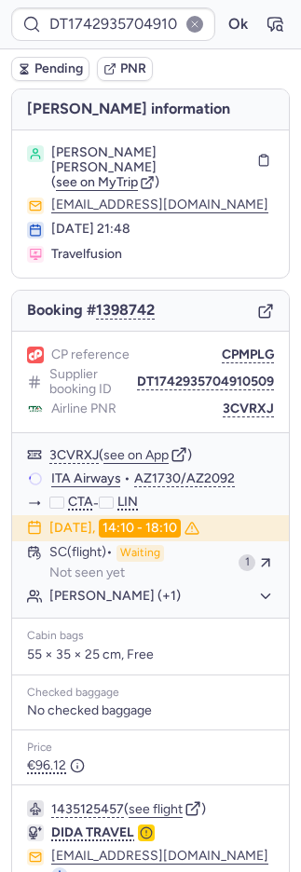
type input "CP5NMR"
type input "CPQBB3"
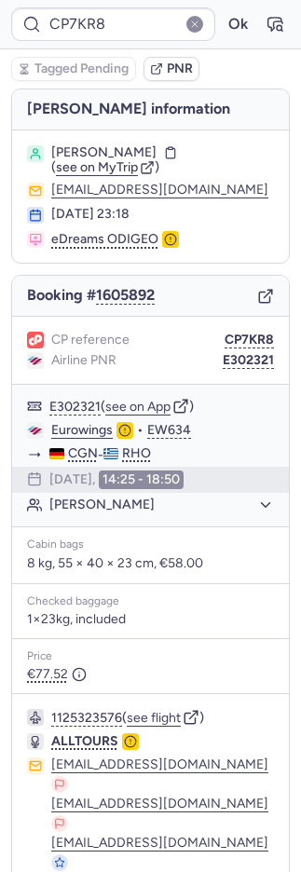
type input "CP5E24"
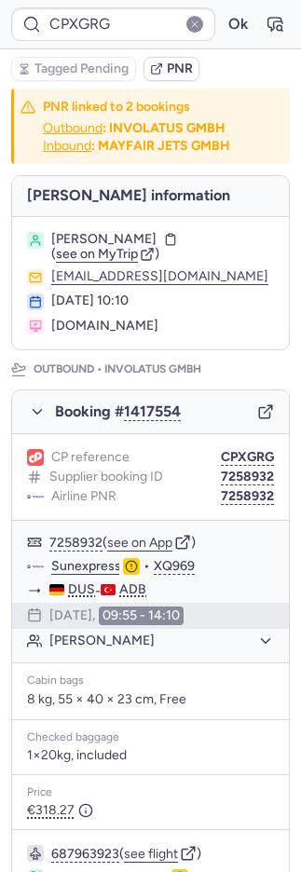
type input "CP3M7B"
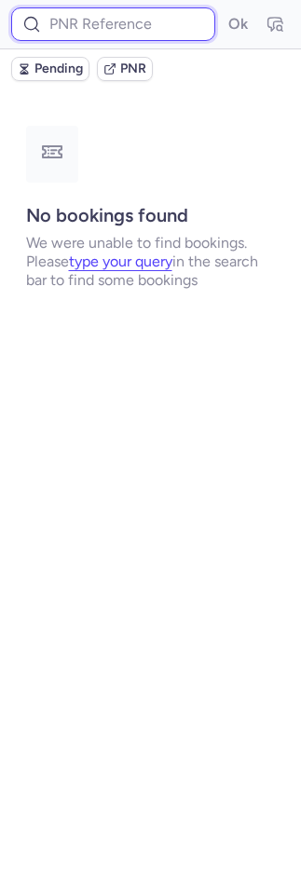
click at [94, 22] on input at bounding box center [113, 24] width 204 height 34
paste input "MR2QRH"
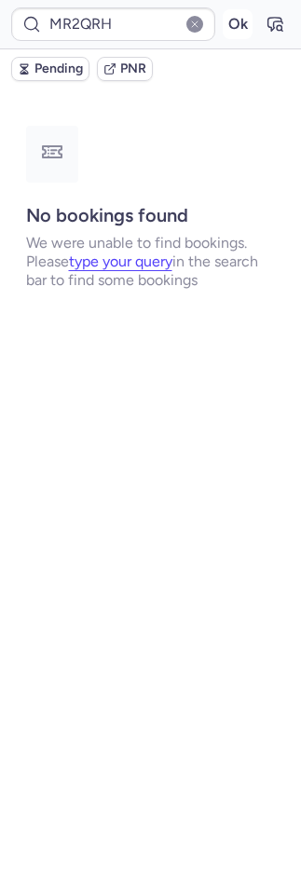
click at [242, 21] on button "Ok" at bounding box center [238, 24] width 30 height 30
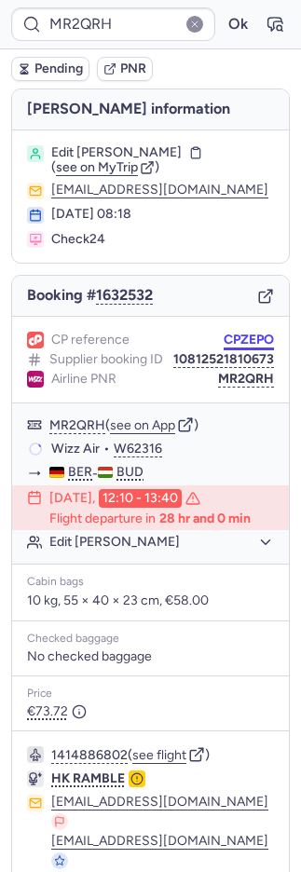
click at [239, 342] on button "CPZEPO" at bounding box center [248, 339] width 50 height 15
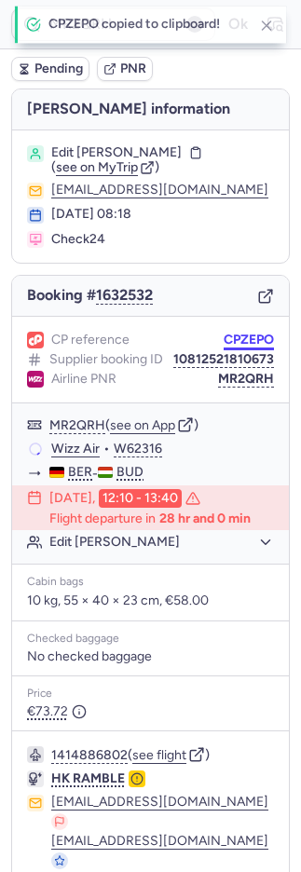
click at [239, 342] on button "CPZEPO" at bounding box center [248, 339] width 50 height 15
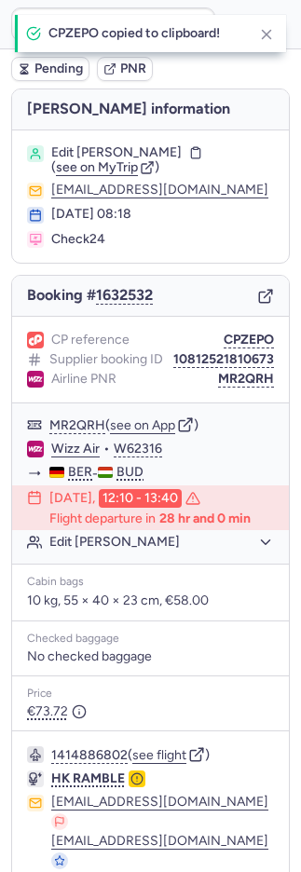
type input "CPZEPO"
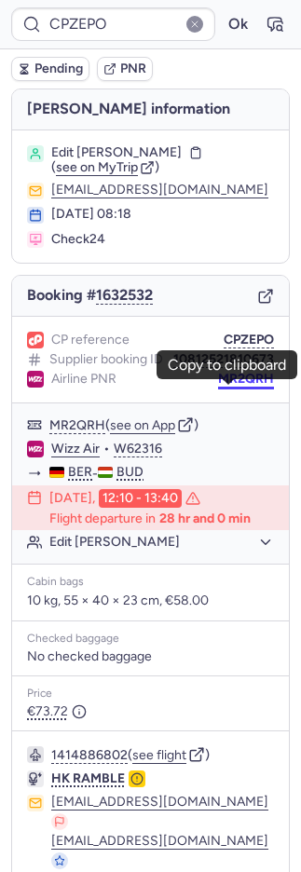
click at [245, 384] on button "MR2QRH" at bounding box center [246, 379] width 56 height 15
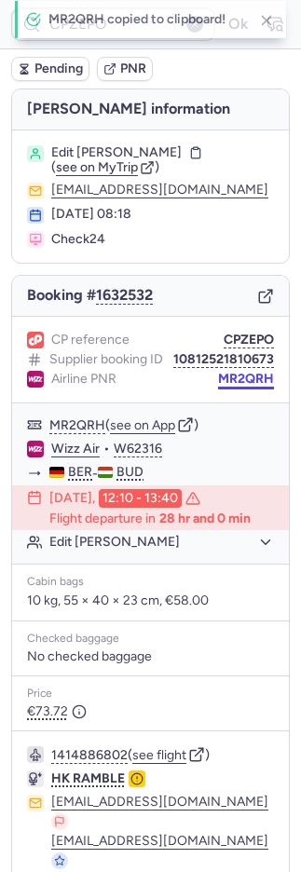
click at [246, 384] on button "MR2QRH" at bounding box center [246, 379] width 56 height 15
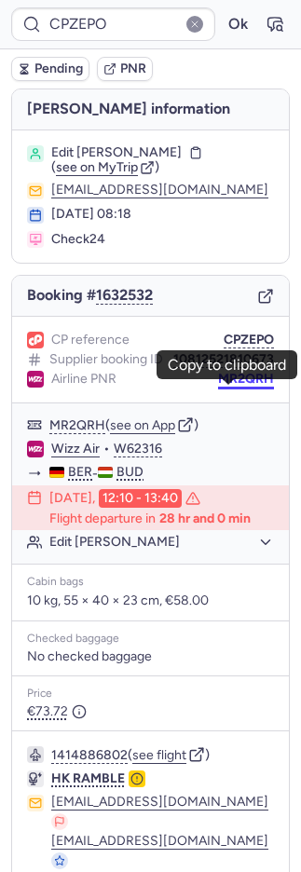
click at [233, 386] on button "MR2QRH" at bounding box center [246, 379] width 56 height 15
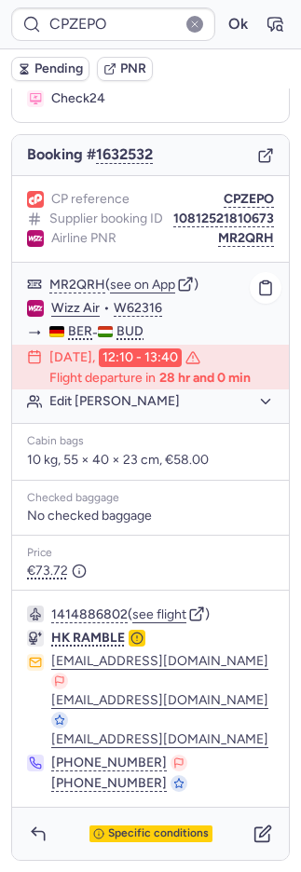
scroll to position [151, 0]
click at [47, 835] on button "button" at bounding box center [38, 833] width 30 height 30
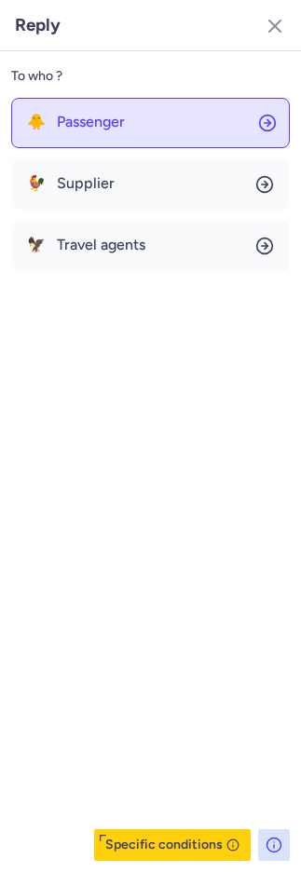
click at [115, 121] on span "Passenger" at bounding box center [91, 122] width 68 height 17
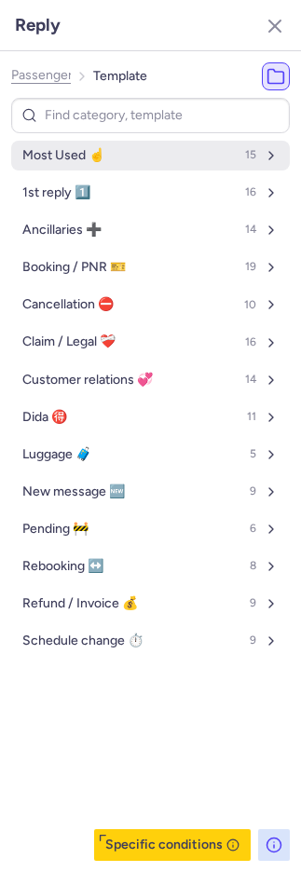
click at [98, 151] on span "Most Used ☝️" at bounding box center [63, 155] width 82 height 15
select select "en"
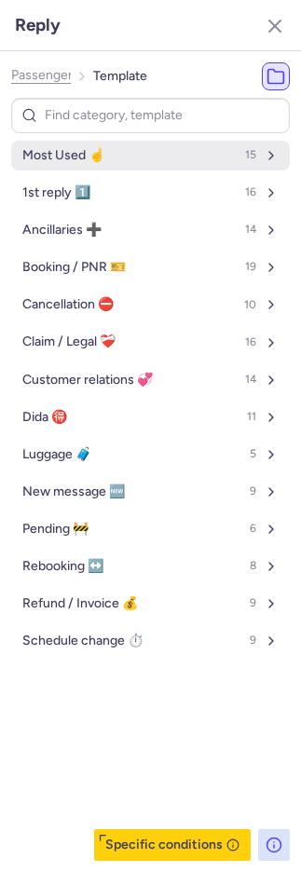
select select "en"
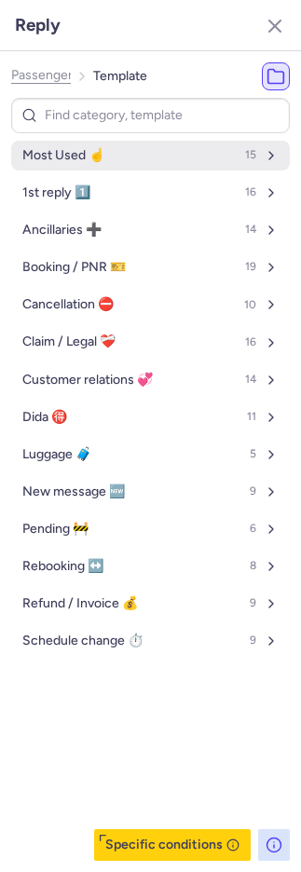
select select "en"
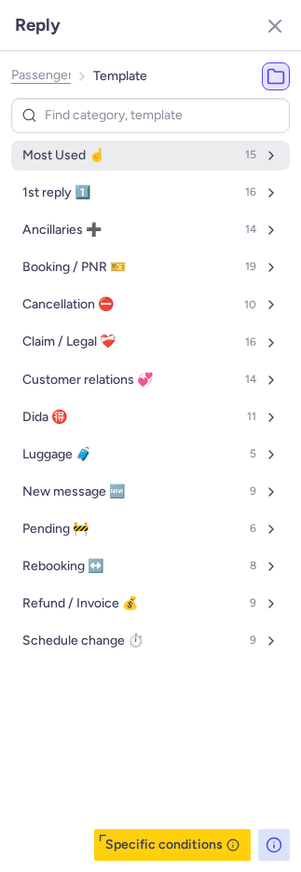
select select "en"
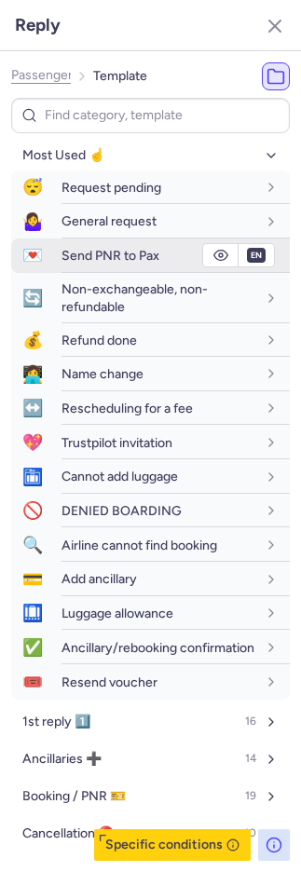
click at [111, 260] on span "Send PNR to Pax" at bounding box center [110, 256] width 98 height 16
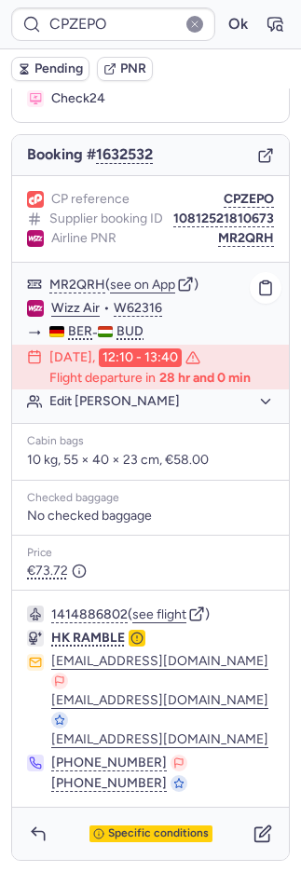
click at [93, 309] on link "Wizz Air" at bounding box center [75, 308] width 48 height 17
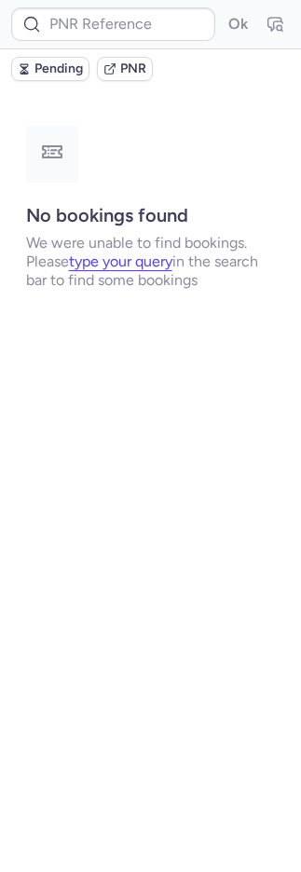
scroll to position [0, 0]
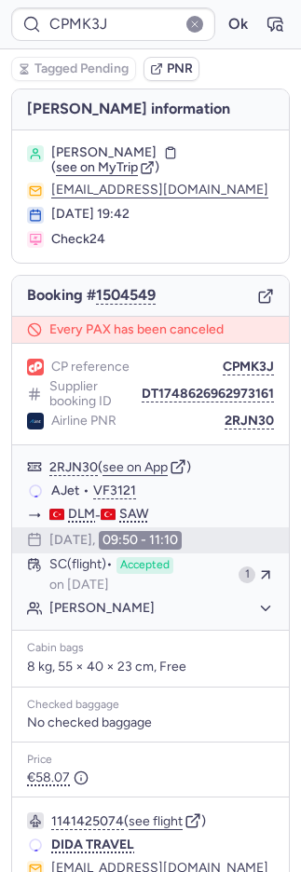
type input "CPJ9C4"
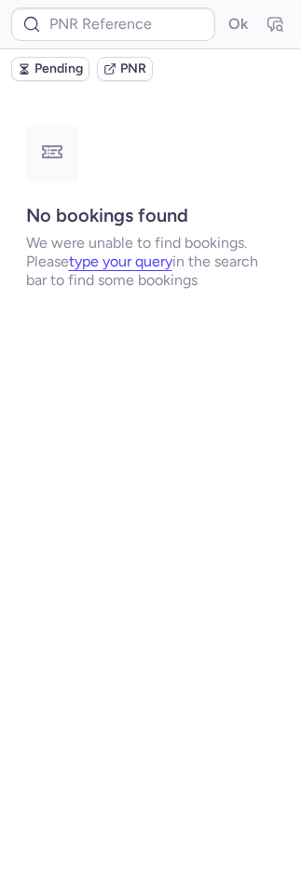
type input "CPKUKT"
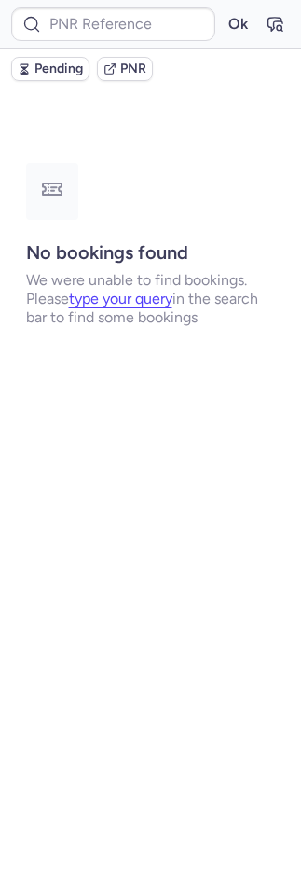
type input "CP5AIL"
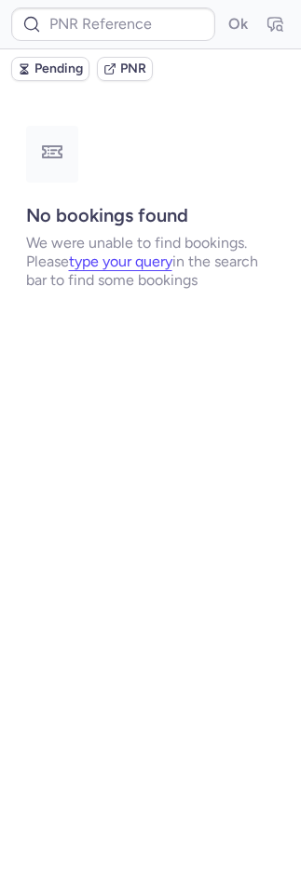
type input "CP5AIL"
type input "CPKUKT"
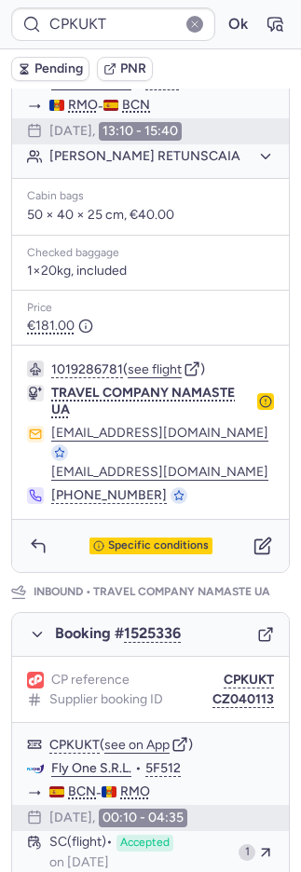
scroll to position [920, 0]
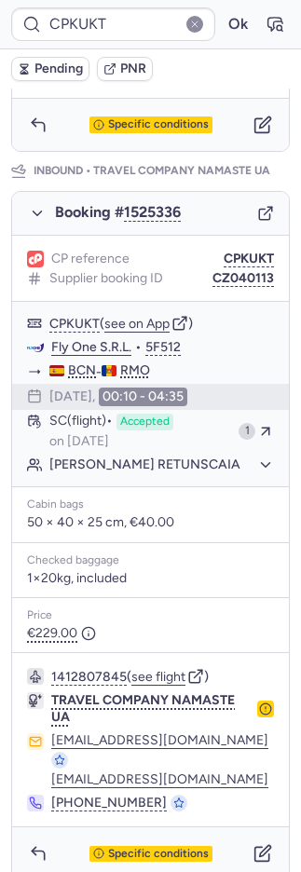
click at [120, 62] on span "PNR" at bounding box center [133, 68] width 26 height 15
click at [265, 31] on icon "button" at bounding box center [274, 24] width 19 height 19
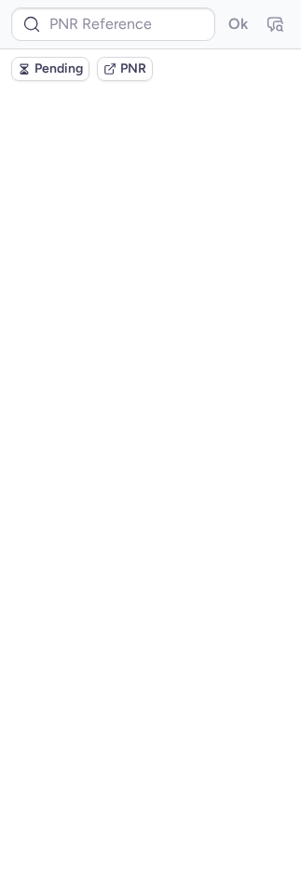
scroll to position [0, 0]
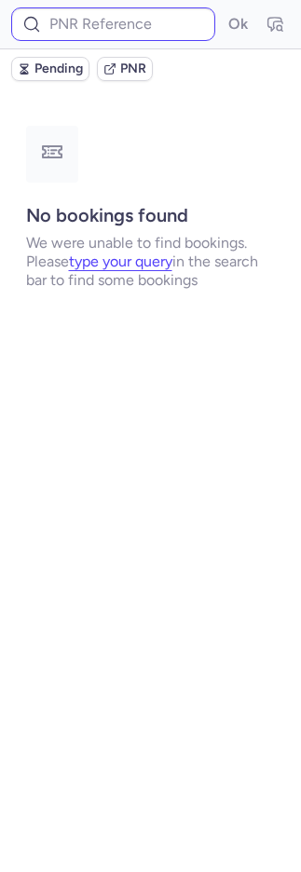
click at [184, 7] on div "Ok" at bounding box center [150, 24] width 301 height 49
click at [206, 24] on input at bounding box center [113, 24] width 204 height 34
paste input "917542159662852601"
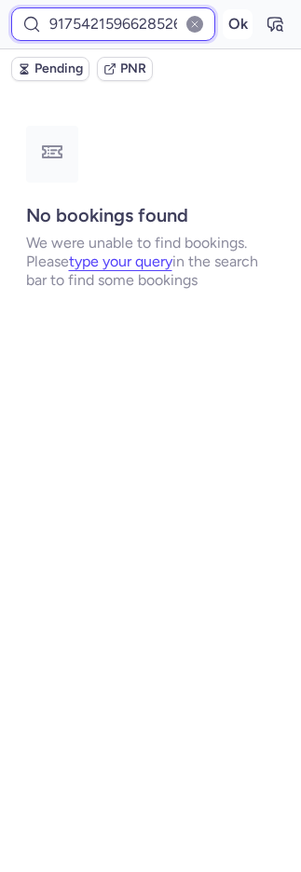
scroll to position [0, 19]
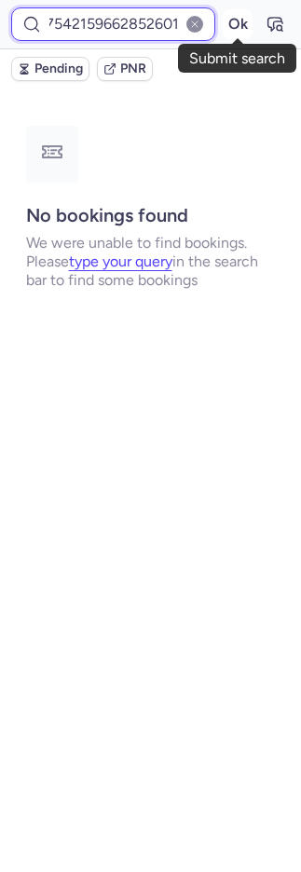
type input "917542159662852601"
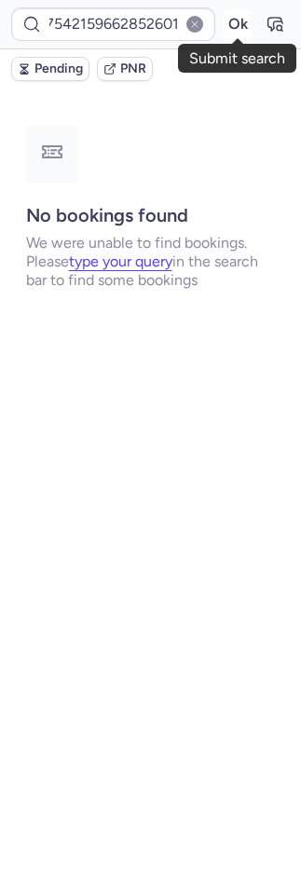
scroll to position [0, 0]
click at [242, 18] on button "Ok" at bounding box center [238, 24] width 30 height 30
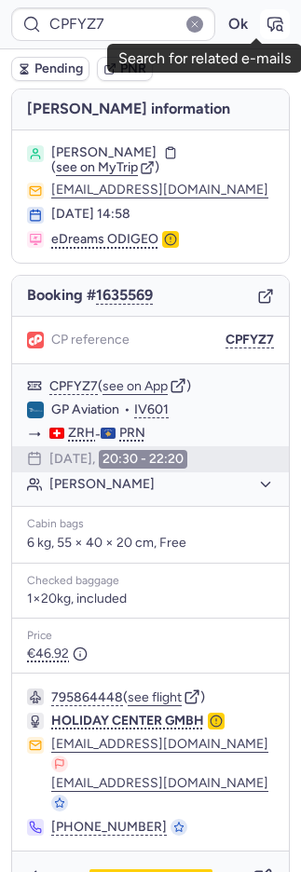
click at [265, 27] on icon "button" at bounding box center [274, 24] width 19 height 19
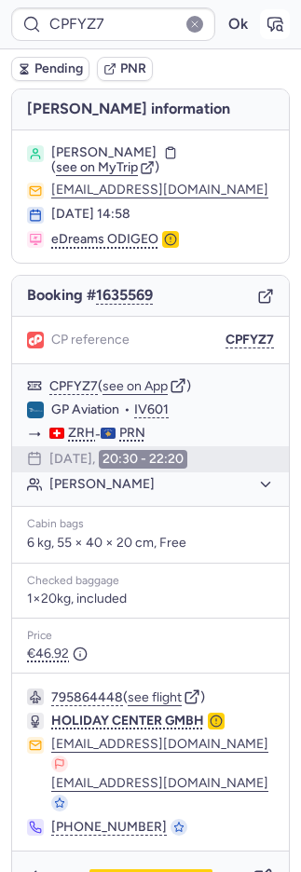
type input "CPMYVQ"
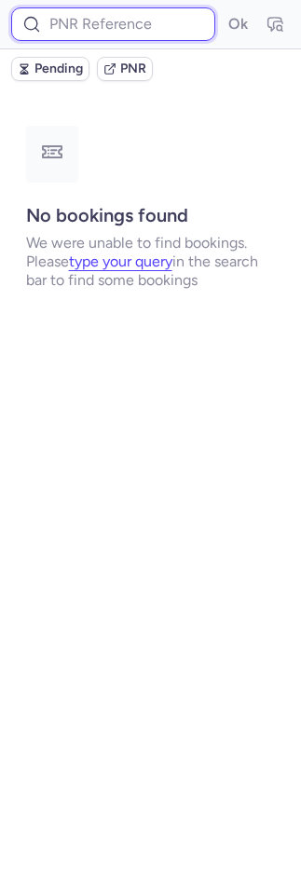
click at [116, 34] on input at bounding box center [113, 24] width 204 height 34
paste input "DT1752153254968461"
type input "DT1752153254968461"
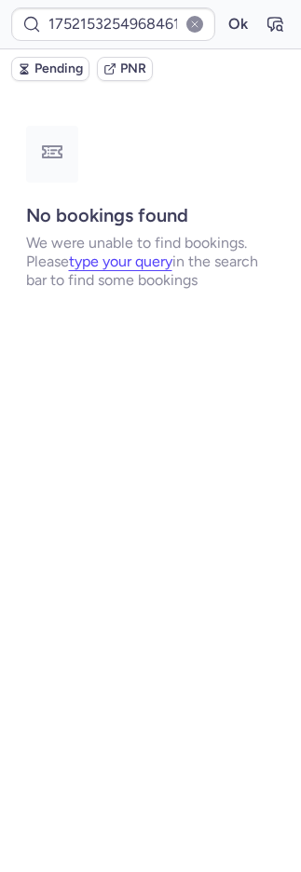
scroll to position [0, 0]
click at [216, 33] on form "DT1752153254968461 Ok" at bounding box center [150, 24] width 278 height 34
click at [227, 29] on button "Ok" at bounding box center [238, 24] width 30 height 30
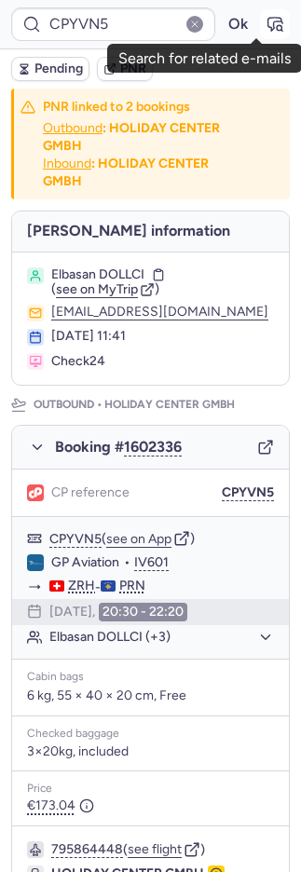
click at [264, 25] on button "button" at bounding box center [275, 24] width 30 height 30
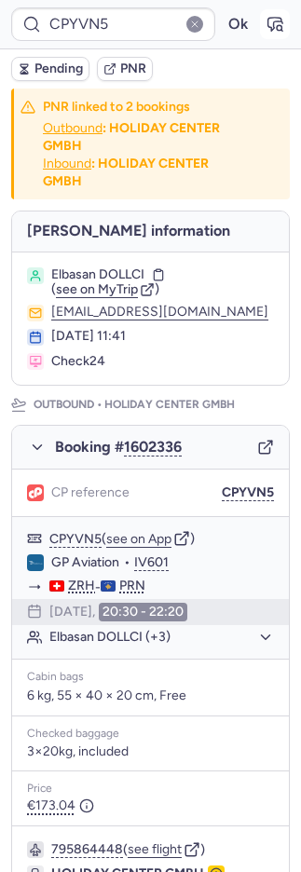
type input "CPMYVQ"
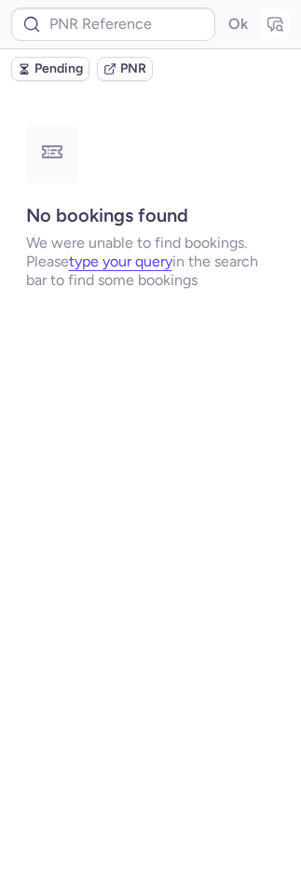
type input "CPUY69"
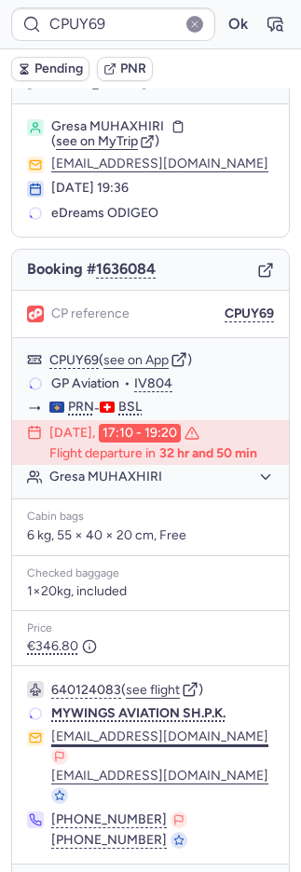
scroll to position [84, 0]
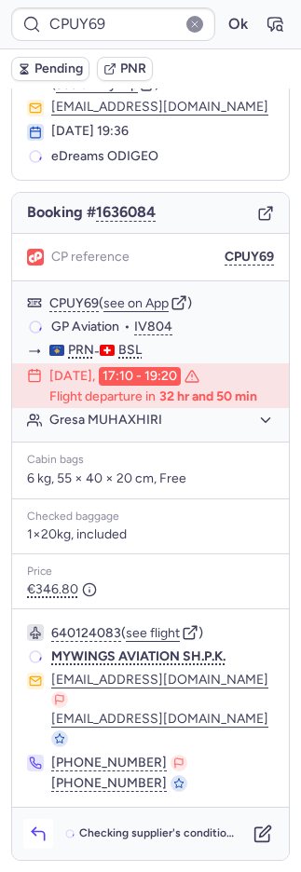
click at [34, 836] on icon "button" at bounding box center [38, 833] width 19 height 19
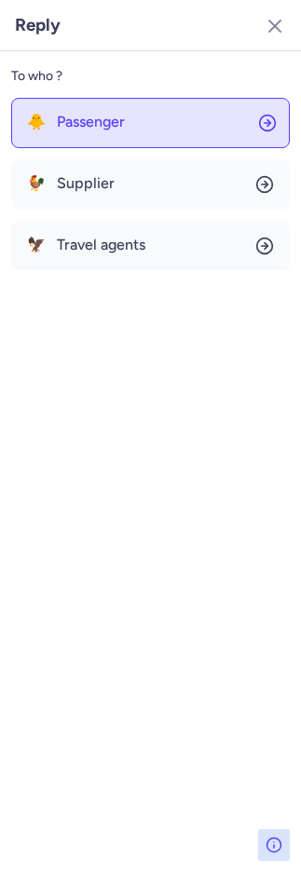
click at [84, 126] on span "Passenger" at bounding box center [91, 122] width 68 height 17
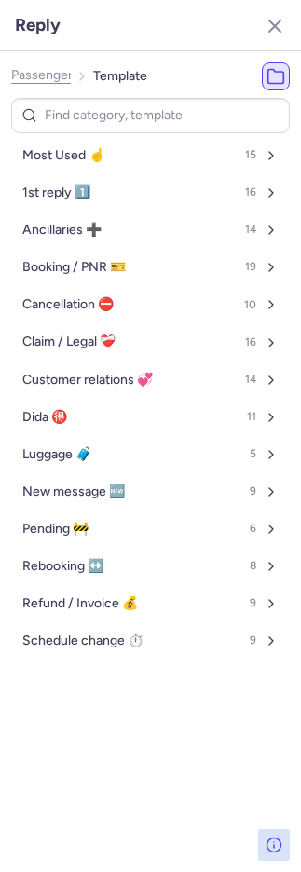
click at [88, 153] on span "Most Used ☝️" at bounding box center [63, 155] width 82 height 15
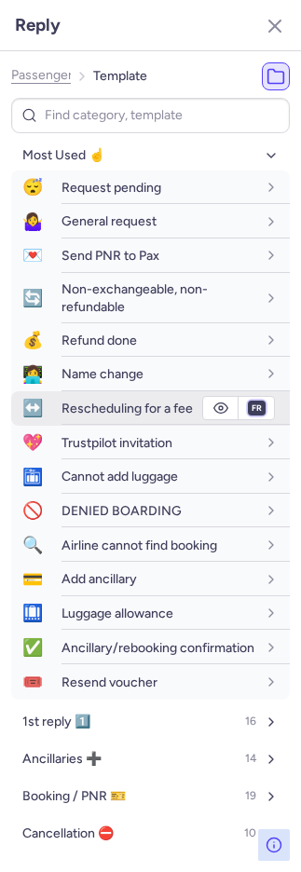
click at [248, 410] on select "fr en de nl pt es it ru" at bounding box center [256, 407] width 17 height 15
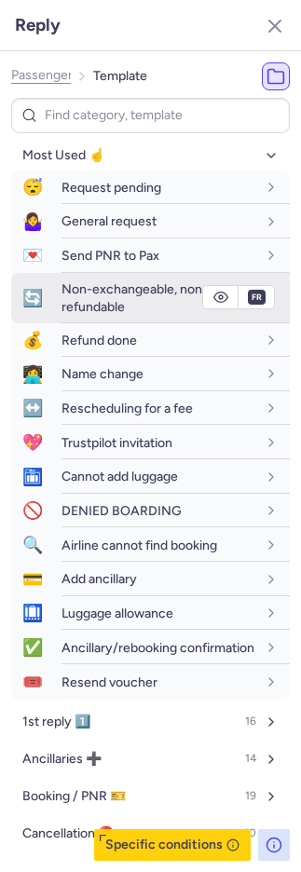
click at [84, 301] on span "Non-exchangeable, non-refundable" at bounding box center [134, 297] width 146 height 33
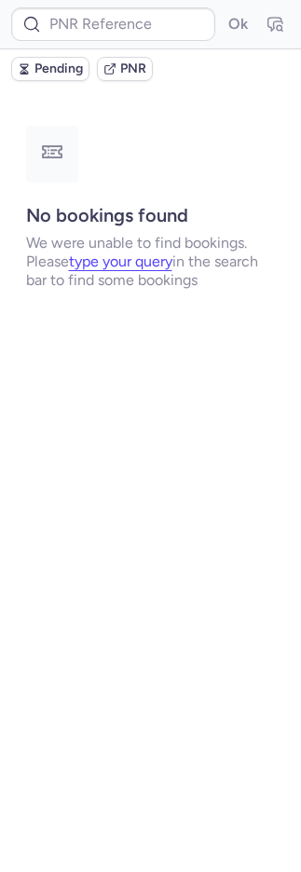
scroll to position [0, 0]
type input "CPMYVQ"
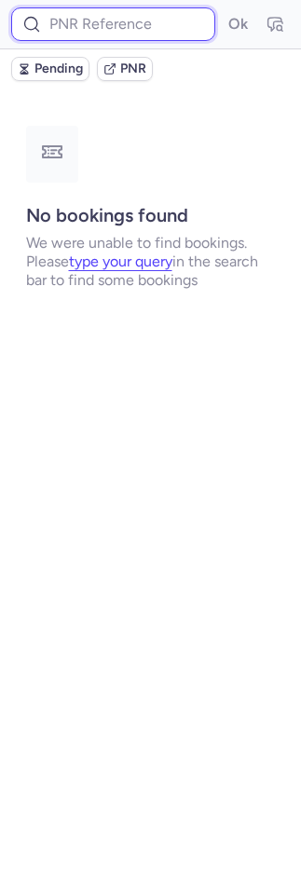
click at [103, 29] on input at bounding box center [113, 24] width 204 height 34
type input "CP8YKH"
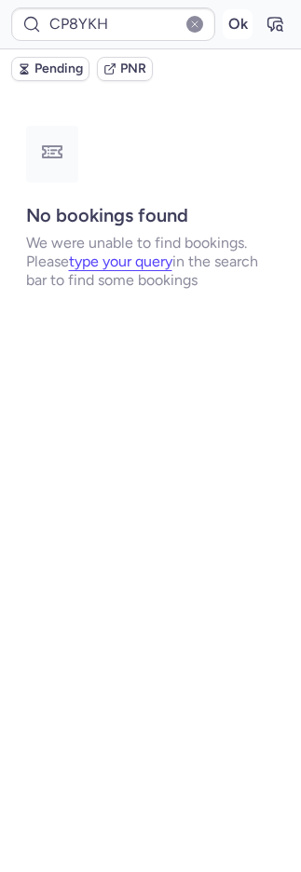
click at [239, 19] on button "Ok" at bounding box center [238, 24] width 30 height 30
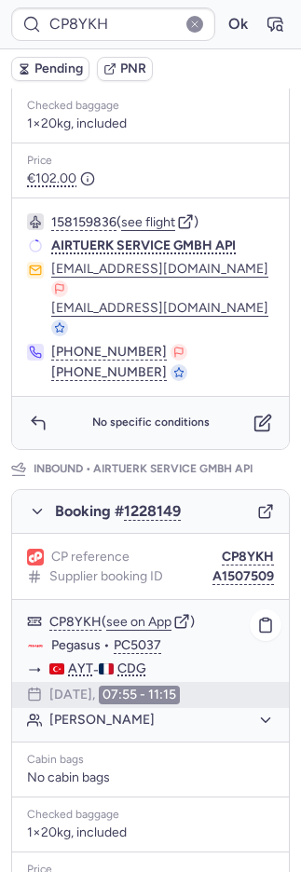
scroll to position [859, 0]
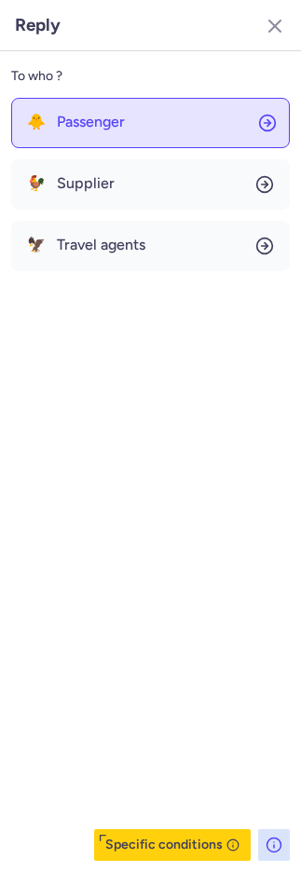
click at [112, 128] on span "Passenger" at bounding box center [91, 122] width 68 height 17
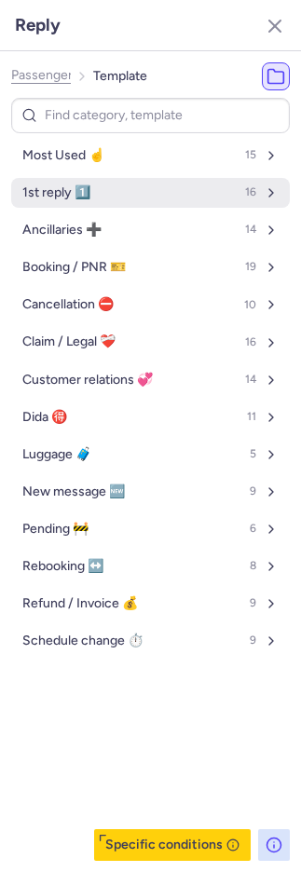
click at [84, 188] on span "1st reply 1️⃣" at bounding box center [56, 192] width 68 height 15
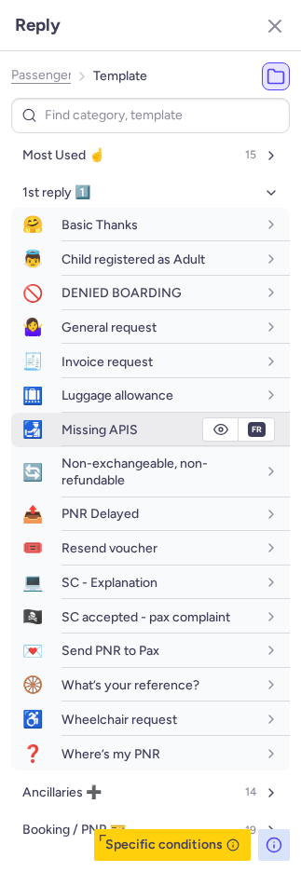
scroll to position [211, 0]
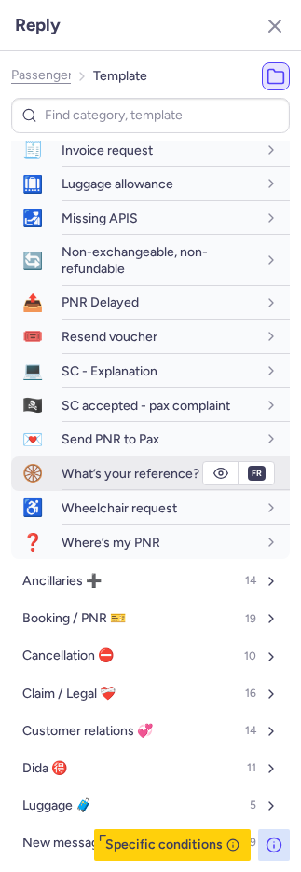
click at [119, 470] on span "What’s your reference?" at bounding box center [130, 474] width 138 height 16
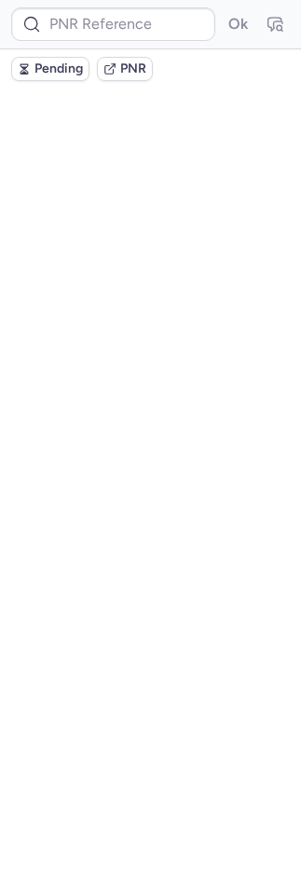
scroll to position [0, 0]
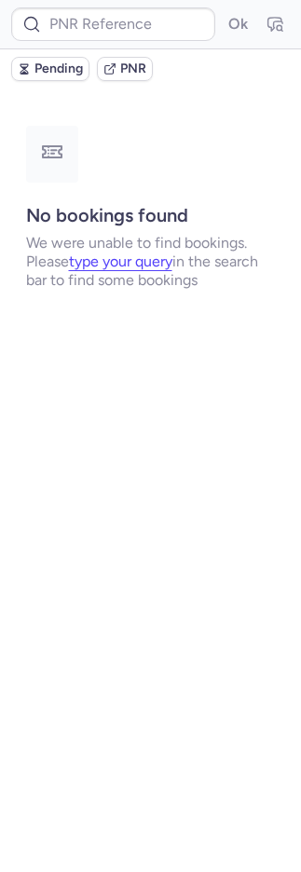
type input "CPVKSW"
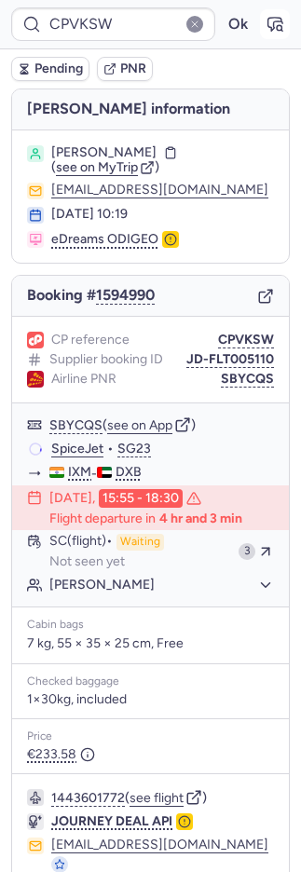
click at [263, 30] on button "button" at bounding box center [275, 24] width 30 height 30
click at [265, 22] on icon "button" at bounding box center [274, 24] width 19 height 19
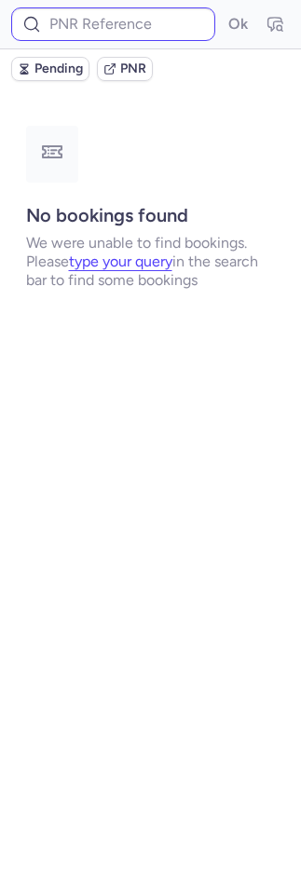
type input "CPVKSW"
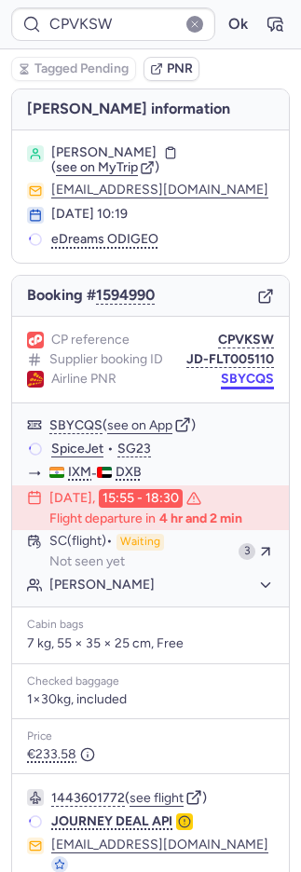
click at [221, 377] on button "SBYCQS" at bounding box center [247, 379] width 53 height 15
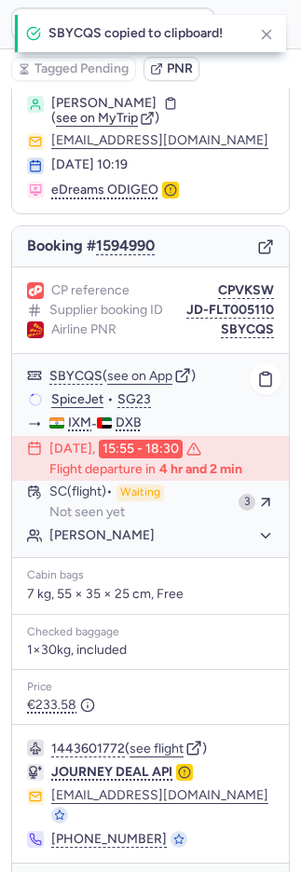
scroll to position [82, 0]
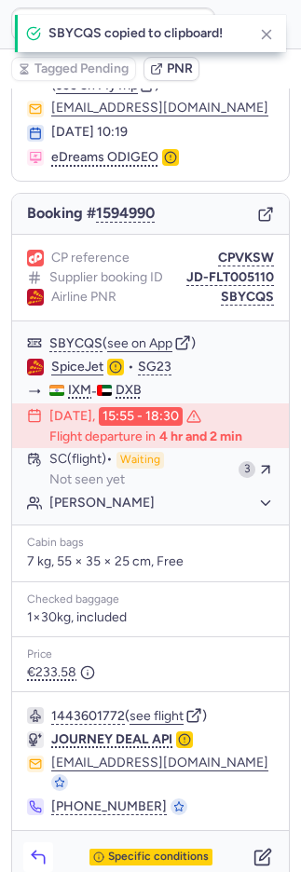
click at [35, 847] on icon "button" at bounding box center [38, 856] width 19 height 19
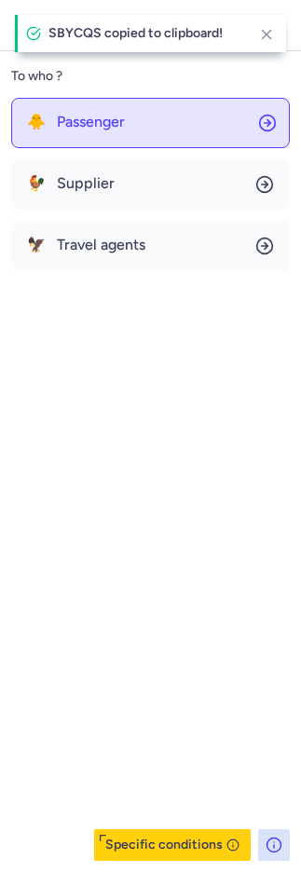
click at [72, 124] on span "Passenger" at bounding box center [91, 122] width 68 height 17
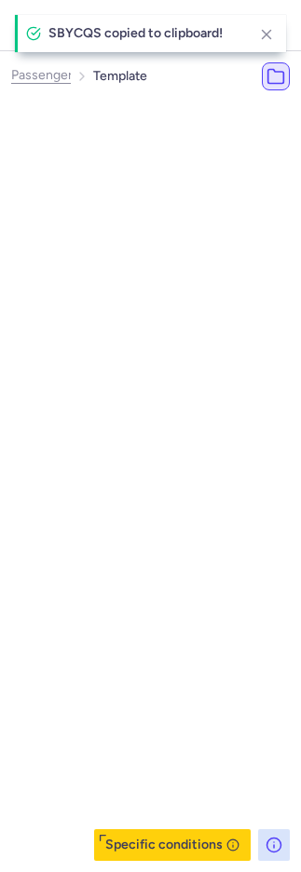
click at [73, 147] on button "Most Used ☝️ 15" at bounding box center [180, 156] width 278 height 30
select select "en"
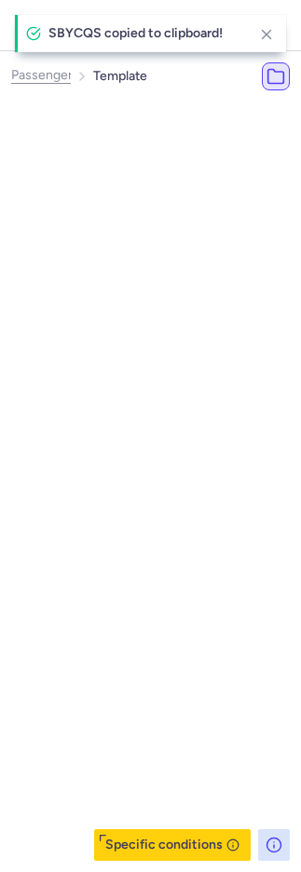
select select "en"
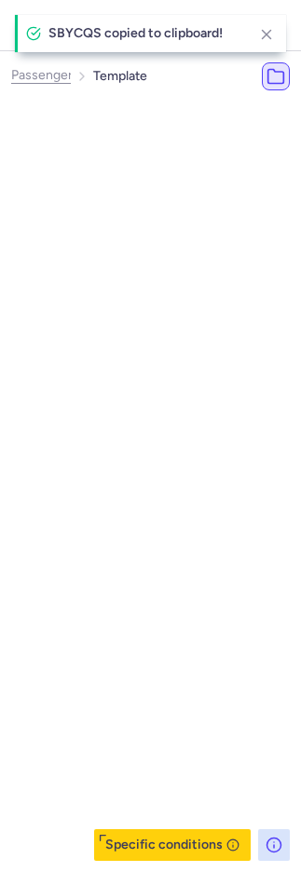
select select "en"
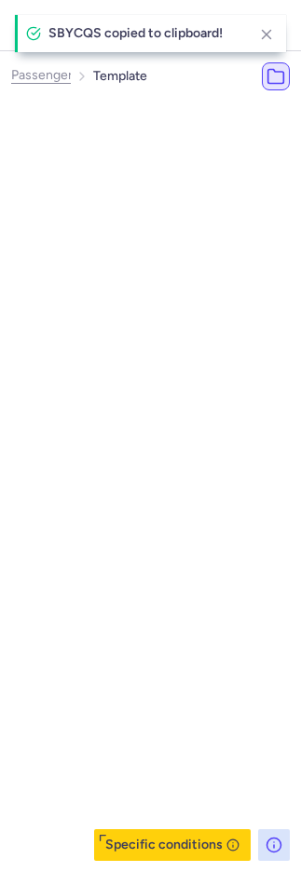
select select "en"
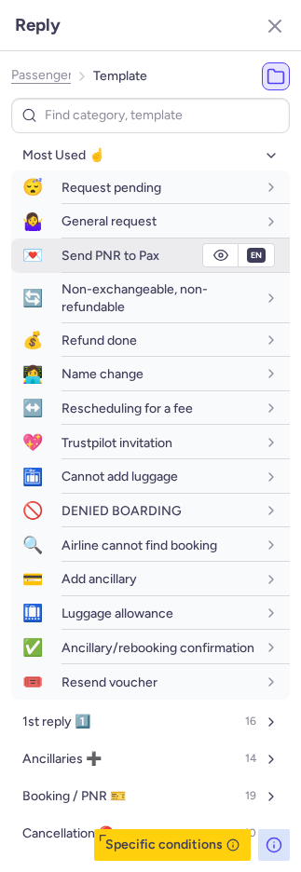
click at [66, 250] on span "Send PNR to Pax" at bounding box center [110, 256] width 98 height 16
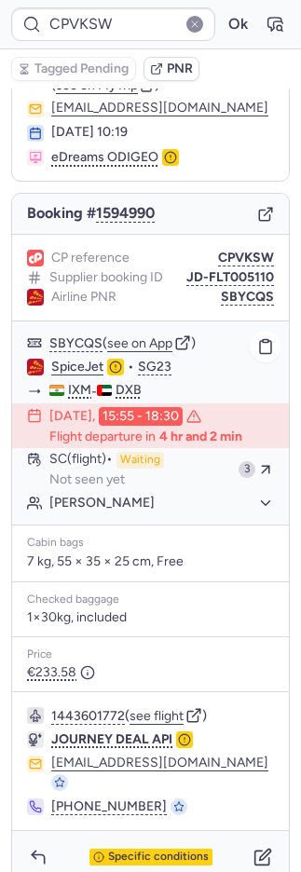
click at [82, 362] on link "SpiceJet" at bounding box center [77, 366] width 52 height 17
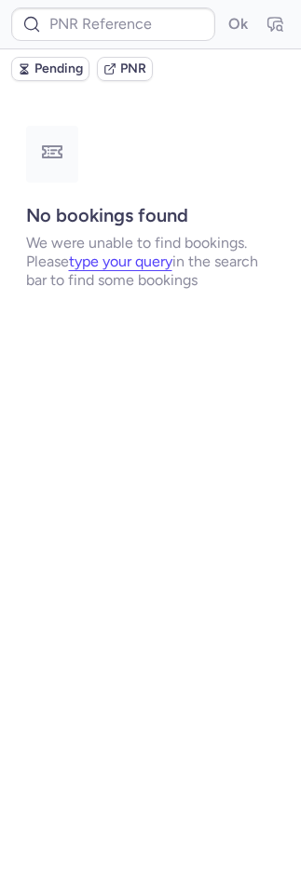
scroll to position [0, 0]
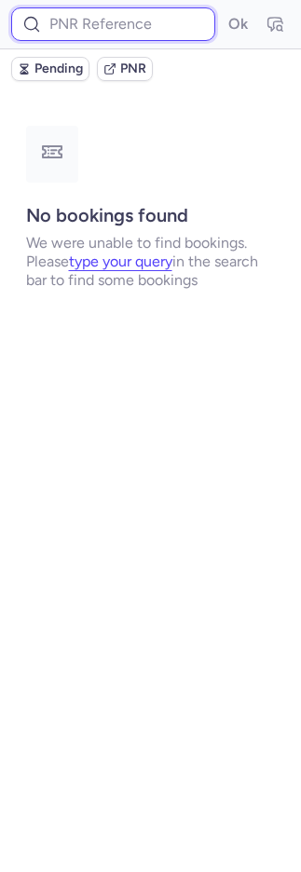
click at [155, 32] on input at bounding box center [113, 24] width 204 height 34
paste input "CP34D6"
type input "CP34D6"
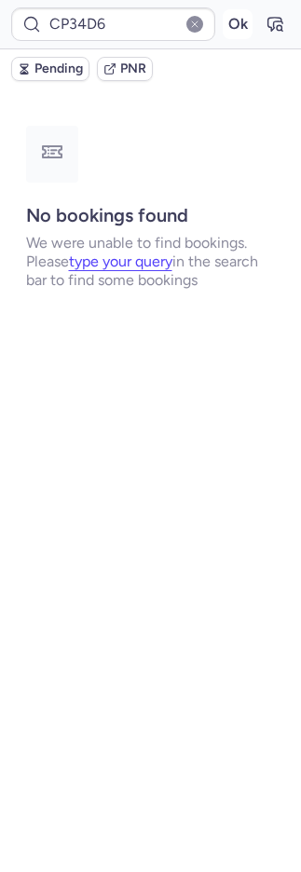
click at [240, 26] on button "Ok" at bounding box center [238, 24] width 30 height 30
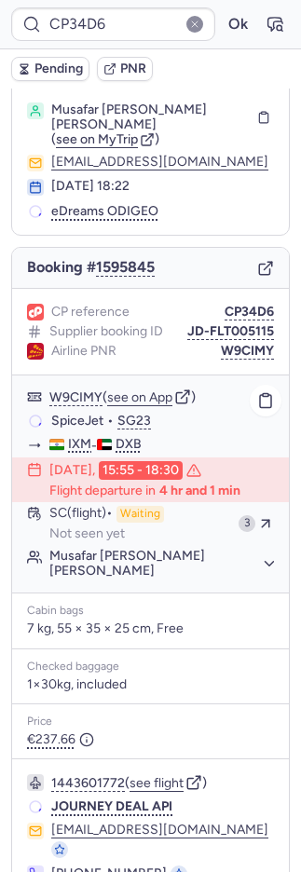
scroll to position [110, 0]
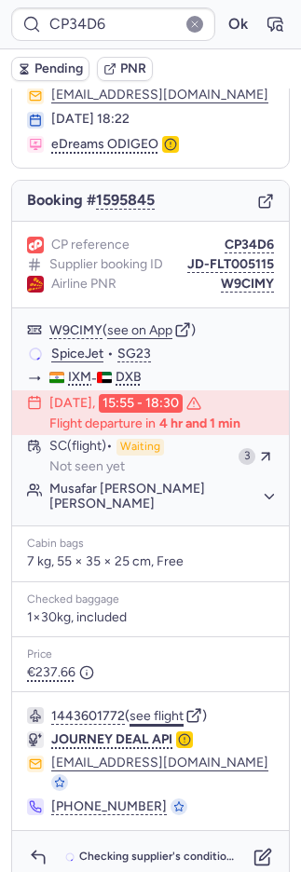
click at [168, 713] on button "see flight" at bounding box center [156, 716] width 54 height 15
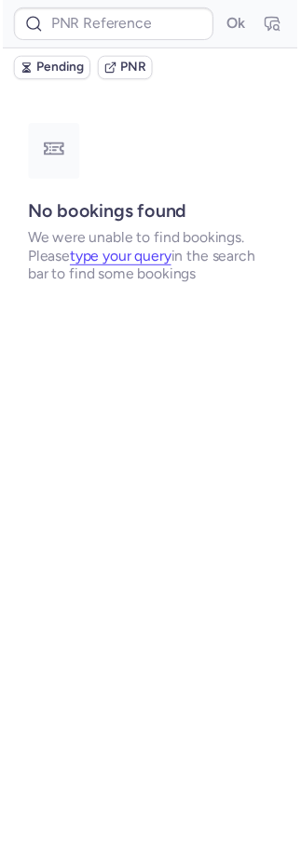
scroll to position [0, 0]
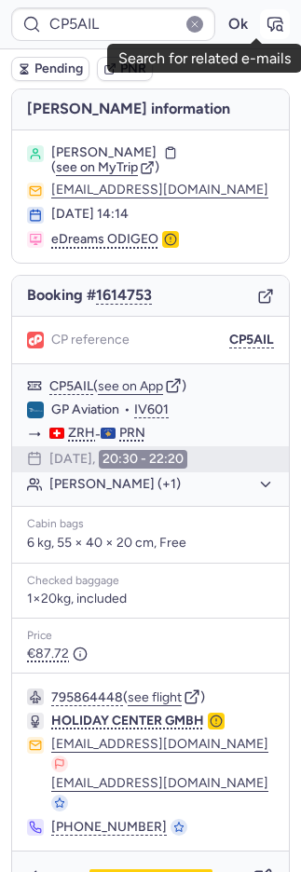
click at [265, 26] on icon "button" at bounding box center [274, 24] width 19 height 19
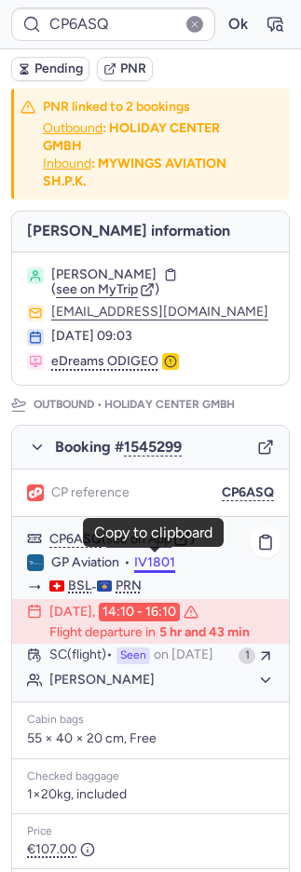
click at [163, 555] on button "IV1801" at bounding box center [154, 562] width 41 height 15
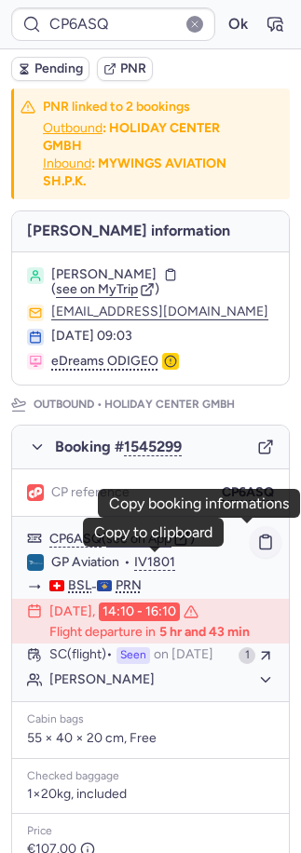
click at [257, 536] on icon "button" at bounding box center [265, 542] width 17 height 17
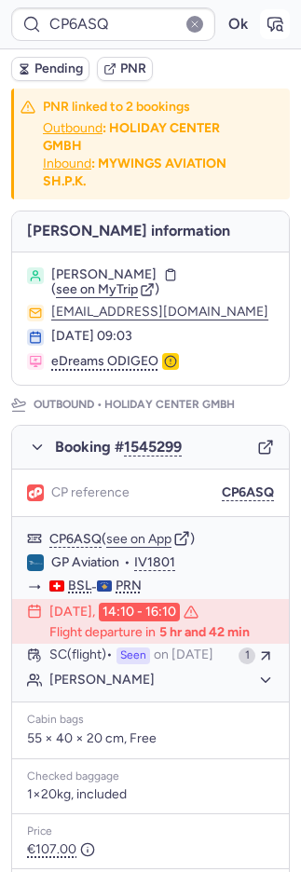
click at [260, 14] on button "button" at bounding box center [275, 24] width 30 height 30
click at [130, 68] on span "PNR" at bounding box center [133, 68] width 26 height 15
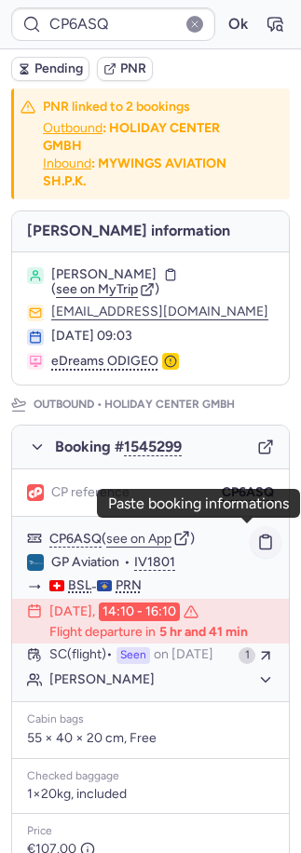
click at [250, 544] on button "button" at bounding box center [266, 542] width 32 height 32
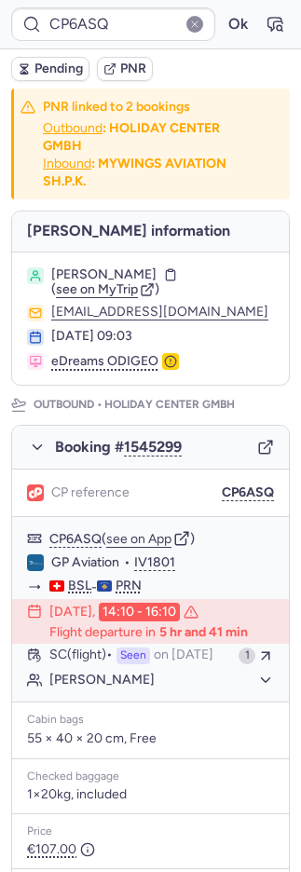
type input "CPVVHV"
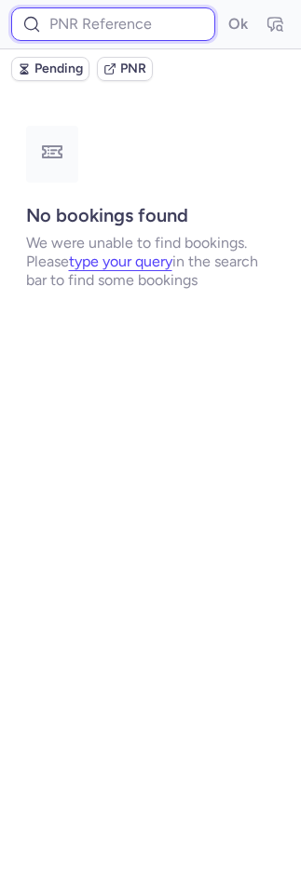
click at [145, 16] on input at bounding box center [113, 24] width 204 height 34
paste input "YSEKPZ"
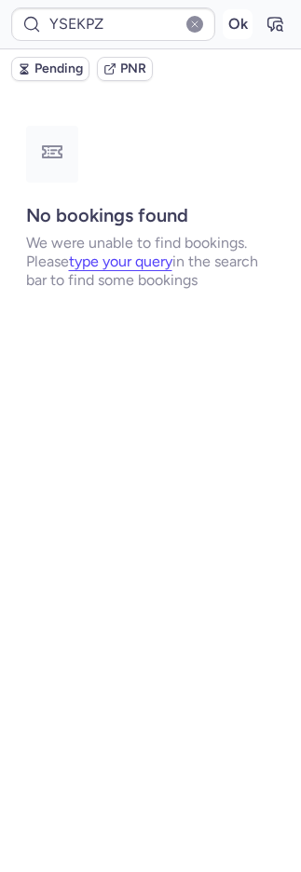
click at [224, 24] on button "Ok" at bounding box center [238, 24] width 30 height 30
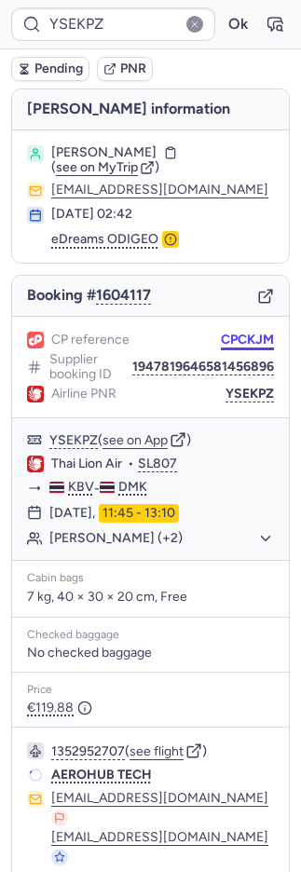
click at [226, 335] on button "CPCKJM" at bounding box center [247, 339] width 53 height 15
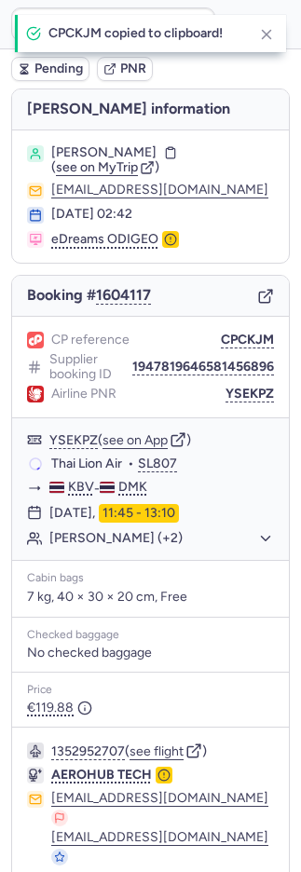
type input "CPCKJM"
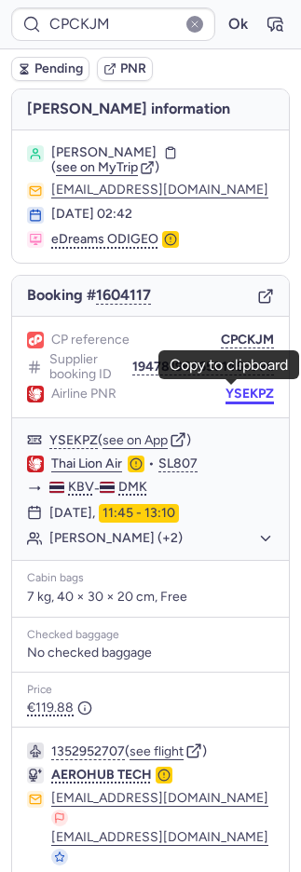
click at [252, 386] on button "YSEKPZ" at bounding box center [249, 393] width 48 height 15
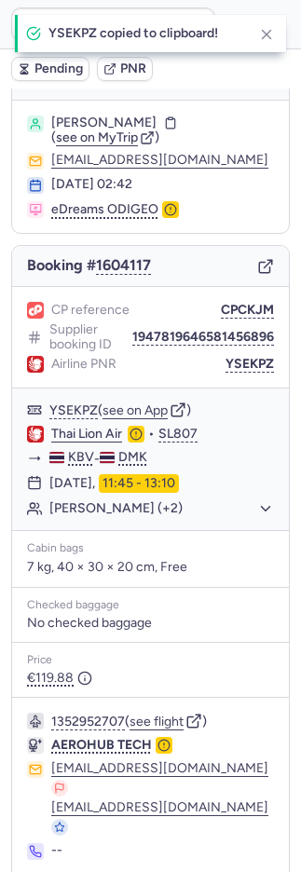
scroll to position [56, 0]
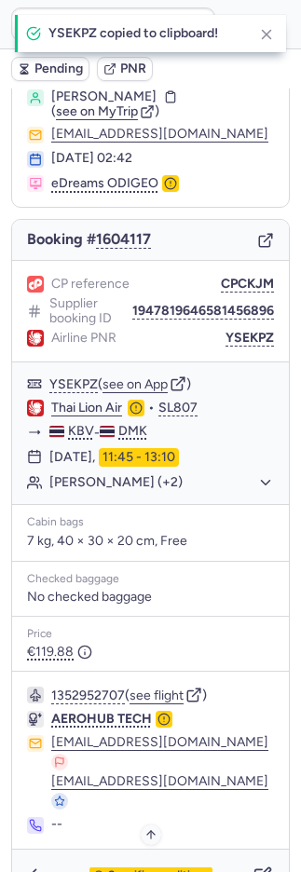
click at [120, 869] on span "Specific conditions" at bounding box center [158, 875] width 101 height 13
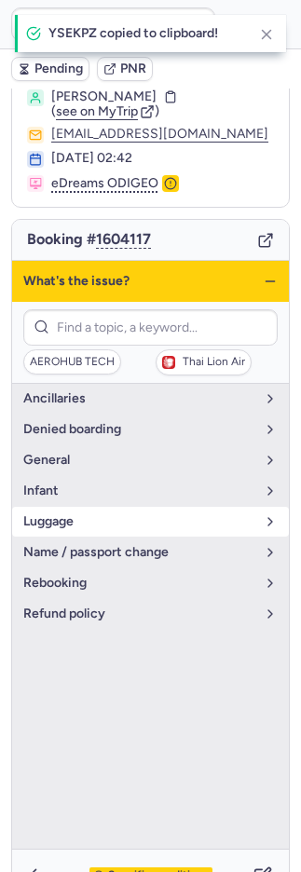
click at [56, 514] on span "luggage" at bounding box center [139, 521] width 232 height 15
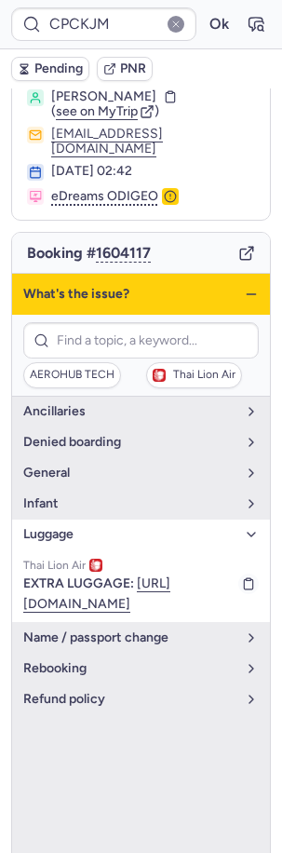
click at [250, 562] on ul "Thai Lion Air EXTRA LUGGAGE: https://search.lionairthai.com/SL/onlineaddonBooki…" at bounding box center [141, 585] width 258 height 73
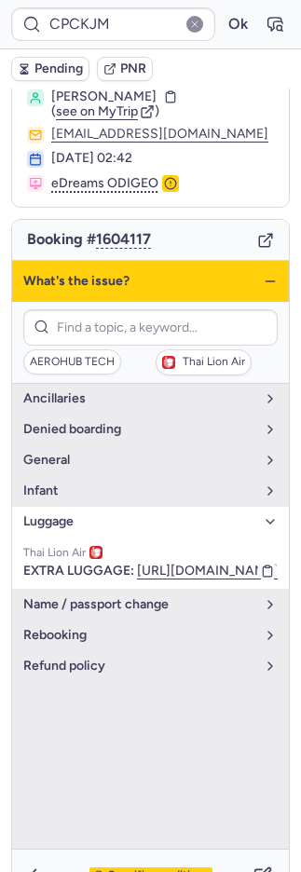
click at [261, 564] on icon "button" at bounding box center [267, 570] width 13 height 13
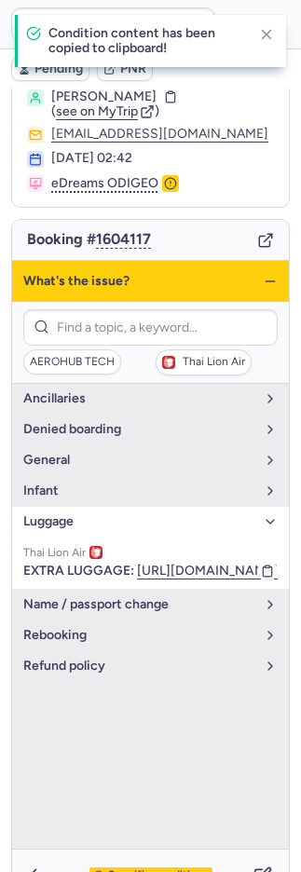
click at [261, 564] on icon "button" at bounding box center [267, 570] width 13 height 13
click at [44, 866] on icon "button" at bounding box center [38, 875] width 19 height 19
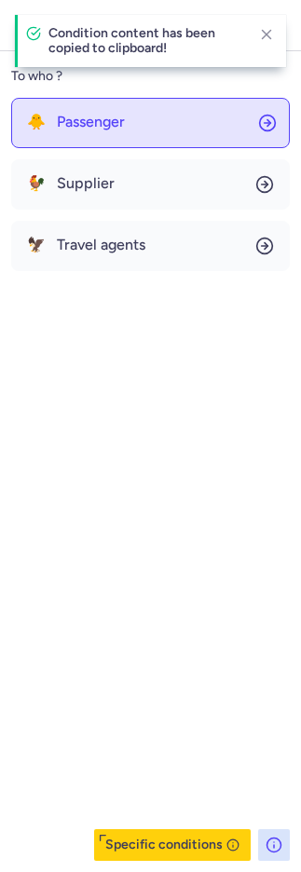
click at [84, 133] on button "🐥 Passenger" at bounding box center [150, 123] width 278 height 50
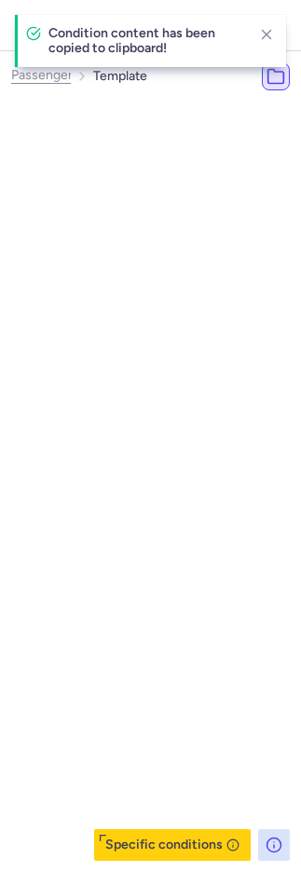
click at [92, 166] on button "Most Used ☝️ 15" at bounding box center [180, 156] width 278 height 30
select select "en"
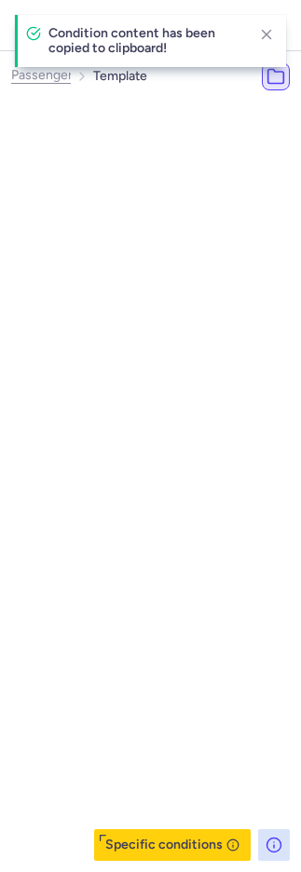
select select "en"
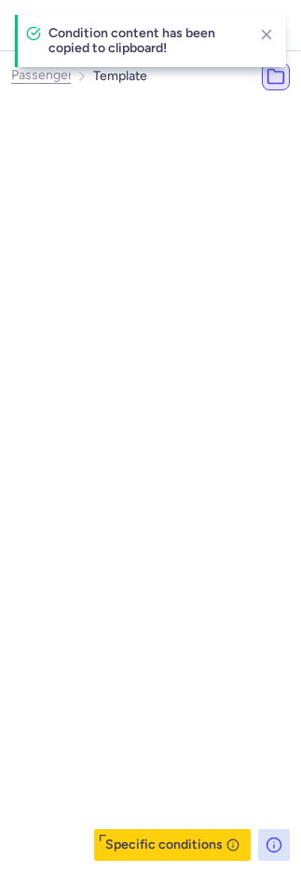
select select "en"
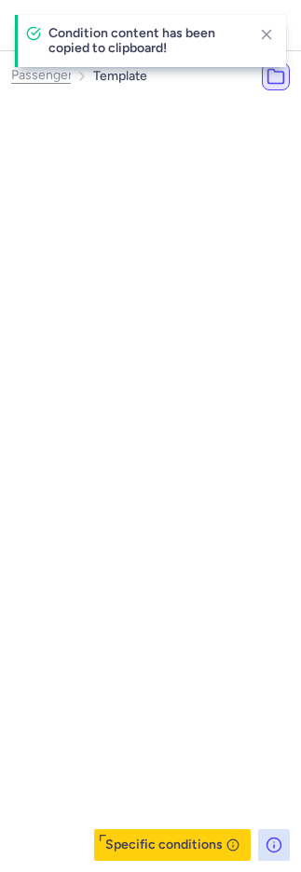
select select "en"
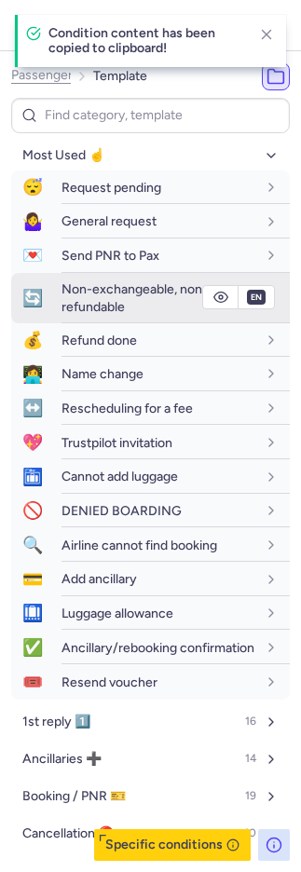
click at [99, 273] on div "Non-exchangeable, non-refundable" at bounding box center [175, 298] width 228 height 50
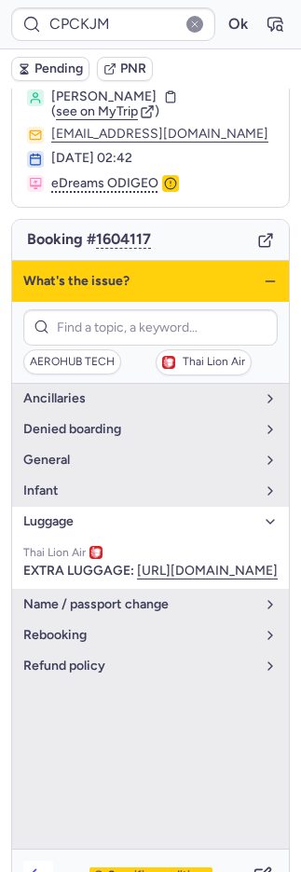
click at [43, 866] on icon "button" at bounding box center [38, 875] width 19 height 19
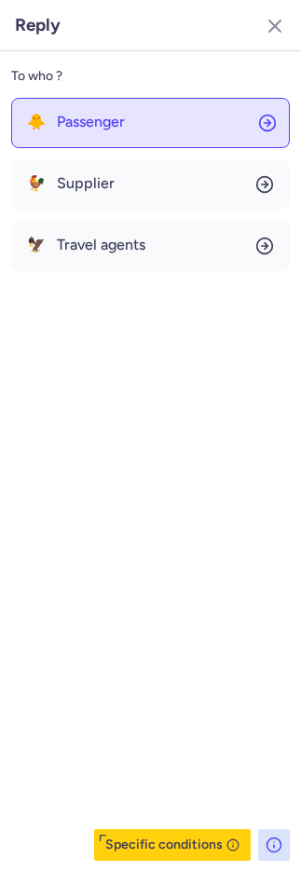
click at [134, 136] on button "🐥 Passenger" at bounding box center [150, 123] width 278 height 50
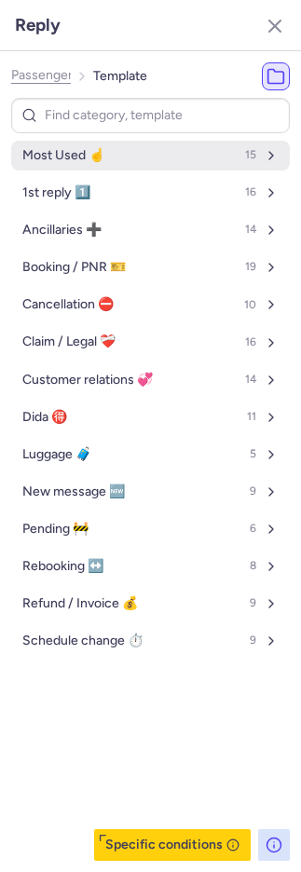
click at [131, 150] on button "Most Used ☝️ 15" at bounding box center [150, 156] width 278 height 30
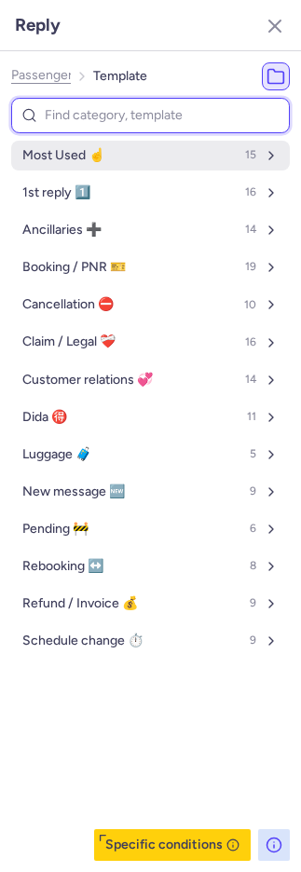
select select "en"
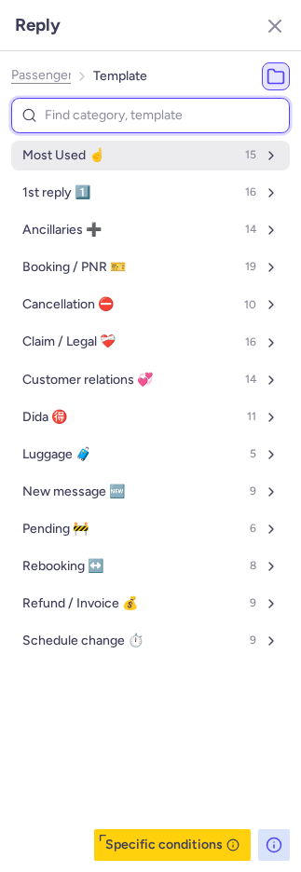
select select "en"
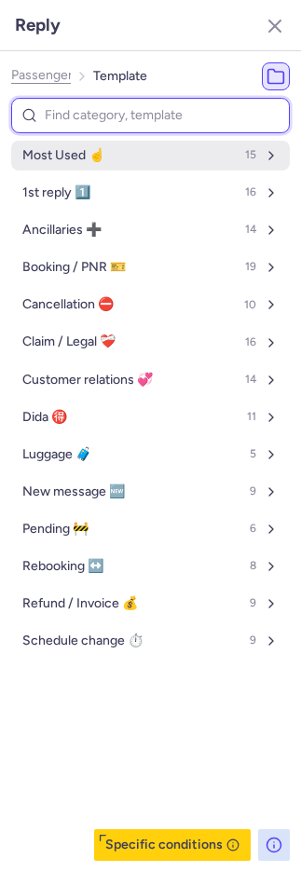
select select "en"
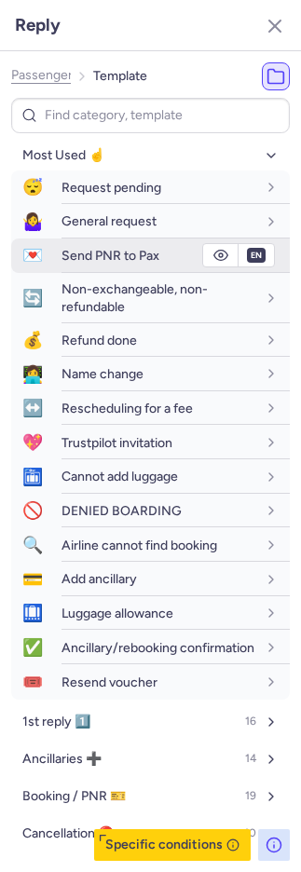
click at [100, 256] on span "Send PNR to Pax" at bounding box center [110, 256] width 98 height 16
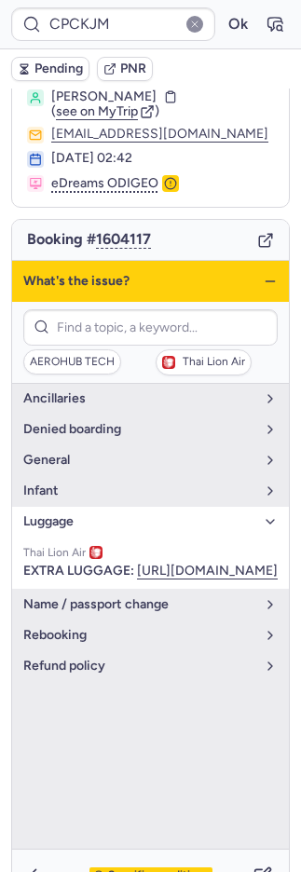
click at [142, 849] on div "Specific conditions" at bounding box center [150, 875] width 277 height 52
click at [142, 869] on span "Specific conditions" at bounding box center [158, 875] width 101 height 13
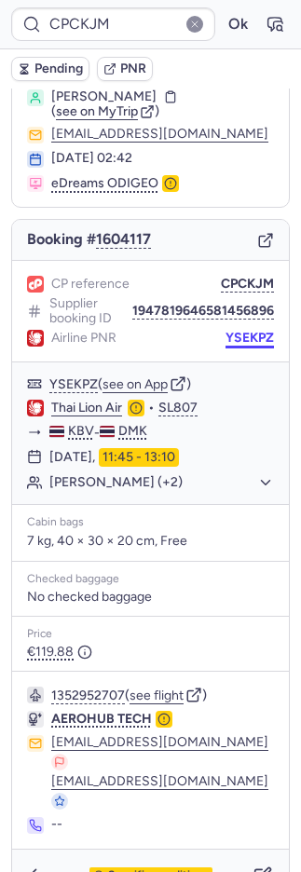
click at [225, 332] on button "YSEKPZ" at bounding box center [249, 338] width 48 height 15
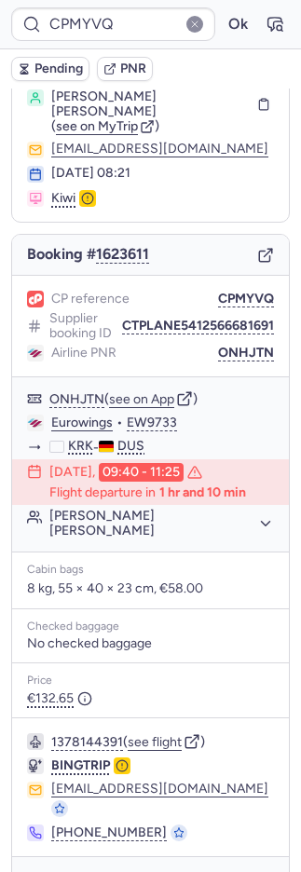
type input "CPVVHV"
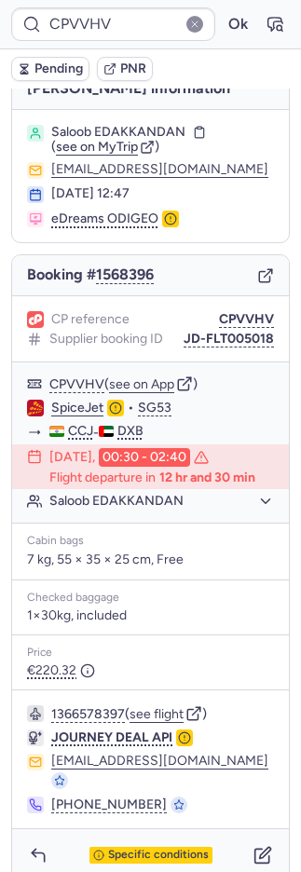
scroll to position [37, 0]
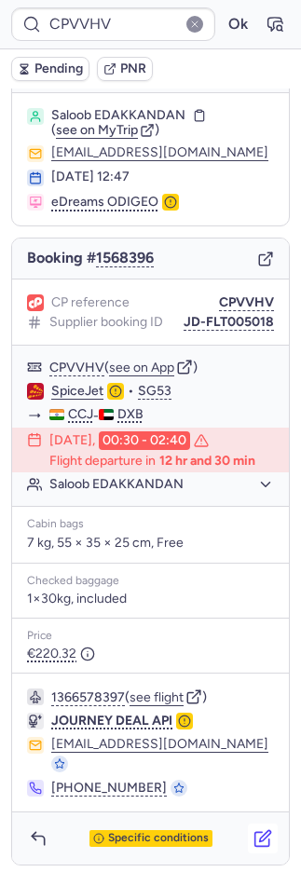
click at [248, 835] on button "button" at bounding box center [263, 838] width 30 height 30
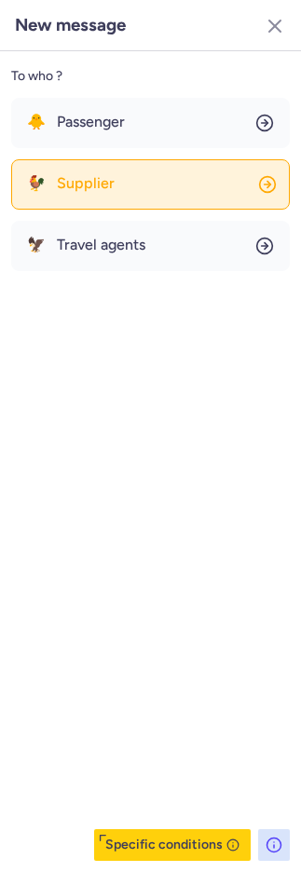
click at [164, 181] on button "🐓 Supplier" at bounding box center [150, 184] width 278 height 50
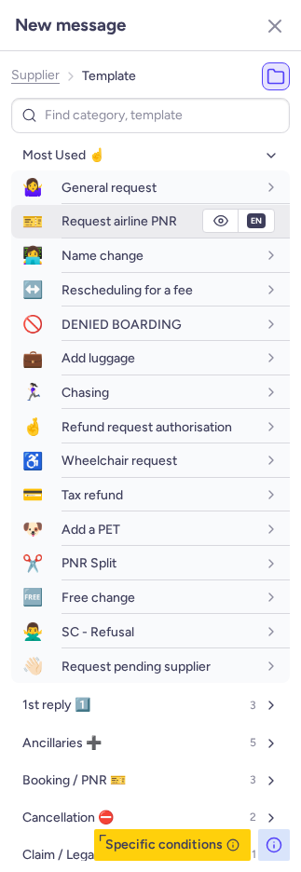
click at [123, 214] on span "Request airline PNR" at bounding box center [118, 221] width 115 height 16
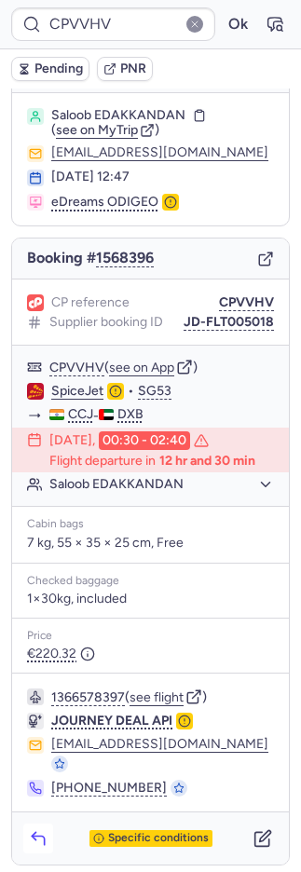
click at [30, 829] on icon "button" at bounding box center [38, 838] width 19 height 19
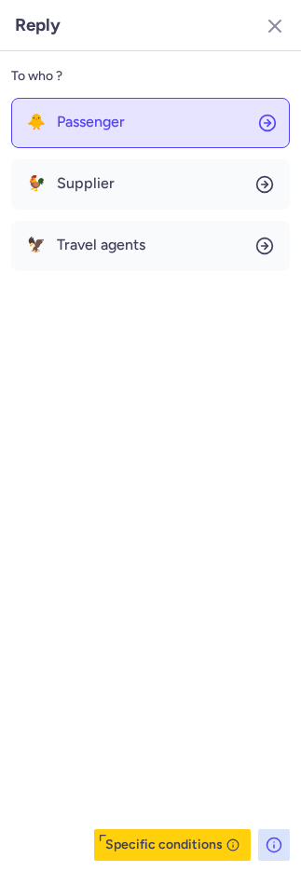
click at [64, 115] on span "Passenger" at bounding box center [91, 122] width 68 height 17
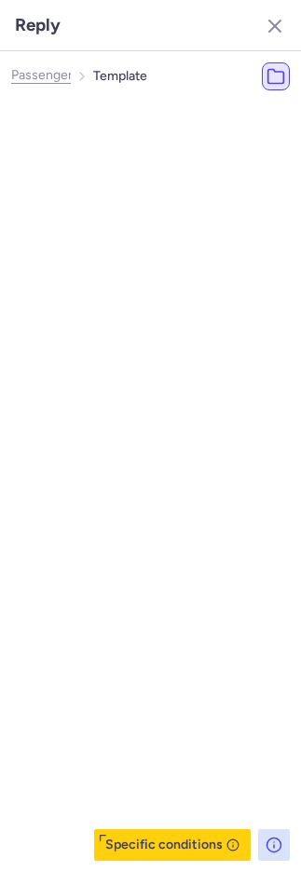
select select "en"
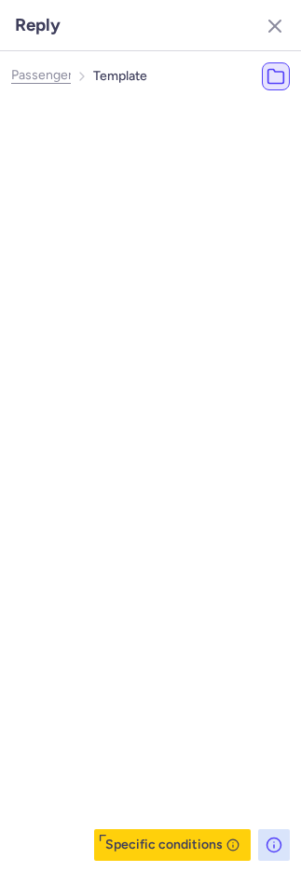
select select "en"
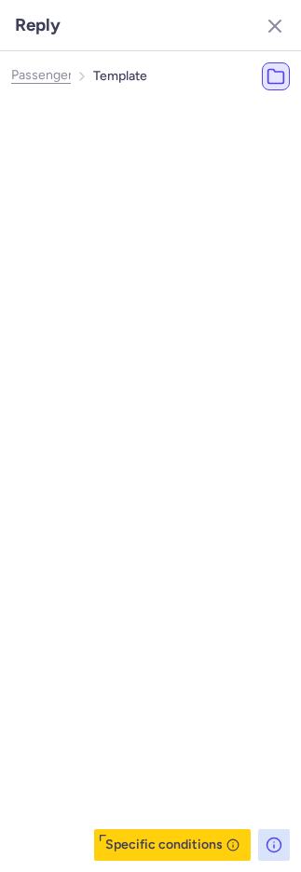
select select "en"
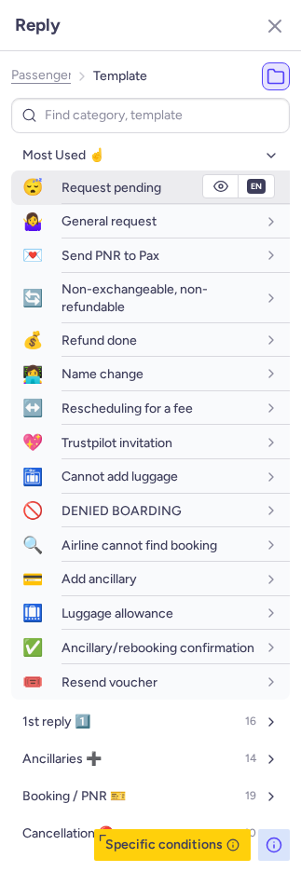
click at [65, 180] on span "Request pending" at bounding box center [111, 188] width 100 height 16
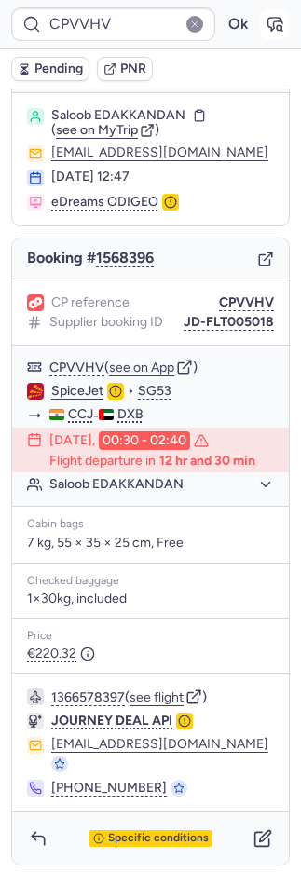
click at [265, 22] on icon "button" at bounding box center [274, 24] width 19 height 19
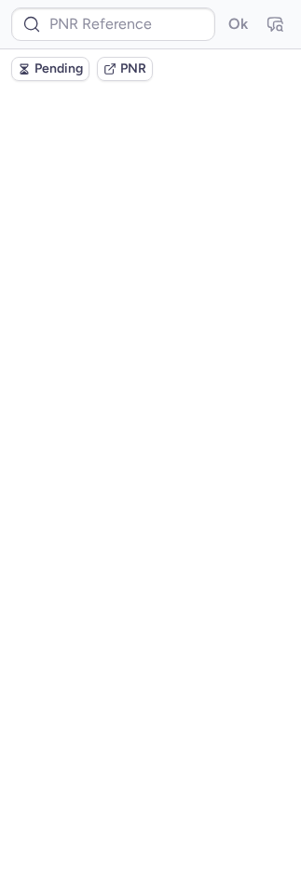
scroll to position [0, 0]
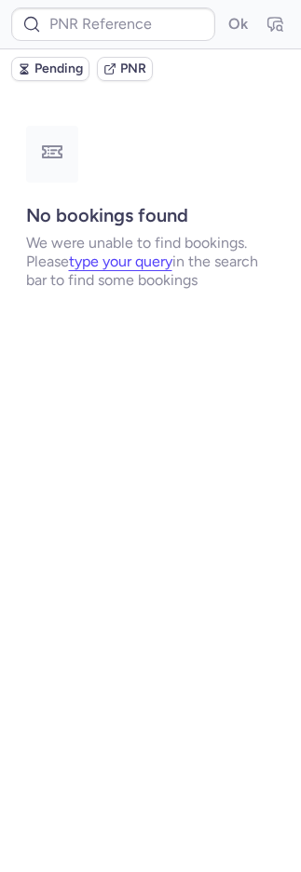
type input "CPVVHV"
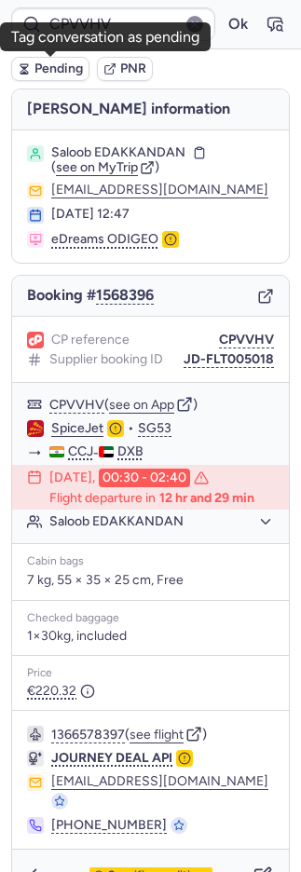
click at [34, 65] on span "Pending" at bounding box center [58, 68] width 48 height 15
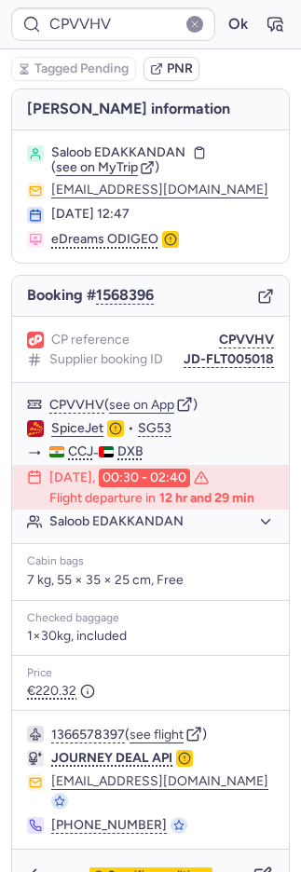
type input "CPB5ZG"
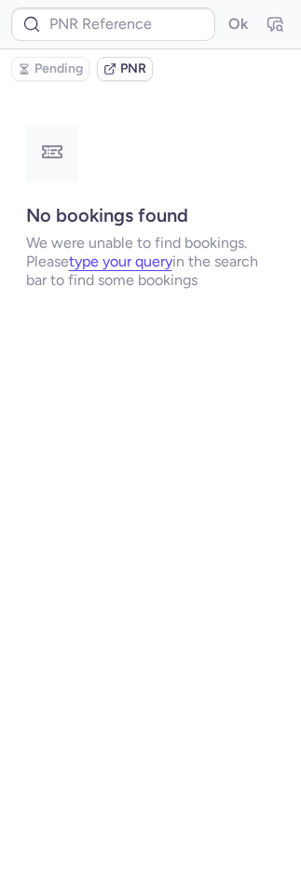
type input "CP7DDG"
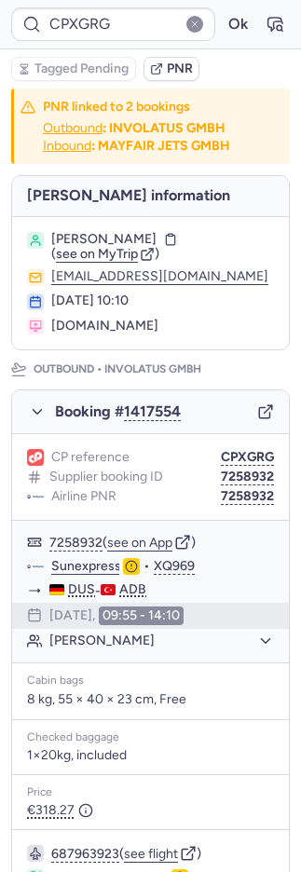
type input "CPFW56"
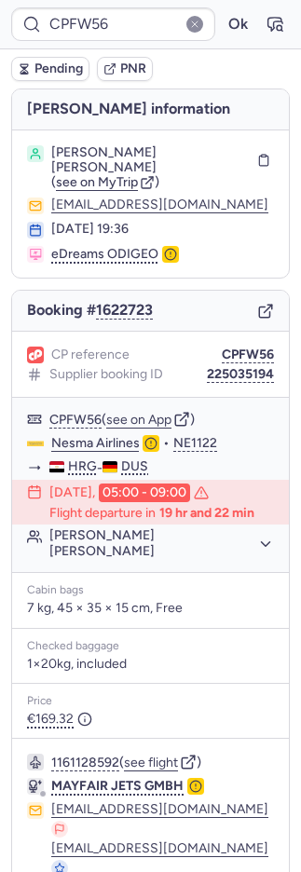
scroll to position [164, 0]
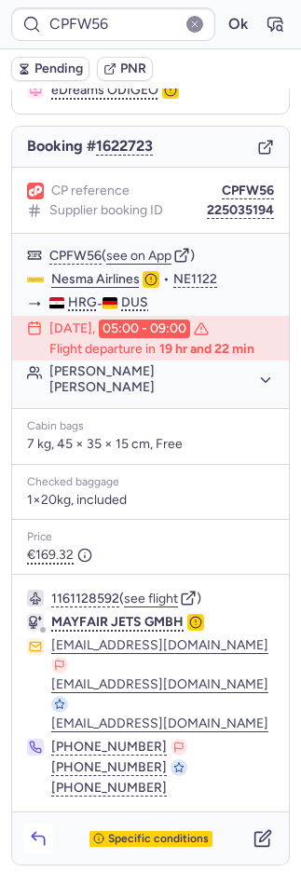
click at [29, 823] on button "button" at bounding box center [38, 838] width 30 height 30
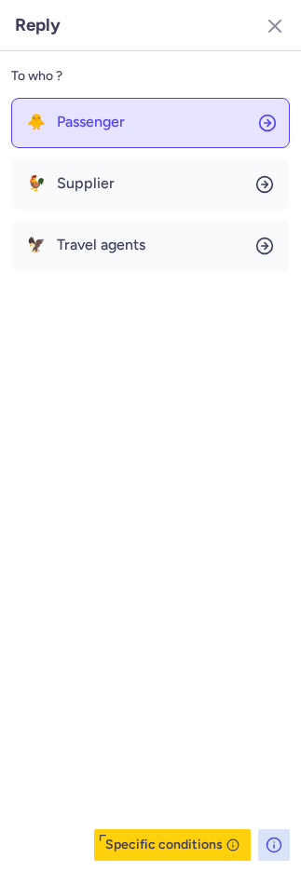
click at [69, 114] on span "Passenger" at bounding box center [91, 122] width 68 height 17
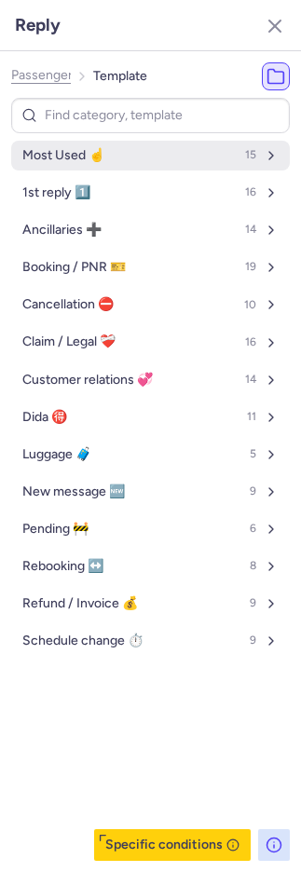
drag, startPoint x: 36, startPoint y: 163, endPoint x: 49, endPoint y: 150, distance: 18.4
click at [36, 167] on button "Most Used ☝️ 15" at bounding box center [150, 156] width 278 height 30
click at [39, 162] on button "Most Used ☝️ 15" at bounding box center [150, 156] width 278 height 30
select select "en"
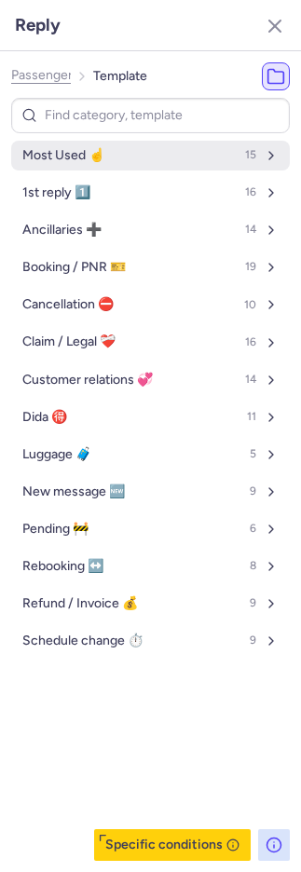
select select "en"
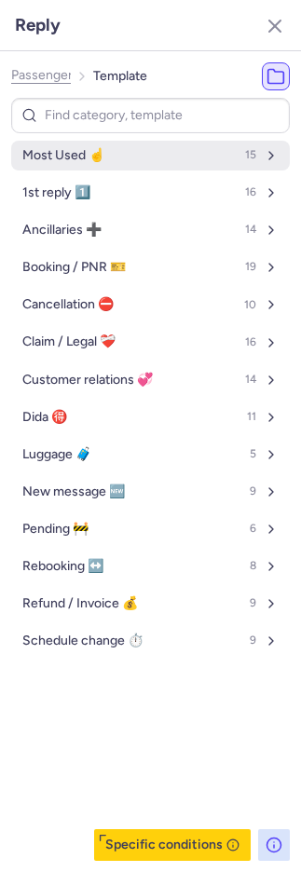
select select "en"
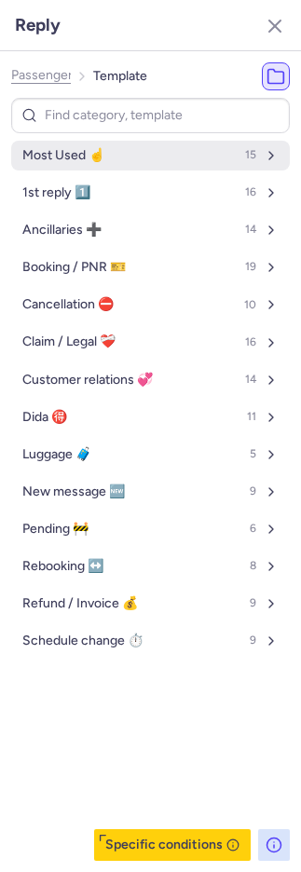
select select "en"
click at [49, 148] on span "Most Used ☝️" at bounding box center [63, 155] width 82 height 15
select select "en"
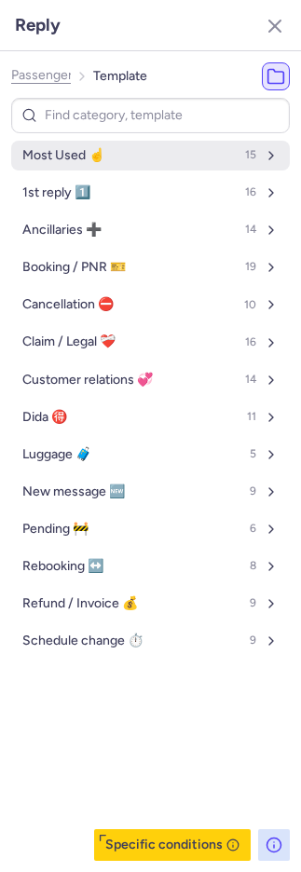
select select "en"
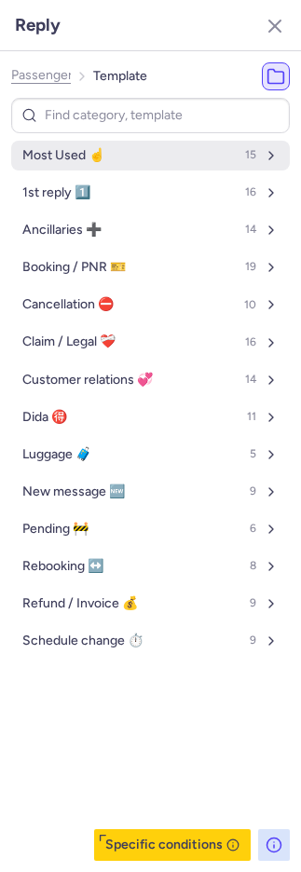
select select "en"
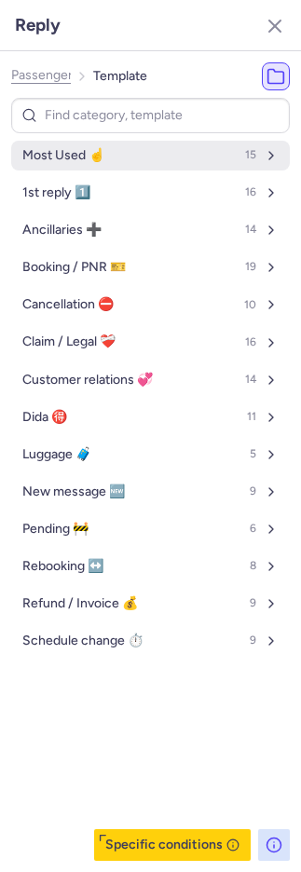
select select "en"
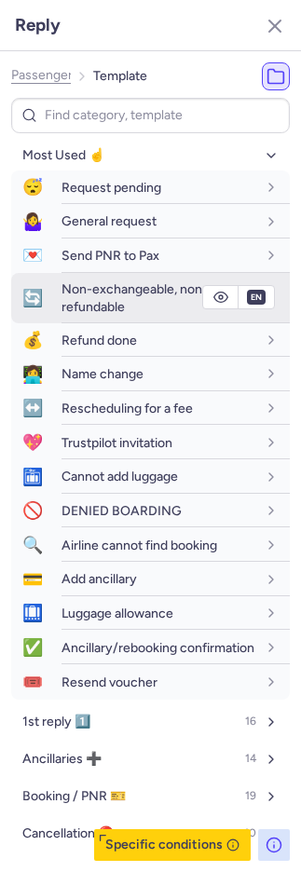
click at [144, 300] on div "Non-exchangeable, non-refundable" at bounding box center [158, 297] width 195 height 34
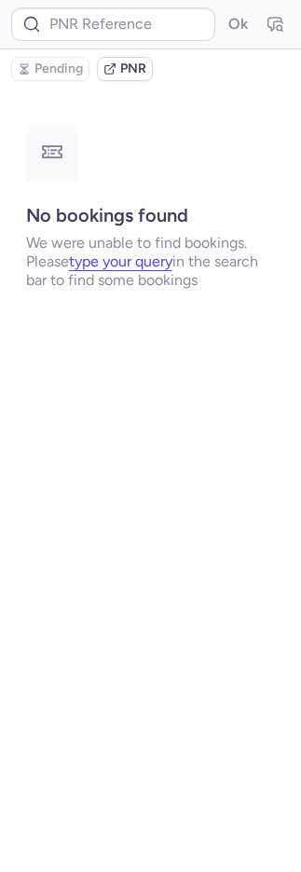
scroll to position [0, 0]
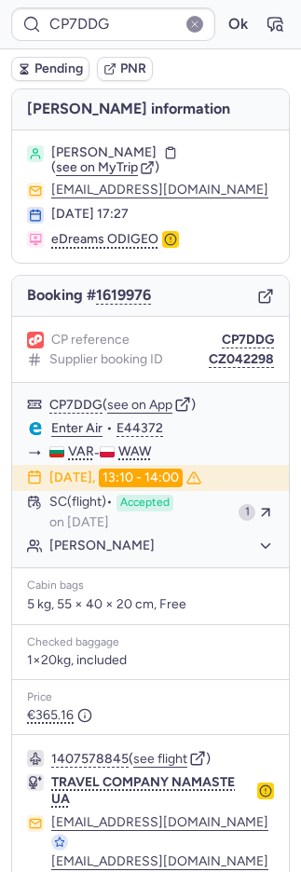
click at [134, 63] on span "PNR" at bounding box center [133, 68] width 26 height 15
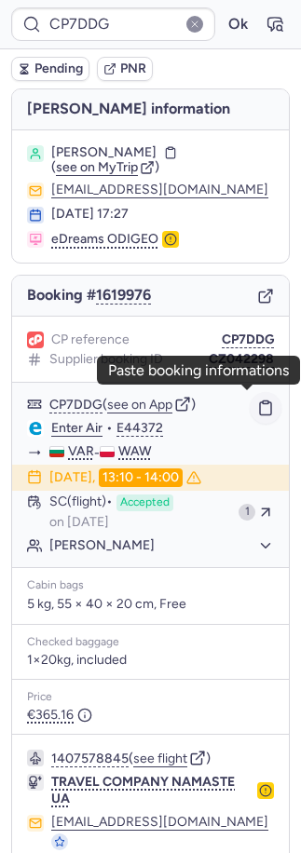
click at [250, 395] on button "button" at bounding box center [266, 408] width 32 height 32
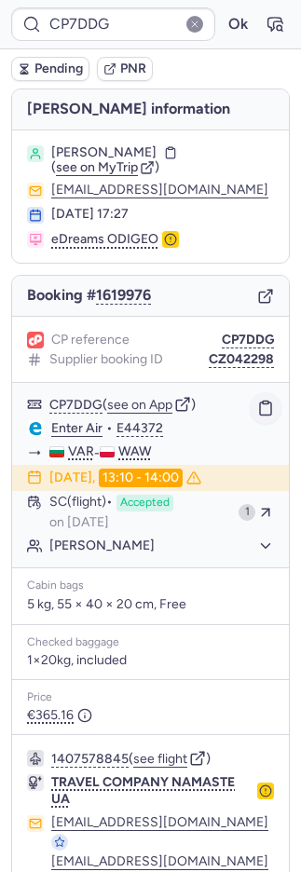
click at [252, 395] on button "button" at bounding box center [266, 408] width 32 height 32
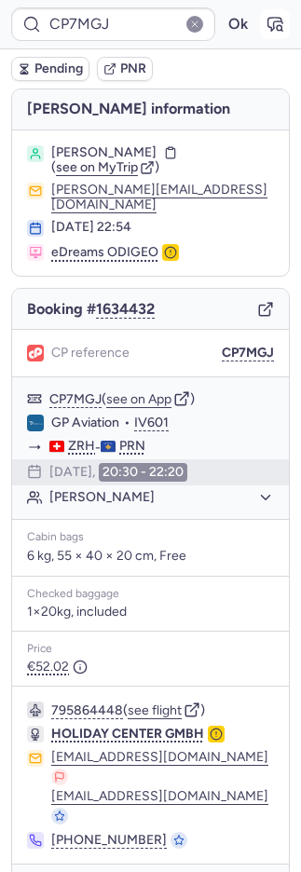
click at [277, 26] on icon "button" at bounding box center [279, 27] width 5 height 5
click at [260, 15] on button "button" at bounding box center [275, 24] width 30 height 30
click at [265, 16] on icon "button" at bounding box center [274, 24] width 19 height 19
type input "CPXQ6W"
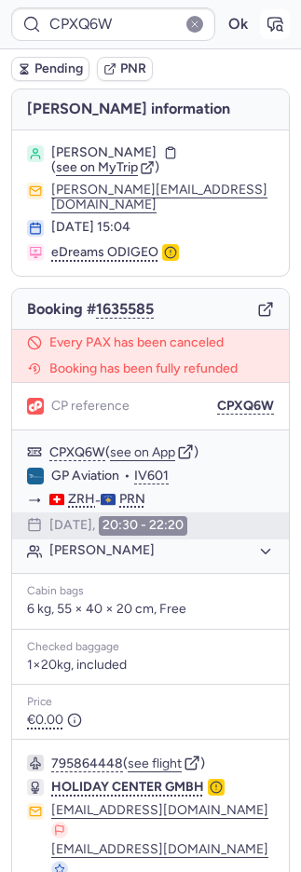
click at [265, 23] on icon "button" at bounding box center [274, 24] width 19 height 19
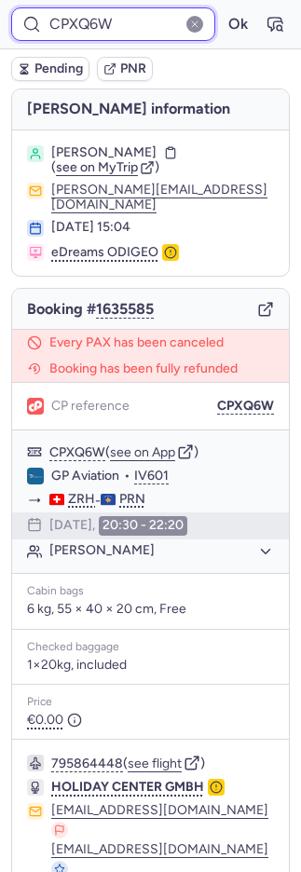
click at [84, 20] on input "CPXQ6W" at bounding box center [113, 24] width 204 height 34
paste input "7MGJ"
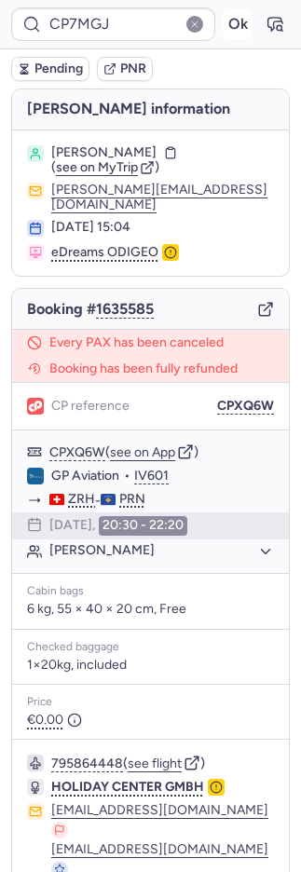
click at [223, 20] on button "Ok" at bounding box center [238, 24] width 30 height 30
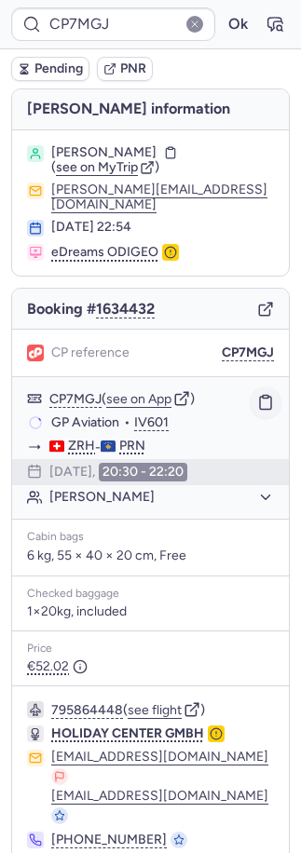
click at [257, 394] on icon "button" at bounding box center [265, 402] width 17 height 17
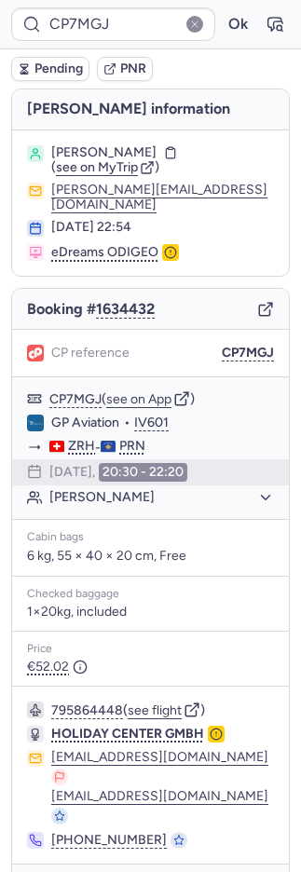
type input "CPXQ6W"
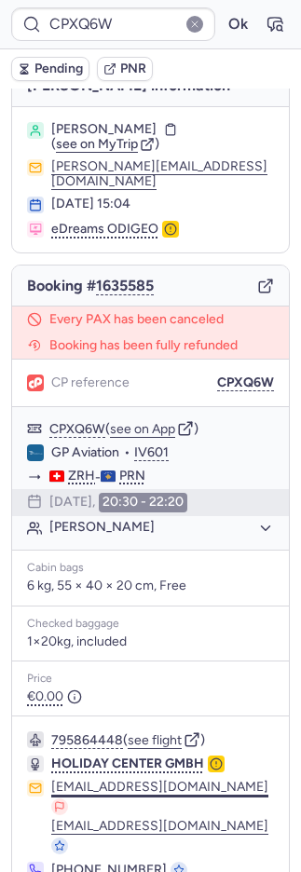
scroll to position [54, 0]
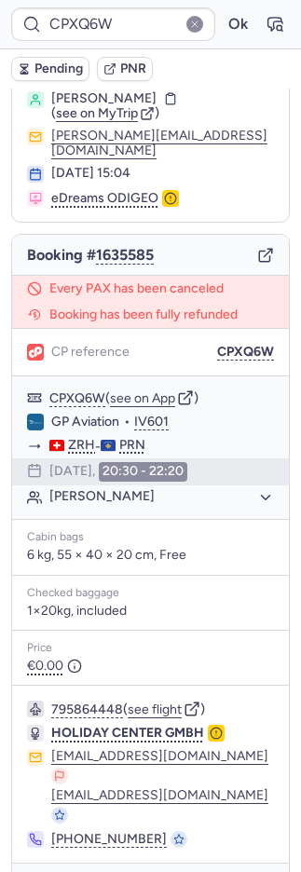
click at [38, 871] on icon "button" at bounding box center [38, 889] width 19 height 19
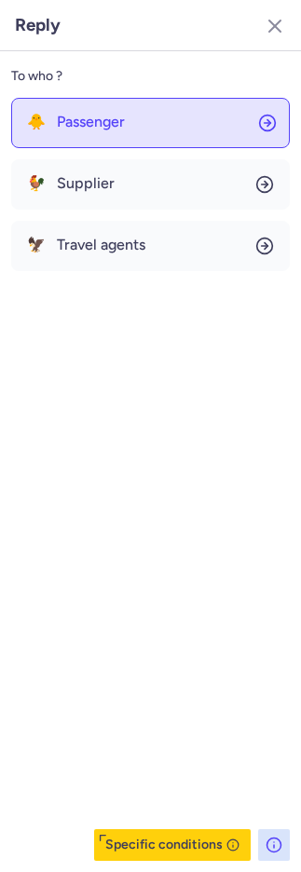
click at [67, 101] on button "🐥 Passenger" at bounding box center [150, 123] width 278 height 50
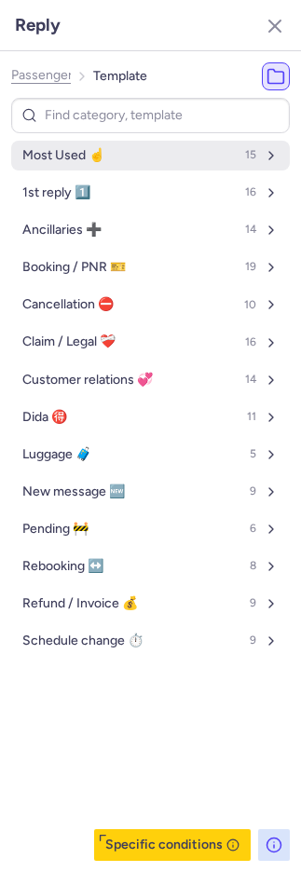
click at [73, 165] on button "Most Used ☝️ 15" at bounding box center [150, 156] width 278 height 30
click at [74, 162] on span "Most Used ☝️" at bounding box center [63, 155] width 82 height 15
click at [74, 161] on span "Most Used ☝️" at bounding box center [63, 155] width 82 height 15
select select "de"
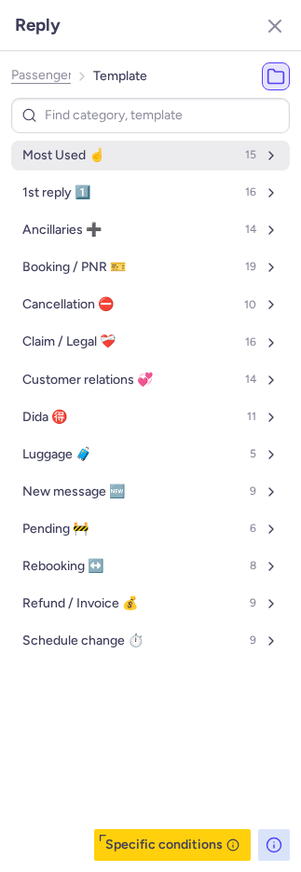
select select "de"
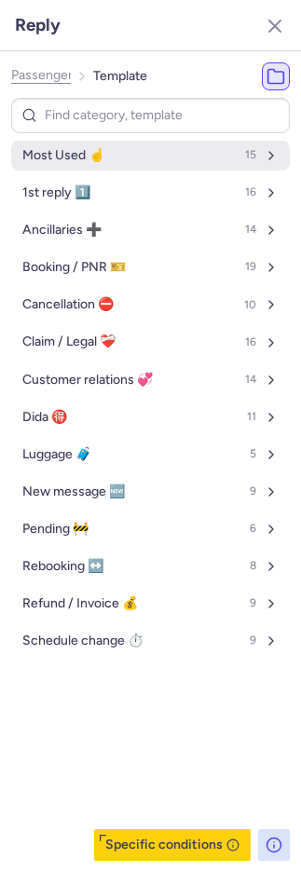
select select "de"
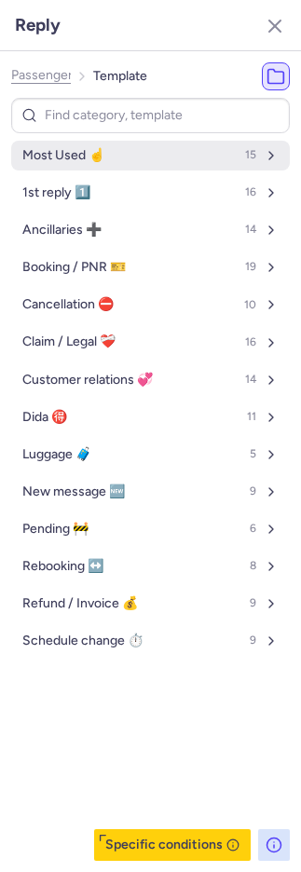
select select "de"
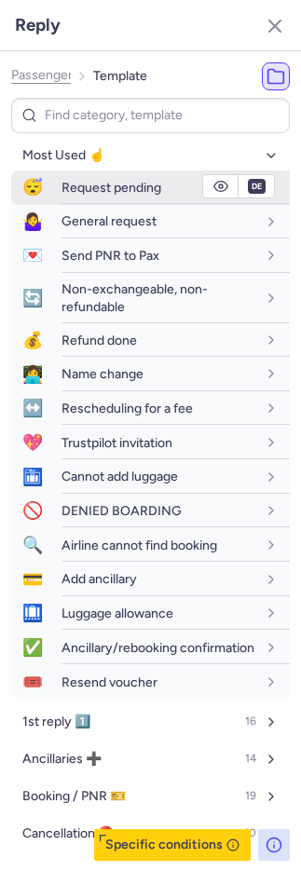
click at [89, 180] on div "Request pending" at bounding box center [158, 187] width 195 height 17
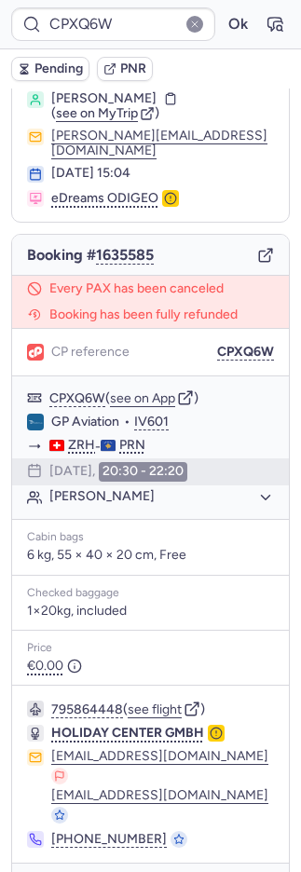
click at [30, 66] on button "Pending" at bounding box center [50, 69] width 78 height 24
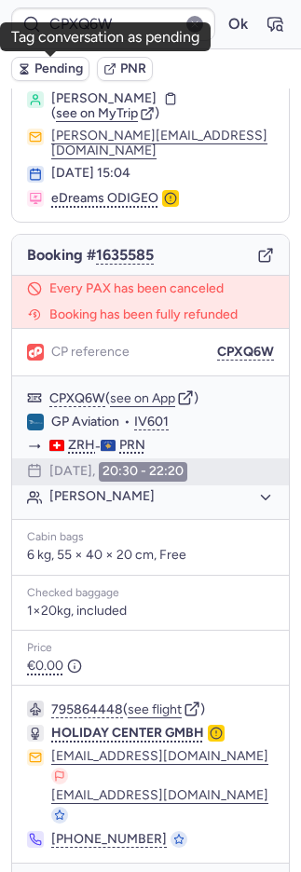
click at [46, 68] on span "Pending" at bounding box center [58, 68] width 48 height 15
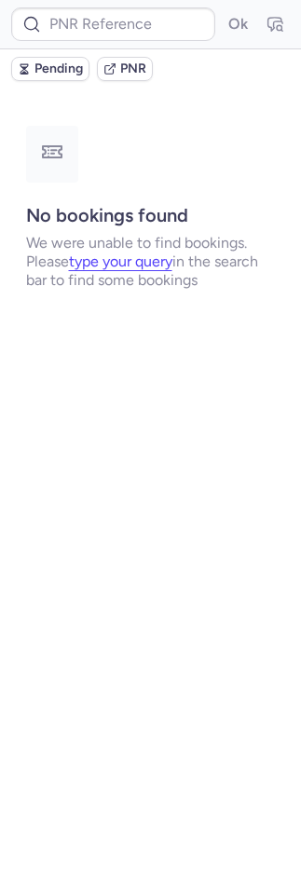
scroll to position [0, 0]
type input "CPIB6T"
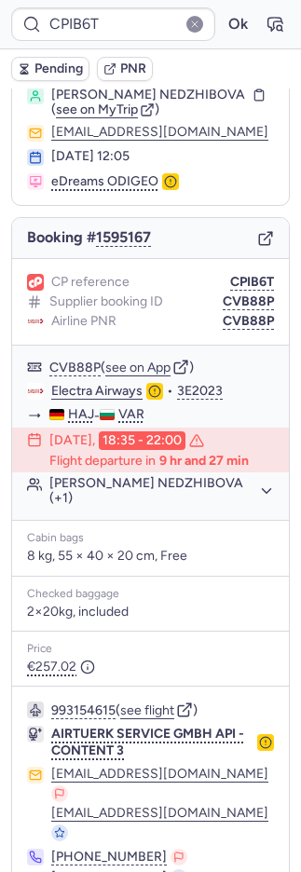
scroll to position [125, 0]
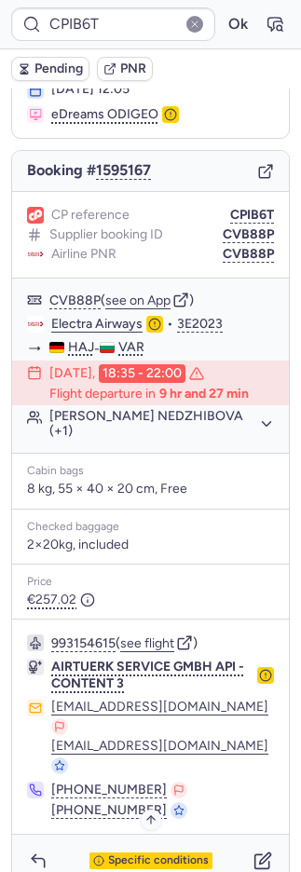
click at [167, 854] on span "Specific conditions" at bounding box center [158, 860] width 101 height 13
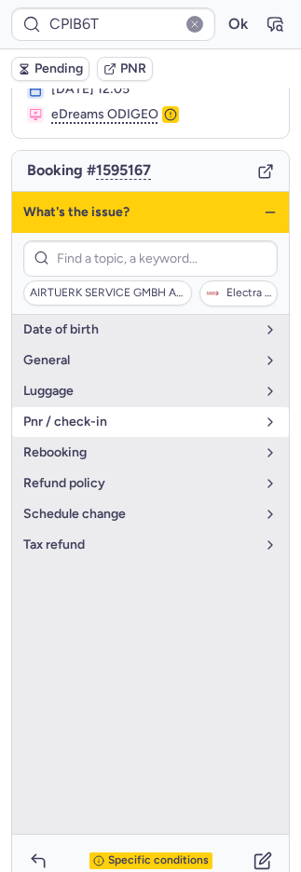
click at [87, 429] on span "pnr / check-in" at bounding box center [139, 421] width 232 height 15
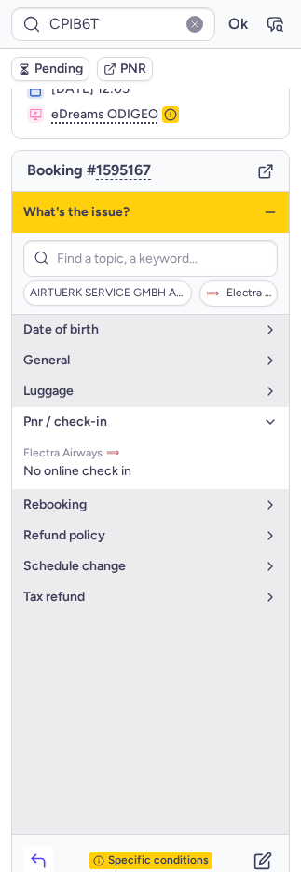
click at [37, 851] on icon "button" at bounding box center [38, 860] width 19 height 19
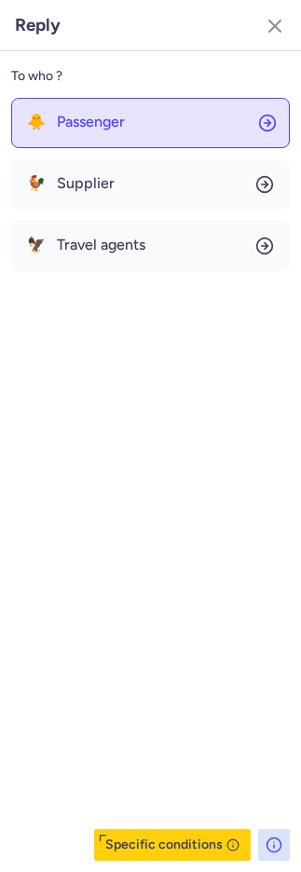
click at [68, 128] on span "Passenger" at bounding box center [91, 122] width 68 height 17
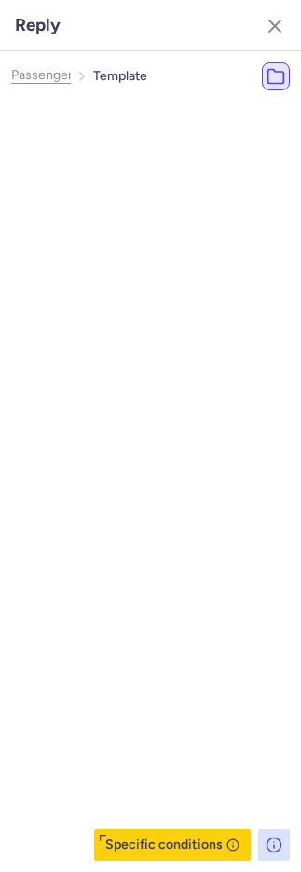
click at [81, 155] on span "Most Used ☝️" at bounding box center [93, 155] width 82 height 15
select select "en"
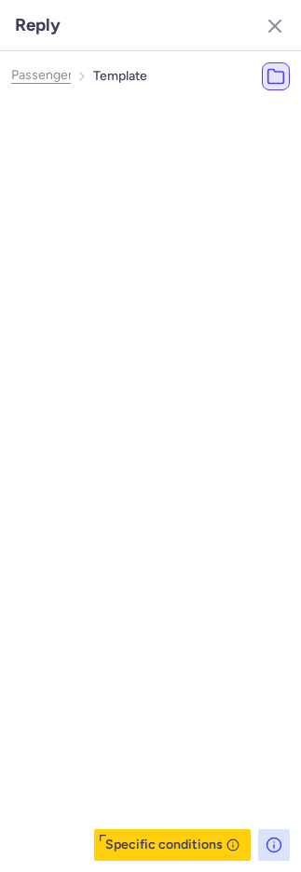
select select "en"
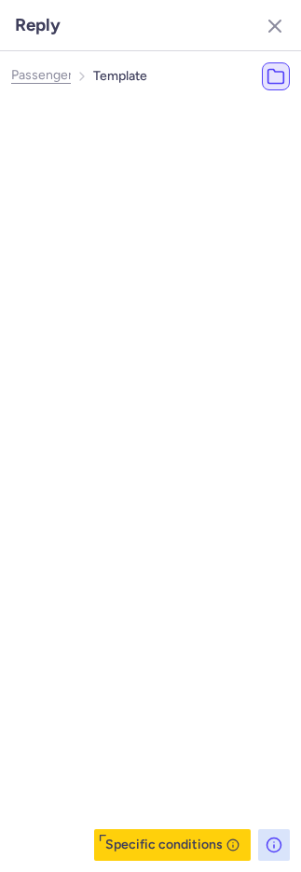
select select "en"
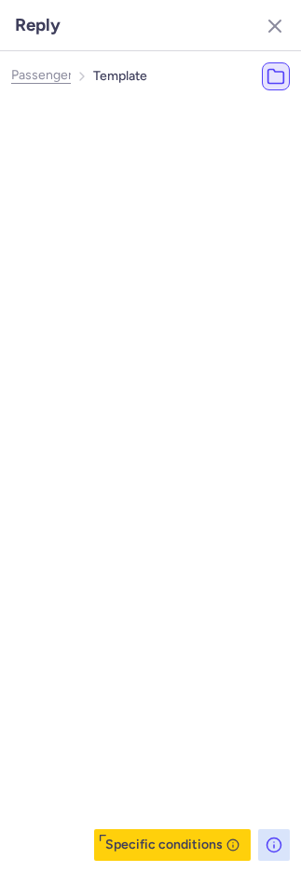
select select "en"
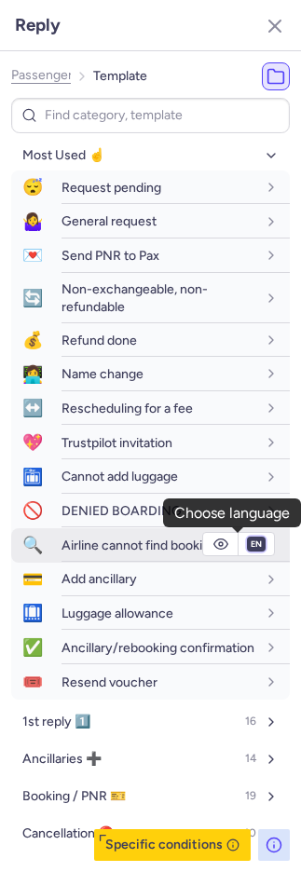
click at [248, 544] on select "fr en de nl pt es it ru" at bounding box center [256, 543] width 17 height 15
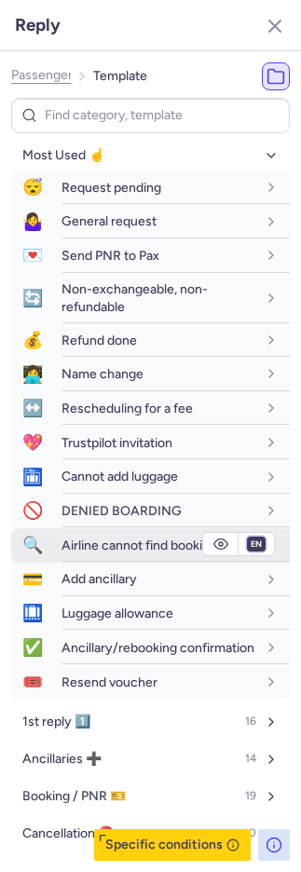
click at [248, 546] on select "fr en de nl pt es it ru" at bounding box center [256, 543] width 17 height 15
click at [115, 547] on span "Airline cannot find booking" at bounding box center [139, 545] width 156 height 16
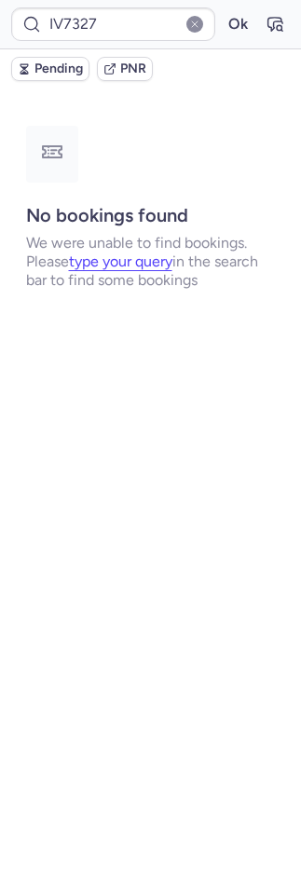
scroll to position [0, 0]
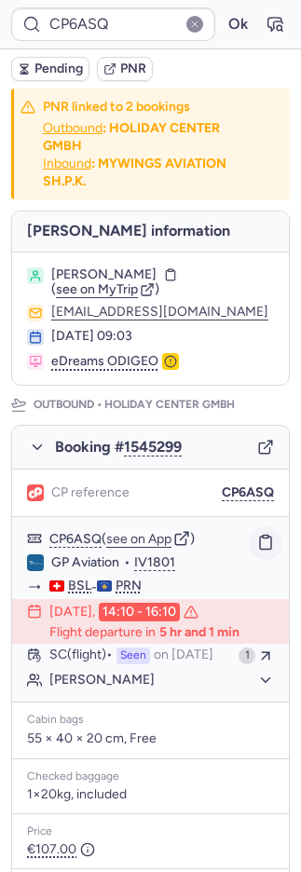
click at [252, 541] on button "button" at bounding box center [266, 542] width 32 height 32
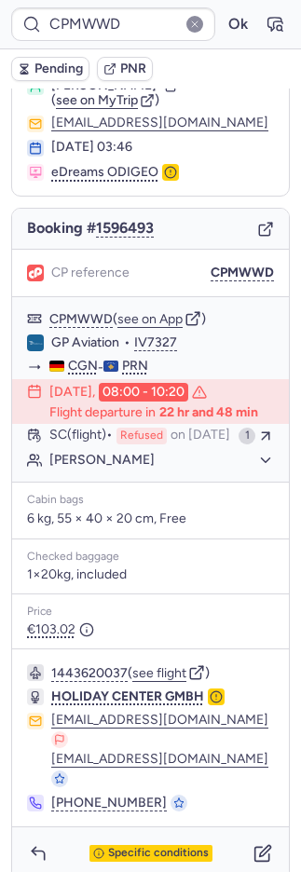
scroll to position [82, 0]
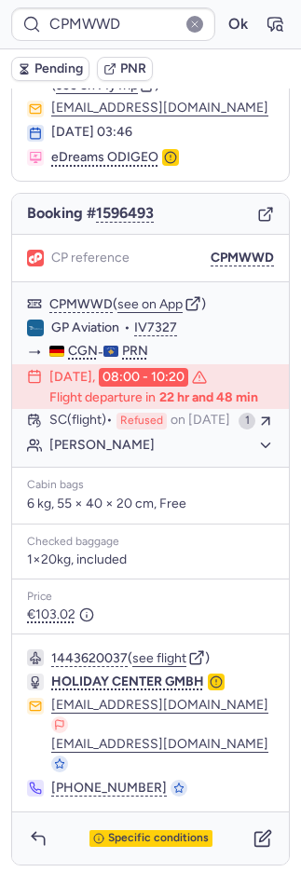
click at [130, 62] on span "PNR" at bounding box center [133, 68] width 26 height 15
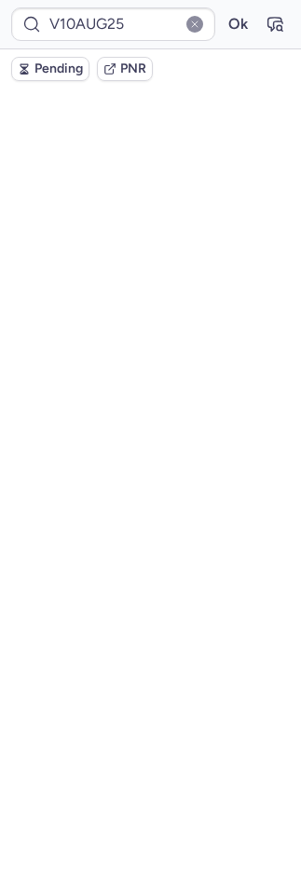
scroll to position [0, 0]
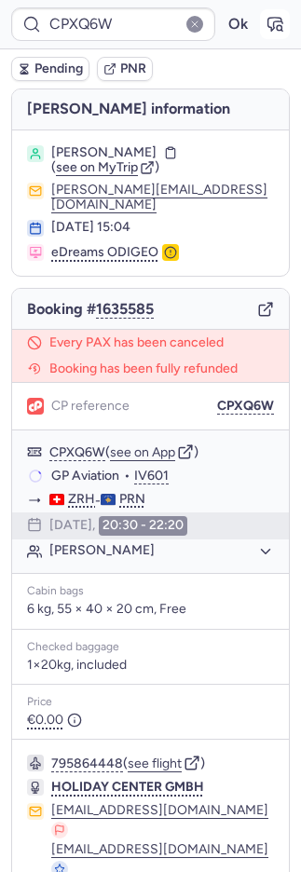
click at [264, 18] on button "button" at bounding box center [275, 24] width 30 height 30
click at [139, 70] on span "PNR" at bounding box center [133, 68] width 26 height 15
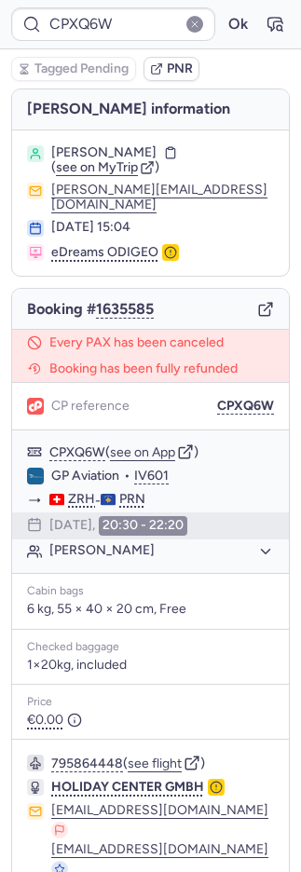
scroll to position [54, 0]
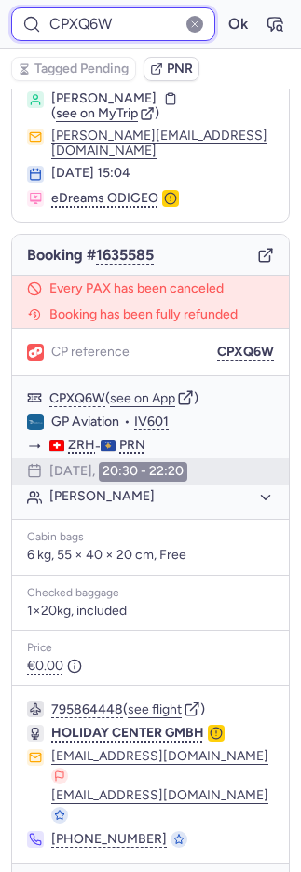
click at [89, 24] on input "CPXQ6W" at bounding box center [113, 24] width 204 height 34
paste input "https://app.frontapp.com/open/cnv_f1yh0qq?key=vnWgKoI9fsjCuX2O12U_mjyBaZreVfdu"
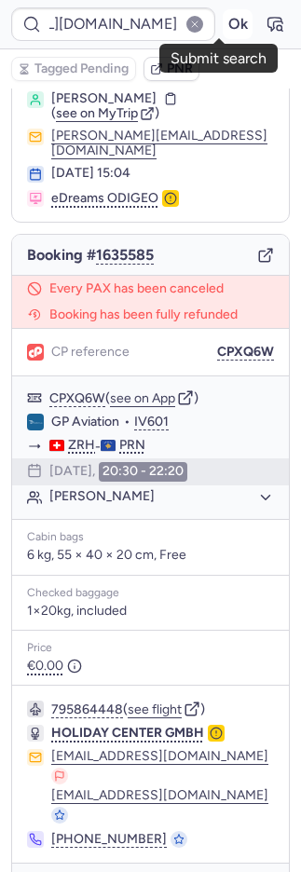
scroll to position [0, 0]
click at [223, 19] on button "Ok" at bounding box center [238, 24] width 30 height 30
type input "HTTPS://APP.FRONTAPP.COM/OPEN/CNV_F1YH0QQ?KEY=VNWGKOI9FSJCUX2O12U_MJYBAZREVFDU"
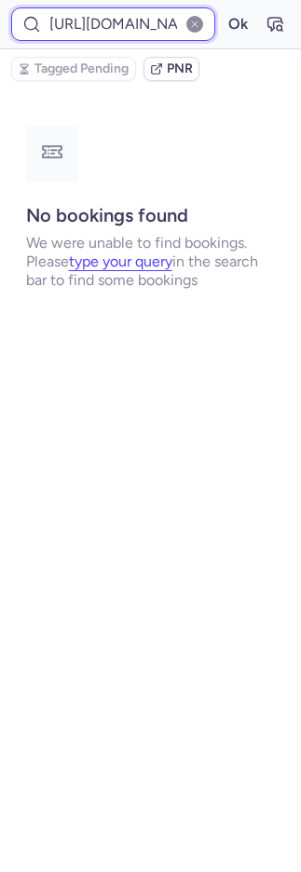
click at [100, 20] on input "HTTPS://APP.FRONTAPP.COM/OPEN/CNV_F1YH0QQ?KEY=VNWGKOI9FSJCUX2O12U_MJYBAZREVFDU" at bounding box center [113, 24] width 204 height 34
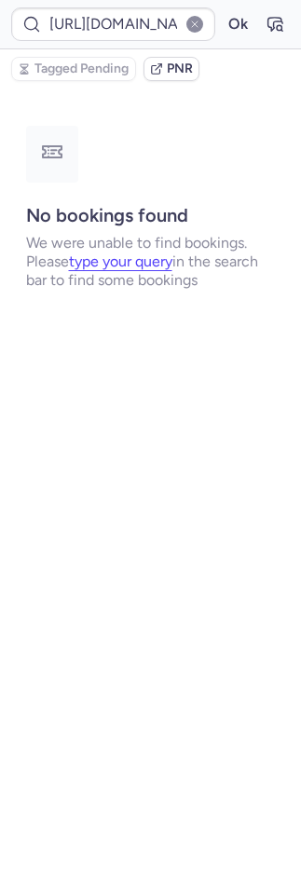
click at [198, 19] on button "button" at bounding box center [194, 24] width 17 height 17
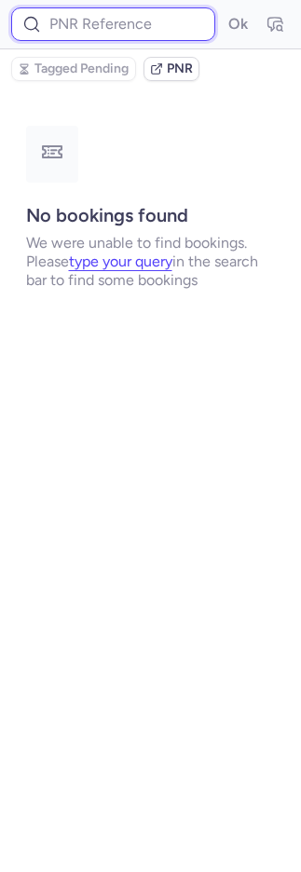
click at [139, 21] on input at bounding box center [113, 24] width 204 height 34
paste input "CP7MGJ"
type input "CP7MGJ"
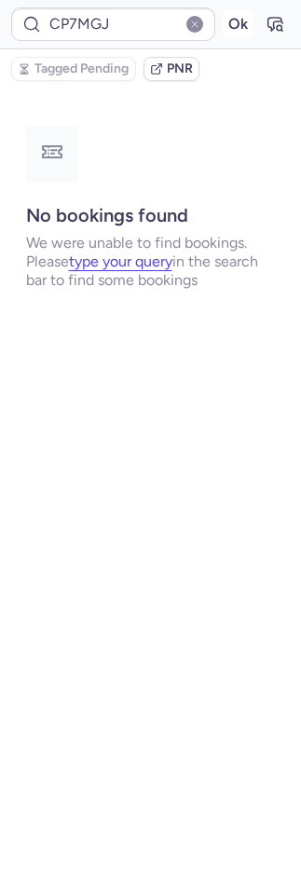
click at [232, 25] on button "Ok" at bounding box center [238, 24] width 30 height 30
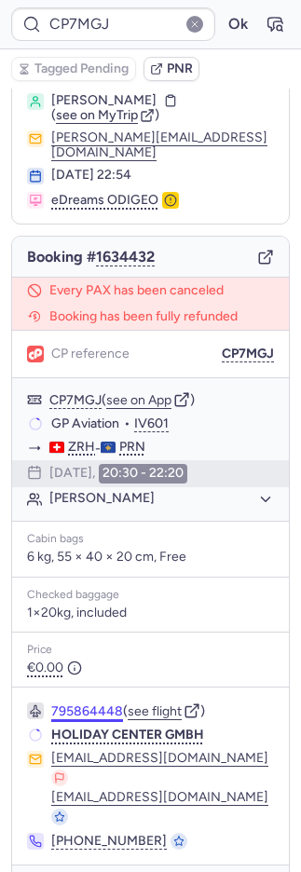
scroll to position [54, 0]
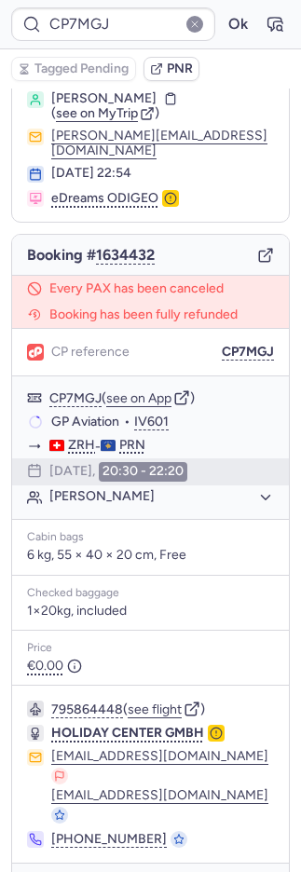
click at [48, 871] on button "button" at bounding box center [38, 889] width 30 height 30
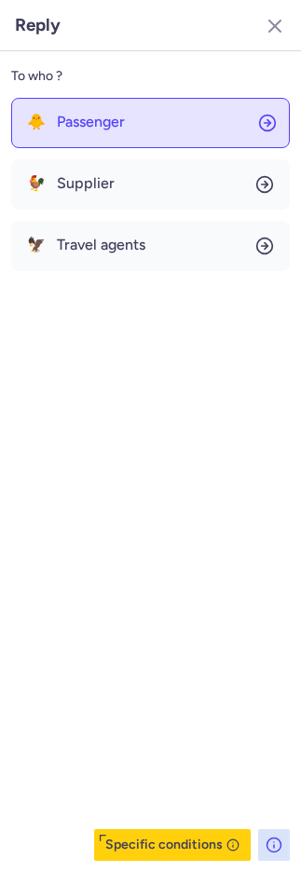
click at [101, 114] on span "Passenger" at bounding box center [91, 122] width 68 height 17
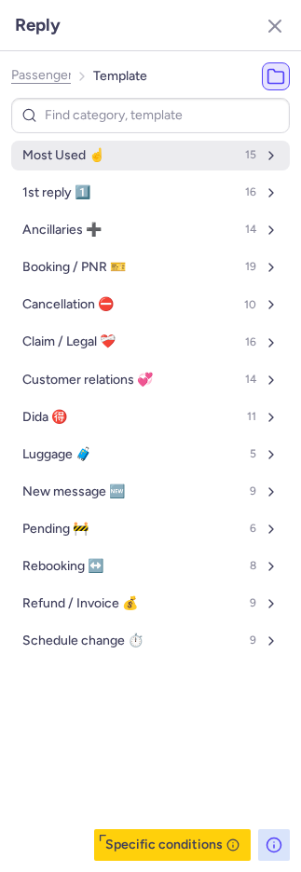
click at [101, 148] on span "Most Used ☝️" at bounding box center [63, 155] width 82 height 15
select select "de"
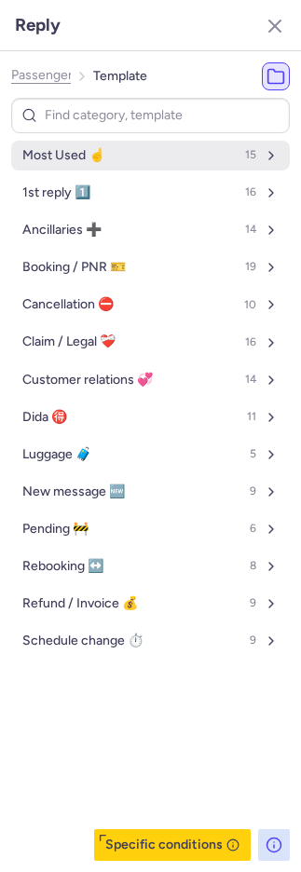
select select "de"
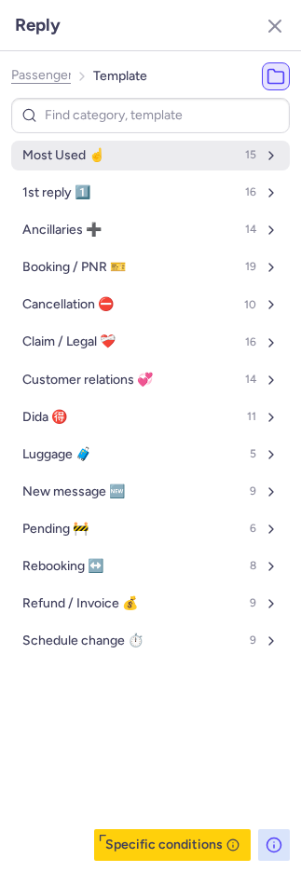
select select "de"
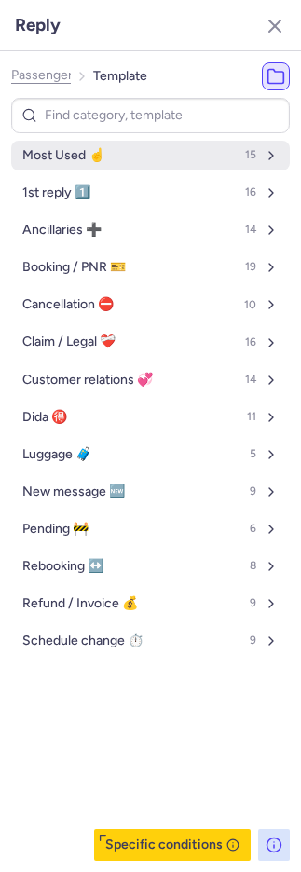
select select "de"
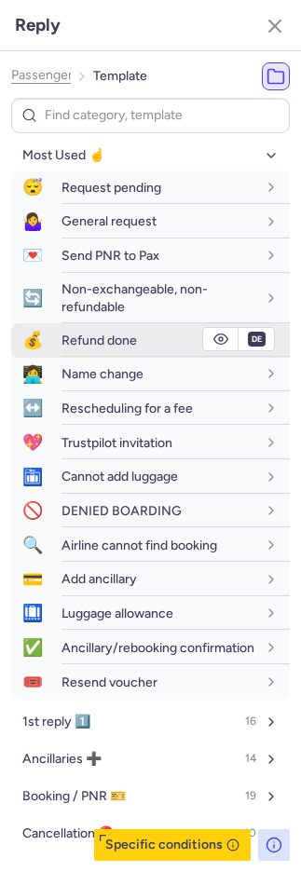
click at [107, 342] on span "Refund done" at bounding box center [98, 340] width 75 height 16
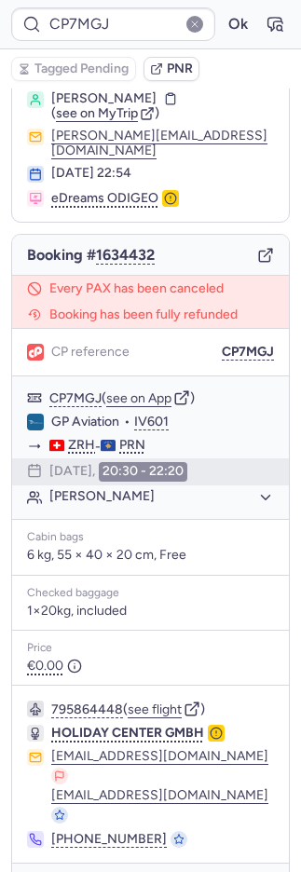
type input "CPXQ6W"
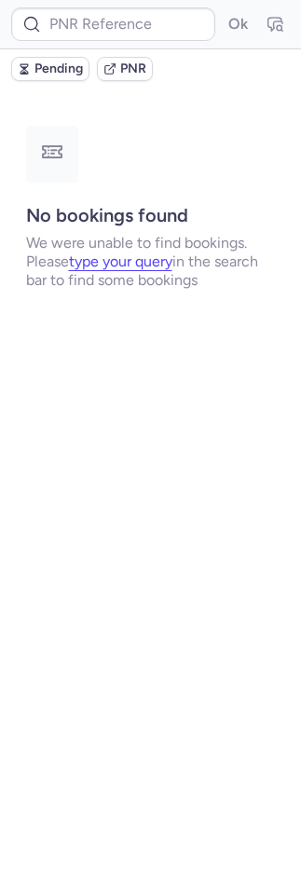
scroll to position [0, 0]
type input "CPVVHV"
type input "CPFKLN"
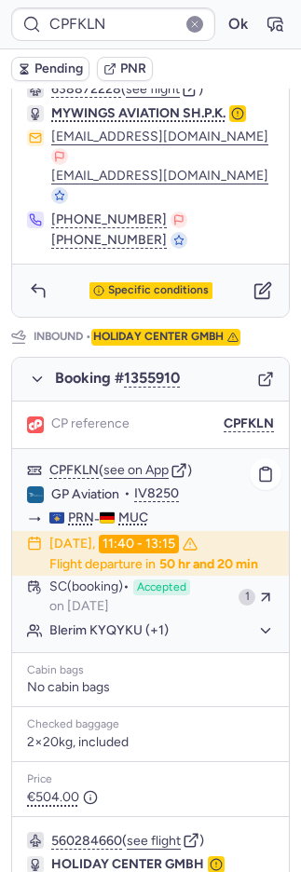
scroll to position [948, 0]
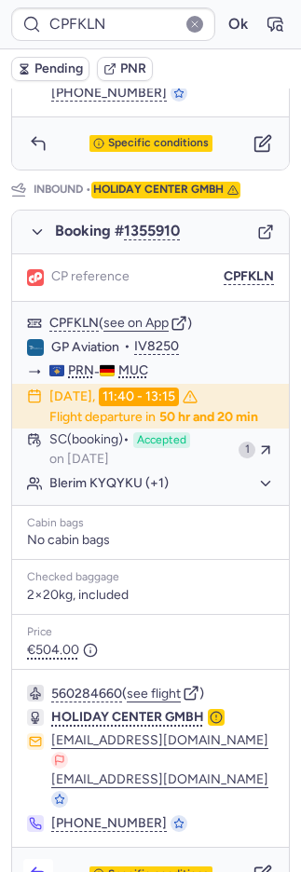
click at [35, 864] on icon "button" at bounding box center [38, 873] width 19 height 19
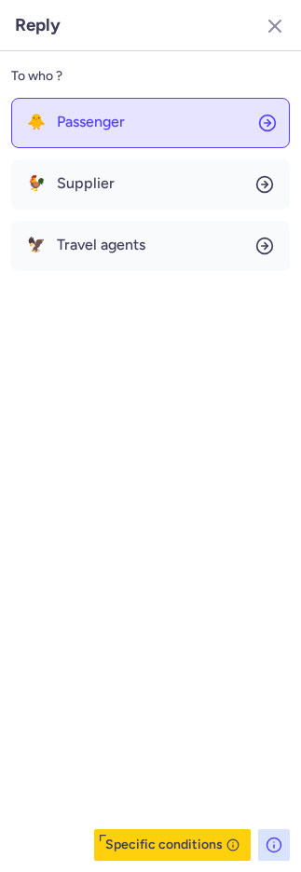
click at [60, 133] on button "🐥 Passenger" at bounding box center [150, 123] width 278 height 50
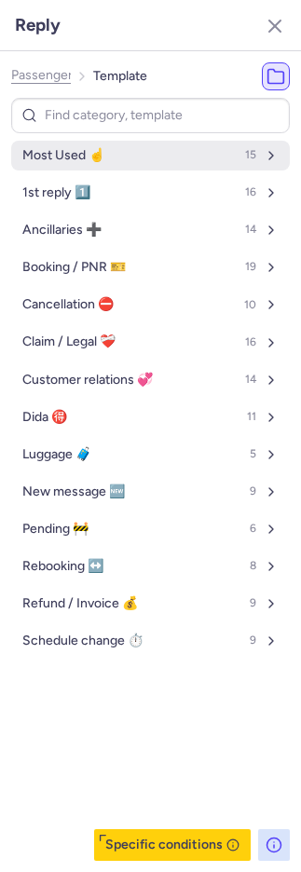
click at [108, 160] on button "Most Used ☝️ 15" at bounding box center [150, 156] width 278 height 30
select select "en"
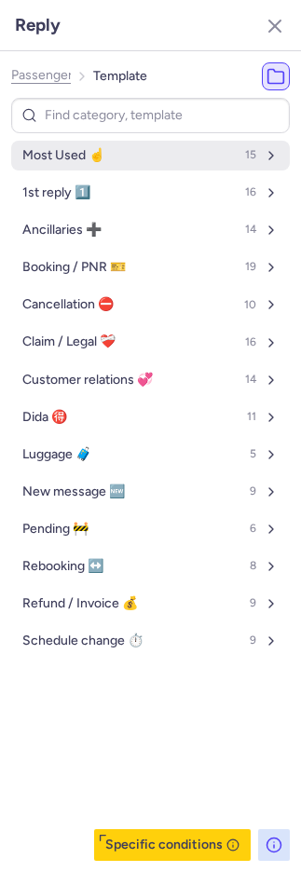
select select "en"
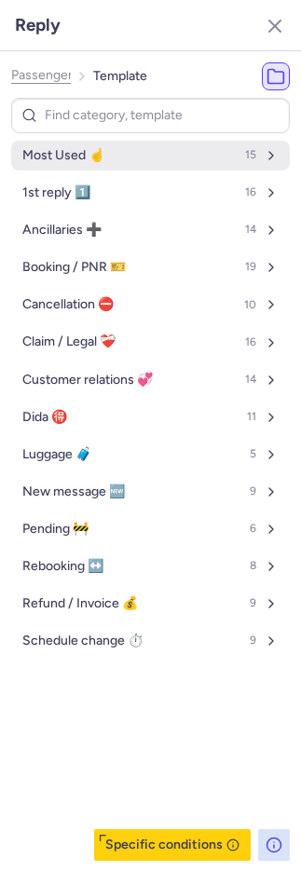
select select "en"
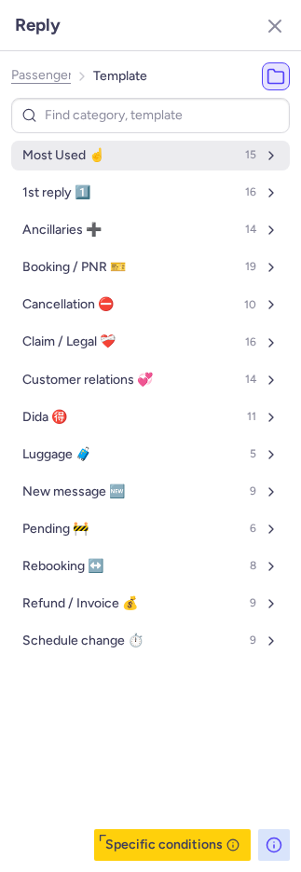
select select "en"
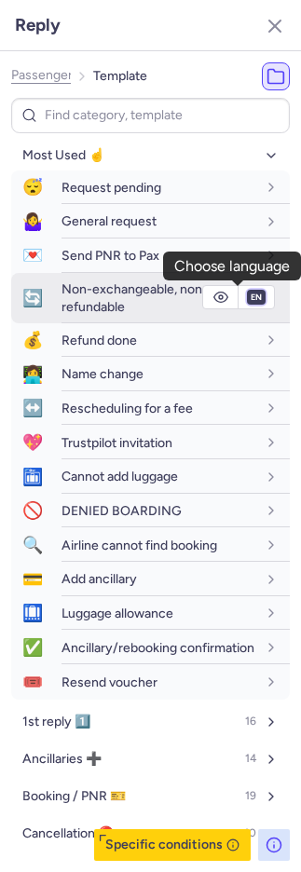
click at [248, 296] on select "fr en de nl pt es it ru" at bounding box center [256, 297] width 17 height 15
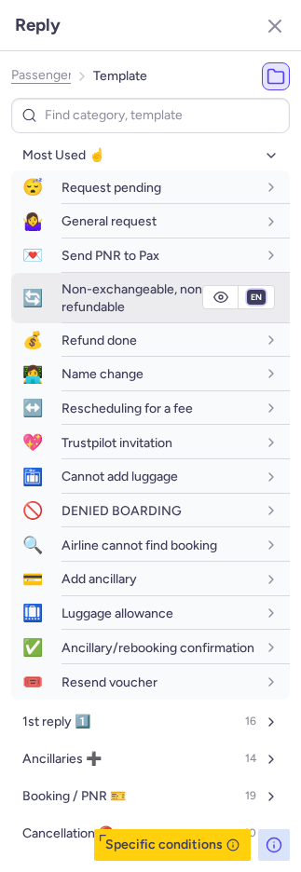
select select "de"
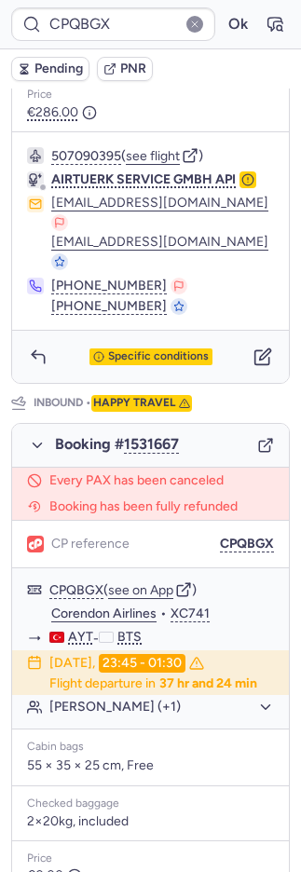
scroll to position [744, 0]
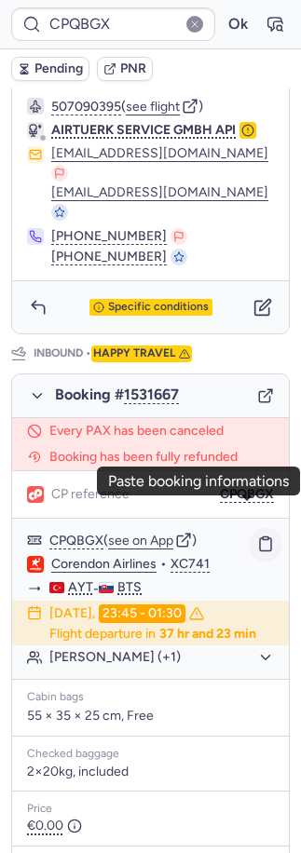
click at [257, 535] on icon "button" at bounding box center [265, 543] width 17 height 17
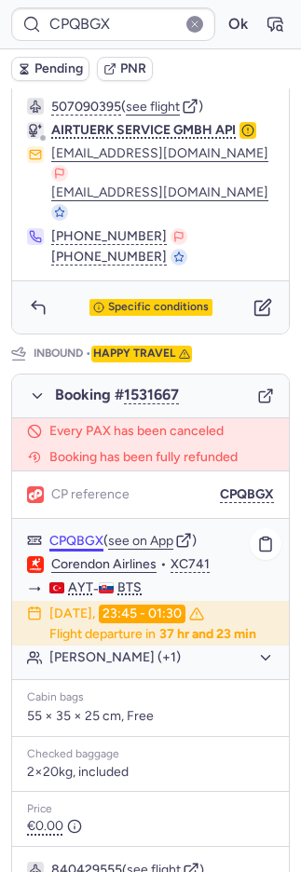
type input "W61092"
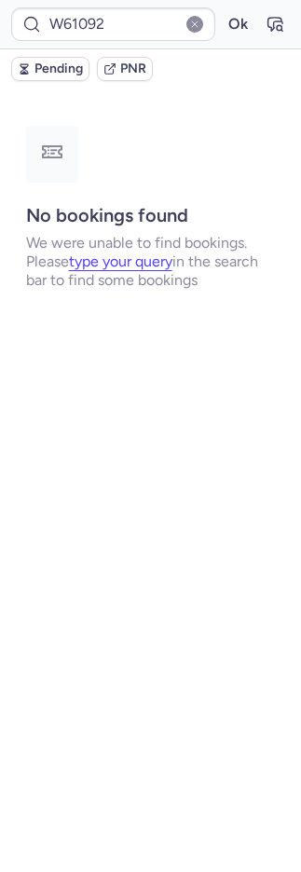
scroll to position [0, 0]
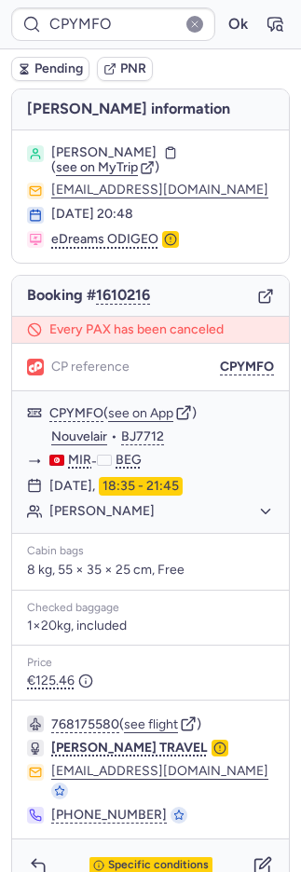
type input "CP9HSE"
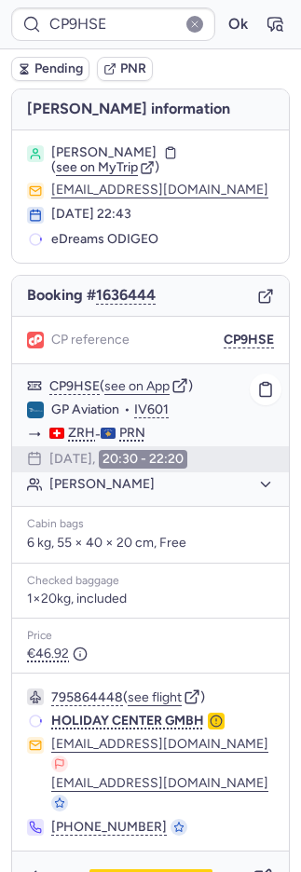
scroll to position [2, 0]
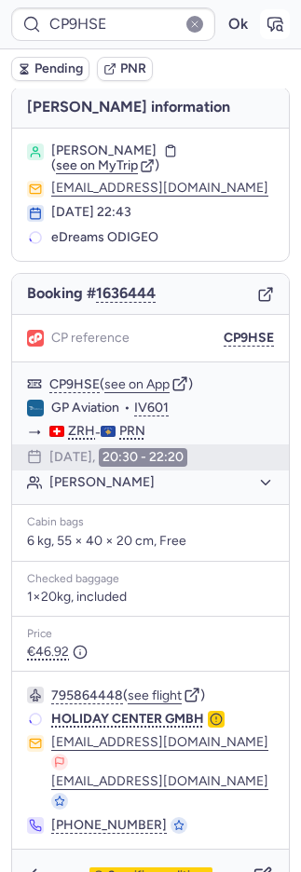
click at [265, 22] on icon "button" at bounding box center [274, 24] width 19 height 19
click at [260, 867] on icon "button" at bounding box center [265, 872] width 11 height 11
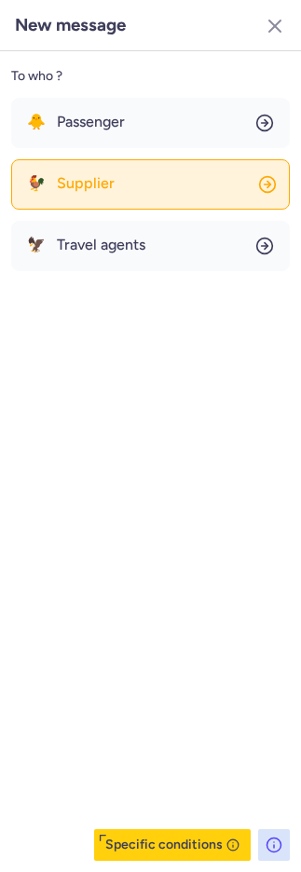
click at [128, 173] on button "🐓 Supplier" at bounding box center [150, 184] width 278 height 50
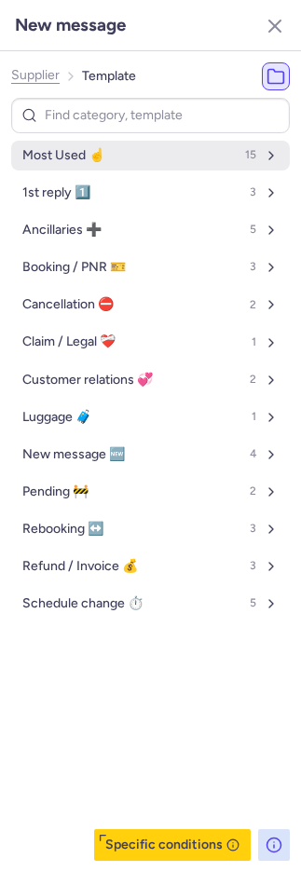
click at [115, 155] on button "Most Used ☝️ 15" at bounding box center [150, 156] width 278 height 30
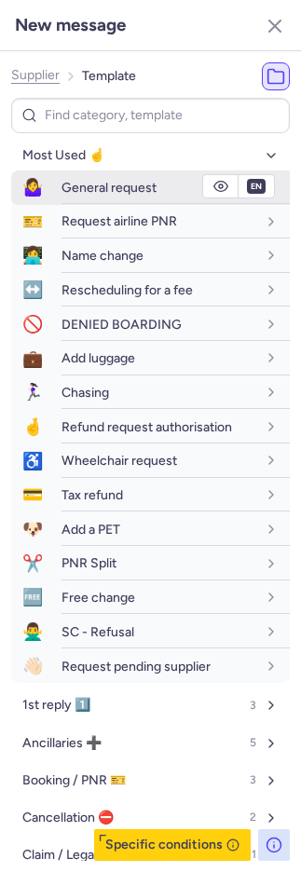
click at [109, 179] on div "General request" at bounding box center [158, 187] width 195 height 17
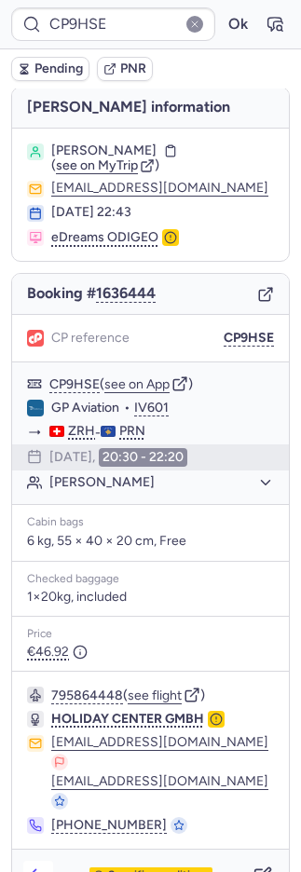
click at [27, 860] on button "button" at bounding box center [38, 875] width 30 height 30
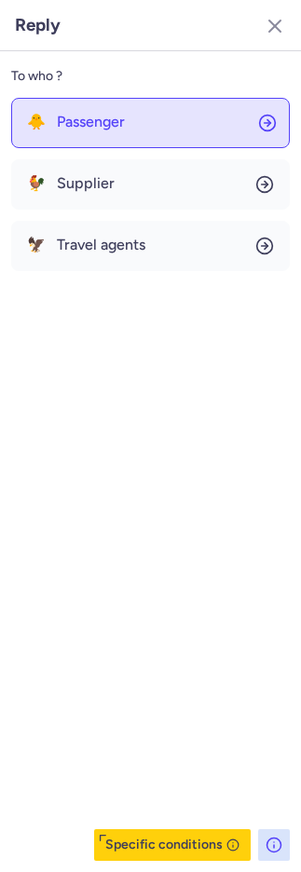
click at [88, 116] on span "Passenger" at bounding box center [91, 122] width 68 height 17
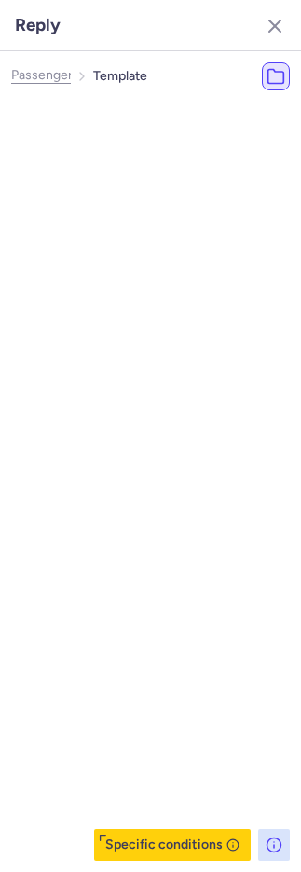
select select "en"
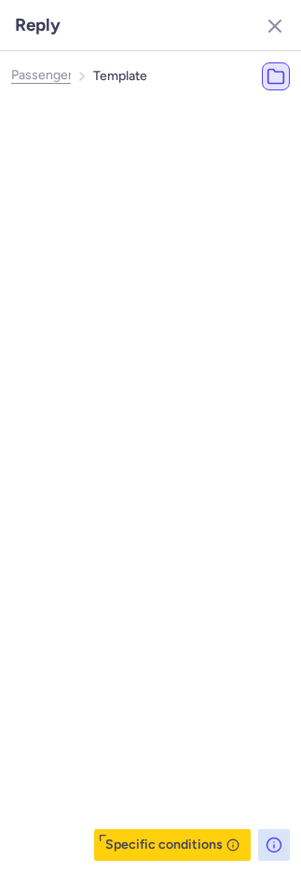
select select "en"
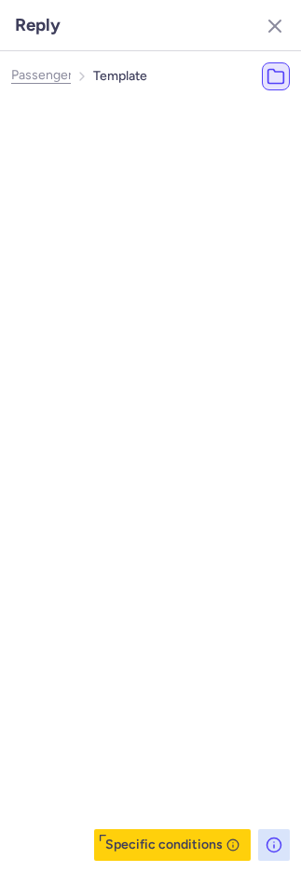
select select "en"
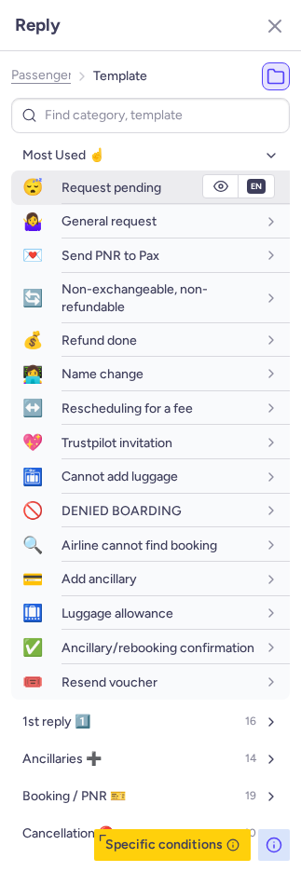
click at [98, 193] on span "Request pending" at bounding box center [111, 188] width 100 height 16
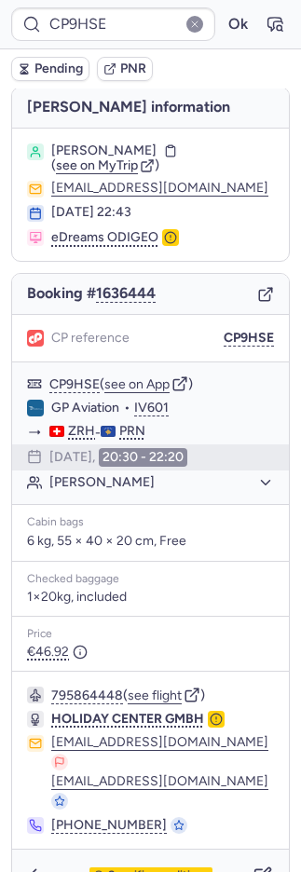
click at [51, 70] on span "Pending" at bounding box center [58, 68] width 48 height 15
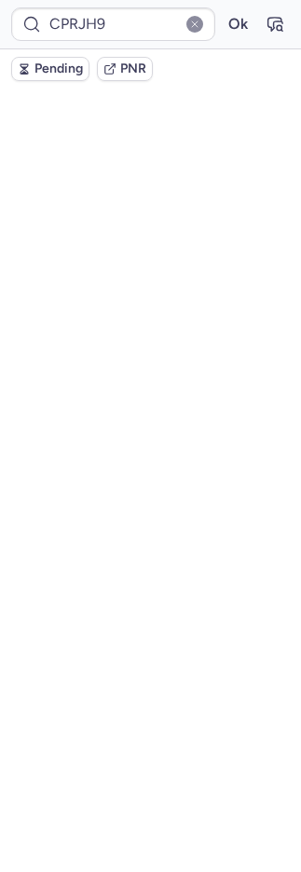
scroll to position [16, 0]
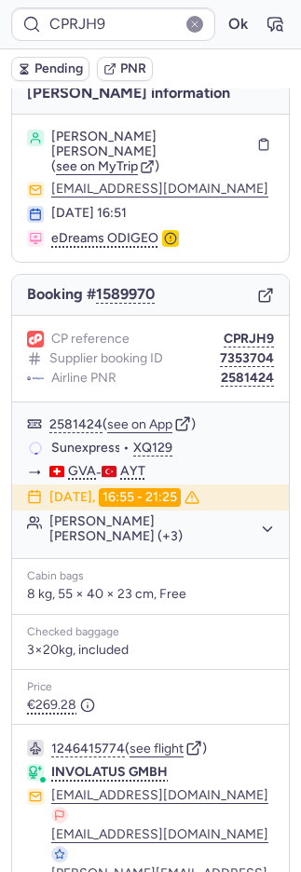
type input "CPGUFJ"
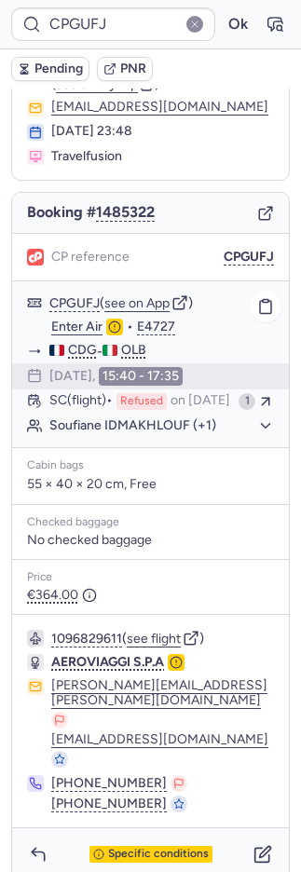
scroll to position [84, 0]
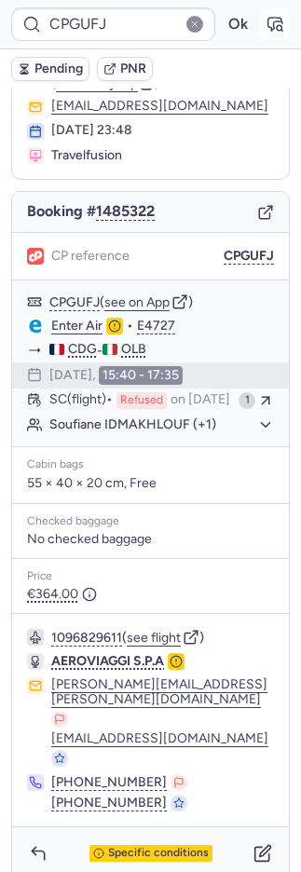
click at [265, 23] on icon "button" at bounding box center [274, 24] width 19 height 19
click at [155, 846] on span "Specific conditions" at bounding box center [158, 852] width 101 height 13
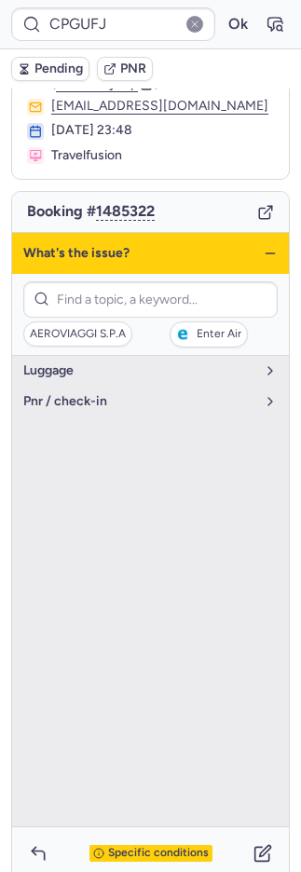
click at [125, 845] on div "Specific conditions" at bounding box center [150, 853] width 123 height 17
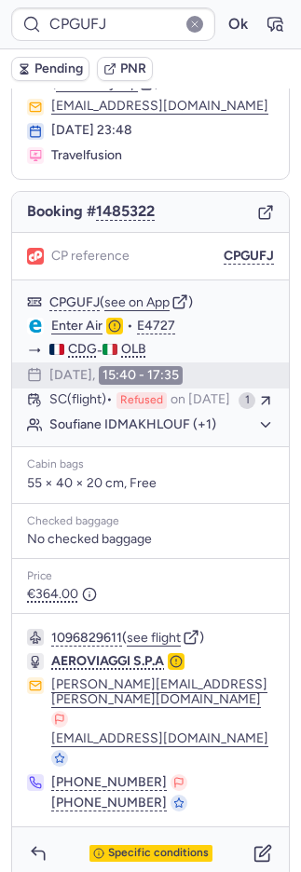
click at [142, 72] on span "PNR" at bounding box center [133, 68] width 26 height 15
click at [35, 846] on button "button" at bounding box center [38, 853] width 30 height 30
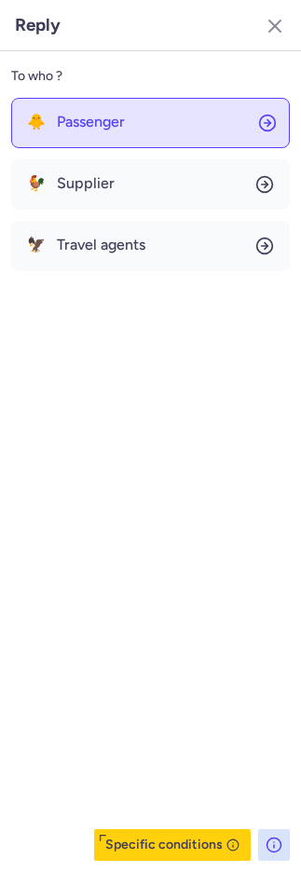
click at [175, 122] on button "🐥 Passenger" at bounding box center [150, 123] width 278 height 50
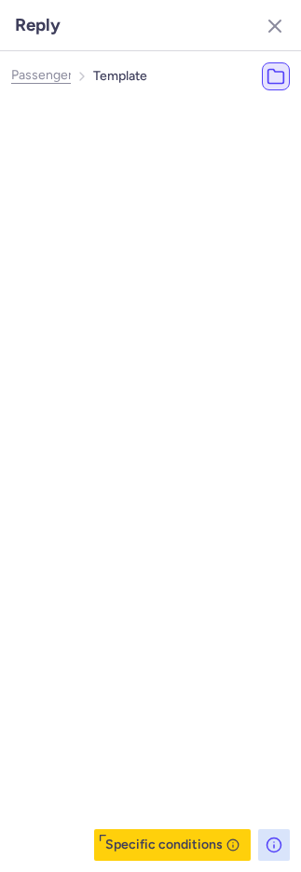
select select "en"
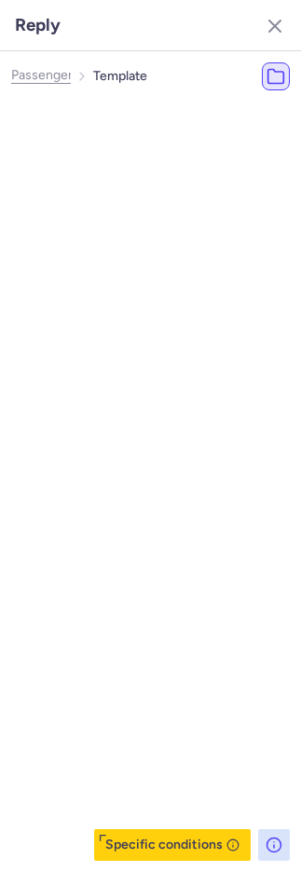
select select "en"
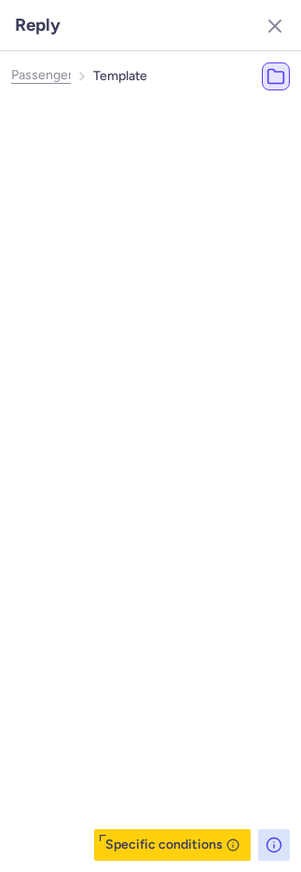
select select "en"
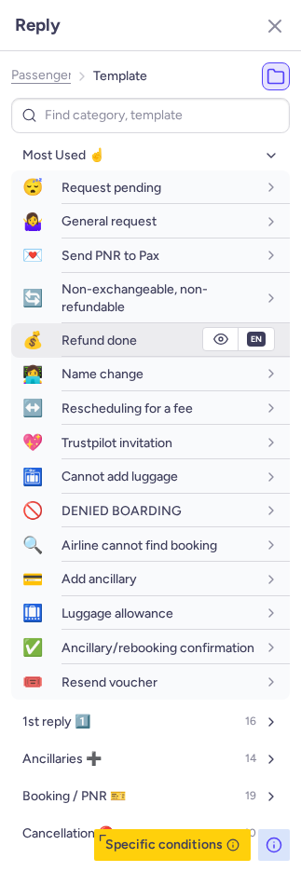
click at [103, 344] on span "Refund done" at bounding box center [98, 340] width 75 height 16
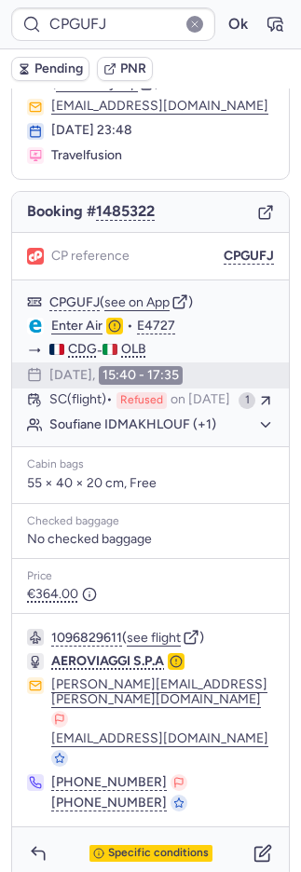
type input "CPRJH9"
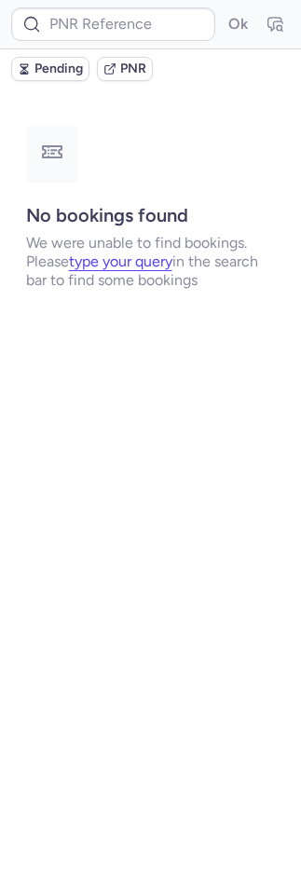
scroll to position [0, 0]
type input "CZ042754"
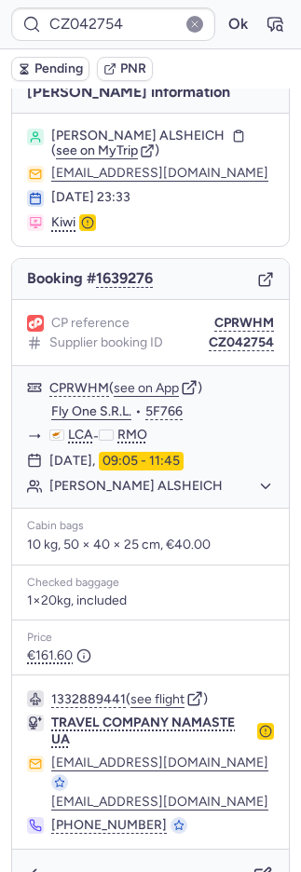
scroll to position [35, 0]
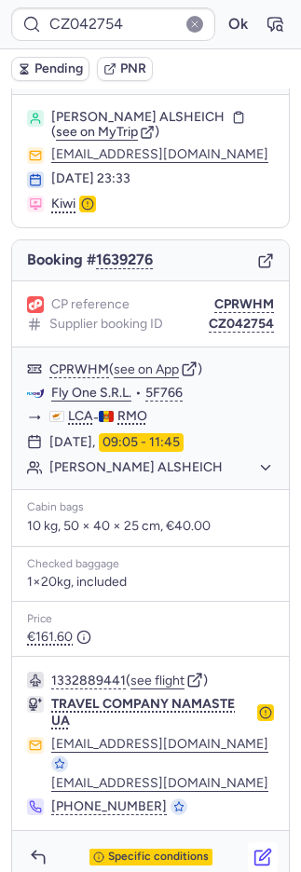
click at [253, 847] on icon "button" at bounding box center [262, 856] width 19 height 19
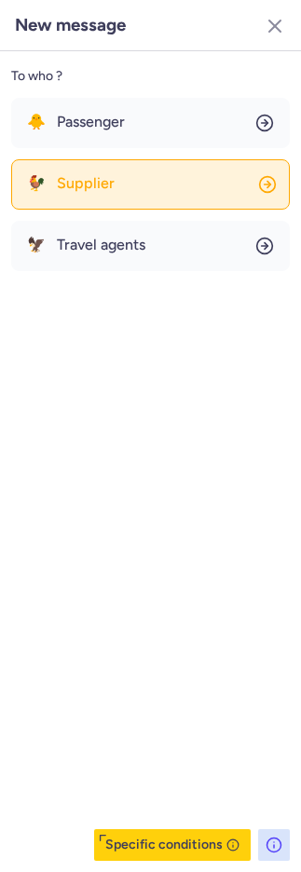
click at [70, 177] on span "Supplier" at bounding box center [86, 183] width 58 height 17
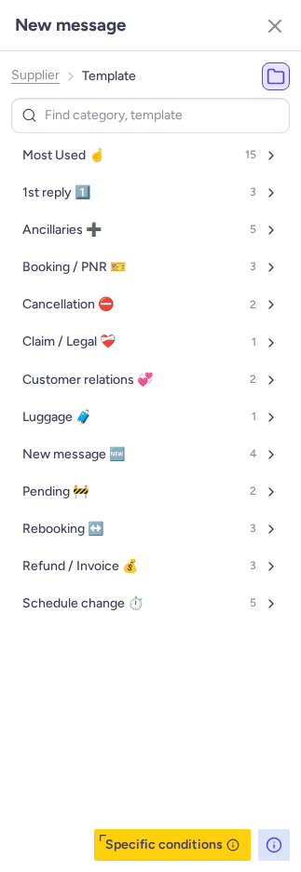
click at [39, 70] on span "Supplier" at bounding box center [35, 75] width 48 height 15
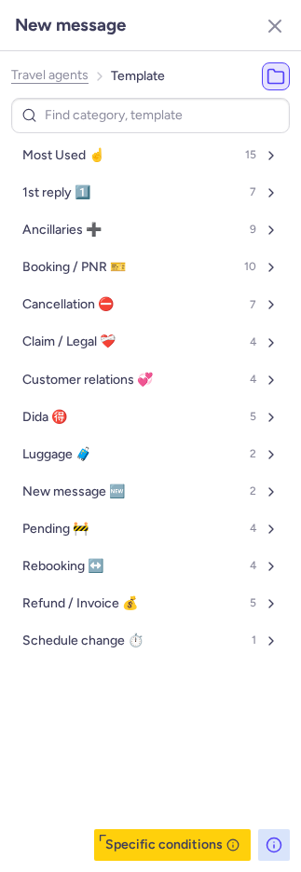
click at [39, 70] on span "Travel agents" at bounding box center [49, 75] width 77 height 15
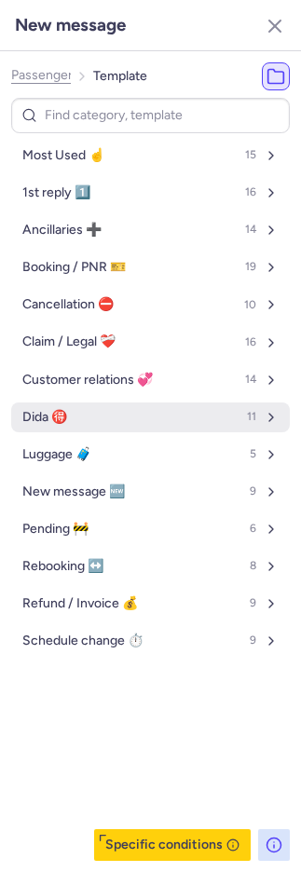
click at [56, 416] on span "Dida 🉐" at bounding box center [44, 417] width 45 height 15
select select "en"
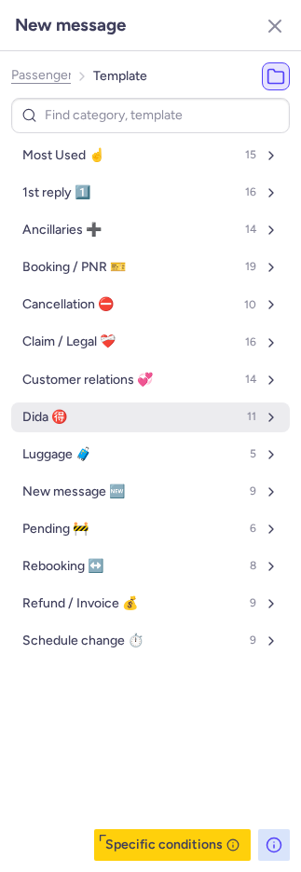
select select "en"
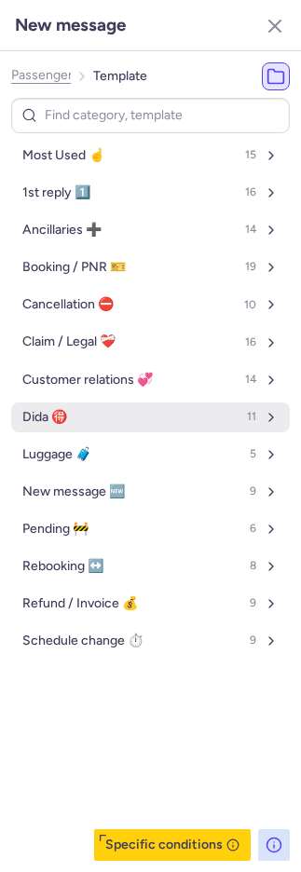
select select "en"
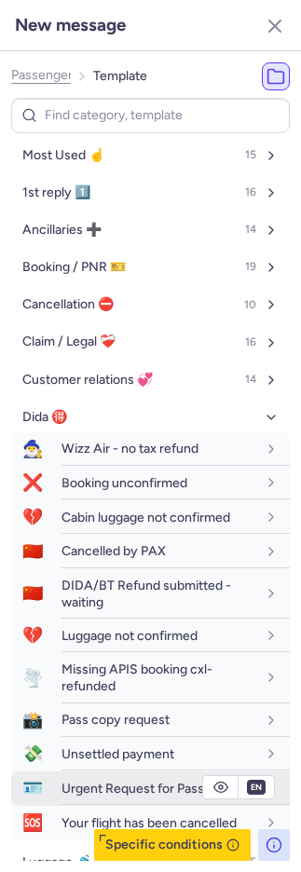
click at [49, 797] on span "🪪" at bounding box center [32, 788] width 43 height 34
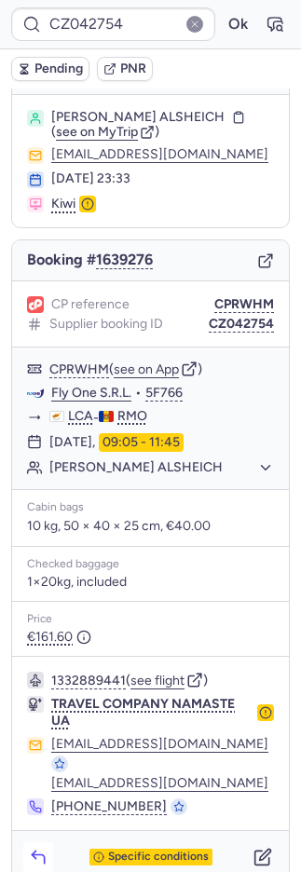
click at [40, 847] on icon "button" at bounding box center [38, 856] width 19 height 19
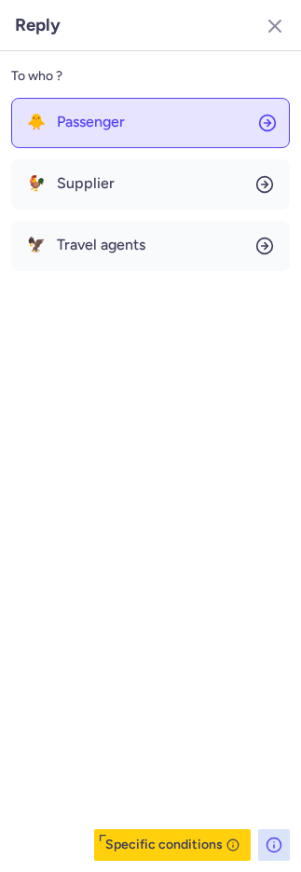
click at [115, 127] on span "Passenger" at bounding box center [91, 122] width 68 height 17
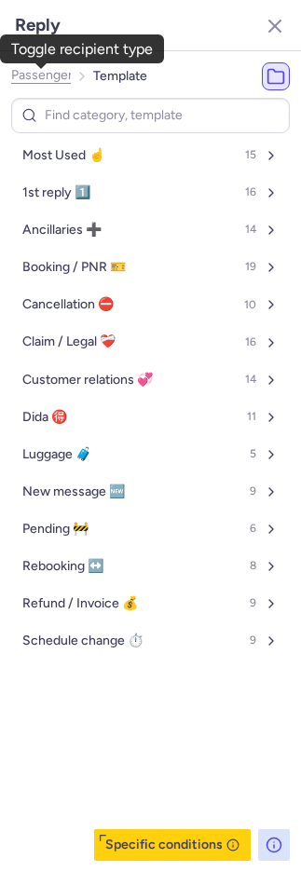
click at [55, 73] on span "Passenger" at bounding box center [41, 75] width 61 height 15
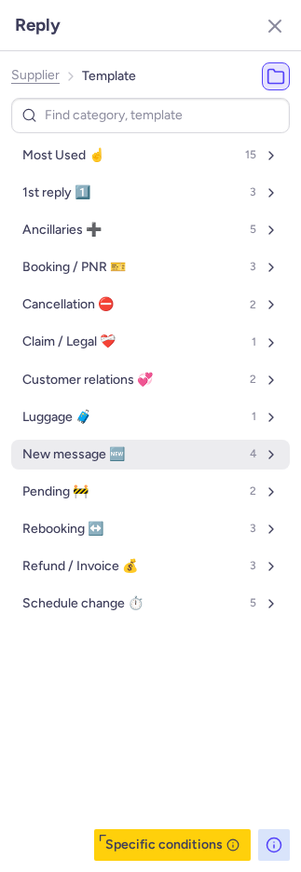
click at [73, 456] on span "New message 🆕" at bounding box center [73, 454] width 102 height 15
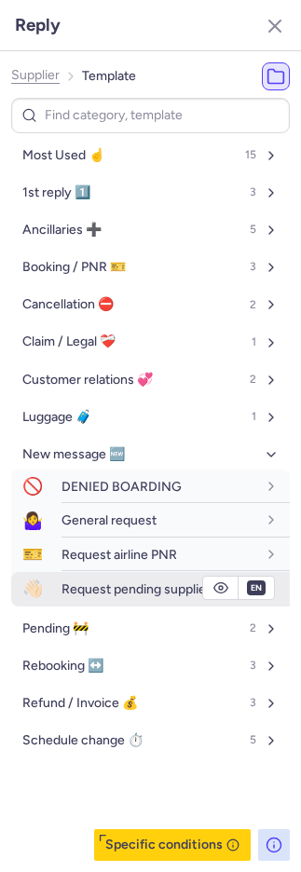
click at [77, 587] on span "Request pending supplier" at bounding box center [135, 589] width 149 height 16
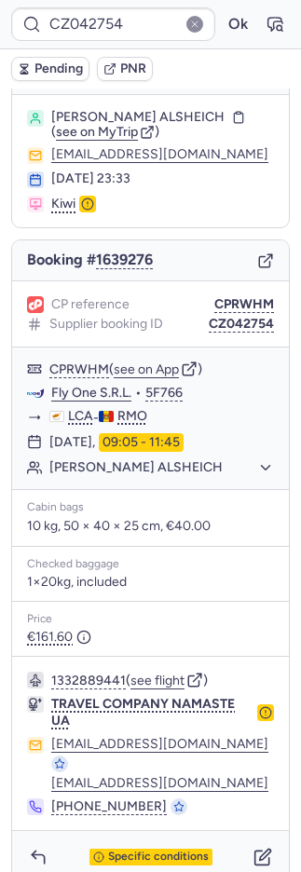
click at [70, 75] on button "Pending" at bounding box center [50, 69] width 78 height 24
type input "CZ042756"
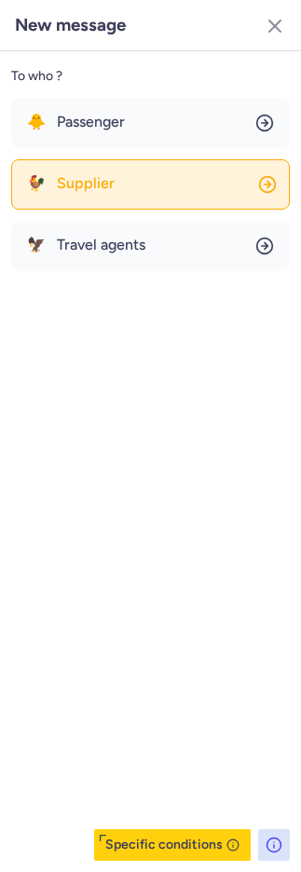
click at [96, 165] on button "🐓 Supplier" at bounding box center [150, 184] width 278 height 50
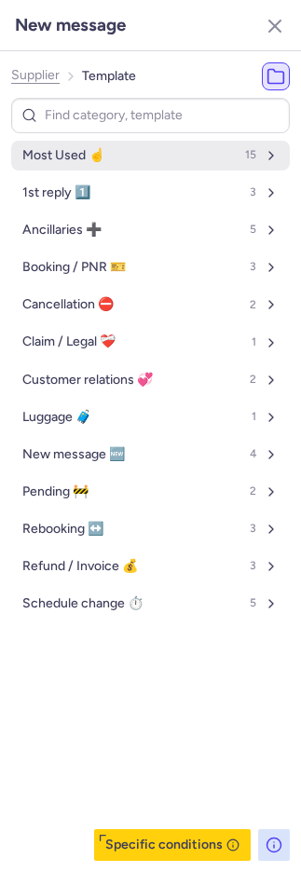
click at [90, 149] on span "Most Used ☝️" at bounding box center [63, 155] width 82 height 15
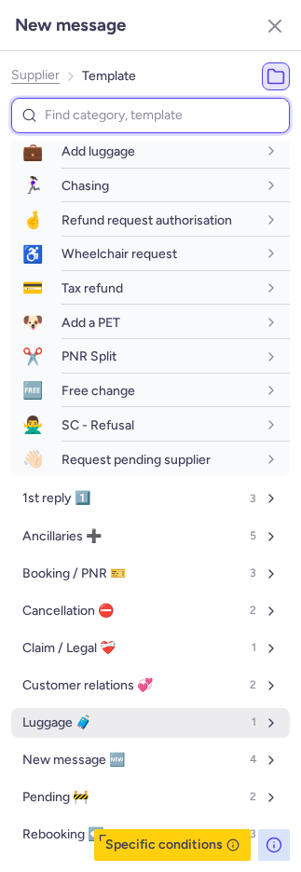
scroll to position [309, 0]
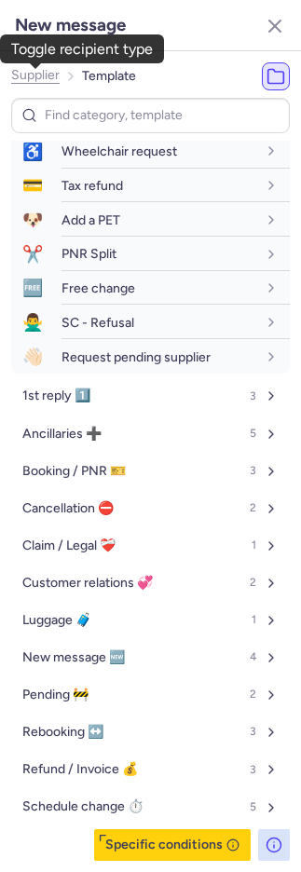
click at [22, 71] on span "Supplier" at bounding box center [35, 75] width 48 height 15
select select "en"
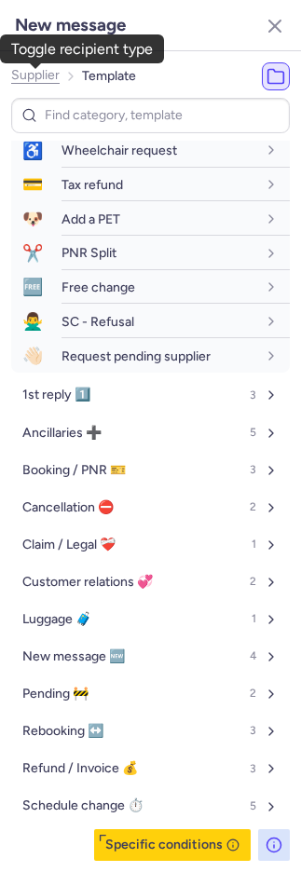
select select "en"
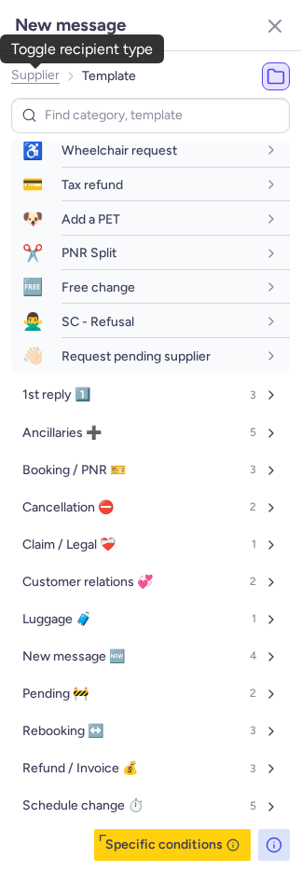
select select "en"
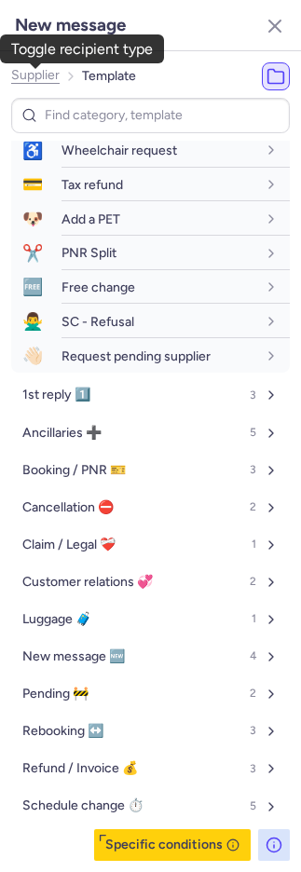
select select "en"
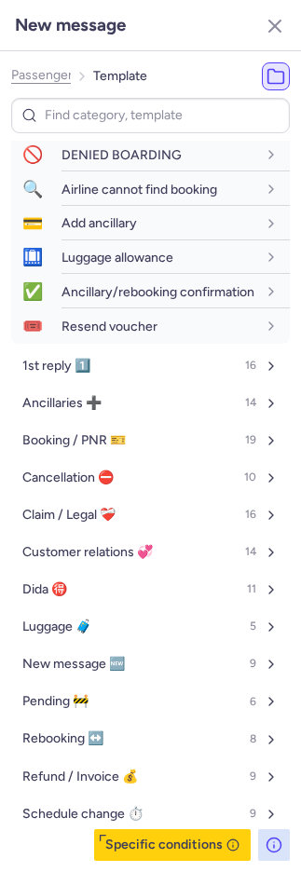
scroll to position [325, 0]
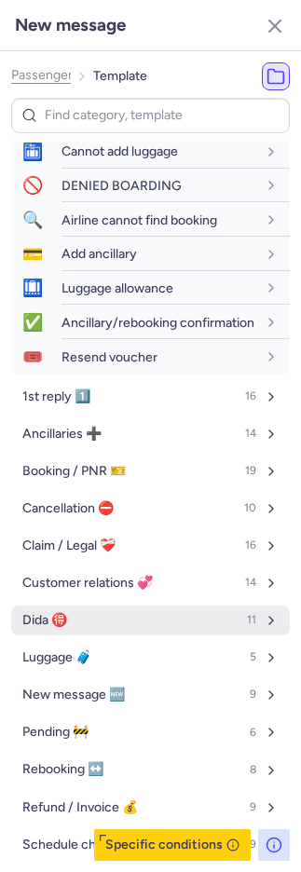
click at [65, 635] on button "Dida 🉐 11" at bounding box center [150, 620] width 278 height 30
select select "en"
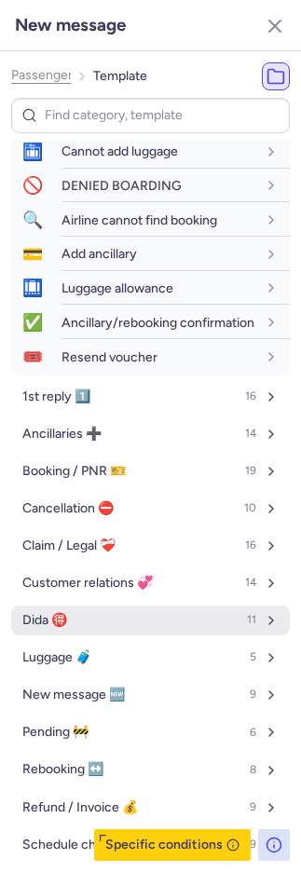
select select "en"
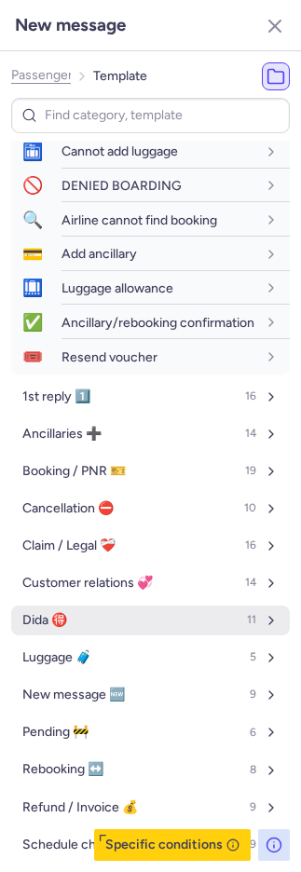
select select "en"
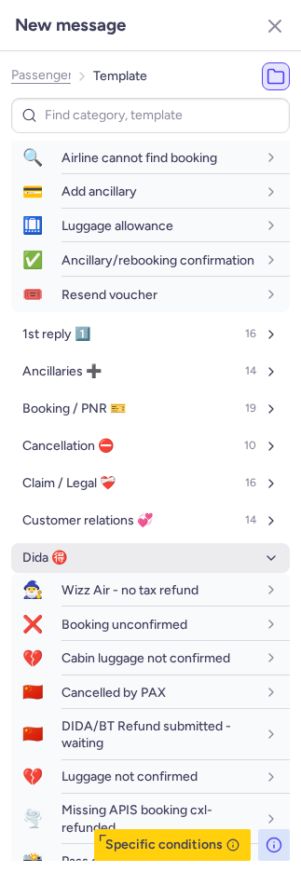
scroll to position [737, 0]
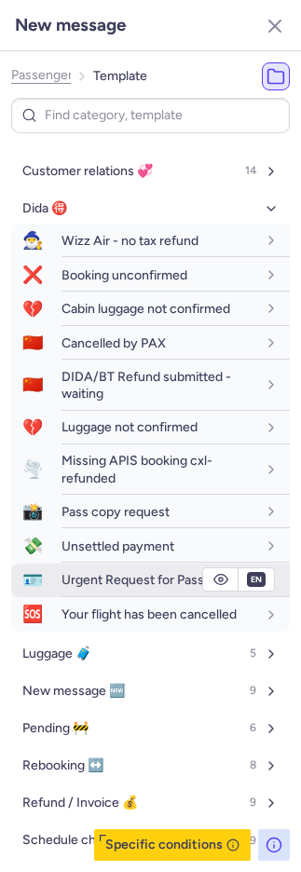
click at [77, 596] on div "Urgent Request for Passport" at bounding box center [175, 579] width 228 height 33
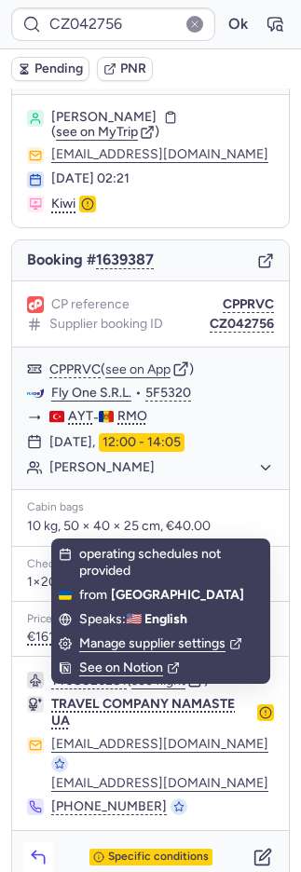
click at [34, 855] on icon "button" at bounding box center [38, 859] width 12 height 8
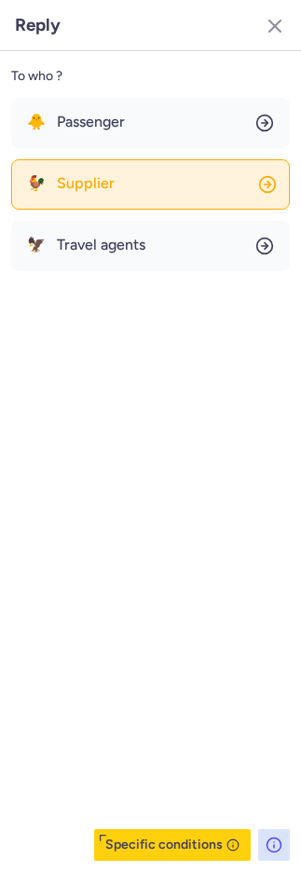
click at [74, 168] on button "🐓 Supplier" at bounding box center [150, 184] width 278 height 50
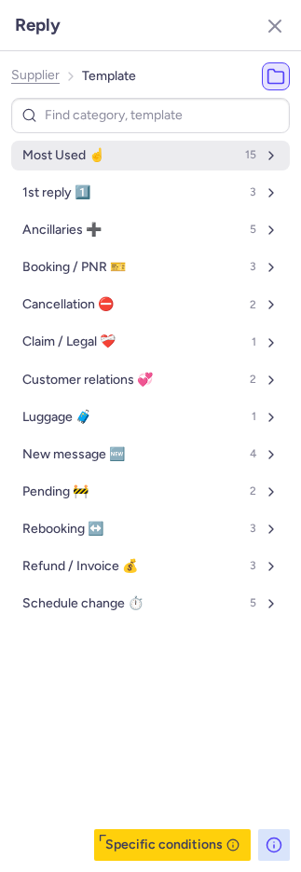
click at [82, 144] on button "Most Used ☝️ 15" at bounding box center [150, 156] width 278 height 30
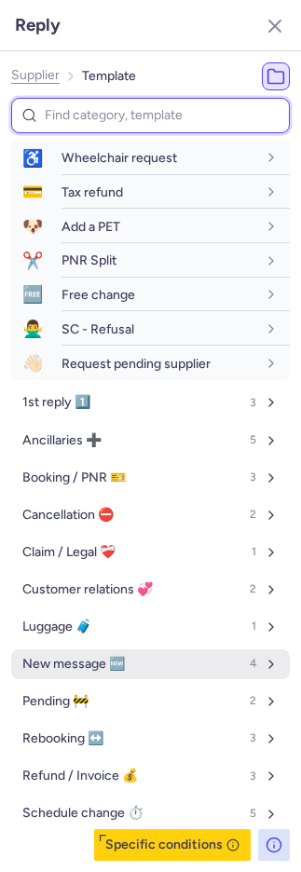
scroll to position [309, 0]
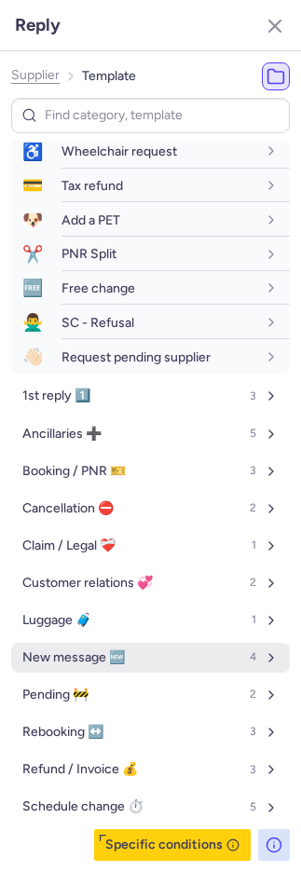
click at [84, 657] on span "New message 🆕" at bounding box center [73, 657] width 102 height 15
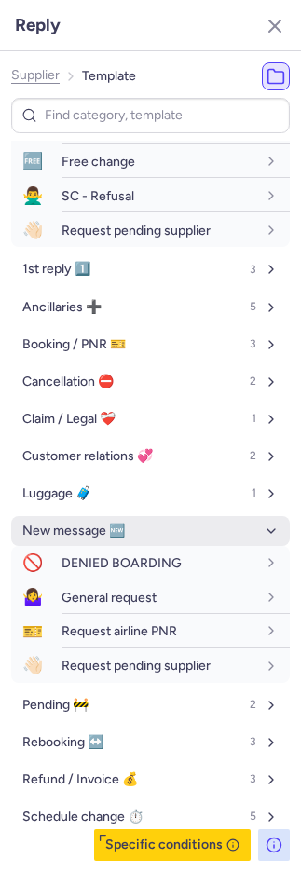
scroll to position [446, 0]
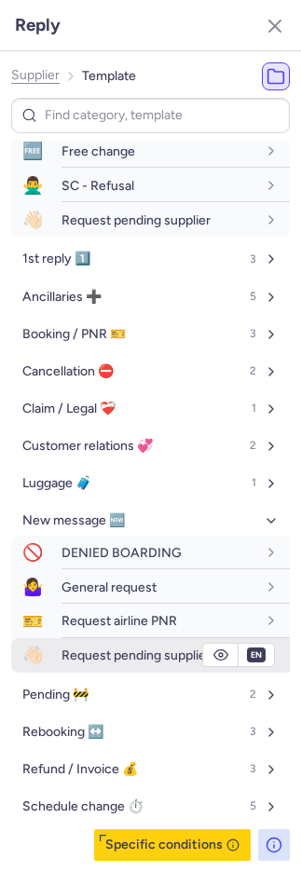
click at [83, 653] on span "Request pending supplier" at bounding box center [135, 655] width 149 height 16
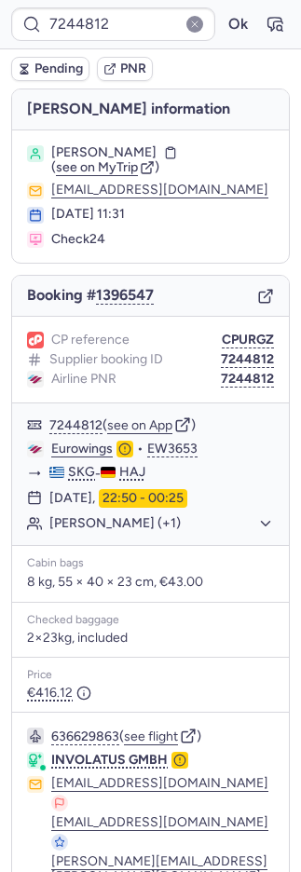
scroll to position [119, 0]
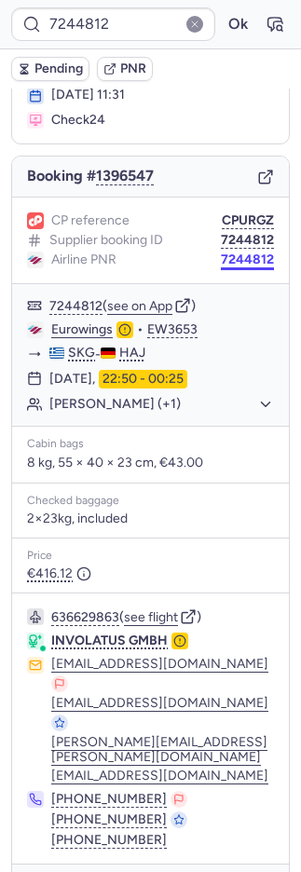
click at [228, 254] on button "7244812" at bounding box center [247, 259] width 53 height 15
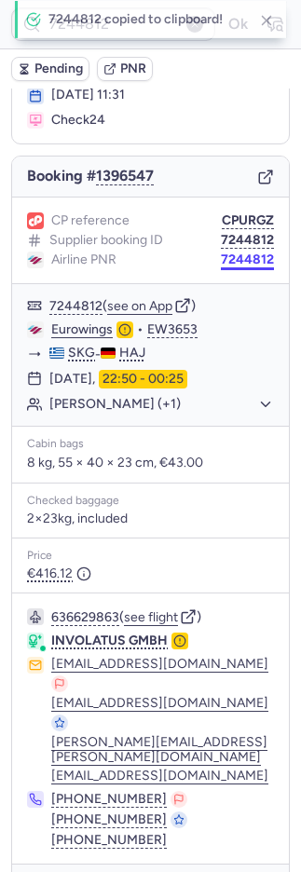
click at [228, 254] on button "7244812" at bounding box center [247, 259] width 53 height 15
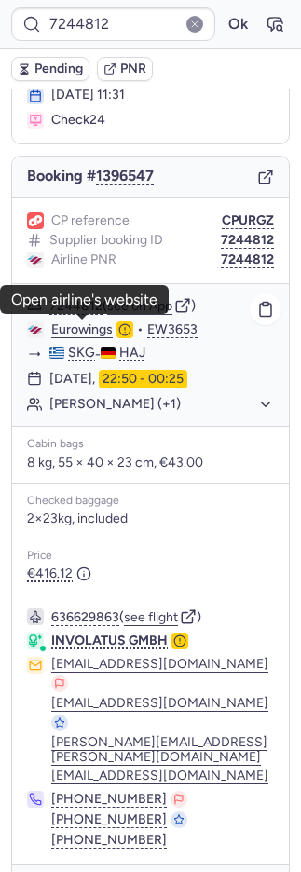
click at [96, 329] on link "Eurowings" at bounding box center [81, 329] width 61 height 17
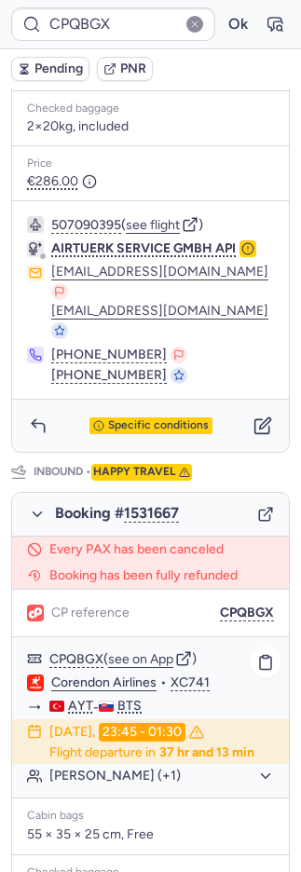
scroll to position [627, 0]
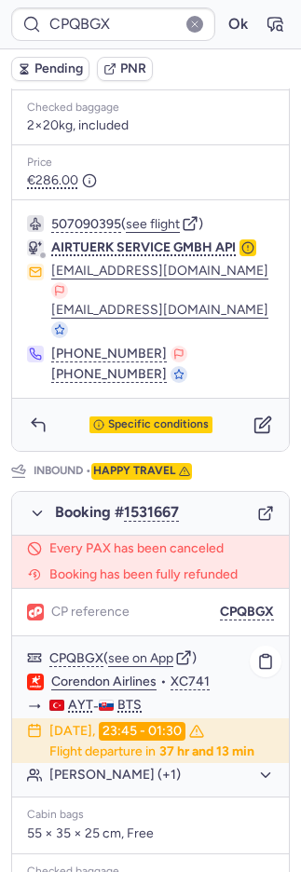
click at [117, 772] on button "Dusan VANCO (+1)" at bounding box center [161, 774] width 224 height 17
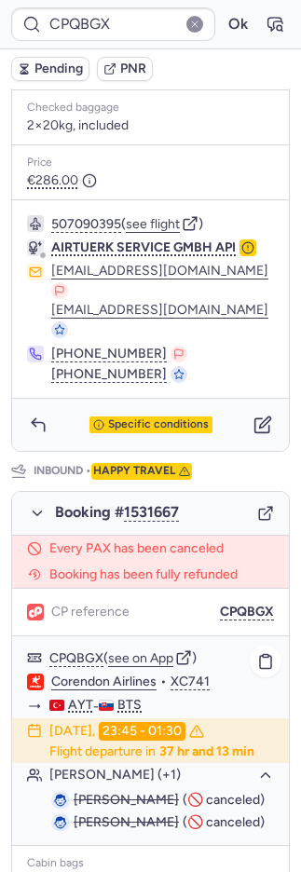
click at [137, 792] on span "Dusan VANCO" at bounding box center [126, 799] width 105 height 16
copy ul "Dusan VANCO"
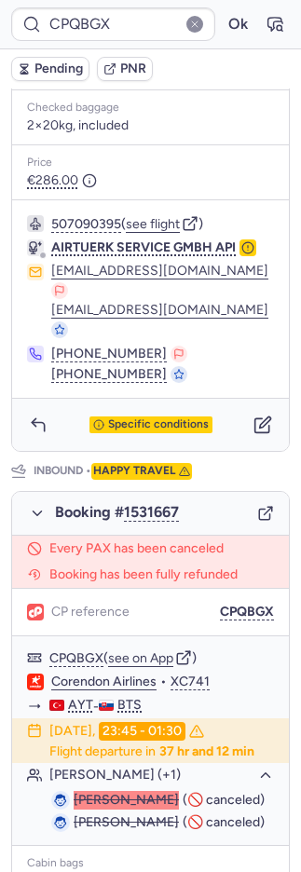
type input "V10AUG25"
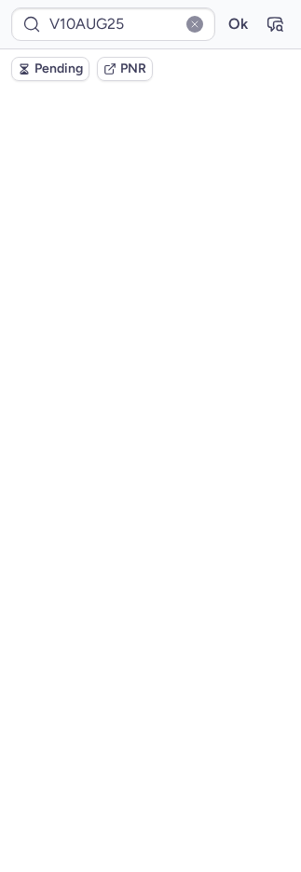
scroll to position [0, 0]
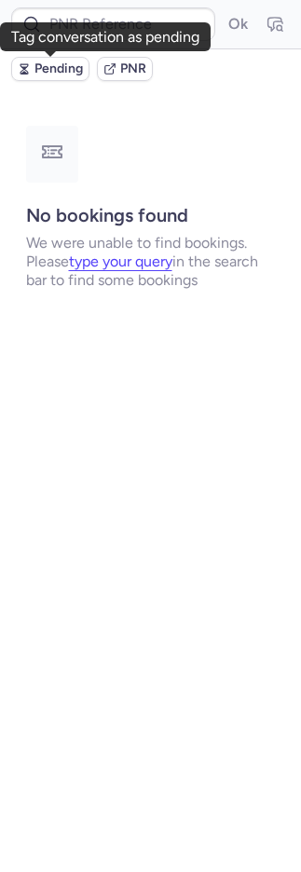
click at [63, 67] on span "Pending" at bounding box center [58, 68] width 48 height 15
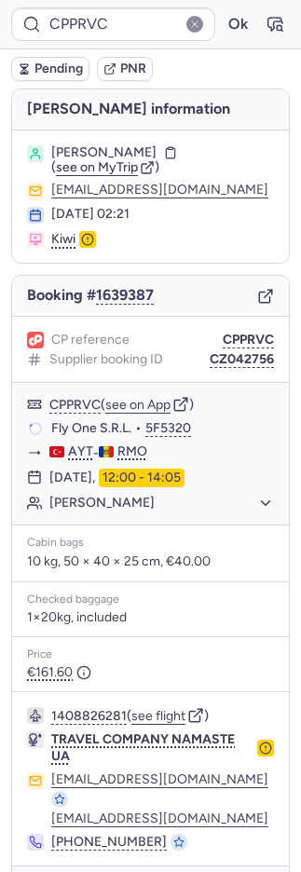
type input "CP7DDG"
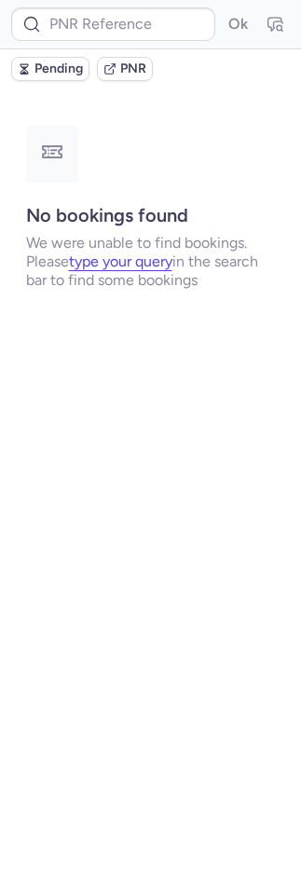
type input "CPPRVC"
type input "CPPM5S"
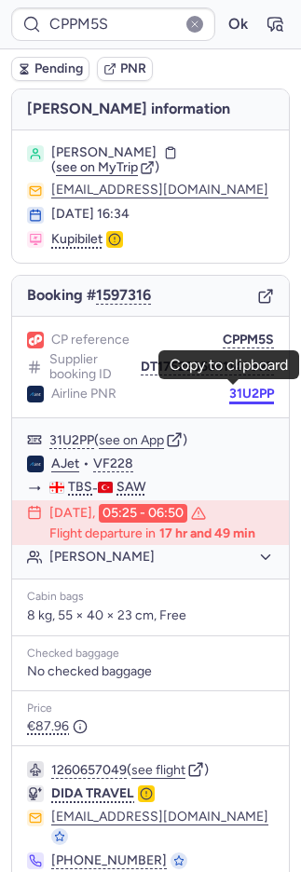
click at [238, 388] on button "31U2PP" at bounding box center [251, 393] width 45 height 15
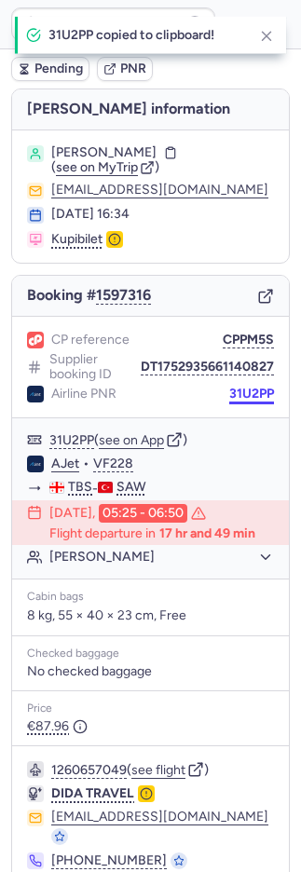
click at [238, 388] on button "31U2PP" at bounding box center [251, 393] width 45 height 15
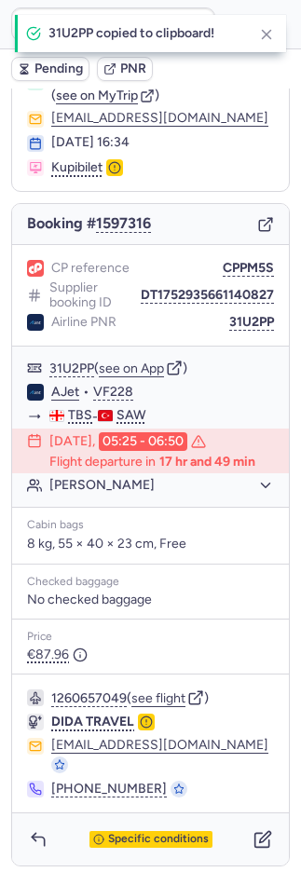
scroll to position [73, 0]
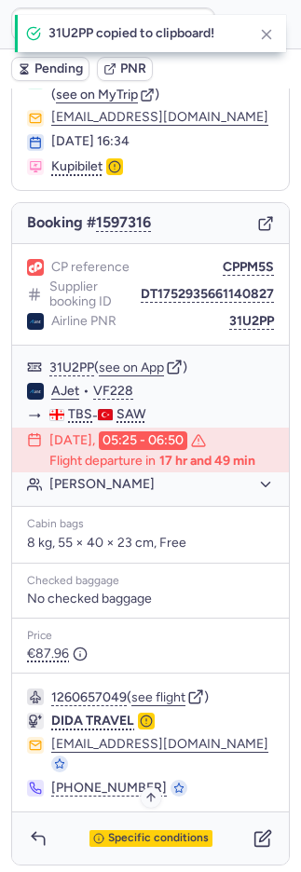
click at [120, 832] on span "Specific conditions" at bounding box center [158, 838] width 101 height 13
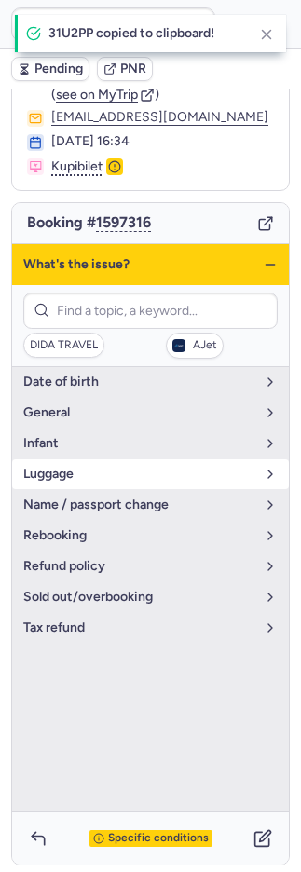
click at [49, 470] on span "luggage" at bounding box center [139, 474] width 232 height 15
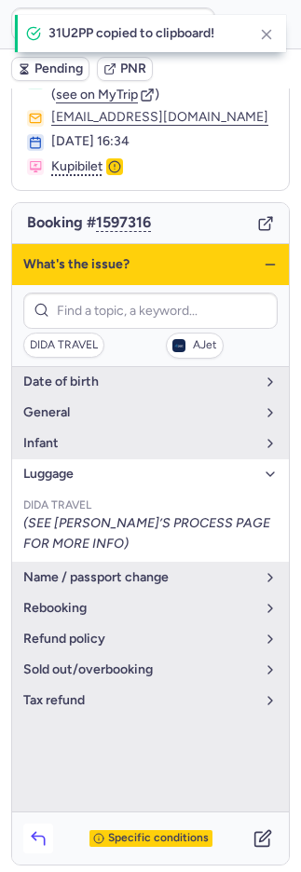
click at [35, 835] on polyline "button" at bounding box center [34, 835] width 4 height 7
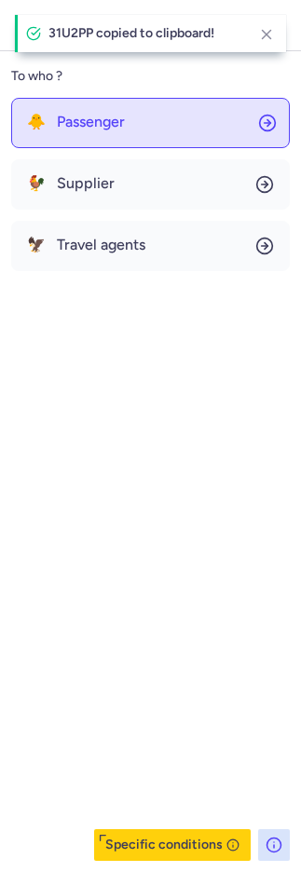
click at [67, 91] on div "To who ? 🐥 Passenger 🐓 Supplier 🦅 Travel agents Specific conditions" at bounding box center [150, 461] width 301 height 820
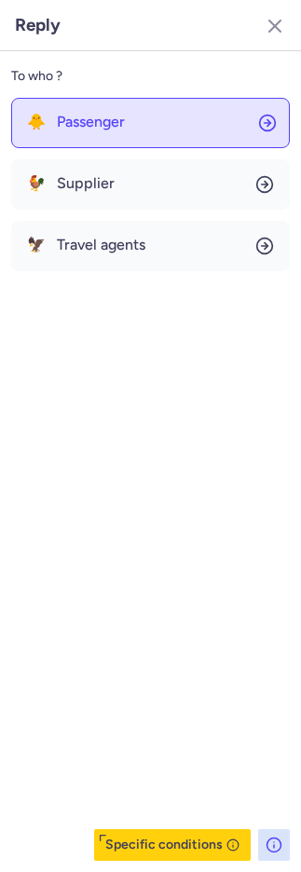
drag, startPoint x: 79, startPoint y: 115, endPoint x: 87, endPoint y: 125, distance: 11.9
click at [79, 116] on span "Passenger" at bounding box center [91, 122] width 68 height 17
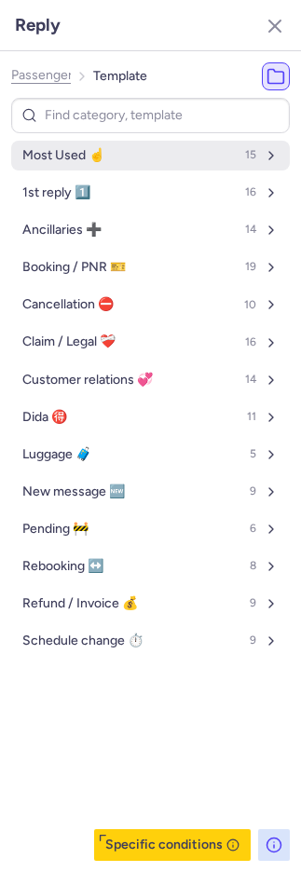
click at [96, 159] on span "Most Used ☝️" at bounding box center [63, 155] width 82 height 15
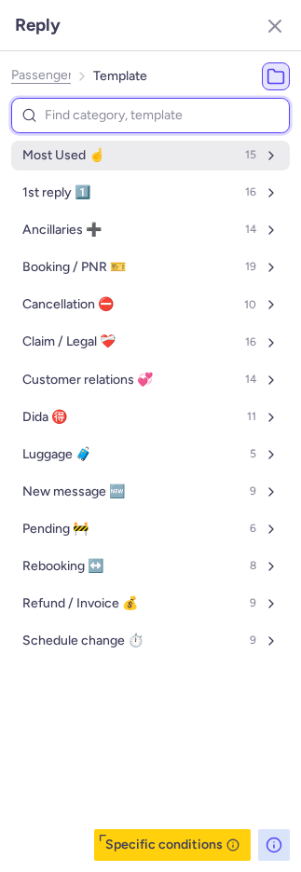
select select "en"
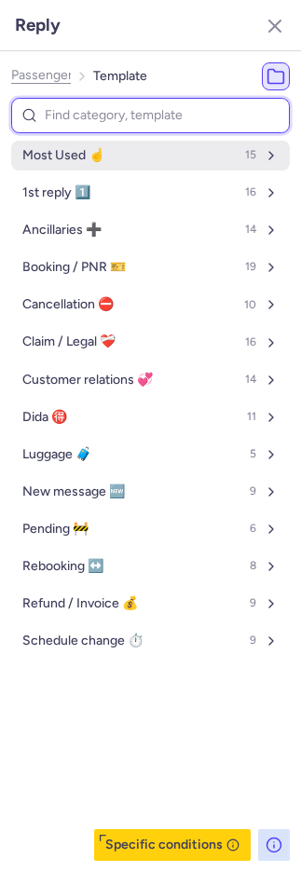
select select "en"
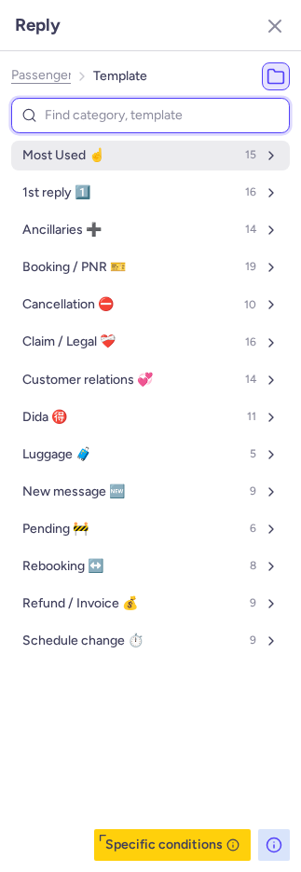
select select "en"
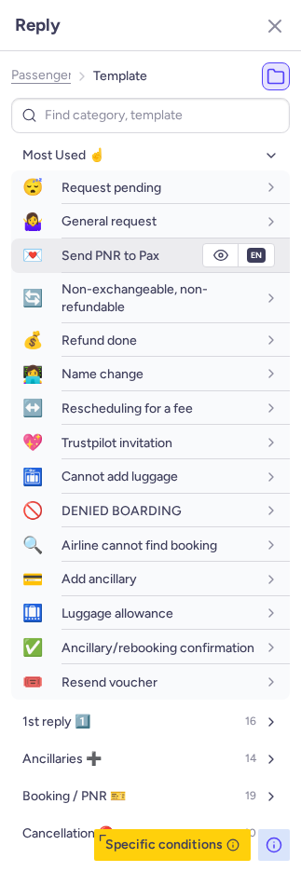
click at [88, 263] on span "Send PNR to Pax" at bounding box center [110, 256] width 98 height 16
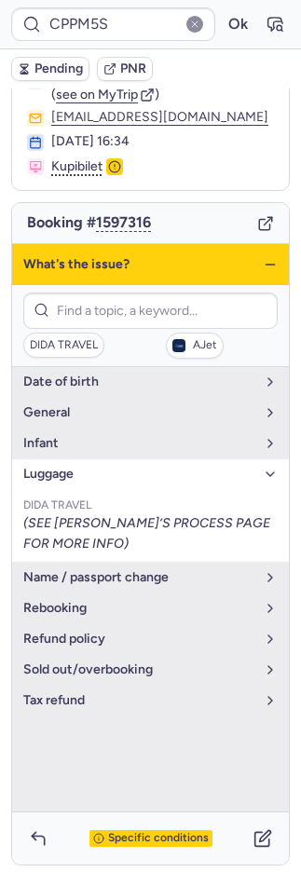
drag, startPoint x: 102, startPoint y: 830, endPoint x: 102, endPoint y: 815, distance: 14.9
click at [108, 832] on span "Specific conditions" at bounding box center [158, 838] width 101 height 13
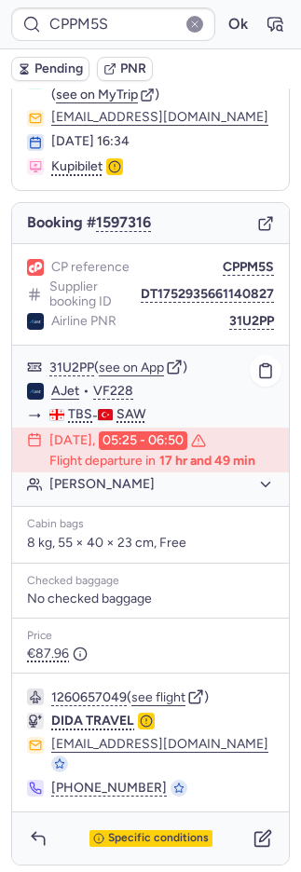
click at [57, 389] on link "AJet" at bounding box center [65, 391] width 28 height 17
type input "CPYMFO"
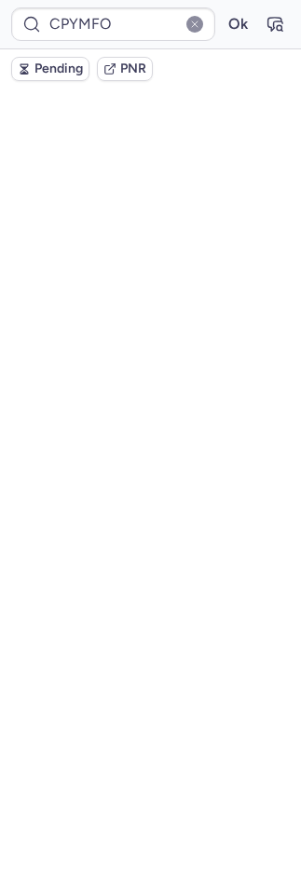
scroll to position [7, 0]
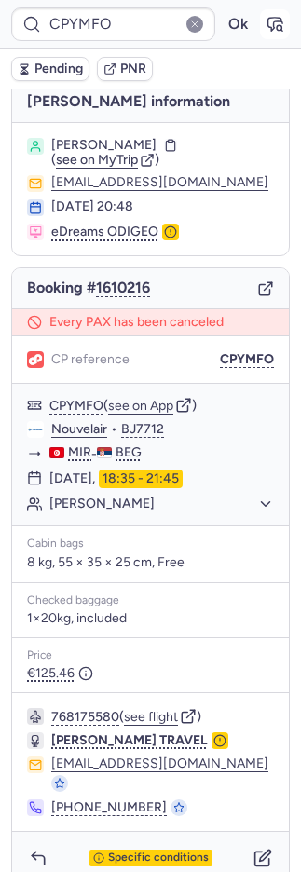
click at [265, 26] on icon "button" at bounding box center [274, 24] width 19 height 19
click at [143, 65] on span "PNR" at bounding box center [133, 68] width 26 height 15
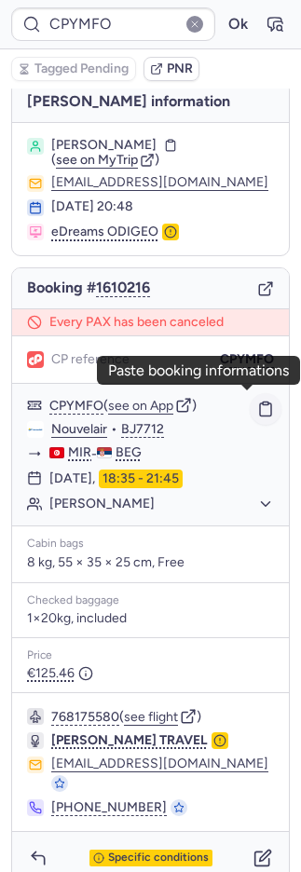
click at [257, 406] on icon "button" at bounding box center [265, 408] width 17 height 17
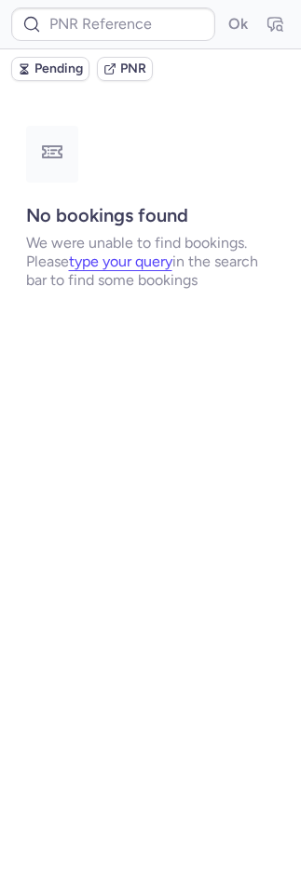
scroll to position [0, 0]
type input "CP9HSE"
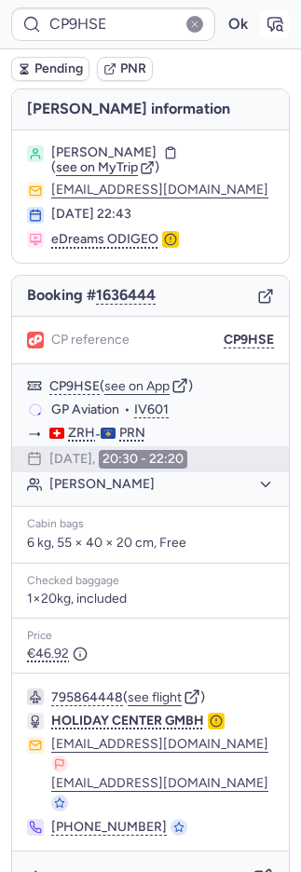
click at [265, 20] on icon "button" at bounding box center [274, 24] width 19 height 19
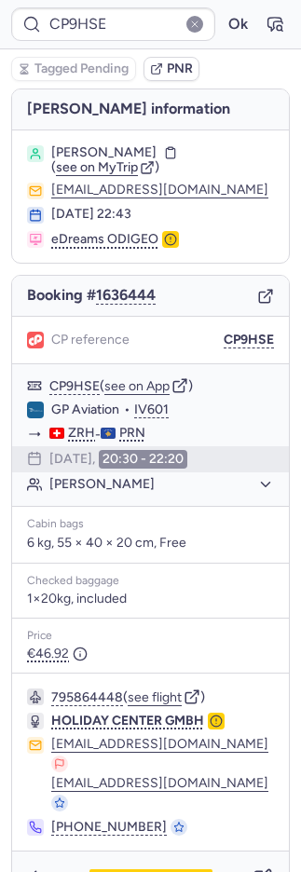
click at [186, 71] on span "PNR" at bounding box center [180, 68] width 26 height 15
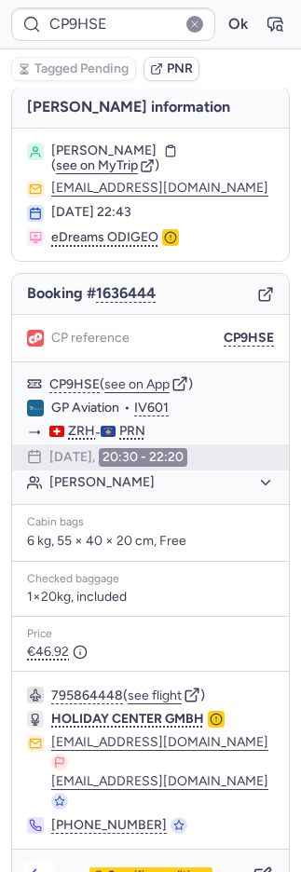
click at [36, 871] on icon "button" at bounding box center [38, 876] width 12 height 8
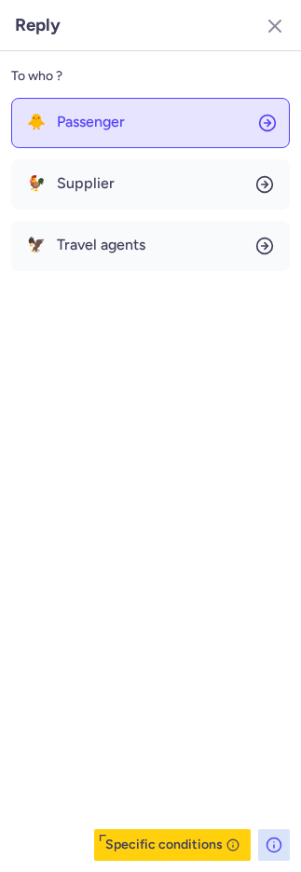
click at [118, 130] on button "🐥 Passenger" at bounding box center [150, 123] width 278 height 50
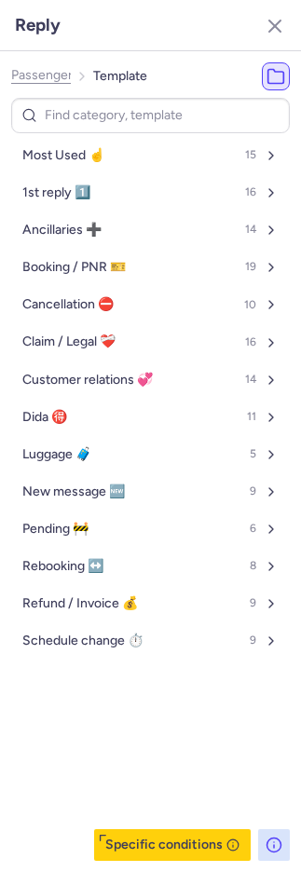
click at [109, 150] on button "Most Used ☝️ 15" at bounding box center [150, 156] width 278 height 30
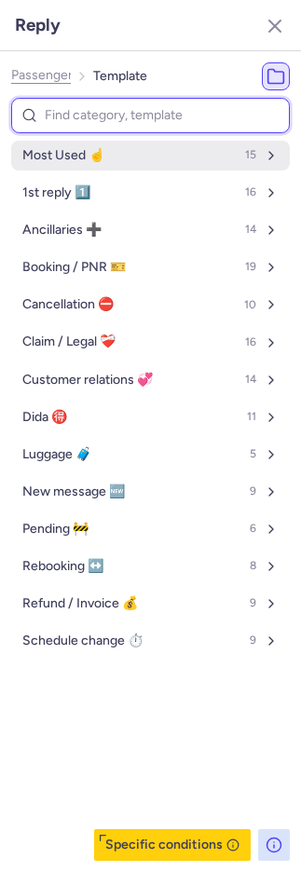
select select "en"
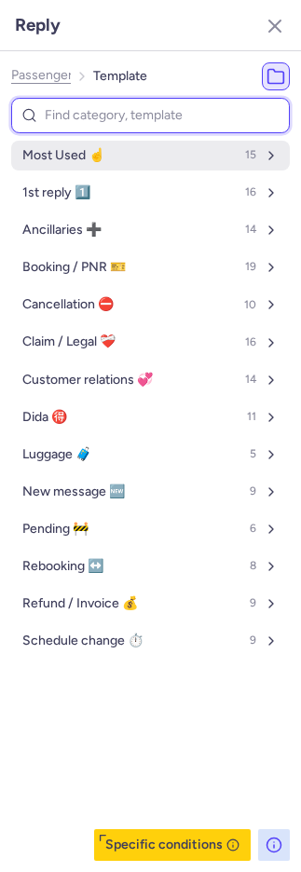
select select "en"
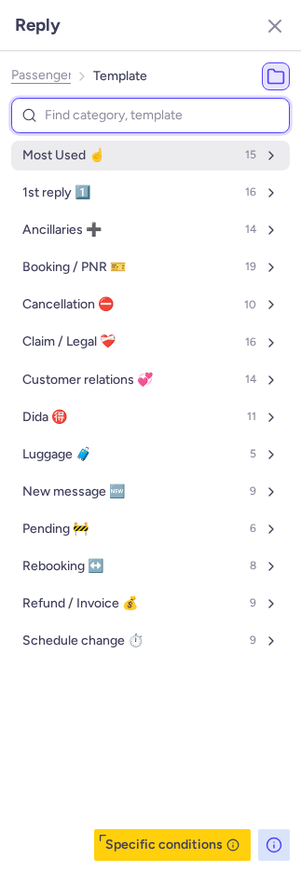
select select "en"
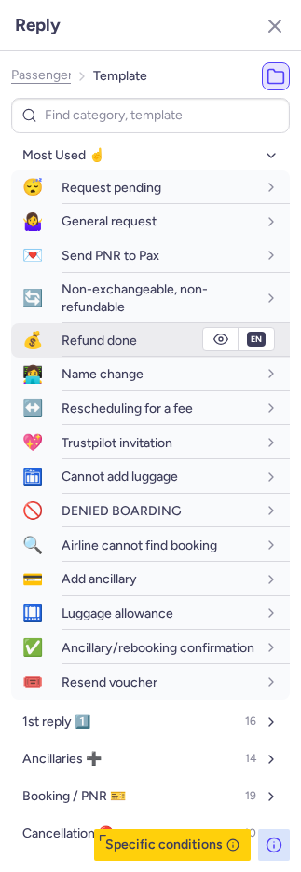
click at [89, 331] on div "Refund done" at bounding box center [175, 340] width 228 height 33
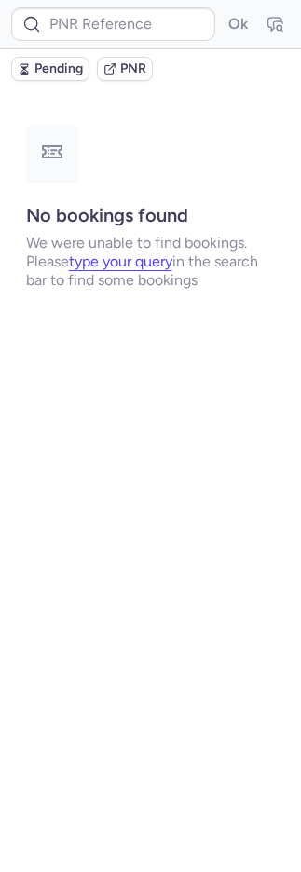
scroll to position [0, 0]
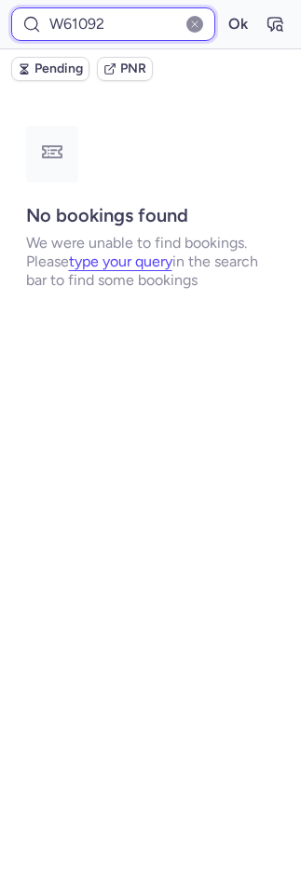
click at [130, 30] on input "W61092" at bounding box center [113, 24] width 204 height 34
paste input "XHVCMV"
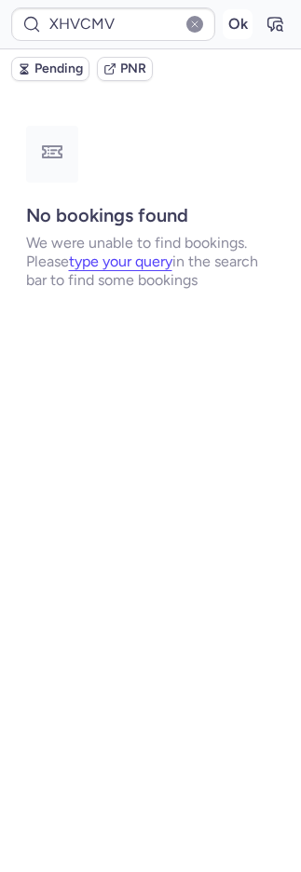
click at [237, 13] on button "Ok" at bounding box center [238, 24] width 30 height 30
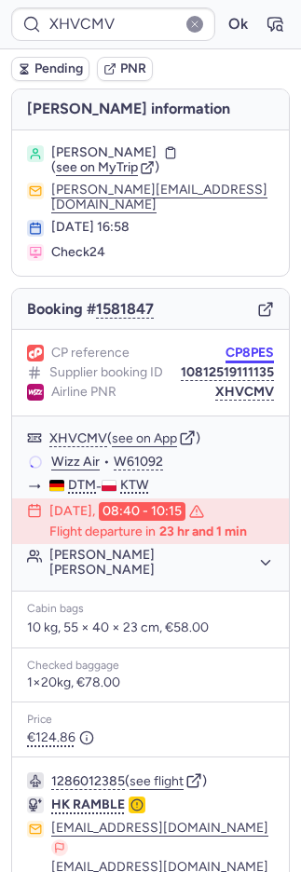
click at [225, 345] on button "CP8PES" at bounding box center [249, 352] width 48 height 15
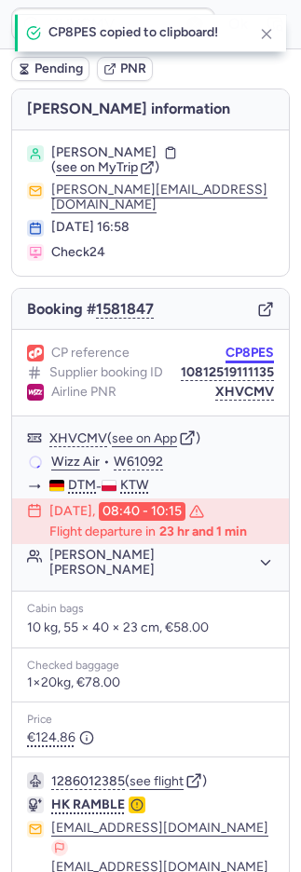
click at [225, 345] on button "CP8PES" at bounding box center [249, 352] width 48 height 15
type input "CP8PES"
drag, startPoint x: 266, startPoint y: 31, endPoint x: 246, endPoint y: 16, distance: 25.3
click at [265, 30] on icon "button" at bounding box center [266, 34] width 17 height 17
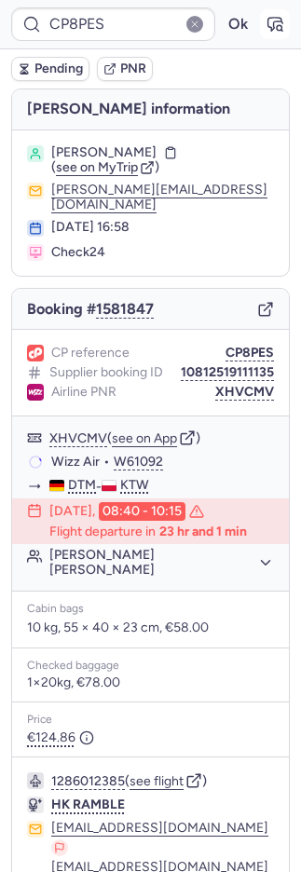
click at [260, 20] on button "button" at bounding box center [275, 24] width 30 height 30
click at [215, 392] on button "XHVCMV" at bounding box center [244, 392] width 59 height 15
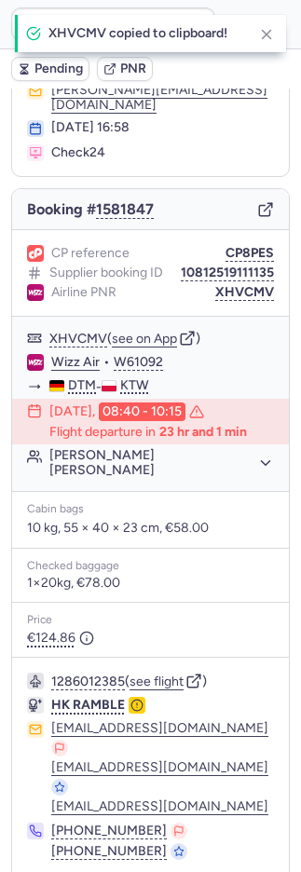
scroll to position [151, 0]
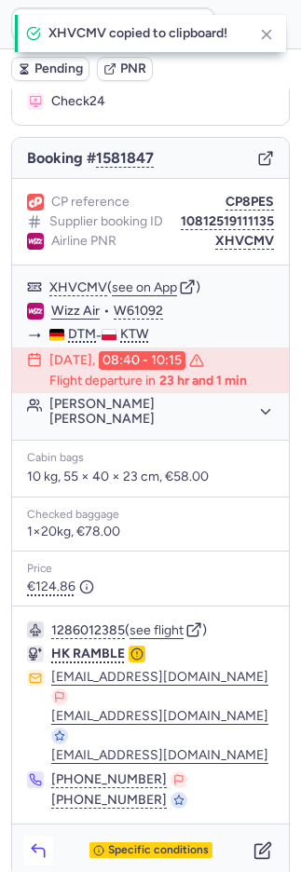
click at [33, 841] on icon "button" at bounding box center [38, 850] width 19 height 19
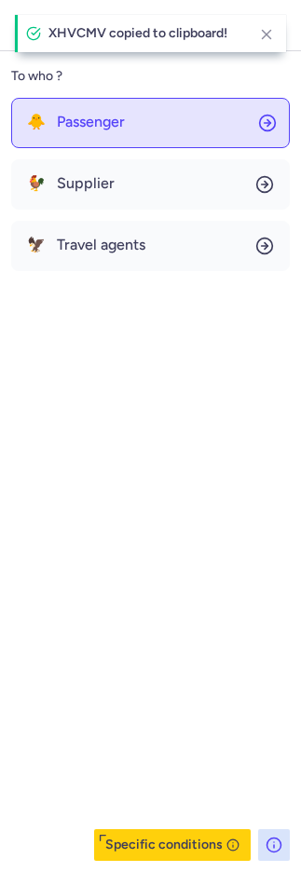
click at [81, 141] on button "🐥 Passenger" at bounding box center [150, 123] width 278 height 50
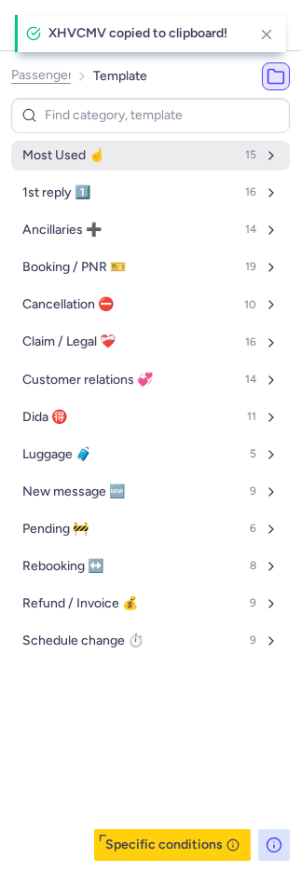
click at [86, 163] on button "Most Used ☝️ 15" at bounding box center [150, 156] width 278 height 30
select select "en"
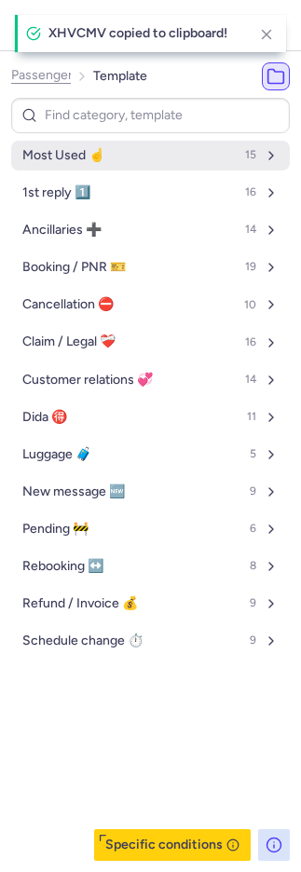
select select "en"
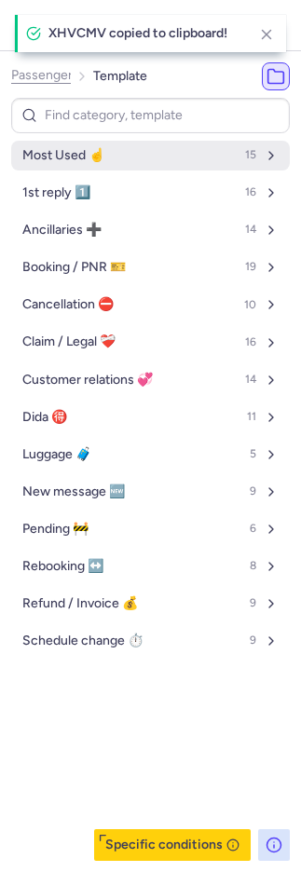
select select "en"
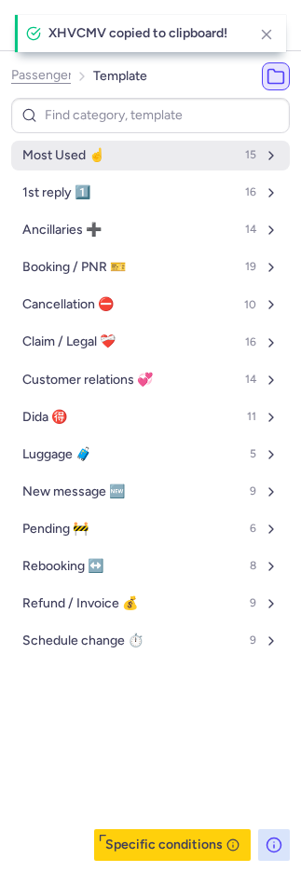
select select "en"
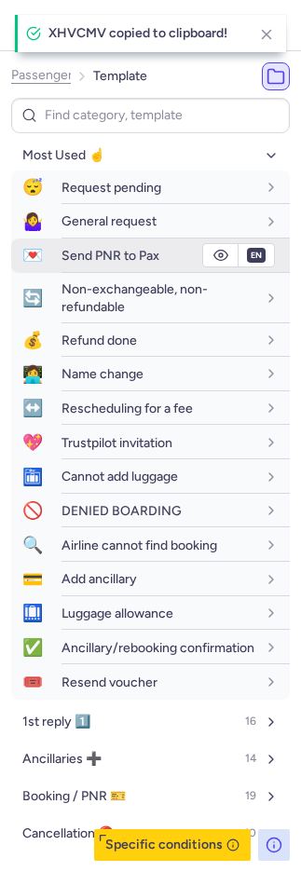
click at [79, 258] on span "Send PNR to Pax" at bounding box center [110, 256] width 98 height 16
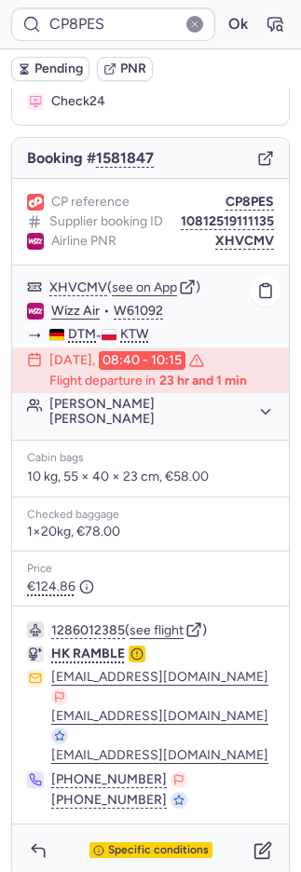
click at [76, 313] on link "Wizz Air" at bounding box center [75, 311] width 48 height 17
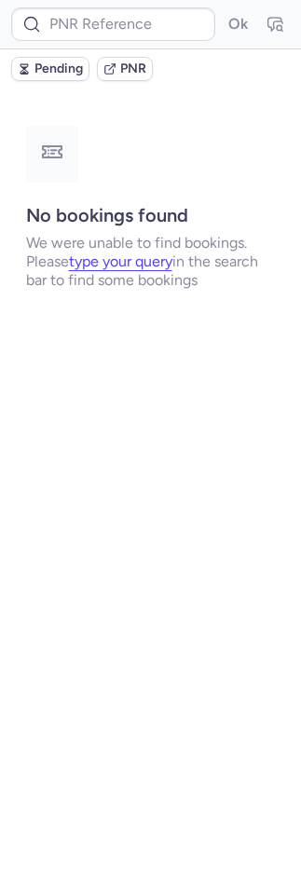
scroll to position [0, 0]
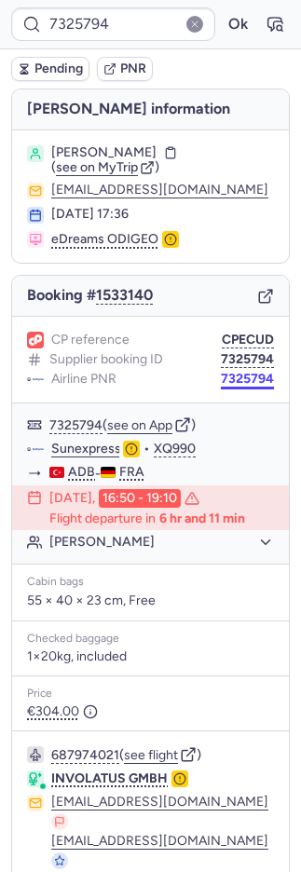
click at [232, 381] on button "7325794" at bounding box center [247, 379] width 53 height 15
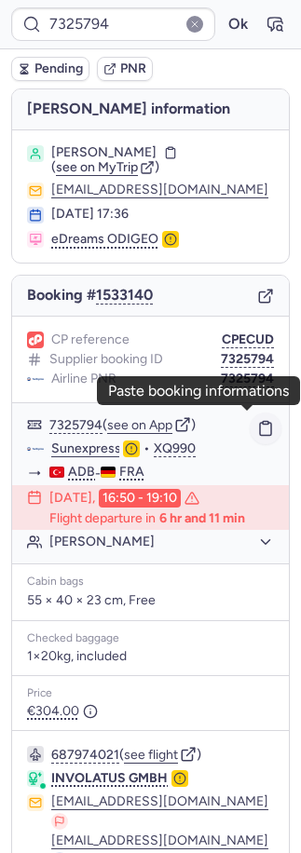
click at [257, 424] on icon "button" at bounding box center [265, 428] width 17 height 17
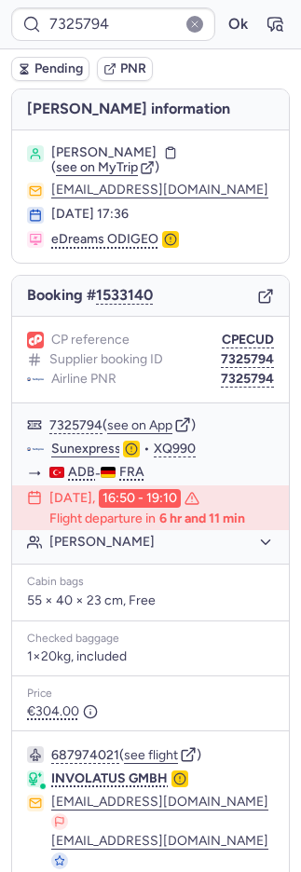
type input "CPRJH9"
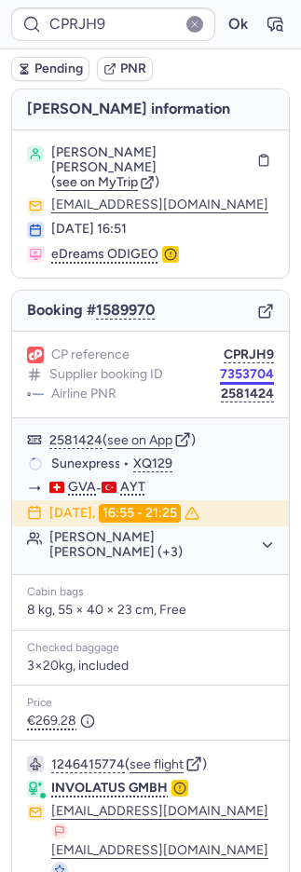
click at [222, 367] on button "7353704" at bounding box center [247, 374] width 54 height 15
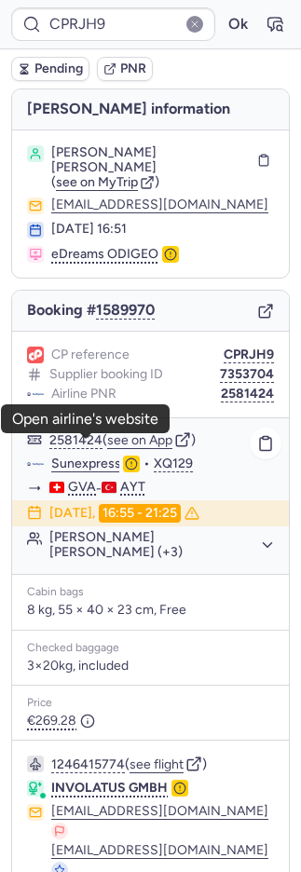
click at [100, 455] on link "Sunexpress" at bounding box center [86, 463] width 70 height 17
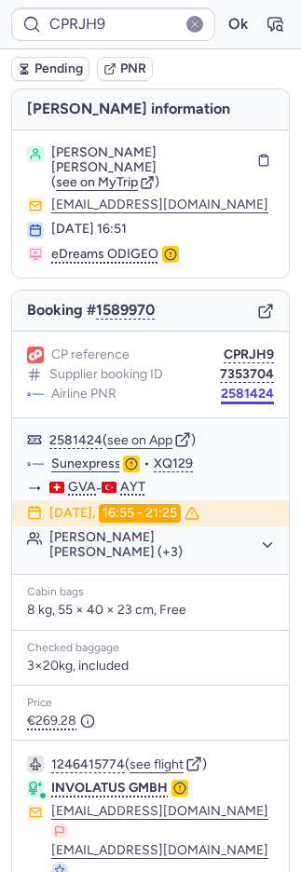
click at [235, 386] on button "2581424" at bounding box center [247, 393] width 53 height 15
click at [156, 530] on button "Mehmet Ali KESER (+3)" at bounding box center [161, 545] width 224 height 30
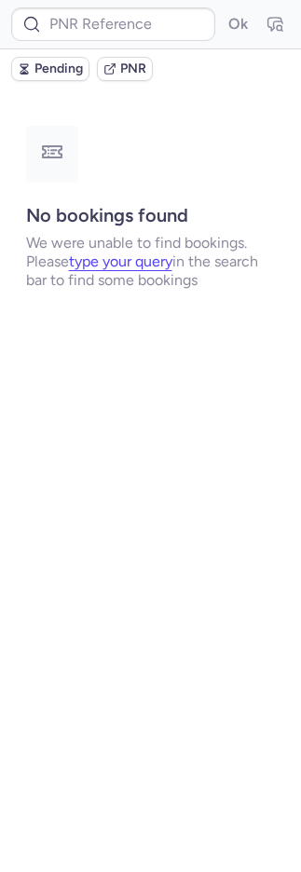
type input "0CPZ9A"
type input "CPNMVD"
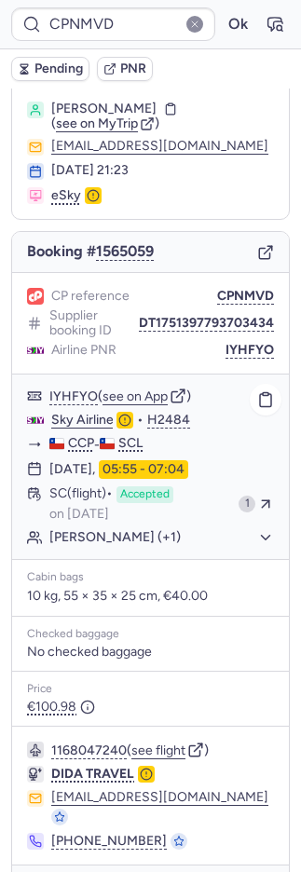
scroll to position [78, 0]
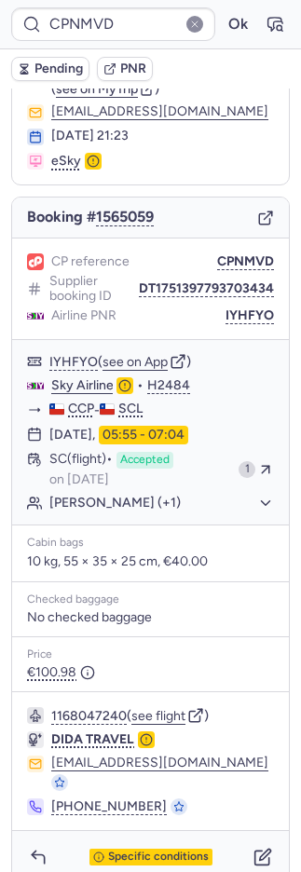
click at [114, 73] on icon "button" at bounding box center [109, 68] width 13 height 13
click at [47, 842] on button "button" at bounding box center [38, 857] width 30 height 30
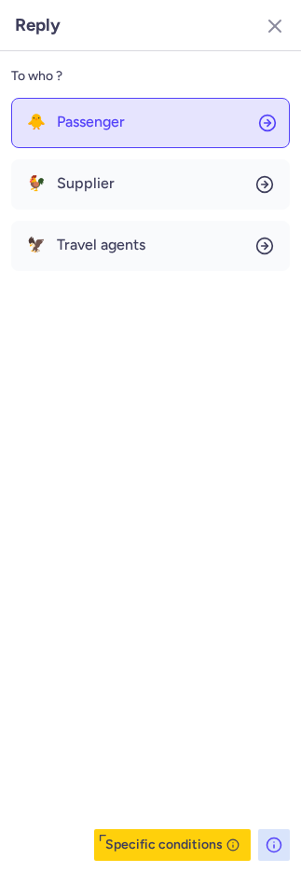
click at [181, 128] on button "🐥 Passenger" at bounding box center [150, 123] width 278 height 50
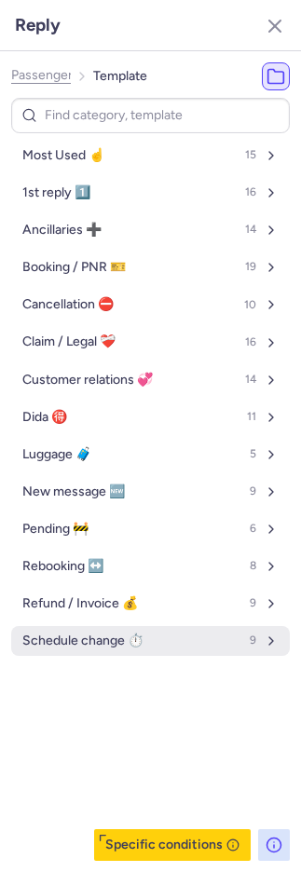
click at [106, 634] on span "Schedule change ⏱️" at bounding box center [82, 640] width 121 height 15
select select "en"
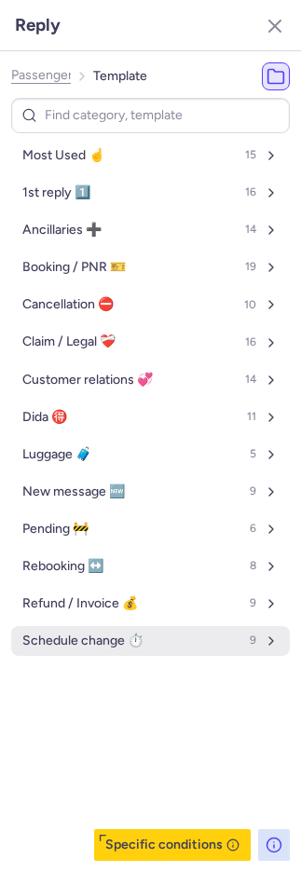
select select "en"
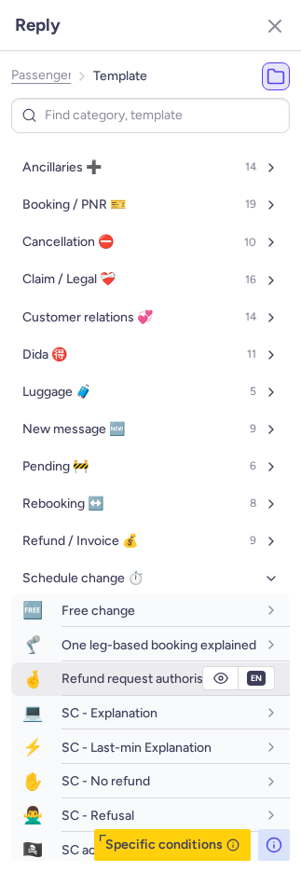
scroll to position [140, 0]
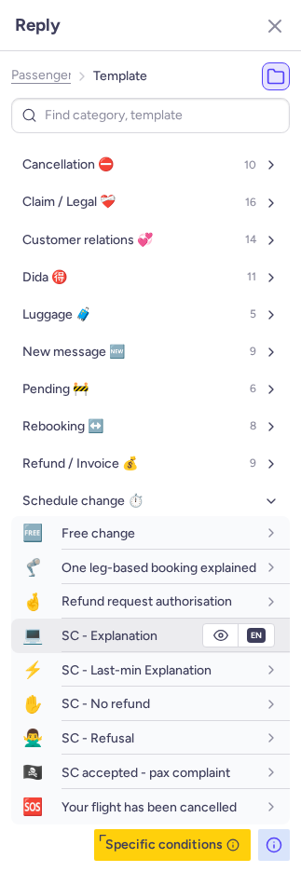
click at [98, 643] on span "SC - Explanation" at bounding box center [109, 636] width 96 height 16
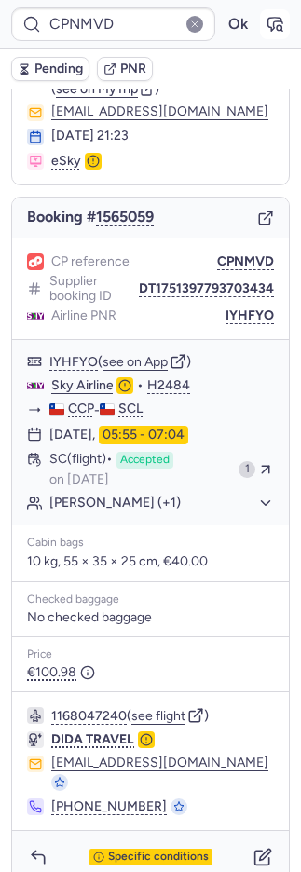
click at [265, 16] on icon "button" at bounding box center [274, 24] width 19 height 19
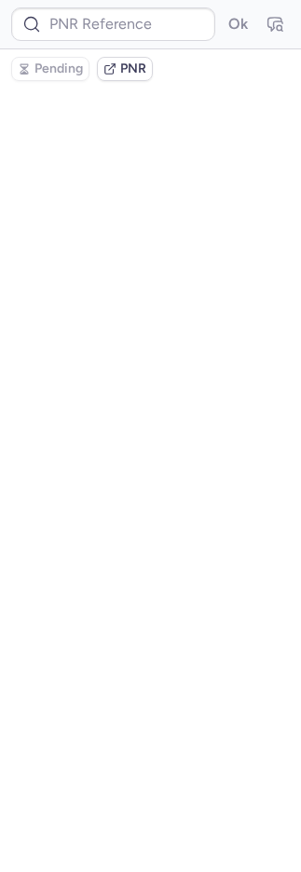
scroll to position [0, 0]
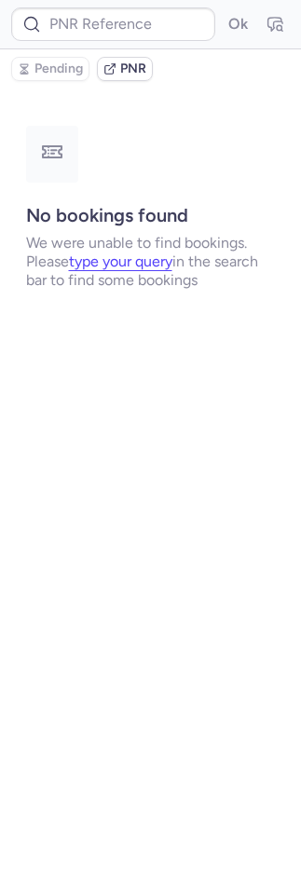
type input "CPNMVD"
type input "7371158"
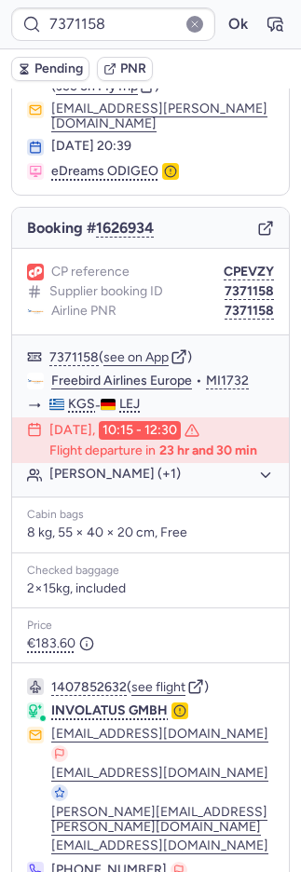
scroll to position [156, 0]
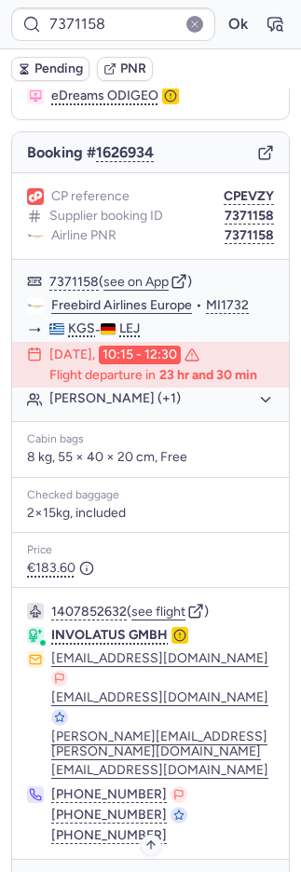
click at [121, 871] on span "Specific conditions" at bounding box center [158, 885] width 101 height 13
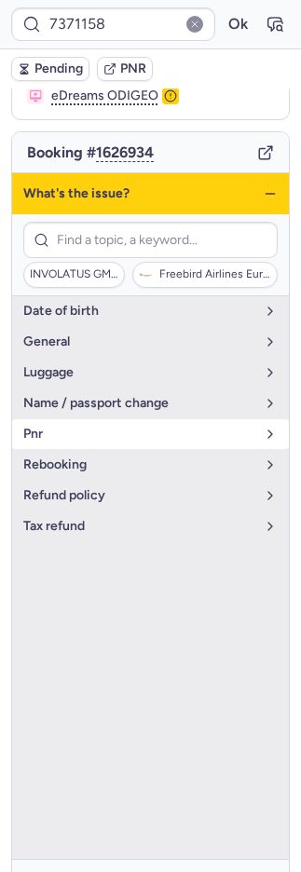
click at [68, 419] on button "pnr" at bounding box center [150, 434] width 277 height 30
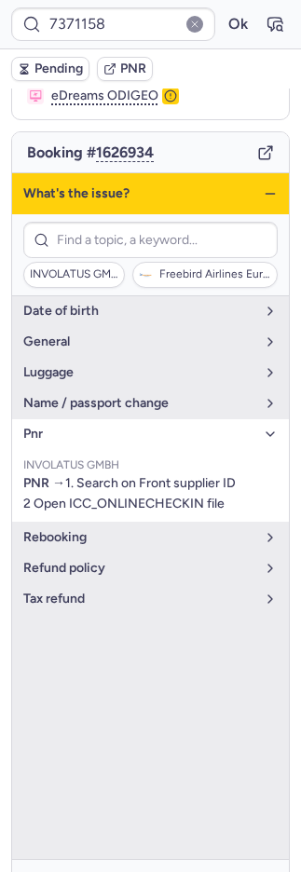
click at [67, 426] on span "pnr" at bounding box center [139, 433] width 232 height 15
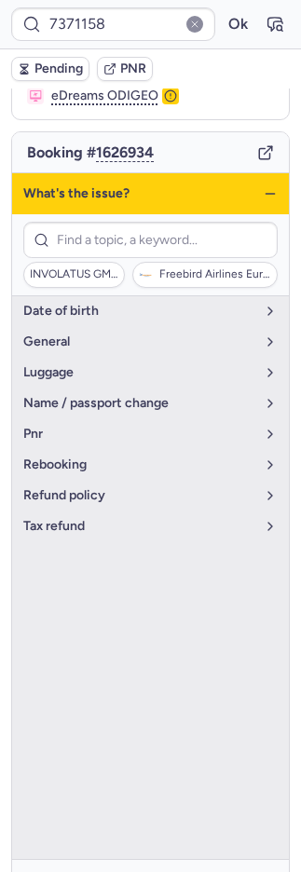
click at [128, 859] on div "Specific conditions" at bounding box center [150, 885] width 277 height 52
click at [130, 871] on span "Specific conditions" at bounding box center [158, 885] width 101 height 13
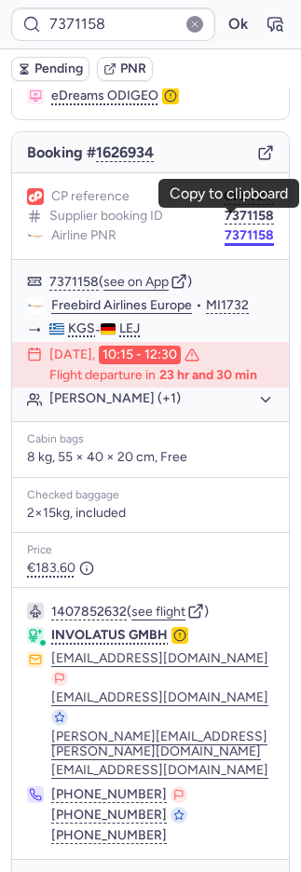
click at [243, 228] on button "7371158" at bounding box center [248, 235] width 49 height 15
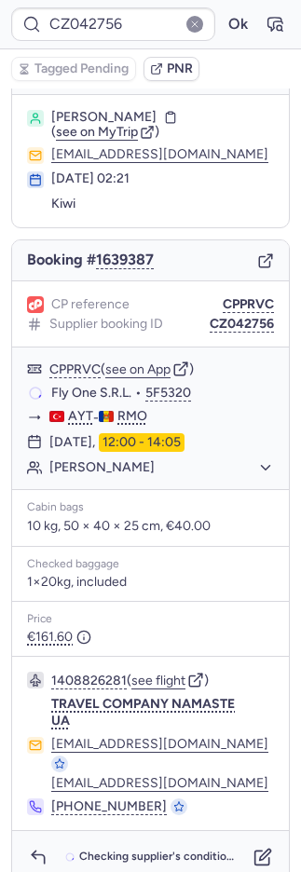
scroll to position [35, 0]
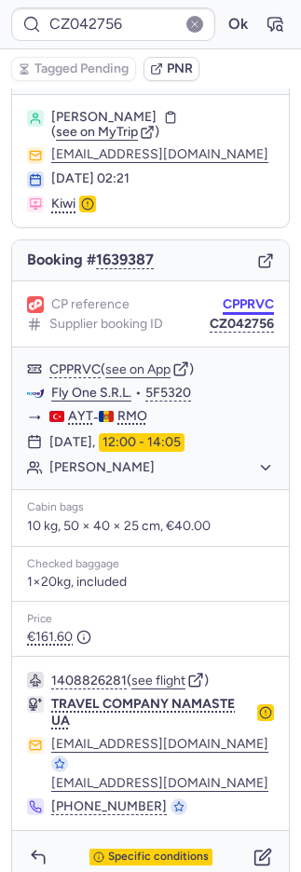
drag, startPoint x: 244, startPoint y: 299, endPoint x: 234, endPoint y: 297, distance: 10.4
click at [244, 299] on button "CPPRVC" at bounding box center [248, 304] width 51 height 15
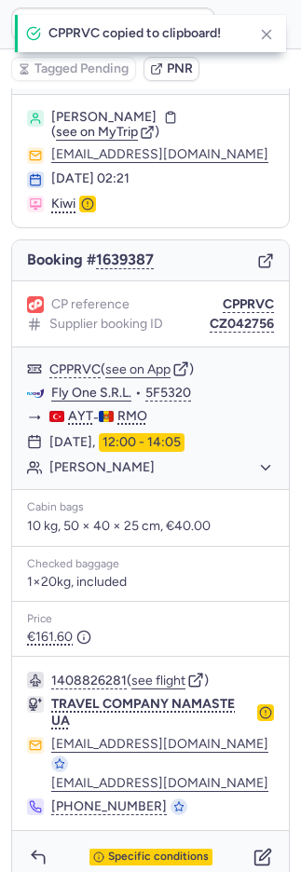
type input "CPPRVC"
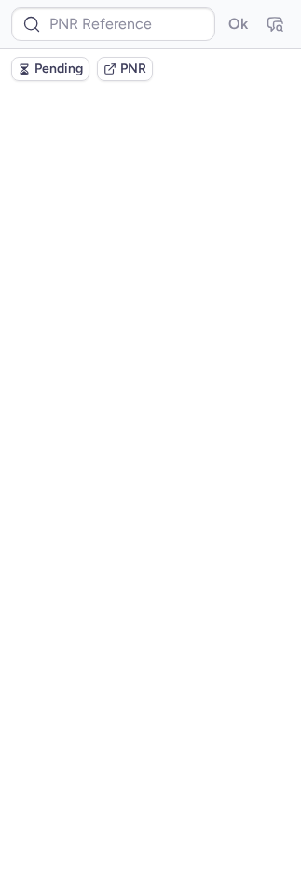
scroll to position [0, 0]
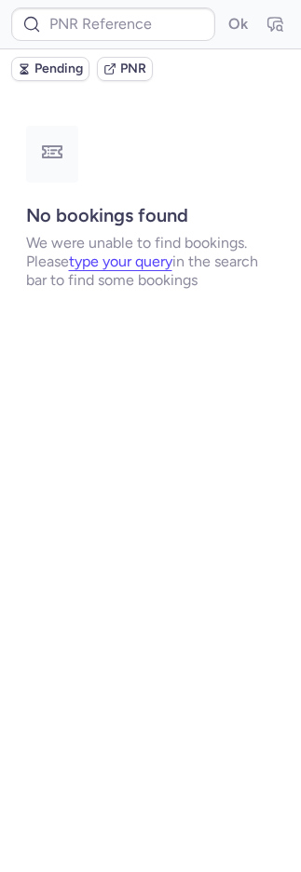
type input "CPPRVC"
type input "CPLI7R"
type input "CPXGRG"
type input "CP4KJG"
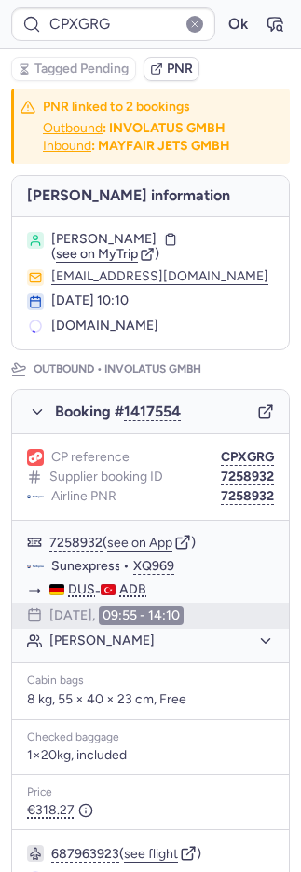
type input "CPER5M"
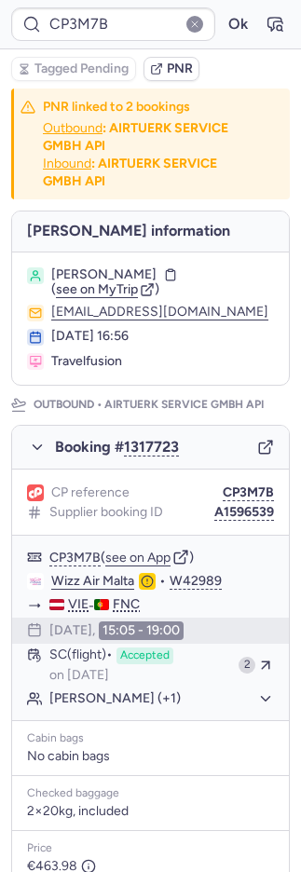
type input "CP6GT5"
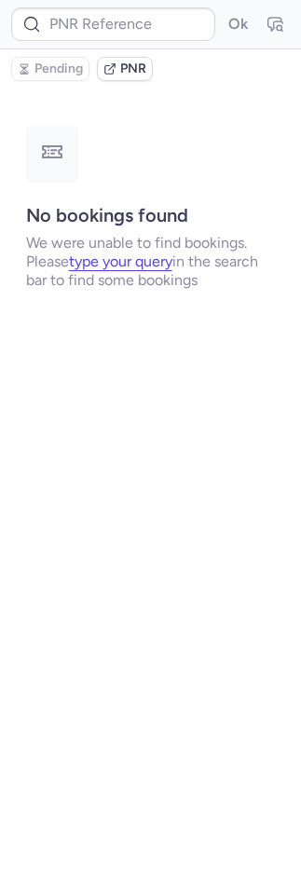
type input "CPXGRG"
type input "CP6GT5"
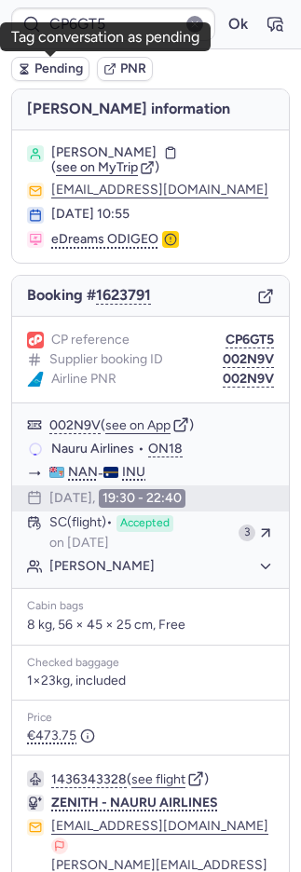
click at [63, 63] on span "Pending" at bounding box center [58, 68] width 48 height 15
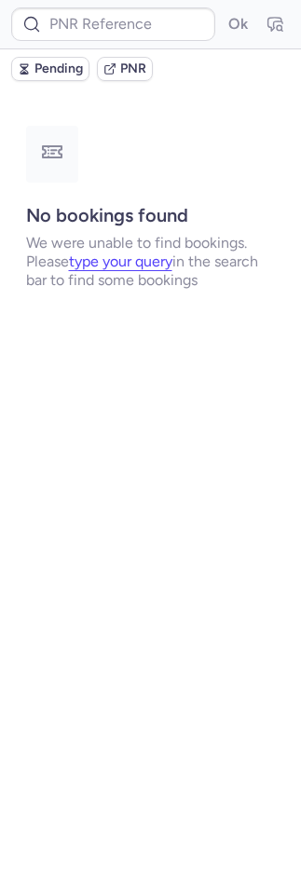
click at [186, 27] on div at bounding box center [194, 24] width 19 height 19
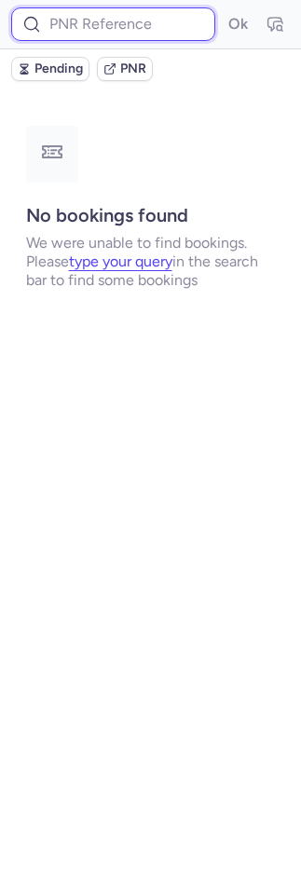
click at [141, 20] on input at bounding box center [113, 24] width 204 height 34
paste input "7376822"
type input "7376822"
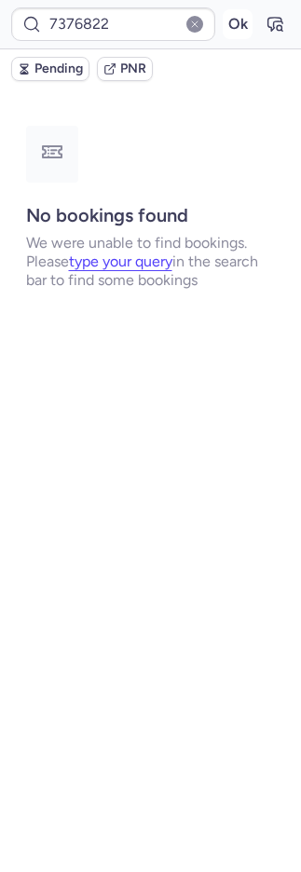
click at [227, 17] on button "Ok" at bounding box center [238, 24] width 30 height 30
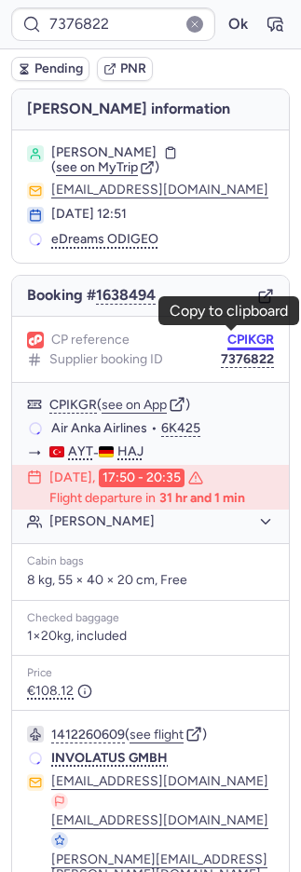
click at [239, 335] on button "CPIKGR" at bounding box center [250, 339] width 47 height 15
click at [240, 336] on button "CPIKGR" at bounding box center [250, 339] width 47 height 15
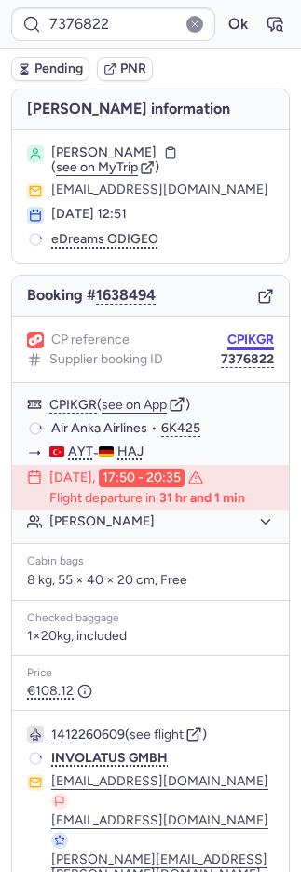
click at [240, 336] on button "CPIKGR" at bounding box center [250, 339] width 47 height 15
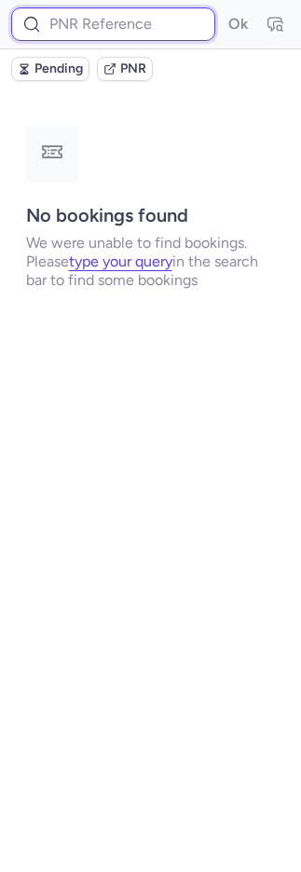
click at [121, 23] on input at bounding box center [113, 24] width 204 height 34
paste input "7376822"
type input "7376822"
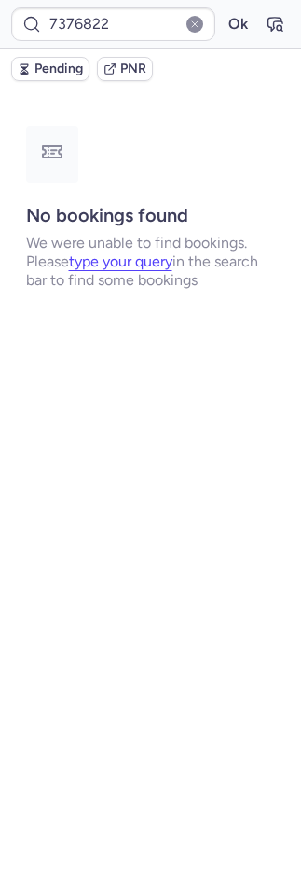
click at [220, 20] on form "7376822 Ok" at bounding box center [150, 24] width 278 height 34
click at [231, 20] on button "Ok" at bounding box center [238, 24] width 30 height 30
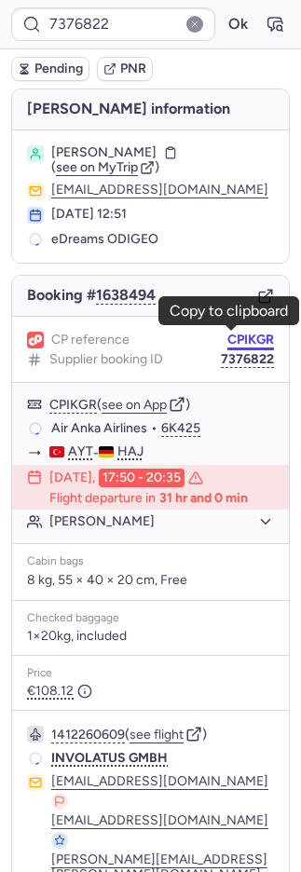
click at [241, 332] on button "CPIKGR" at bounding box center [250, 339] width 47 height 15
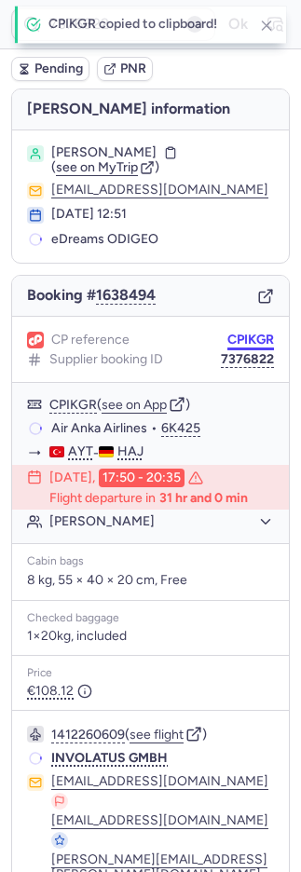
click at [241, 332] on button "CPIKGR" at bounding box center [250, 339] width 47 height 15
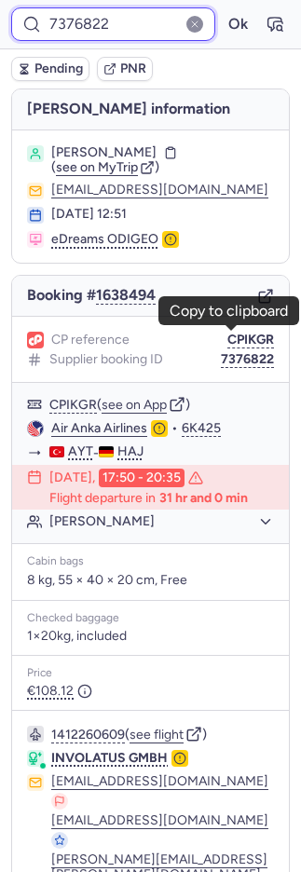
click at [143, 26] on input "7376822" at bounding box center [113, 24] width 204 height 34
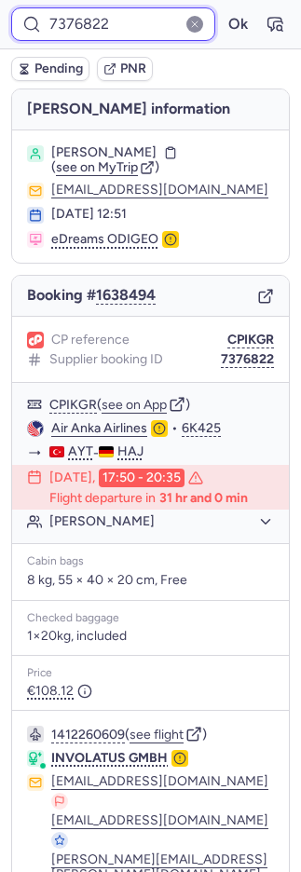
click at [143, 27] on input "7376822" at bounding box center [113, 24] width 204 height 34
click at [149, 24] on input "7376822" at bounding box center [113, 24] width 204 height 34
click at [149, 25] on input "7376822" at bounding box center [113, 24] width 204 height 34
paste input "85"
type input "7376885"
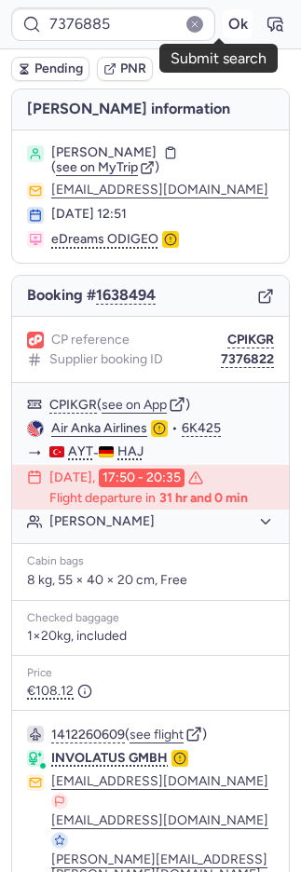
click at [223, 20] on button "Ok" at bounding box center [238, 24] width 30 height 30
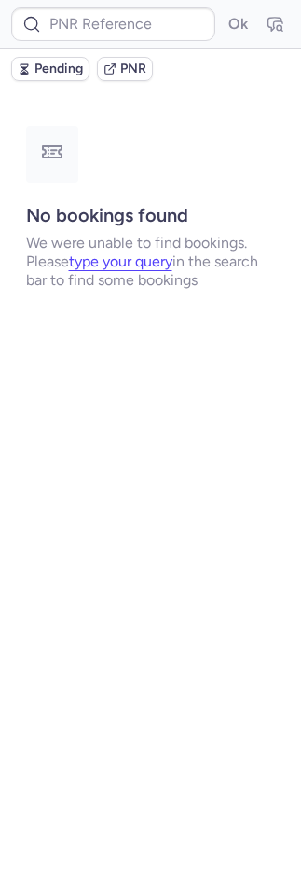
type input "CPXQ6W"
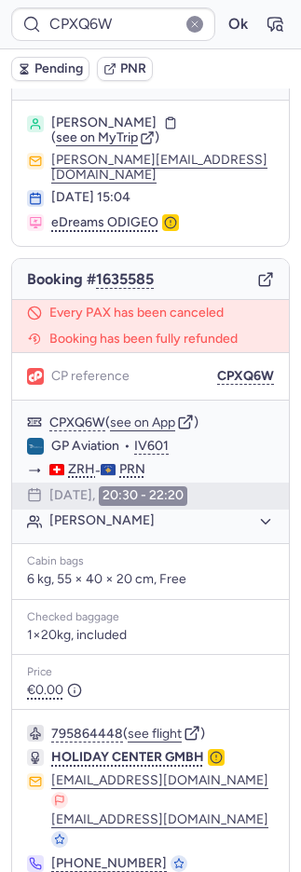
scroll to position [54, 0]
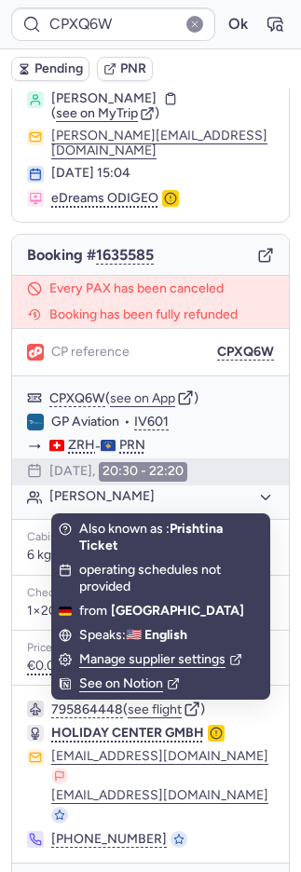
click at [45, 871] on icon "button" at bounding box center [38, 889] width 19 height 19
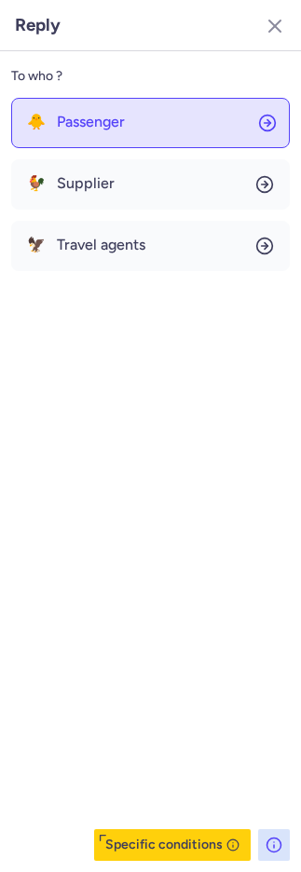
click at [93, 113] on button "🐥 Passenger" at bounding box center [150, 123] width 278 height 50
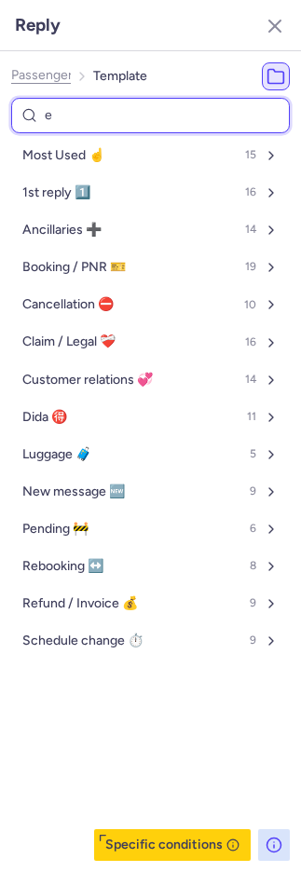
type input "eu"
select select "en"
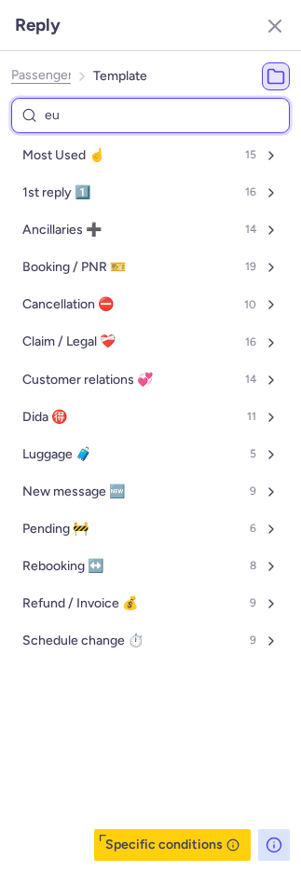
select select "en"
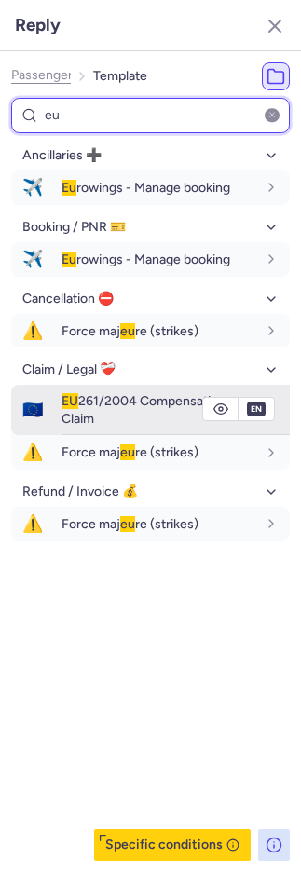
type input "eu"
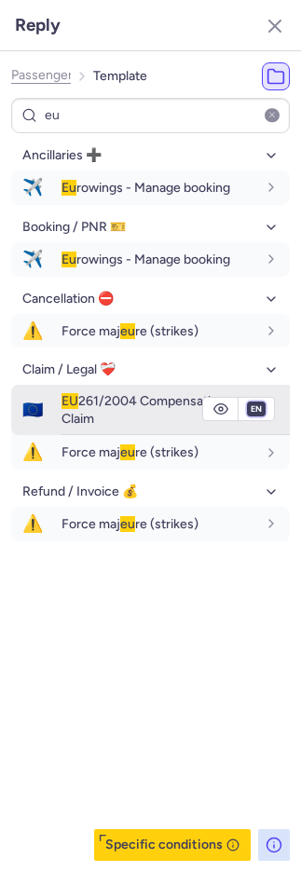
click at [251, 412] on select "fr en de nl pt es it ru" at bounding box center [256, 408] width 17 height 15
select select "de"
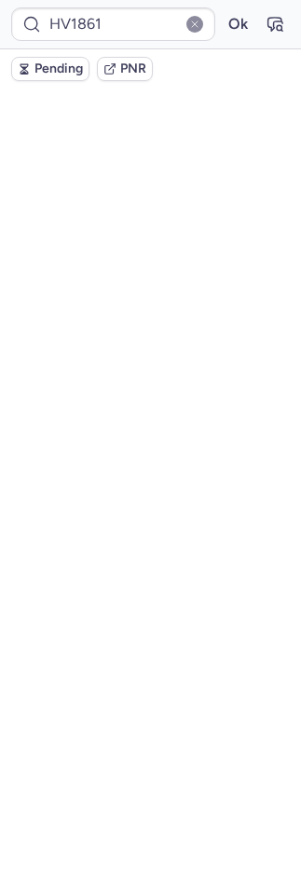
scroll to position [0, 0]
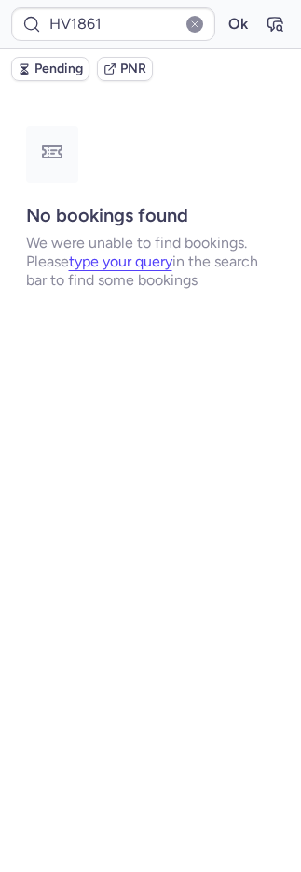
type input "CPQ79E"
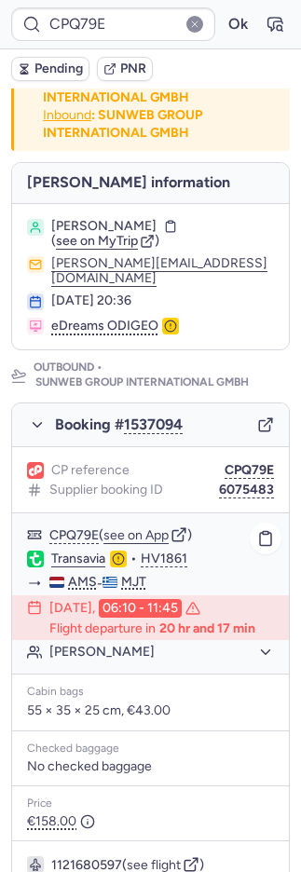
scroll to position [76, 0]
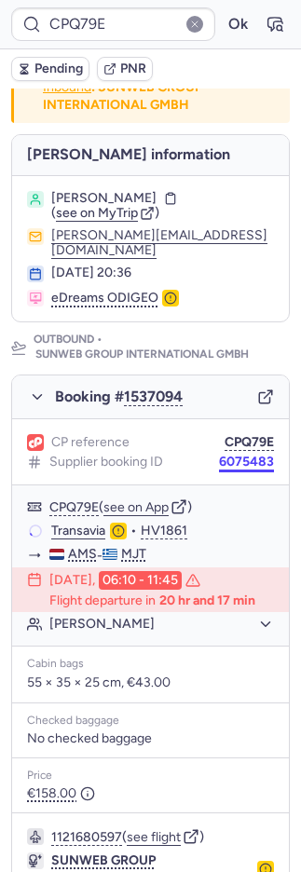
click at [229, 454] on button "6075483" at bounding box center [246, 461] width 55 height 15
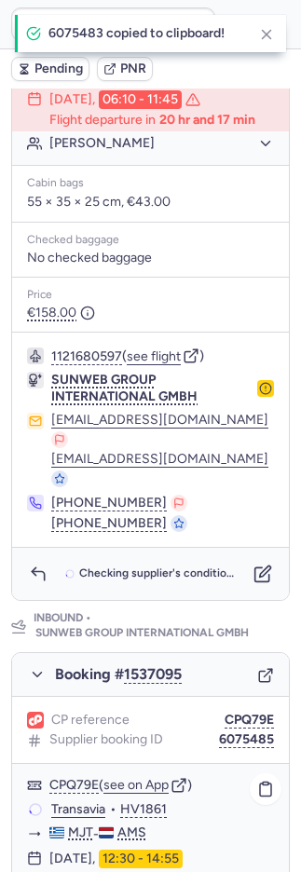
scroll to position [559, 0]
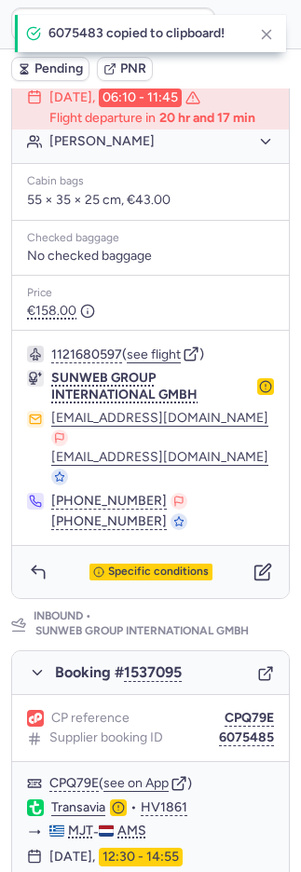
click at [108, 565] on span "Specific conditions" at bounding box center [158, 571] width 101 height 13
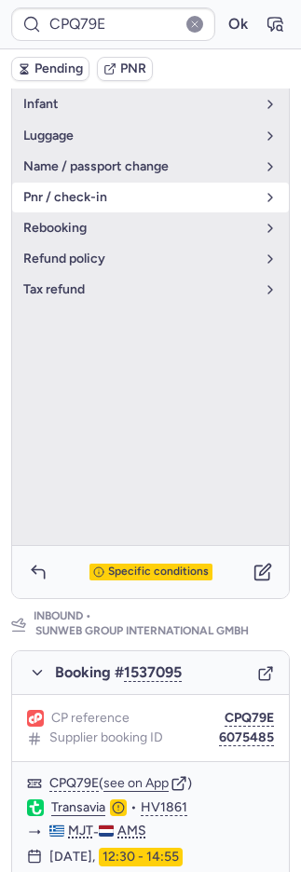
click at [69, 188] on button "pnr / check-in" at bounding box center [150, 198] width 277 height 30
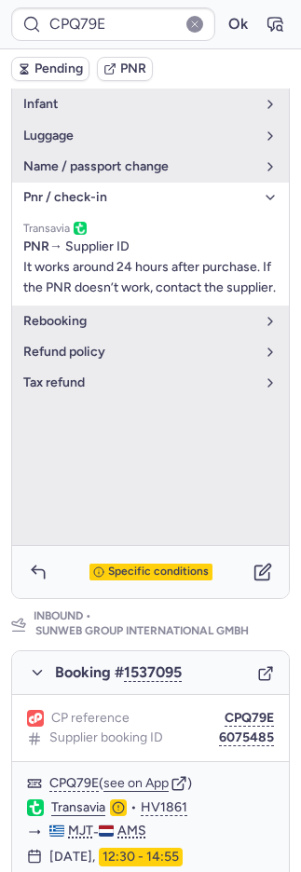
click at [146, 546] on div "Specific conditions" at bounding box center [150, 572] width 277 height 52
click at [150, 565] on span "Specific conditions" at bounding box center [158, 571] width 101 height 13
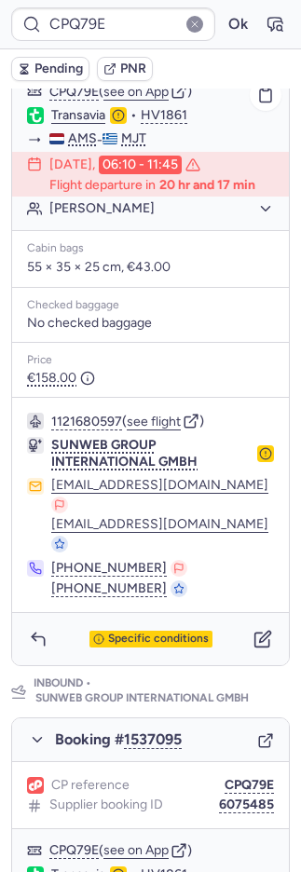
scroll to position [349, 0]
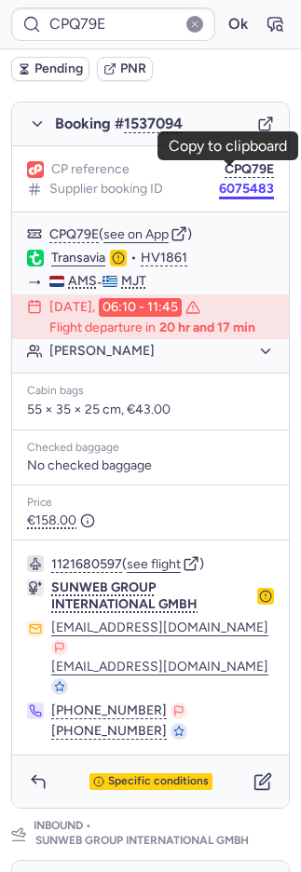
click at [219, 182] on button "6075483" at bounding box center [246, 189] width 55 height 15
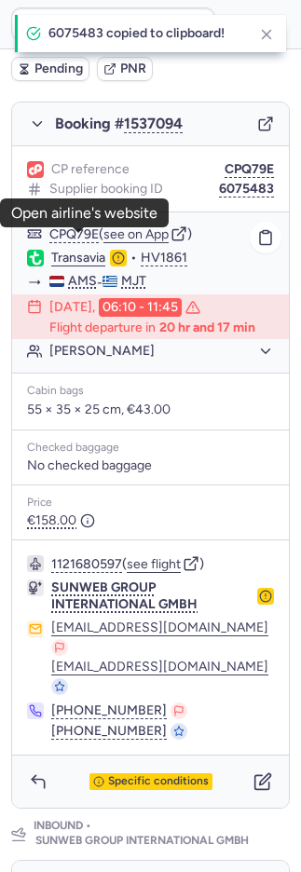
click at [88, 250] on link "Transavia" at bounding box center [78, 258] width 54 height 17
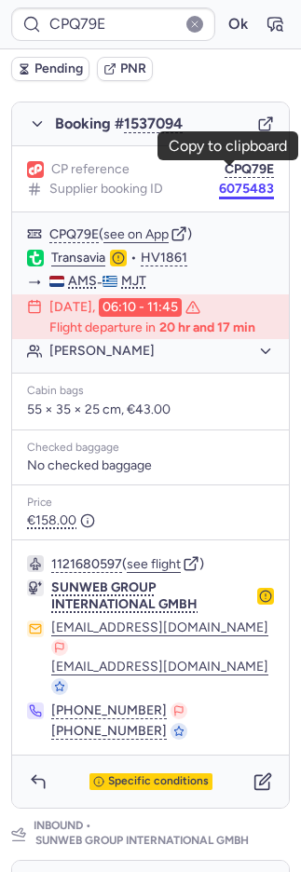
click at [233, 182] on button "6075483" at bounding box center [246, 189] width 55 height 15
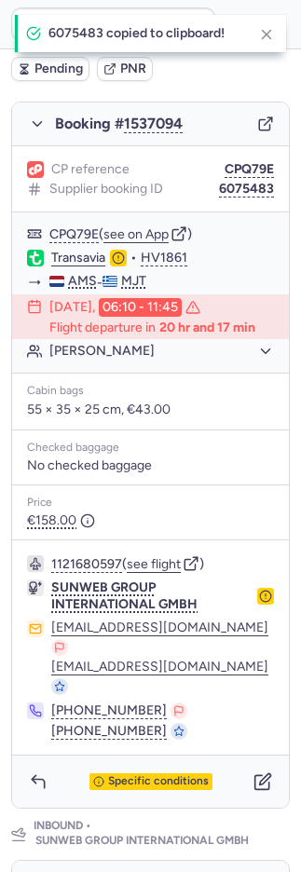
scroll to position [845, 0]
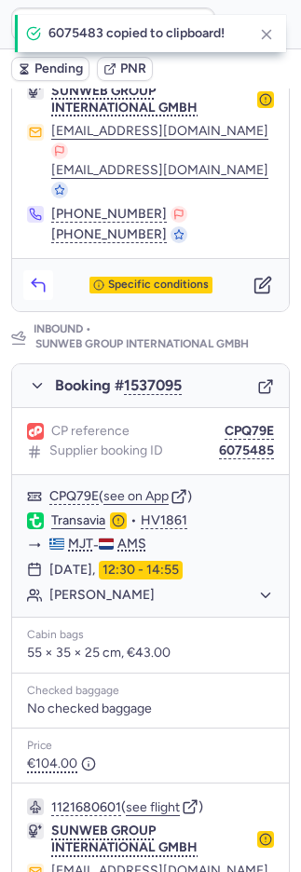
click at [29, 276] on icon "button" at bounding box center [38, 285] width 19 height 19
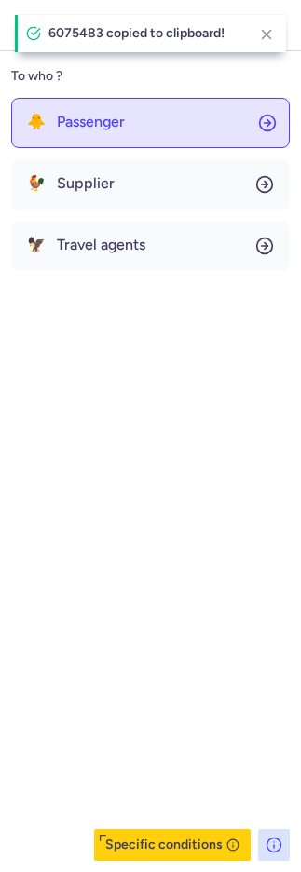
drag, startPoint x: 61, startPoint y: 130, endPoint x: 63, endPoint y: 143, distance: 13.3
click at [61, 130] on button "🐥 Passenger" at bounding box center [150, 123] width 278 height 50
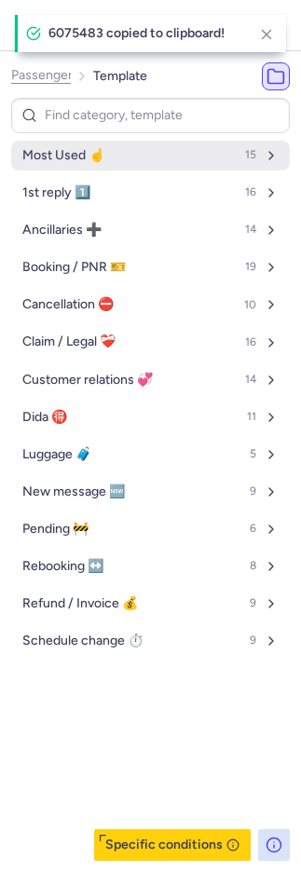
click at [65, 159] on span "Most Used ☝️" at bounding box center [63, 155] width 82 height 15
select select "en"
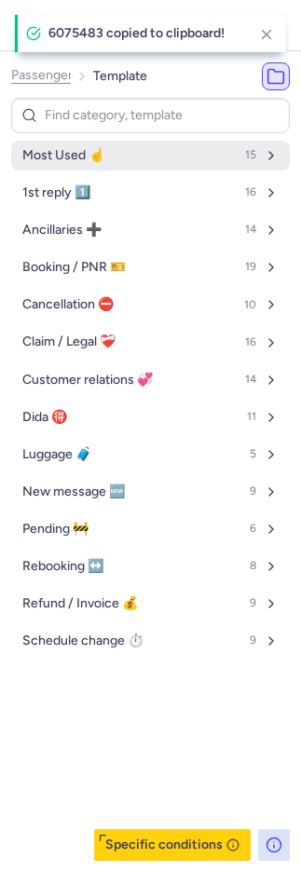
select select "en"
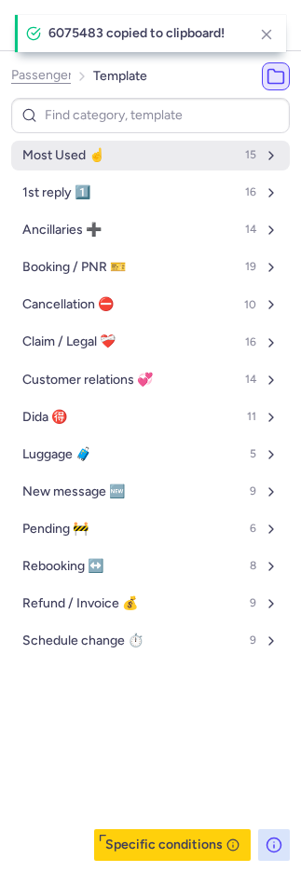
select select "en"
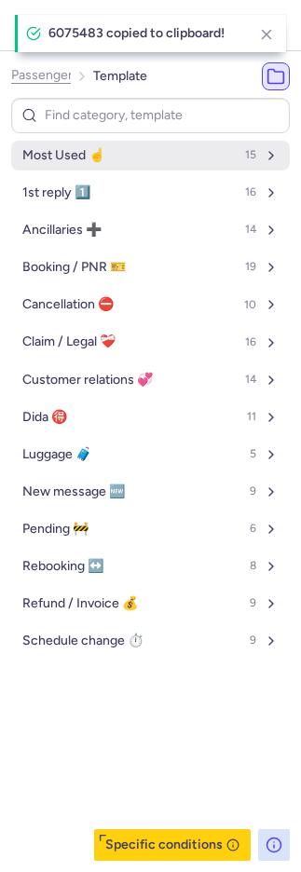
select select "en"
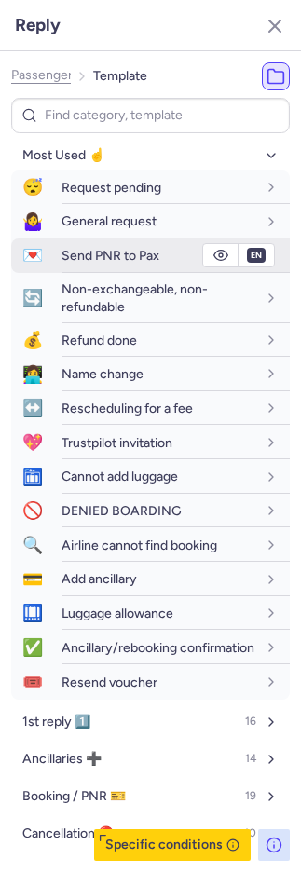
click at [94, 247] on div "Send PNR to Pax" at bounding box center [158, 255] width 195 height 17
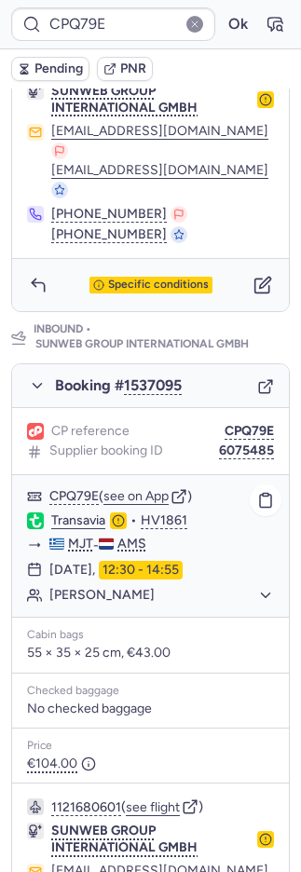
click at [53, 512] on link "Transavia" at bounding box center [78, 520] width 54 height 17
type input "CPLSQA"
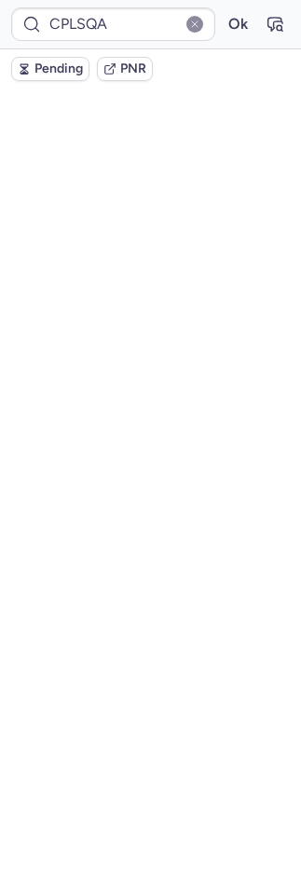
scroll to position [808, 0]
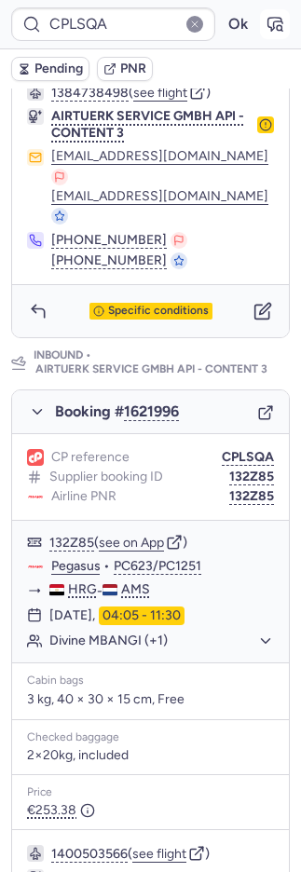
click at [261, 14] on button "button" at bounding box center [275, 24] width 30 height 30
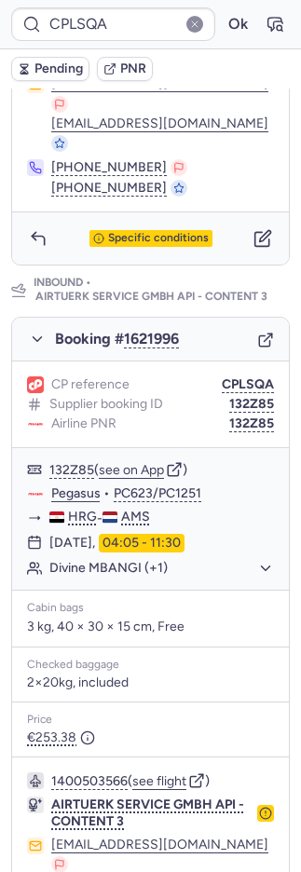
scroll to position [1003, 0]
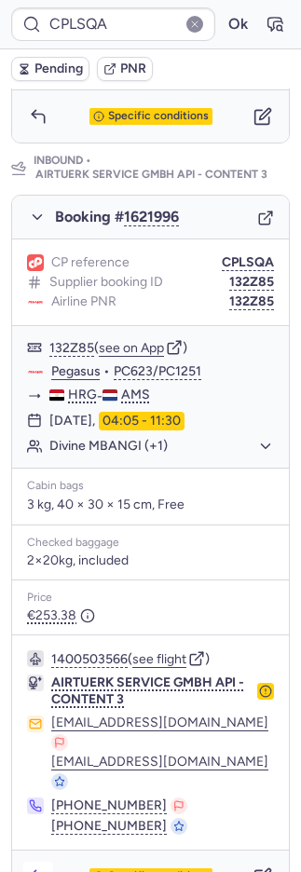
click at [45, 867] on icon "button" at bounding box center [38, 876] width 19 height 19
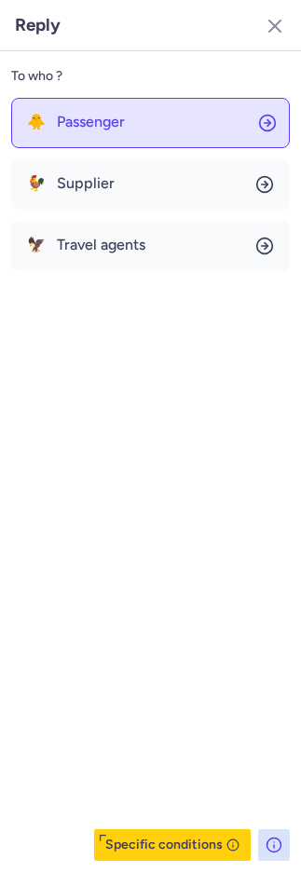
click at [77, 139] on button "🐥 Passenger" at bounding box center [150, 123] width 278 height 50
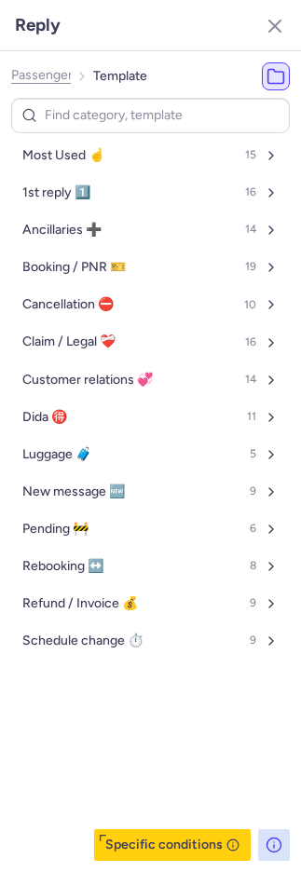
click at [78, 158] on span "Most Used ☝️" at bounding box center [63, 155] width 82 height 15
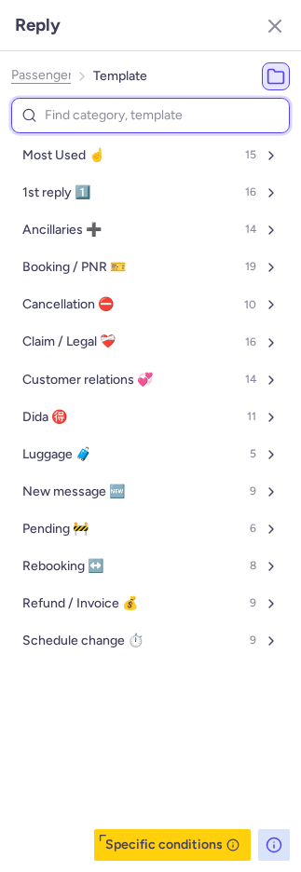
select select "en"
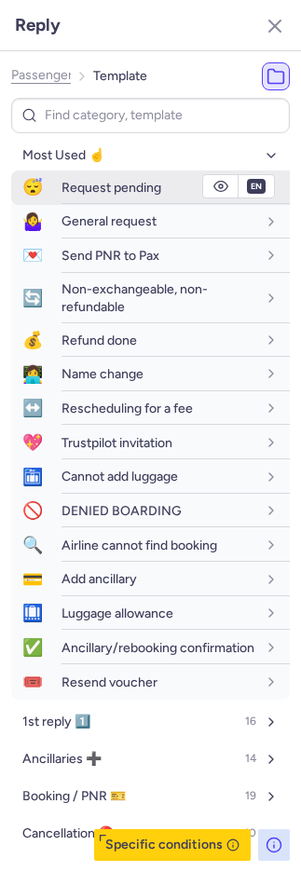
click at [82, 191] on span "Request pending" at bounding box center [111, 188] width 100 height 16
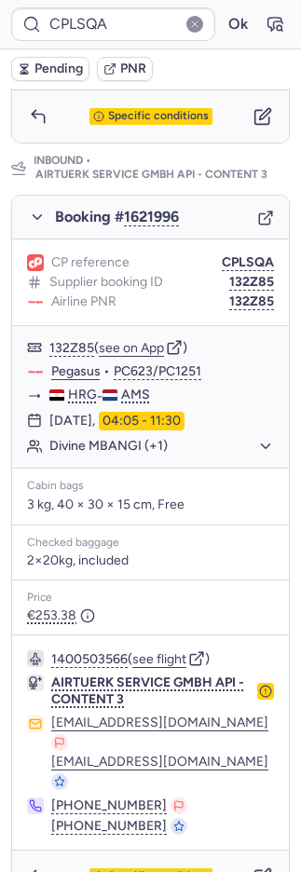
click at [36, 64] on span "Pending" at bounding box center [58, 68] width 48 height 15
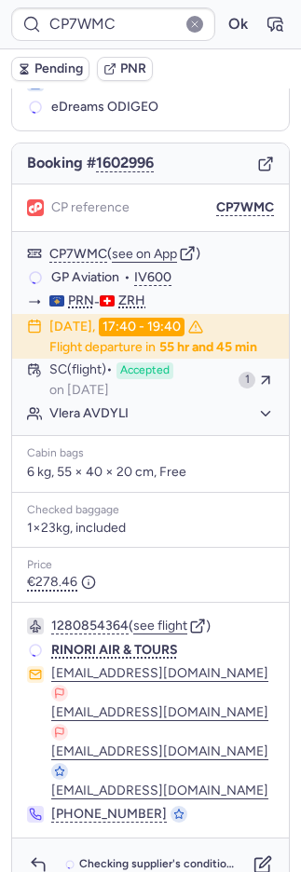
scroll to position [115, 0]
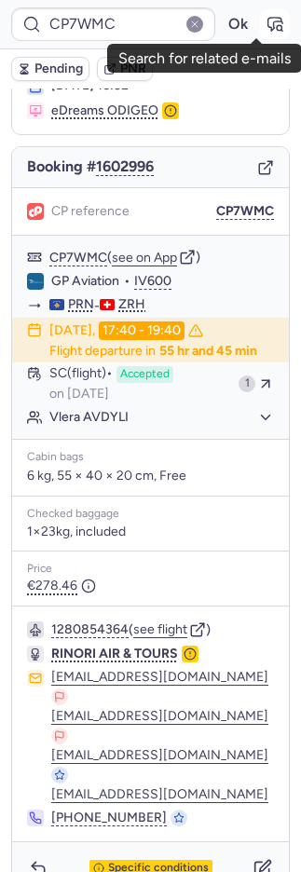
click at [268, 22] on icon "button" at bounding box center [275, 24] width 14 height 13
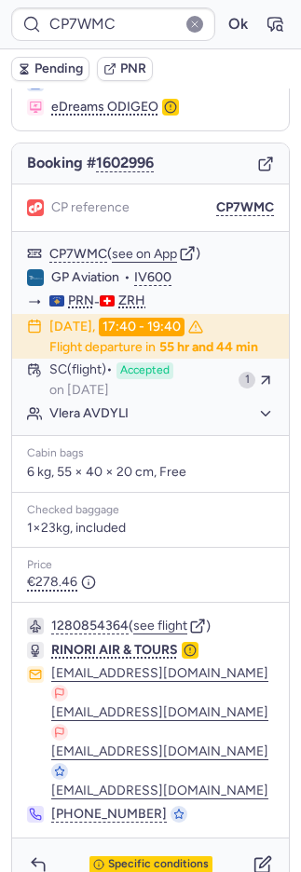
scroll to position [121, 0]
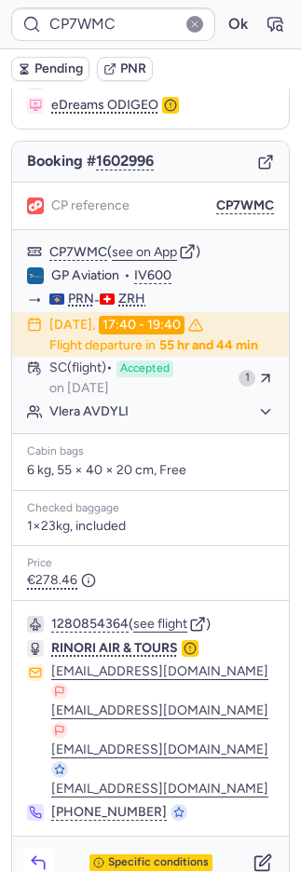
click at [34, 853] on icon "button" at bounding box center [38, 862] width 19 height 19
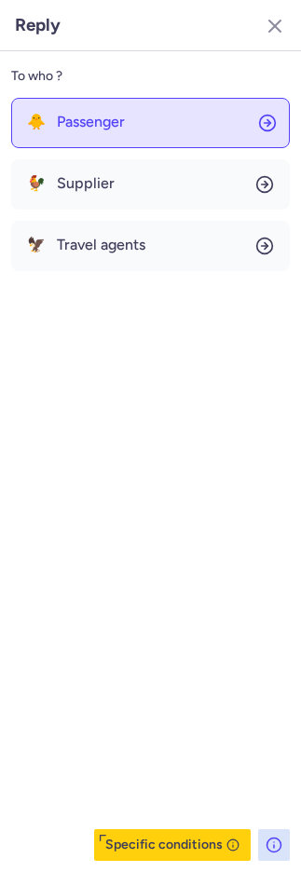
click at [104, 130] on button "🐥 Passenger" at bounding box center [150, 123] width 278 height 50
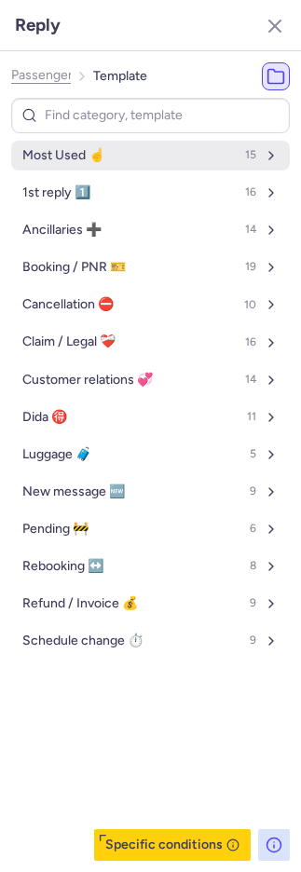
click at [104, 154] on span "Most Used ☝️" at bounding box center [63, 155] width 82 height 15
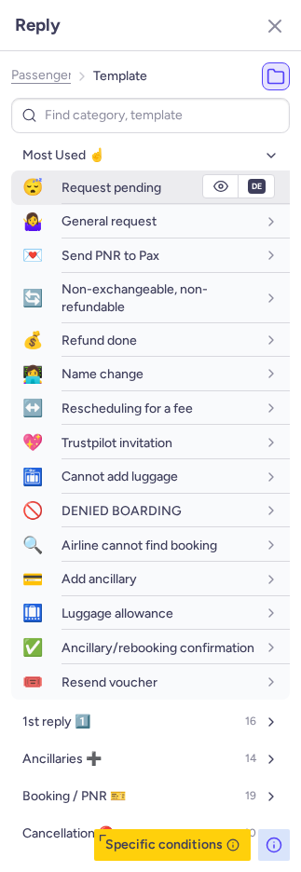
click at [109, 193] on span "Request pending" at bounding box center [111, 188] width 100 height 16
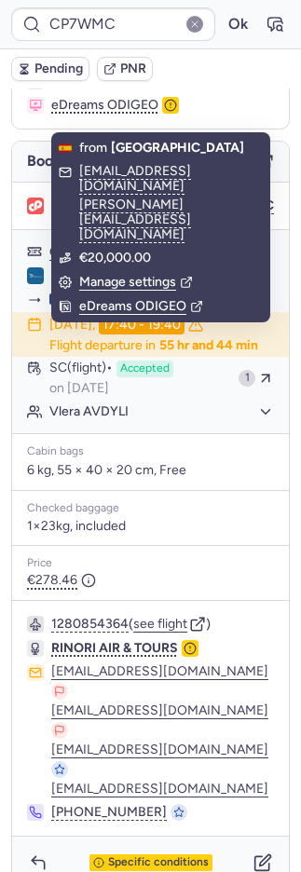
click at [62, 80] on div "Pending PNR" at bounding box center [150, 68] width 301 height 39
click at [62, 69] on span "Pending" at bounding box center [58, 68] width 48 height 15
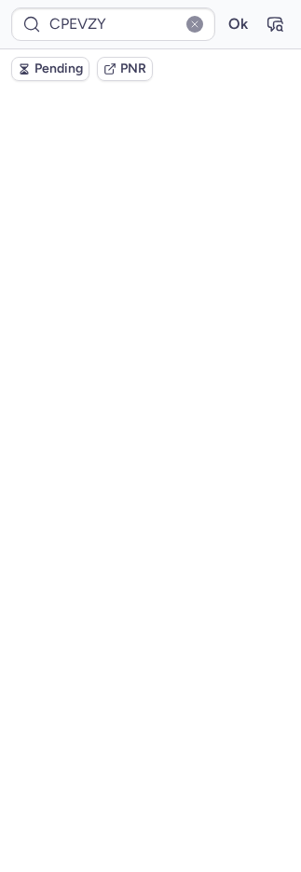
scroll to position [100, 0]
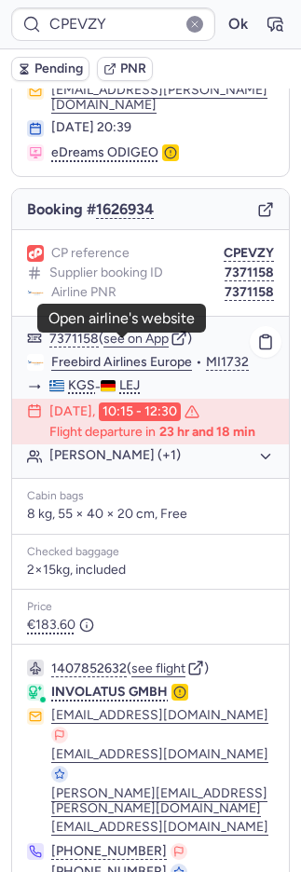
click at [116, 354] on link "Freebird Airlines Europe" at bounding box center [121, 362] width 141 height 17
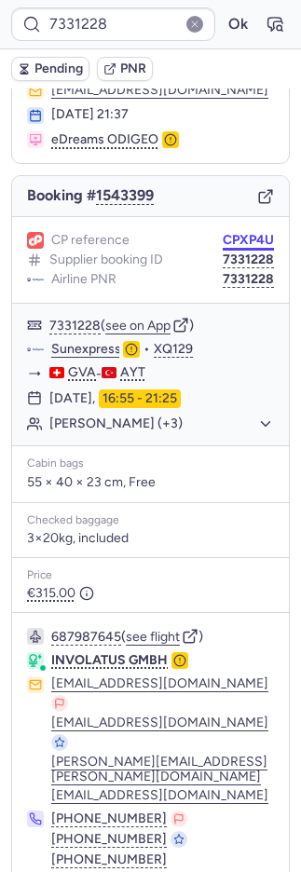
click at [231, 233] on button "CPXP4U" at bounding box center [248, 240] width 51 height 15
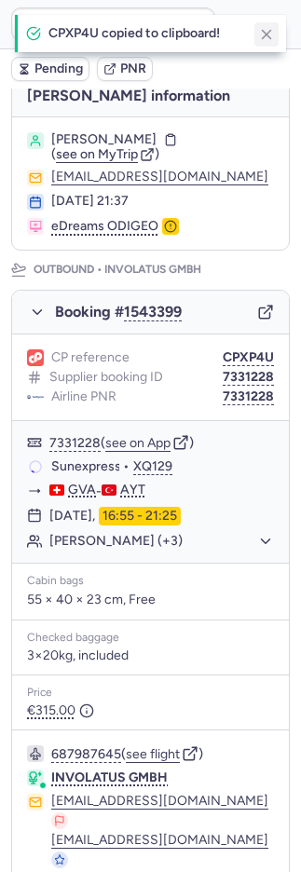
click at [266, 40] on icon "button" at bounding box center [266, 34] width 17 height 17
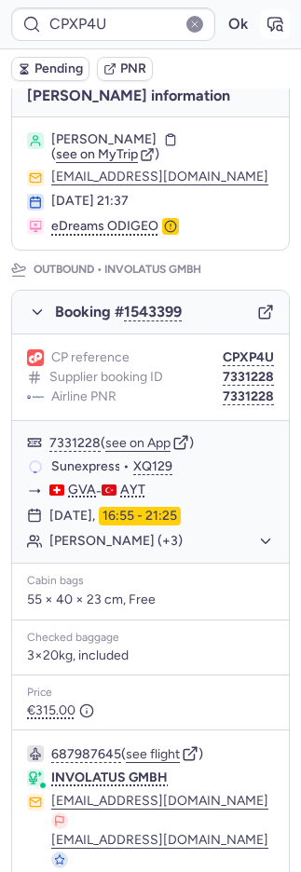
click at [268, 29] on icon "button" at bounding box center [275, 24] width 14 height 13
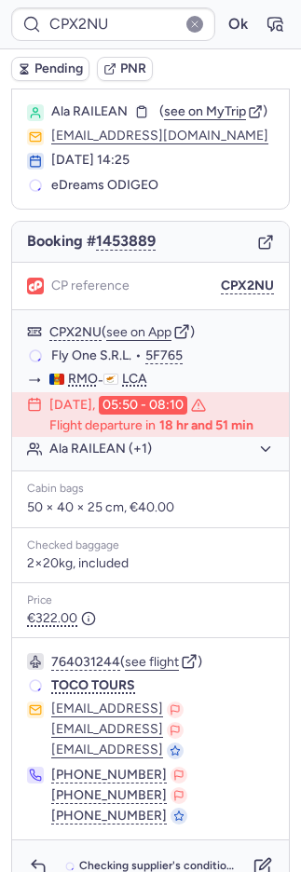
scroll to position [40, 0]
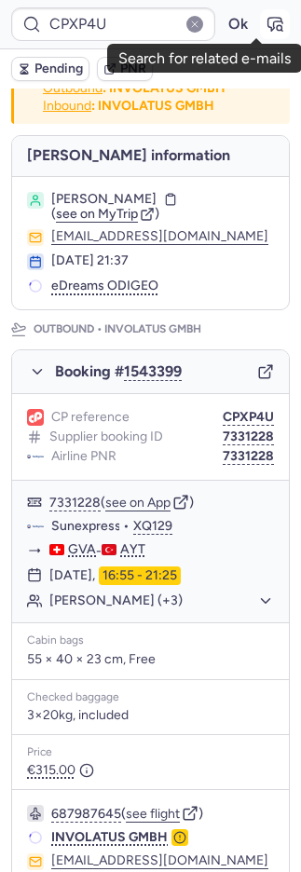
click at [267, 22] on button "button" at bounding box center [275, 24] width 30 height 30
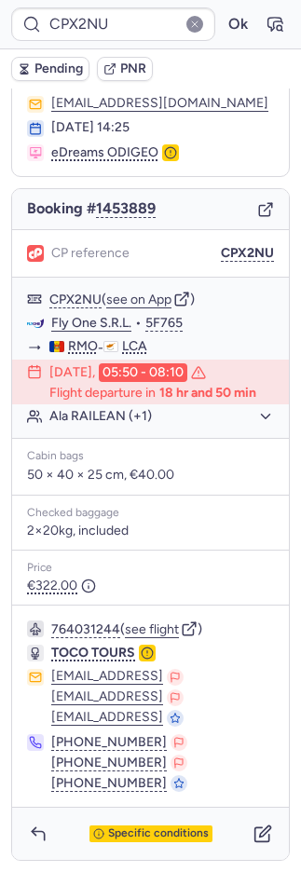
scroll to position [101, 0]
click at [173, 825] on div "Specific conditions" at bounding box center [150, 833] width 123 height 17
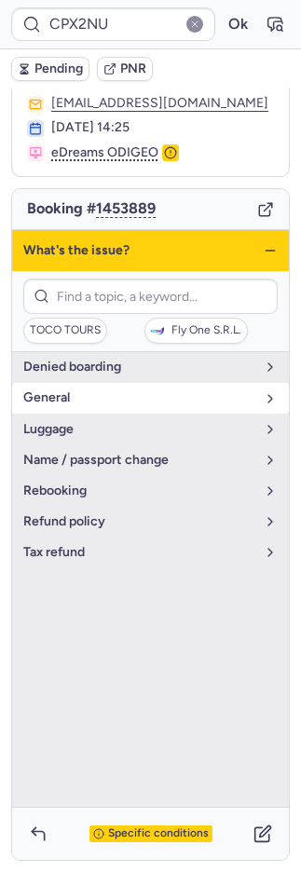
click at [68, 390] on span "general" at bounding box center [139, 397] width 232 height 15
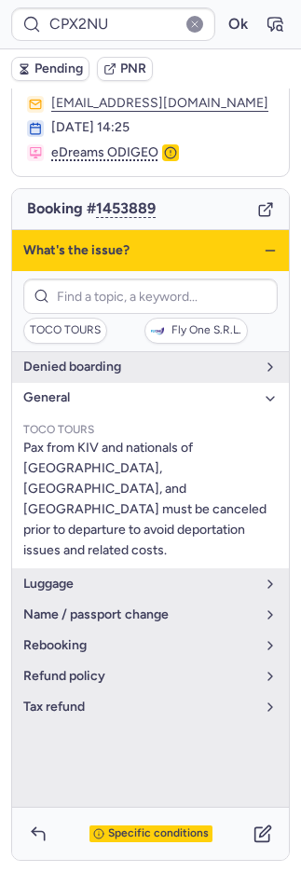
click at [69, 390] on span "general" at bounding box center [139, 397] width 232 height 15
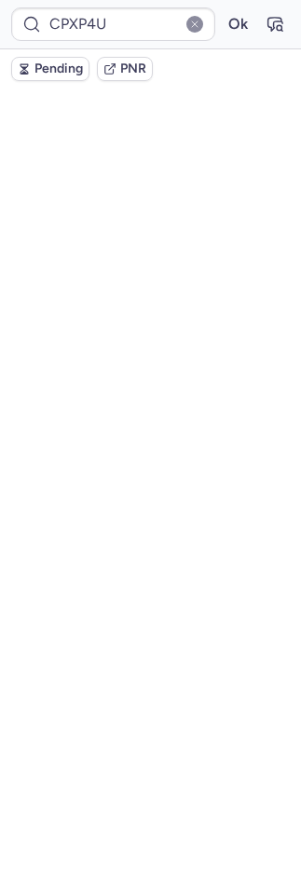
scroll to position [99, 0]
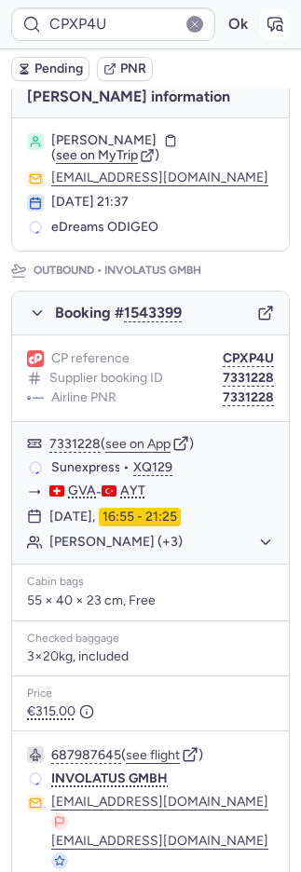
click at [265, 20] on icon "button" at bounding box center [274, 24] width 19 height 19
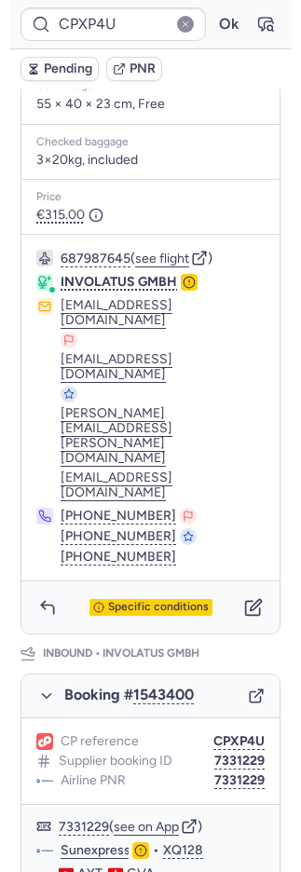
scroll to position [578, 0]
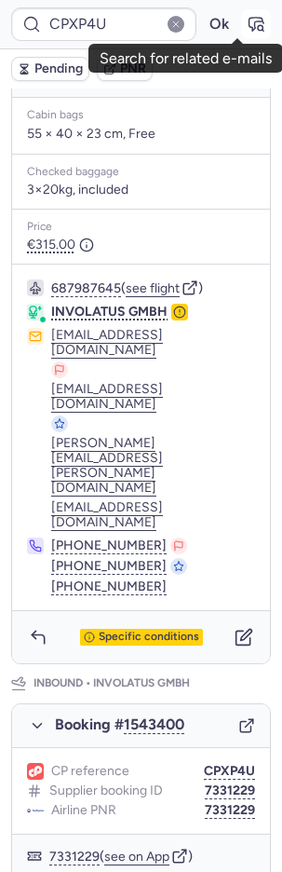
click at [250, 29] on icon "button" at bounding box center [257, 24] width 14 height 13
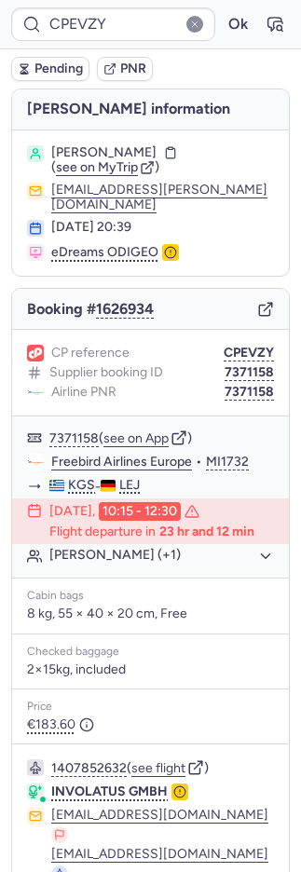
scroll to position [156, 0]
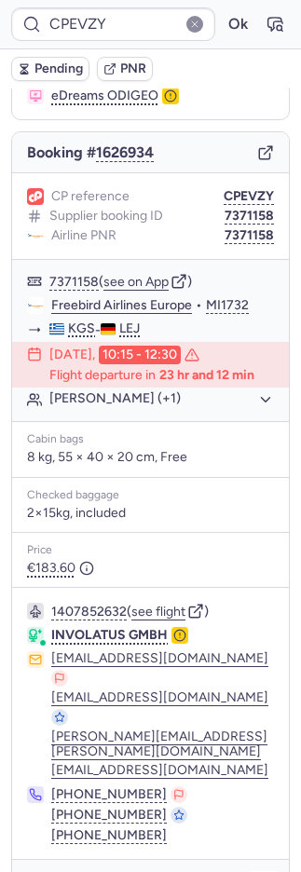
click at [255, 871] on icon "button" at bounding box center [262, 886] width 14 height 14
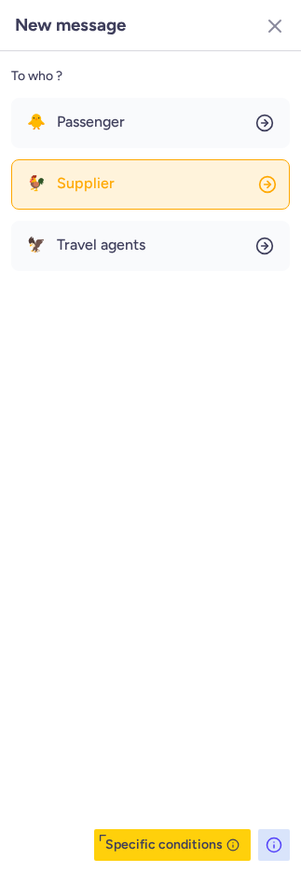
click at [84, 181] on span "Supplier" at bounding box center [86, 183] width 58 height 17
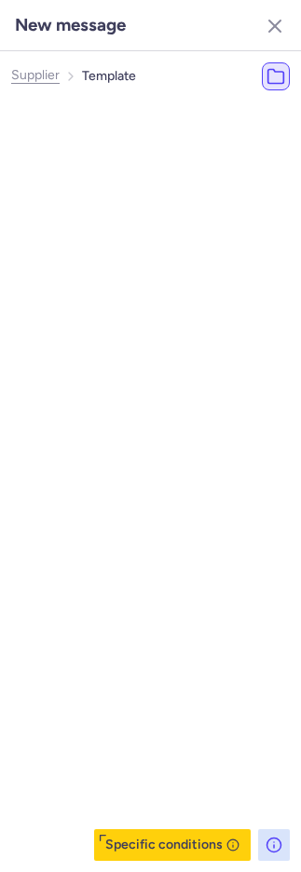
click at [84, 154] on span "Most Used ☝️" at bounding box center [93, 155] width 82 height 15
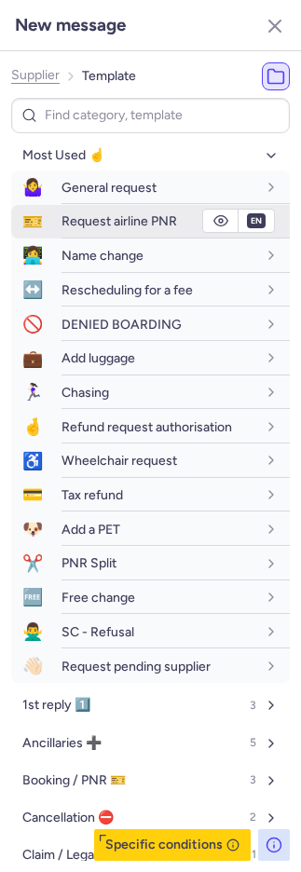
click at [101, 221] on span "Request airline PNR" at bounding box center [118, 221] width 115 height 16
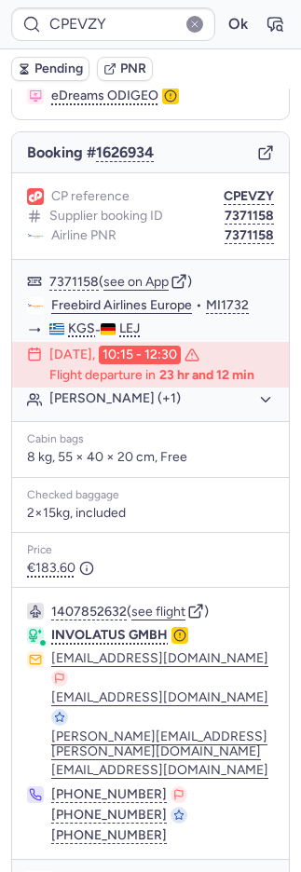
click at [39, 871] on icon "button" at bounding box center [38, 885] width 19 height 19
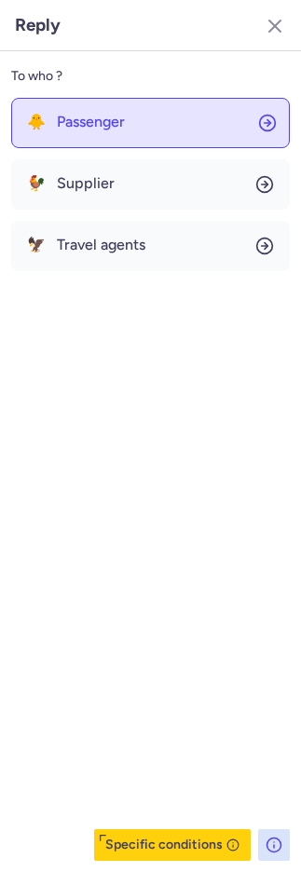
click at [91, 121] on span "Passenger" at bounding box center [91, 122] width 68 height 17
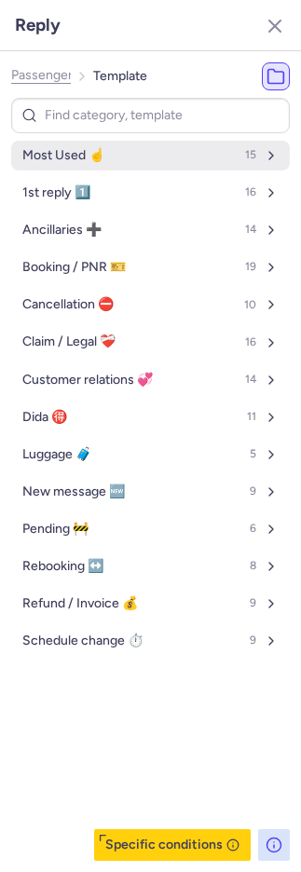
click at [96, 148] on span "Most Used ☝️" at bounding box center [63, 155] width 82 height 15
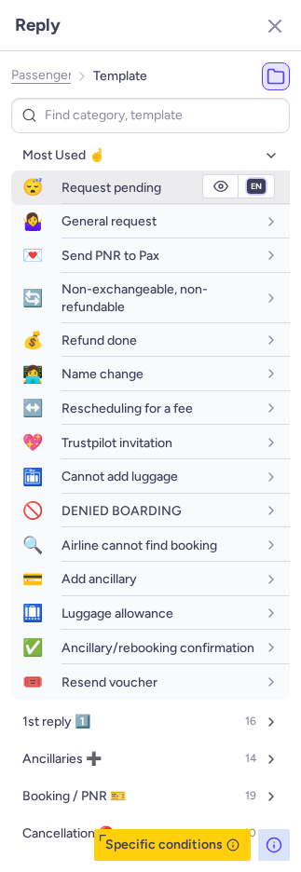
click at [248, 188] on select "fr en de nl pt es it ru" at bounding box center [256, 186] width 17 height 15
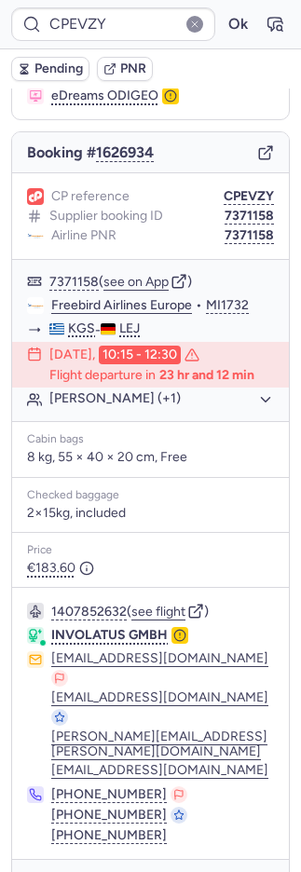
click at [51, 76] on button "Pending" at bounding box center [50, 69] width 78 height 24
click at [265, 15] on icon "button" at bounding box center [274, 24] width 19 height 19
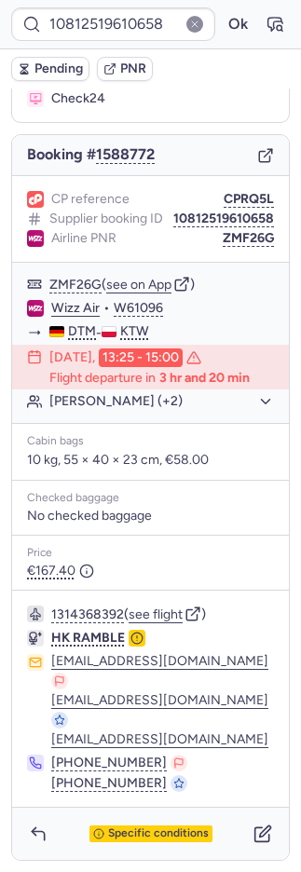
scroll to position [151, 0]
click at [166, 615] on button "see flight" at bounding box center [155, 614] width 54 height 15
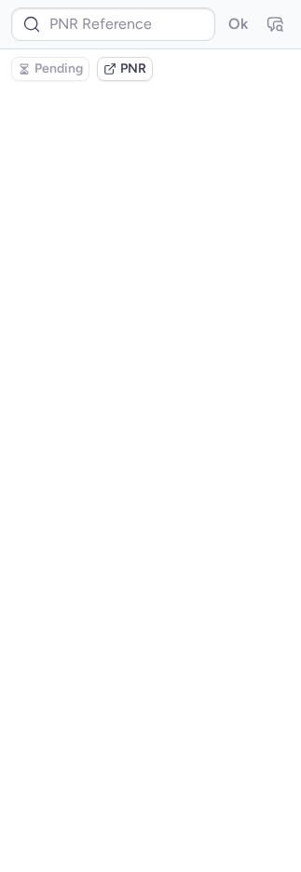
scroll to position [0, 0]
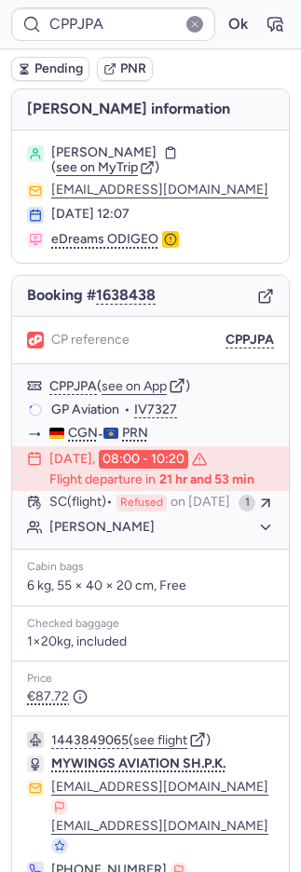
click at [138, 67] on span "PNR" at bounding box center [133, 68] width 26 height 15
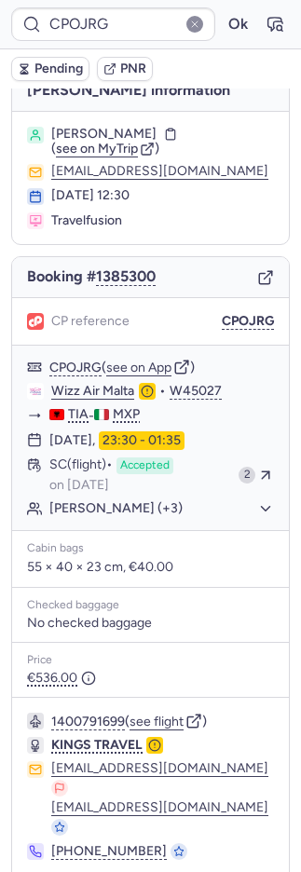
scroll to position [67, 0]
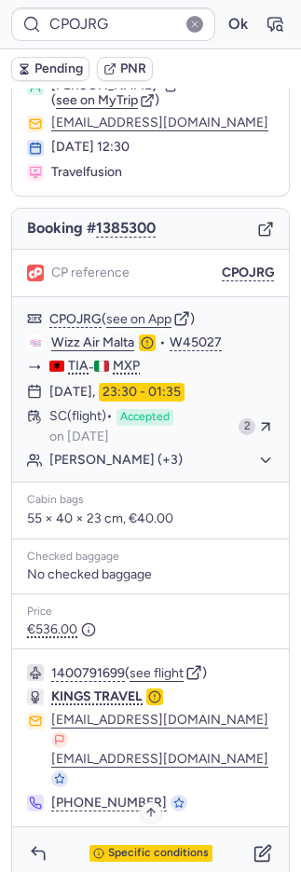
click at [159, 846] on span "Specific conditions" at bounding box center [158, 852] width 101 height 13
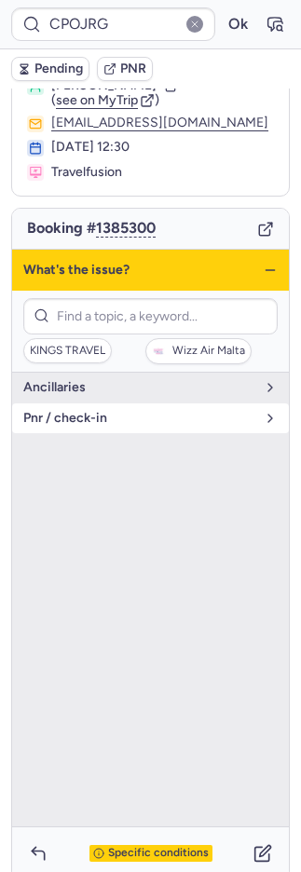
click at [108, 426] on span "pnr / check-in" at bounding box center [139, 418] width 232 height 15
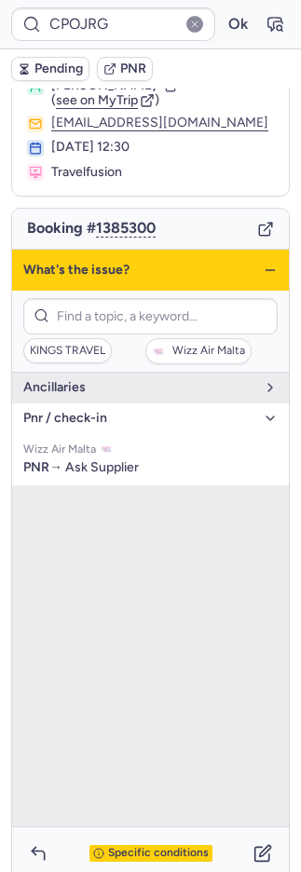
click at [108, 426] on span "pnr / check-in" at bounding box center [139, 418] width 232 height 15
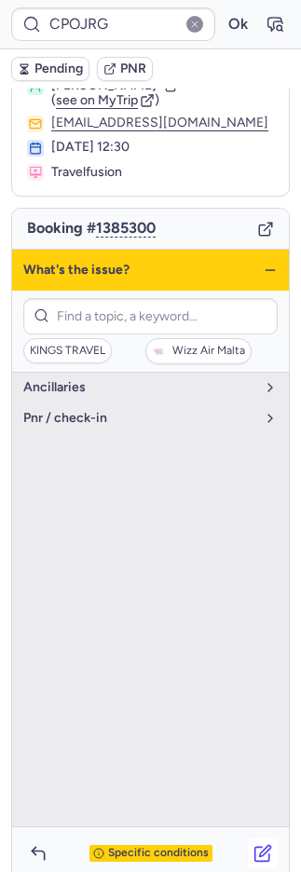
click at [253, 844] on icon "button" at bounding box center [262, 853] width 19 height 19
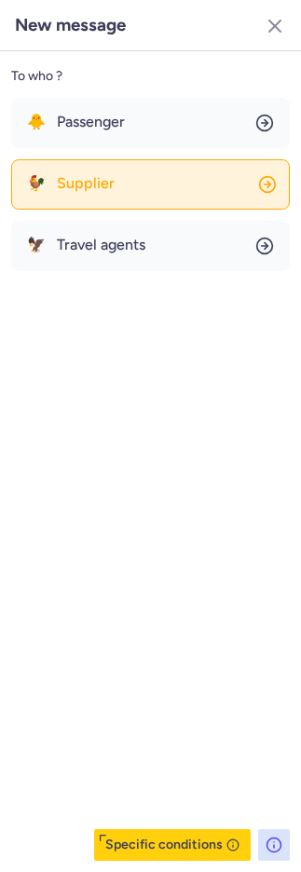
click at [132, 162] on button "🐓 Supplier" at bounding box center [150, 184] width 278 height 50
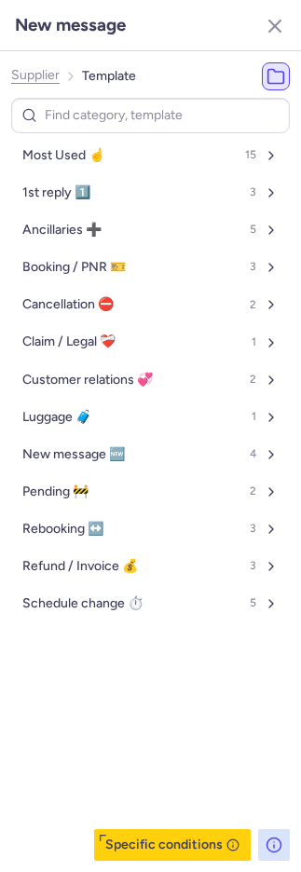
click at [122, 138] on div "Most Used ☝️ 15 1st reply 1️⃣ 3 Ancillaries ➕ 5 Booking / PNR 🎫 3 Cancellation …" at bounding box center [150, 479] width 278 height 763
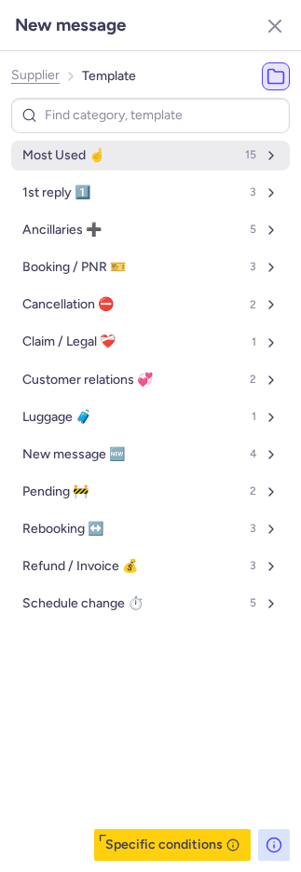
click at [124, 147] on button "Most Used ☝️ 15" at bounding box center [150, 156] width 278 height 30
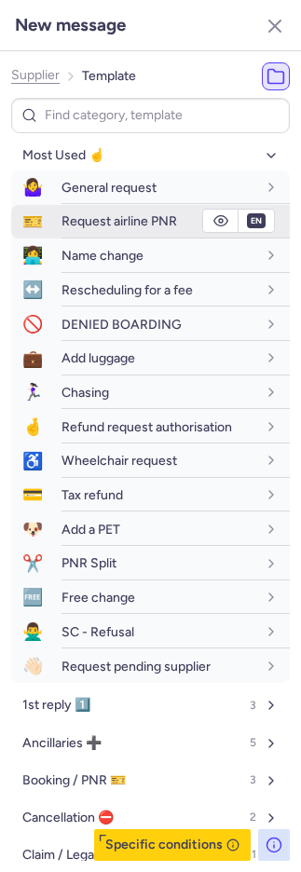
click at [117, 219] on span "Request airline PNR" at bounding box center [118, 221] width 115 height 16
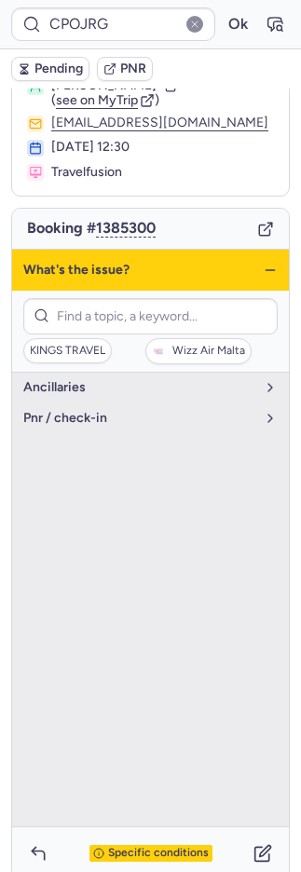
click at [45, 63] on button "Pending" at bounding box center [50, 69] width 78 height 24
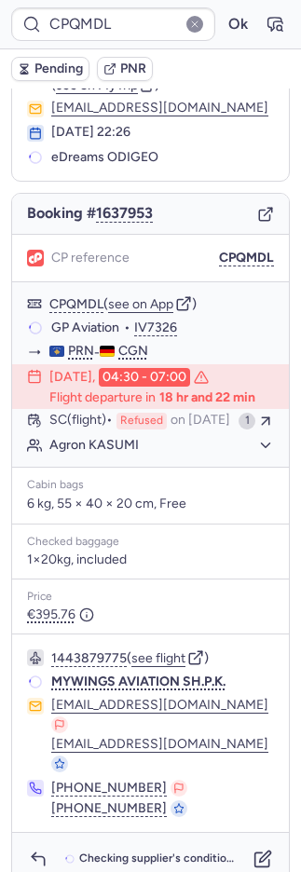
scroll to position [81, 0]
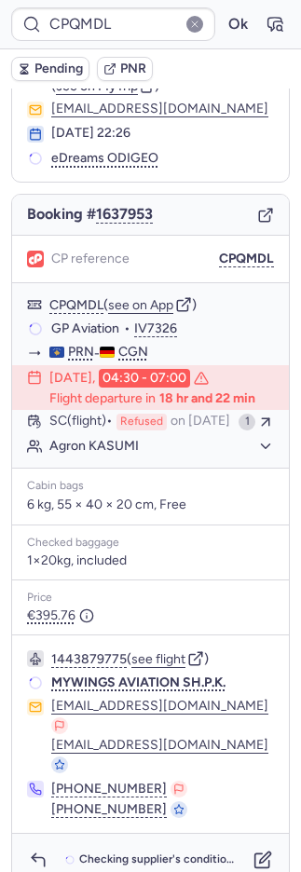
click at [142, 67] on span "PNR" at bounding box center [133, 68] width 26 height 15
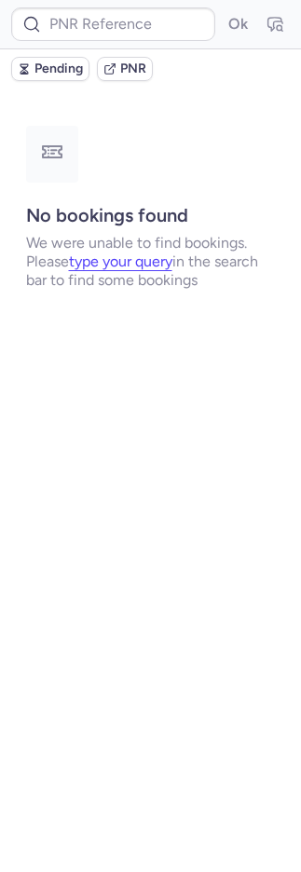
scroll to position [0, 0]
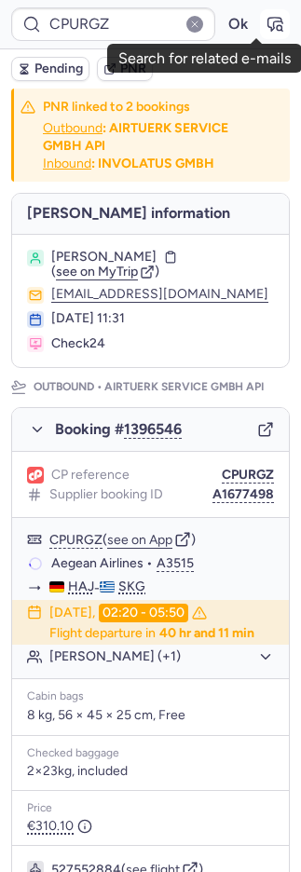
click at [265, 15] on icon "button" at bounding box center [274, 24] width 19 height 19
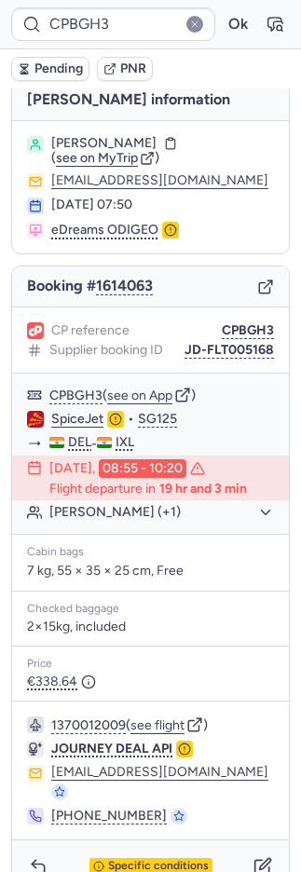
scroll to position [19, 0]
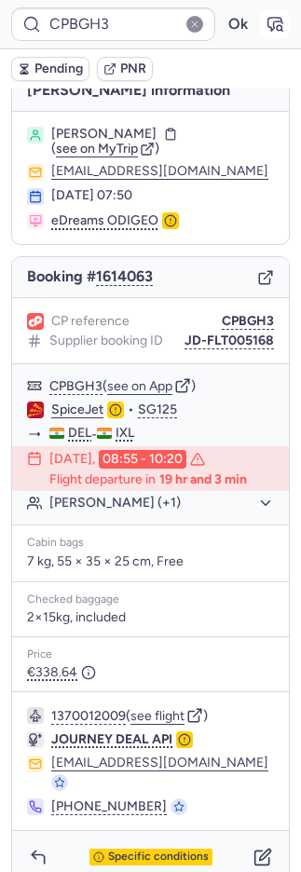
click at [265, 23] on icon "button" at bounding box center [274, 24] width 19 height 19
click at [65, 64] on span "Pending" at bounding box center [58, 68] width 48 height 15
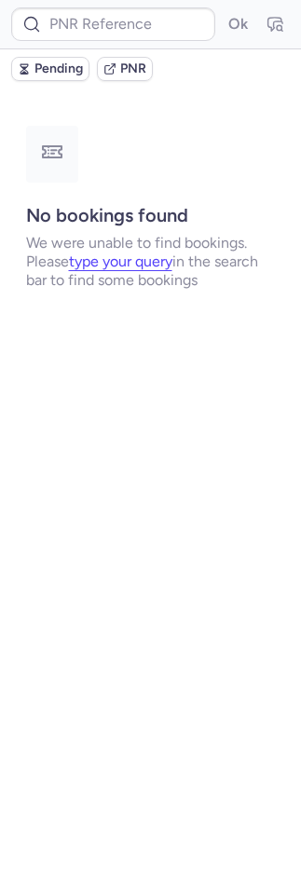
scroll to position [0, 0]
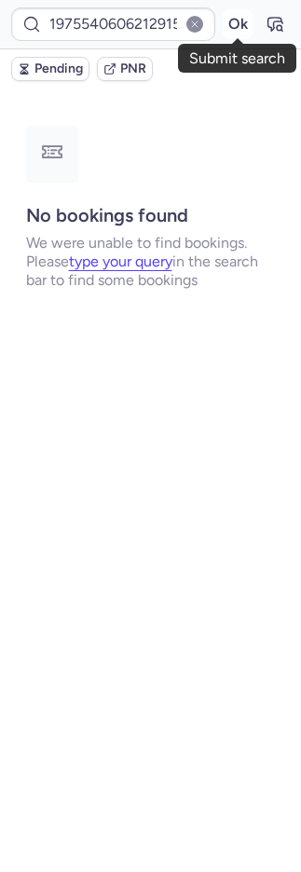
click at [242, 20] on button "Ok" at bounding box center [238, 24] width 30 height 30
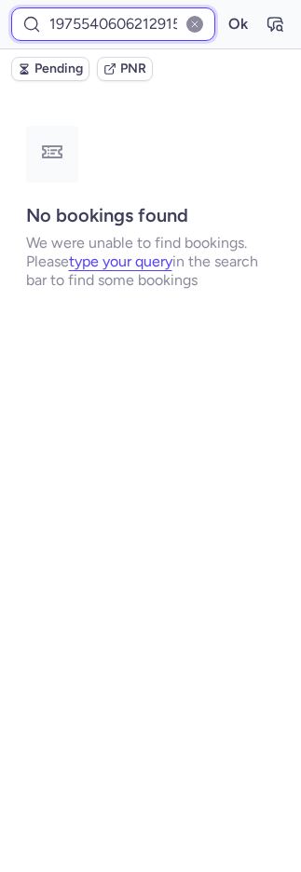
click at [176, 25] on input "19755406062129152" at bounding box center [113, 24] width 204 height 34
click at [177, 25] on input "19755406062129152" at bounding box center [113, 24] width 204 height 34
click at [150, 24] on input "19755406062129152" at bounding box center [113, 24] width 204 height 34
click at [151, 24] on input "19755406062129152" at bounding box center [113, 24] width 204 height 34
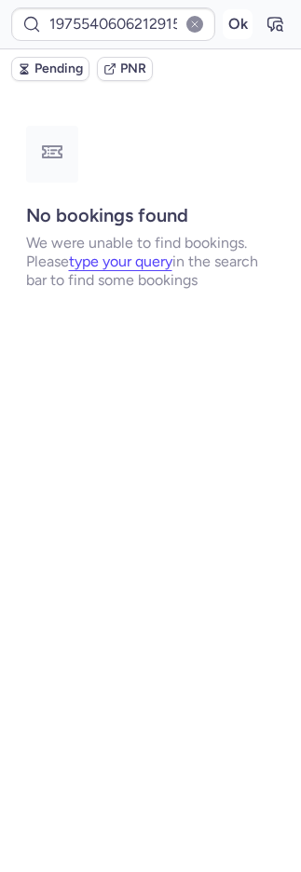
click at [226, 18] on button "Ok" at bounding box center [238, 24] width 30 height 30
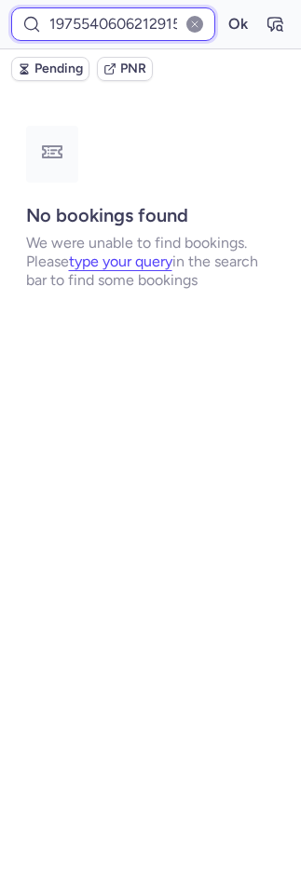
click at [85, 31] on input "19755406062129152" at bounding box center [113, 24] width 204 height 34
click at [86, 28] on input "19755406062129152" at bounding box center [113, 24] width 204 height 34
paste input "19755406062129152"
click at [102, 26] on input "1975519755406062129152406062129152" at bounding box center [113, 24] width 204 height 34
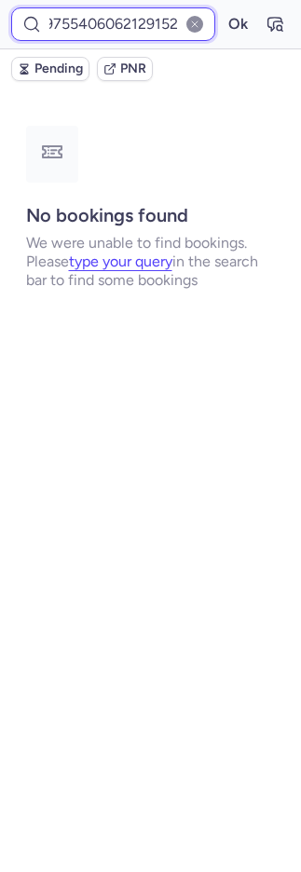
click at [102, 26] on input "1975519755406062129152406062129152" at bounding box center [113, 24] width 204 height 34
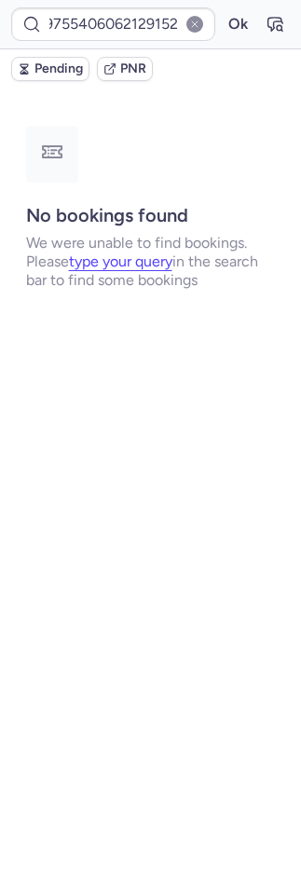
scroll to position [0, 0]
click at [193, 20] on button "button" at bounding box center [194, 24] width 17 height 17
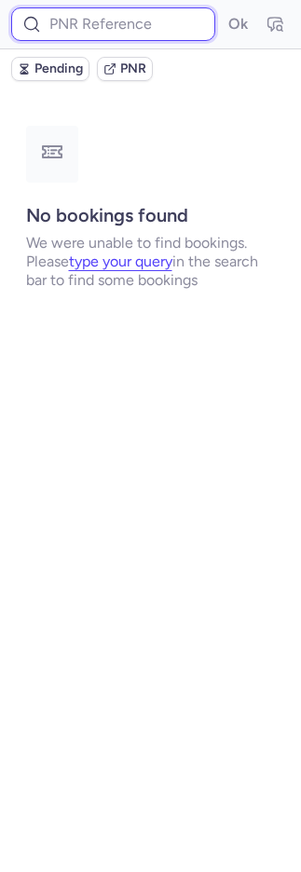
click at [169, 20] on input at bounding box center [113, 24] width 204 height 34
paste input "19755406062129152"
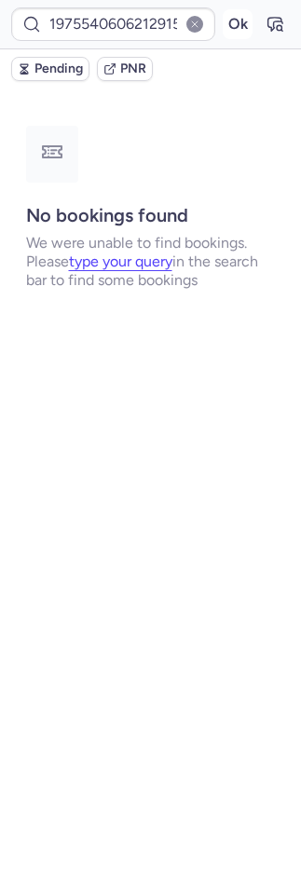
click at [224, 23] on button "Ok" at bounding box center [238, 24] width 30 height 30
click at [236, 25] on button "Ok" at bounding box center [238, 24] width 30 height 30
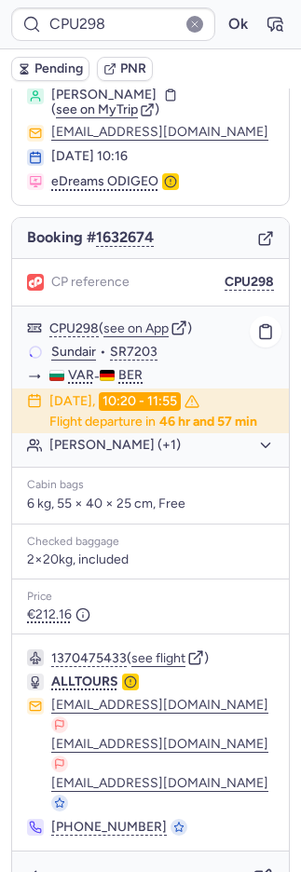
scroll to position [60, 0]
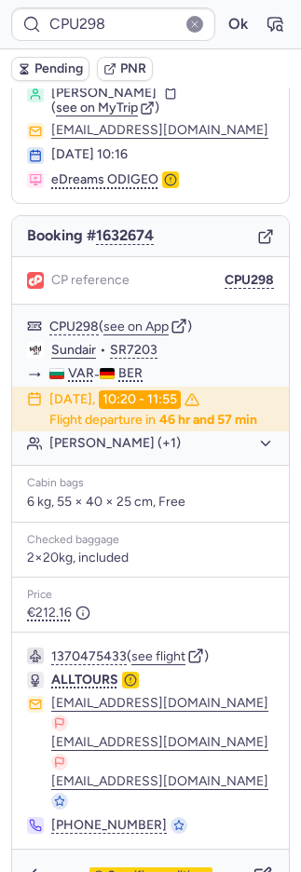
click at [118, 869] on span "Specific conditions" at bounding box center [158, 875] width 101 height 13
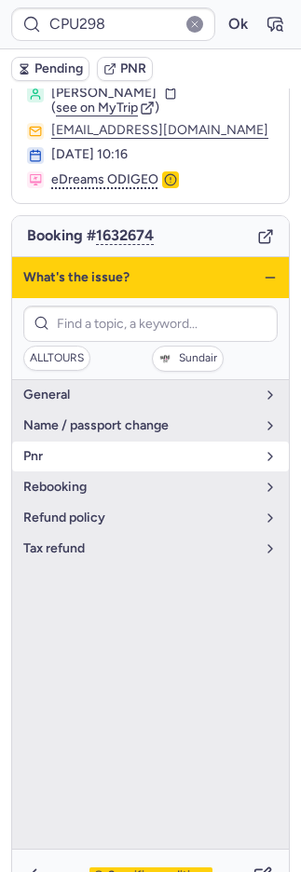
click at [74, 442] on button "pnr" at bounding box center [150, 456] width 277 height 30
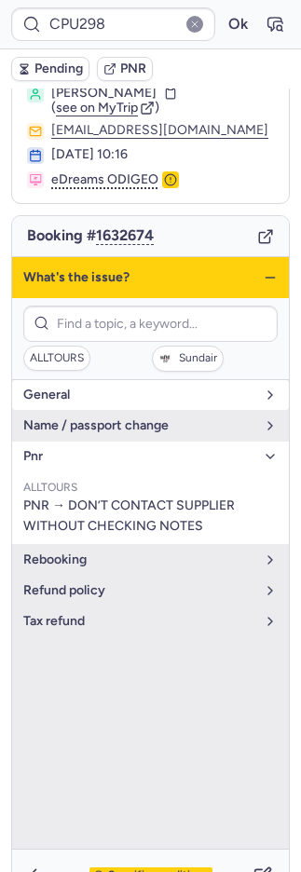
click at [80, 389] on span "general" at bounding box center [139, 394] width 232 height 15
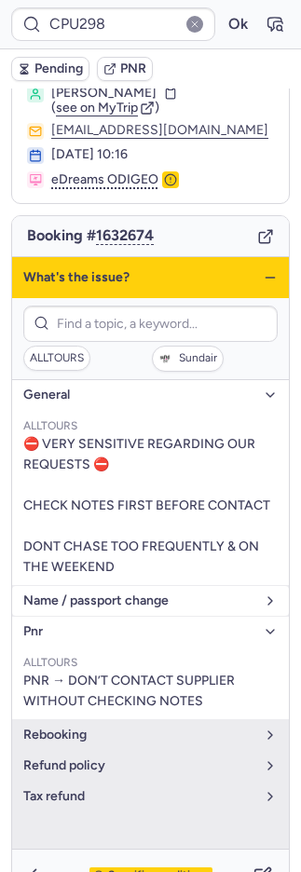
click at [118, 608] on span "name / passport change" at bounding box center [139, 600] width 232 height 15
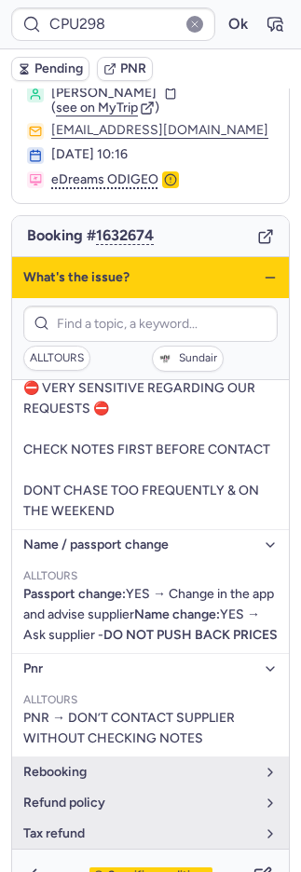
scroll to position [133, 0]
click at [89, 530] on button "name / passport change" at bounding box center [150, 545] width 277 height 30
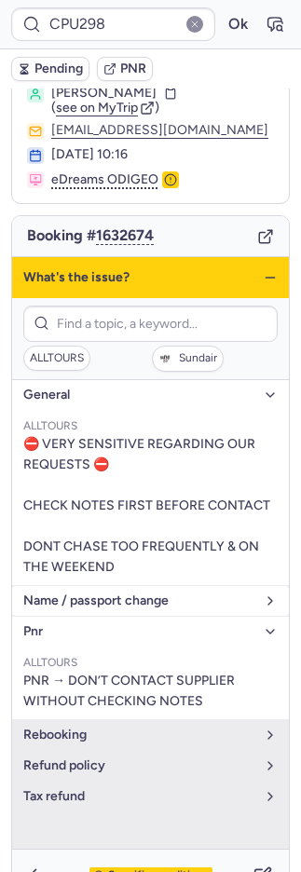
scroll to position [20, 0]
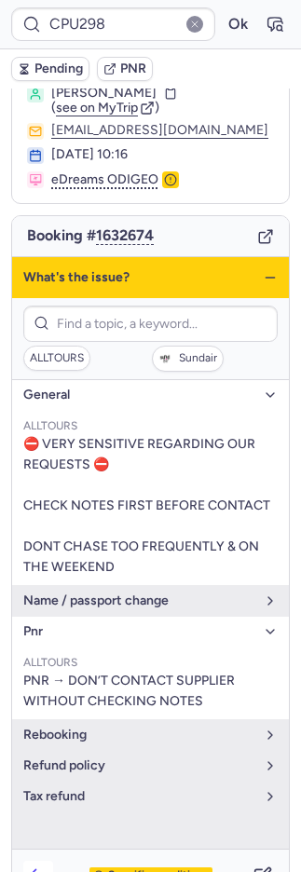
click at [36, 866] on icon "button" at bounding box center [38, 875] width 19 height 19
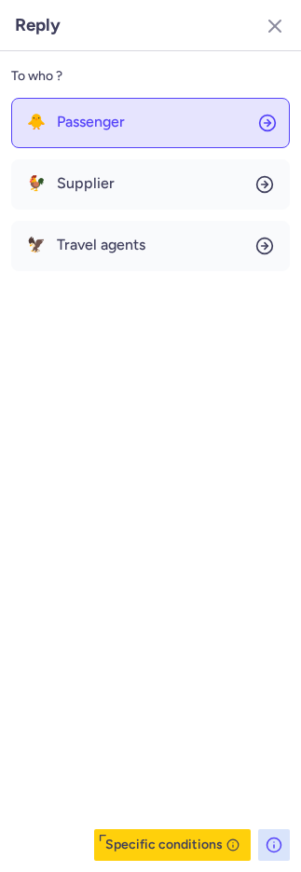
click at [78, 125] on span "Passenger" at bounding box center [91, 122] width 68 height 17
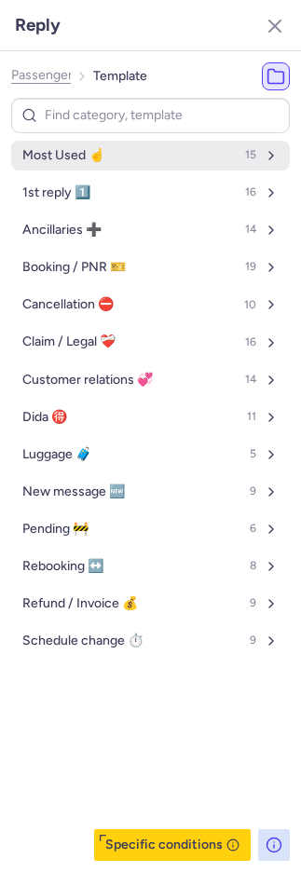
click at [88, 159] on span "Most Used ☝️" at bounding box center [63, 155] width 82 height 15
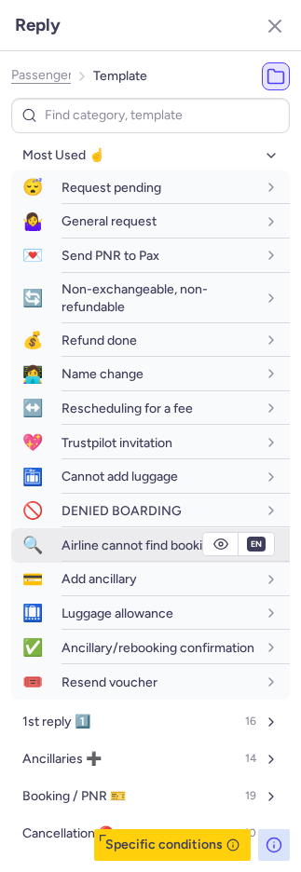
click at [67, 546] on span "Airline cannot find booking" at bounding box center [139, 545] width 156 height 16
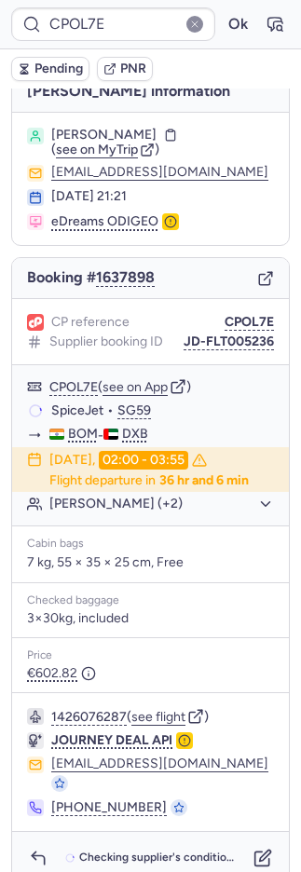
scroll to position [19, 0]
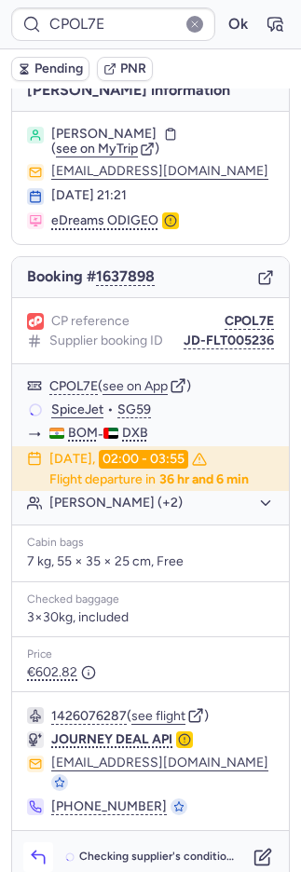
click at [44, 847] on icon "button" at bounding box center [38, 856] width 19 height 19
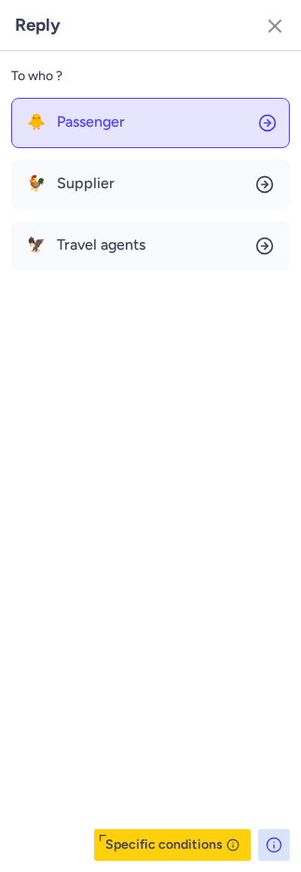
click at [150, 131] on button "🐥 Passenger" at bounding box center [150, 123] width 278 height 50
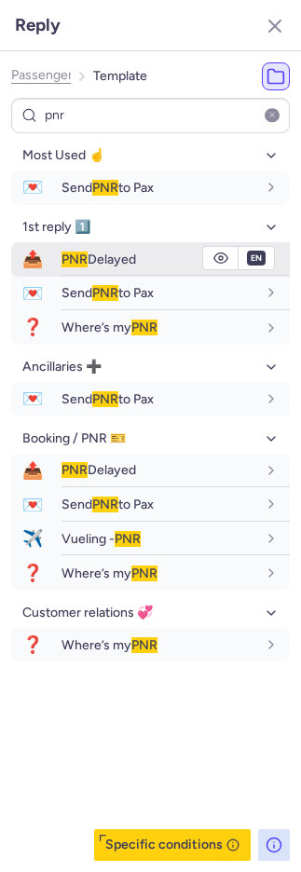
click at [88, 256] on span "PNR Delayed" at bounding box center [98, 259] width 74 height 16
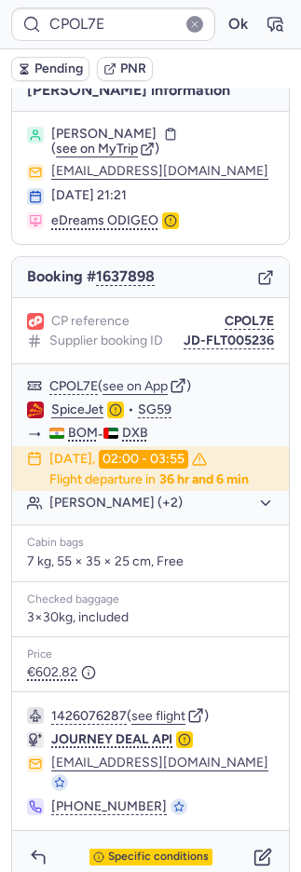
drag, startPoint x: 37, startPoint y: 66, endPoint x: 26, endPoint y: 61, distance: 12.1
click at [37, 66] on span "Pending" at bounding box center [58, 68] width 48 height 15
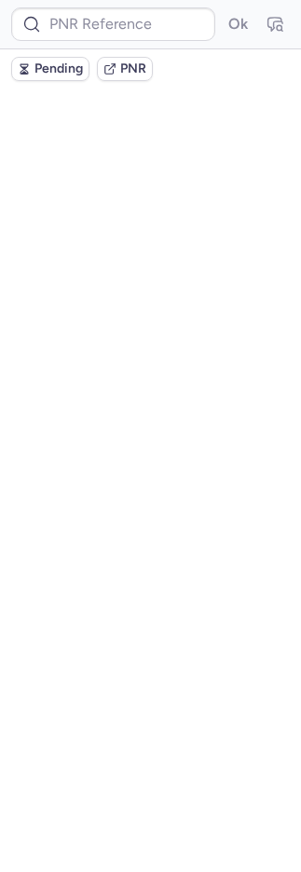
scroll to position [0, 0]
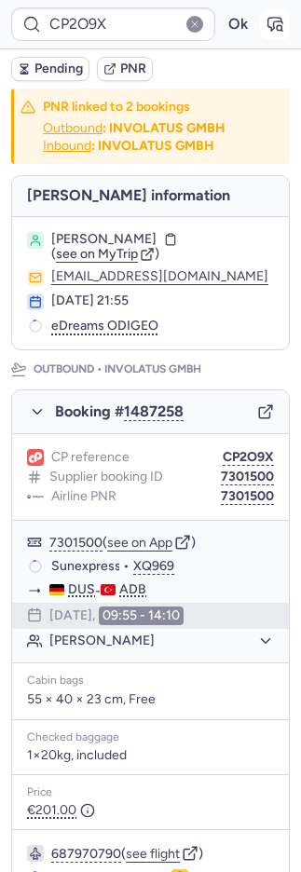
click at [277, 25] on icon "button" at bounding box center [279, 27] width 5 height 5
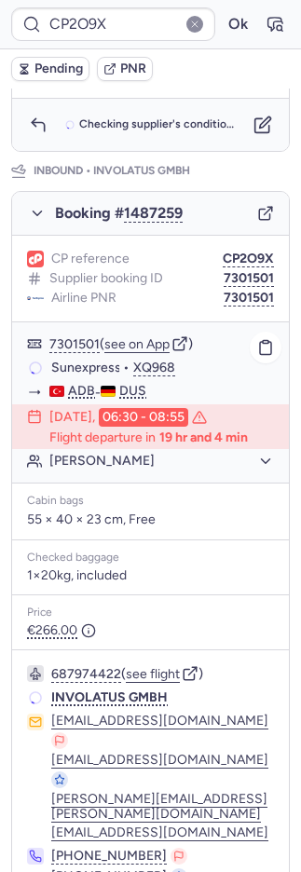
scroll to position [1002, 0]
click at [223, 248] on div "CP reference CP2O9X Supplier booking ID 7301501 Airline PNR 7301501" at bounding box center [150, 279] width 277 height 87
click at [223, 290] on div "Airline PNR 7301501" at bounding box center [150, 298] width 247 height 17
click at [223, 291] on button "7301501" at bounding box center [248, 298] width 50 height 15
click at [225, 291] on button "7301501" at bounding box center [248, 298] width 50 height 15
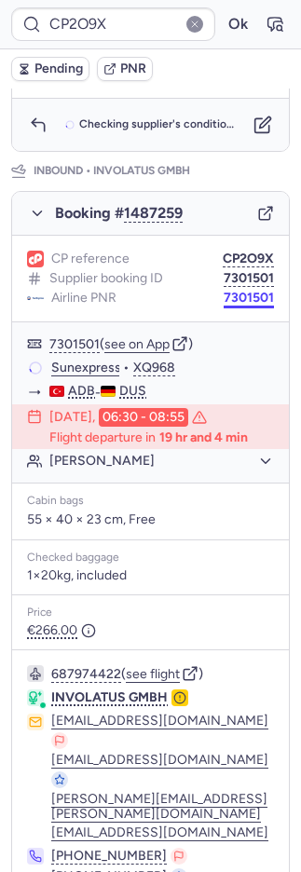
click at [225, 291] on button "7301501" at bounding box center [248, 298] width 50 height 15
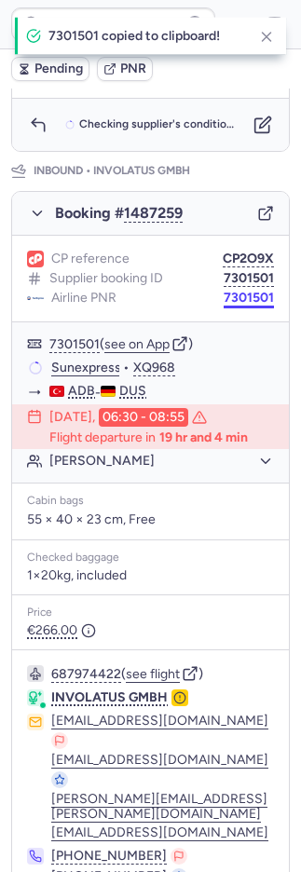
click at [225, 291] on button "7301501" at bounding box center [248, 298] width 50 height 15
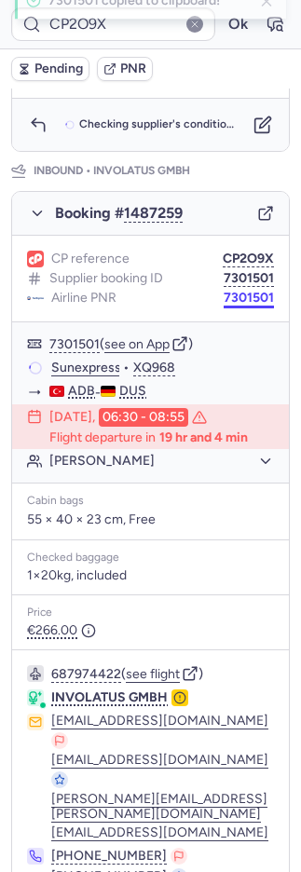
click at [225, 291] on button "7301501" at bounding box center [248, 298] width 50 height 15
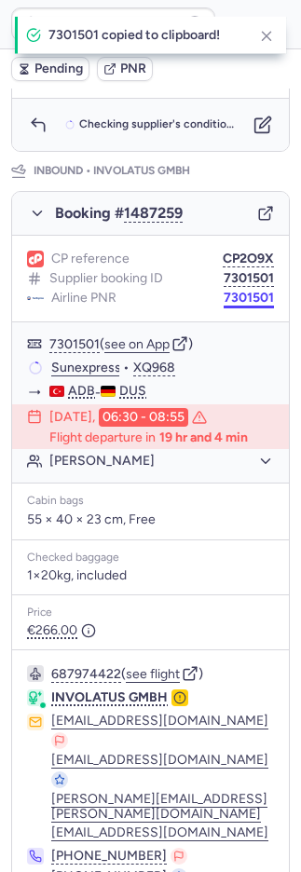
click at [225, 291] on button "7301501" at bounding box center [248, 298] width 50 height 15
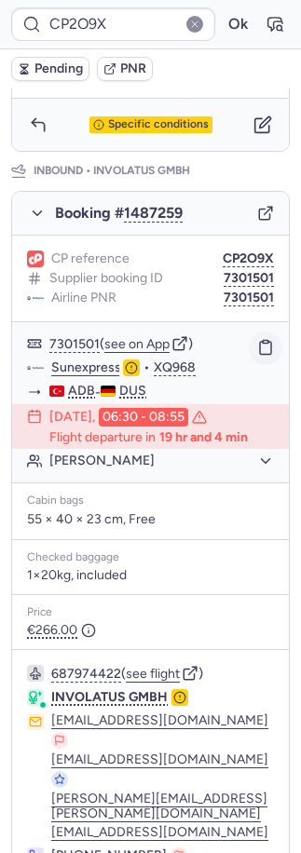
click at [250, 331] on button "button" at bounding box center [266, 347] width 32 height 32
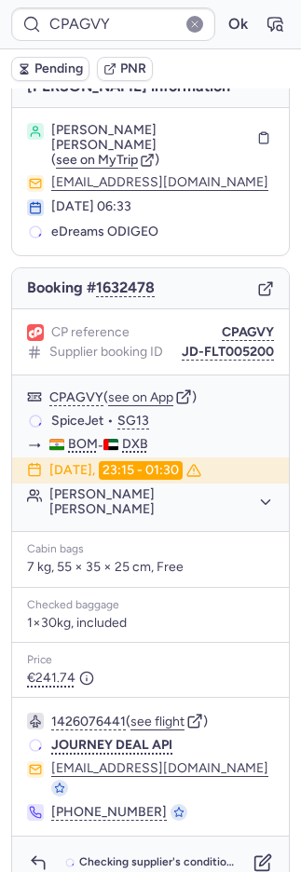
scroll to position [15, 0]
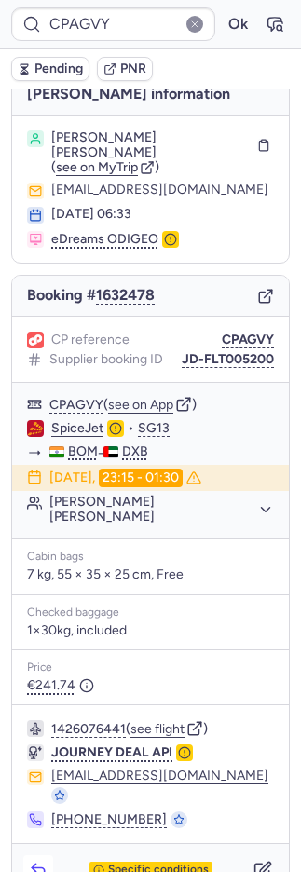
click at [48, 855] on button "button" at bounding box center [38, 870] width 30 height 30
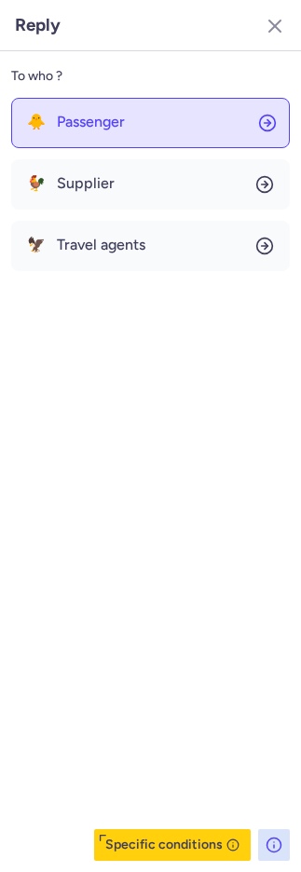
drag, startPoint x: 71, startPoint y: 118, endPoint x: 69, endPoint y: 129, distance: 11.3
click at [68, 122] on span "Passenger" at bounding box center [91, 122] width 68 height 17
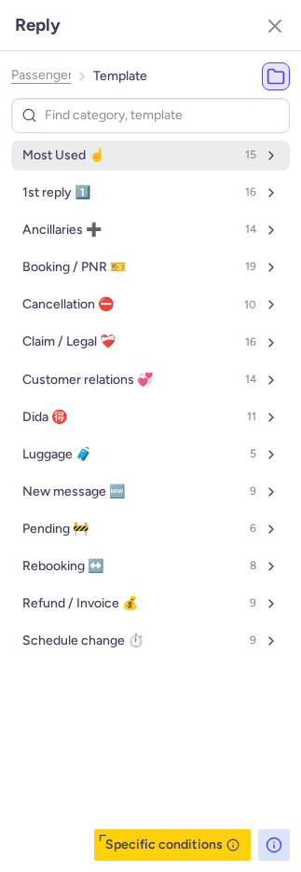
click at [71, 142] on button "Most Used ☝️ 15" at bounding box center [150, 156] width 278 height 30
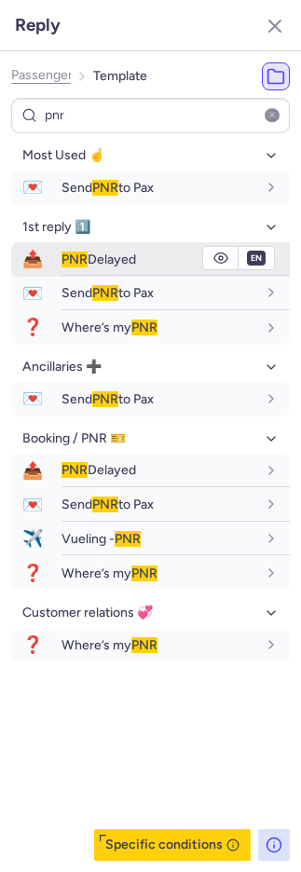
click at [74, 255] on span "PNR" at bounding box center [74, 259] width 26 height 16
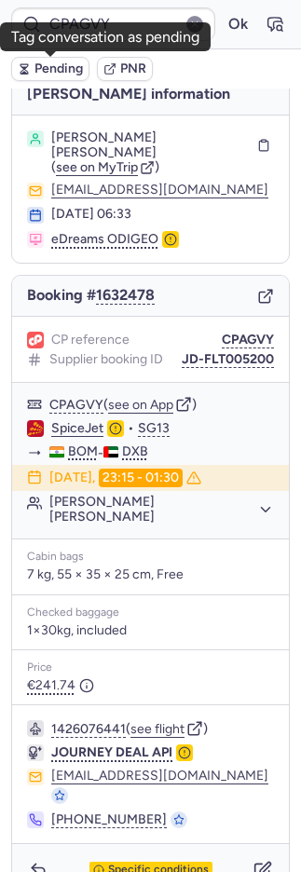
click at [63, 62] on span "Pending" at bounding box center [58, 68] width 48 height 15
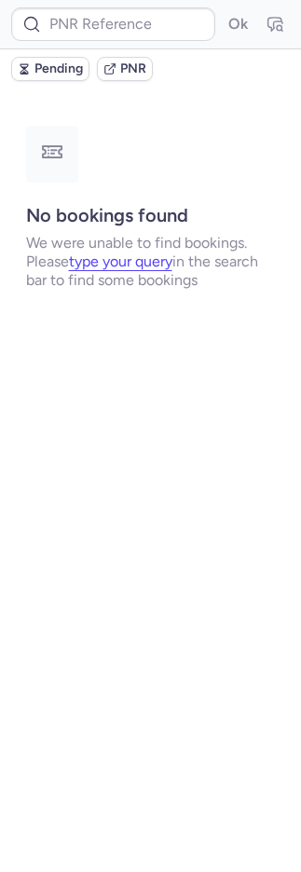
scroll to position [0, 0]
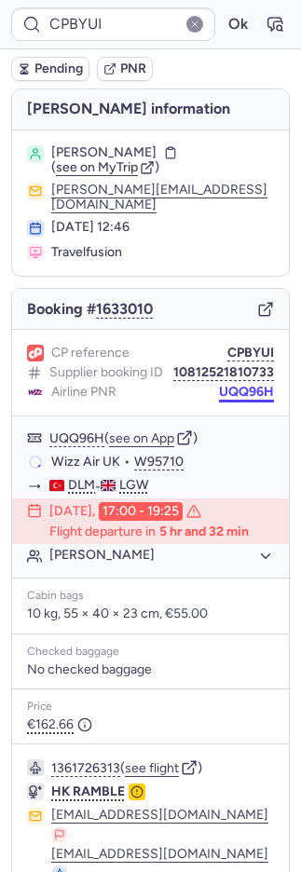
click at [230, 385] on button "UQQ96H" at bounding box center [246, 392] width 55 height 15
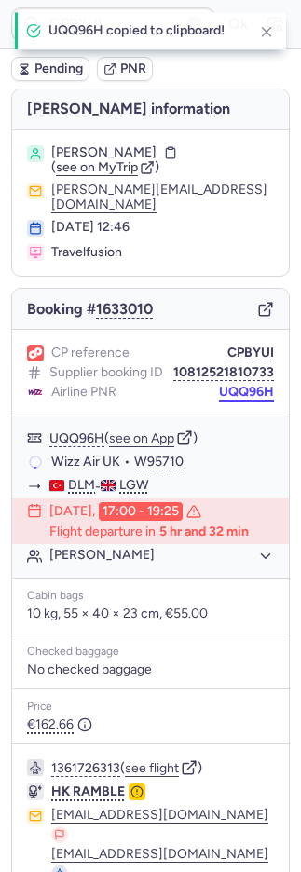
click at [230, 385] on button "UQQ96H" at bounding box center [246, 392] width 55 height 15
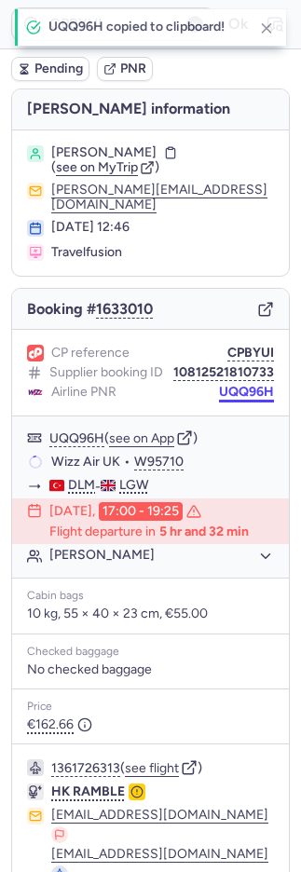
click at [230, 387] on button "UQQ96H" at bounding box center [246, 392] width 55 height 15
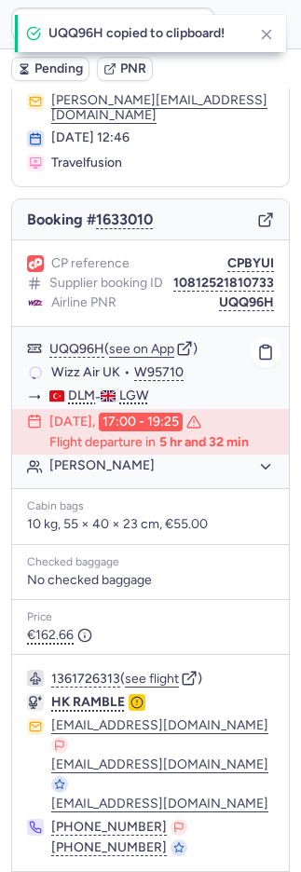
scroll to position [151, 0]
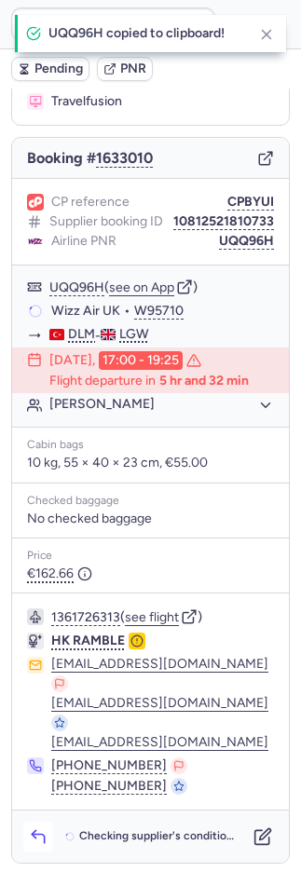
click at [42, 834] on icon "button" at bounding box center [38, 838] width 12 height 8
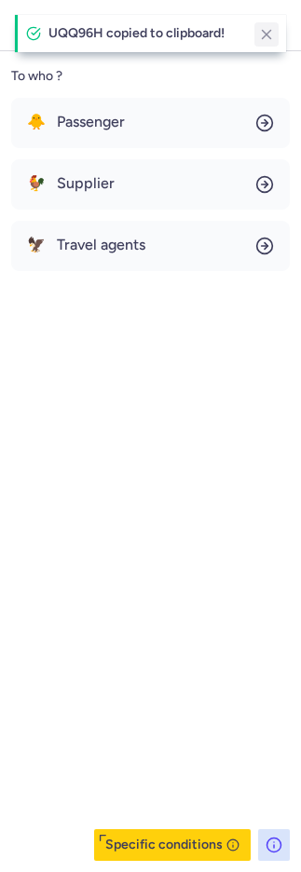
click at [270, 32] on icon "button" at bounding box center [266, 34] width 17 height 17
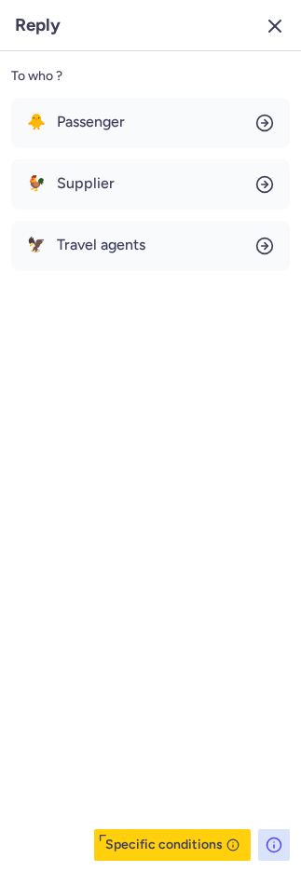
click at [267, 25] on icon "button" at bounding box center [275, 26] width 22 height 22
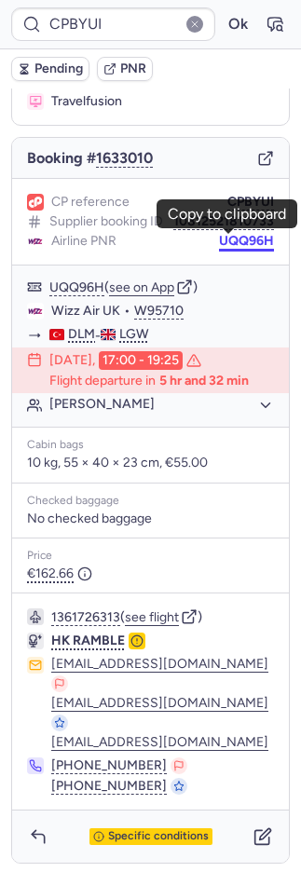
click at [220, 244] on button "UQQ96H" at bounding box center [246, 241] width 55 height 15
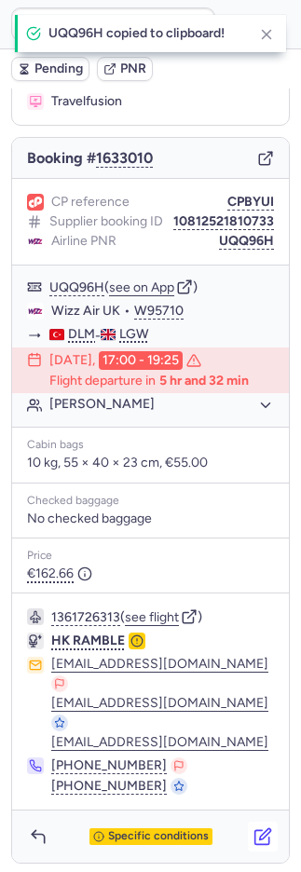
click at [253, 829] on icon "button" at bounding box center [262, 836] width 19 height 19
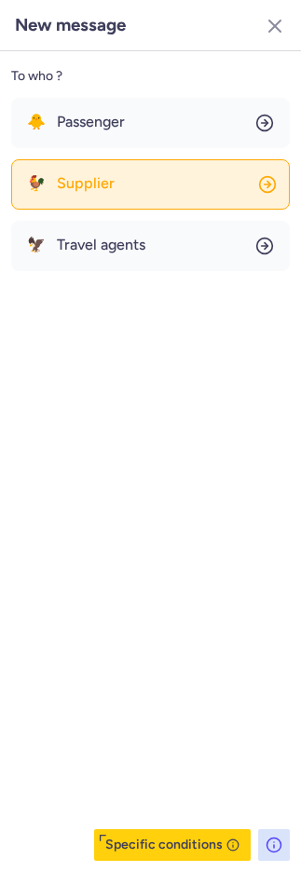
click at [108, 183] on button "🐓 Supplier" at bounding box center [150, 184] width 278 height 50
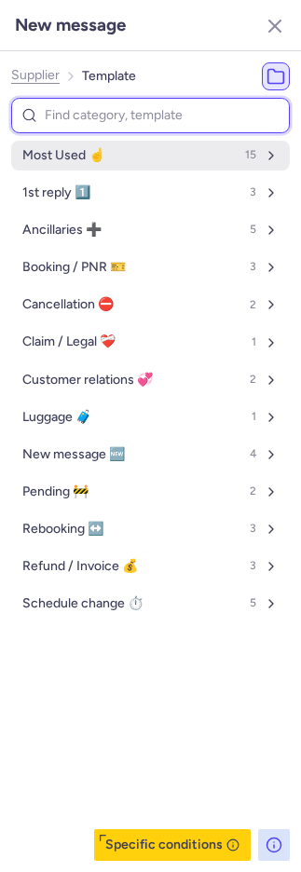
click at [95, 148] on span "Most Used ☝️" at bounding box center [63, 155] width 82 height 15
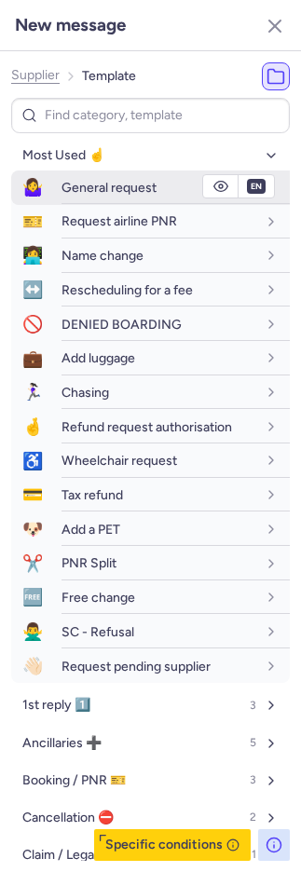
click at [121, 190] on span "General request" at bounding box center [108, 188] width 95 height 16
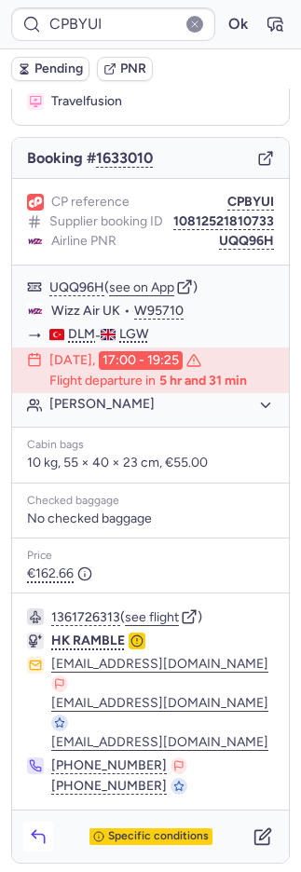
click at [44, 829] on icon "button" at bounding box center [38, 836] width 19 height 19
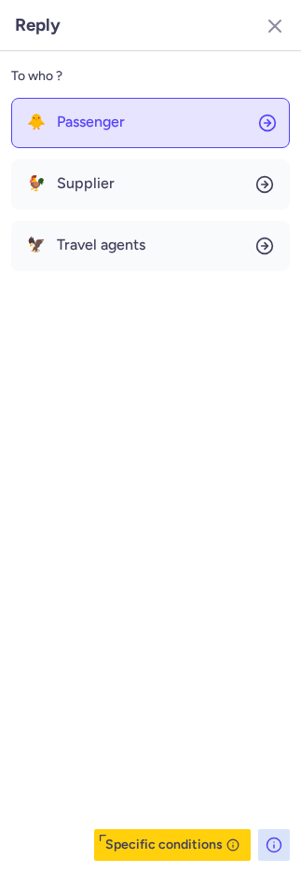
click at [60, 119] on span "Passenger" at bounding box center [91, 122] width 68 height 17
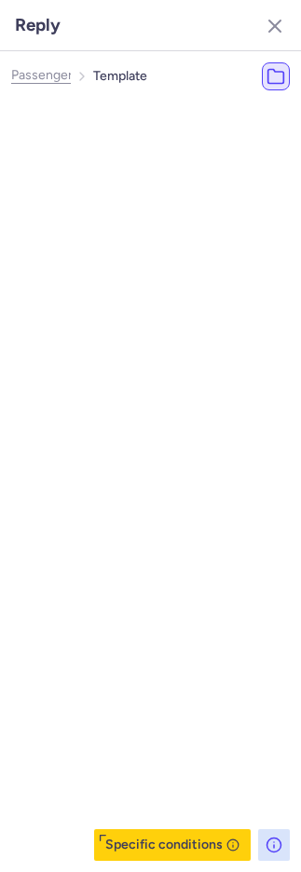
click at [65, 148] on span "Most Used ☝️" at bounding box center [93, 155] width 82 height 15
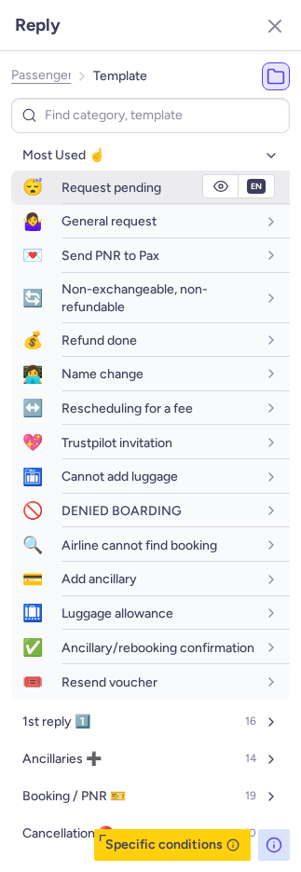
click at [74, 187] on span "Request pending" at bounding box center [111, 188] width 100 height 16
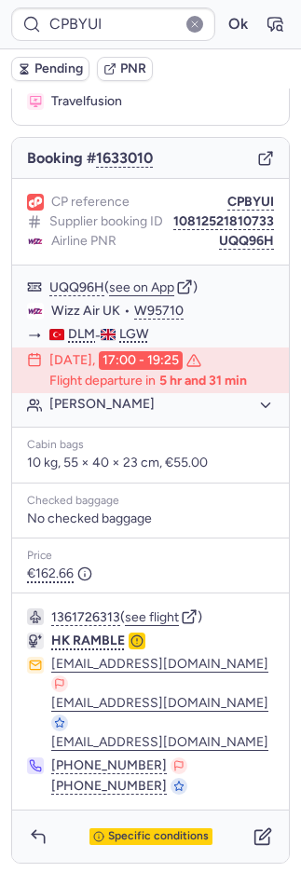
click at [48, 65] on span "Pending" at bounding box center [58, 68] width 48 height 15
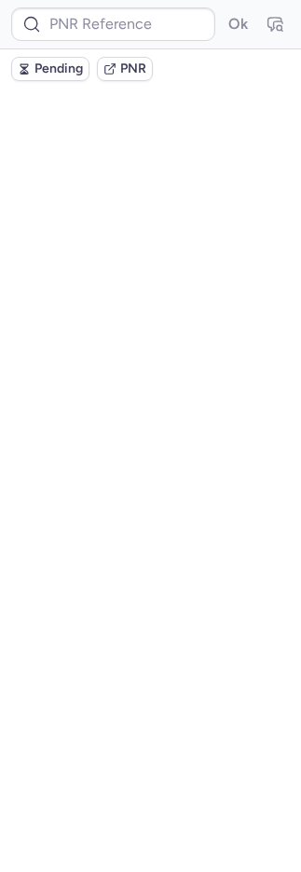
scroll to position [0, 0]
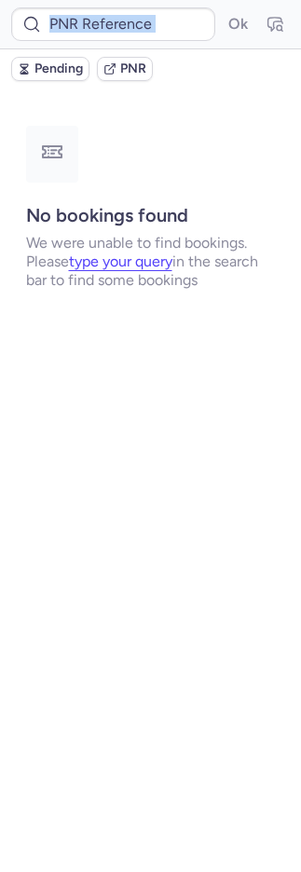
click at [185, 24] on div at bounding box center [194, 24] width 19 height 19
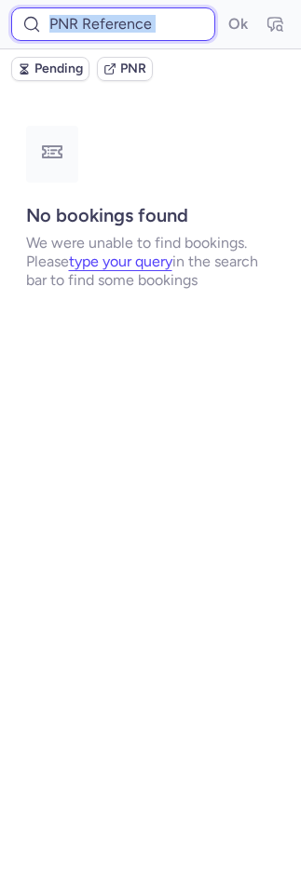
click at [175, 26] on input at bounding box center [113, 24] width 204 height 34
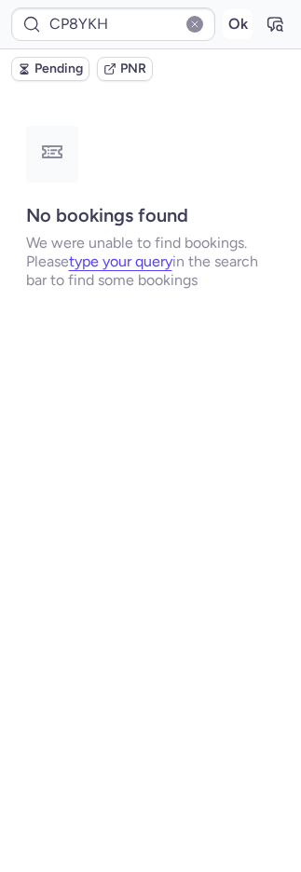
click at [241, 27] on button "Ok" at bounding box center [238, 24] width 30 height 30
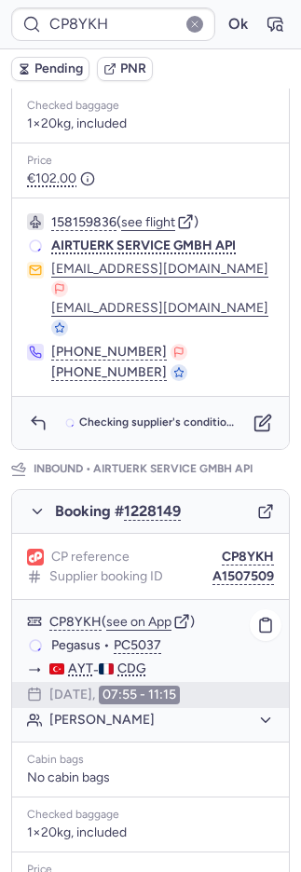
scroll to position [859, 0]
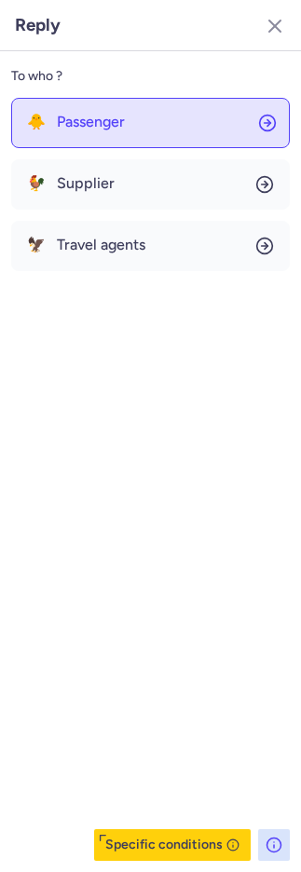
click at [163, 137] on button "🐥 Passenger" at bounding box center [150, 123] width 278 height 50
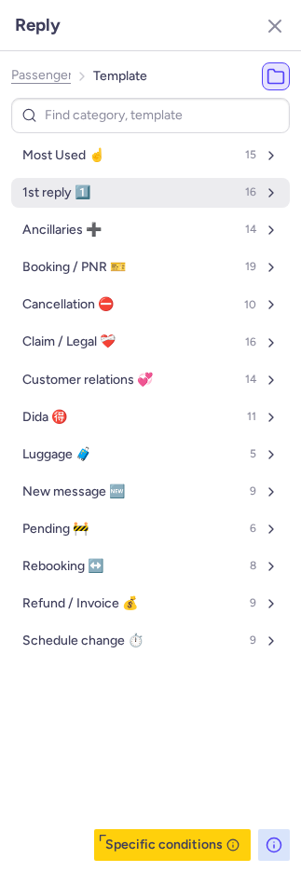
click at [83, 185] on span "1st reply 1️⃣" at bounding box center [56, 192] width 68 height 15
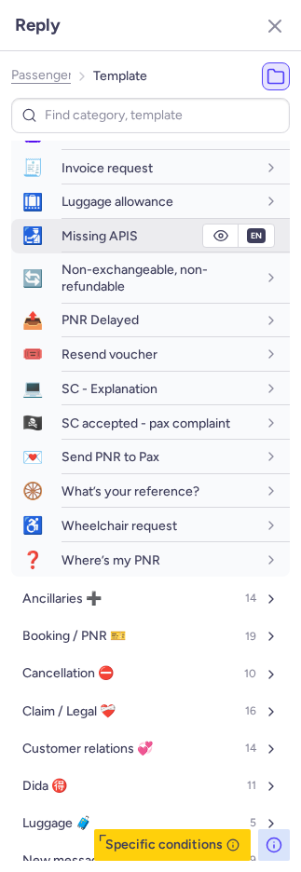
scroll to position [256, 0]
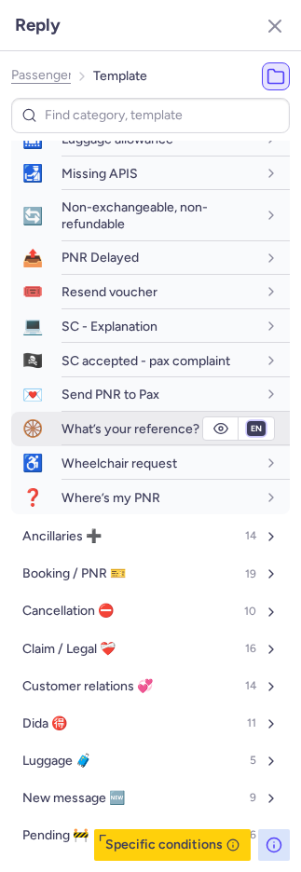
click at [248, 427] on select "fr en de nl pt es it ru" at bounding box center [256, 428] width 17 height 15
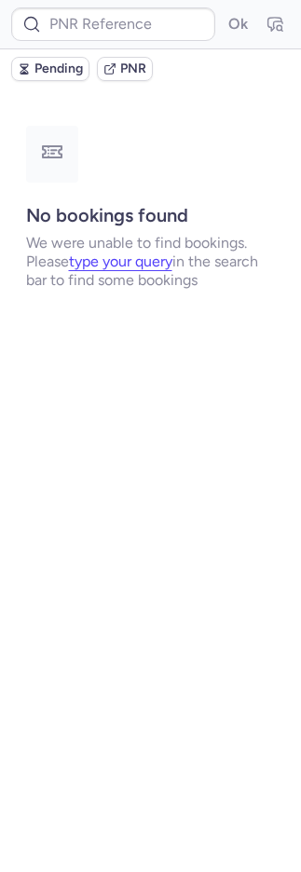
scroll to position [0, 0]
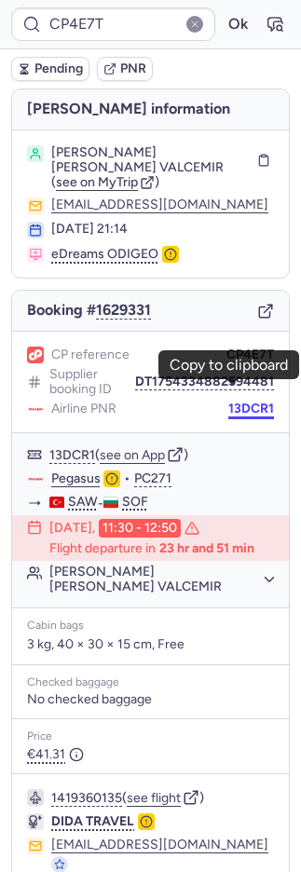
click at [227, 0] on body "CP4E7T Ok Pending PNR Booker information Gomes Ribeiro VALCEMIR ( see on MyTrip…" at bounding box center [150, 0] width 301 height 0
click at [228, 401] on button "13DCR1" at bounding box center [251, 408] width 46 height 15
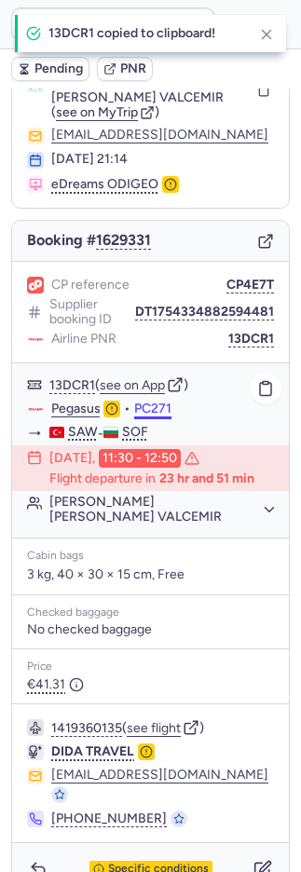
scroll to position [73, 0]
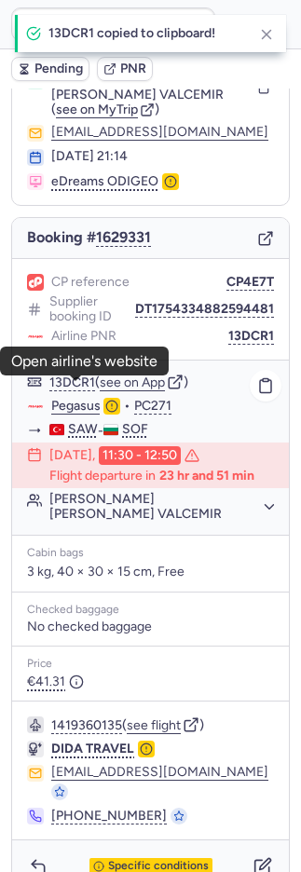
click at [75, 398] on link "Pegasus" at bounding box center [75, 406] width 49 height 17
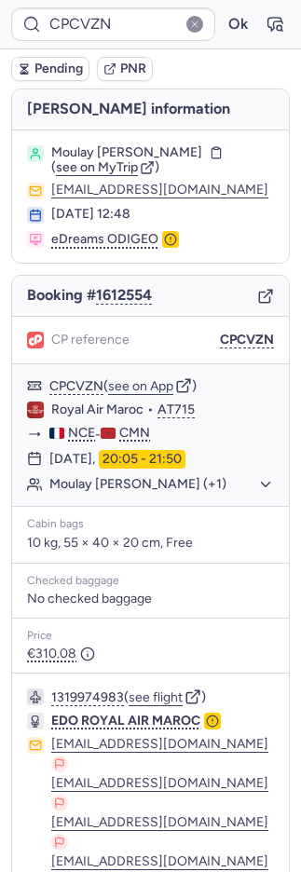
scroll to position [86, 0]
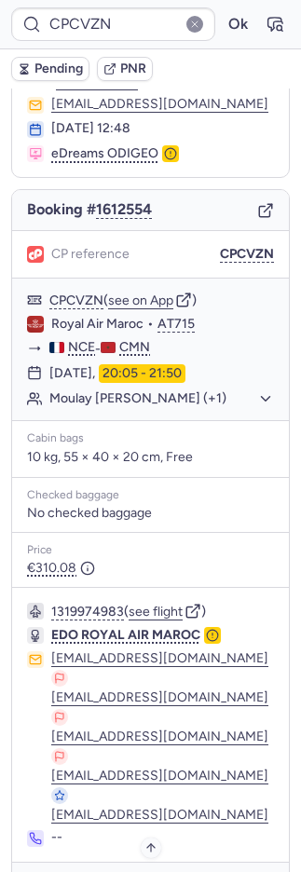
click at [155, 871] on span "Specific conditions" at bounding box center [158, 888] width 101 height 13
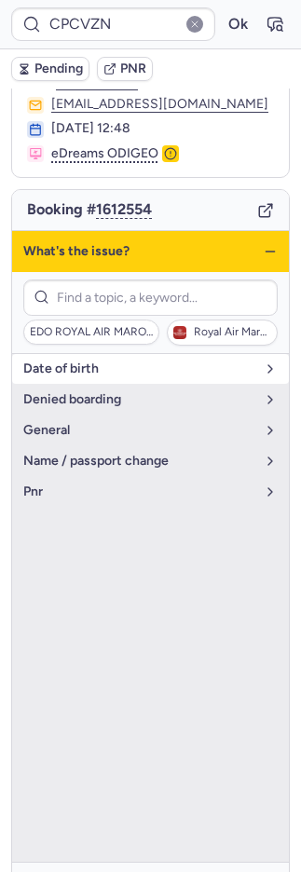
click at [72, 369] on span "date of birth" at bounding box center [139, 368] width 232 height 15
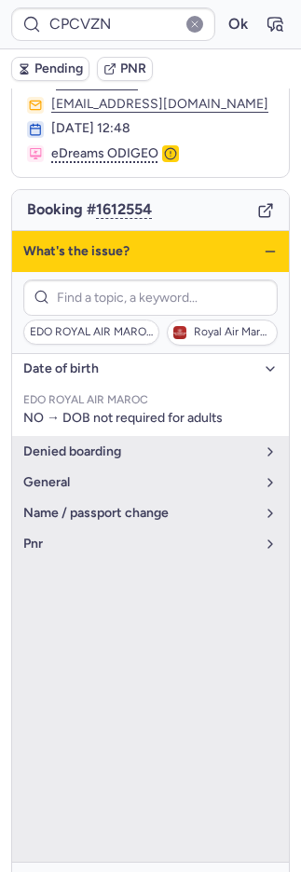
click at [72, 369] on span "date of birth" at bounding box center [139, 368] width 232 height 15
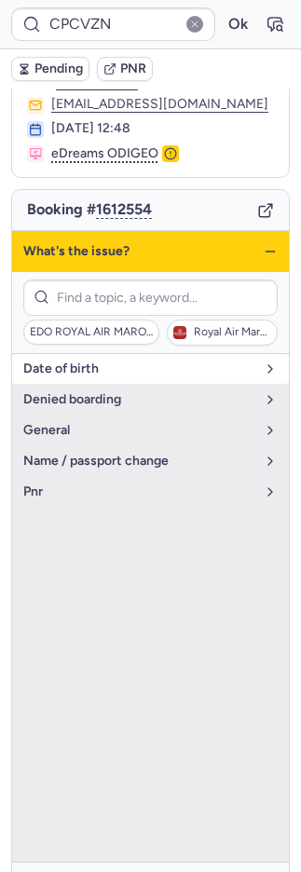
click at [72, 369] on span "date of birth" at bounding box center [139, 368] width 232 height 15
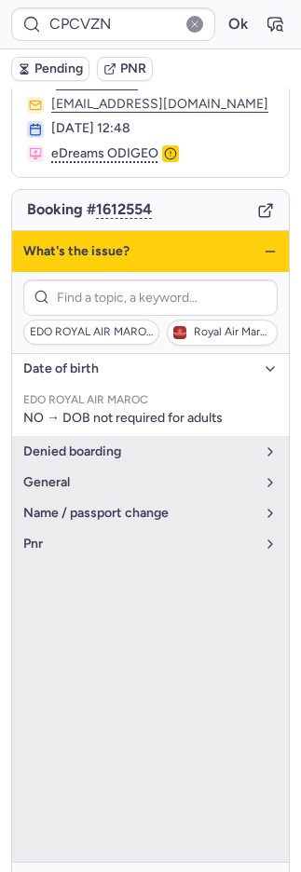
click at [72, 369] on span "date of birth" at bounding box center [139, 368] width 232 height 15
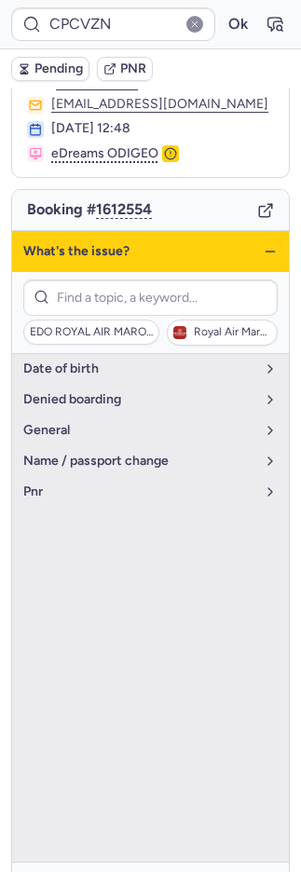
click at [170, 871] on span "Specific conditions" at bounding box center [158, 888] width 101 height 13
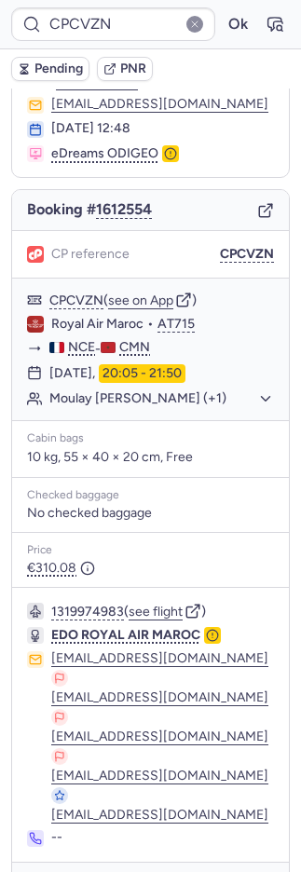
click at [116, 58] on button "PNR" at bounding box center [125, 69] width 56 height 24
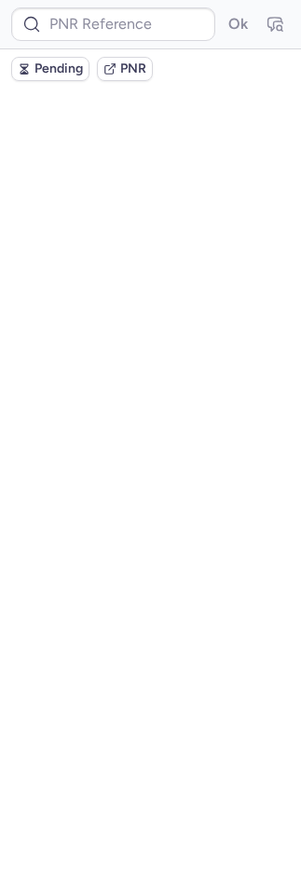
scroll to position [0, 0]
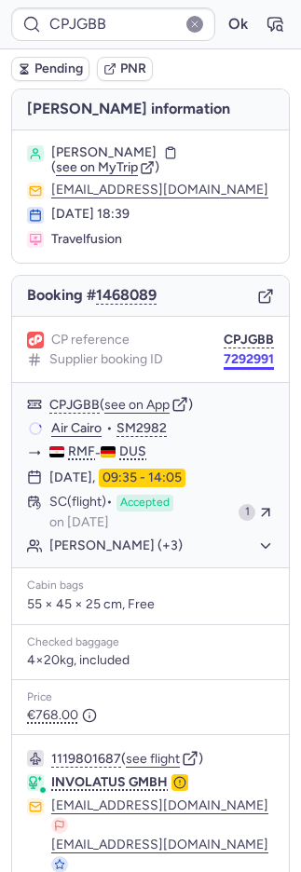
click at [226, 354] on button "7292991" at bounding box center [248, 359] width 50 height 15
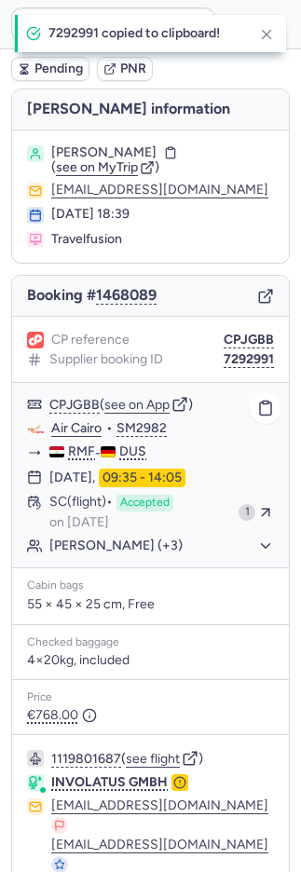
scroll to position [142, 0]
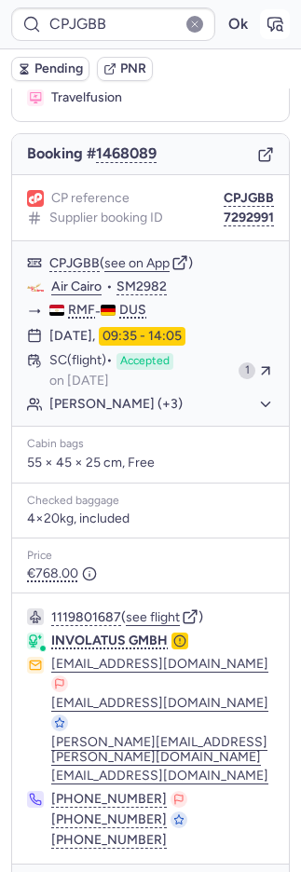
click at [265, 32] on icon "button" at bounding box center [274, 24] width 19 height 19
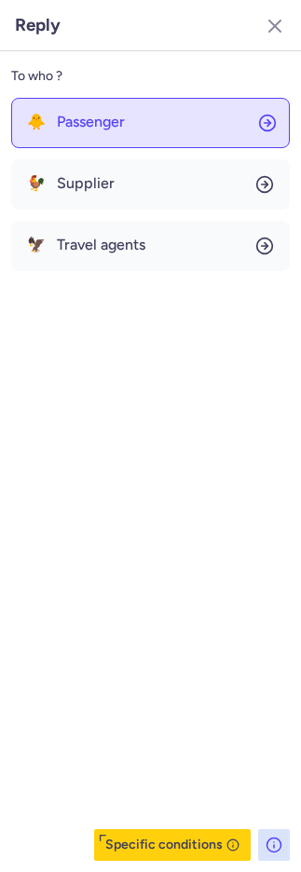
click at [131, 103] on button "🐥 Passenger" at bounding box center [150, 123] width 278 height 50
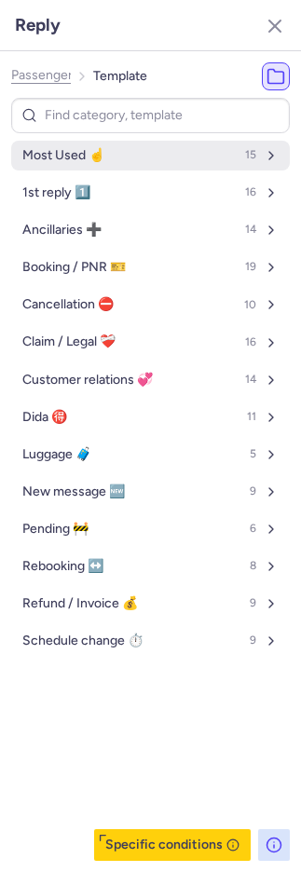
click at [107, 163] on button "Most Used ☝️ 15" at bounding box center [150, 156] width 278 height 30
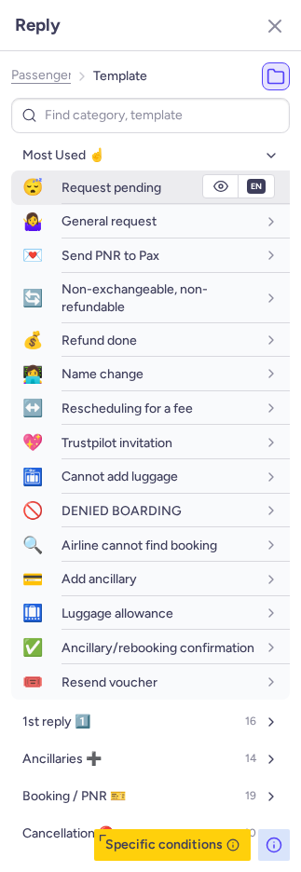
click at [100, 187] on span "Request pending" at bounding box center [111, 188] width 100 height 16
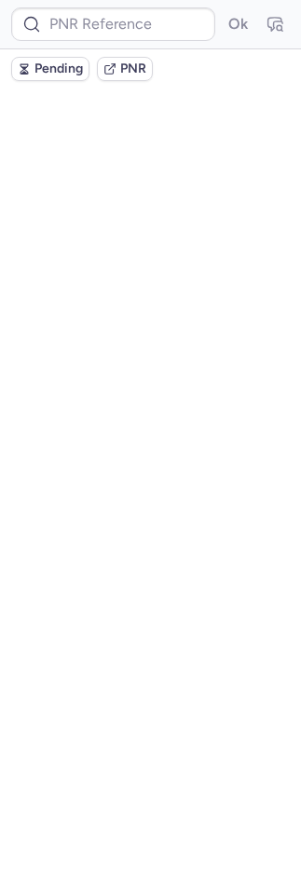
scroll to position [0, 0]
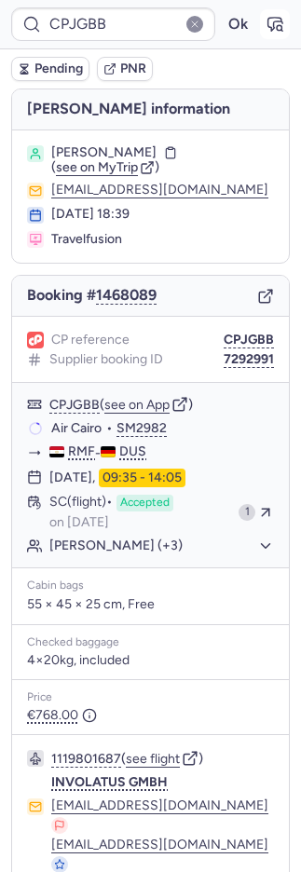
click at [265, 22] on icon "button" at bounding box center [274, 24] width 19 height 19
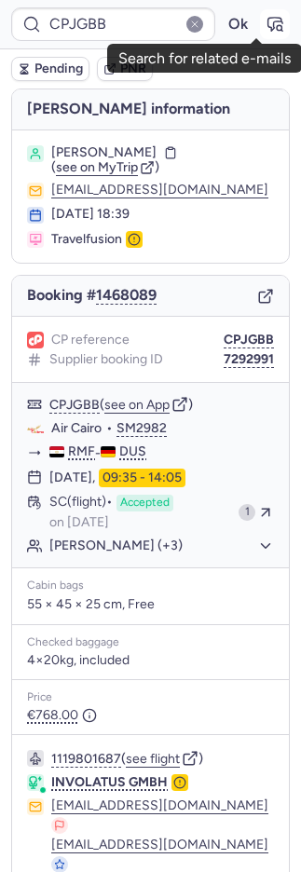
click at [265, 19] on icon "button" at bounding box center [274, 24] width 19 height 19
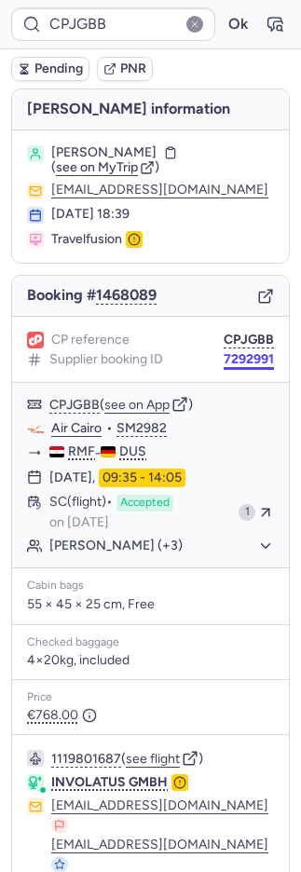
click at [249, 358] on button "7292991" at bounding box center [248, 359] width 50 height 15
click at [128, 542] on button "Sabine DENISSEN (+3)" at bounding box center [161, 545] width 224 height 17
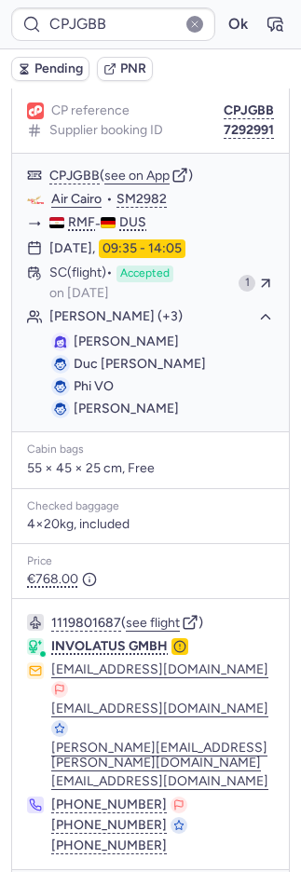
scroll to position [235, 0]
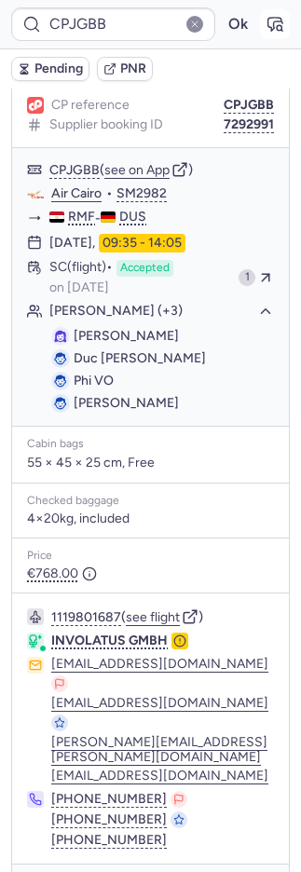
click at [265, 22] on icon "button" at bounding box center [274, 24] width 19 height 19
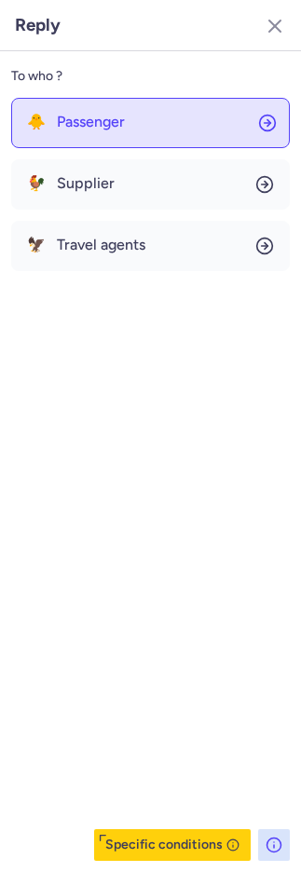
click at [110, 137] on button "🐥 Passenger" at bounding box center [150, 123] width 278 height 50
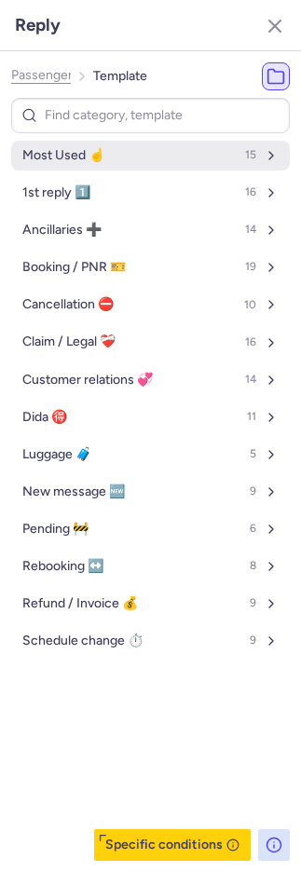
click at [110, 149] on button "Most Used ☝️ 15" at bounding box center [150, 156] width 278 height 30
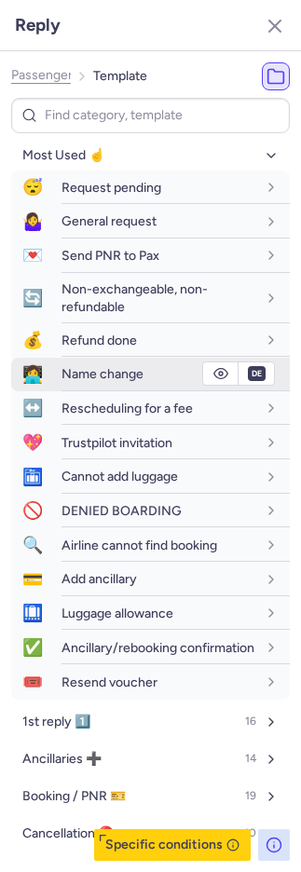
click at [71, 381] on span "Name change" at bounding box center [102, 374] width 82 height 16
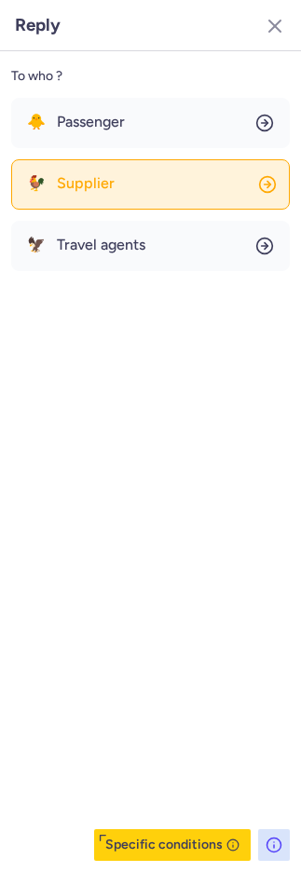
click at [114, 184] on button "🐓 Supplier" at bounding box center [150, 184] width 278 height 50
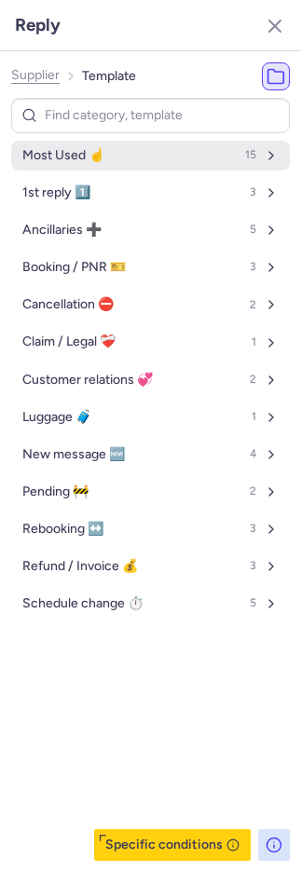
click at [89, 161] on span "Most Used ☝️" at bounding box center [63, 155] width 82 height 15
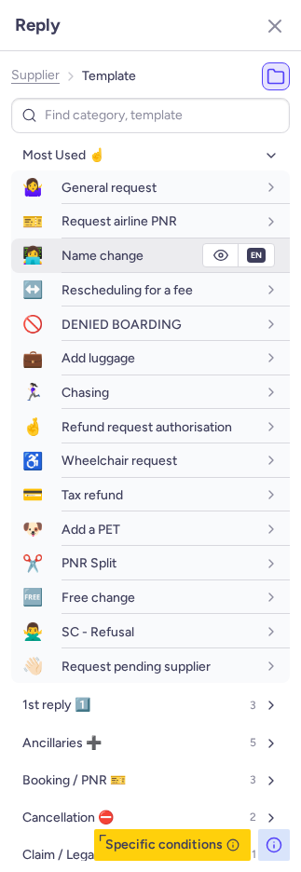
click at [74, 254] on span "Name change" at bounding box center [102, 256] width 82 height 16
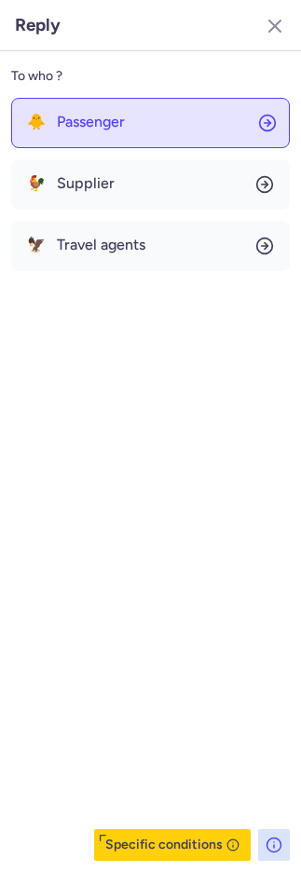
click at [92, 126] on span "Passenger" at bounding box center [91, 122] width 68 height 17
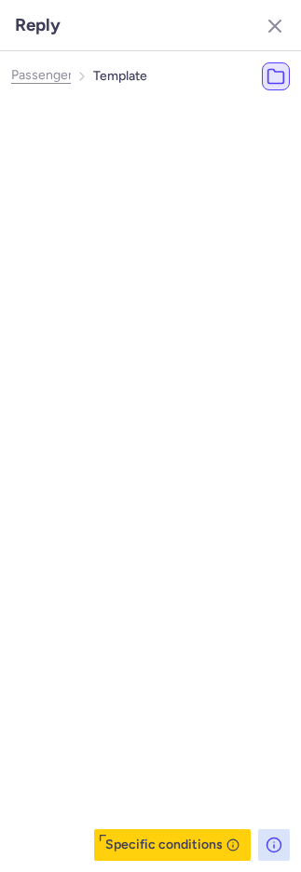
click at [97, 150] on span "Most Used ☝️" at bounding box center [93, 155] width 82 height 15
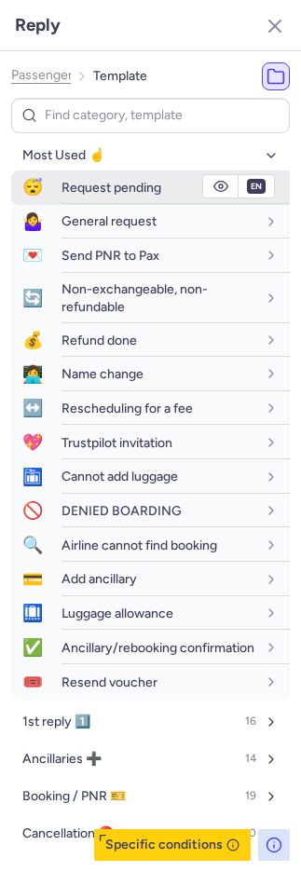
click at [109, 183] on span "Request pending" at bounding box center [111, 188] width 100 height 16
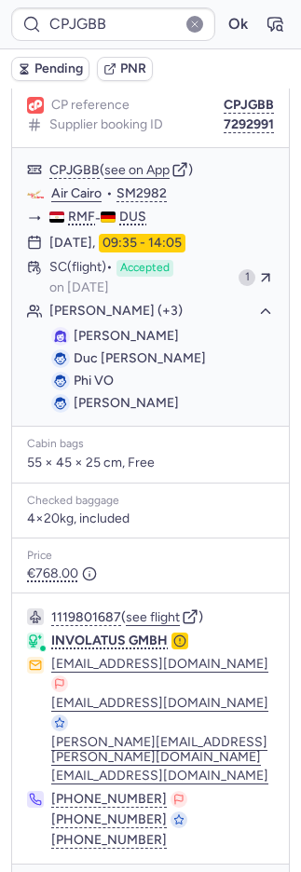
click at [49, 69] on span "Pending" at bounding box center [58, 68] width 48 height 15
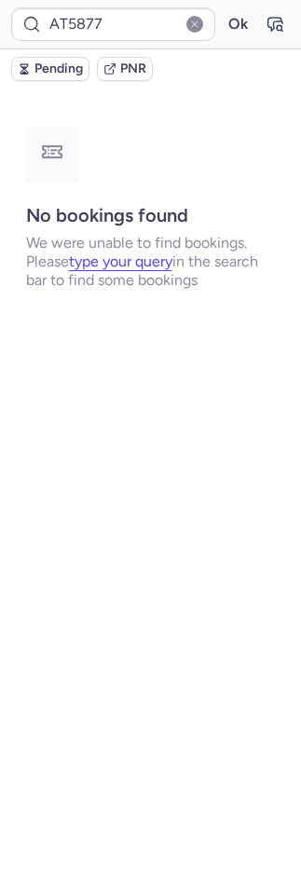
scroll to position [0, 0]
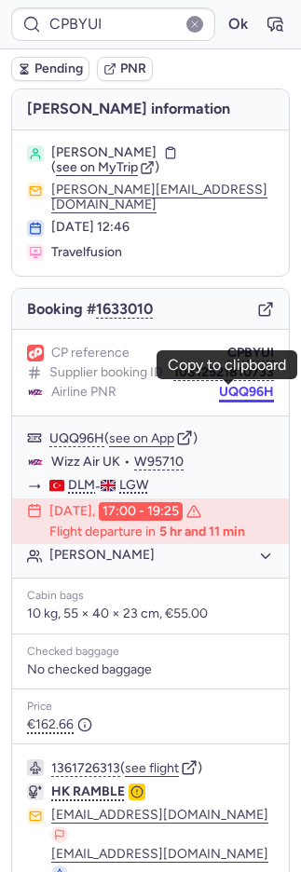
click at [219, 386] on button "UQQ96H" at bounding box center [246, 392] width 55 height 15
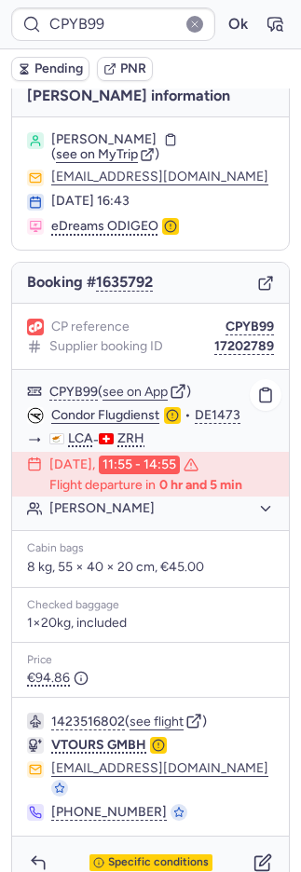
scroll to position [19, 0]
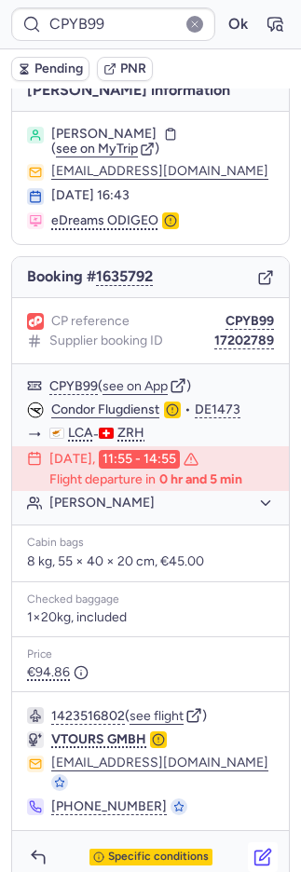
click at [253, 847] on icon "button" at bounding box center [262, 856] width 19 height 19
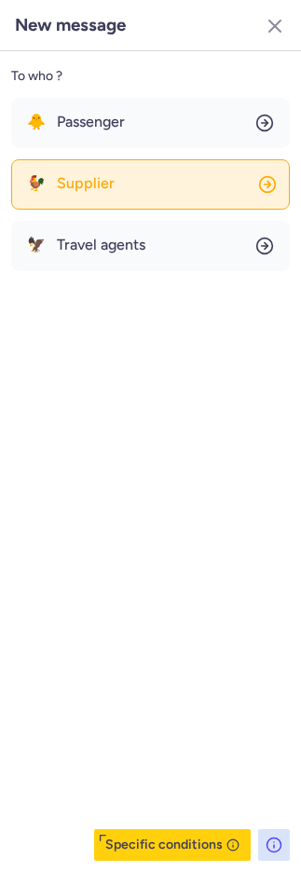
click at [83, 183] on span "Supplier" at bounding box center [86, 183] width 58 height 17
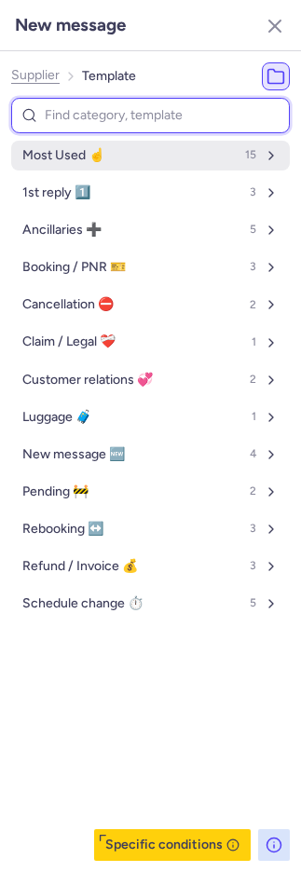
click at [82, 165] on button "Most Used ☝️ 15" at bounding box center [150, 156] width 278 height 30
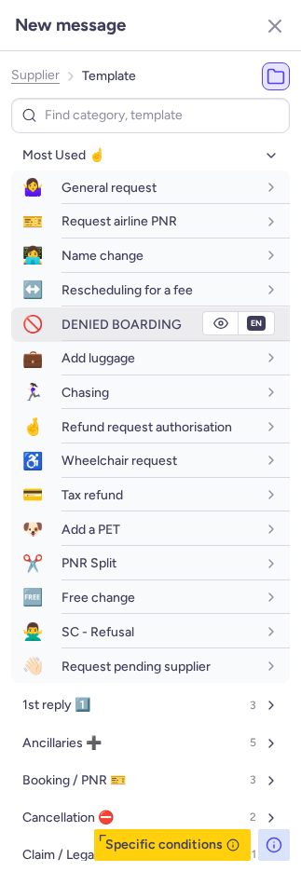
click at [47, 318] on span "🚫" at bounding box center [32, 324] width 43 height 34
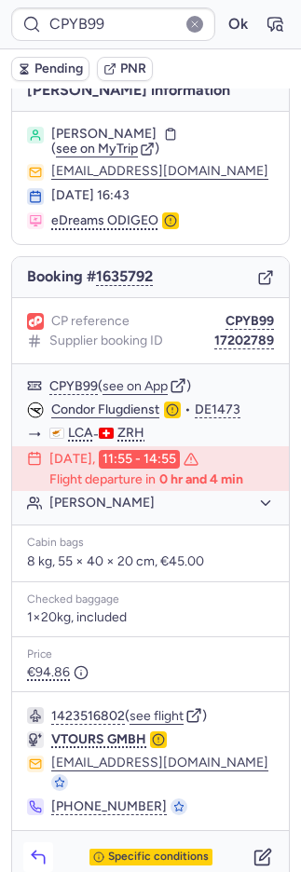
click at [29, 847] on icon "button" at bounding box center [38, 856] width 19 height 19
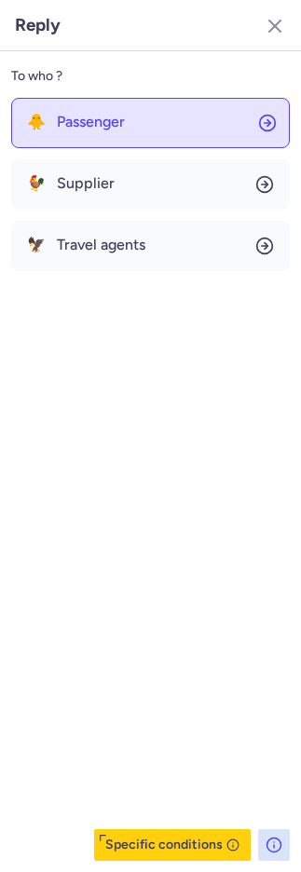
click at [80, 128] on span "Passenger" at bounding box center [91, 122] width 68 height 17
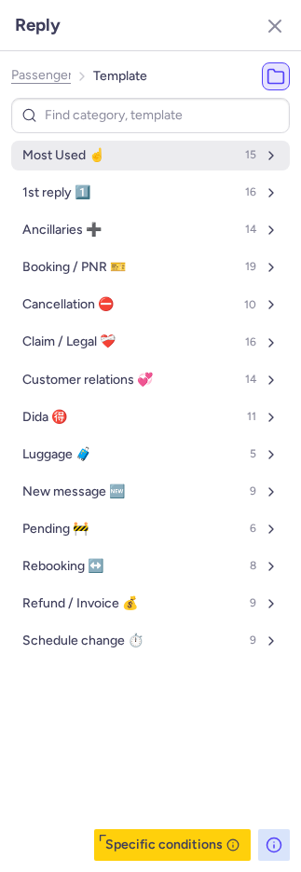
click at [88, 148] on span "Most Used ☝️" at bounding box center [63, 155] width 82 height 15
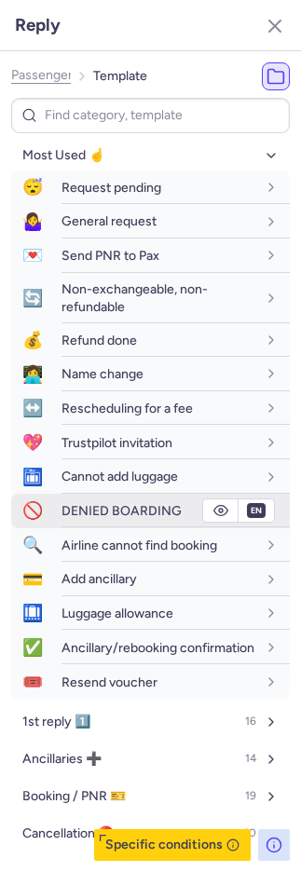
click at [61, 503] on span "DENIED BOARDING" at bounding box center [121, 511] width 120 height 16
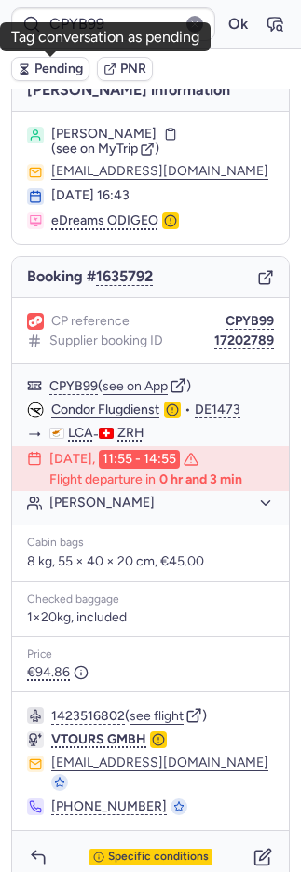
click at [57, 63] on span "Pending" at bounding box center [58, 68] width 48 height 15
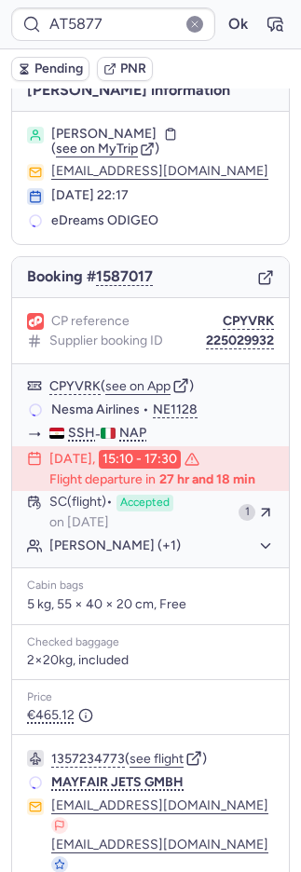
scroll to position [0, 0]
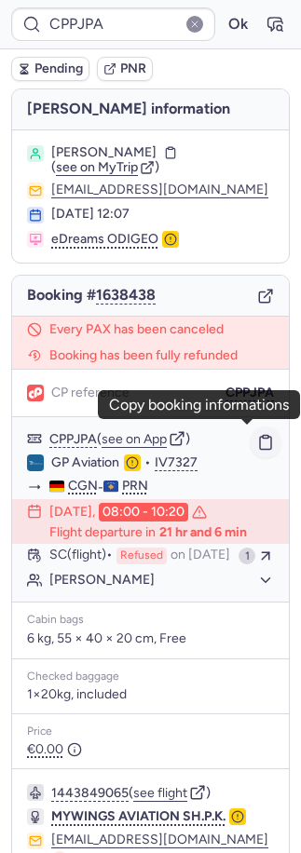
click at [257, 447] on icon "button" at bounding box center [265, 442] width 17 height 17
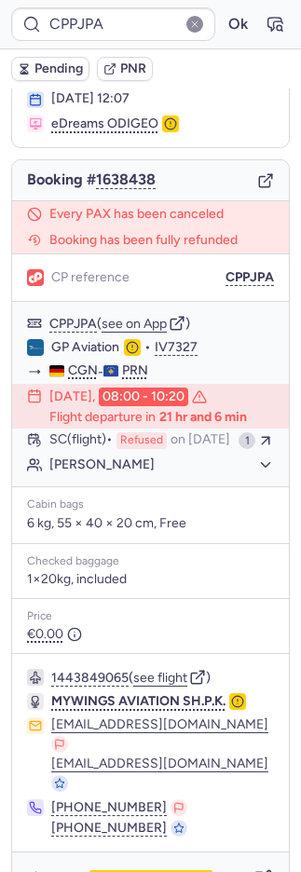
scroll to position [160, 0]
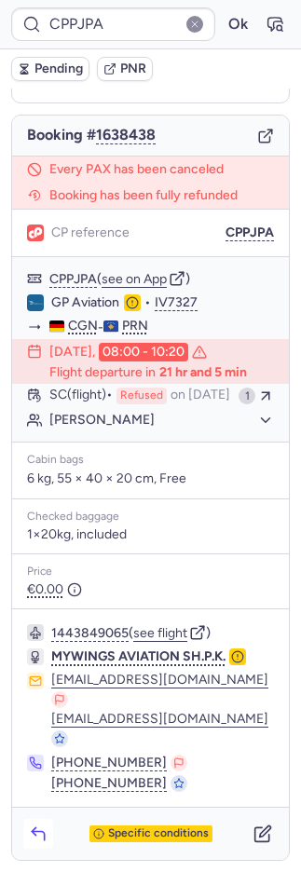
click at [34, 833] on polyline "button" at bounding box center [34, 831] width 4 height 7
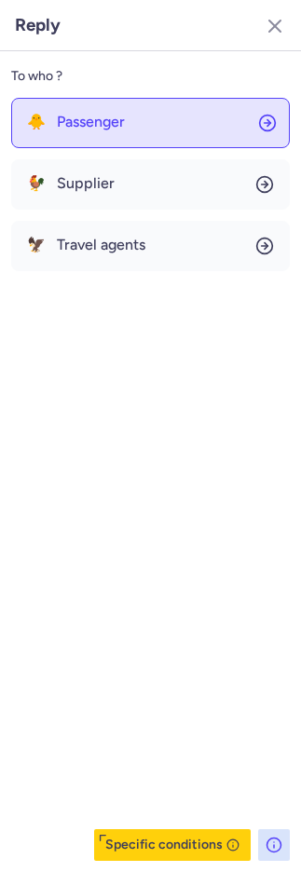
click at [88, 120] on span "Passenger" at bounding box center [91, 122] width 68 height 17
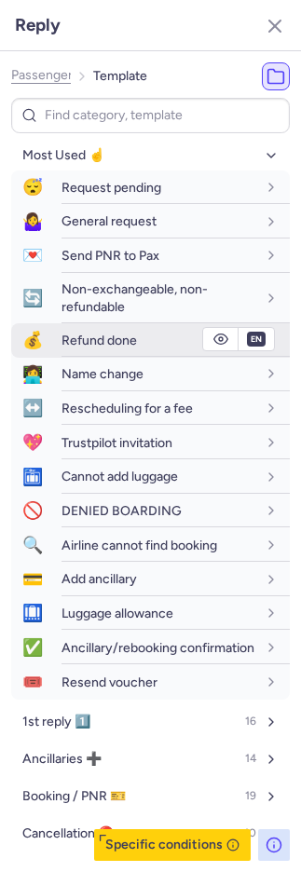
click at [75, 345] on span "Refund done" at bounding box center [98, 340] width 75 height 16
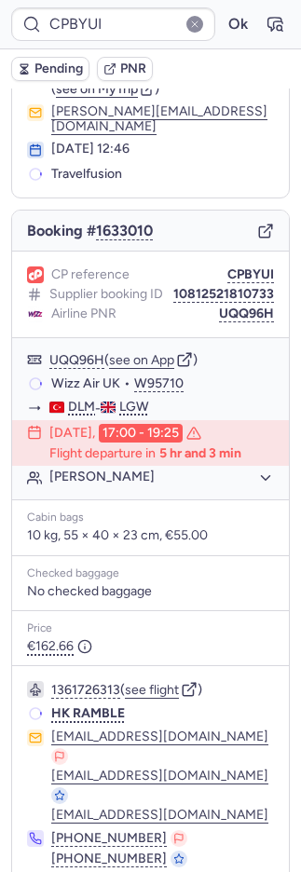
scroll to position [74, 0]
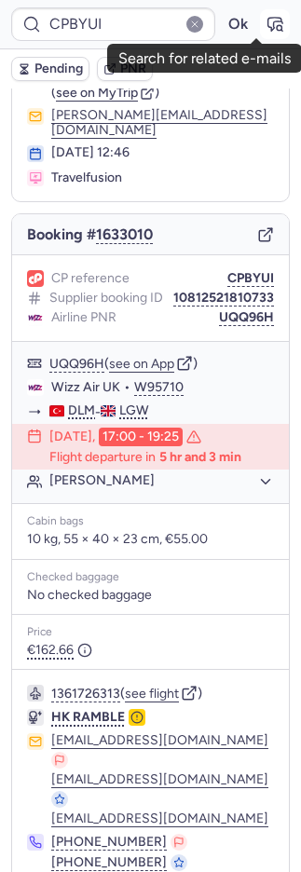
click at [265, 23] on icon "button" at bounding box center [274, 24] width 19 height 19
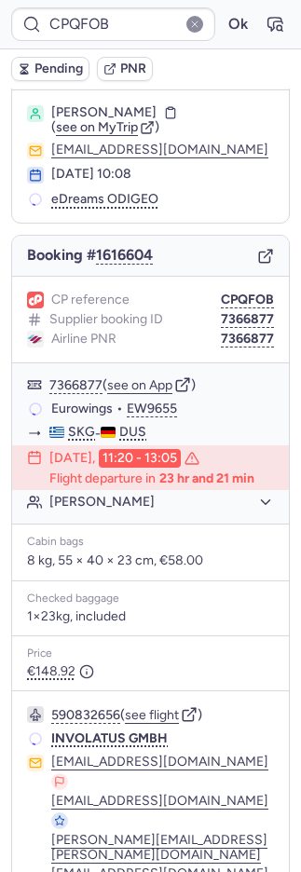
scroll to position [156, 0]
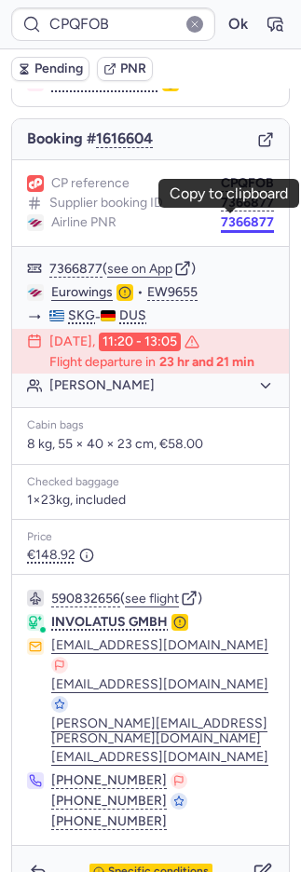
click at [223, 217] on button "7366877" at bounding box center [247, 222] width 53 height 15
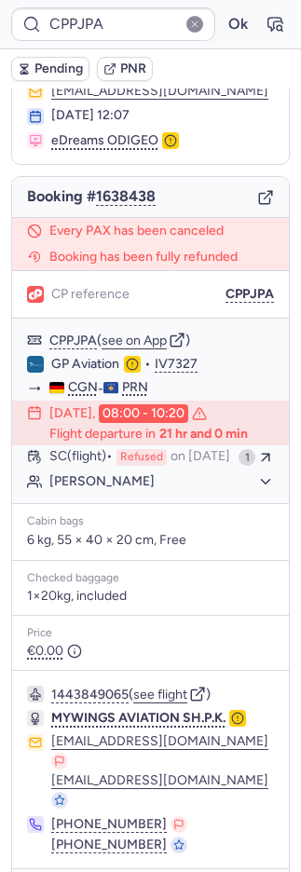
scroll to position [160, 0]
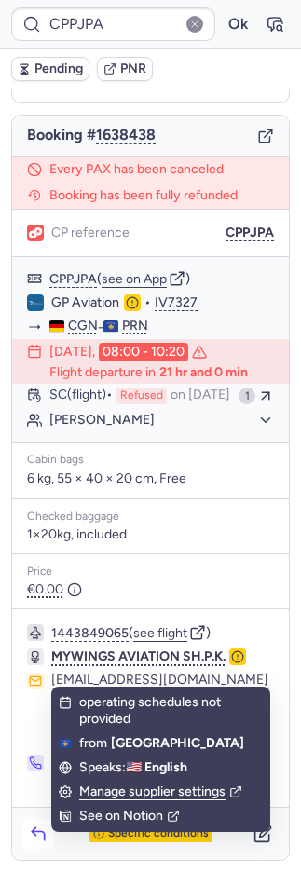
click at [47, 831] on icon "button" at bounding box center [38, 833] width 19 height 19
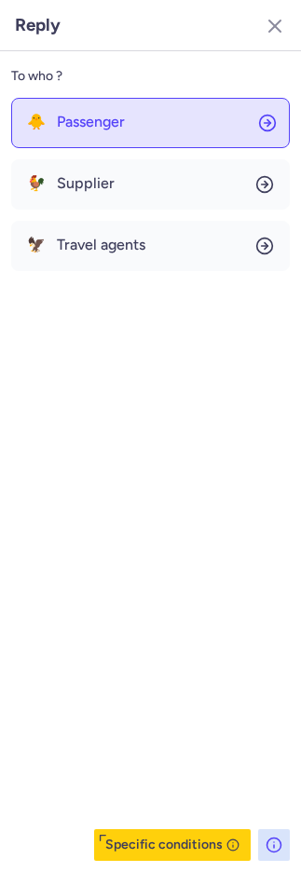
click at [94, 126] on span "Passenger" at bounding box center [91, 122] width 68 height 17
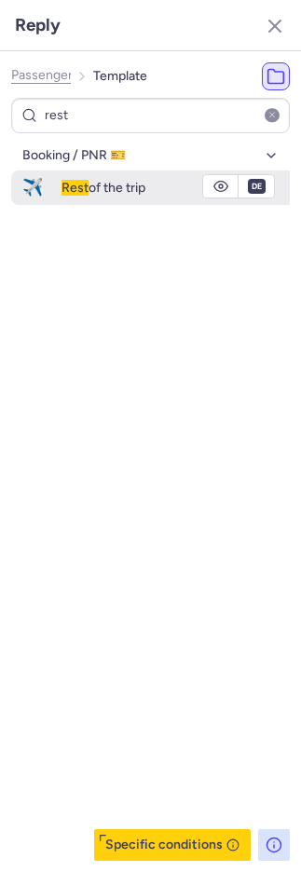
click at [116, 183] on span "Rest of the trip" at bounding box center [103, 188] width 84 height 16
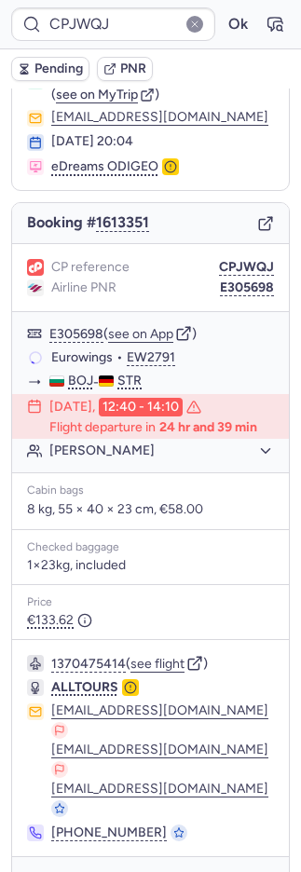
scroll to position [80, 0]
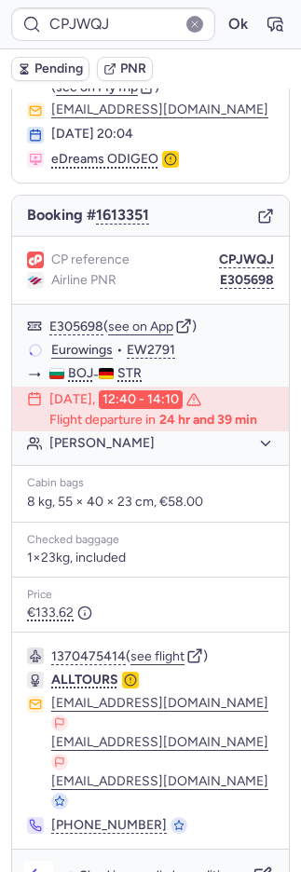
click at [47, 860] on button "button" at bounding box center [38, 875] width 30 height 30
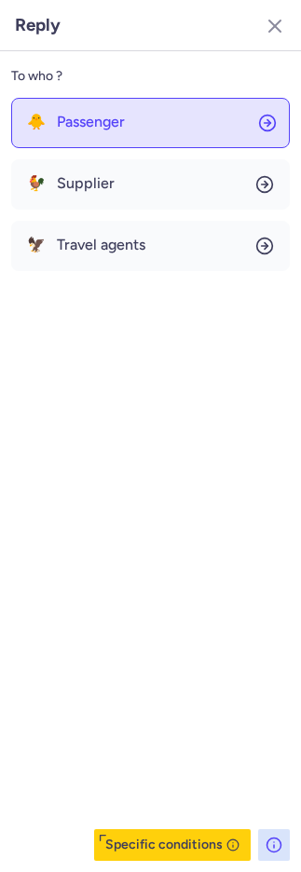
click at [205, 141] on button "🐥 Passenger" at bounding box center [150, 123] width 278 height 50
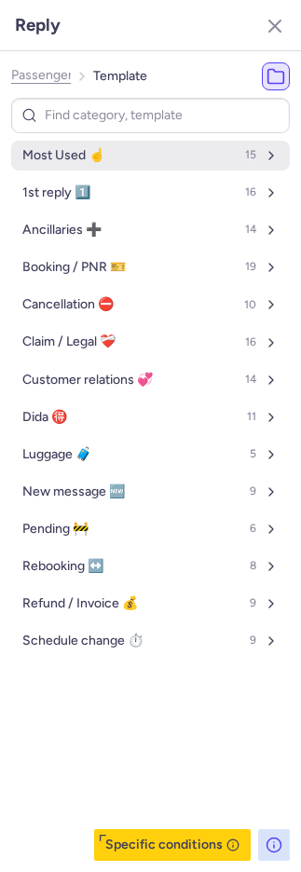
click at [156, 157] on button "Most Used ☝️ 15" at bounding box center [150, 156] width 278 height 30
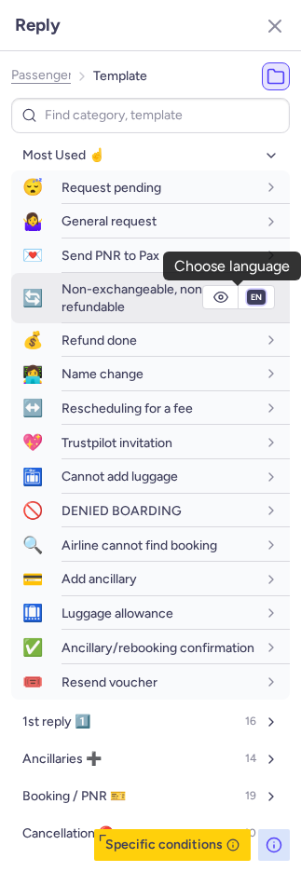
click at [248, 302] on select "fr en de nl pt es it ru" at bounding box center [256, 297] width 17 height 15
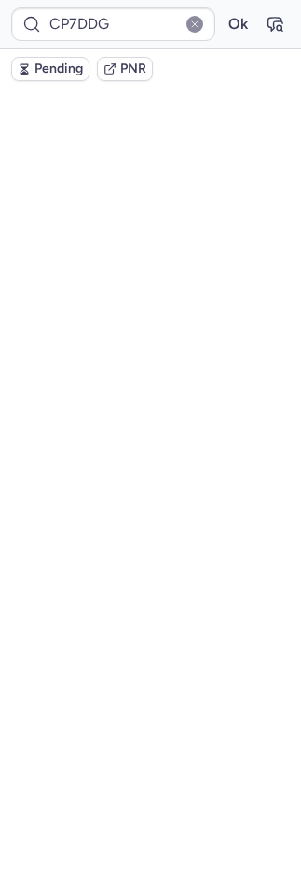
scroll to position [76, 0]
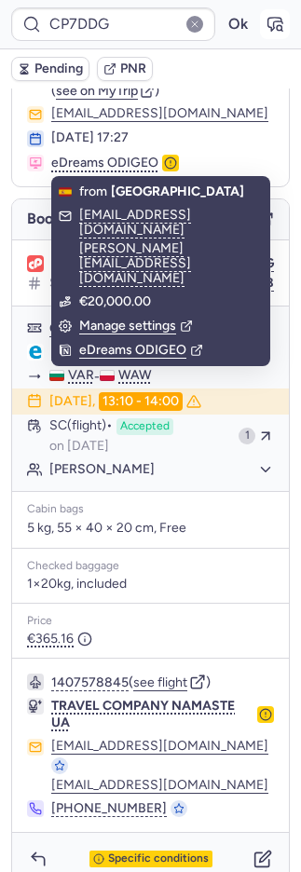
click at [265, 24] on icon "button" at bounding box center [274, 24] width 19 height 19
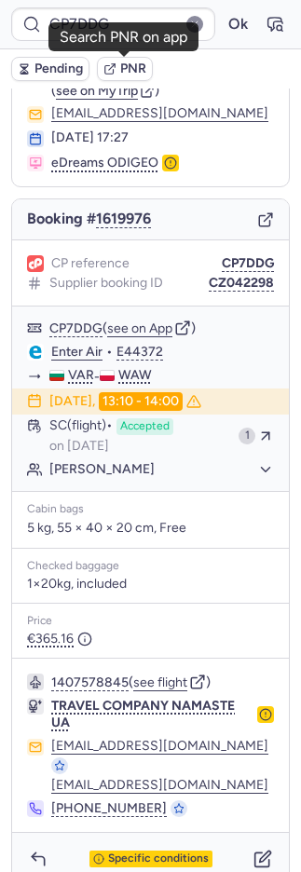
click at [120, 72] on span "PNR" at bounding box center [133, 68] width 26 height 15
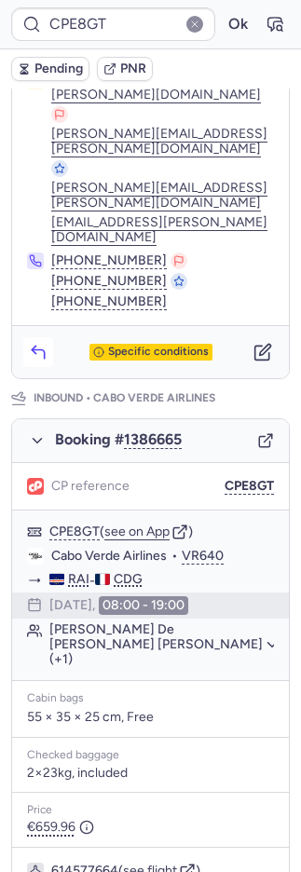
scroll to position [1031, 0]
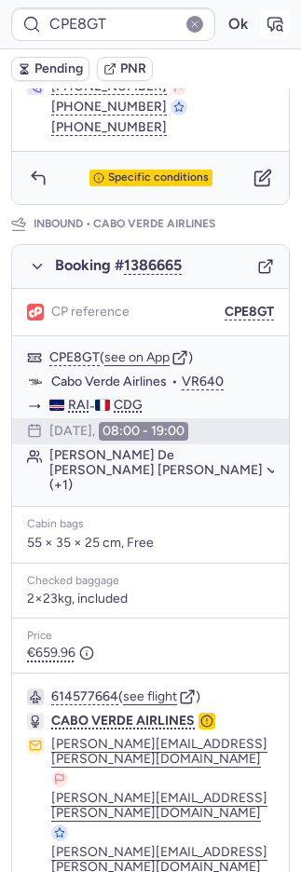
click at [265, 22] on icon "button" at bounding box center [274, 24] width 19 height 19
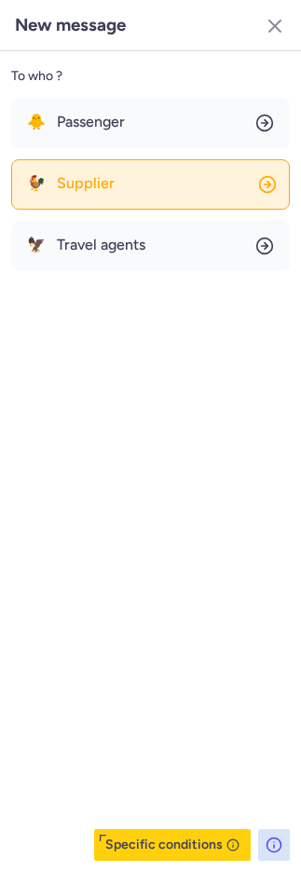
click at [44, 186] on div "🐓 Supplier" at bounding box center [71, 183] width 88 height 17
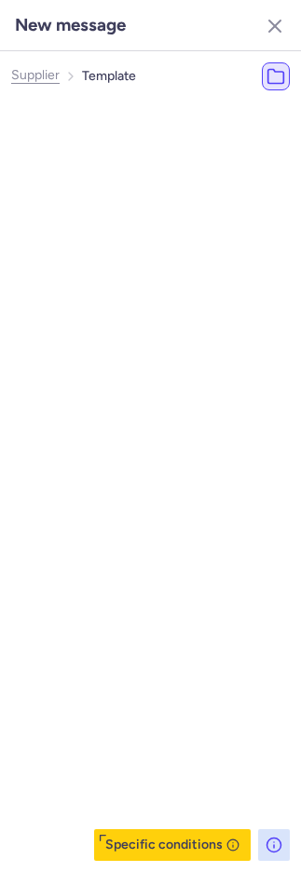
click at [59, 154] on span "Most Used ☝️" at bounding box center [93, 155] width 82 height 15
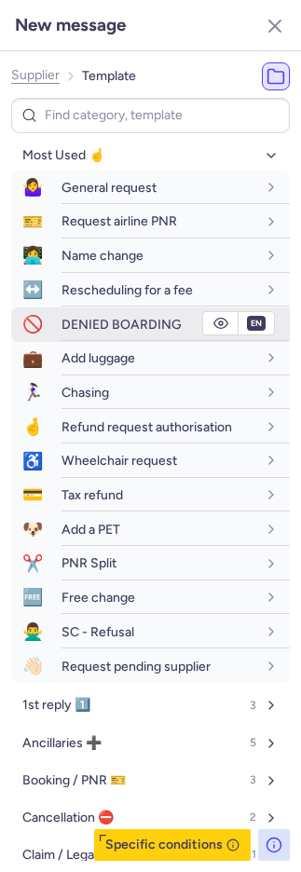
click at [63, 318] on span "DENIED BOARDING" at bounding box center [121, 325] width 120 height 16
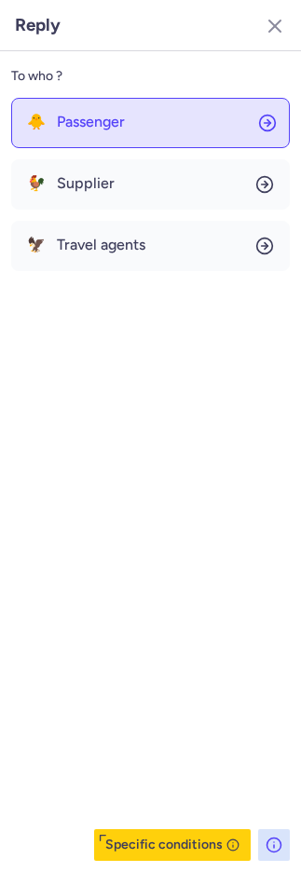
click at [115, 104] on button "🐥 Passenger" at bounding box center [150, 123] width 278 height 50
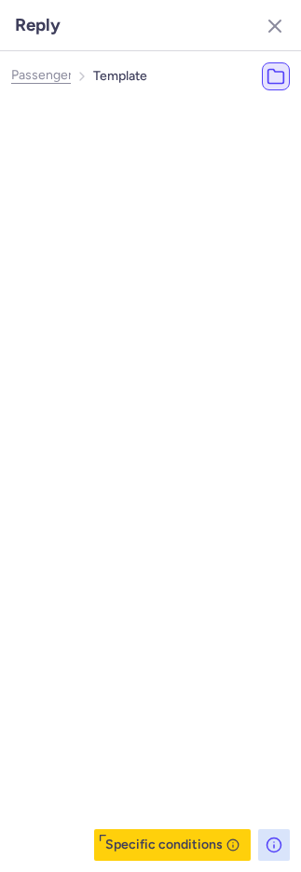
click at [95, 143] on button "Most Used ☝️ 15" at bounding box center [180, 156] width 278 height 30
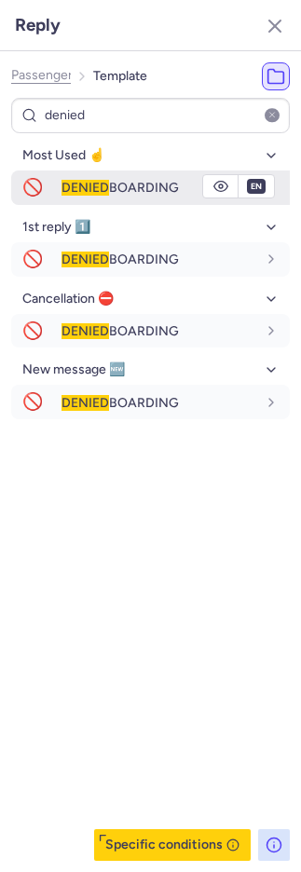
click at [98, 189] on span "DENIED" at bounding box center [84, 188] width 47 height 16
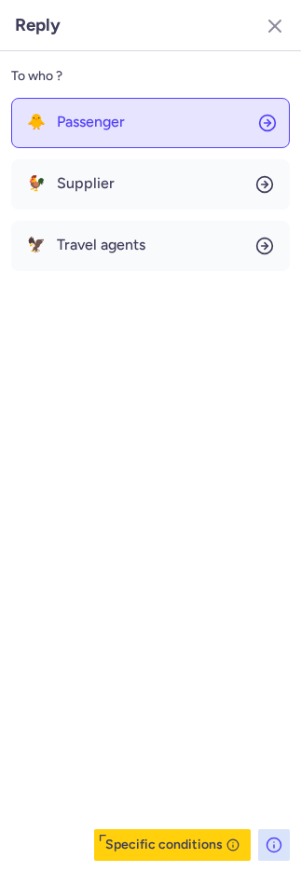
click at [109, 114] on span "Passenger" at bounding box center [91, 122] width 68 height 17
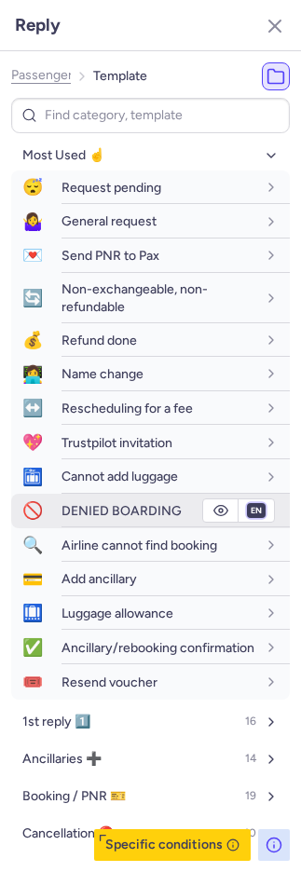
click at [248, 508] on select "fr en de nl pt es it ru" at bounding box center [256, 510] width 17 height 15
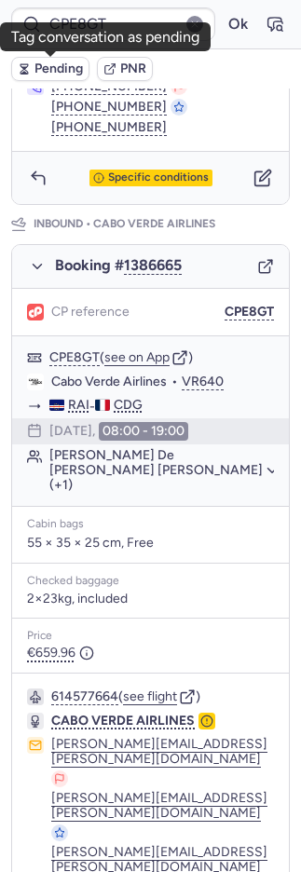
click at [51, 72] on span "Pending" at bounding box center [58, 68] width 48 height 15
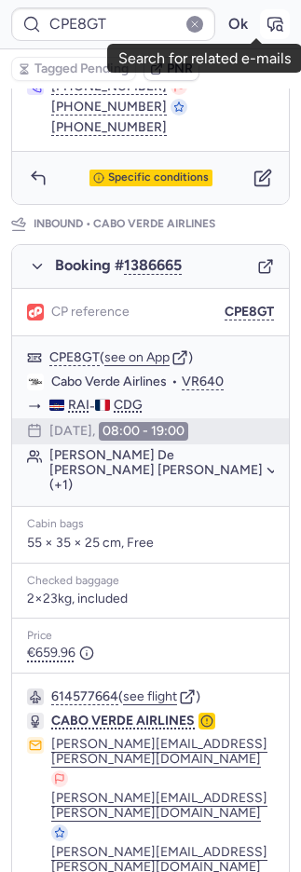
click at [265, 32] on icon "button" at bounding box center [274, 24] width 19 height 19
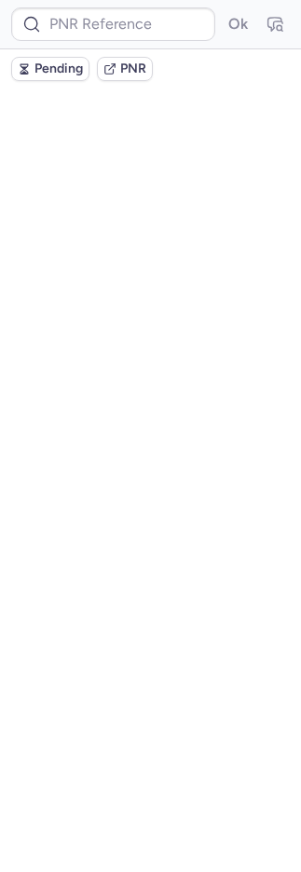
scroll to position [0, 0]
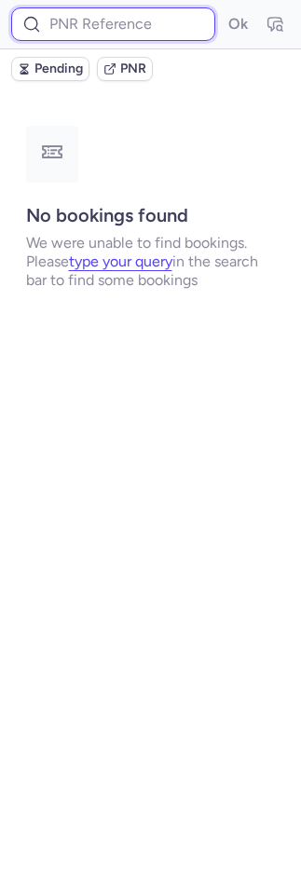
click at [109, 8] on input at bounding box center [113, 24] width 204 height 34
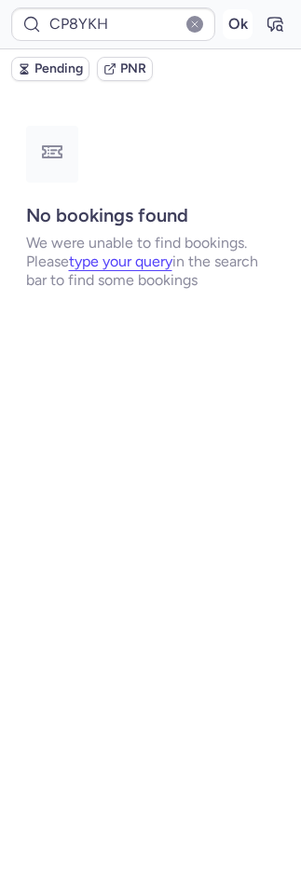
click at [231, 25] on button "Ok" at bounding box center [238, 24] width 30 height 30
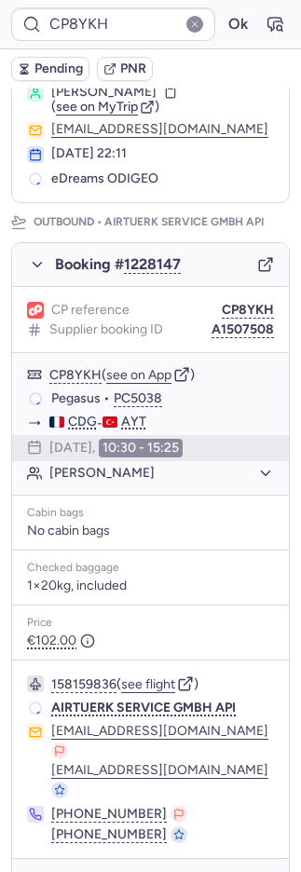
scroll to position [859, 0]
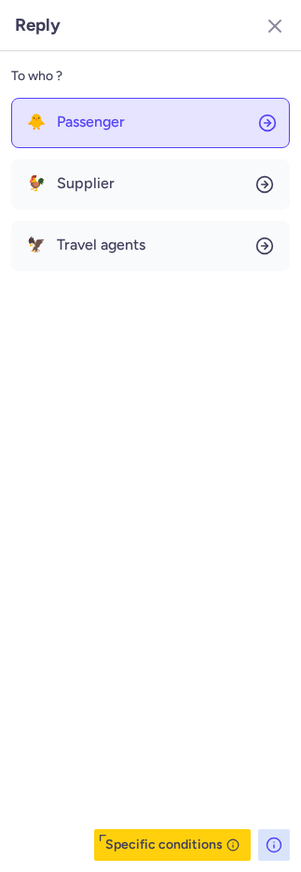
click at [156, 141] on button "🐥 Passenger" at bounding box center [150, 123] width 278 height 50
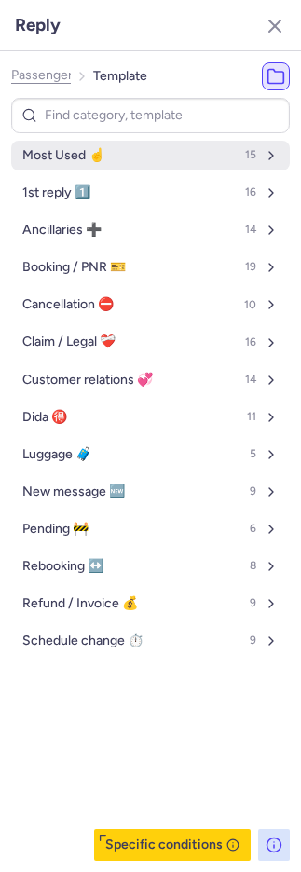
click at [133, 150] on button "Most Used ☝️ 15" at bounding box center [150, 156] width 278 height 30
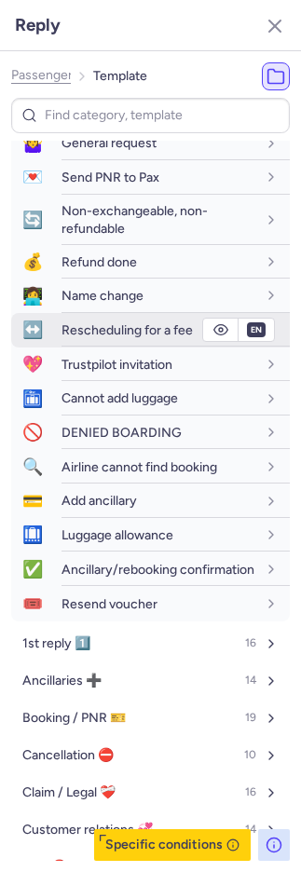
scroll to position [103, 0]
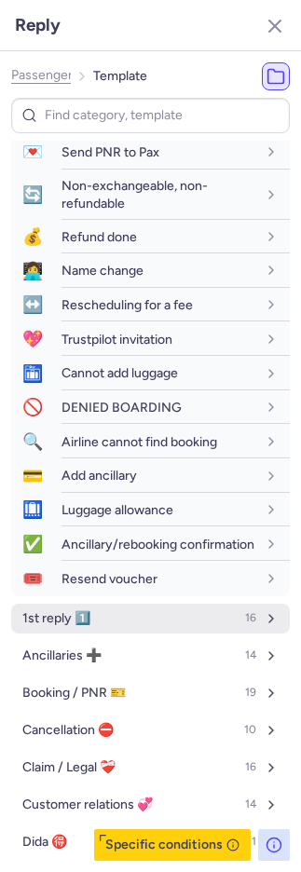
click at [44, 626] on span "1st reply 1️⃣" at bounding box center [56, 618] width 68 height 15
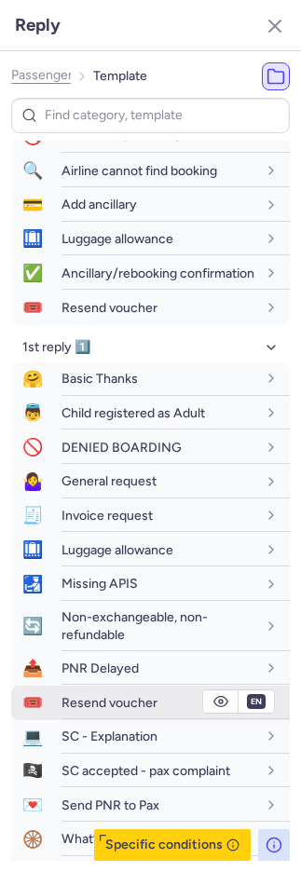
scroll to position [547, 0]
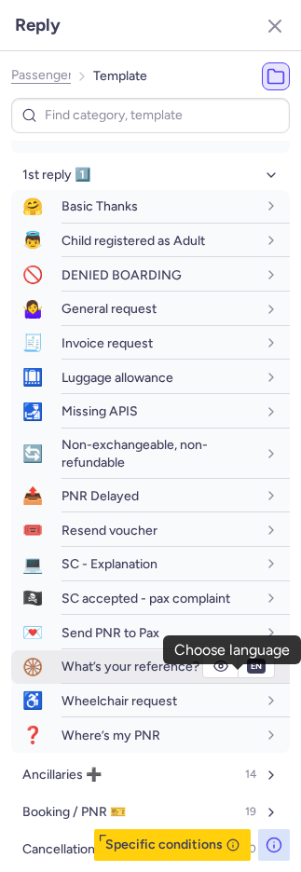
click at [247, 673] on span "en" at bounding box center [256, 665] width 19 height 15
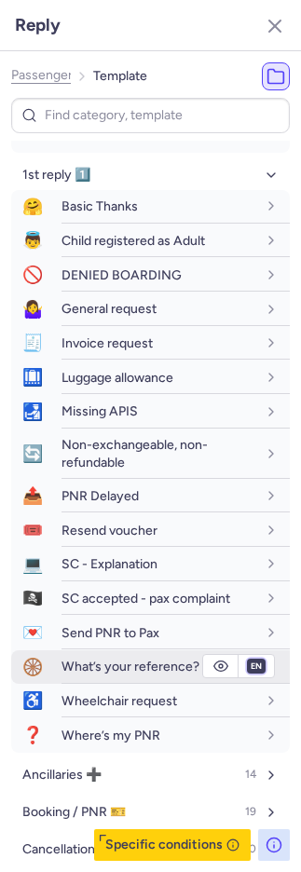
click at [248, 673] on select "fr en de nl pt es it ru" at bounding box center [256, 665] width 17 height 15
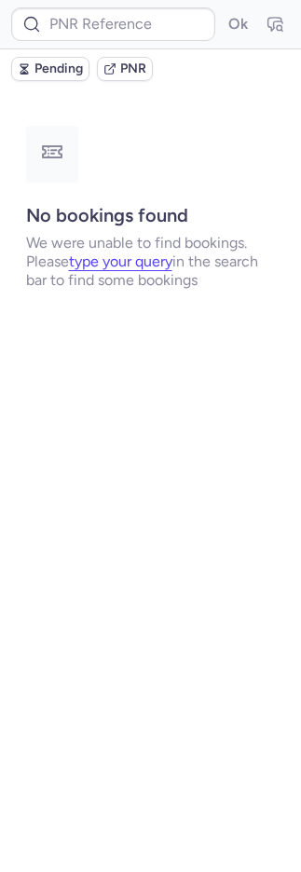
scroll to position [0, 0]
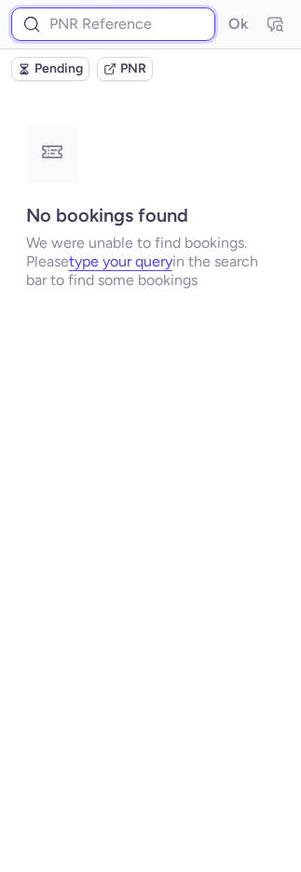
click at [165, 20] on input at bounding box center [113, 24] width 204 height 34
paste input "DT1745078614145692"
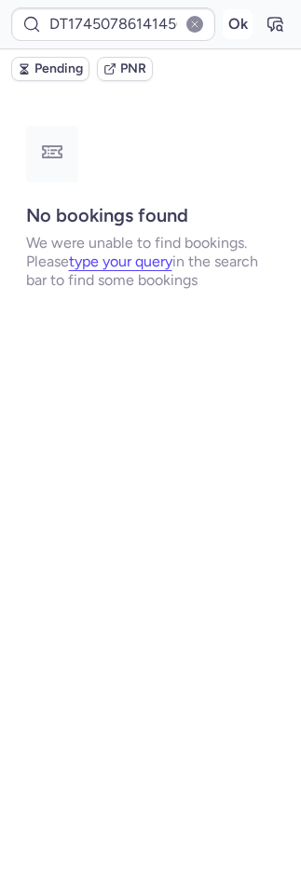
click at [233, 20] on button "Ok" at bounding box center [238, 24] width 30 height 30
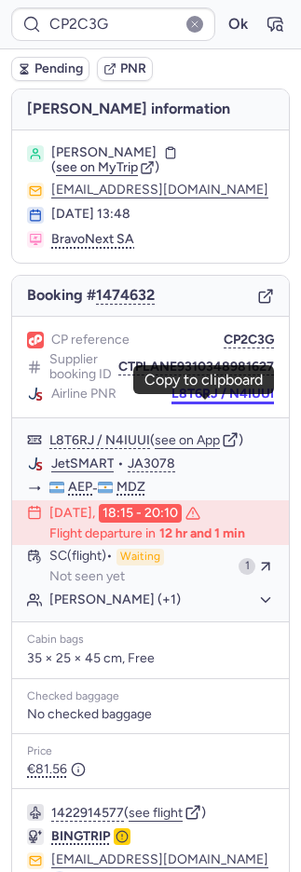
click at [188, 401] on button "L8T6RJ / N4IUUI" at bounding box center [222, 393] width 102 height 15
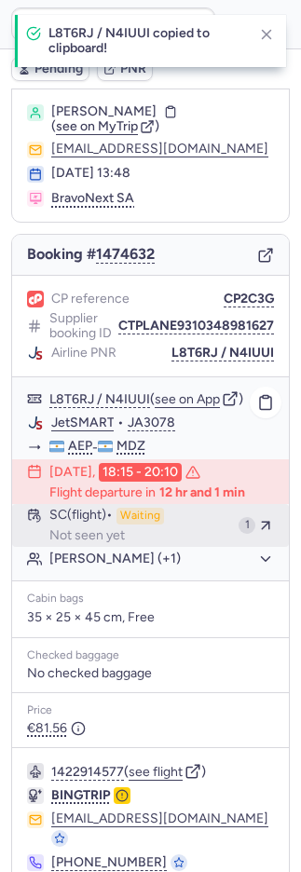
scroll to position [112, 0]
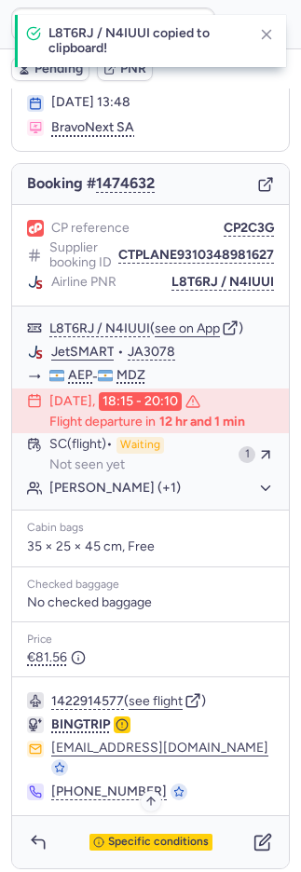
click at [128, 835] on span "Specific conditions" at bounding box center [158, 841] width 101 height 13
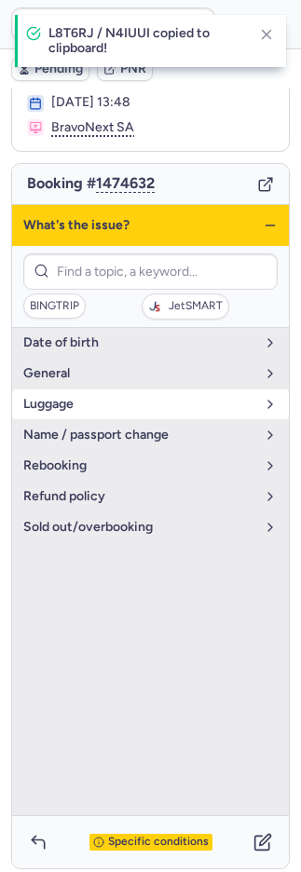
click at [88, 397] on span "luggage" at bounding box center [139, 404] width 232 height 15
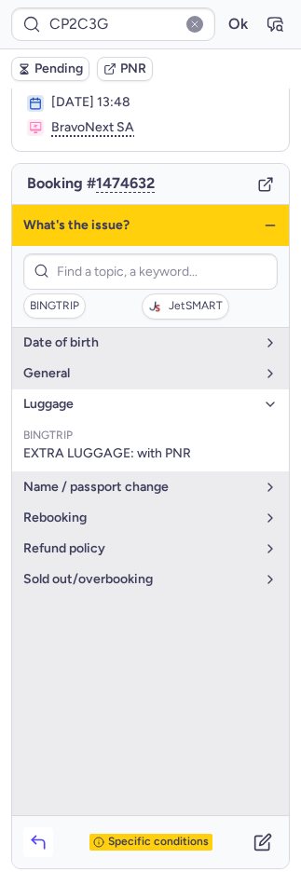
click at [41, 834] on icon "button" at bounding box center [38, 841] width 19 height 19
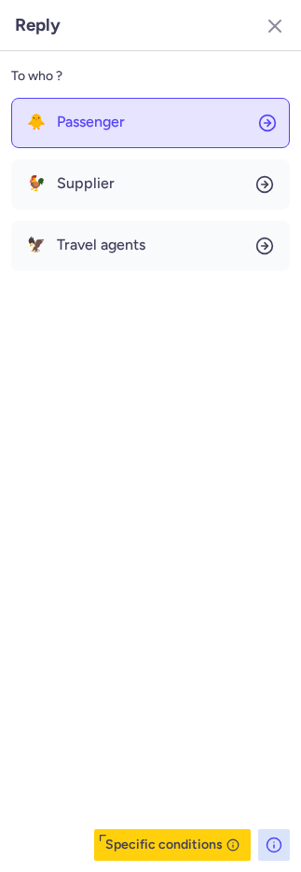
click at [141, 133] on button "🐥 Passenger" at bounding box center [150, 123] width 278 height 50
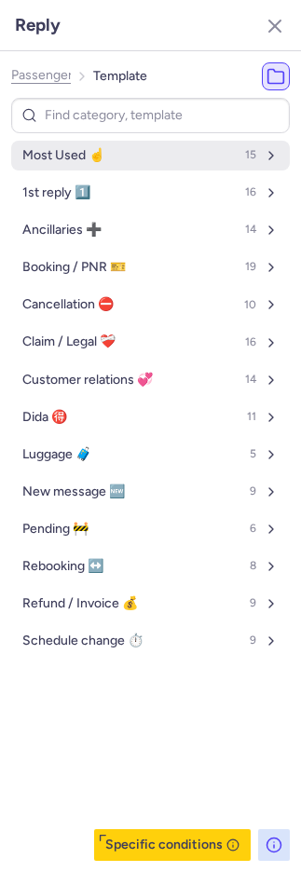
click at [142, 160] on button "Most Used ☝️ 15" at bounding box center [150, 156] width 278 height 30
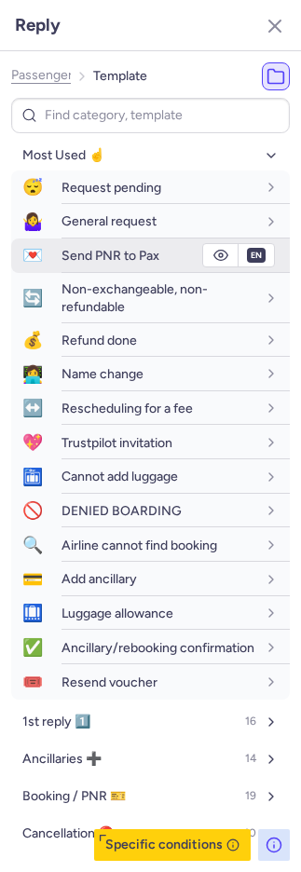
click at [61, 264] on div "Send PNR to Pax" at bounding box center [158, 255] width 195 height 17
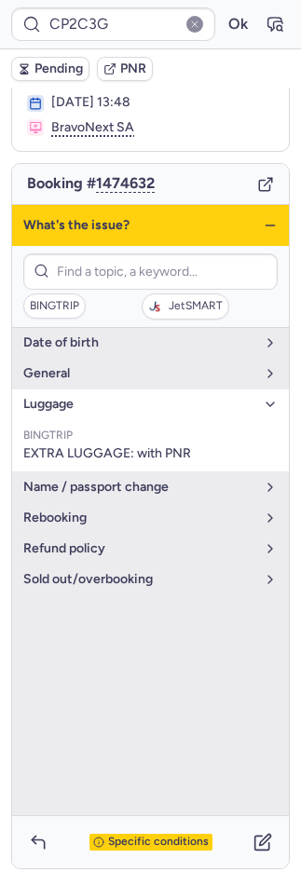
click at [141, 833] on div "Specific conditions" at bounding box center [150, 841] width 123 height 17
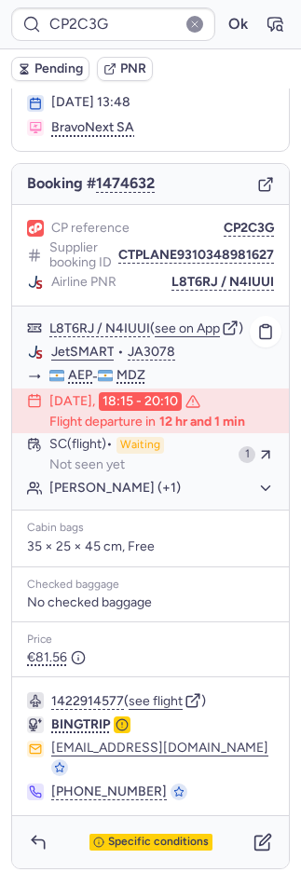
click at [87, 360] on link "JetSMART" at bounding box center [82, 352] width 63 height 17
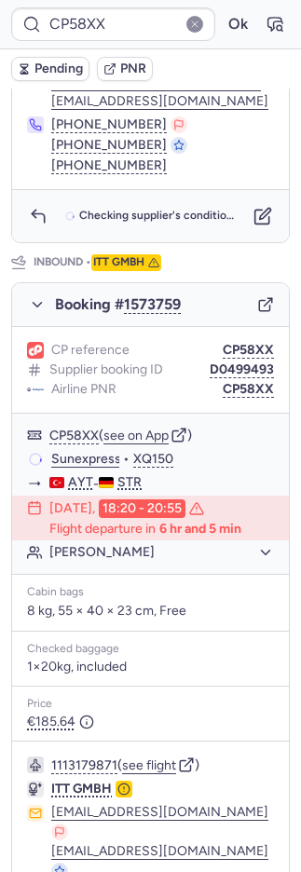
scroll to position [944, 0]
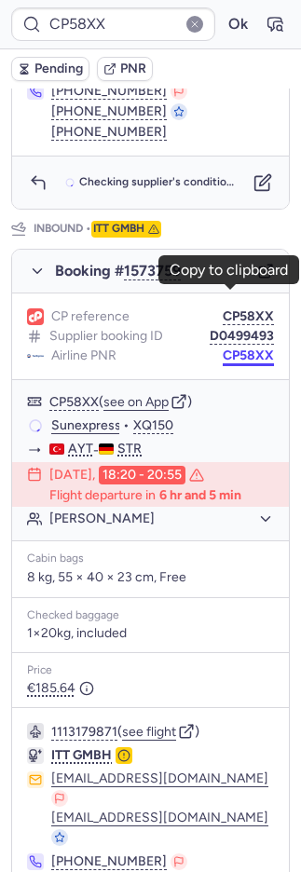
click at [233, 348] on button "CP58XX" at bounding box center [248, 355] width 51 height 15
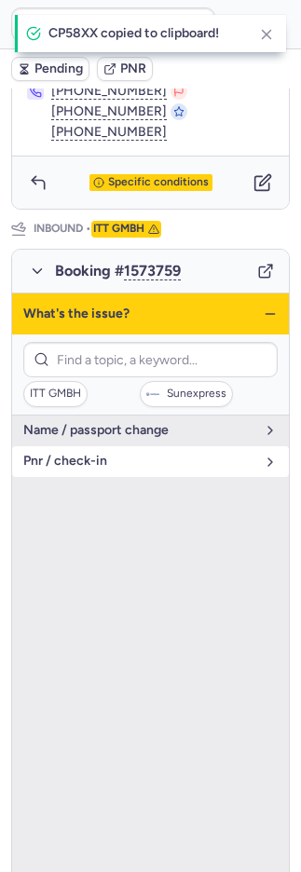
click at [49, 446] on button "pnr / check-in" at bounding box center [150, 461] width 277 height 30
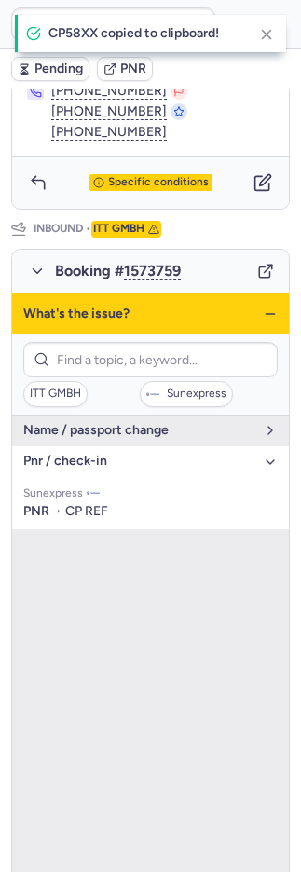
click at [49, 446] on button "pnr / check-in" at bounding box center [150, 461] width 277 height 30
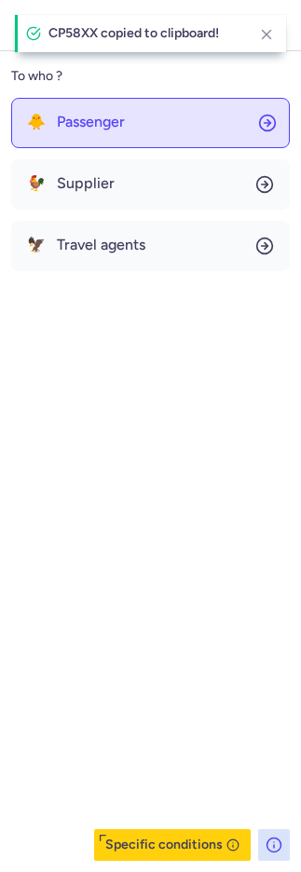
click at [98, 138] on button "🐥 Passenger" at bounding box center [150, 123] width 278 height 50
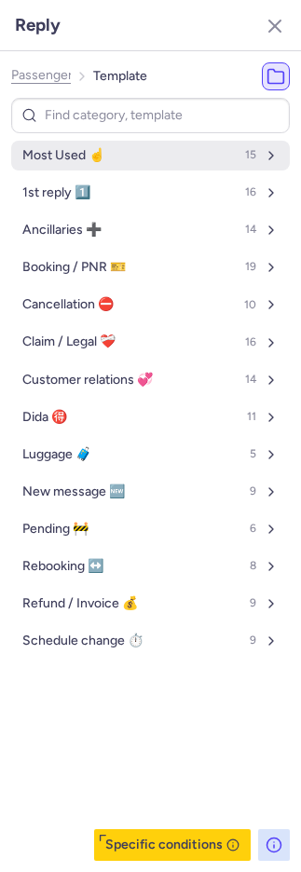
click at [99, 160] on span "Most Used ☝️" at bounding box center [63, 155] width 82 height 15
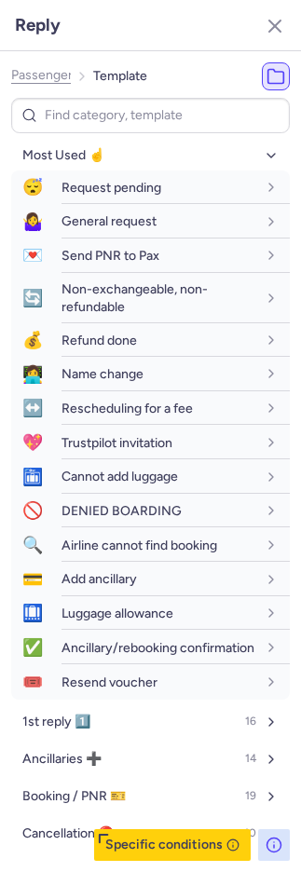
click at [121, 848] on button "Specific conditions" at bounding box center [172, 845] width 156 height 32
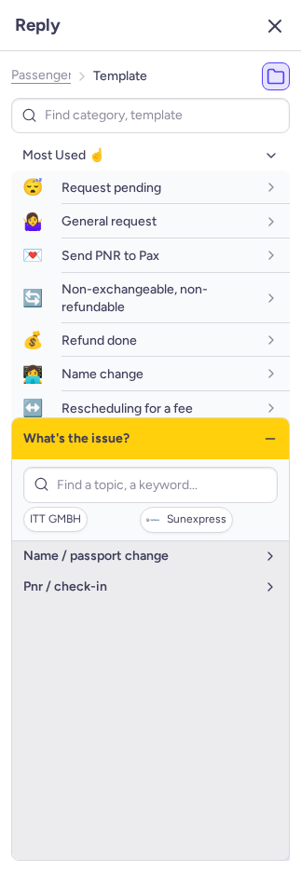
click at [264, 18] on icon "button" at bounding box center [275, 26] width 22 height 22
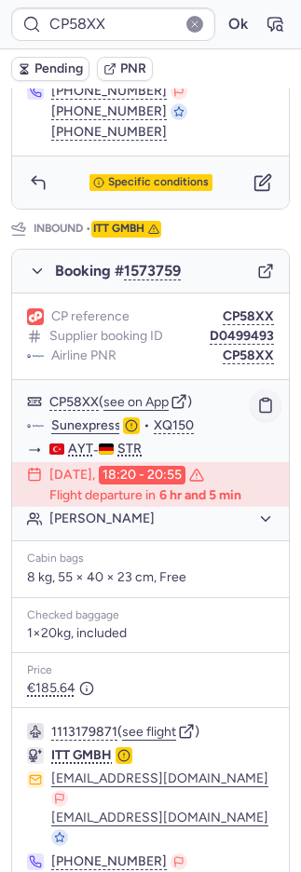
click at [260, 399] on icon "button" at bounding box center [265, 405] width 11 height 13
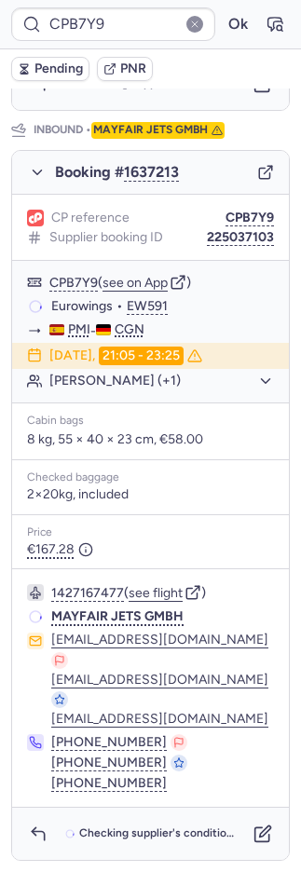
scroll to position [908, 0]
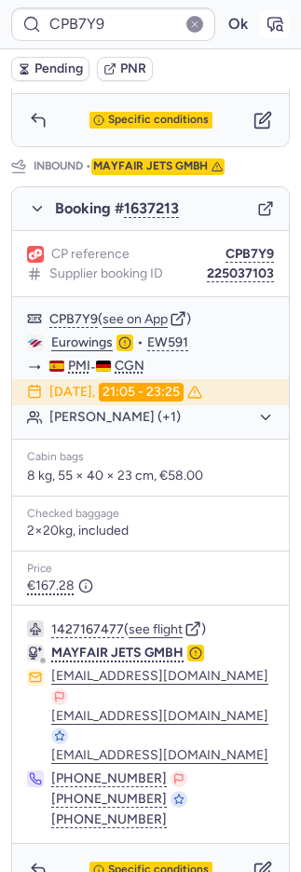
click at [268, 27] on icon "button" at bounding box center [275, 24] width 14 height 13
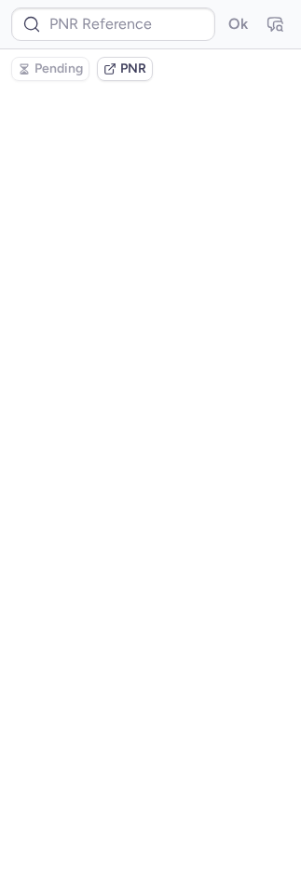
scroll to position [0, 0]
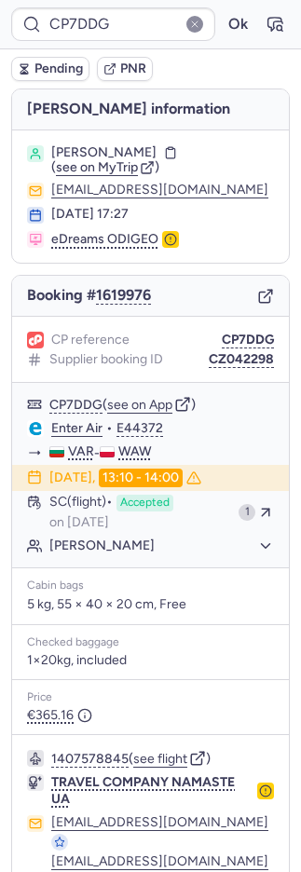
click at [128, 65] on span "PNR" at bounding box center [133, 68] width 26 height 15
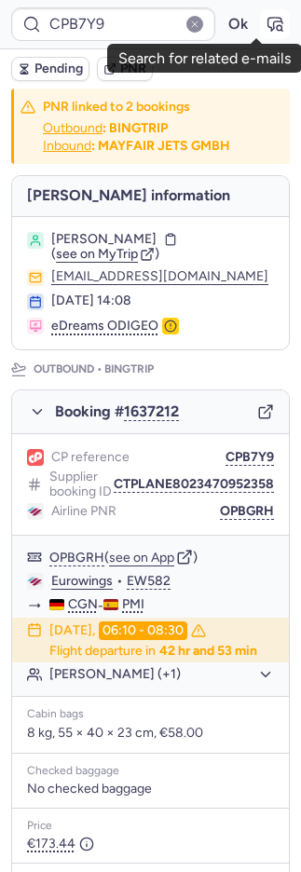
click at [265, 30] on icon "button" at bounding box center [274, 24] width 19 height 19
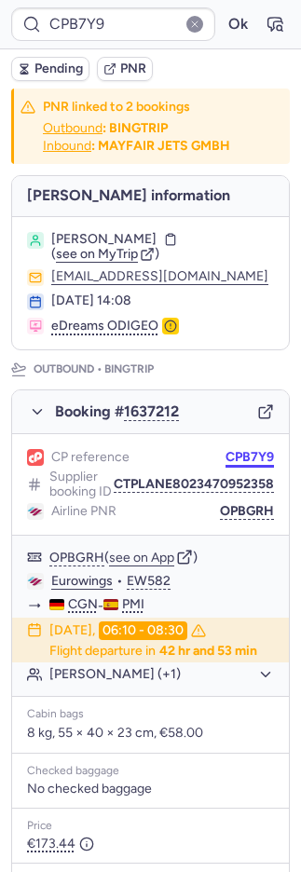
click at [236, 465] on button "CPB7Y9" at bounding box center [249, 457] width 48 height 15
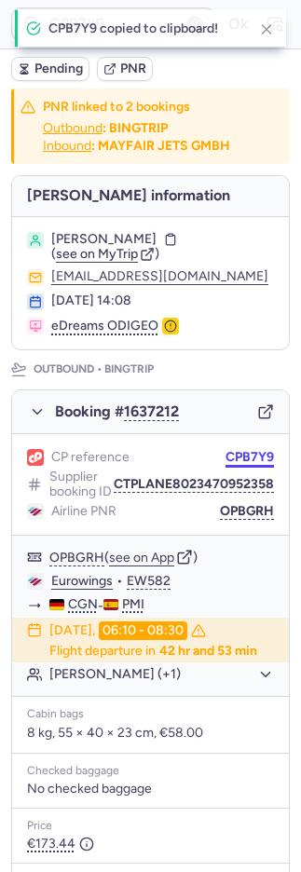
click at [236, 465] on button "CPB7Y9" at bounding box center [249, 457] width 48 height 15
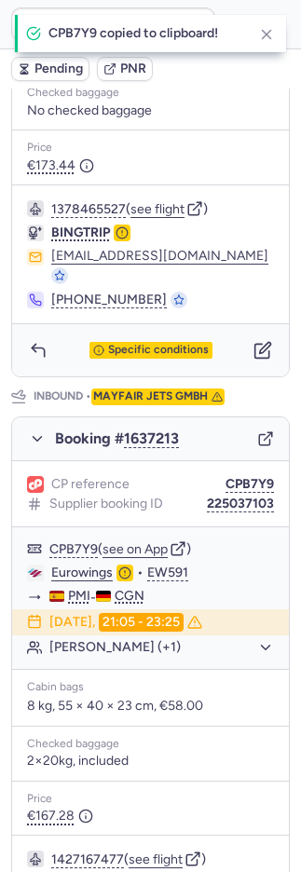
scroll to position [950, 0]
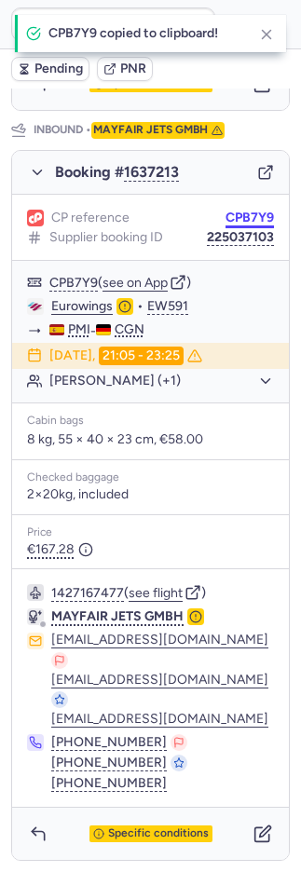
click at [234, 225] on button "CPB7Y9" at bounding box center [249, 217] width 48 height 15
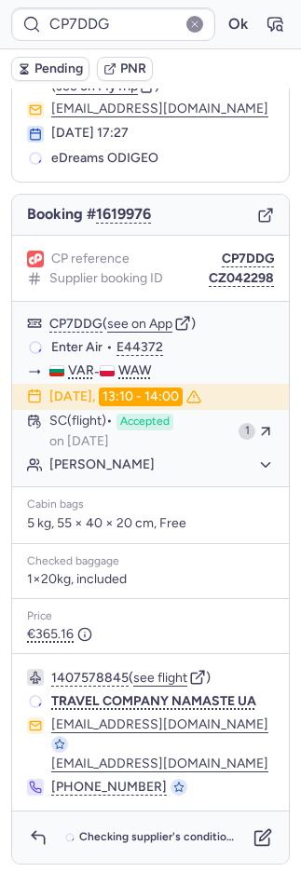
scroll to position [78, 0]
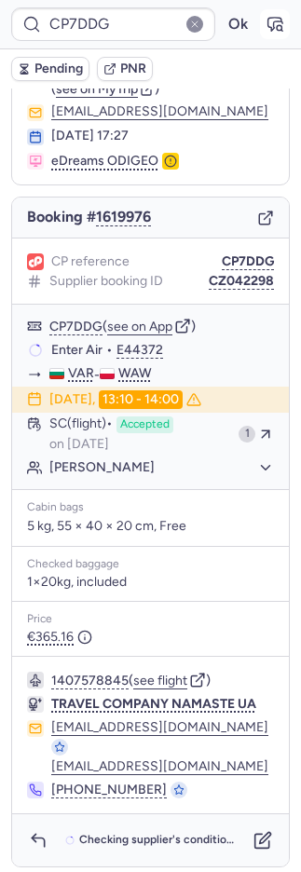
click at [268, 23] on icon "button" at bounding box center [275, 24] width 14 height 13
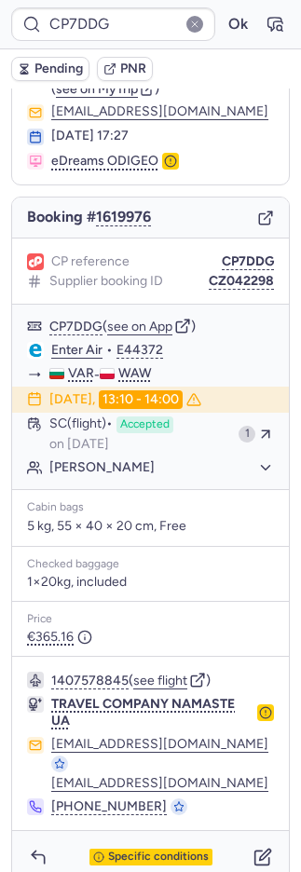
click at [124, 65] on span "PNR" at bounding box center [133, 68] width 26 height 15
click at [40, 842] on button "button" at bounding box center [38, 857] width 30 height 30
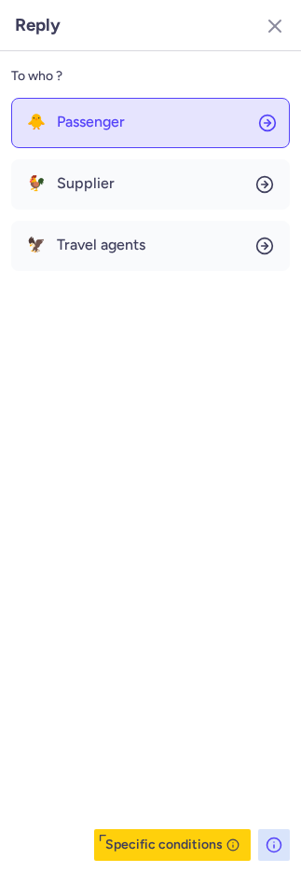
click at [88, 128] on span "Passenger" at bounding box center [91, 122] width 68 height 17
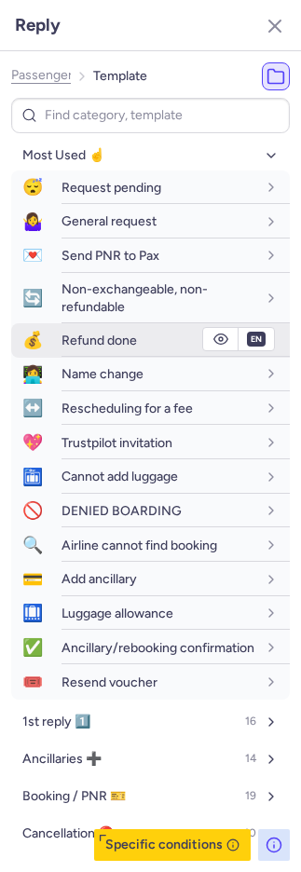
click at [76, 333] on div "Refund done" at bounding box center [158, 339] width 195 height 17
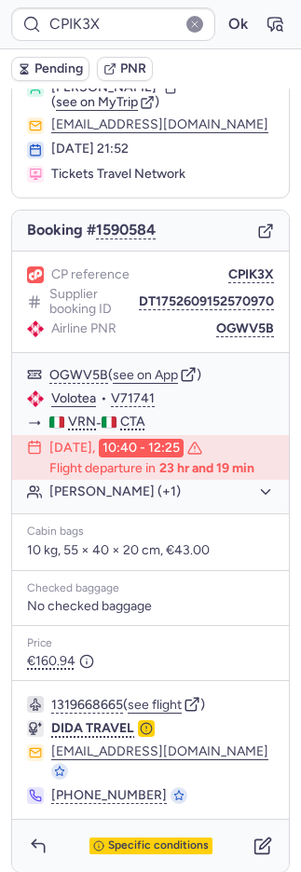
scroll to position [73, 0]
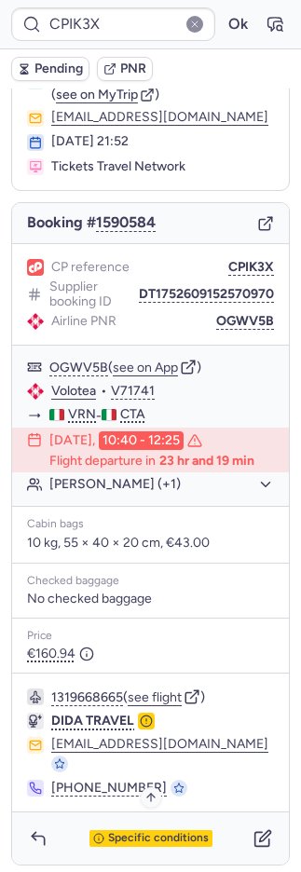
click at [119, 839] on span "Specific conditions" at bounding box center [158, 838] width 101 height 13
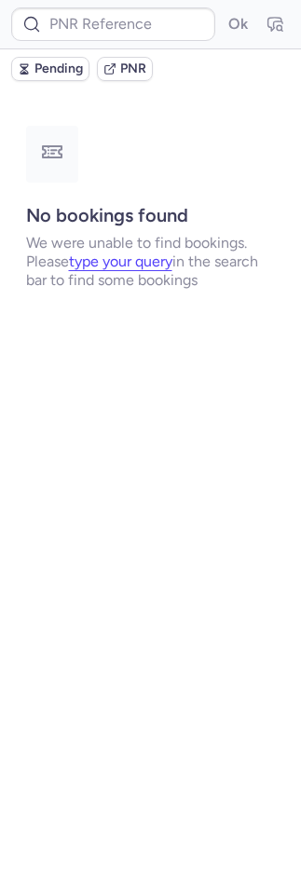
scroll to position [0, 0]
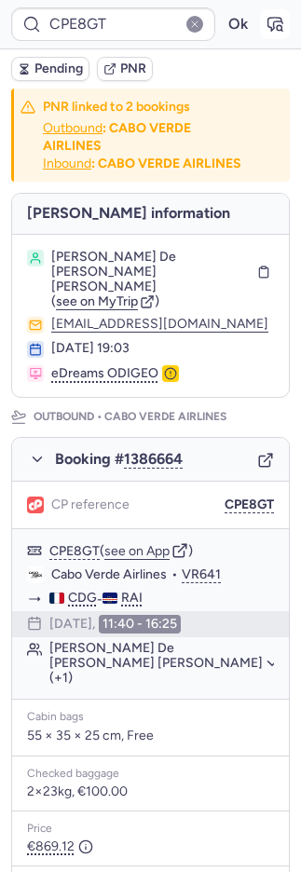
click at [265, 19] on icon "button" at bounding box center [274, 24] width 19 height 19
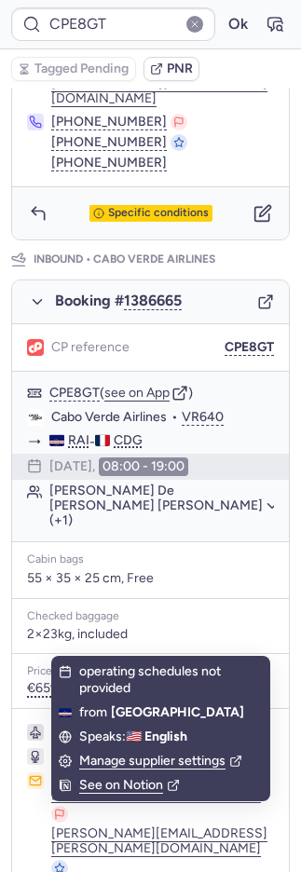
scroll to position [1031, 0]
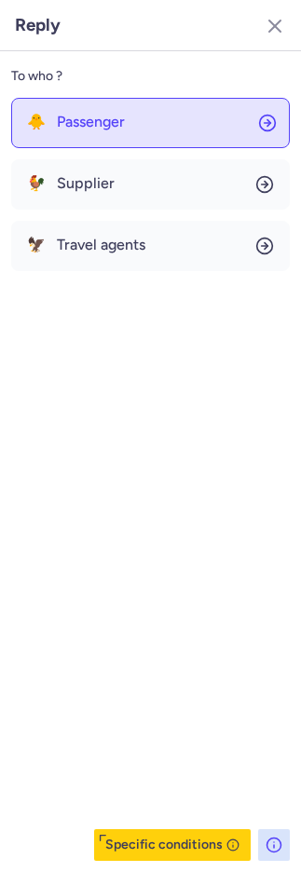
click at [112, 135] on button "🐥 Passenger" at bounding box center [150, 123] width 278 height 50
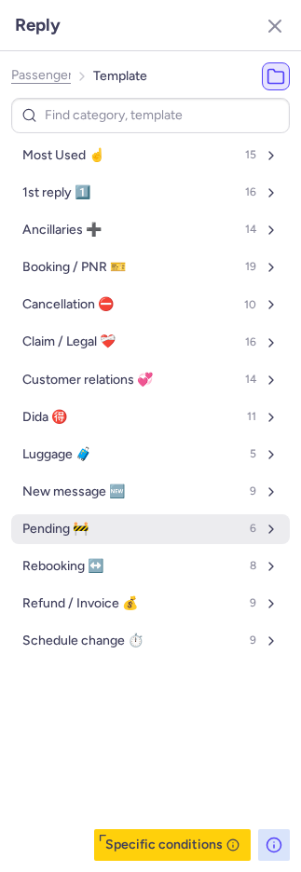
click at [71, 526] on span "Pending 🚧" at bounding box center [55, 528] width 66 height 15
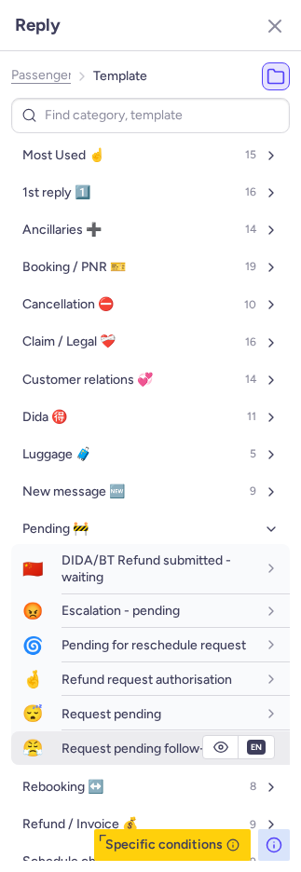
click at [131, 756] on span "Request pending follow-up" at bounding box center [140, 748] width 158 height 16
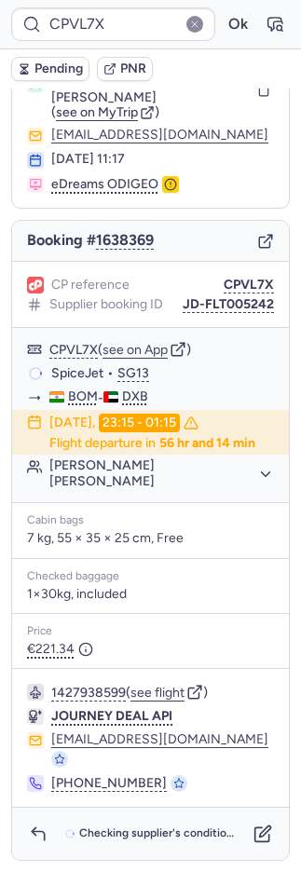
scroll to position [74, 0]
click at [41, 824] on button "button" at bounding box center [38, 833] width 30 height 30
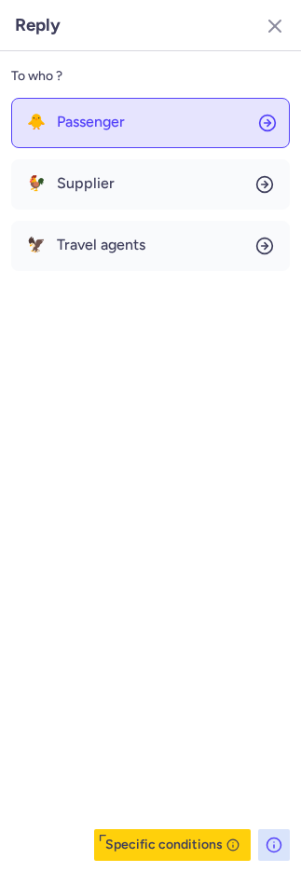
click at [70, 109] on button "🐥 Passenger" at bounding box center [150, 123] width 278 height 50
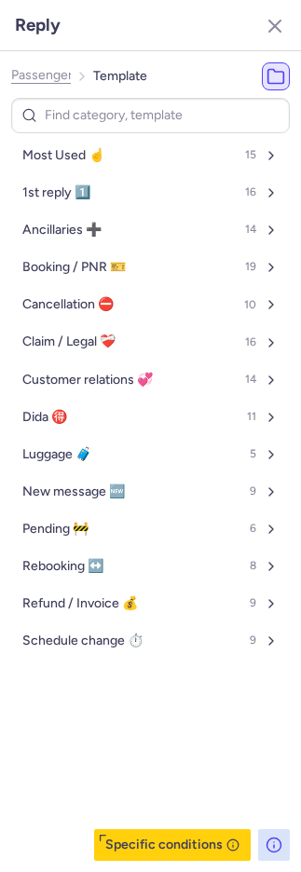
click at [67, 143] on button "Most Used ☝️ 15" at bounding box center [150, 156] width 278 height 30
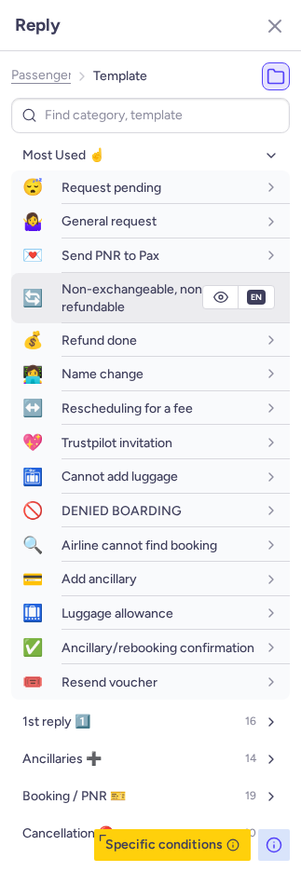
click at [65, 295] on span "Non-exchangeable, non-refundable" at bounding box center [134, 297] width 146 height 33
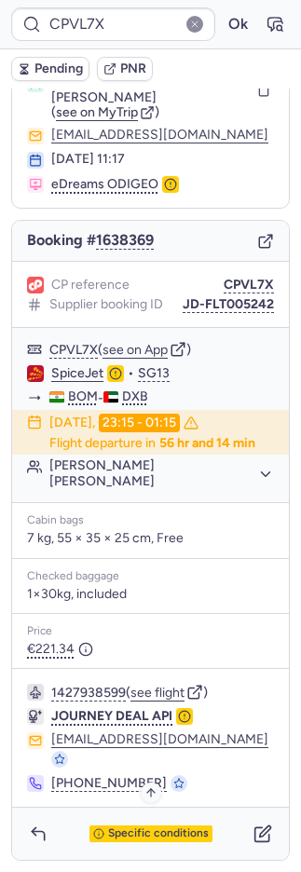
click at [112, 837] on span "Specific conditions" at bounding box center [158, 833] width 101 height 13
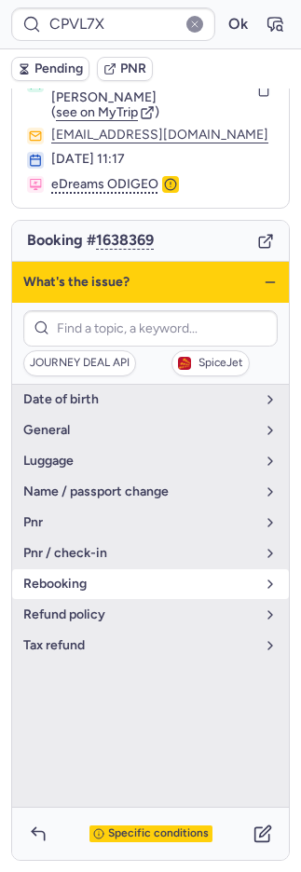
click at [73, 589] on span "rebooking" at bounding box center [139, 583] width 232 height 15
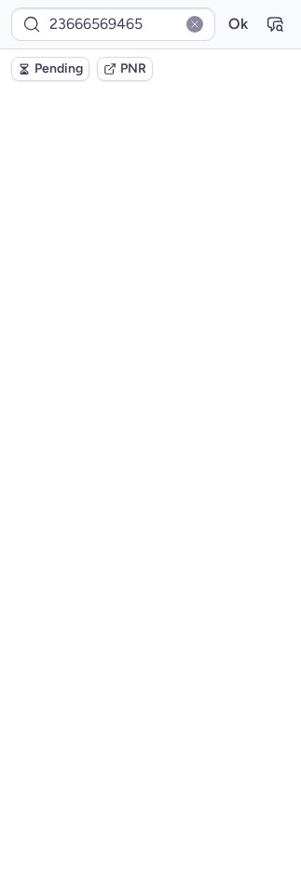
scroll to position [0, 0]
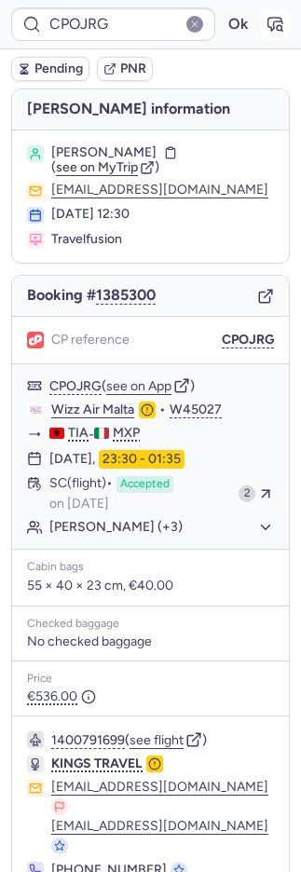
click at [265, 25] on icon "button" at bounding box center [274, 24] width 19 height 19
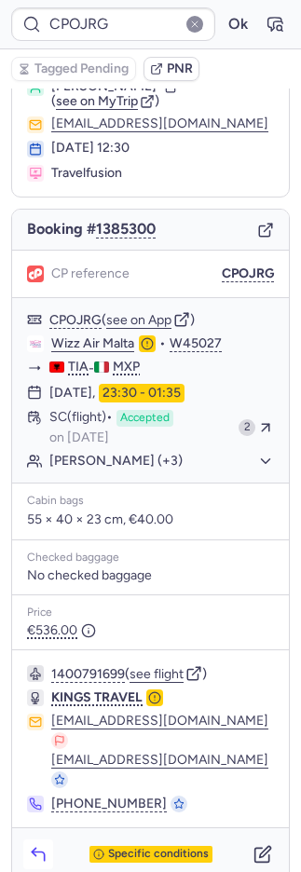
scroll to position [67, 0]
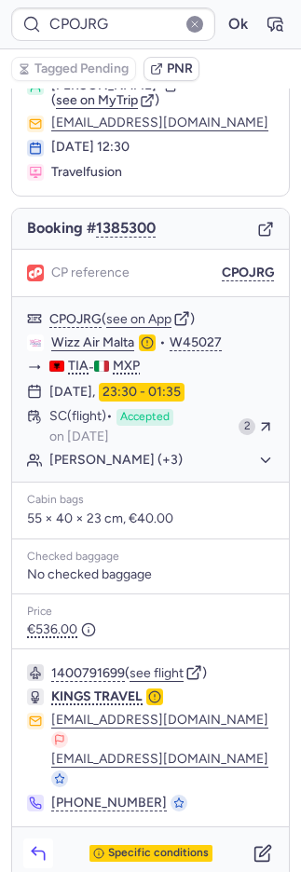
click at [30, 838] on button "button" at bounding box center [38, 853] width 30 height 30
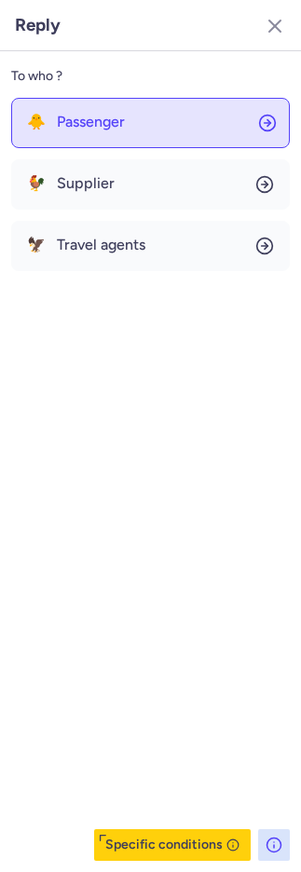
click at [171, 138] on button "🐥 Passenger" at bounding box center [150, 123] width 278 height 50
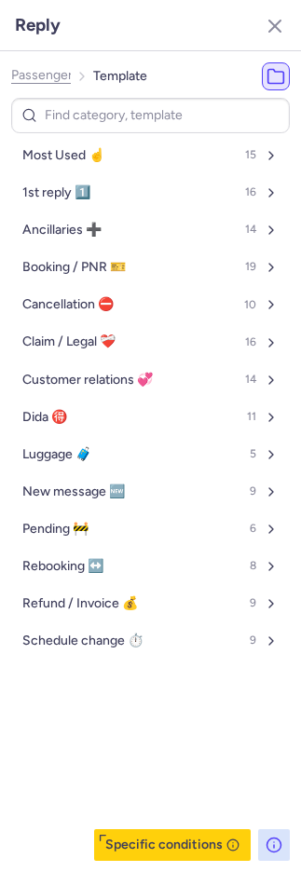
click at [164, 154] on button "Most Used ☝️ 15" at bounding box center [150, 156] width 278 height 30
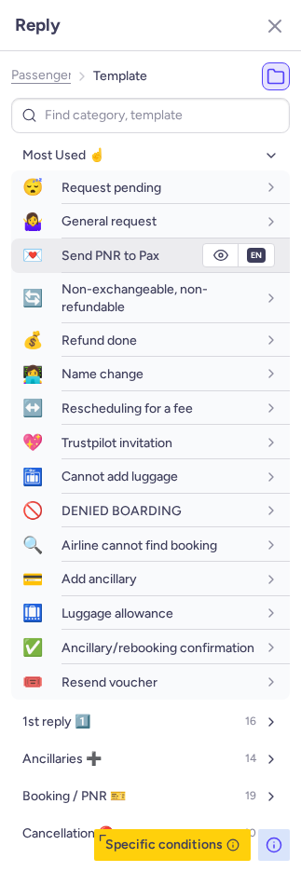
click at [81, 252] on span "Send PNR to Pax" at bounding box center [110, 256] width 98 height 16
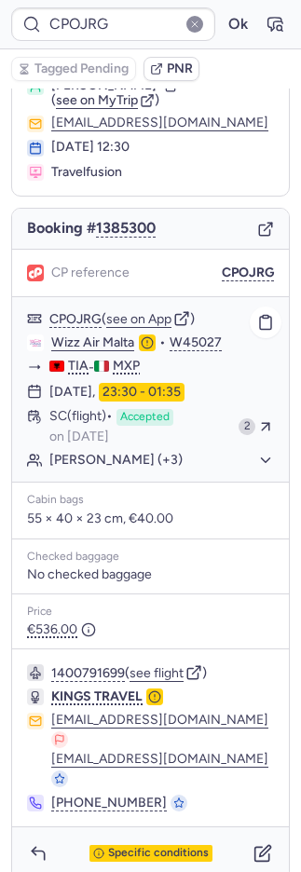
click at [95, 351] on link "Wizz Air Malta" at bounding box center [92, 342] width 83 height 17
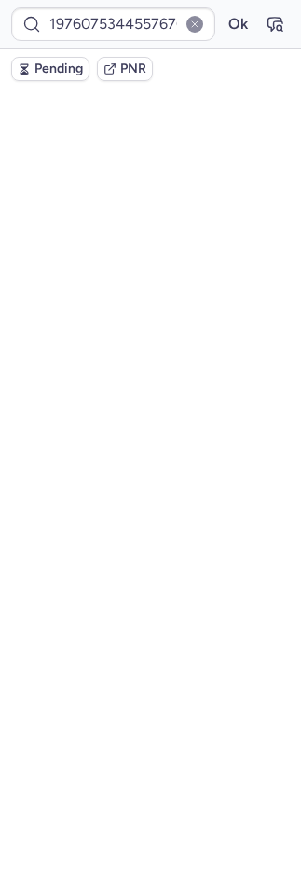
scroll to position [0, 0]
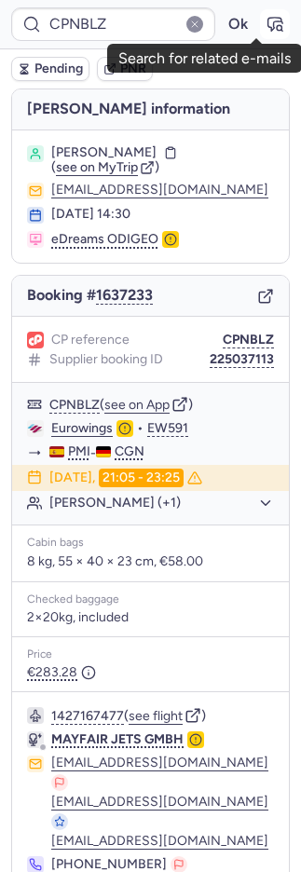
click at [265, 23] on icon "button" at bounding box center [274, 24] width 19 height 19
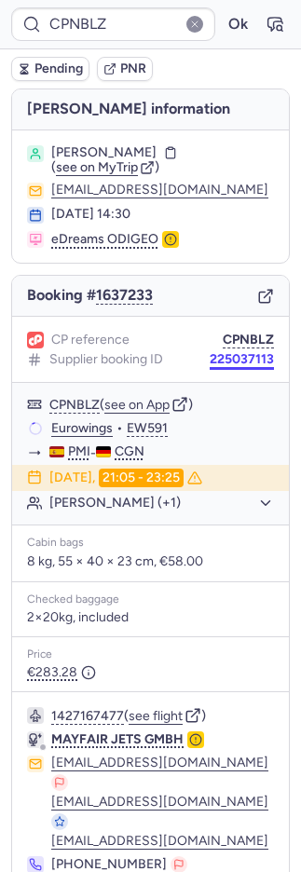
click at [219, 360] on button "225037113" at bounding box center [242, 359] width 64 height 15
click at [123, 76] on button "PNR" at bounding box center [125, 69] width 56 height 24
click at [60, 64] on span "Pending" at bounding box center [58, 68] width 48 height 15
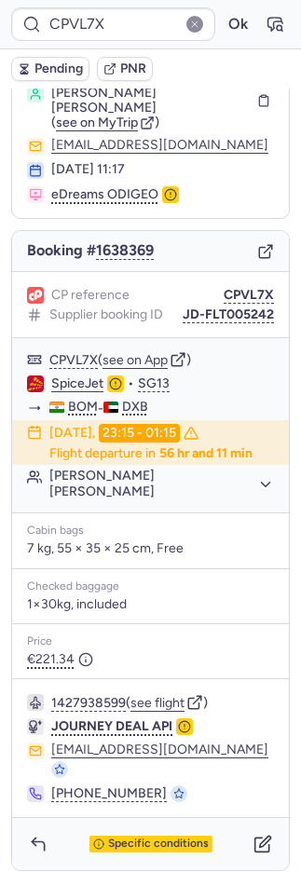
scroll to position [74, 0]
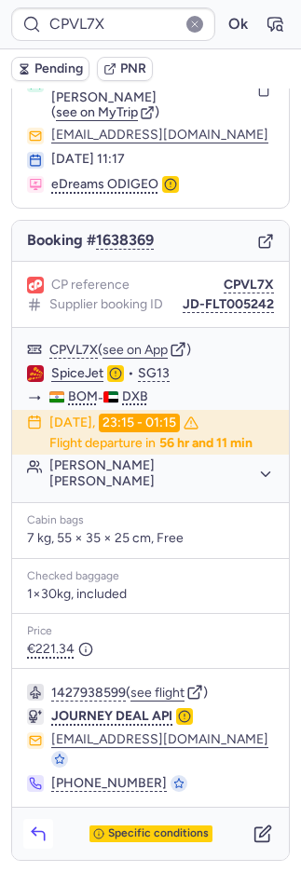
click at [46, 831] on icon "button" at bounding box center [38, 833] width 19 height 19
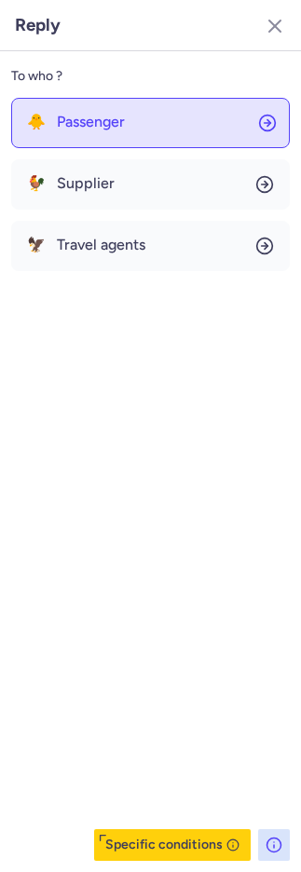
click at [73, 115] on span "Passenger" at bounding box center [91, 122] width 68 height 17
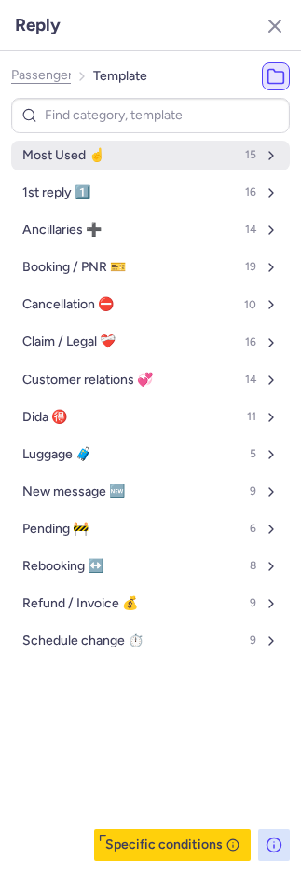
click at [93, 147] on button "Most Used ☝️ 15" at bounding box center [150, 156] width 278 height 30
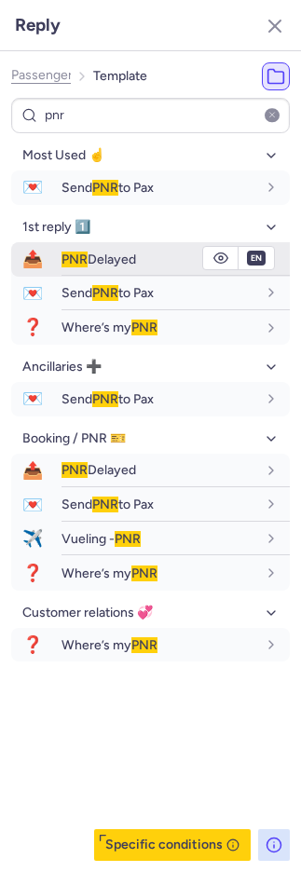
click at [47, 255] on span "📤" at bounding box center [32, 259] width 43 height 34
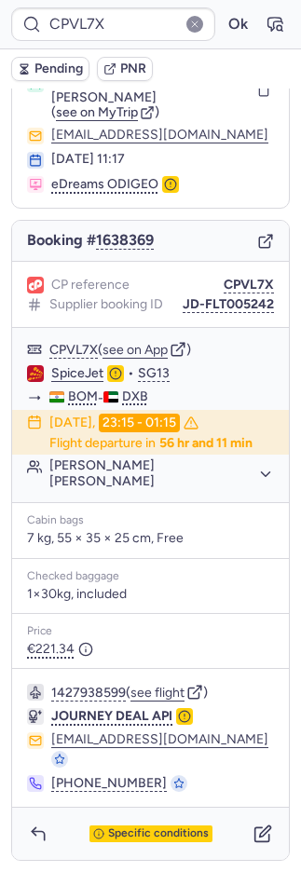
click at [30, 57] on button "Pending" at bounding box center [50, 69] width 78 height 24
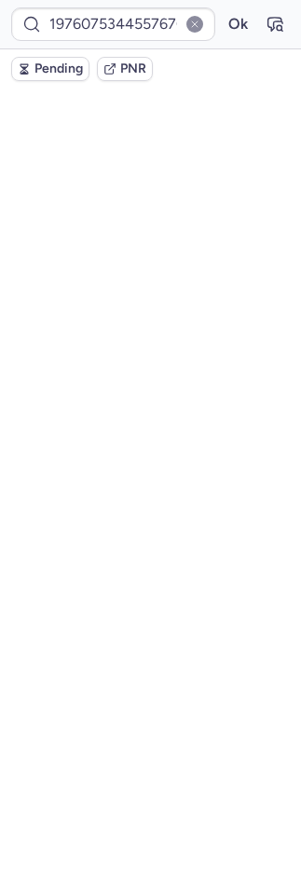
scroll to position [0, 0]
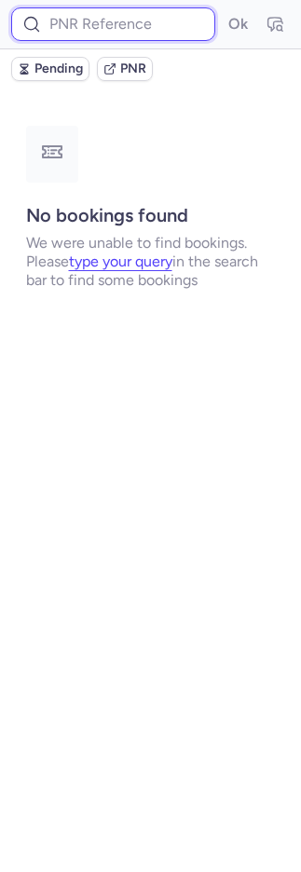
click at [153, 28] on input at bounding box center [113, 24] width 204 height 34
paste input "DT1748501610625357"
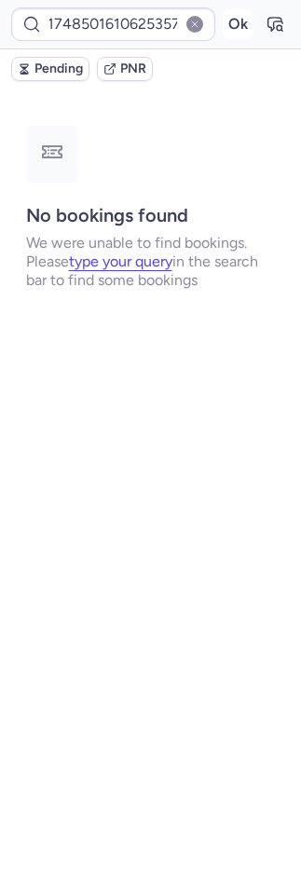
click at [231, 20] on button "Ok" at bounding box center [238, 24] width 30 height 30
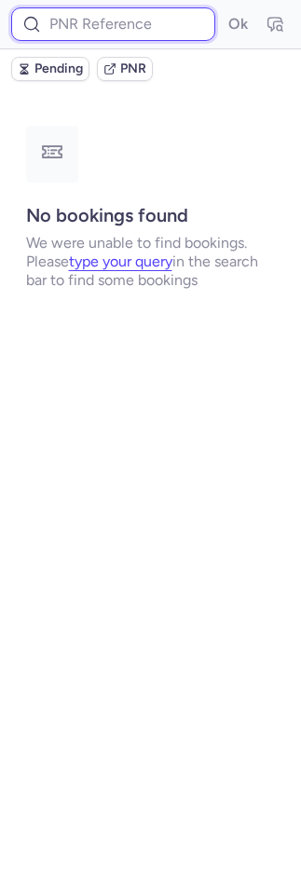
click at [130, 35] on input at bounding box center [113, 24] width 204 height 34
click at [223, 9] on button "Ok" at bounding box center [238, 24] width 30 height 30
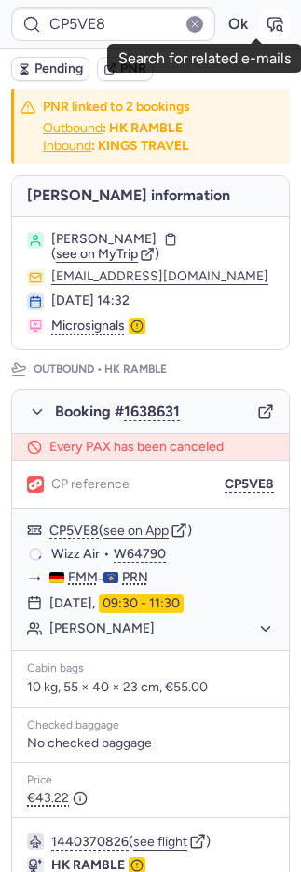
click at [265, 16] on icon "button" at bounding box center [274, 24] width 19 height 19
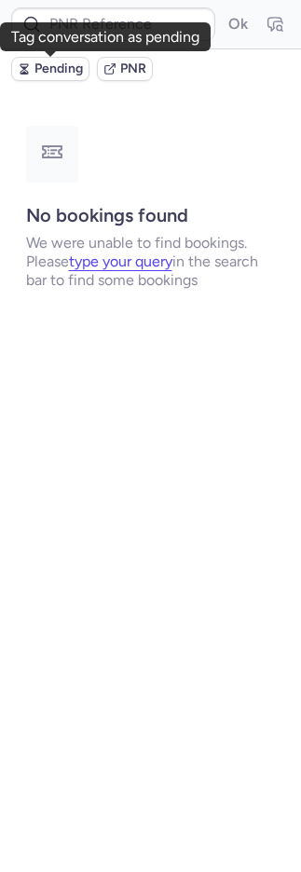
click at [46, 67] on span "Pending" at bounding box center [58, 68] width 48 height 15
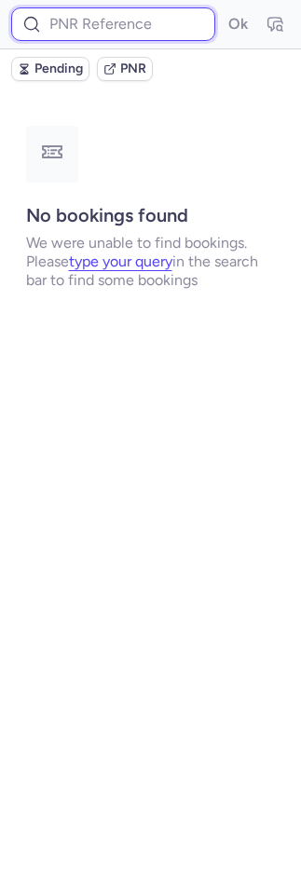
click at [134, 33] on input at bounding box center [113, 24] width 204 height 34
paste input "DT1751462894884950"
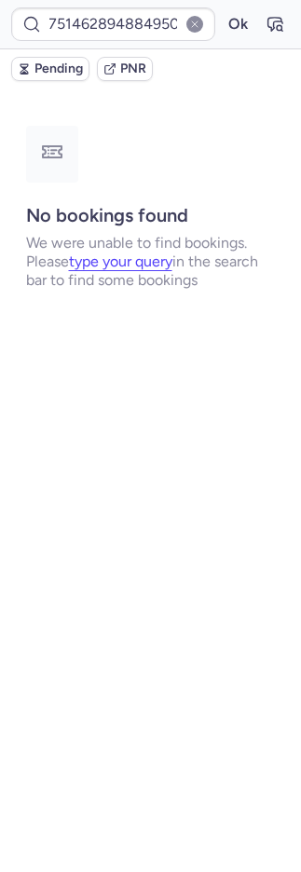
click at [220, 29] on form "DT1751462894884950 Ok" at bounding box center [150, 24] width 278 height 34
click at [231, 26] on button "Ok" at bounding box center [238, 24] width 30 height 30
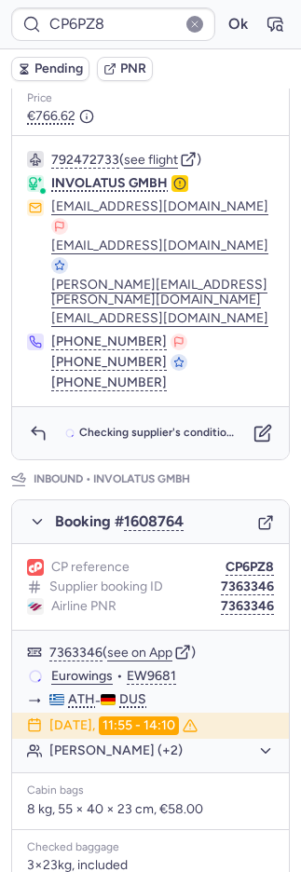
scroll to position [983, 0]
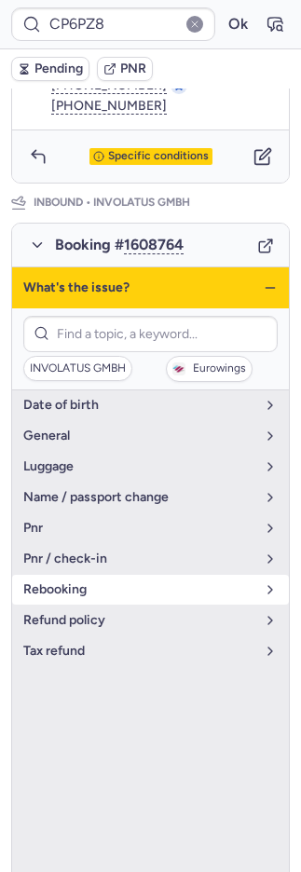
click at [125, 575] on button "rebooking" at bounding box center [150, 590] width 277 height 30
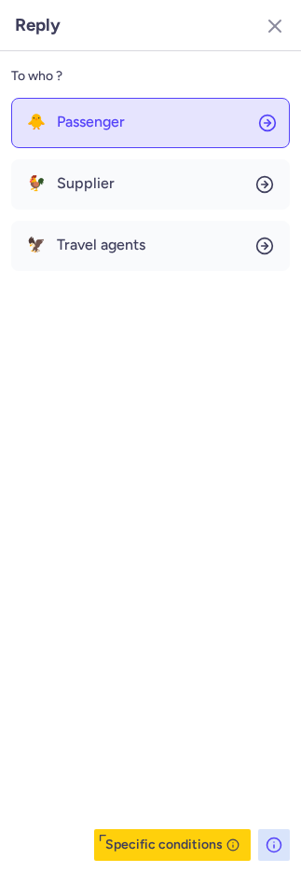
click at [46, 133] on button "🐥 Passenger" at bounding box center [150, 123] width 278 height 50
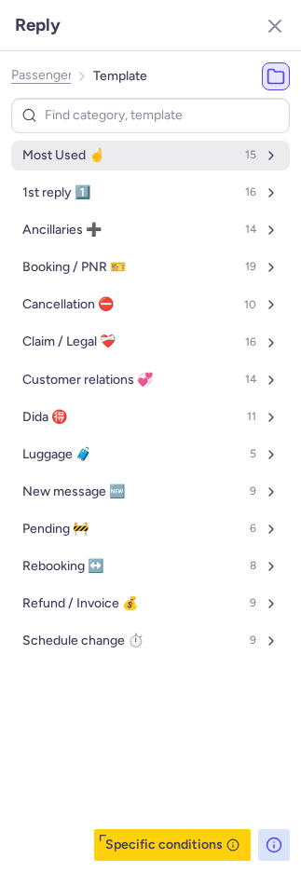
click at [51, 156] on span "Most Used ☝️" at bounding box center [63, 155] width 82 height 15
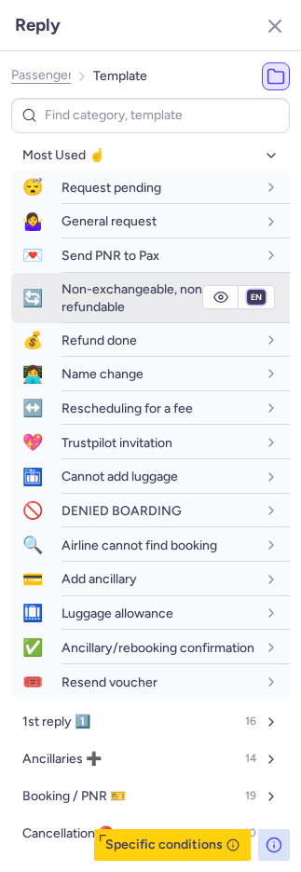
click at [248, 295] on select "fr en de nl pt es it ru" at bounding box center [256, 297] width 17 height 15
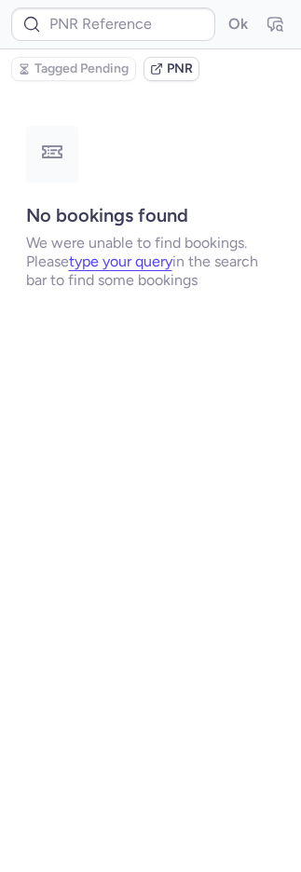
scroll to position [0, 0]
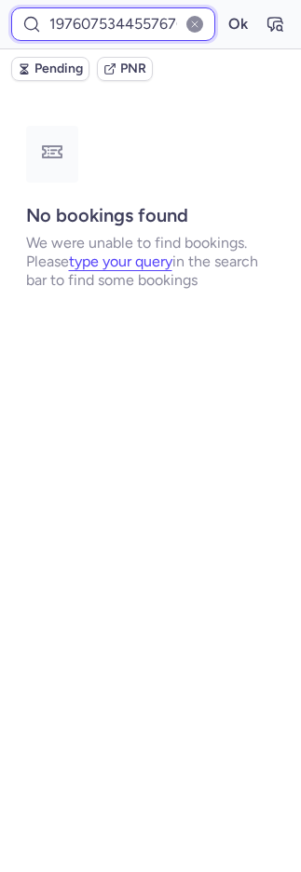
click at [84, 20] on input "19760753445576705" at bounding box center [113, 24] width 204 height 34
click at [84, 21] on input "19760753445576705" at bounding box center [113, 24] width 204 height 34
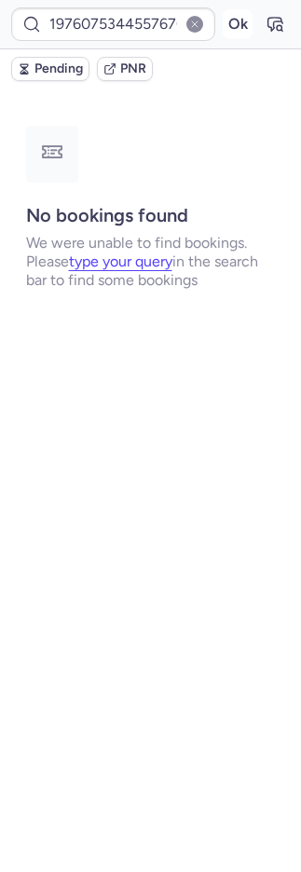
click at [236, 16] on button "Ok" at bounding box center [238, 24] width 30 height 30
click at [234, 20] on button "Ok" at bounding box center [238, 24] width 30 height 30
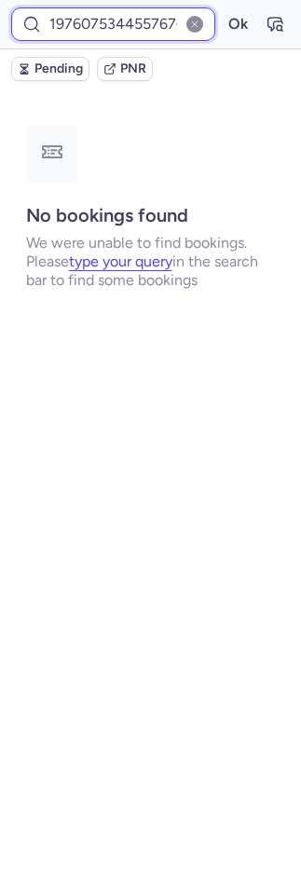
click at [204, 20] on input "19760753445576705" at bounding box center [113, 24] width 204 height 34
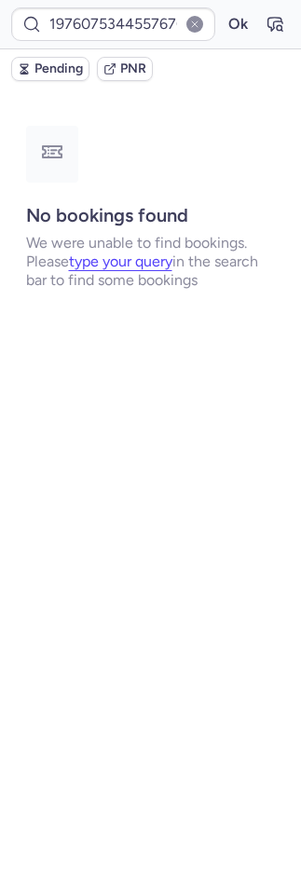
click at [194, 29] on button "button" at bounding box center [194, 24] width 17 height 17
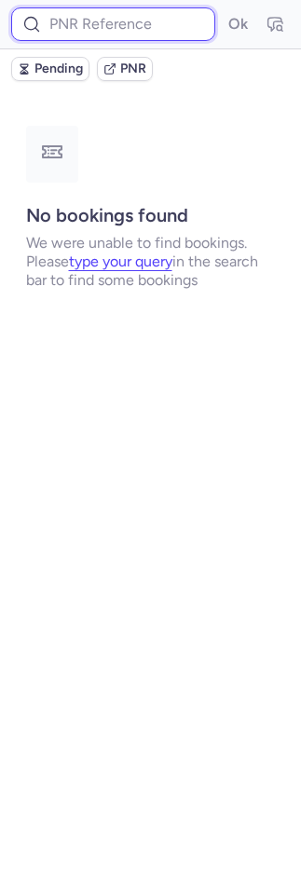
click at [140, 24] on input at bounding box center [113, 24] width 204 height 34
paste input "19760753445576705"
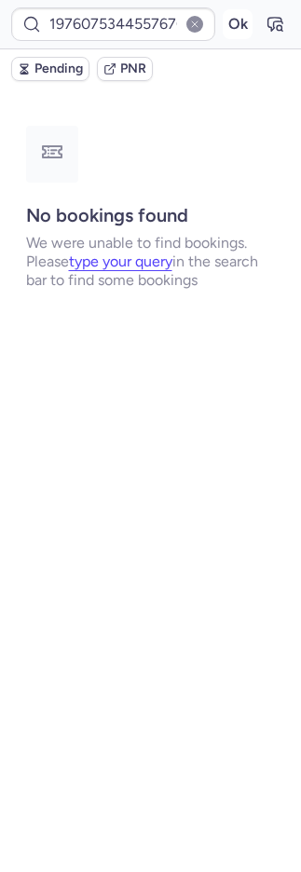
click at [232, 24] on button "Ok" at bounding box center [238, 24] width 30 height 30
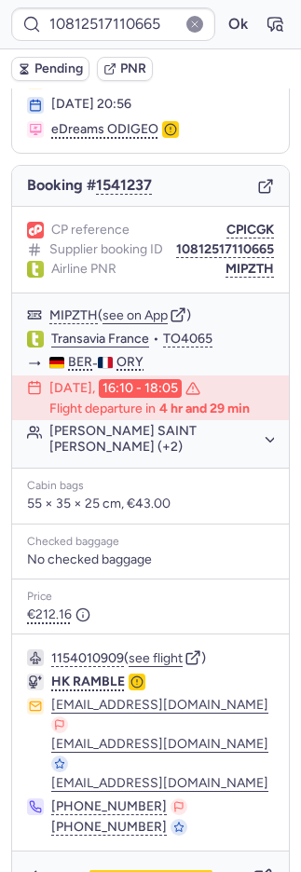
scroll to position [151, 0]
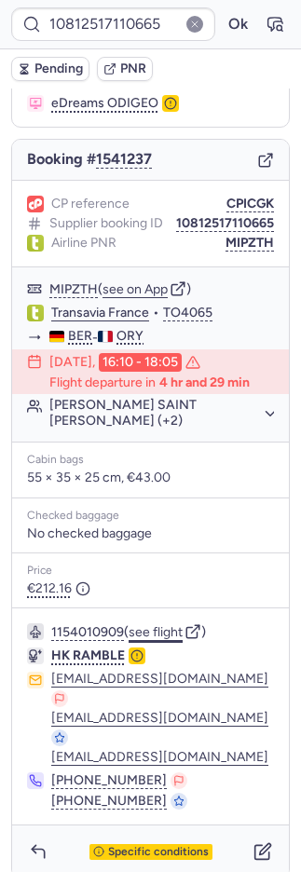
click at [165, 625] on button "see flight" at bounding box center [155, 632] width 54 height 15
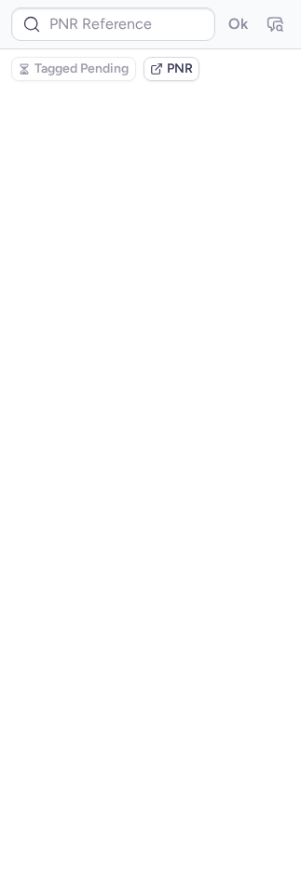
scroll to position [0, 0]
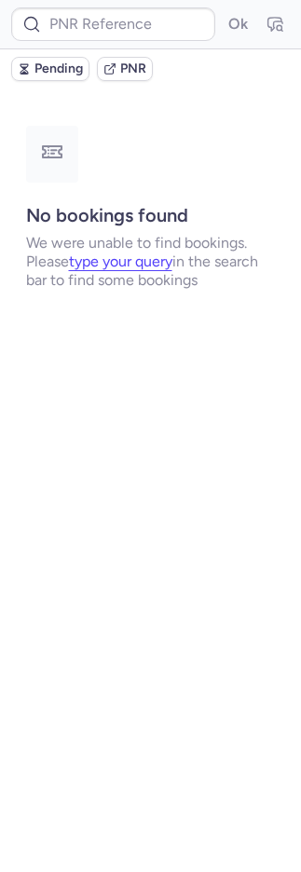
click at [121, 40] on div "Ok" at bounding box center [150, 24] width 301 height 49
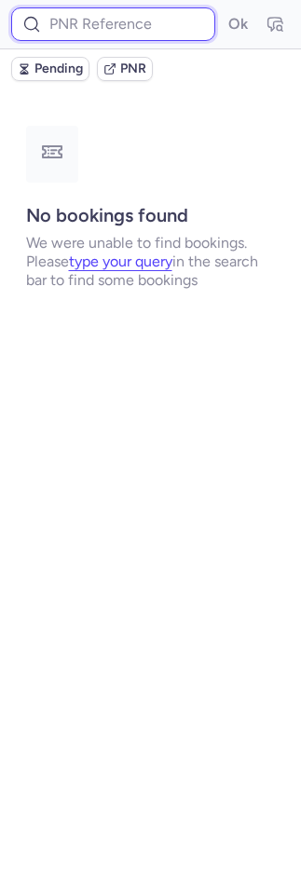
click at [136, 32] on input at bounding box center [113, 24] width 204 height 34
paste input "DT1753767932847280"
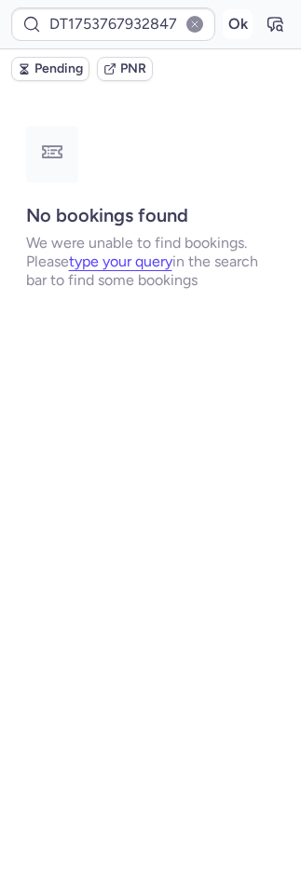
click at [243, 32] on button "Ok" at bounding box center [238, 24] width 30 height 30
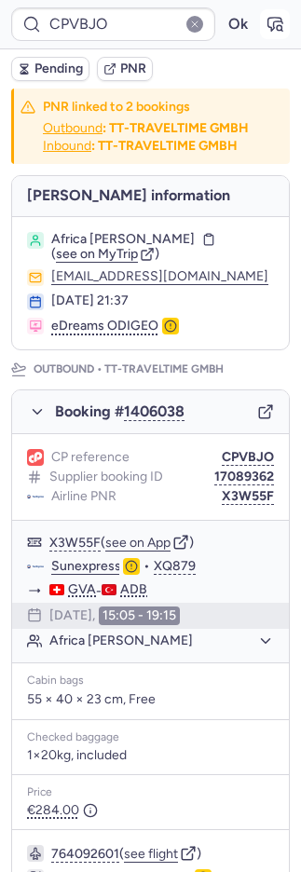
click at [260, 13] on button "button" at bounding box center [275, 24] width 30 height 30
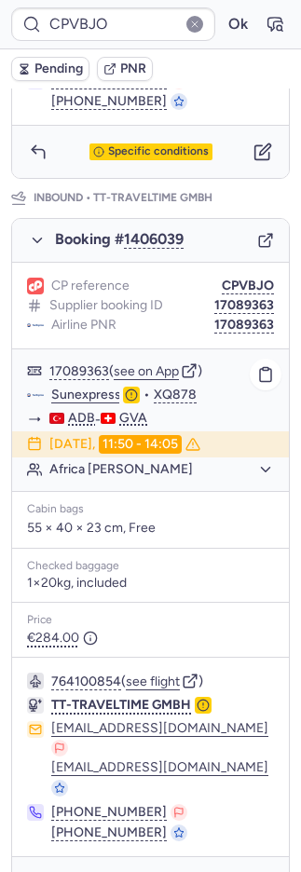
scroll to position [903, 0]
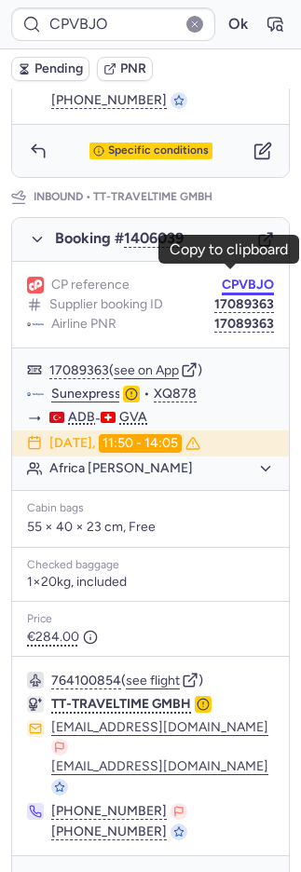
click at [249, 277] on button "CPVBJO" at bounding box center [248, 284] width 52 height 15
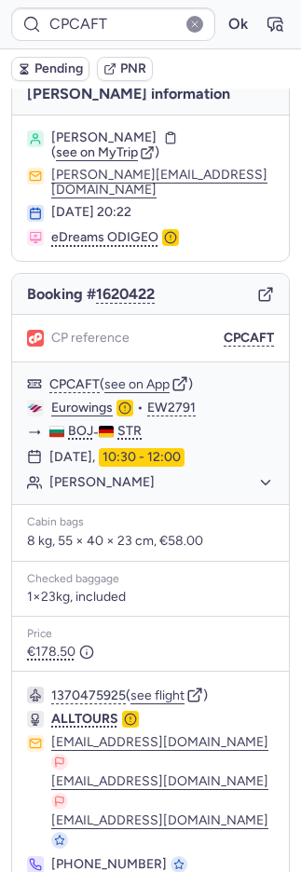
scroll to position [22, 0]
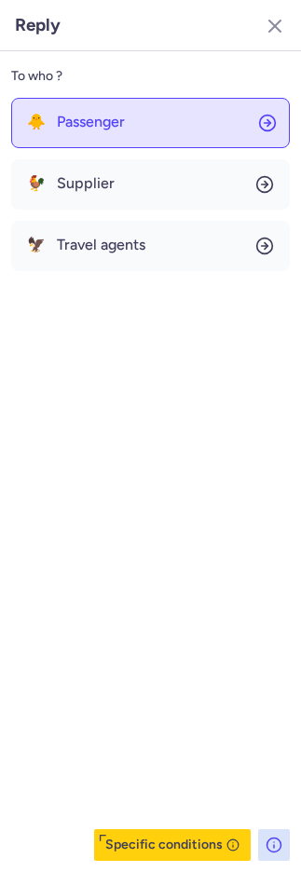
drag, startPoint x: 152, startPoint y: 115, endPoint x: 151, endPoint y: 127, distance: 11.2
click at [152, 116] on button "🐥 Passenger" at bounding box center [150, 123] width 278 height 50
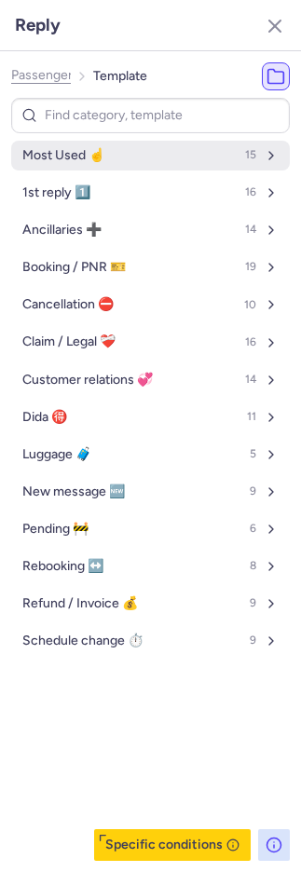
click at [146, 161] on button "Most Used ☝️ 15" at bounding box center [150, 156] width 278 height 30
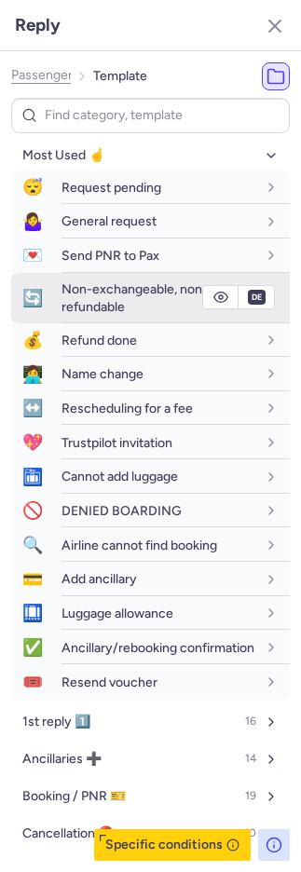
click at [142, 303] on div "Non-exchangeable, non-refundable" at bounding box center [158, 297] width 195 height 34
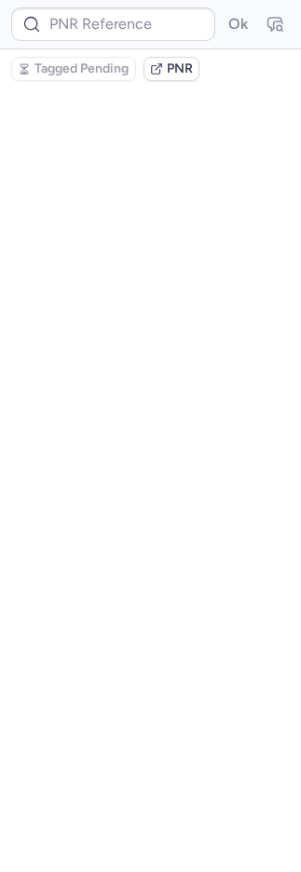
scroll to position [0, 0]
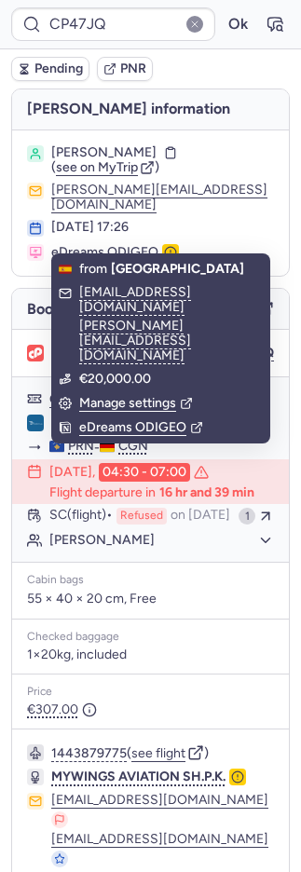
click at [128, 61] on span "PNR" at bounding box center [133, 68] width 26 height 15
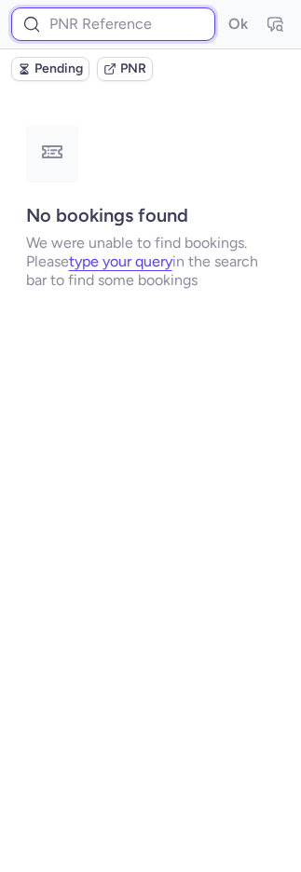
paste input "DT1753767932847280"
click at [144, 28] on input at bounding box center [113, 24] width 204 height 34
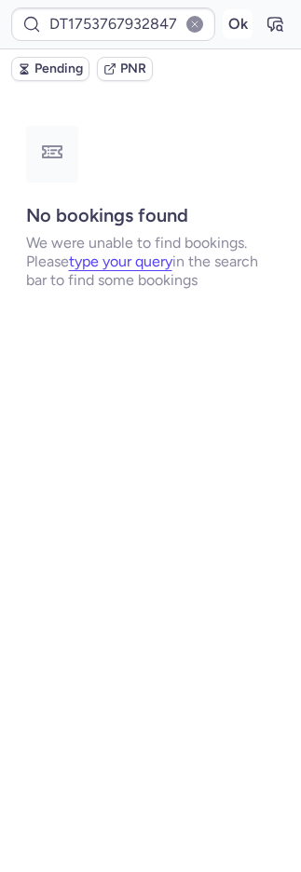
click at [238, 26] on button "Ok" at bounding box center [238, 24] width 30 height 30
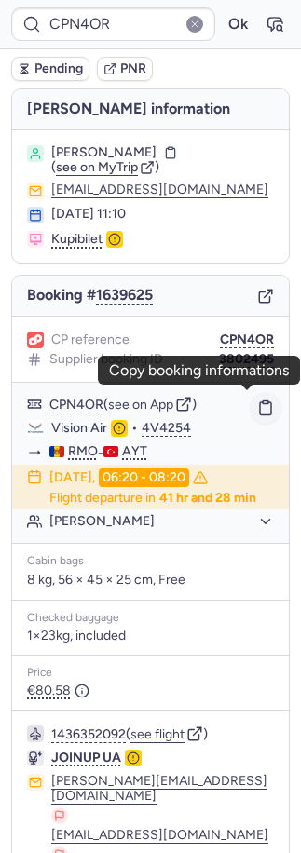
click at [257, 402] on icon "button" at bounding box center [265, 407] width 17 height 17
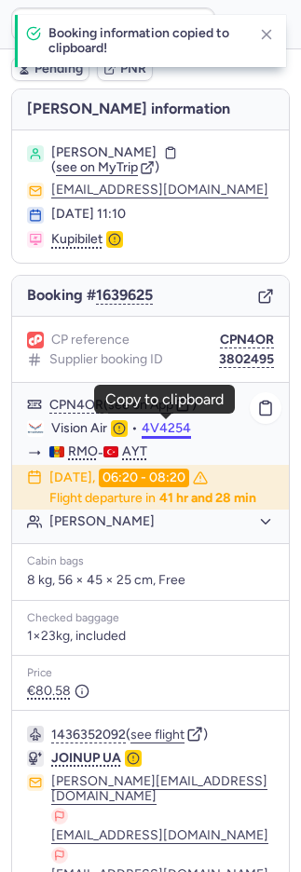
click at [169, 424] on button "4V4254" at bounding box center [166, 428] width 49 height 15
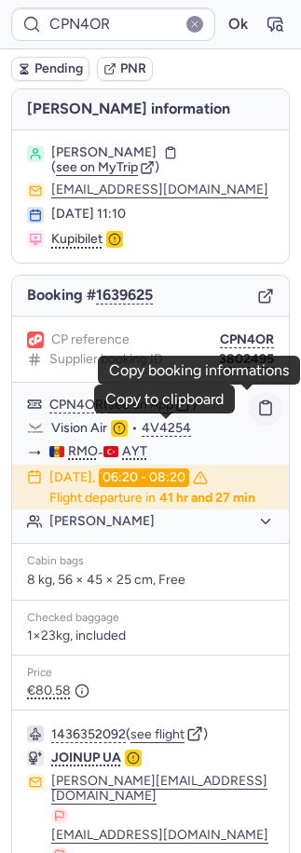
click at [257, 412] on icon "button" at bounding box center [265, 407] width 17 height 17
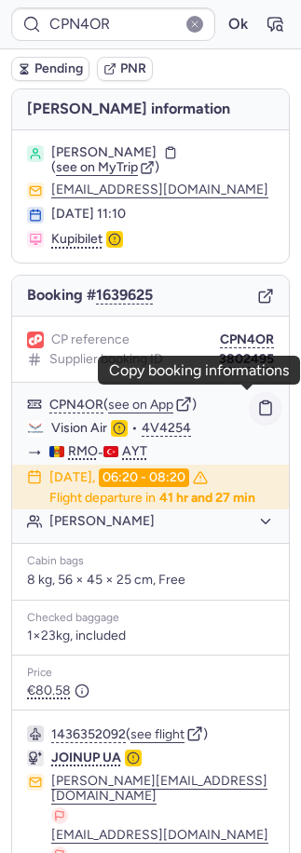
click at [260, 412] on icon "button" at bounding box center [265, 408] width 11 height 13
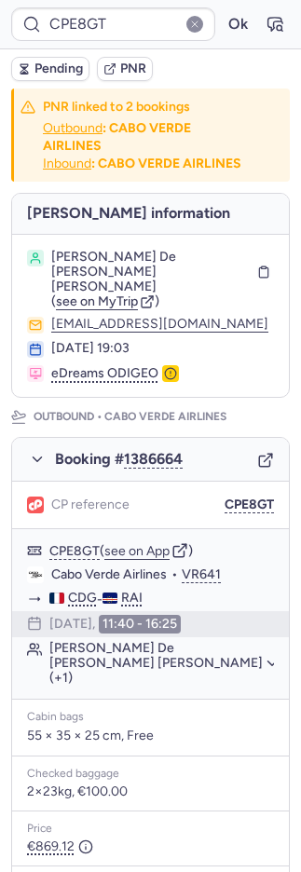
click at [29, 63] on icon "button" at bounding box center [24, 68] width 13 height 13
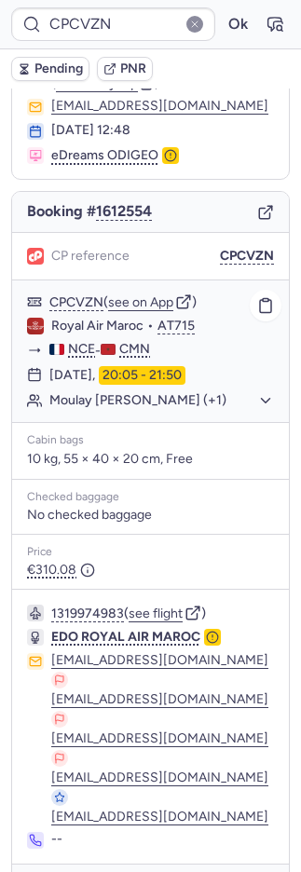
scroll to position [86, 0]
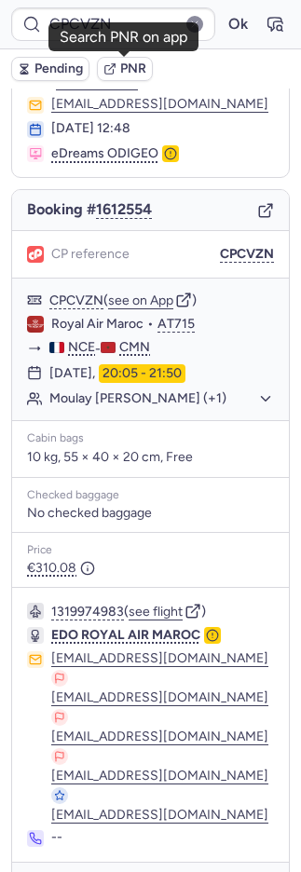
click at [135, 67] on span "PNR" at bounding box center [133, 68] width 26 height 15
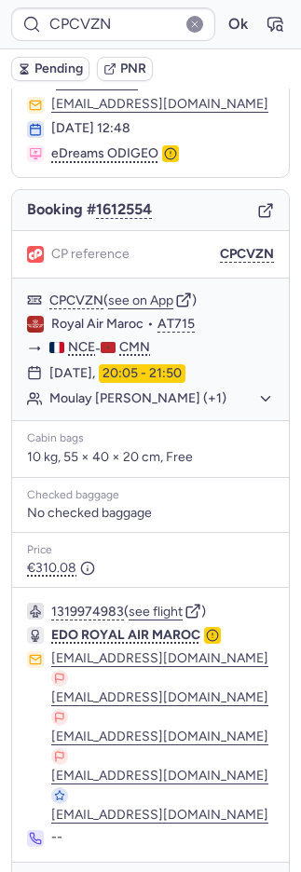
click at [34, 871] on icon "button" at bounding box center [38, 888] width 19 height 19
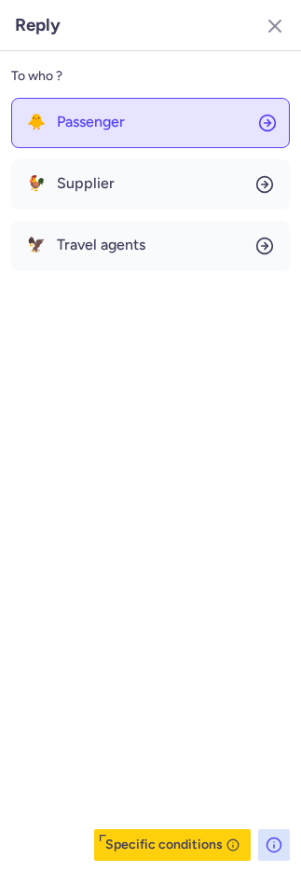
click at [115, 118] on span "Passenger" at bounding box center [91, 122] width 68 height 17
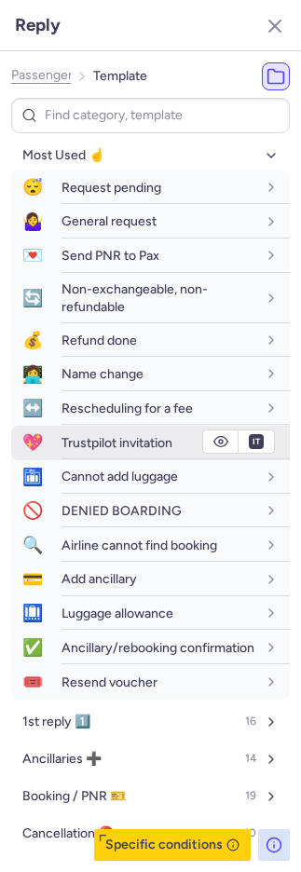
click at [114, 443] on span "Trustpilot invitation" at bounding box center [116, 443] width 111 height 16
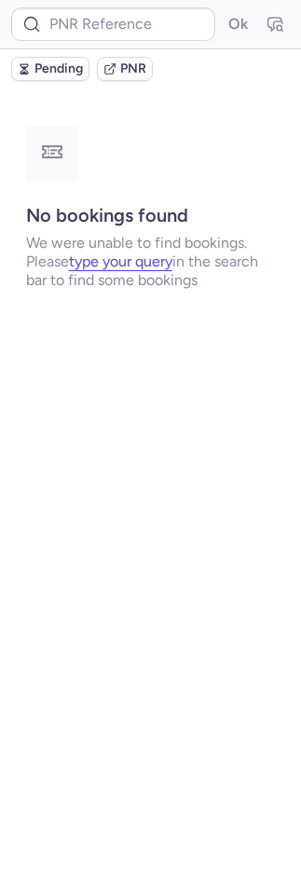
scroll to position [0, 0]
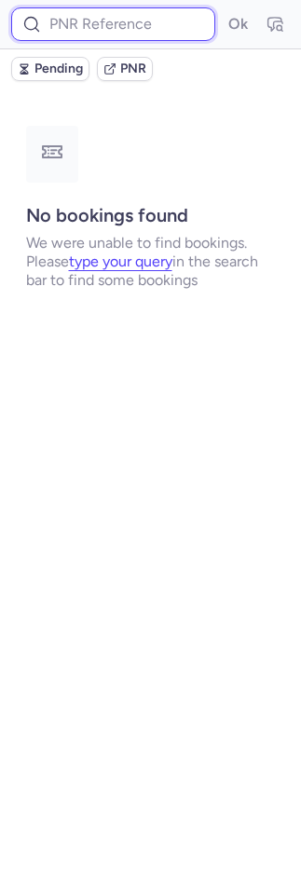
click at [69, 26] on input at bounding box center [113, 24] width 204 height 34
paste input "DT1754509641045355"
click at [223, 9] on button "Ok" at bounding box center [238, 24] width 30 height 30
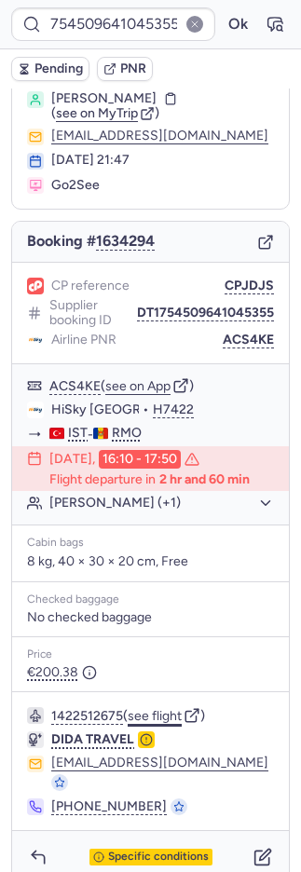
scroll to position [0, 0]
click at [169, 712] on button "see flight" at bounding box center [155, 716] width 54 height 15
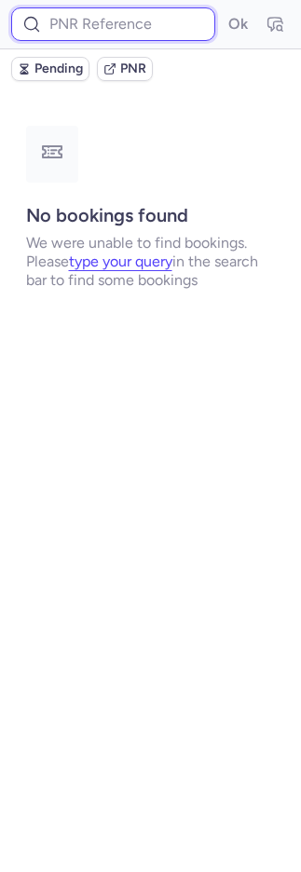
click at [104, 27] on input at bounding box center [113, 24] width 204 height 34
paste input "DT1754545646535000"
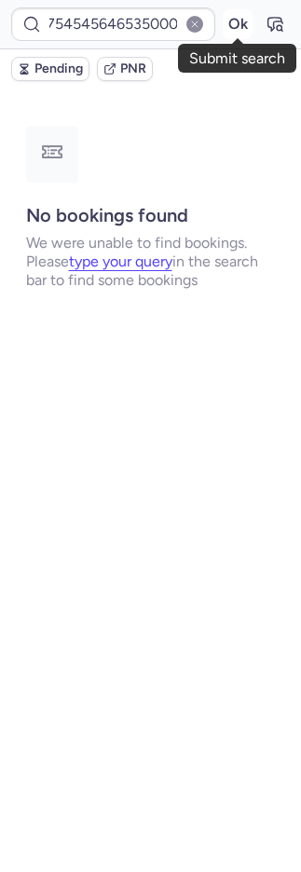
click at [237, 28] on button "Ok" at bounding box center [238, 24] width 30 height 30
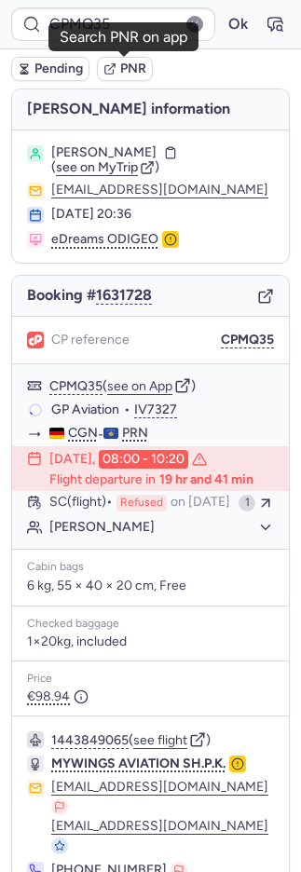
click at [131, 63] on span "PNR" at bounding box center [133, 68] width 26 height 15
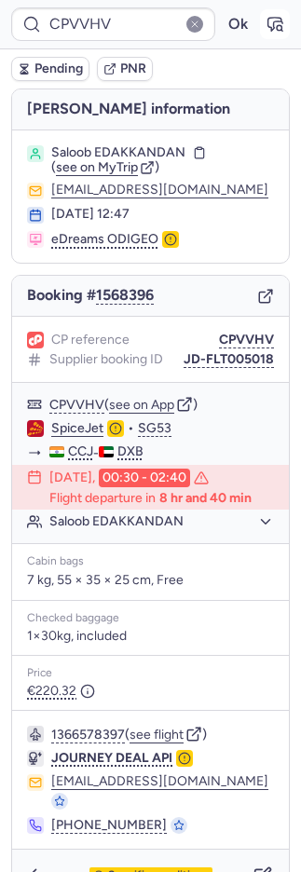
click at [265, 30] on icon "button" at bounding box center [274, 24] width 19 height 19
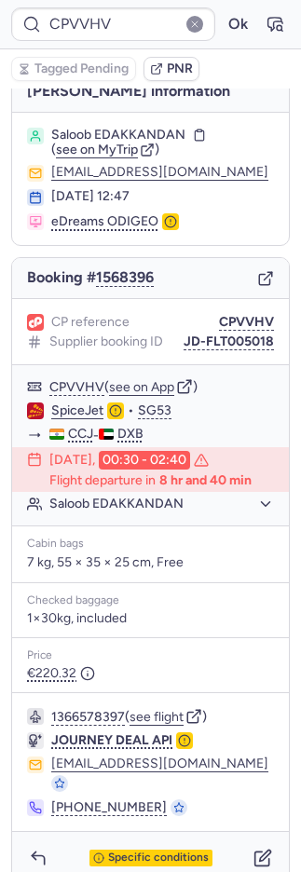
scroll to position [19, 0]
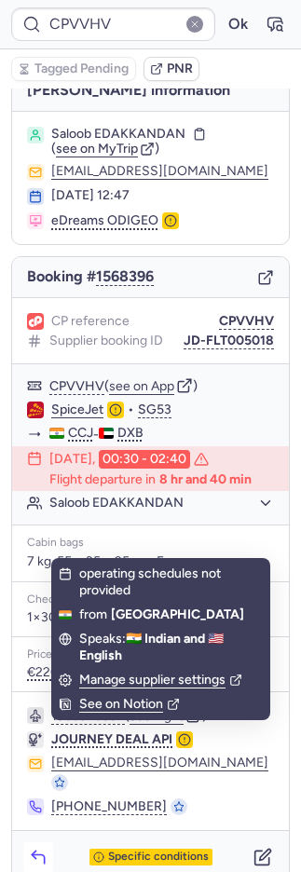
click at [27, 842] on button "button" at bounding box center [38, 857] width 30 height 30
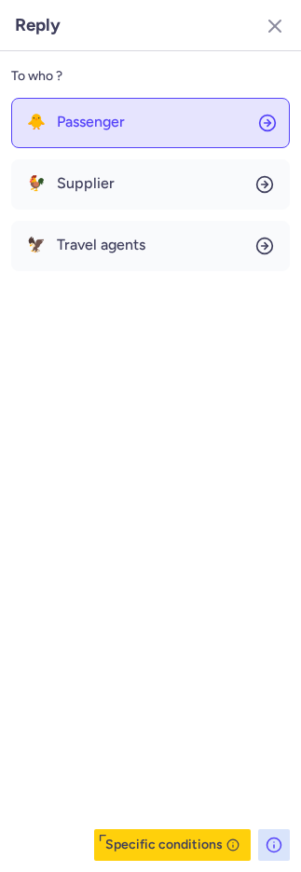
click at [135, 114] on button "🐥 Passenger" at bounding box center [150, 123] width 278 height 50
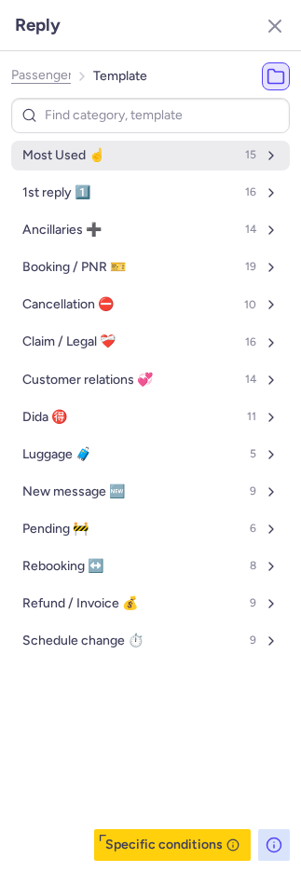
click at [127, 156] on button "Most Used ☝️ 15" at bounding box center [150, 156] width 278 height 30
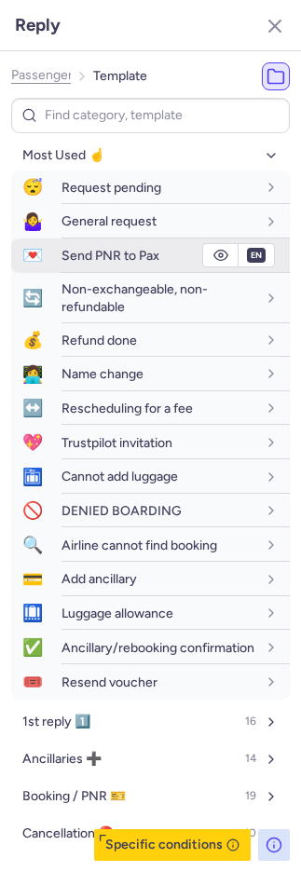
click at [116, 253] on span "Send PNR to Pax" at bounding box center [110, 256] width 98 height 16
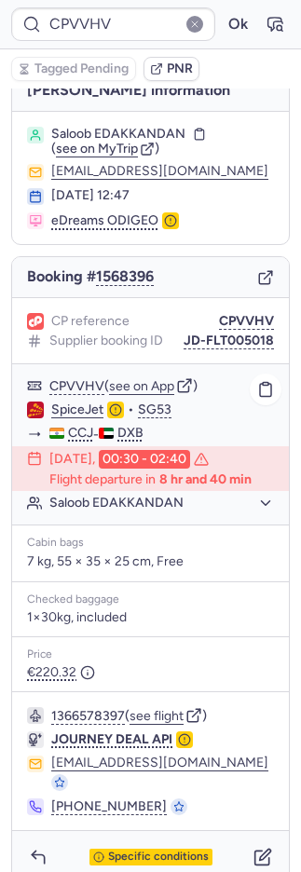
click at [67, 401] on link "SpiceJet" at bounding box center [77, 409] width 52 height 17
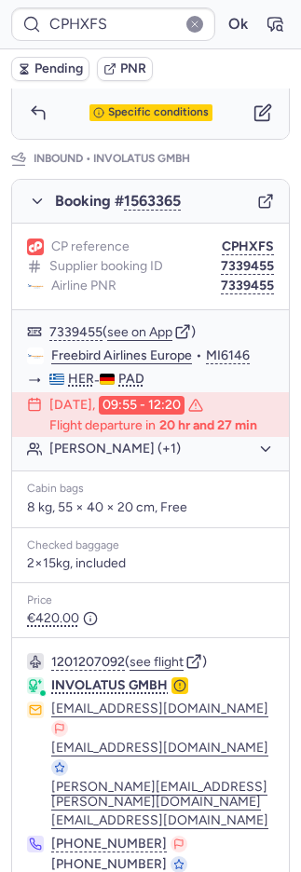
scroll to position [1021, 0]
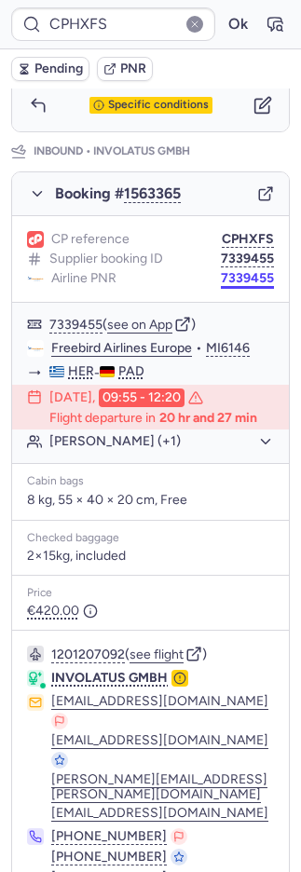
click at [221, 271] on button "7339455" at bounding box center [247, 278] width 53 height 15
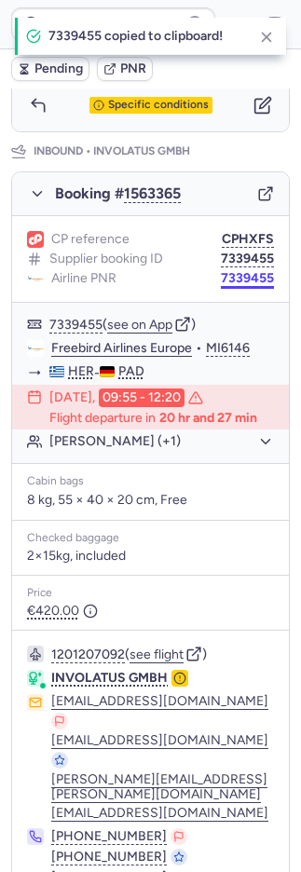
click at [221, 271] on button "7339455" at bounding box center [247, 278] width 53 height 15
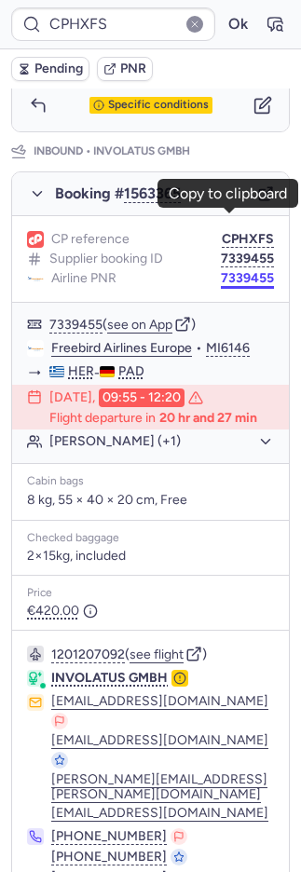
click at [221, 271] on button "7339455" at bounding box center [247, 278] width 53 height 15
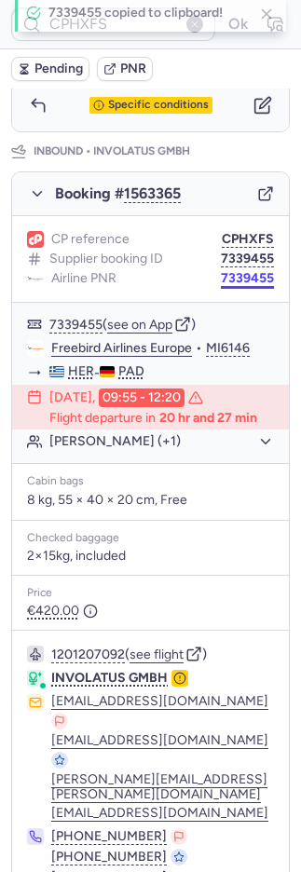
click at [221, 271] on button "7339455" at bounding box center [247, 278] width 53 height 15
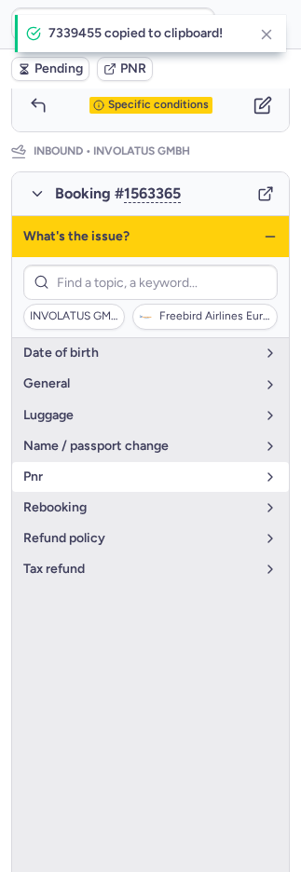
click at [76, 469] on span "pnr" at bounding box center [139, 476] width 232 height 15
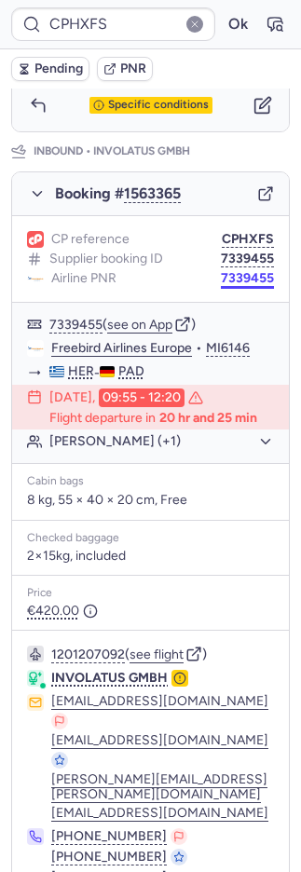
click at [232, 271] on button "7339455" at bounding box center [247, 278] width 53 height 15
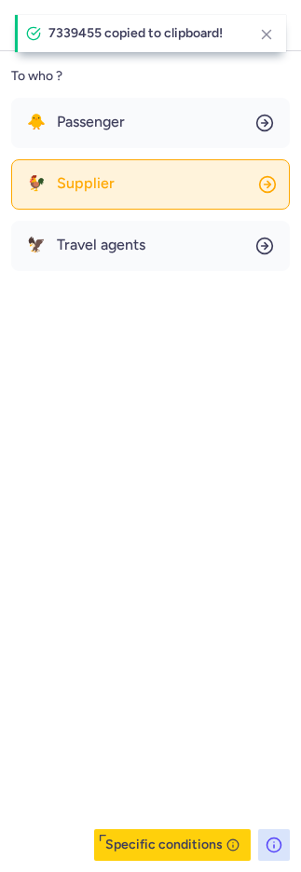
click at [61, 203] on button "🐓 Supplier" at bounding box center [150, 184] width 278 height 50
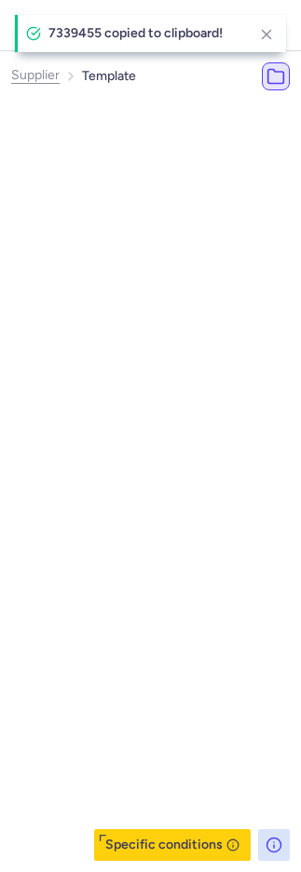
click at [60, 173] on ul "Most Used ☝️ 15 1st reply 1️⃣ 3 Ancillaries ➕ 5 Booking / PNR 🎫 3 Cancellation …" at bounding box center [180, 380] width 278 height 478
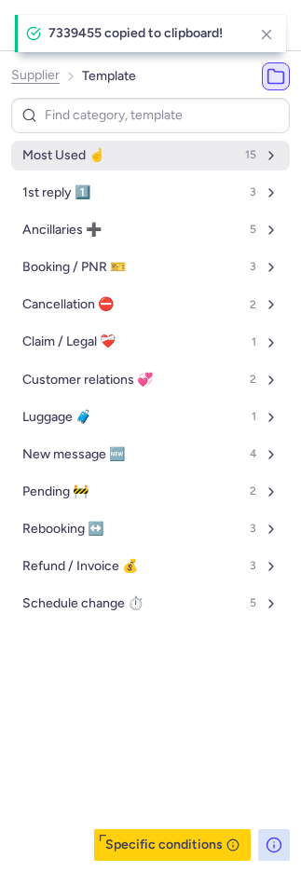
click at [60, 163] on button "Most Used ☝️ 15" at bounding box center [150, 156] width 278 height 30
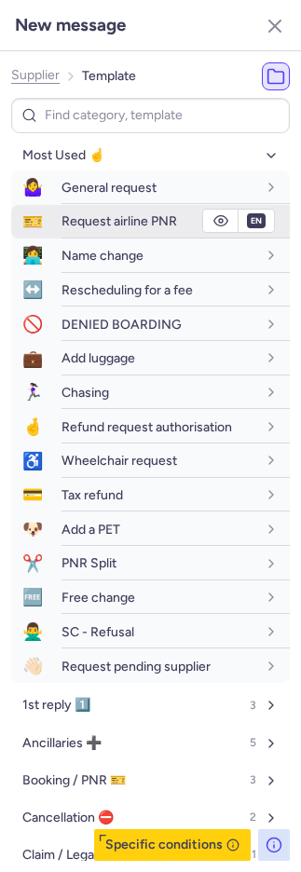
click at [102, 217] on span "Request airline PNR" at bounding box center [118, 221] width 115 height 16
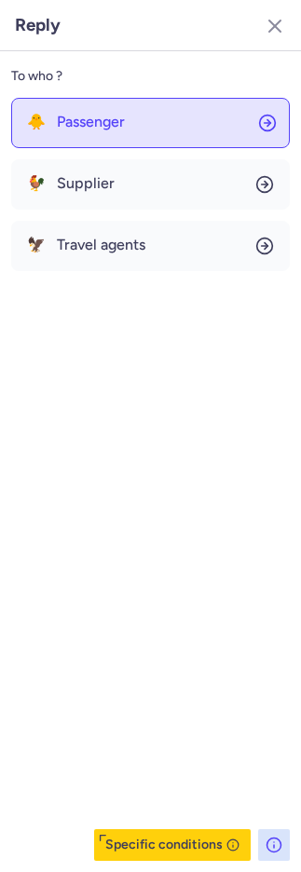
click at [92, 142] on button "🐥 Passenger" at bounding box center [150, 123] width 278 height 50
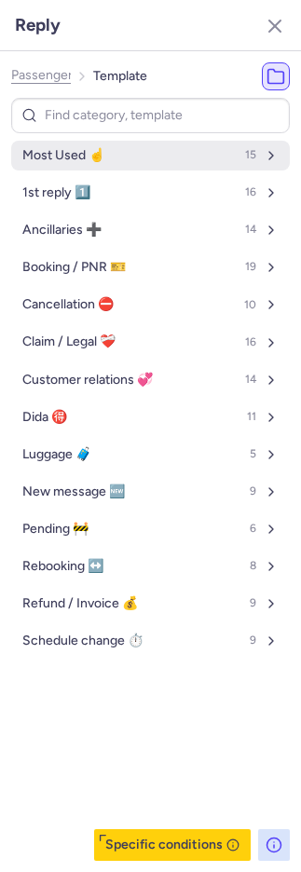
click at [92, 154] on span "Most Used ☝️" at bounding box center [63, 155] width 82 height 15
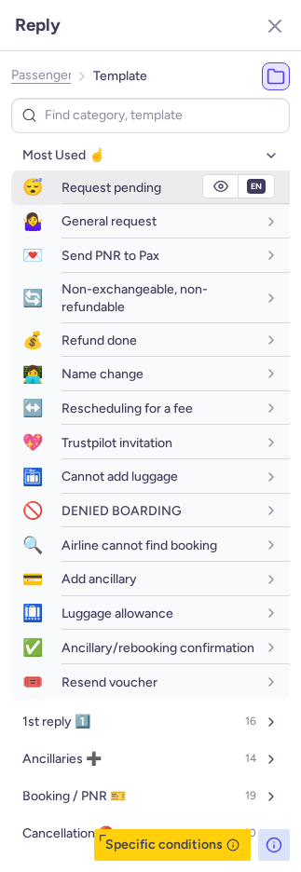
click at [90, 185] on span "Request pending" at bounding box center [111, 188] width 100 height 16
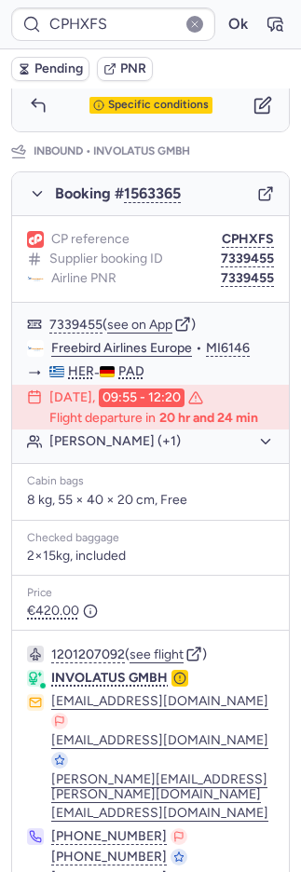
drag, startPoint x: 67, startPoint y: 68, endPoint x: 59, endPoint y: 63, distance: 9.6
click at [67, 68] on span "Pending" at bounding box center [58, 68] width 48 height 15
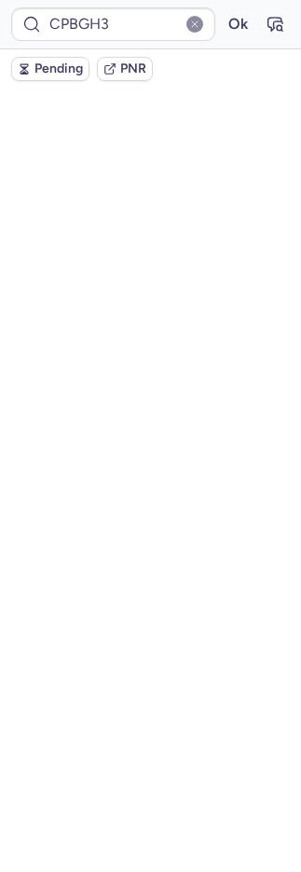
scroll to position [37, 0]
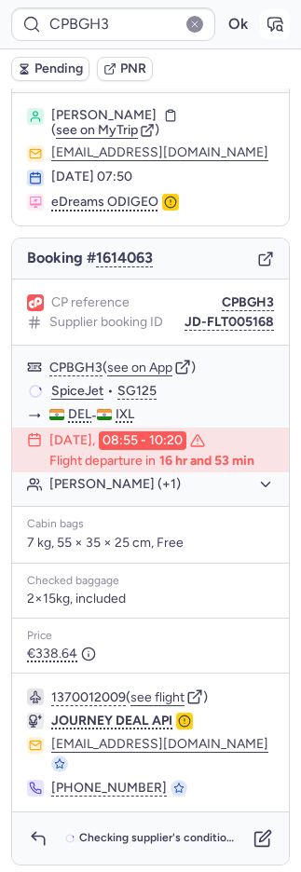
click at [260, 25] on button "button" at bounding box center [275, 24] width 30 height 30
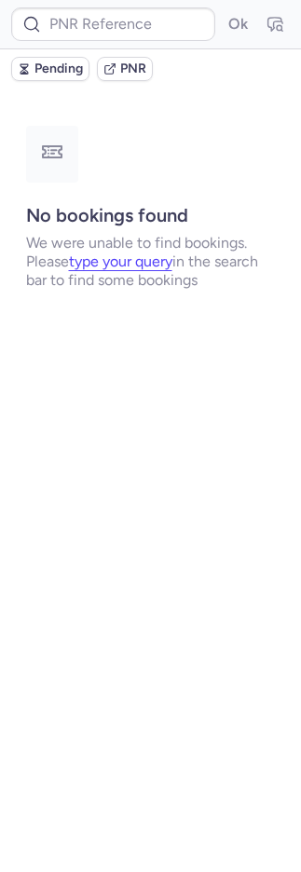
scroll to position [0, 0]
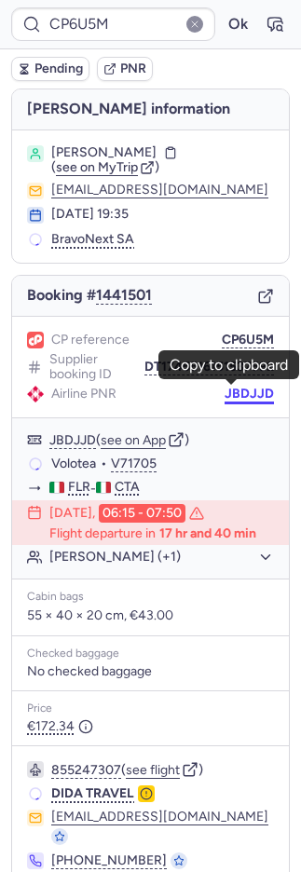
click at [224, 387] on button "JBDJJD" at bounding box center [248, 393] width 49 height 15
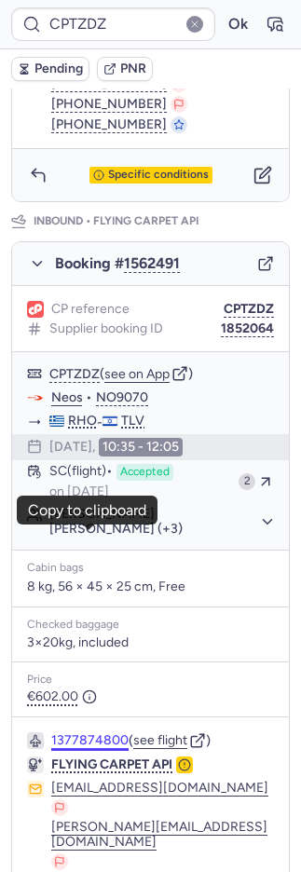
scroll to position [1174, 0]
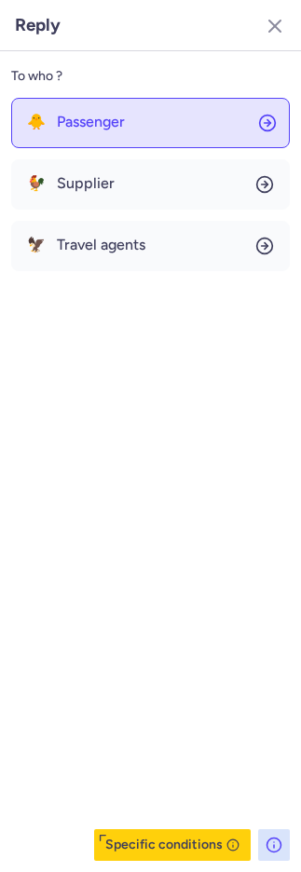
click at [124, 120] on button "🐥 Passenger" at bounding box center [150, 123] width 278 height 50
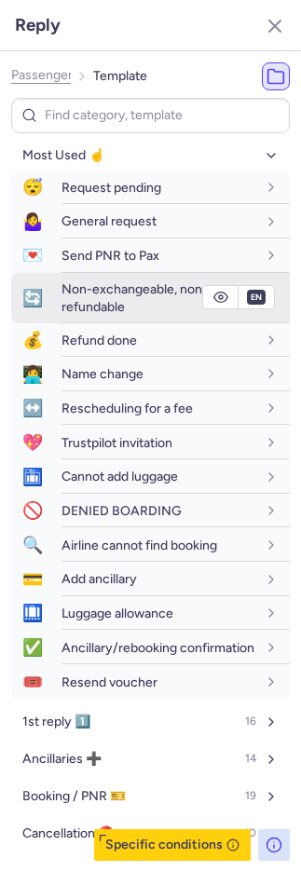
click at [73, 305] on span "Non-exchangeable, non-refundable" at bounding box center [134, 297] width 146 height 33
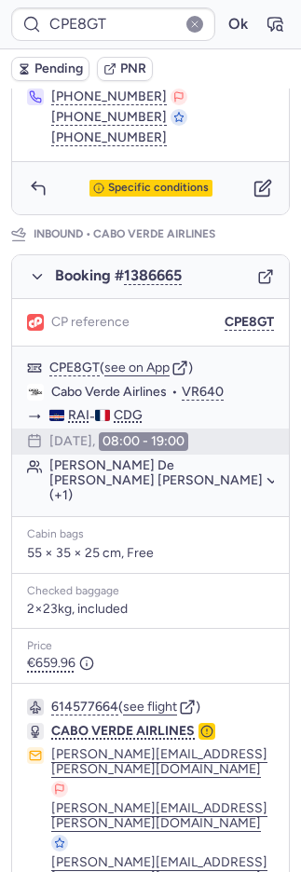
scroll to position [1031, 0]
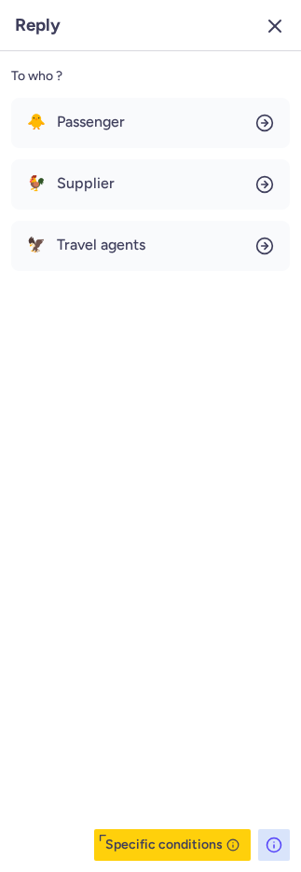
click at [280, 22] on icon "button" at bounding box center [275, 26] width 22 height 22
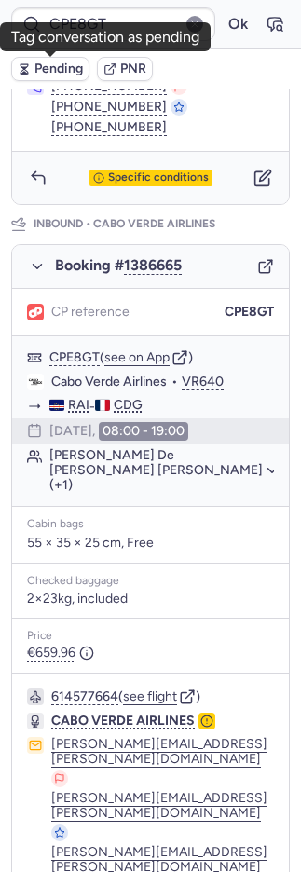
click at [44, 63] on span "Pending" at bounding box center [58, 68] width 48 height 15
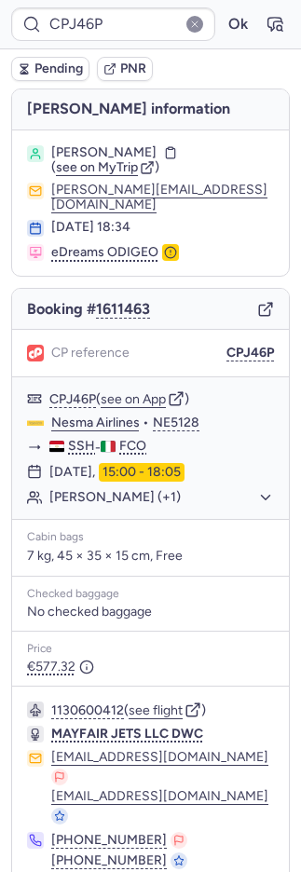
scroll to position [22, 0]
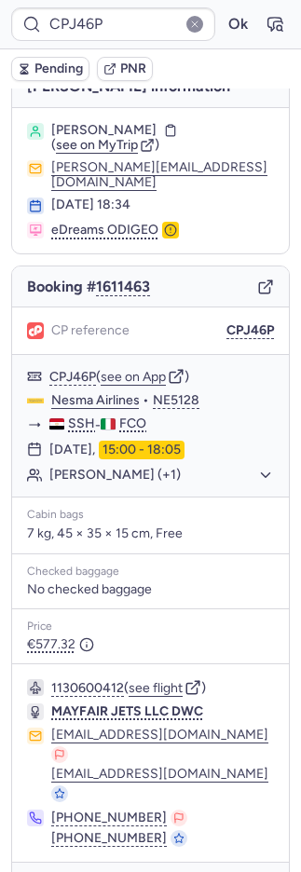
click at [253, 871] on icon "button" at bounding box center [262, 888] width 19 height 19
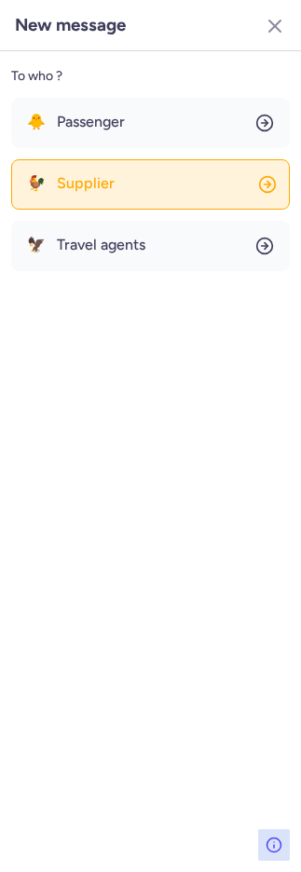
drag, startPoint x: 105, startPoint y: 186, endPoint x: 100, endPoint y: 170, distance: 16.8
click at [104, 186] on span "Supplier" at bounding box center [86, 183] width 58 height 17
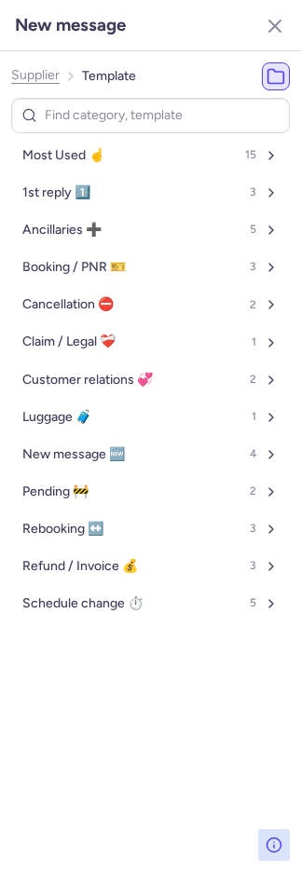
click at [89, 143] on button "Most Used ☝️ 15" at bounding box center [150, 156] width 278 height 30
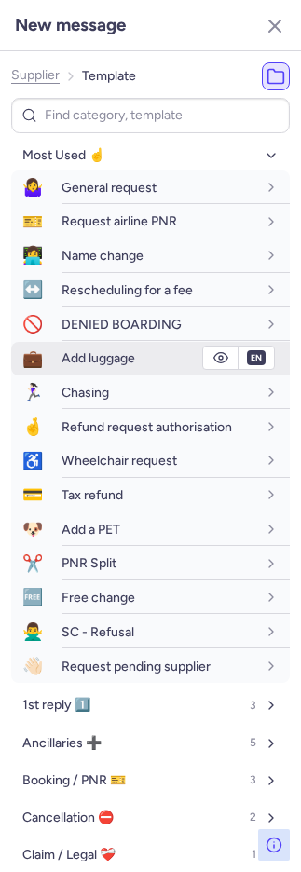
click at [72, 350] on span "Add luggage" at bounding box center [98, 358] width 74 height 16
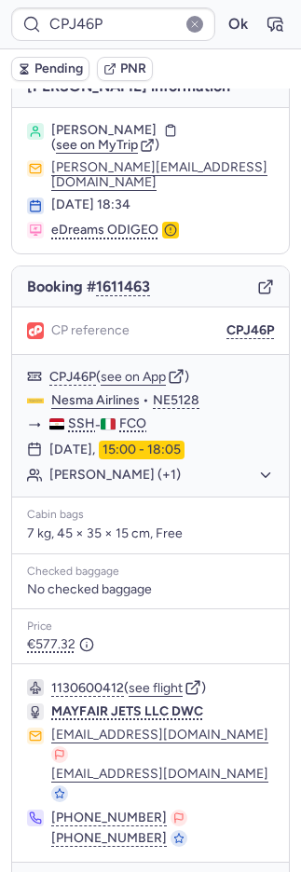
click at [38, 871] on icon "button" at bounding box center [38, 888] width 19 height 19
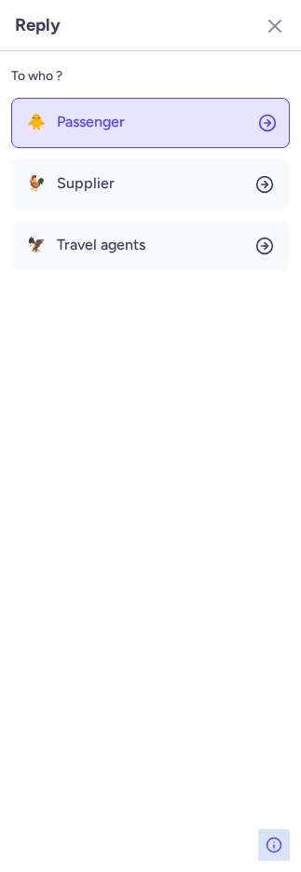
drag, startPoint x: 144, startPoint y: 102, endPoint x: 145, endPoint y: 112, distance: 9.4
click at [144, 106] on button "🐥 Passenger" at bounding box center [150, 123] width 278 height 50
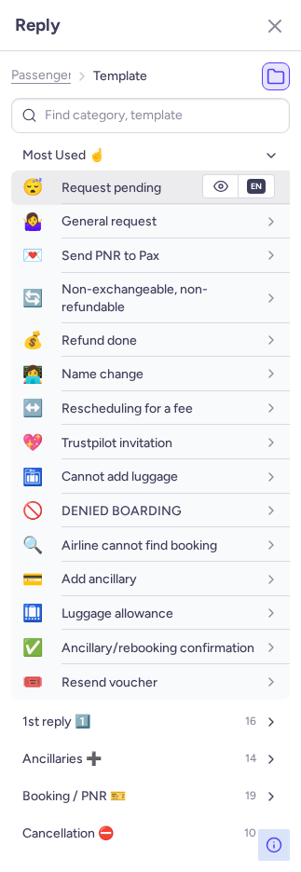
click at [61, 189] on span "Request pending" at bounding box center [111, 188] width 100 height 16
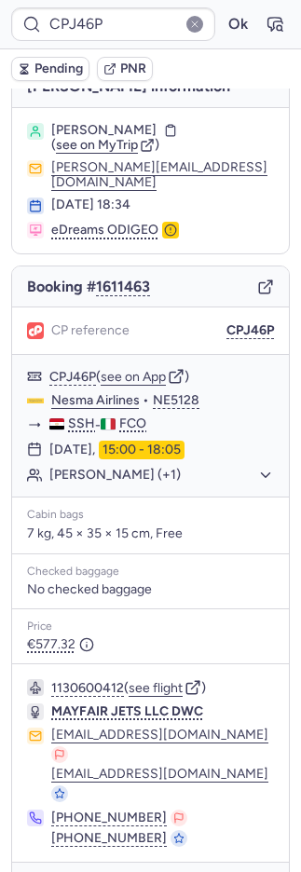
click at [67, 61] on span "Pending" at bounding box center [58, 68] width 48 height 15
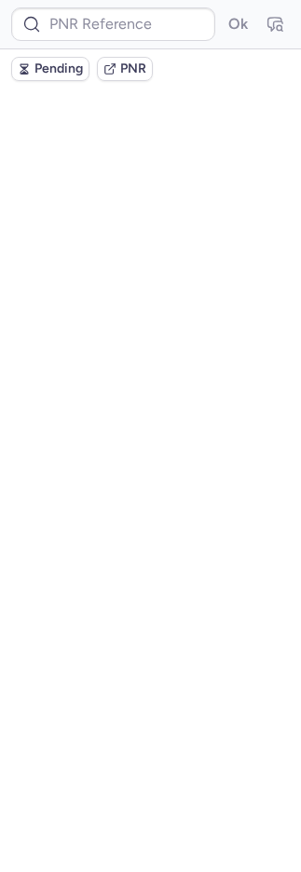
scroll to position [0, 0]
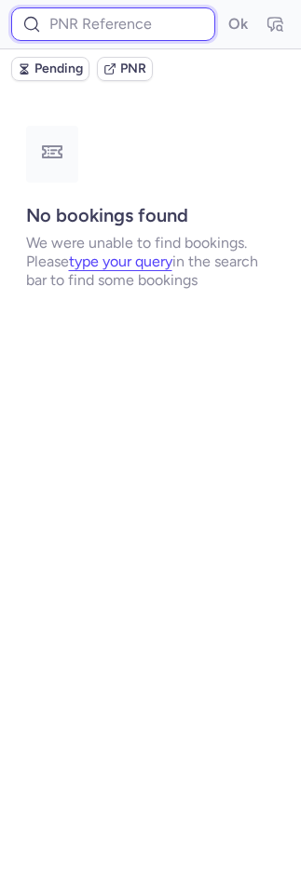
click at [90, 28] on input at bounding box center [113, 24] width 204 height 34
paste input "917546485054971501"
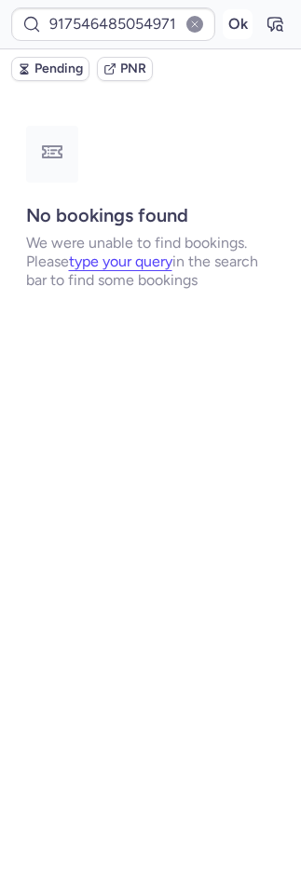
click at [244, 23] on button "Ok" at bounding box center [238, 24] width 30 height 30
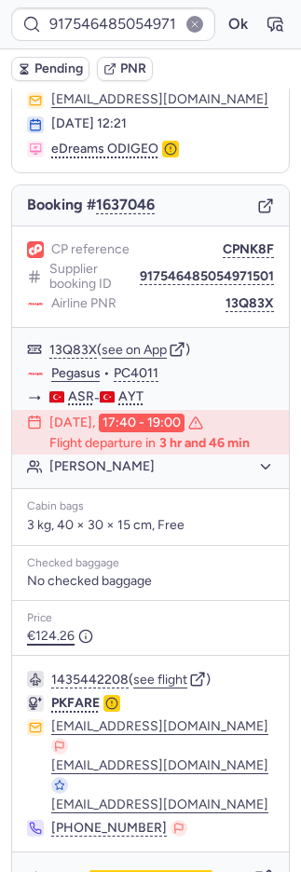
scroll to position [93, 0]
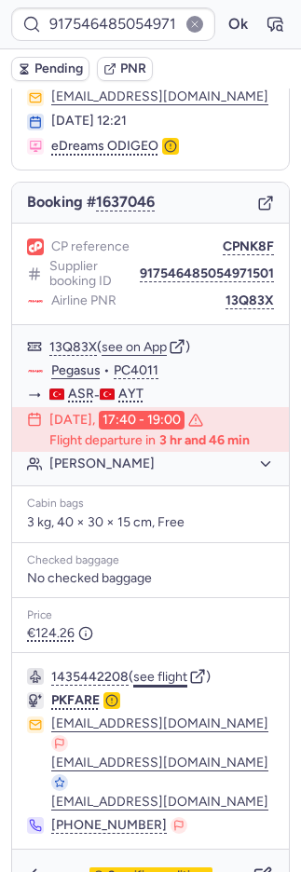
click at [156, 672] on button "see flight" at bounding box center [160, 676] width 54 height 15
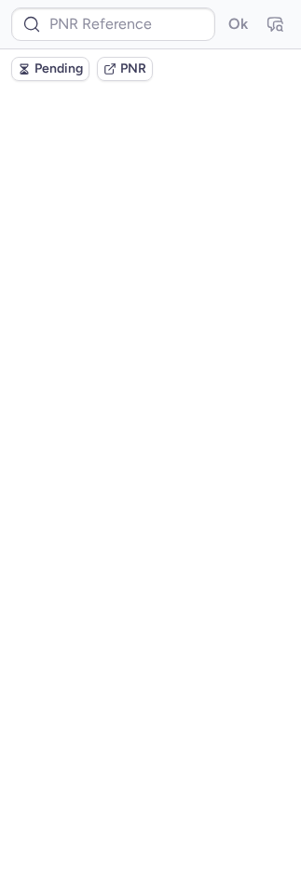
scroll to position [0, 0]
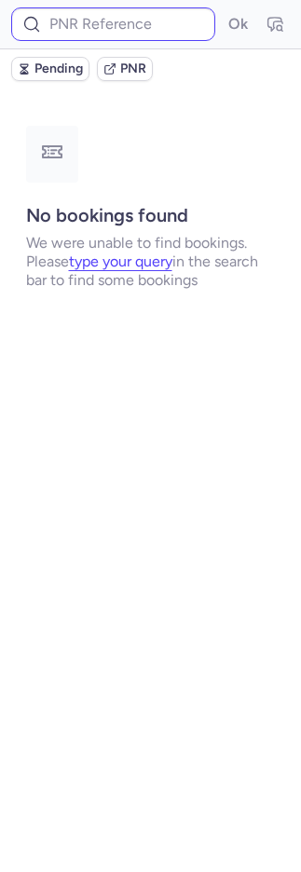
click at [109, 42] on div "Ok" at bounding box center [150, 24] width 301 height 49
click at [123, 33] on input at bounding box center [113, 24] width 204 height 34
paste input "MAABSB"
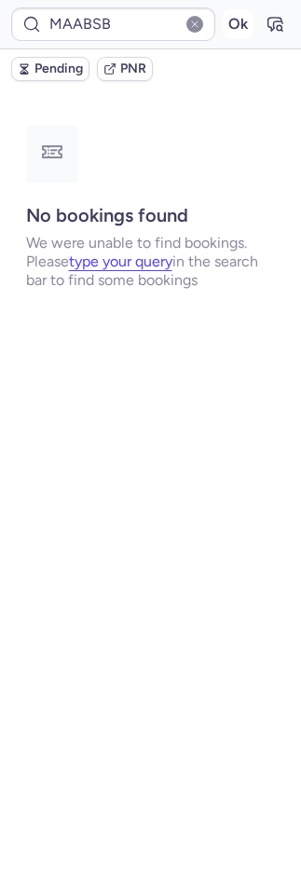
click at [236, 24] on button "Ok" at bounding box center [238, 24] width 30 height 30
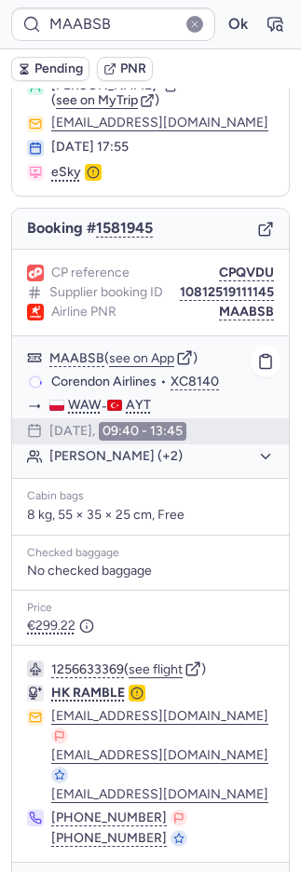
scroll to position [132, 0]
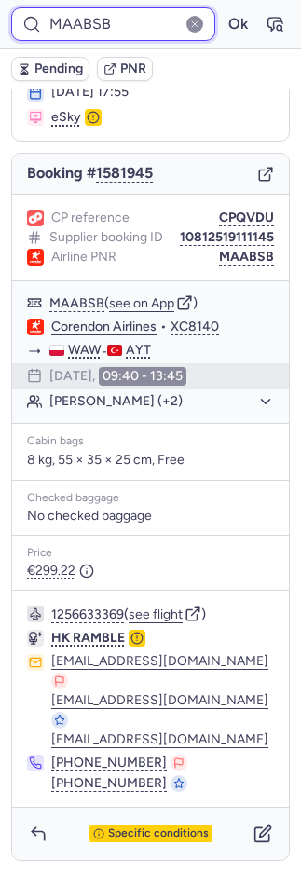
click at [113, 25] on input "MAABSB" at bounding box center [113, 24] width 204 height 34
paste input "Z2A7U9"
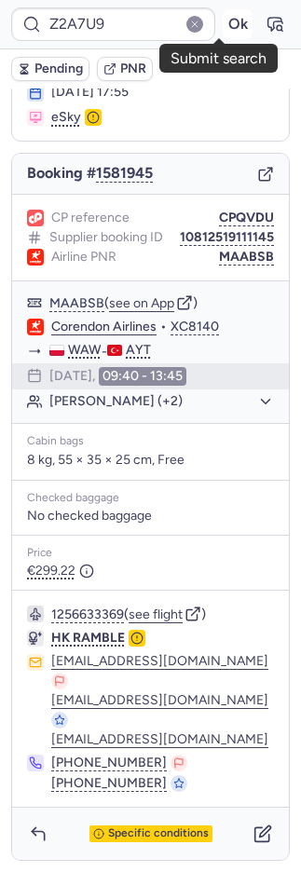
click at [223, 19] on button "Ok" at bounding box center [238, 24] width 30 height 30
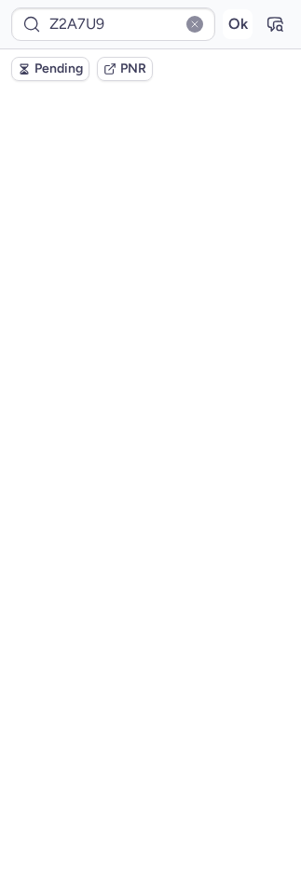
scroll to position [35, 0]
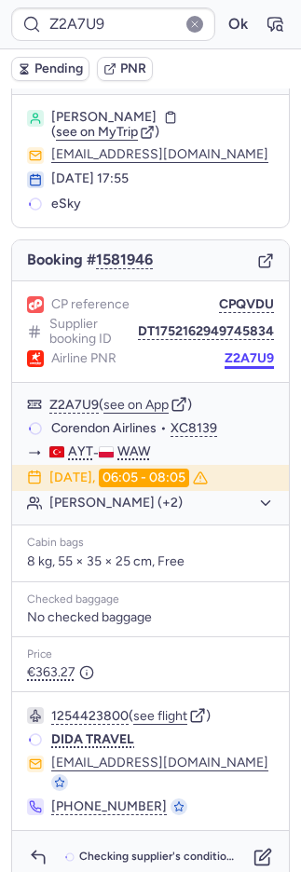
click at [228, 353] on button "Z2A7U9" at bounding box center [248, 358] width 49 height 15
click at [227, 353] on button "Z2A7U9" at bounding box center [248, 358] width 49 height 15
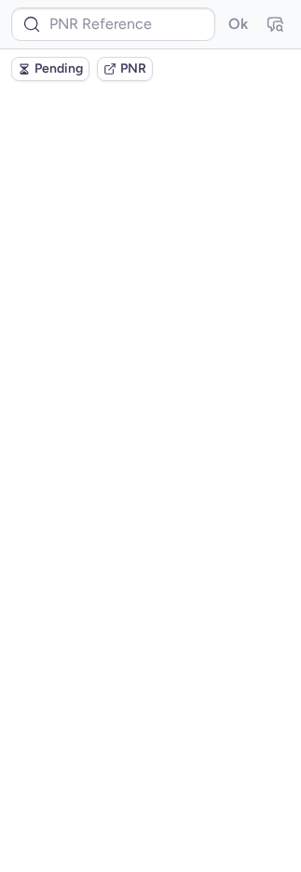
scroll to position [0, 0]
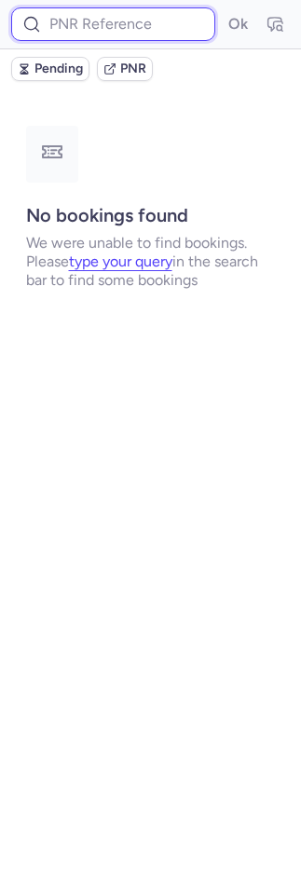
click at [101, 29] on input at bounding box center [113, 24] width 204 height 34
paste input "5H2I28"
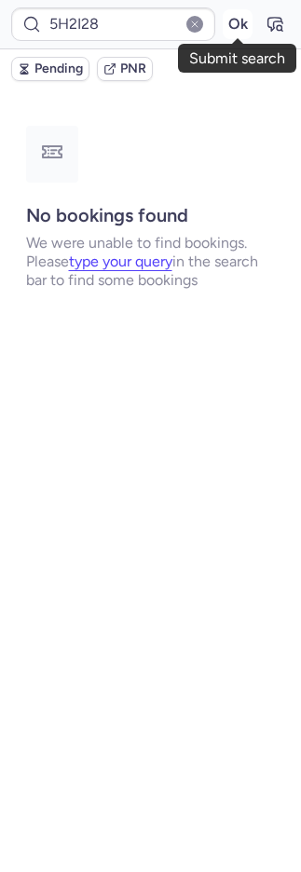
click at [237, 22] on button "Ok" at bounding box center [238, 24] width 30 height 30
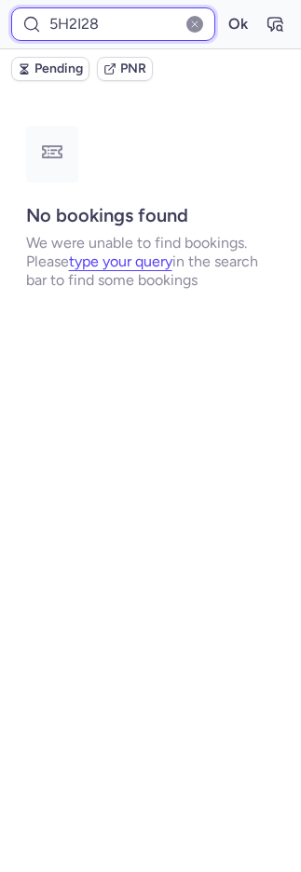
click at [81, 23] on input "5H2I28" at bounding box center [113, 24] width 204 height 34
click at [82, 23] on input "5H2I28" at bounding box center [113, 24] width 204 height 34
click at [81, 20] on input "5H2I28" at bounding box center [113, 24] width 204 height 34
paste input "19744350859763712"
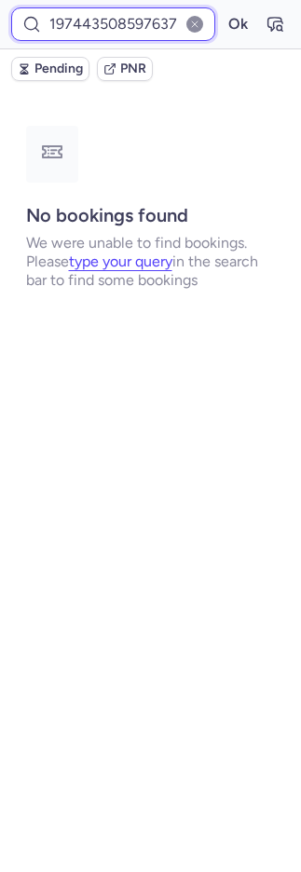
scroll to position [0, 12]
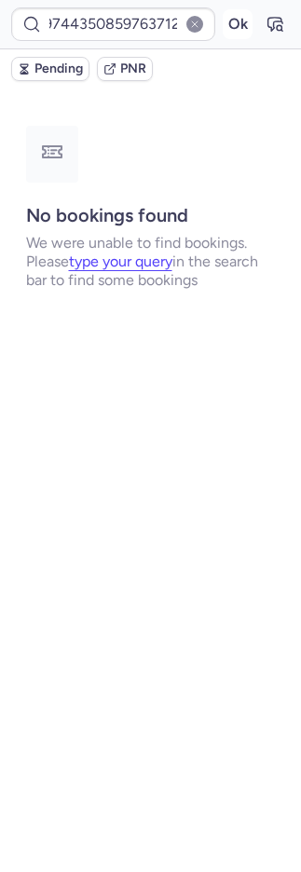
click at [226, 23] on button "Ok" at bounding box center [238, 24] width 30 height 30
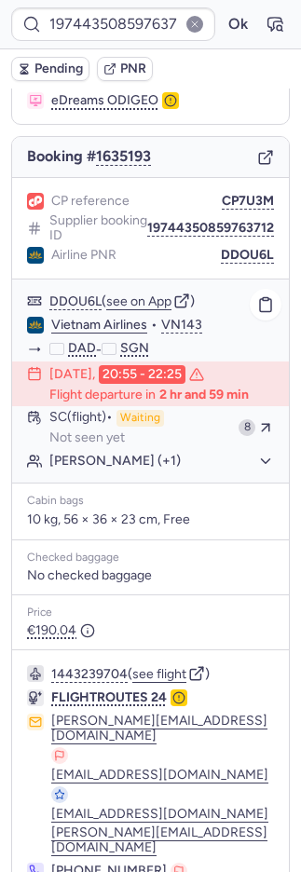
scroll to position [194, 0]
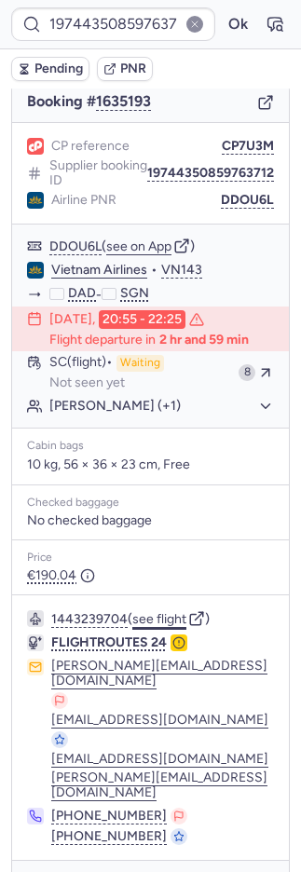
click at [163, 617] on button "see flight" at bounding box center [159, 619] width 54 height 15
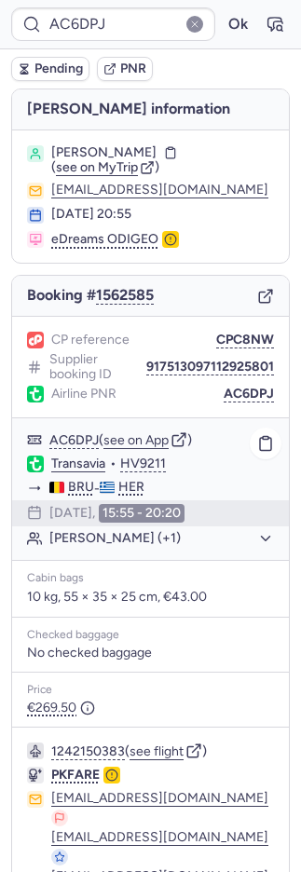
scroll to position [0, 0]
click at [244, 332] on button "CPC8NW" at bounding box center [245, 339] width 58 height 15
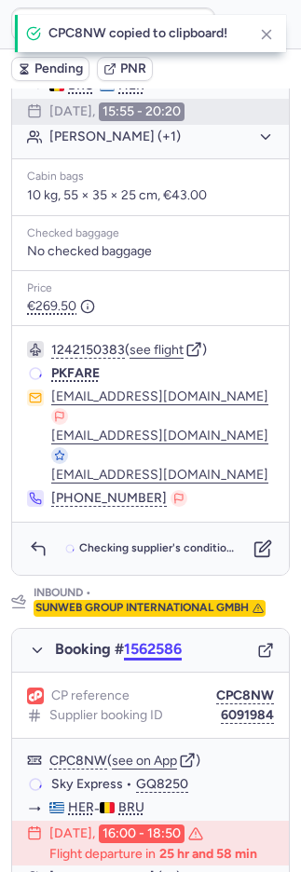
scroll to position [945, 0]
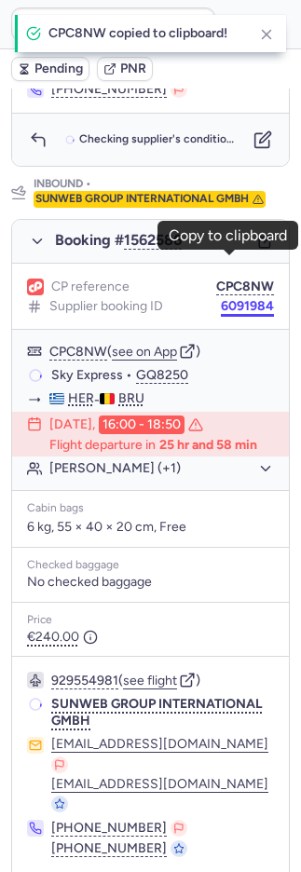
click at [221, 299] on button "6091984" at bounding box center [247, 306] width 53 height 15
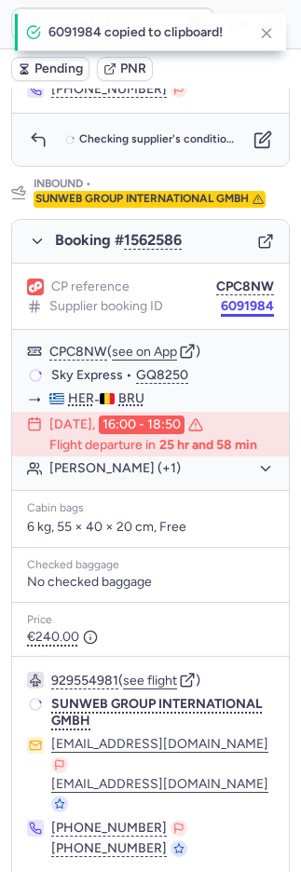
click at [221, 299] on button "6091984" at bounding box center [247, 306] width 53 height 15
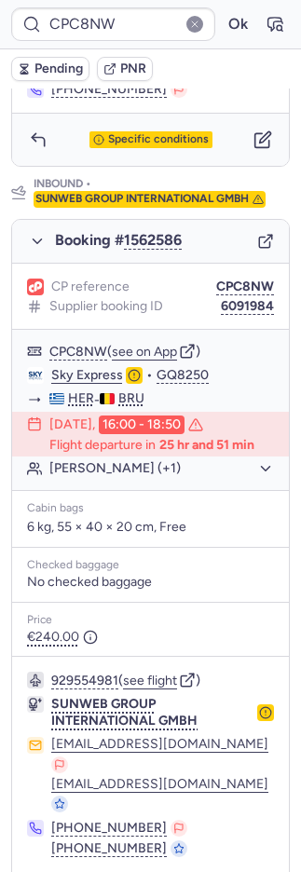
click at [221, 299] on button "6091984" at bounding box center [247, 306] width 53 height 15
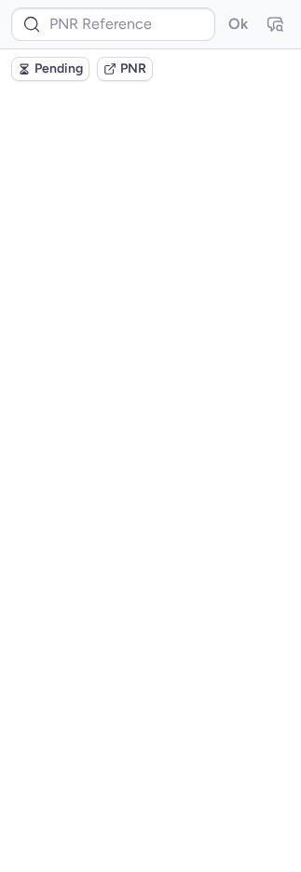
scroll to position [0, 0]
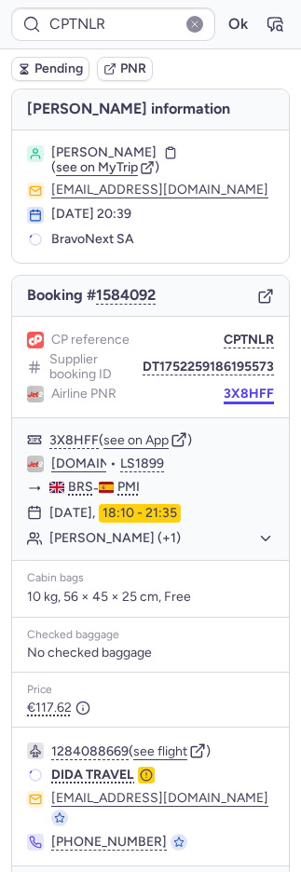
click at [237, 396] on button "3X8HFF" at bounding box center [248, 393] width 50 height 15
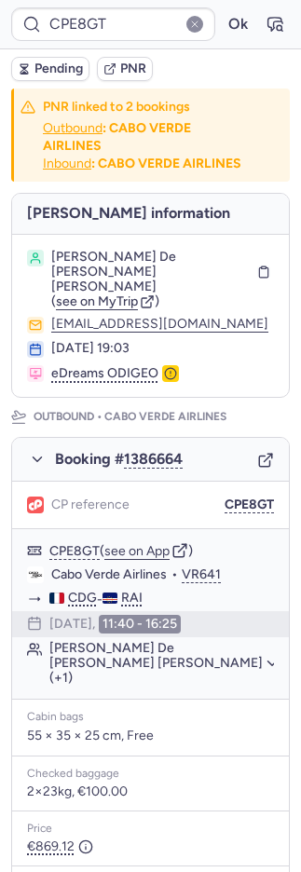
click at [67, 67] on span "Pending" at bounding box center [58, 68] width 48 height 15
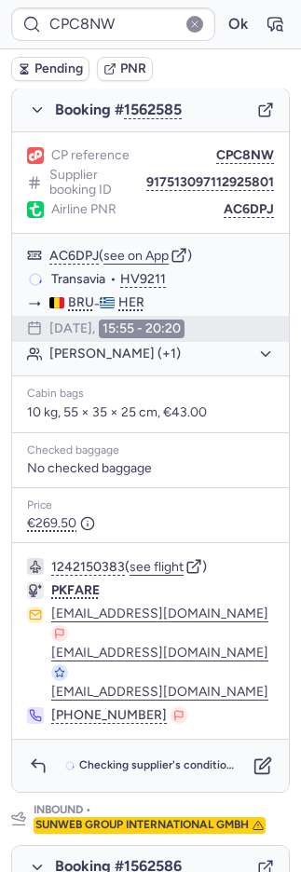
scroll to position [945, 0]
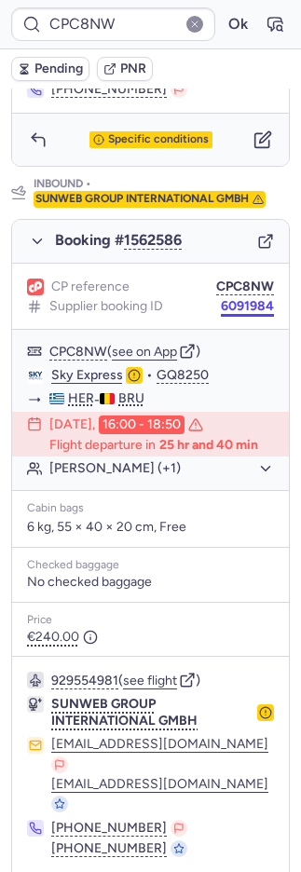
click at [242, 299] on button "6091984" at bounding box center [247, 306] width 53 height 15
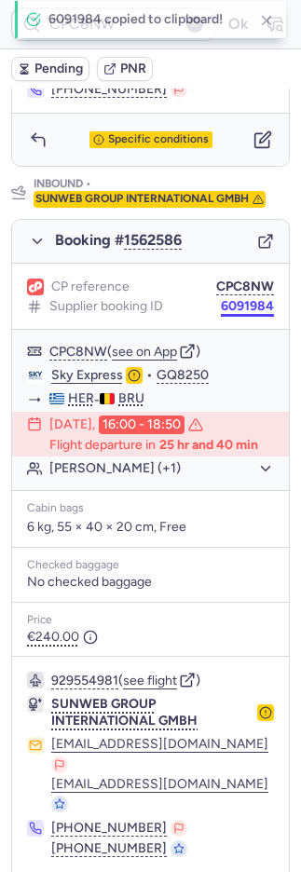
click at [242, 299] on button "6091984" at bounding box center [247, 306] width 53 height 15
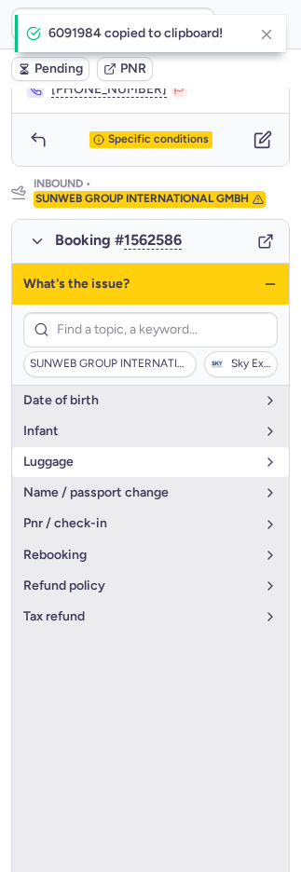
click at [91, 447] on button "luggage" at bounding box center [150, 462] width 277 height 30
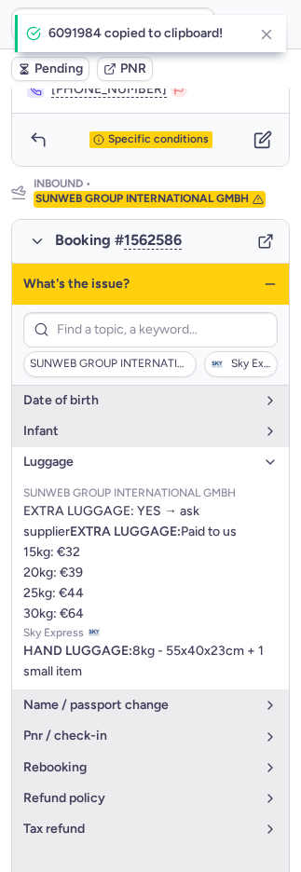
click at [88, 454] on span "luggage" at bounding box center [139, 461] width 232 height 15
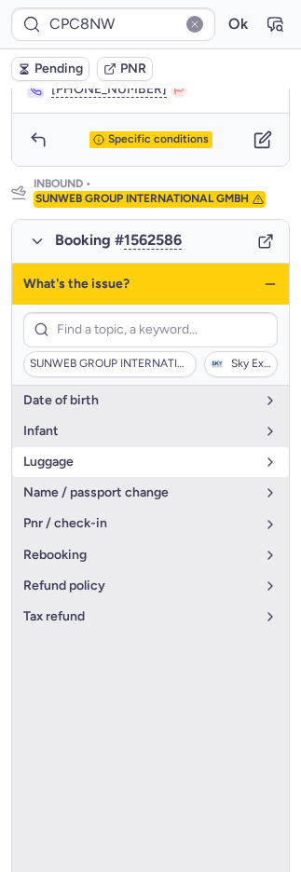
click at [84, 454] on span "luggage" at bounding box center [139, 461] width 232 height 15
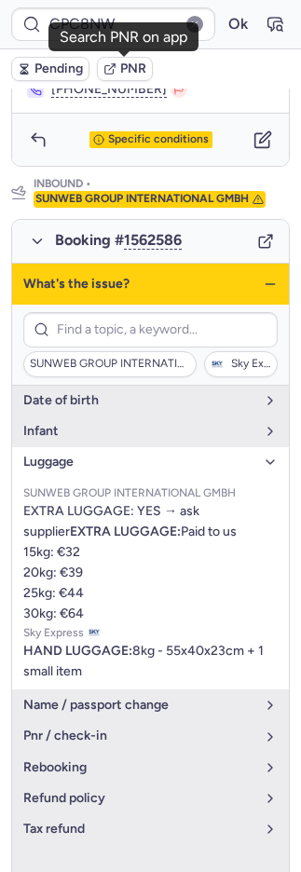
click at [139, 69] on span "PNR" at bounding box center [133, 68] width 26 height 15
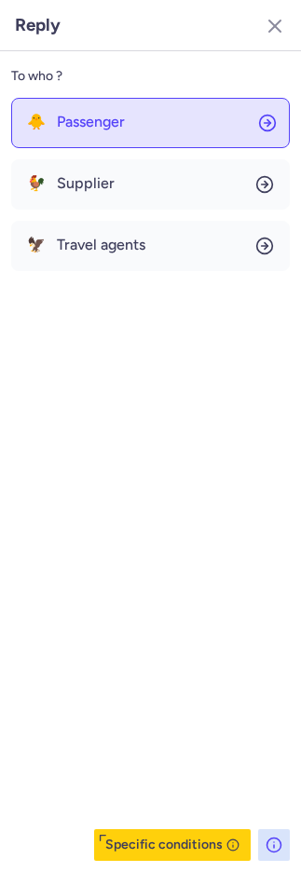
click at [61, 115] on span "Passenger" at bounding box center [91, 122] width 68 height 17
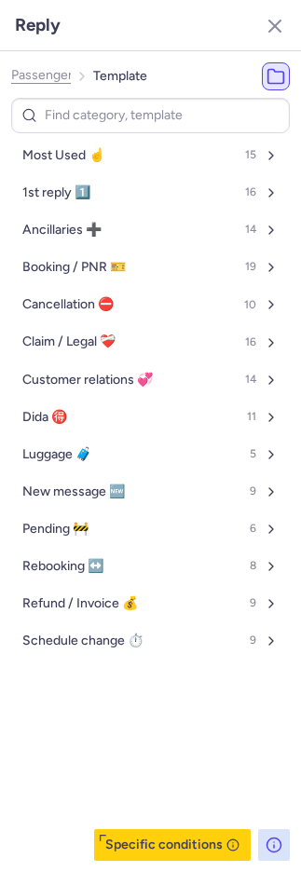
click at [68, 145] on button "Most Used ☝️ 15" at bounding box center [150, 156] width 278 height 30
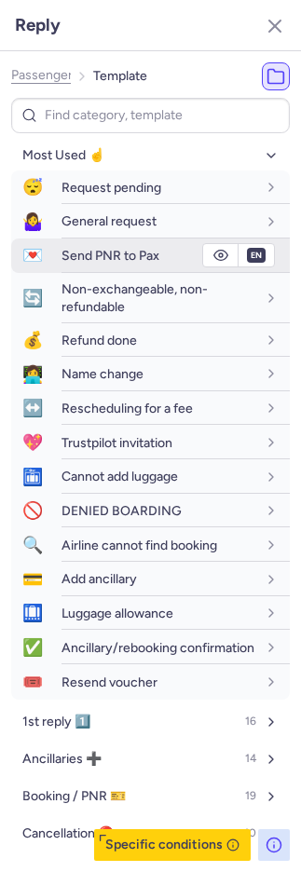
click at [110, 256] on span "Send PNR to Pax" at bounding box center [110, 256] width 98 height 16
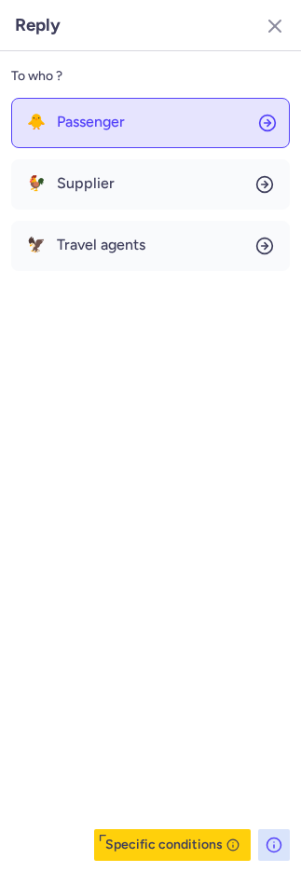
click at [72, 99] on button "🐥 Passenger" at bounding box center [150, 123] width 278 height 50
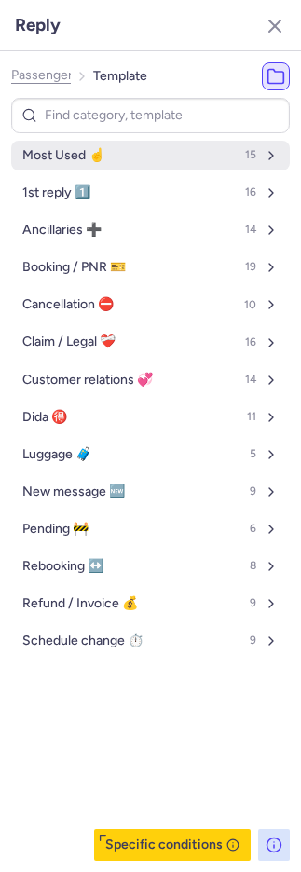
click at [48, 156] on span "Most Used ☝️" at bounding box center [63, 155] width 82 height 15
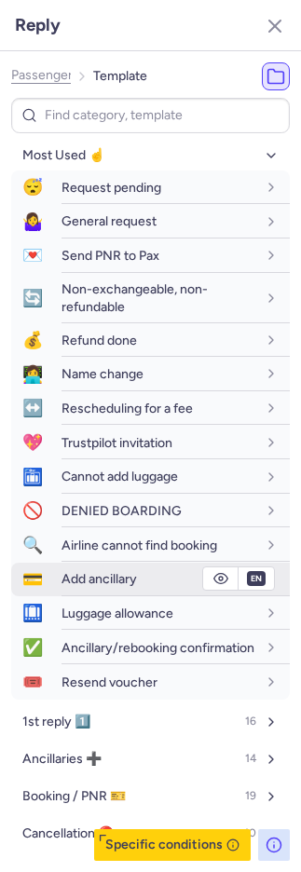
click at [101, 583] on span "Add ancillary" at bounding box center [98, 579] width 75 height 16
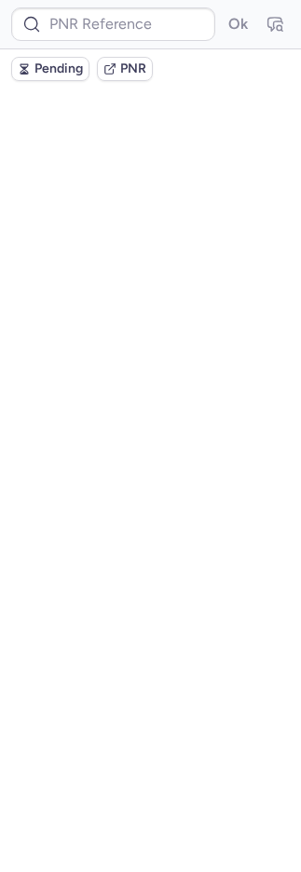
scroll to position [0, 0]
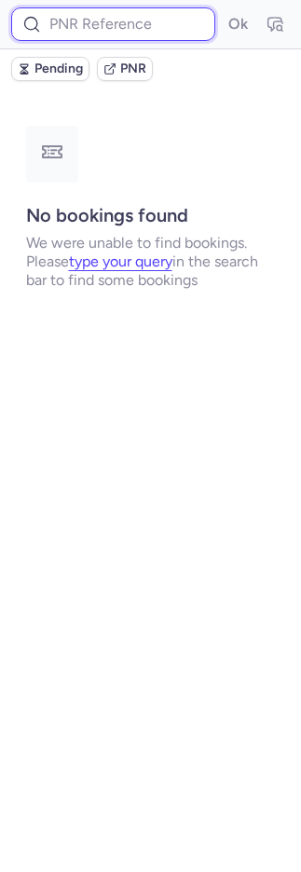
click at [169, 16] on input at bounding box center [113, 24] width 204 height 34
paste input "Cpdfeo"
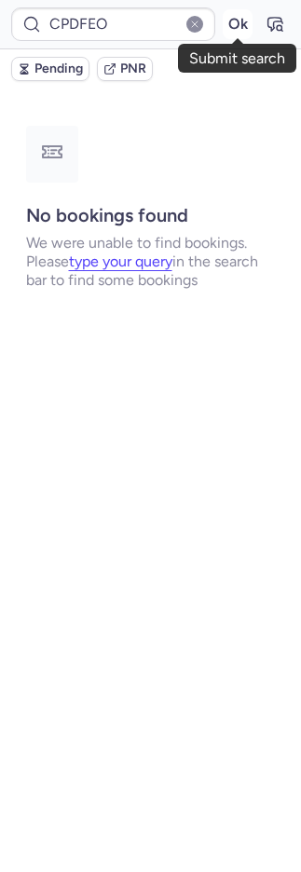
click at [229, 18] on button "Ok" at bounding box center [238, 24] width 30 height 30
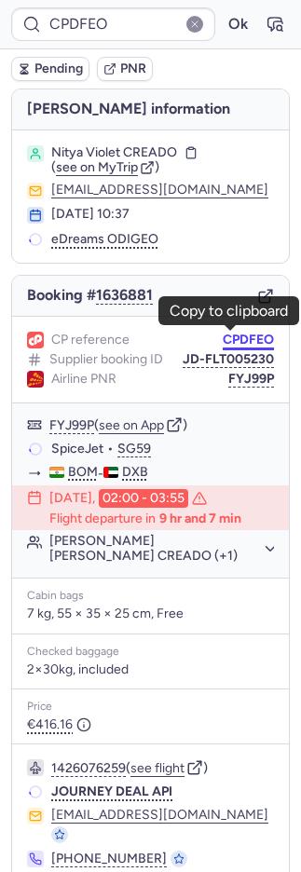
click at [223, 332] on button "CPDFEO" at bounding box center [248, 339] width 51 height 15
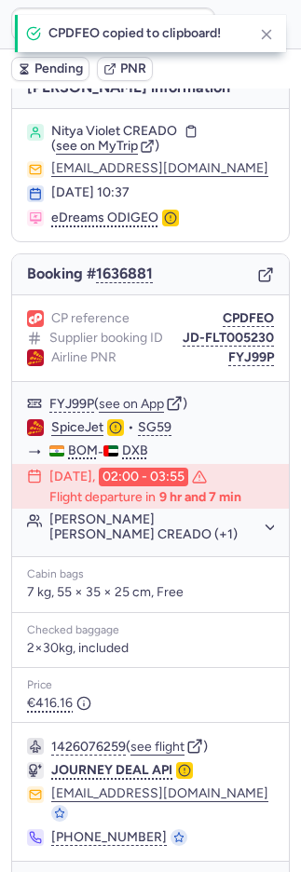
scroll to position [39, 0]
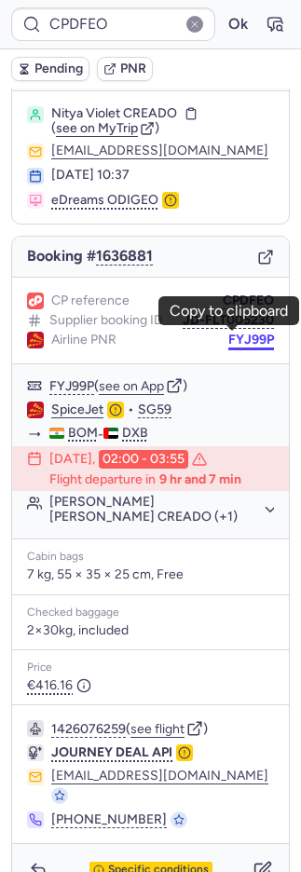
click at [230, 339] on button "FYJ99P" at bounding box center [251, 339] width 46 height 15
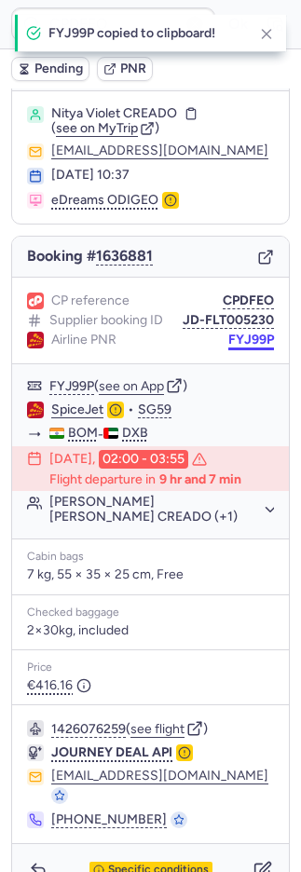
click at [229, 338] on button "FYJ99P" at bounding box center [251, 339] width 46 height 15
click at [23, 855] on button "button" at bounding box center [38, 870] width 30 height 30
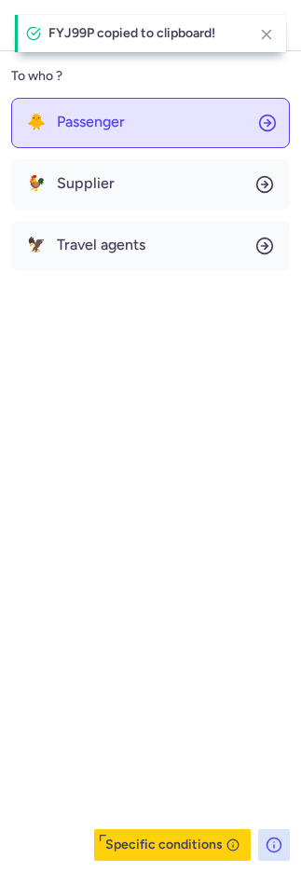
click at [62, 115] on span "Passenger" at bounding box center [91, 122] width 68 height 17
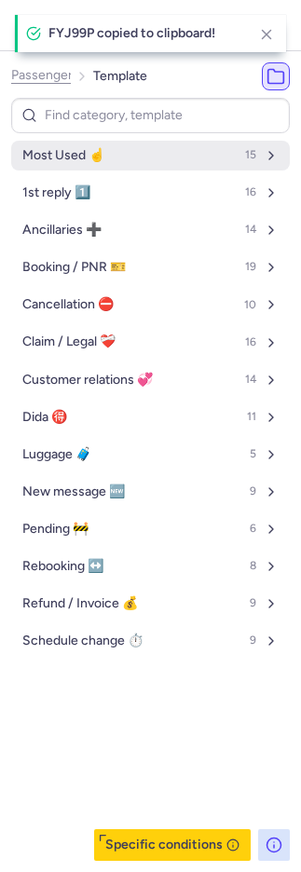
click at [74, 142] on div "Most Used ☝️ 15 1st reply 1️⃣ 16 Ancillaries ➕ 14 Booking / PNR 🎫 19 Cancellati…" at bounding box center [150, 479] width 278 height 763
click at [74, 142] on button "Most Used ☝️ 15" at bounding box center [150, 156] width 278 height 30
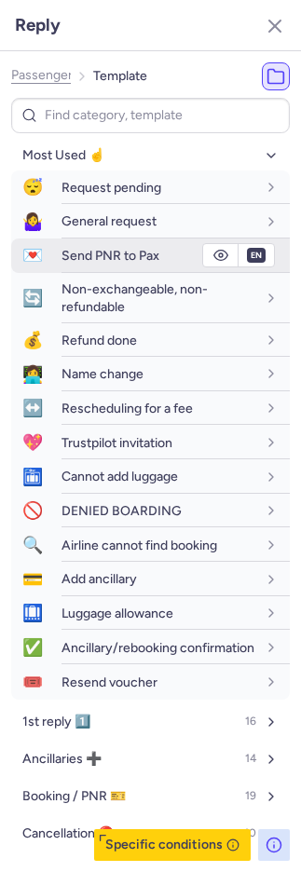
click at [90, 244] on div "Send PNR to Pax" at bounding box center [175, 255] width 228 height 33
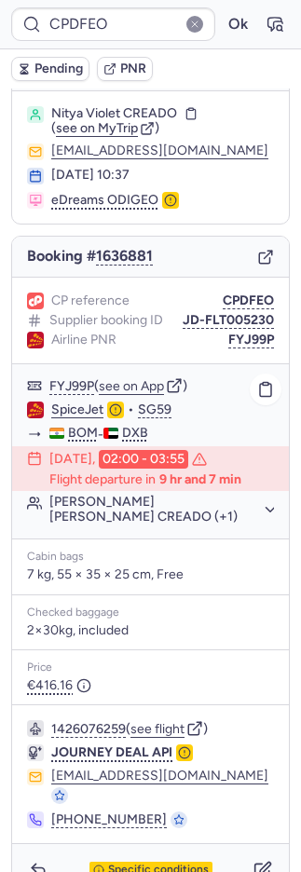
click at [84, 405] on link "SpiceJet" at bounding box center [77, 409] width 52 height 17
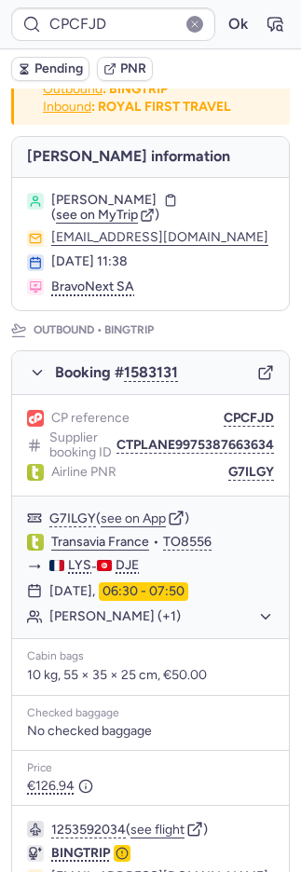
drag, startPoint x: 201, startPoint y: 498, endPoint x: 210, endPoint y: 499, distance: 9.4
click at [204, 496] on div "CP reference CPCFJD Supplier booking ID CTPLANE9975387663634 Airline PNR G7ILGY" at bounding box center [150, 445] width 277 height 101
click at [228, 480] on button "G7ILGY" at bounding box center [251, 472] width 46 height 15
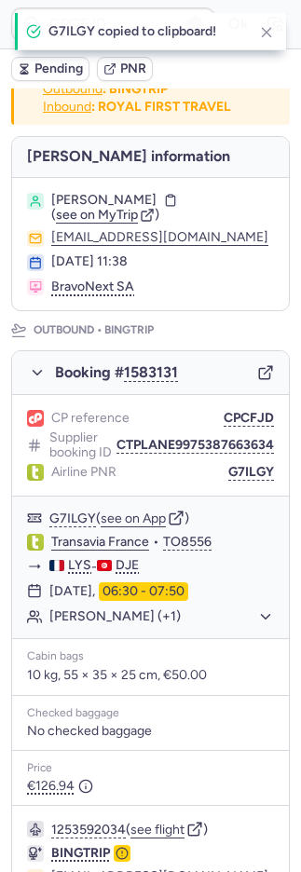
drag, startPoint x: 215, startPoint y: 489, endPoint x: 144, endPoint y: 482, distance: 71.1
click at [228, 480] on button "G7ILGY" at bounding box center [251, 472] width 46 height 15
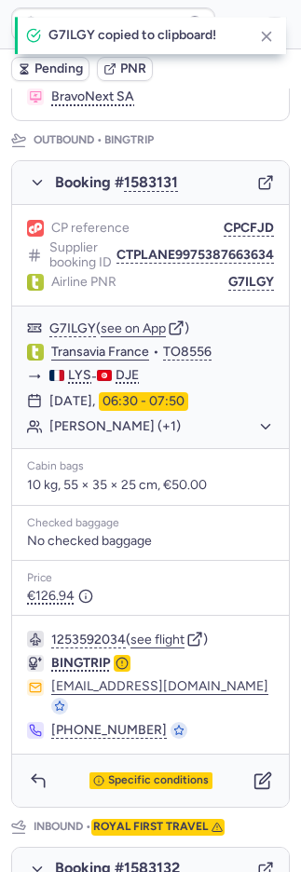
scroll to position [495, 0]
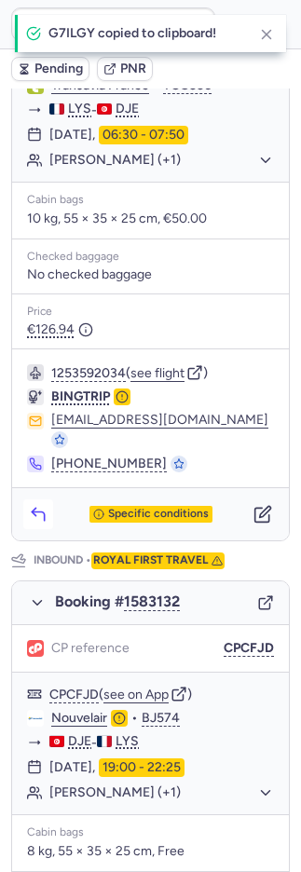
click at [40, 511] on icon "button" at bounding box center [38, 514] width 19 height 19
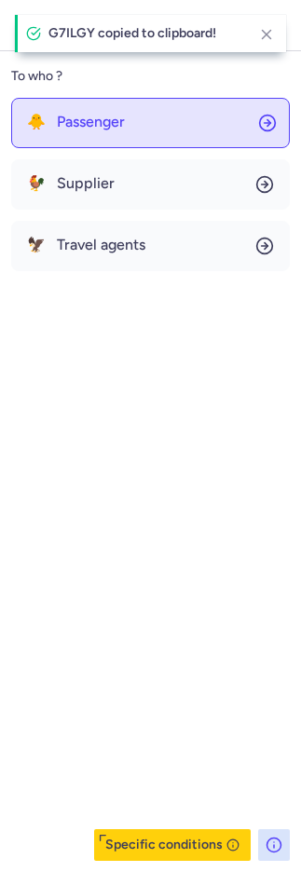
click at [29, 118] on span "🐥" at bounding box center [36, 122] width 19 height 17
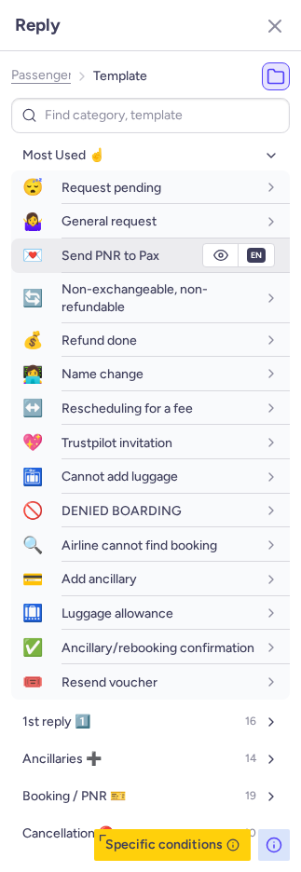
click at [92, 248] on span "Send PNR to Pax" at bounding box center [110, 256] width 98 height 16
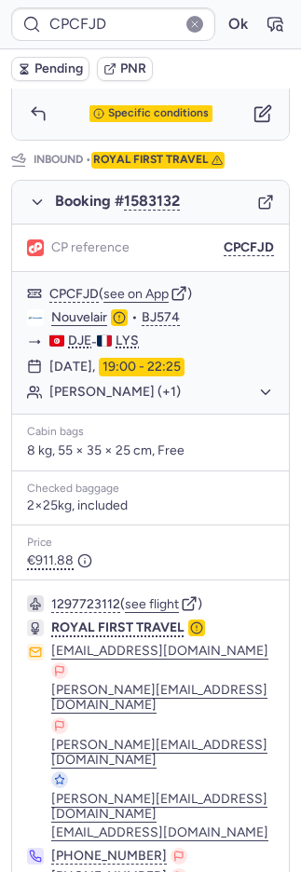
scroll to position [900, 0]
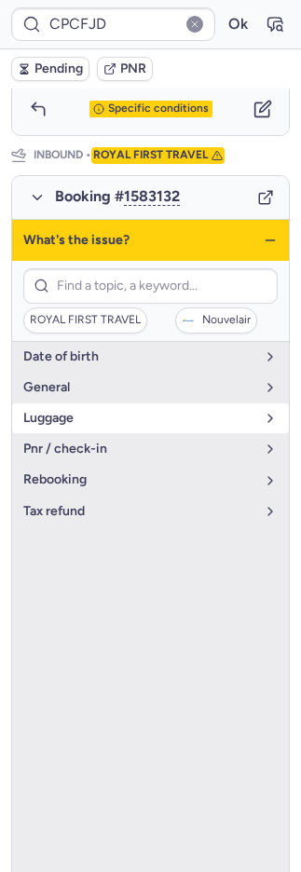
click at [79, 414] on span "luggage" at bounding box center [139, 418] width 232 height 15
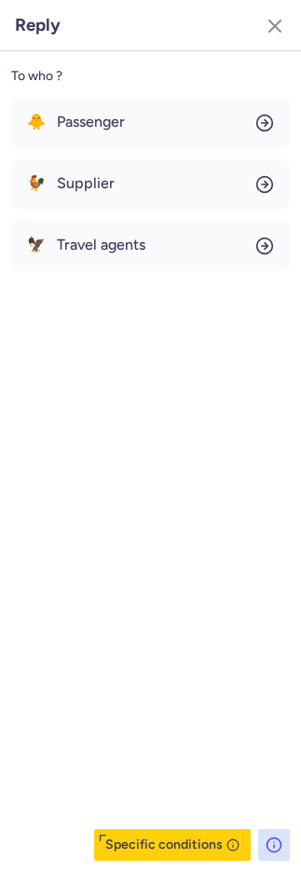
click at [109, 152] on div "🐥 Passenger 🐓 Supplier 🦅 Travel agents" at bounding box center [150, 184] width 278 height 173
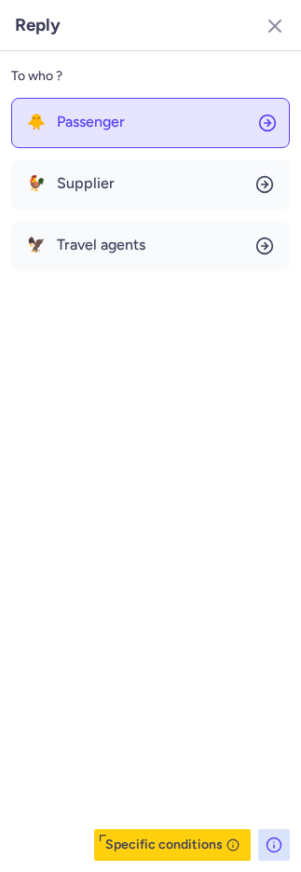
click at [108, 131] on button "🐥 Passenger" at bounding box center [150, 123] width 278 height 50
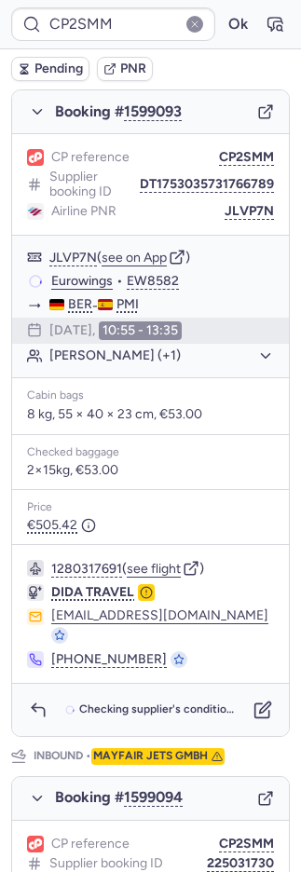
scroll to position [898, 0]
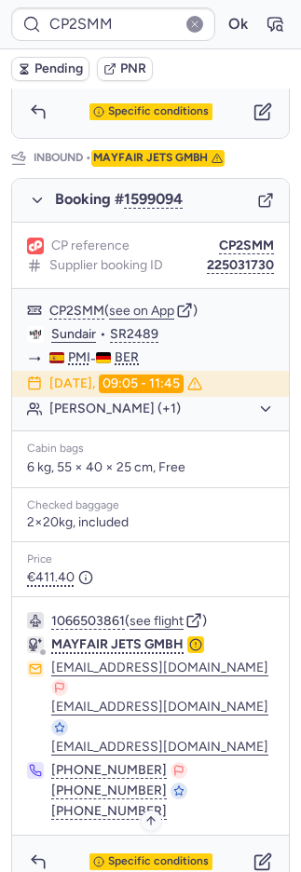
click at [136, 855] on span "Specific conditions" at bounding box center [158, 861] width 101 height 13
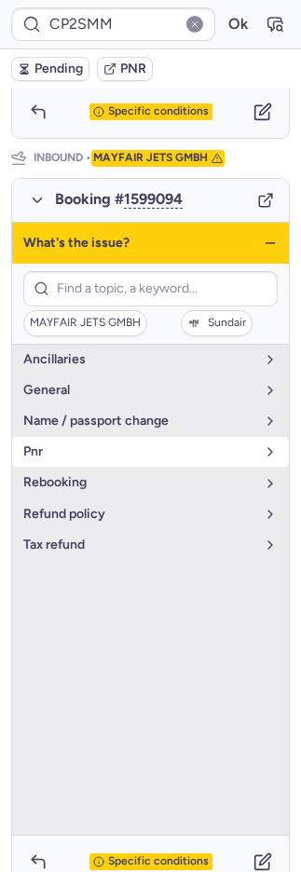
click at [34, 444] on span "pnr" at bounding box center [139, 451] width 232 height 15
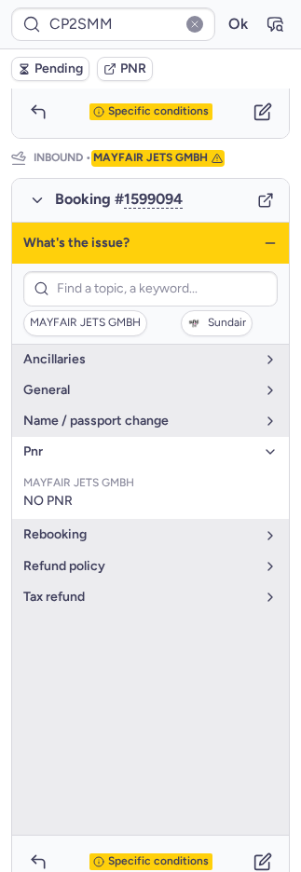
click at [34, 444] on span "pnr" at bounding box center [139, 451] width 232 height 15
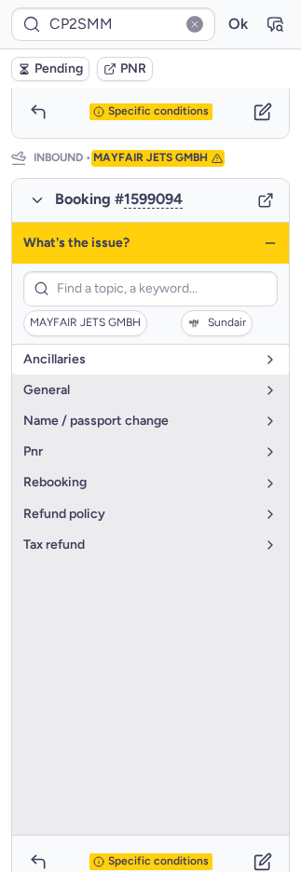
click at [47, 353] on span "Ancillaries" at bounding box center [139, 359] width 232 height 15
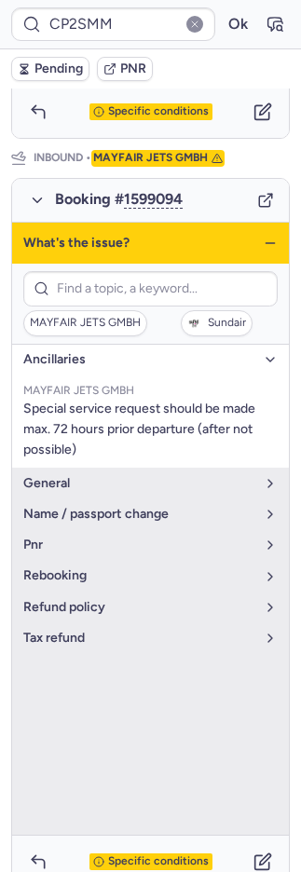
click at [158, 855] on span "Specific conditions" at bounding box center [158, 861] width 101 height 13
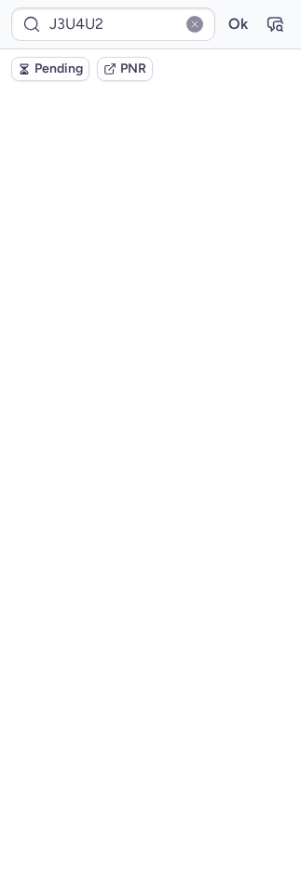
scroll to position [0, 0]
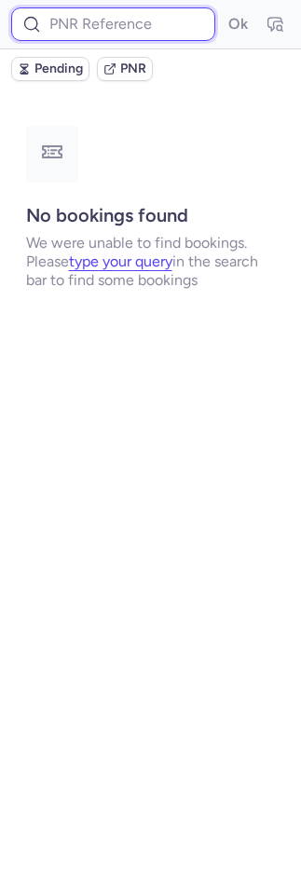
click at [82, 32] on input at bounding box center [113, 24] width 204 height 34
paste input "1954486054266535936"
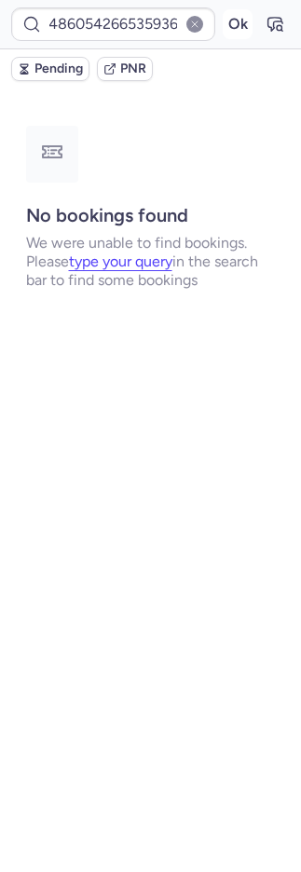
click at [229, 23] on button "Ok" at bounding box center [238, 24] width 30 height 30
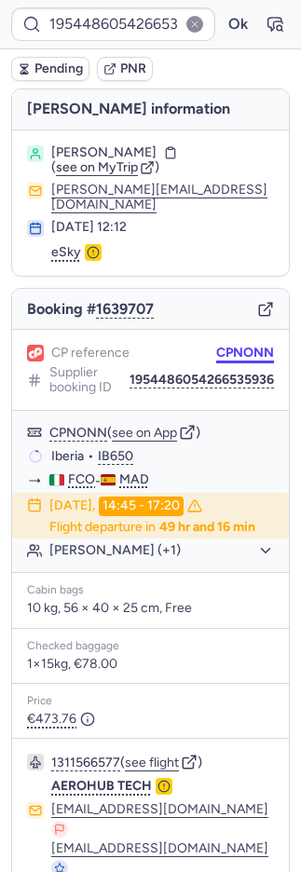
click at [216, 345] on button "CPNONN" at bounding box center [245, 352] width 58 height 15
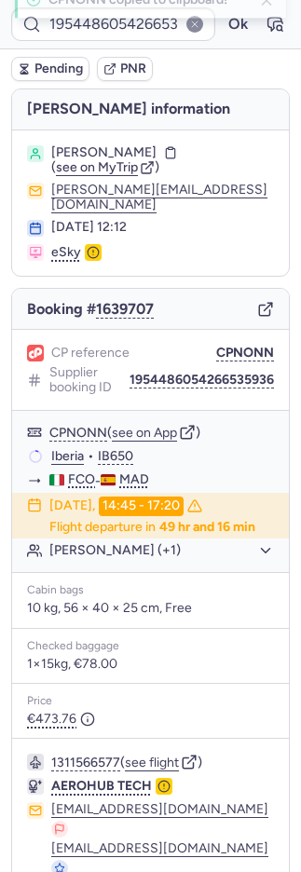
drag, startPoint x: 216, startPoint y: 332, endPoint x: 145, endPoint y: 305, distance: 75.7
click at [216, 345] on button "CPNONN" at bounding box center [245, 352] width 58 height 15
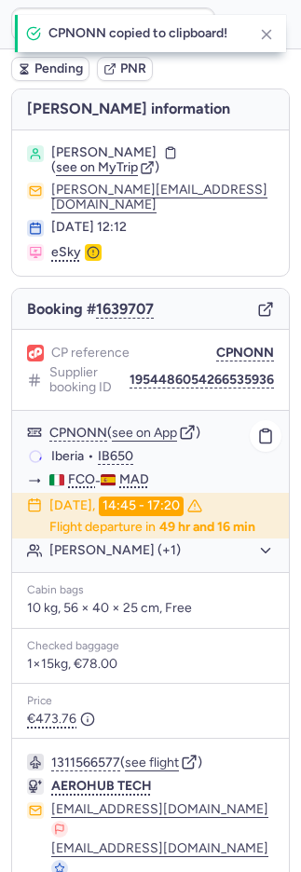
scroll to position [88, 0]
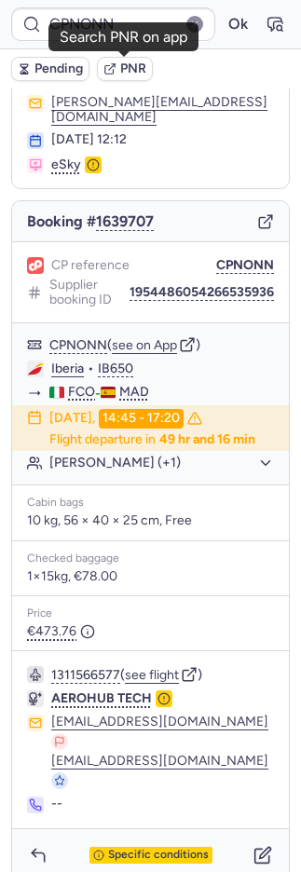
click at [136, 72] on span "PNR" at bounding box center [133, 68] width 26 height 15
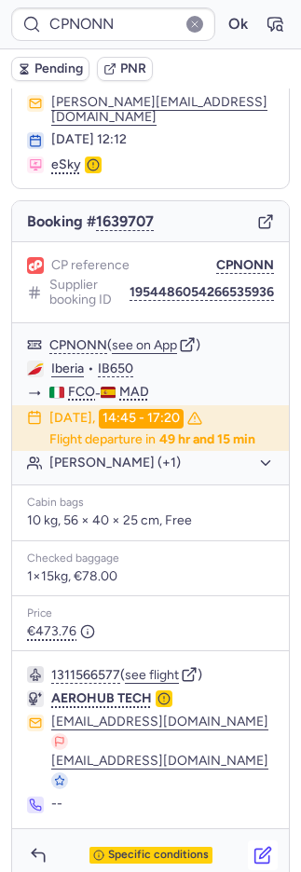
click at [253, 845] on icon "button" at bounding box center [262, 854] width 19 height 19
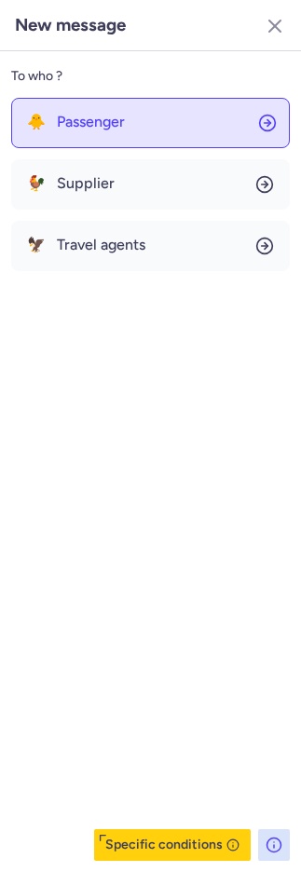
click at [69, 117] on span "Passenger" at bounding box center [91, 122] width 68 height 17
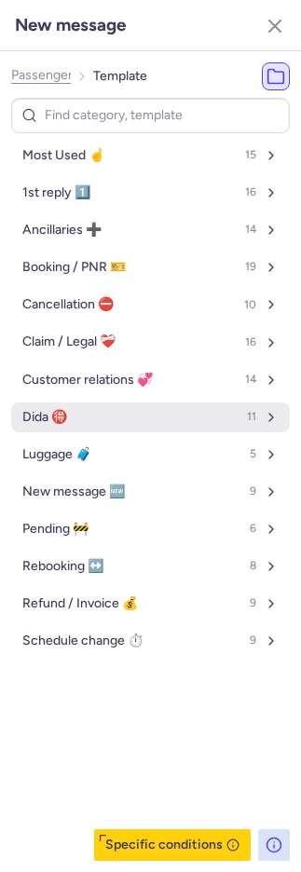
click at [41, 418] on span "Dida 🉐" at bounding box center [44, 417] width 45 height 15
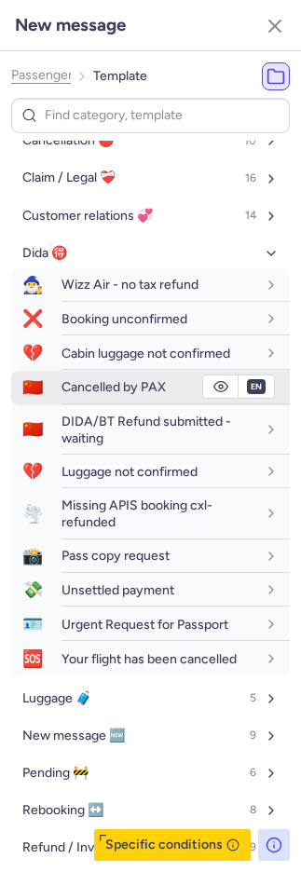
scroll to position [165, 0]
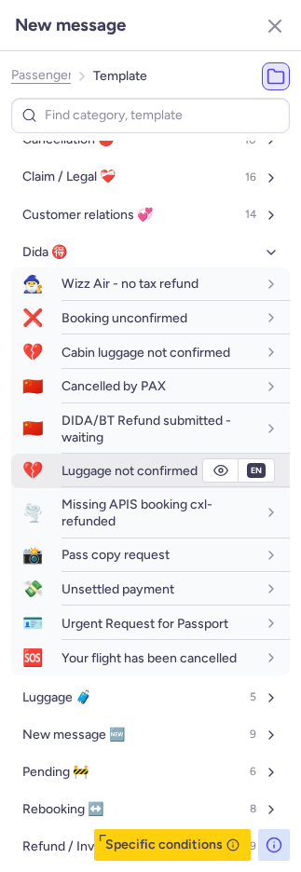
click at [95, 466] on span "Luggage not confirmed" at bounding box center [129, 471] width 136 height 16
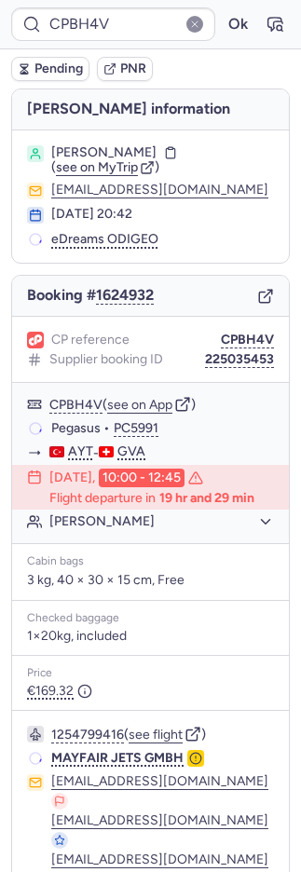
scroll to position [136, 0]
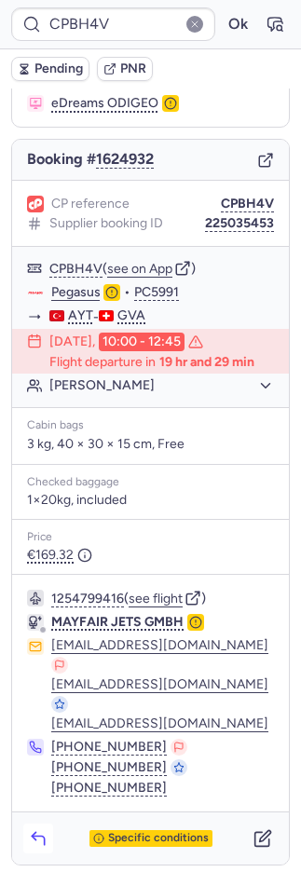
click at [45, 830] on icon "button" at bounding box center [38, 838] width 19 height 19
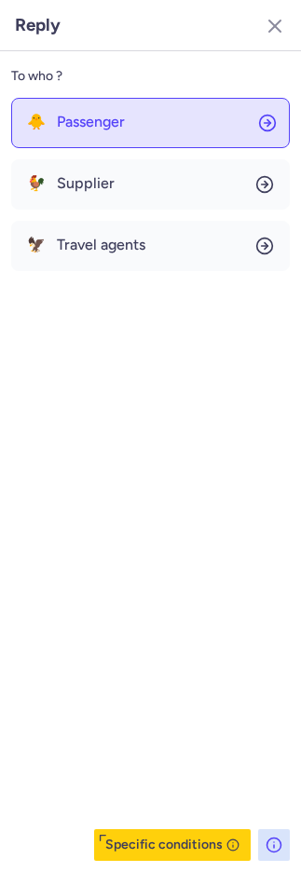
click at [132, 108] on button "🐥 Passenger" at bounding box center [150, 123] width 278 height 50
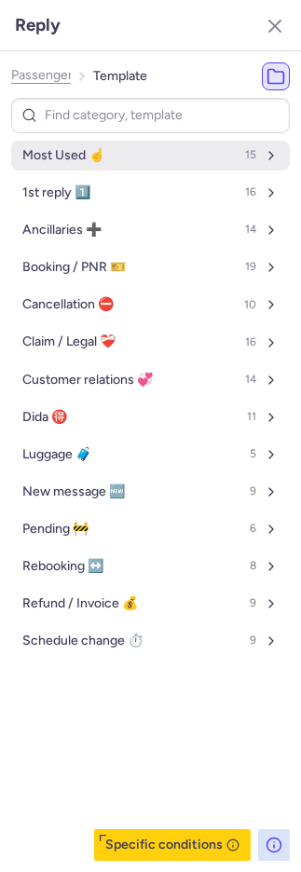
click at [134, 155] on button "Most Used ☝️ 15" at bounding box center [150, 156] width 278 height 30
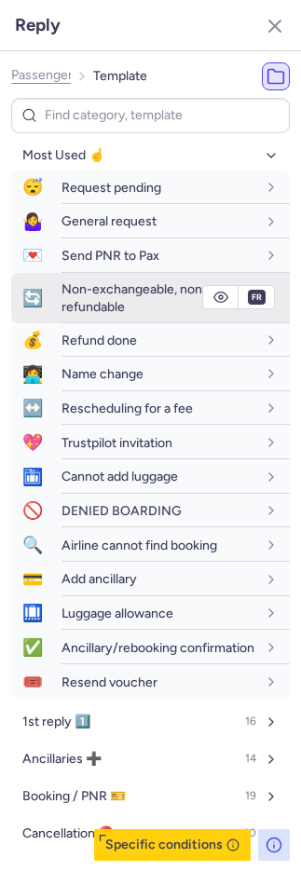
click at [98, 298] on span "Non-exchangeable, non-refundable" at bounding box center [134, 297] width 146 height 33
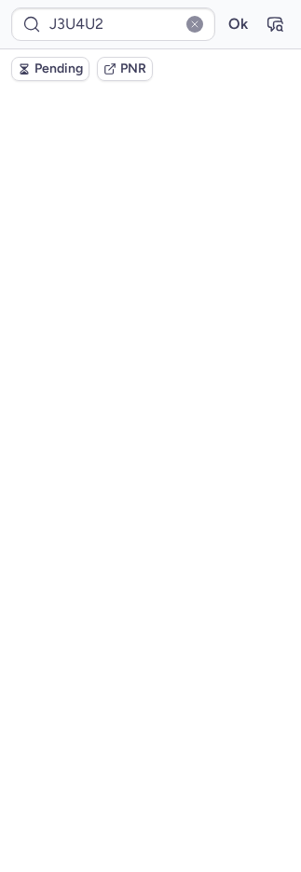
scroll to position [0, 0]
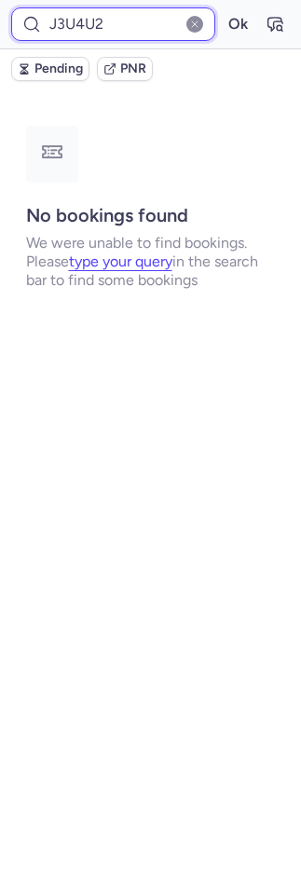
click at [98, 22] on input "J3U4U2" at bounding box center [113, 24] width 204 height 34
drag, startPoint x: 98, startPoint y: 22, endPoint x: 111, endPoint y: 27, distance: 13.8
click at [104, 25] on input "J3U4U2" at bounding box center [113, 24] width 204 height 34
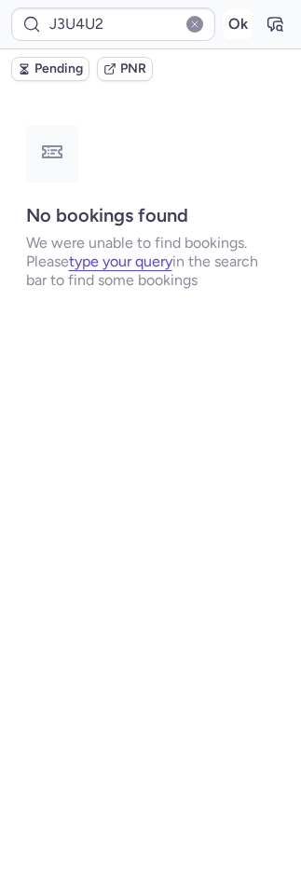
click at [229, 20] on button "Ok" at bounding box center [238, 24] width 30 height 30
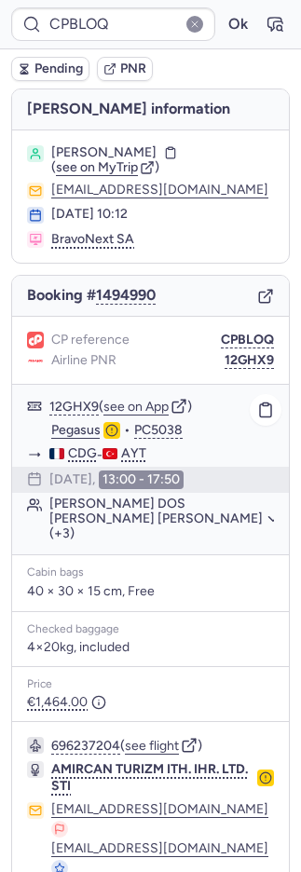
click at [88, 496] on button "Audrey DOS REIS ABRANTES (+3)" at bounding box center [161, 518] width 224 height 45
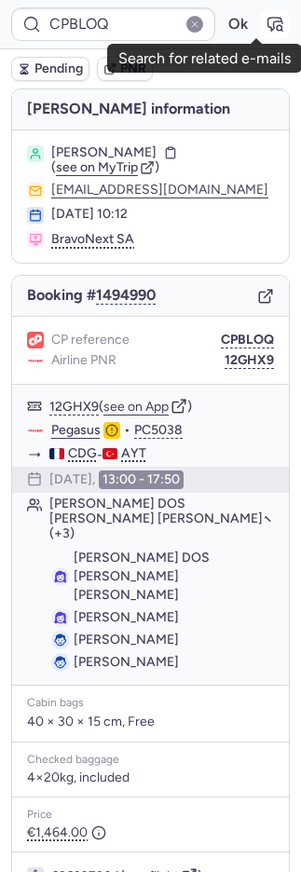
click at [265, 31] on icon "button" at bounding box center [274, 24] width 19 height 19
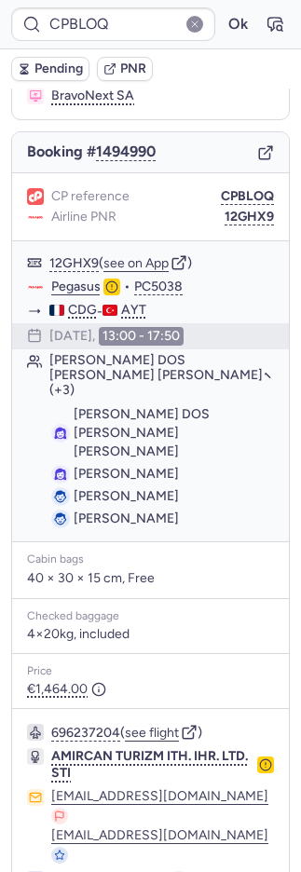
scroll to position [145, 0]
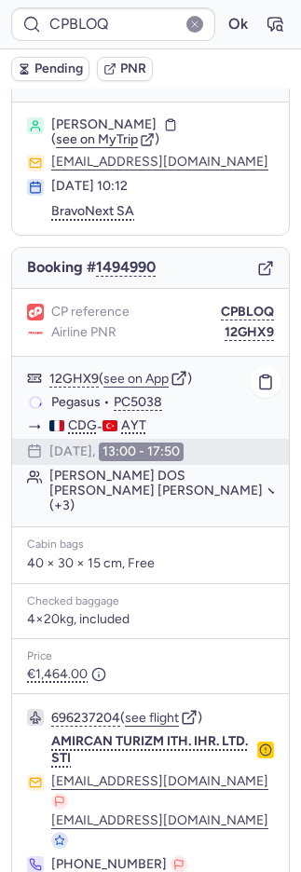
scroll to position [52, 0]
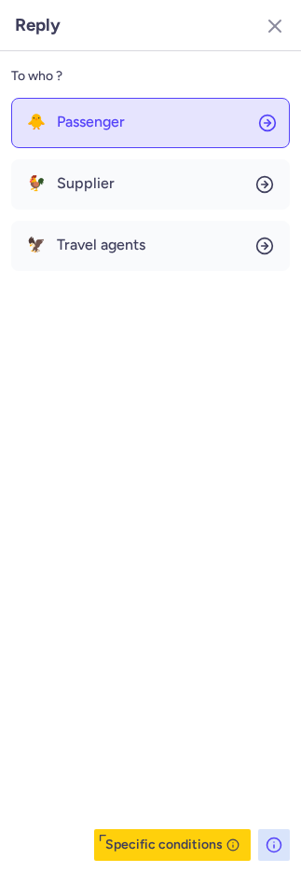
click at [97, 116] on span "Passenger" at bounding box center [91, 122] width 68 height 17
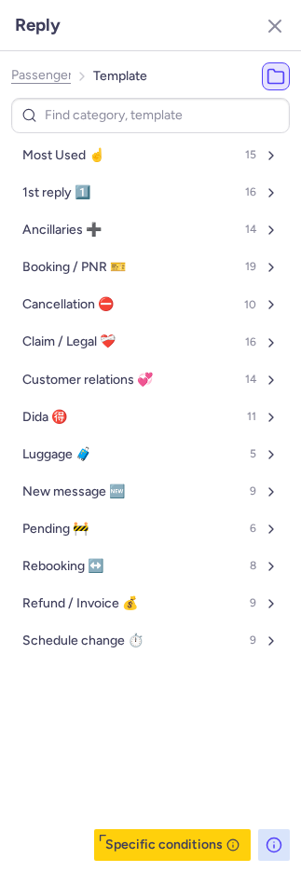
click at [91, 146] on button "Most Used ☝️ 15" at bounding box center [150, 156] width 278 height 30
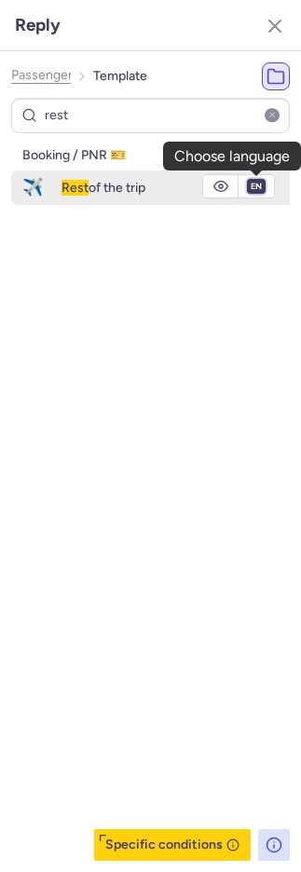
click at [253, 189] on select "fr en de nl pt es it ru" at bounding box center [256, 186] width 17 height 15
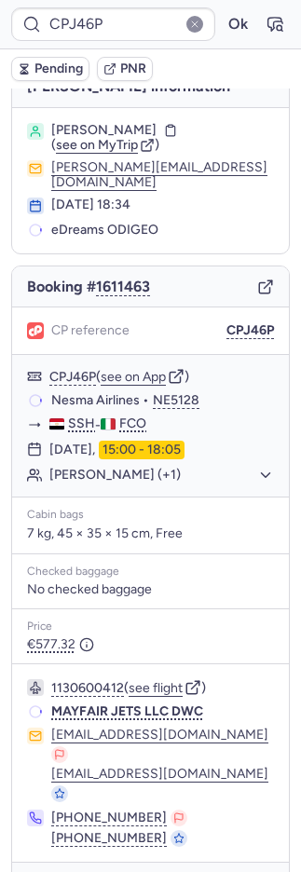
scroll to position [22, 0]
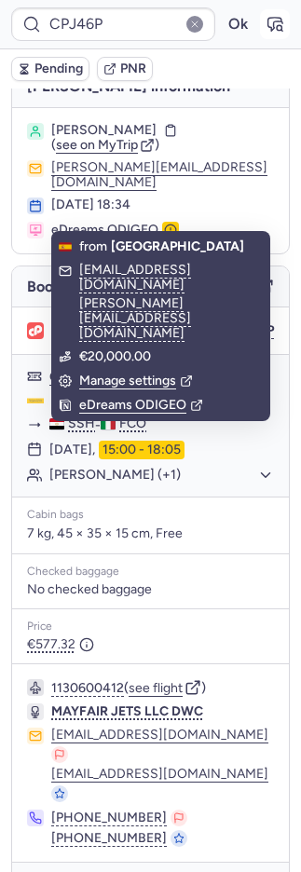
click at [268, 20] on icon "button" at bounding box center [275, 24] width 14 height 13
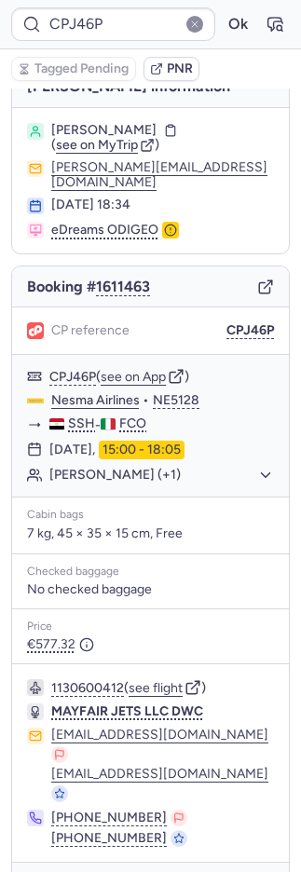
click at [35, 871] on icon "button" at bounding box center [38, 888] width 19 height 19
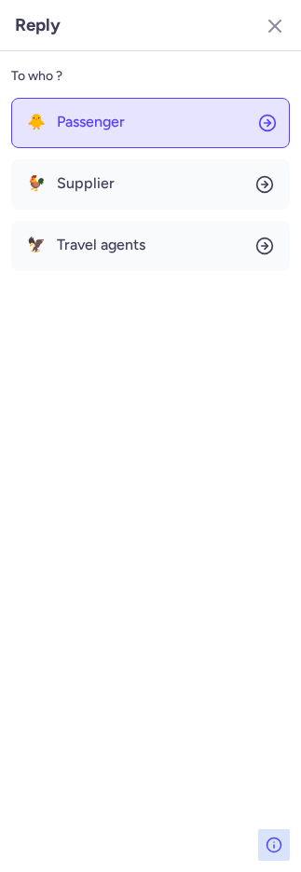
click at [96, 136] on button "🐥 Passenger" at bounding box center [150, 123] width 278 height 50
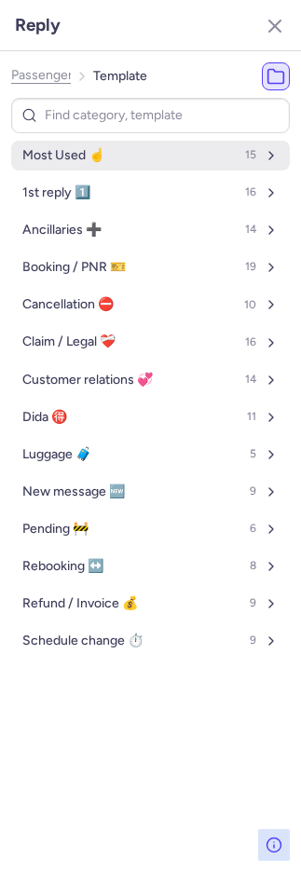
click at [93, 155] on span "Most Used ☝️" at bounding box center [63, 155] width 82 height 15
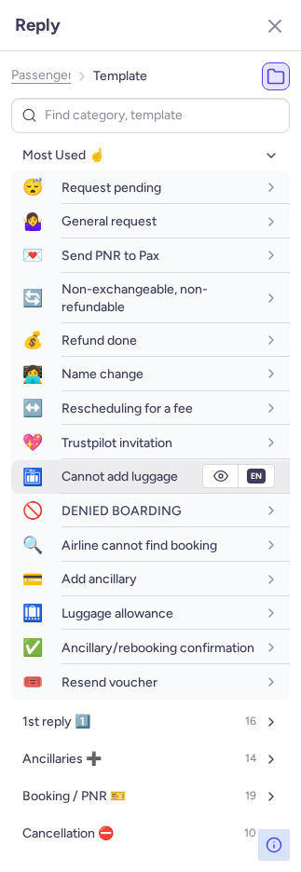
click at [67, 474] on span "Cannot add luggage" at bounding box center [119, 476] width 116 height 16
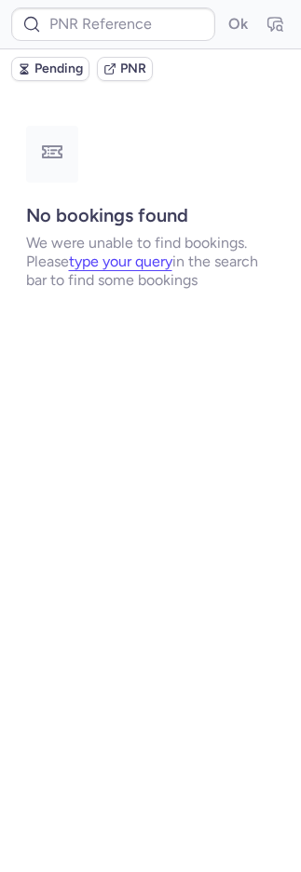
scroll to position [0, 0]
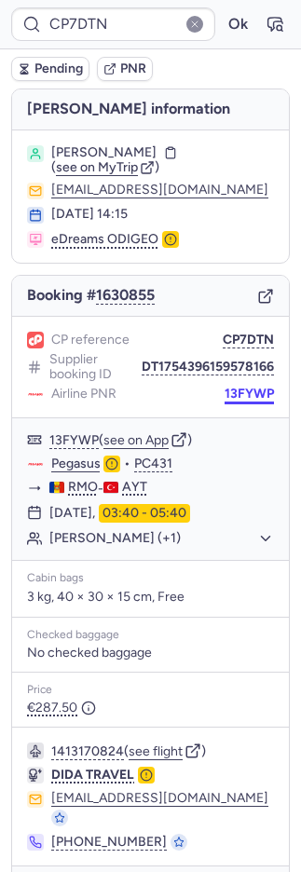
click at [233, 389] on button "13FYWP" at bounding box center [248, 393] width 49 height 15
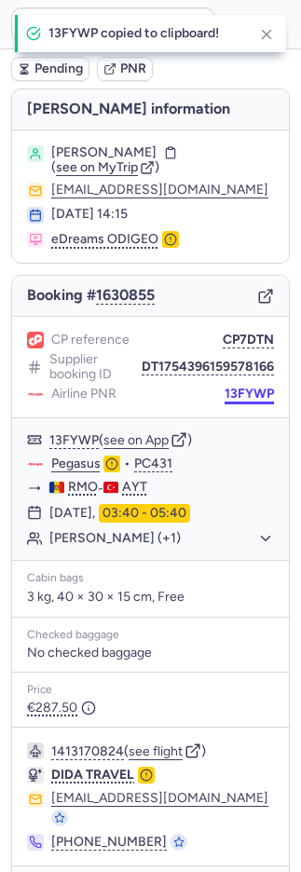
click at [232, 390] on button "13FYWP" at bounding box center [248, 393] width 49 height 15
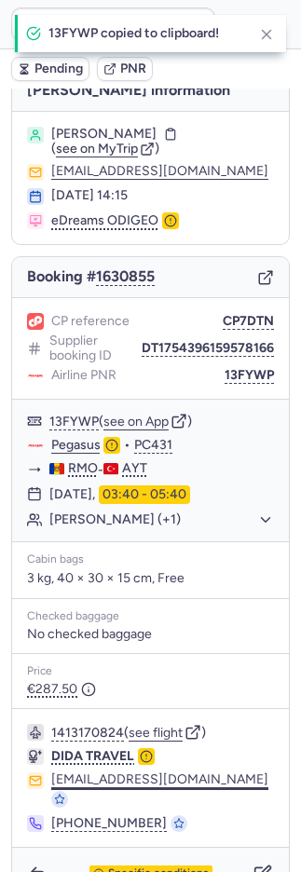
scroll to position [35, 0]
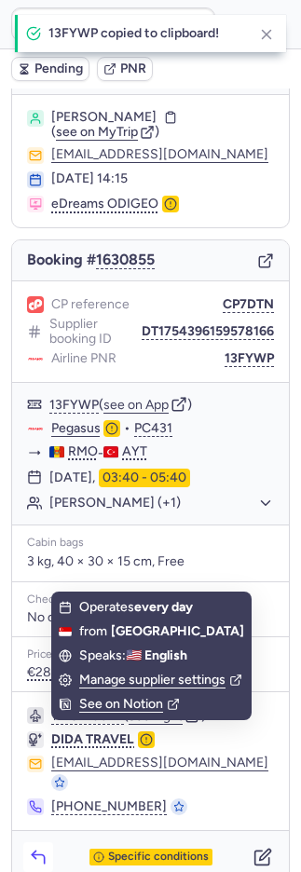
click at [42, 847] on icon "button" at bounding box center [38, 856] width 19 height 19
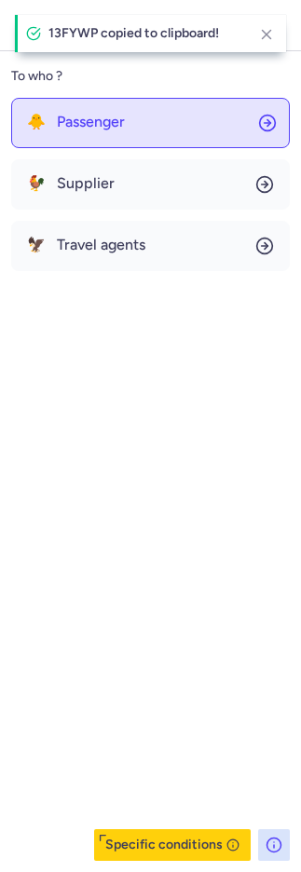
click at [101, 118] on span "Passenger" at bounding box center [91, 122] width 68 height 17
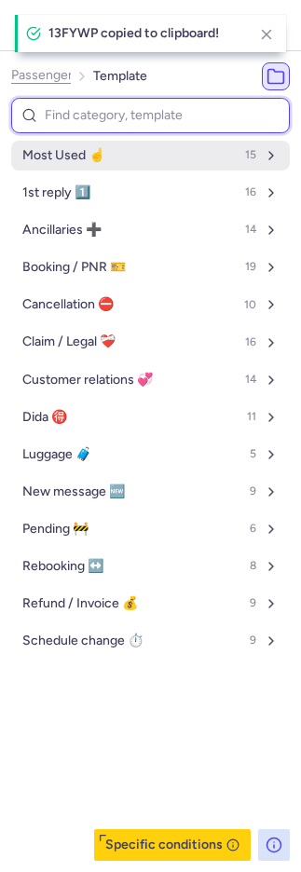
click at [98, 165] on button "Most Used ☝️ 15" at bounding box center [150, 156] width 278 height 30
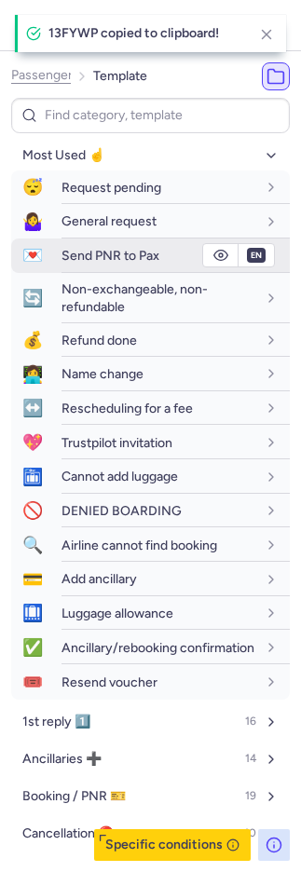
click at [107, 259] on span "Send PNR to Pax" at bounding box center [110, 256] width 98 height 16
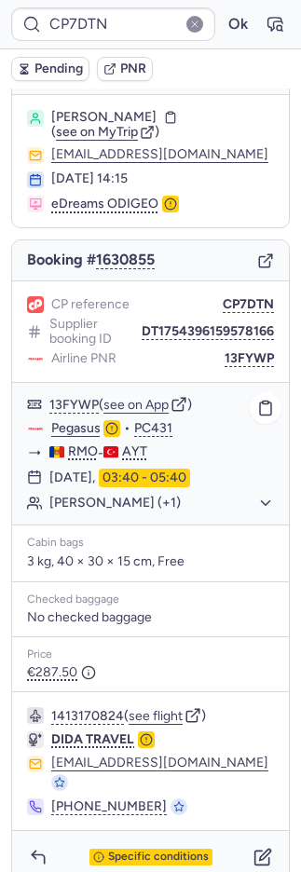
click at [85, 427] on link "Pegasus" at bounding box center [75, 428] width 49 height 17
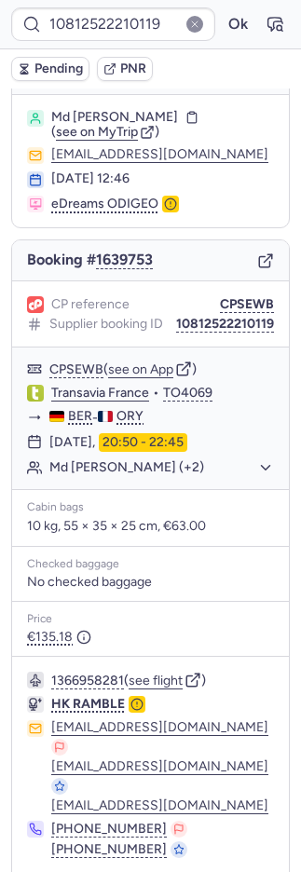
click at [133, 65] on span "PNR" at bounding box center [133, 68] width 26 height 15
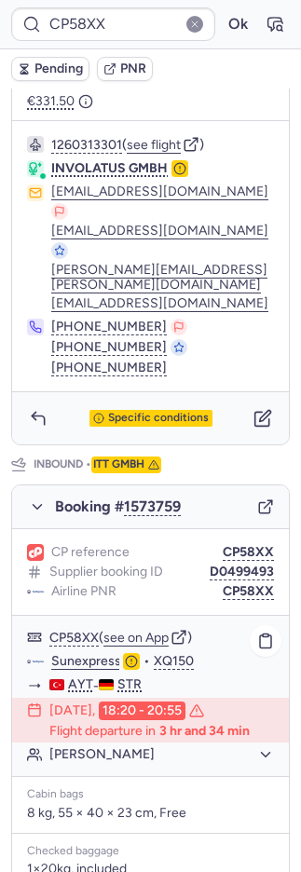
scroll to position [944, 0]
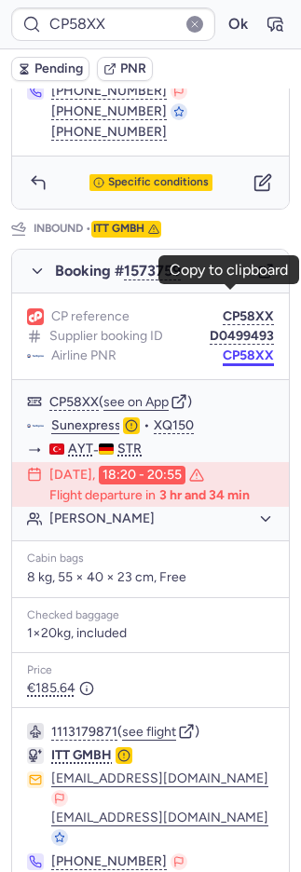
click at [230, 348] on button "CP58XX" at bounding box center [248, 355] width 51 height 15
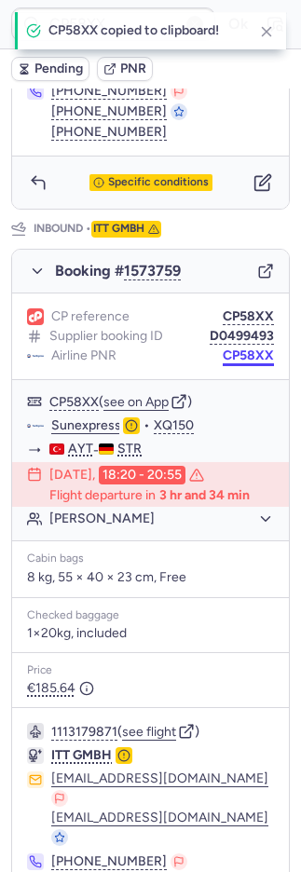
click at [230, 348] on button "CP58XX" at bounding box center [248, 355] width 51 height 15
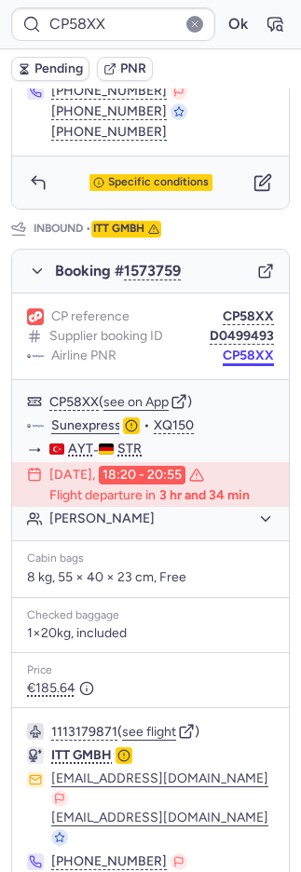
click at [232, 0] on body "CP58XX Ok Pending PNR PNR linked to 2 bookings Outbound : INVOLATUS GMBH Inboun…" at bounding box center [150, 0] width 301 height 0
click at [232, 348] on button "CP58XX" at bounding box center [248, 355] width 51 height 15
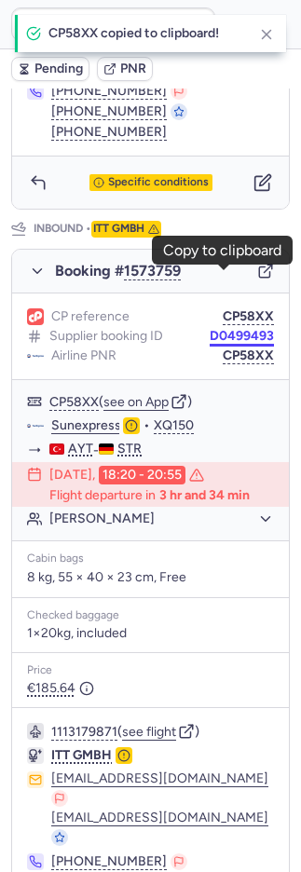
click at [225, 329] on button "D0499493" at bounding box center [242, 336] width 64 height 15
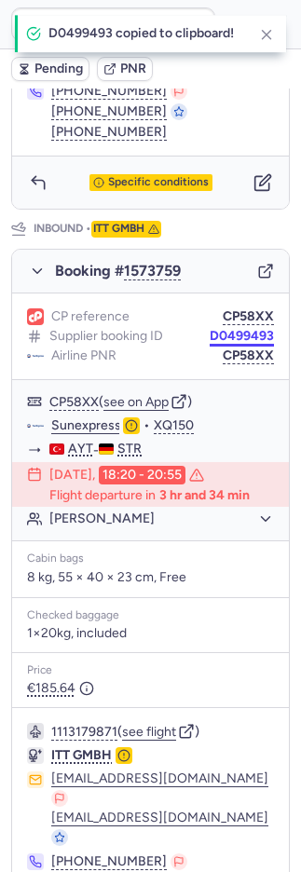
click at [225, 329] on button "D0499493" at bounding box center [242, 336] width 64 height 15
click at [240, 348] on button "CP58XX" at bounding box center [248, 355] width 51 height 15
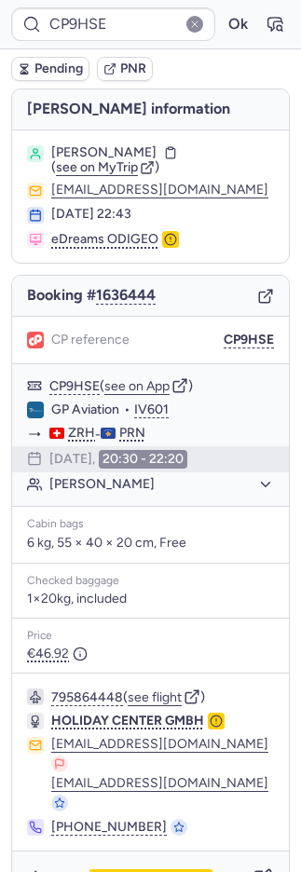
type input "CPRJH9"
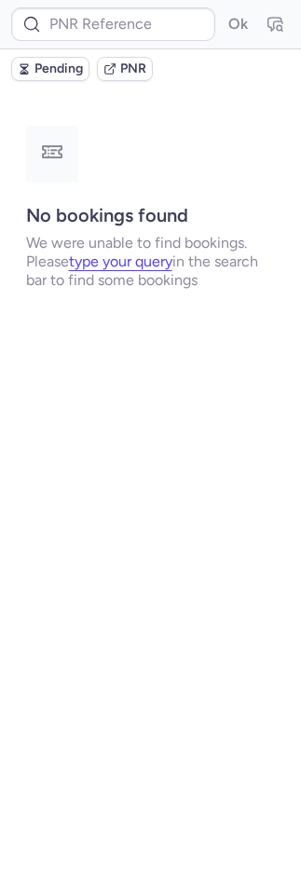
type input "CPGUFJ"
type input "CPRWHM"
type input "CPPRVC"
type input "CZ042756"
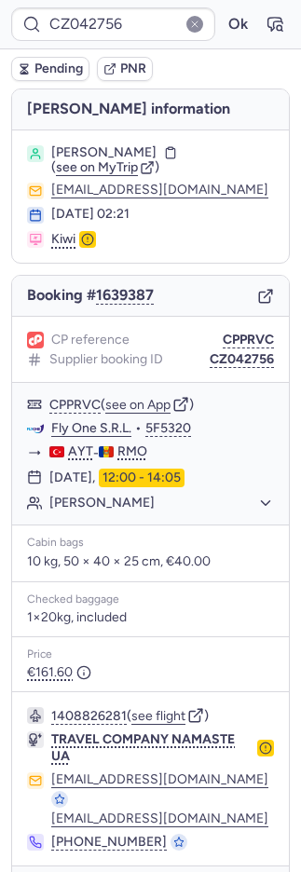
click at [58, 66] on span "Pending" at bounding box center [58, 68] width 48 height 15
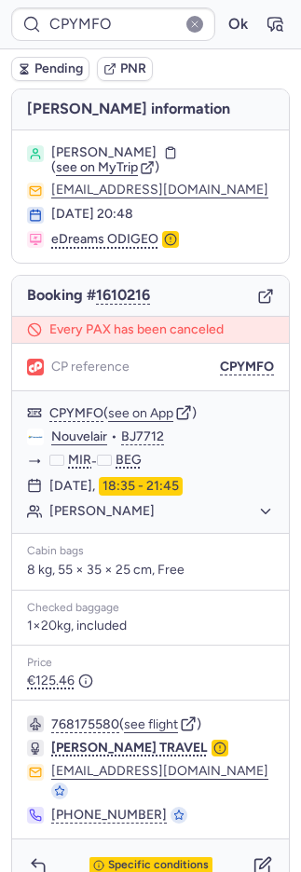
type input "CPQBGX"
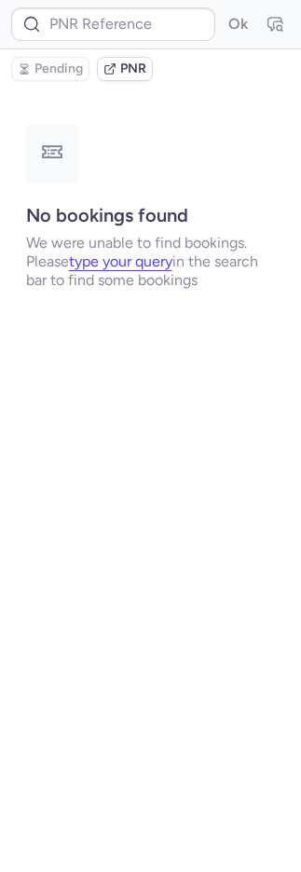
type input "7244812"
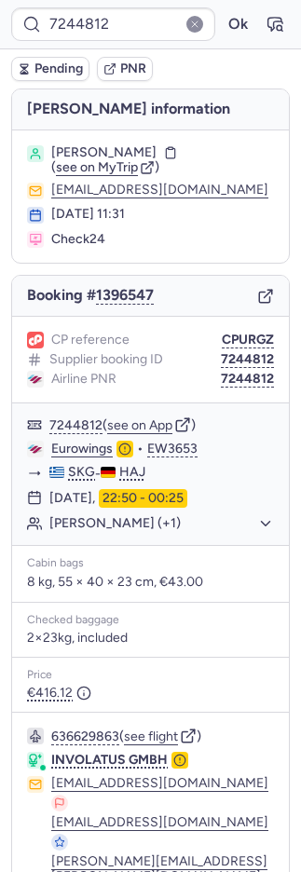
type input "7325794"
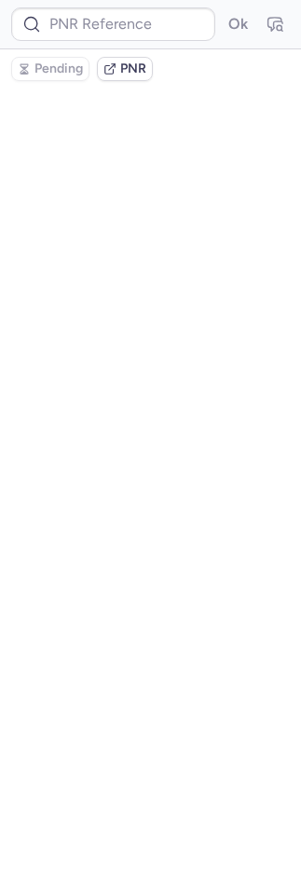
type input "7325794"
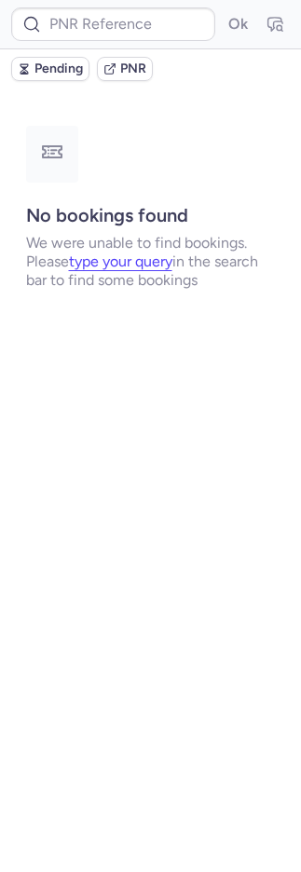
type input "7353704"
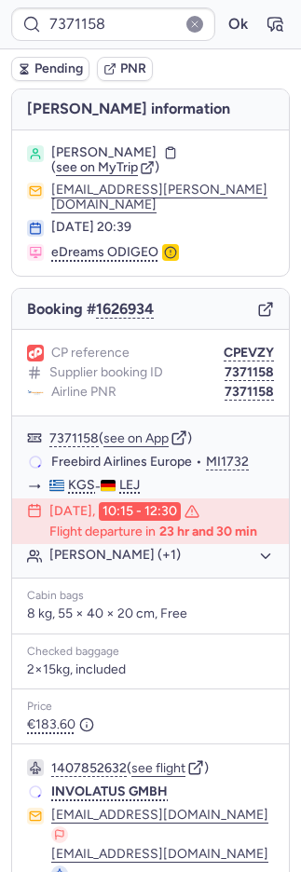
type input "CPEVZY"
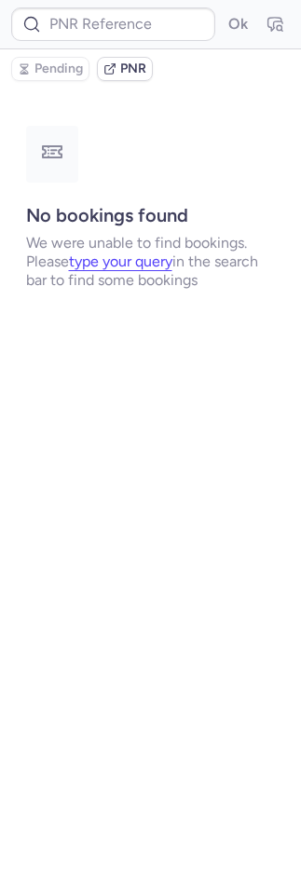
type input "CPEVZY"
type input "CPPRVC"
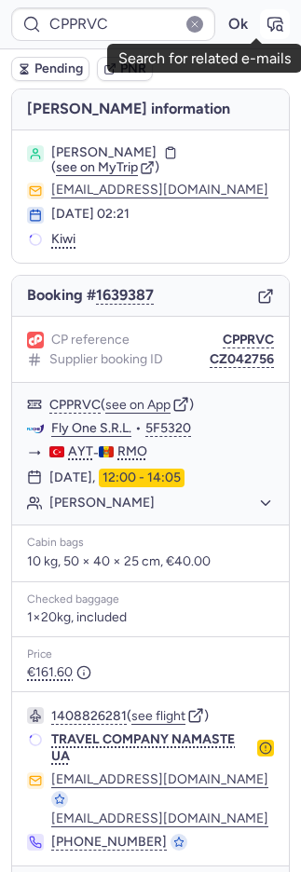
click at [265, 19] on icon "button" at bounding box center [274, 24] width 19 height 19
click at [265, 24] on icon "button" at bounding box center [274, 24] width 19 height 19
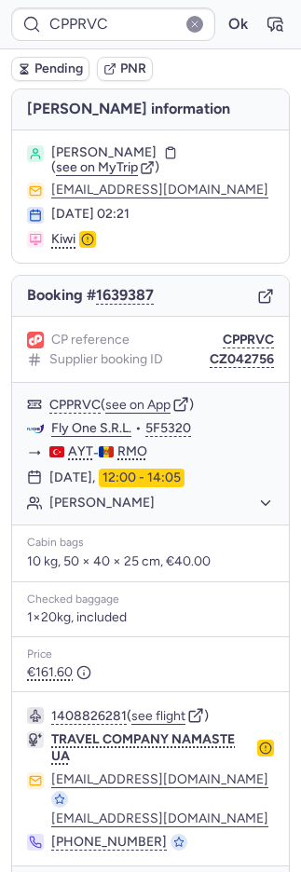
click at [232, 364] on div "CP reference CPPRVC Supplier booking ID CZ042756" at bounding box center [150, 350] width 277 height 66
click at [232, 357] on button "CZ042756" at bounding box center [242, 359] width 64 height 15
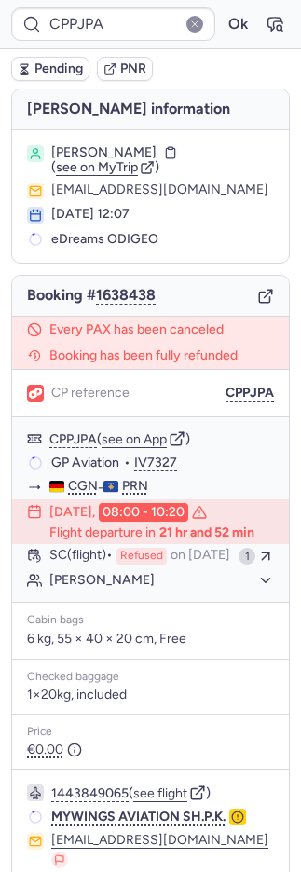
type input "CPOJRG"
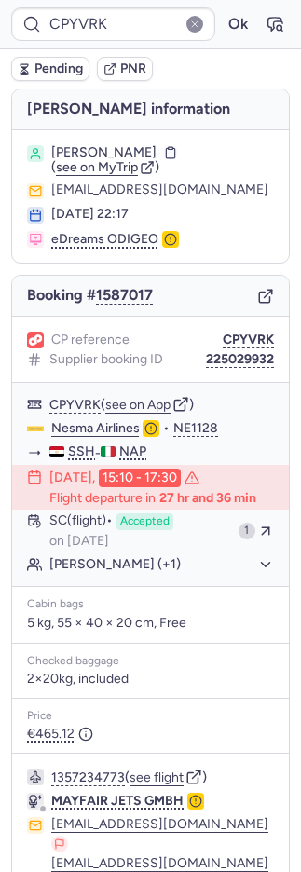
scroll to position [179, 0]
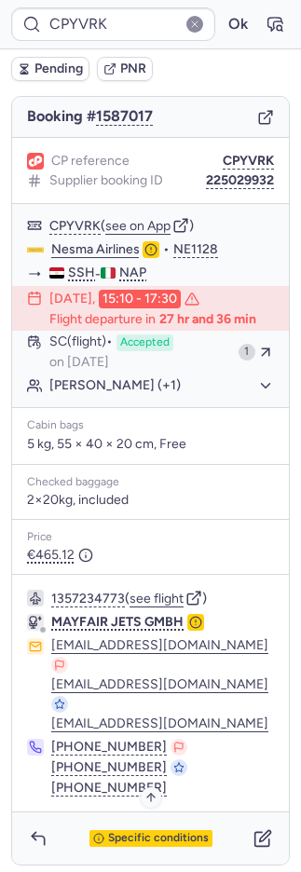
click at [145, 832] on span "Specific conditions" at bounding box center [158, 838] width 101 height 13
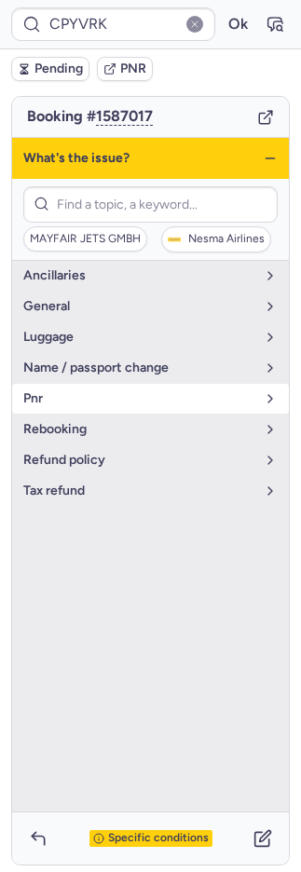
click at [106, 392] on span "pnr" at bounding box center [139, 398] width 232 height 15
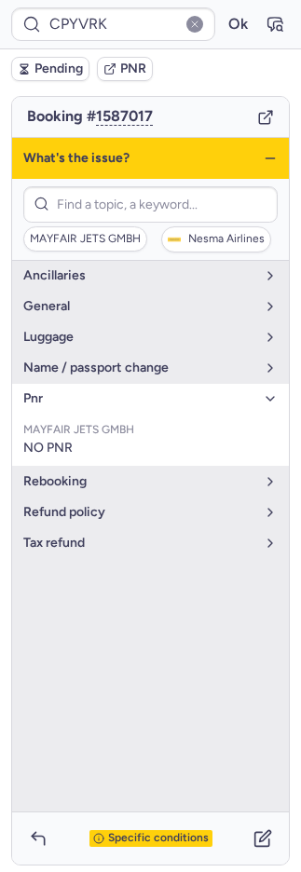
click at [61, 843] on div "Specific conditions" at bounding box center [150, 838] width 277 height 52
click at [47, 834] on icon "button" at bounding box center [38, 838] width 19 height 19
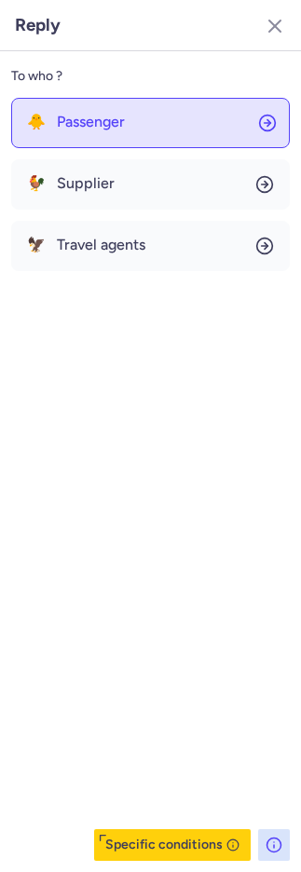
click at [116, 107] on button "🐥 Passenger" at bounding box center [150, 123] width 278 height 50
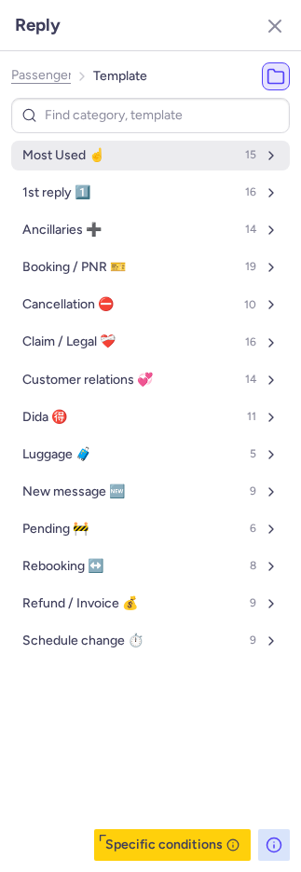
click at [122, 147] on button "Most Used ☝️ 15" at bounding box center [150, 156] width 278 height 30
select select "it"
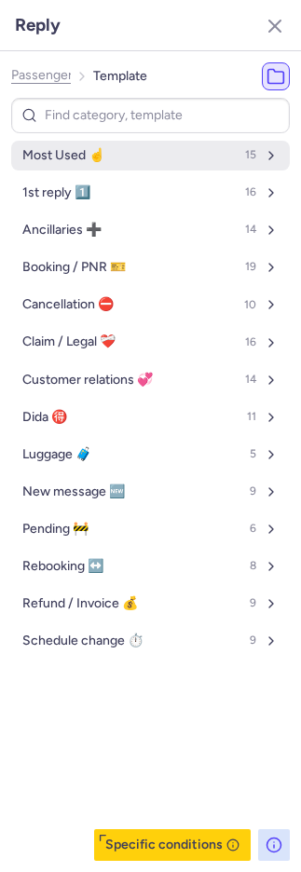
select select "it"
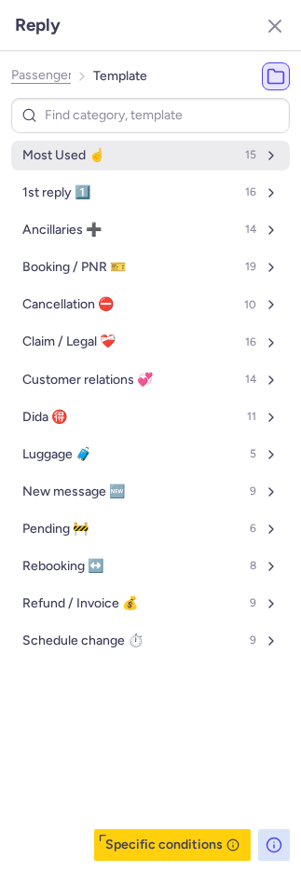
select select "it"
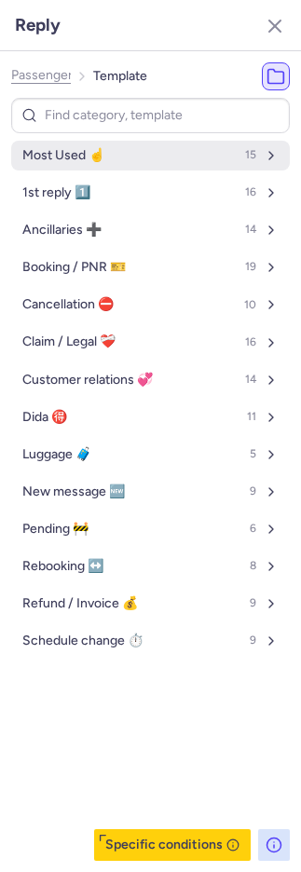
select select "it"
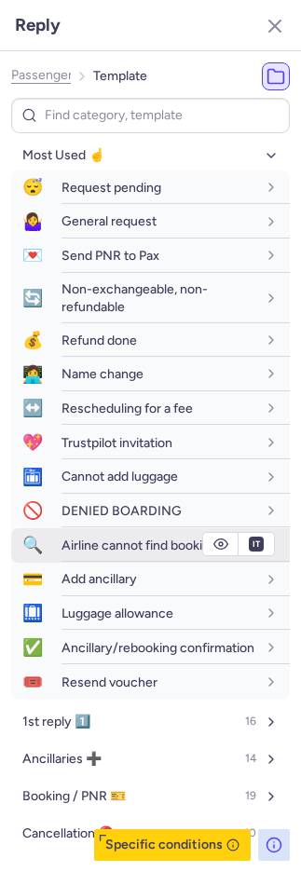
click at [97, 545] on span "Airline cannot find booking" at bounding box center [139, 545] width 156 height 16
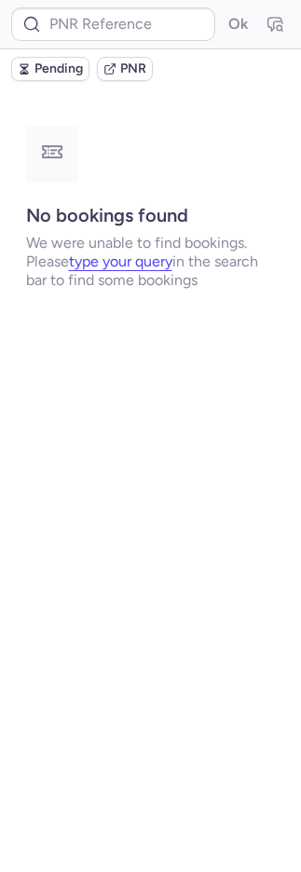
scroll to position [0, 0]
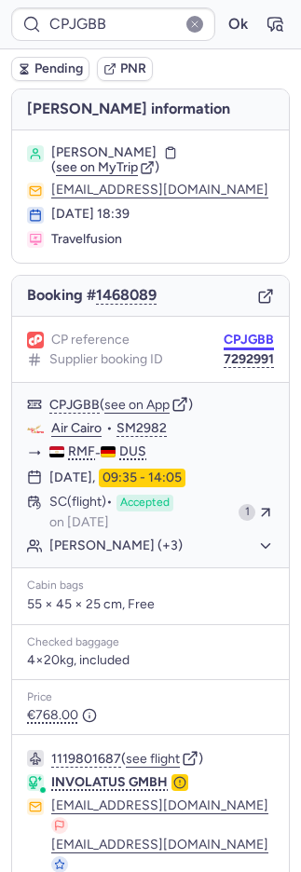
click at [234, 334] on button "CPJGBB" at bounding box center [248, 339] width 50 height 15
click at [235, 335] on button "CPJGBB" at bounding box center [248, 339] width 50 height 15
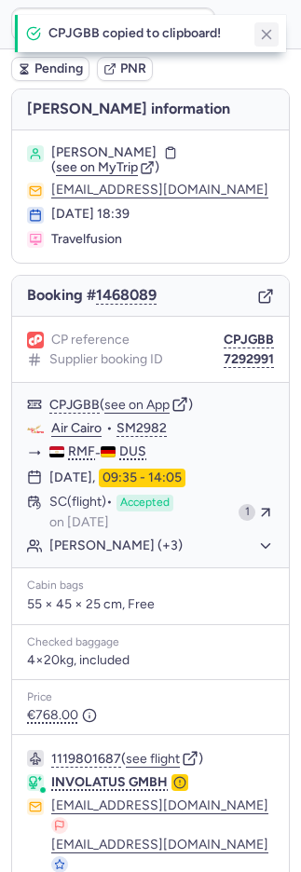
click at [269, 31] on line "button" at bounding box center [267, 35] width 8 height 8
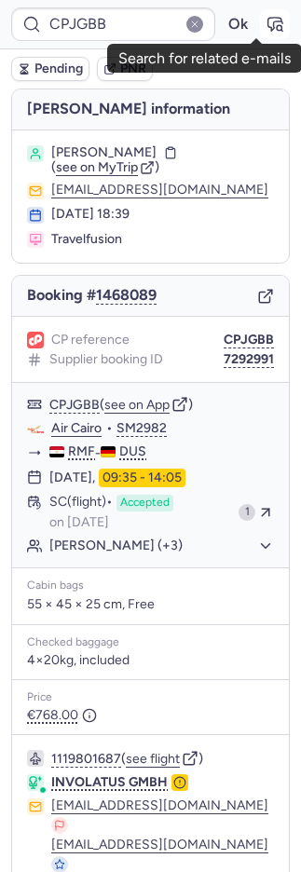
click at [265, 25] on icon "button" at bounding box center [274, 24] width 19 height 19
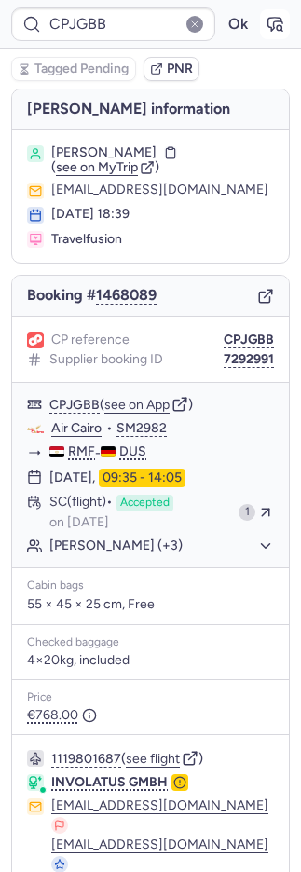
type input "CPYB99"
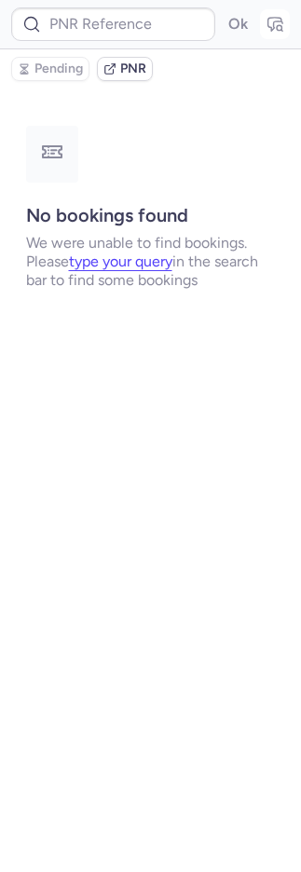
type input "7366877"
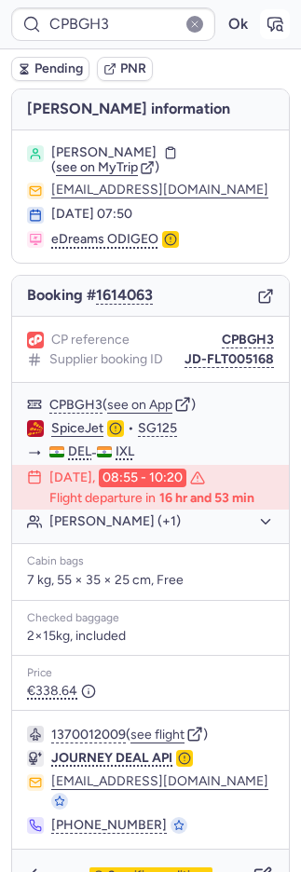
click at [260, 20] on button "button" at bounding box center [275, 24] width 30 height 30
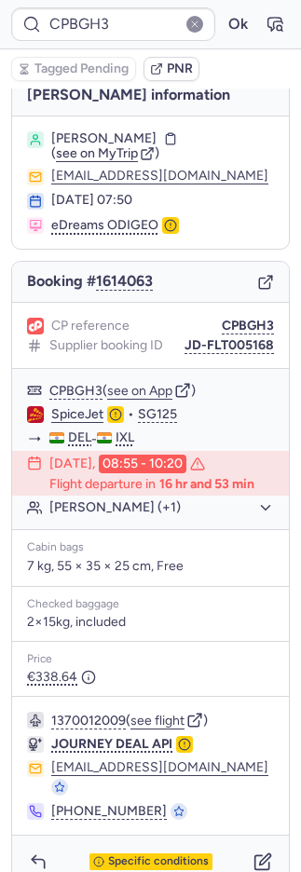
scroll to position [37, 0]
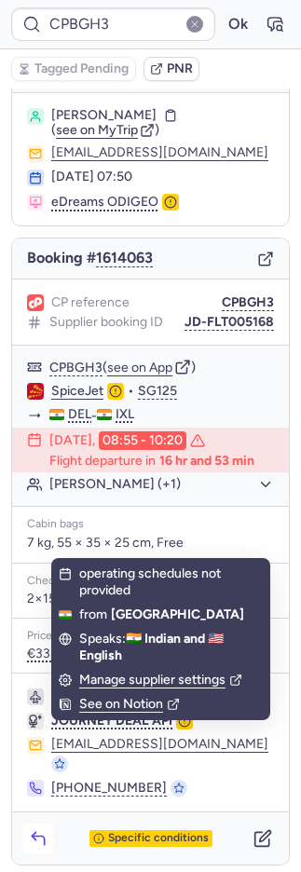
click at [36, 829] on icon "button" at bounding box center [38, 838] width 19 height 19
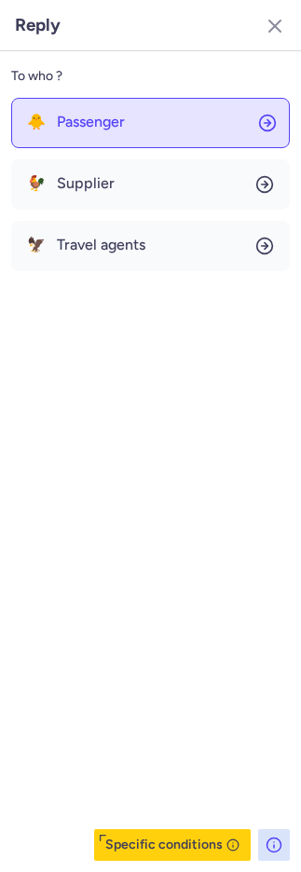
click at [90, 131] on button "🐥 Passenger" at bounding box center [150, 123] width 278 height 50
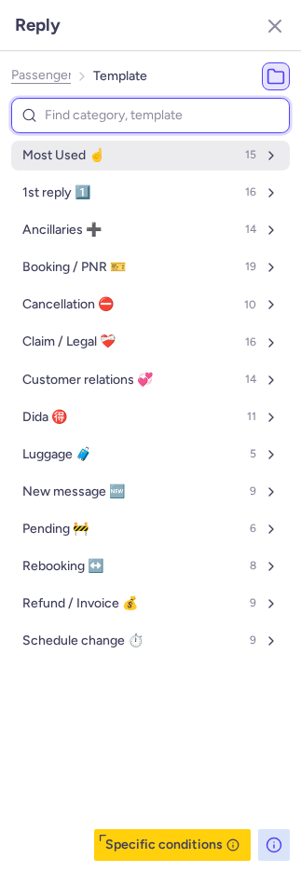
drag, startPoint x: 92, startPoint y: 145, endPoint x: 99, endPoint y: 159, distance: 15.4
click at [98, 159] on span "Most Used ☝️" at bounding box center [63, 155] width 82 height 15
select select "en"
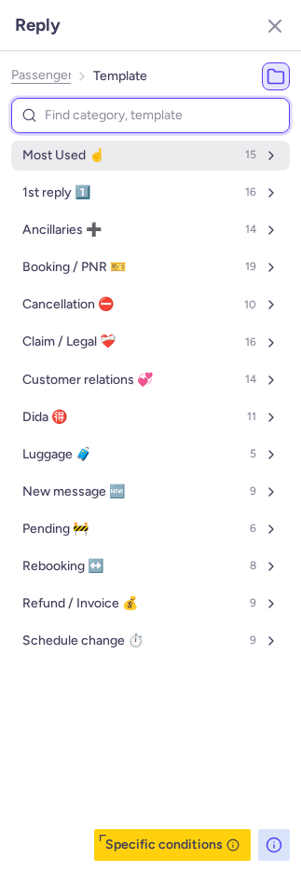
select select "en"
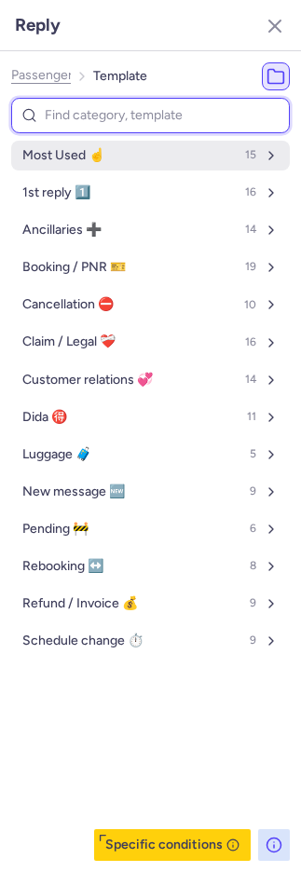
select select "en"
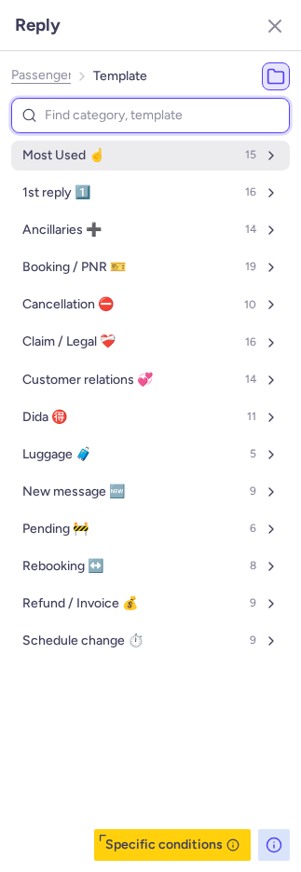
select select "en"
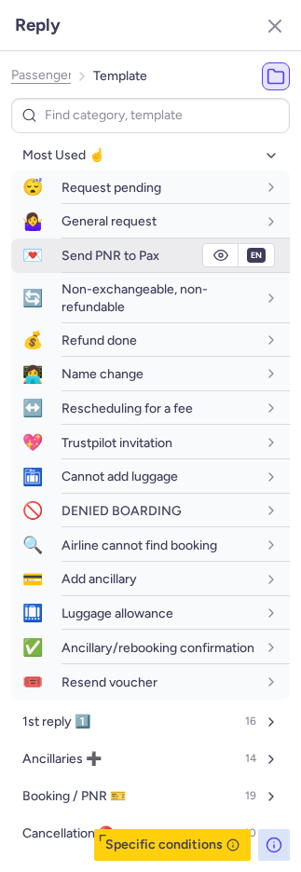
click at [68, 253] on span "Send PNR to Pax" at bounding box center [110, 256] width 98 height 16
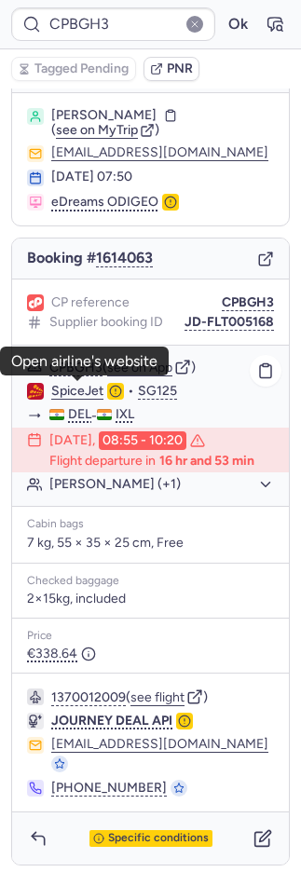
click at [86, 385] on link "SpiceJet" at bounding box center [77, 391] width 52 height 17
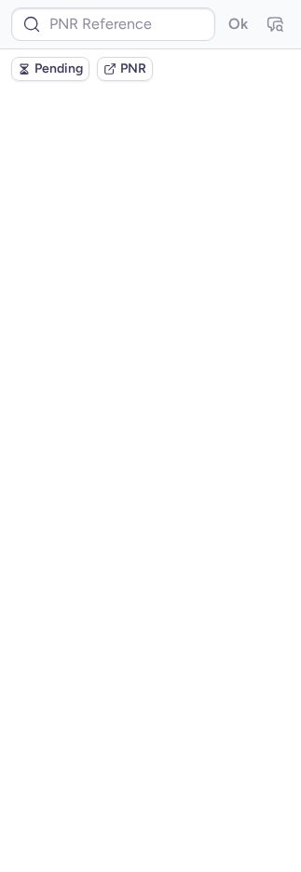
scroll to position [0, 0]
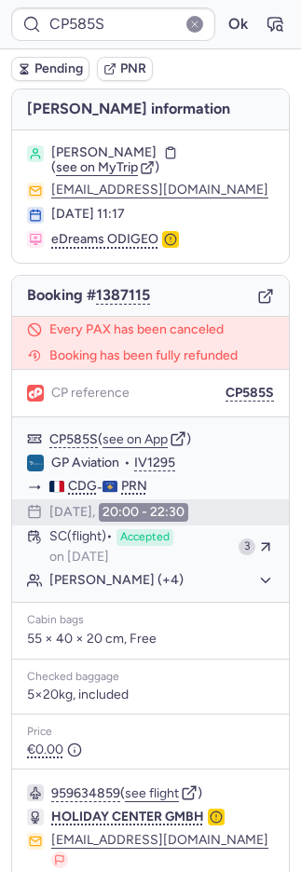
type input "CPJ46P"
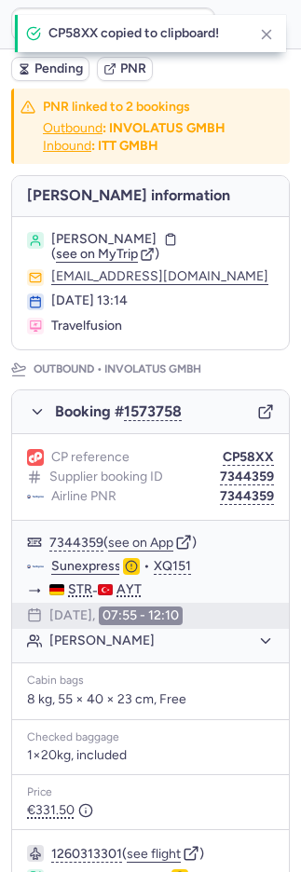
scroll to position [944, 0]
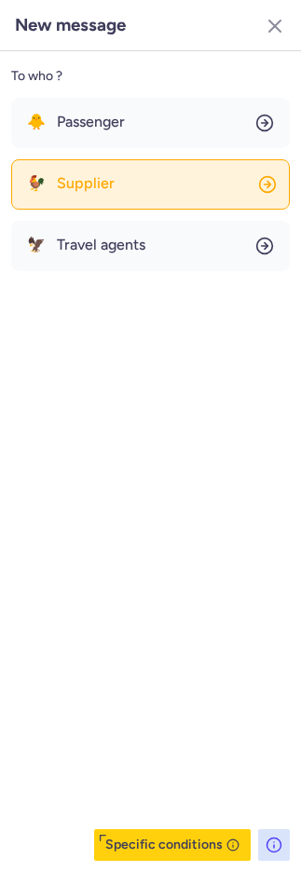
click at [105, 199] on button "🐓 Supplier" at bounding box center [150, 184] width 278 height 50
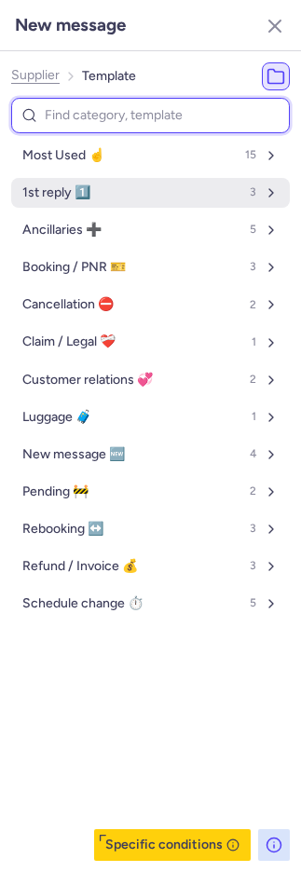
click at [92, 180] on button "1st reply 1️⃣ 3" at bounding box center [150, 193] width 278 height 30
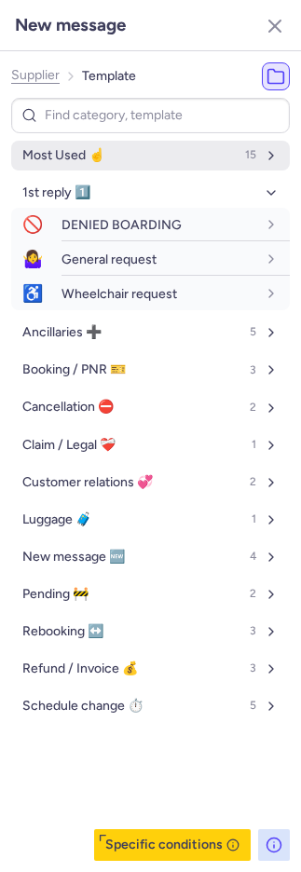
click at [88, 157] on span "Most Used ☝️" at bounding box center [63, 155] width 82 height 15
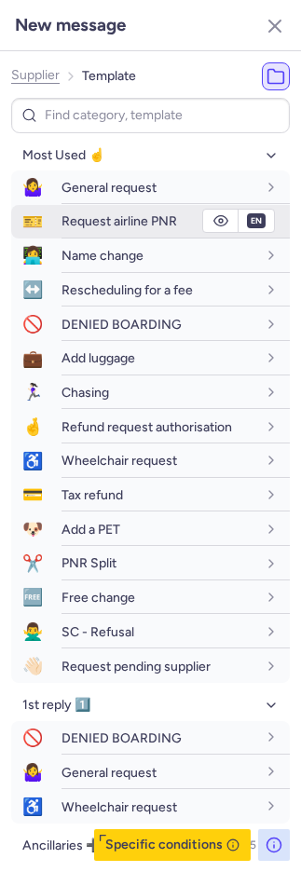
click at [152, 215] on span "Request airline PNR" at bounding box center [118, 221] width 115 height 16
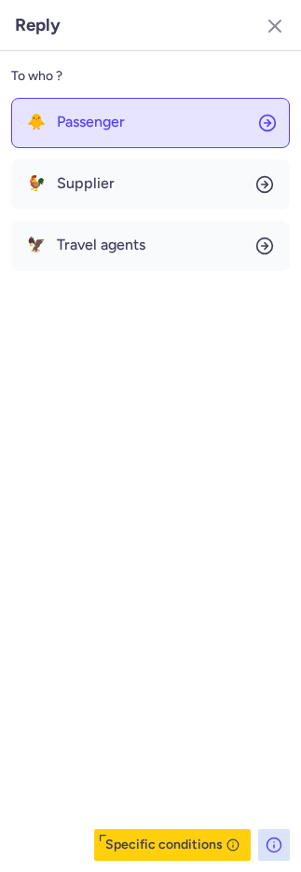
click at [98, 121] on span "Passenger" at bounding box center [91, 122] width 68 height 17
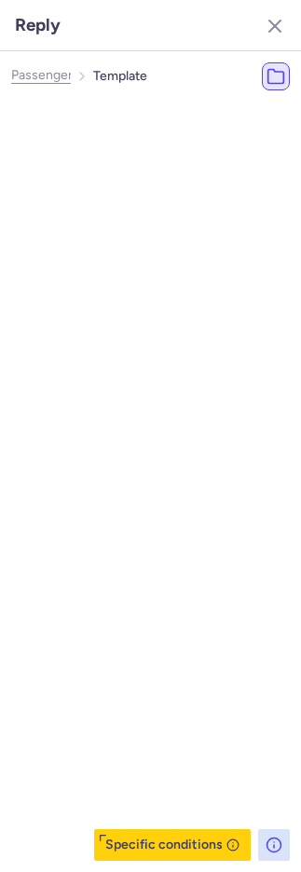
select select "en"
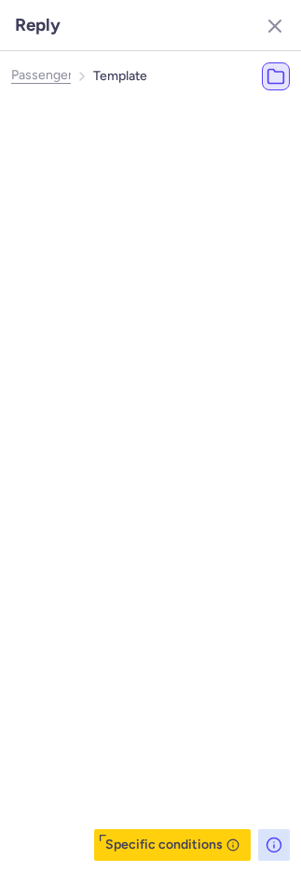
select select "en"
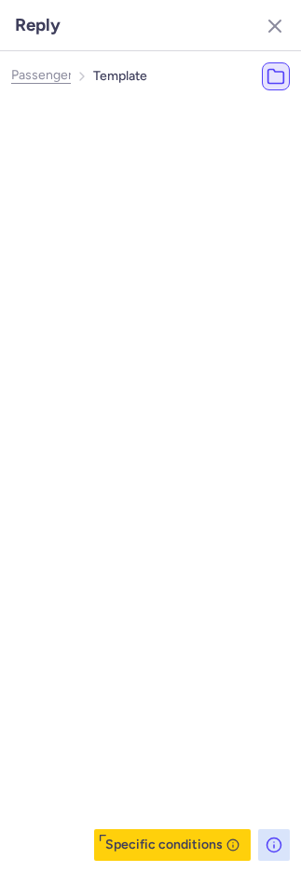
select select "en"
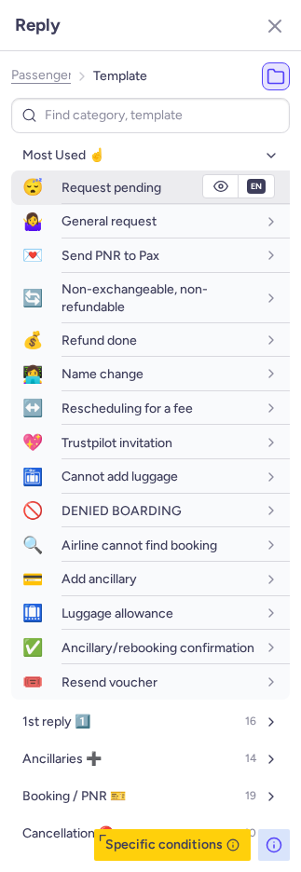
click at [94, 186] on span "Request pending" at bounding box center [111, 188] width 100 height 16
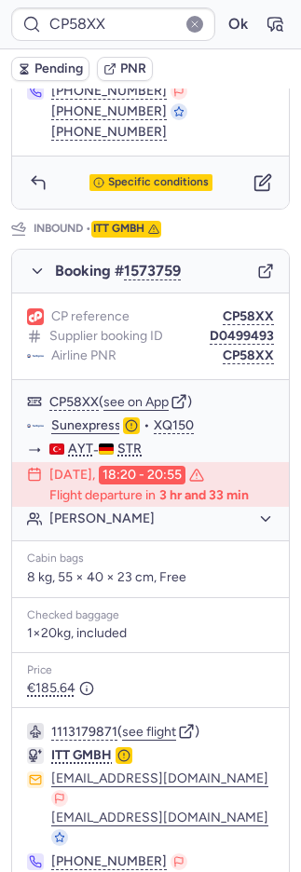
click at [42, 69] on span "Pending" at bounding box center [58, 68] width 48 height 15
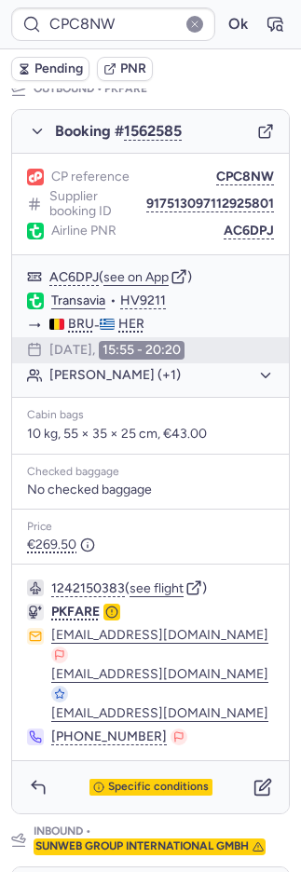
scroll to position [945, 0]
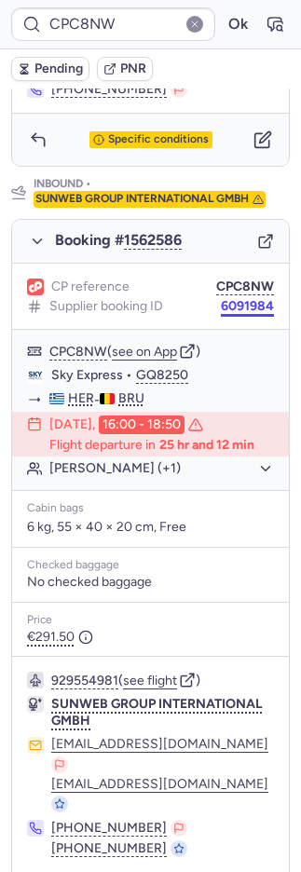
click at [224, 299] on button "6091984" at bounding box center [247, 306] width 53 height 15
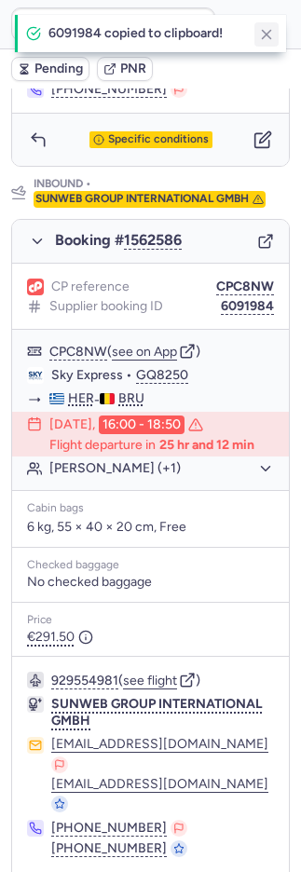
click at [268, 26] on icon "button" at bounding box center [266, 34] width 17 height 17
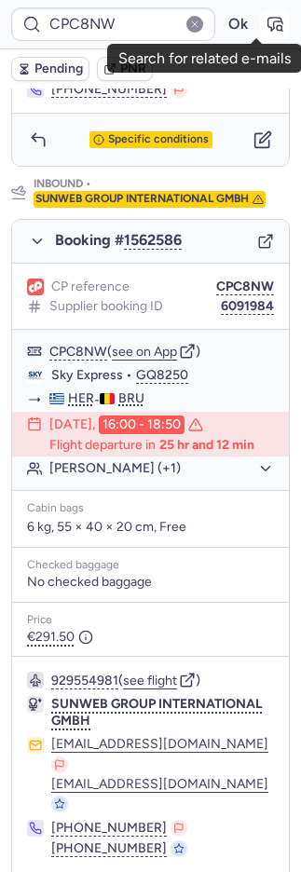
click at [265, 21] on icon "button" at bounding box center [274, 24] width 19 height 19
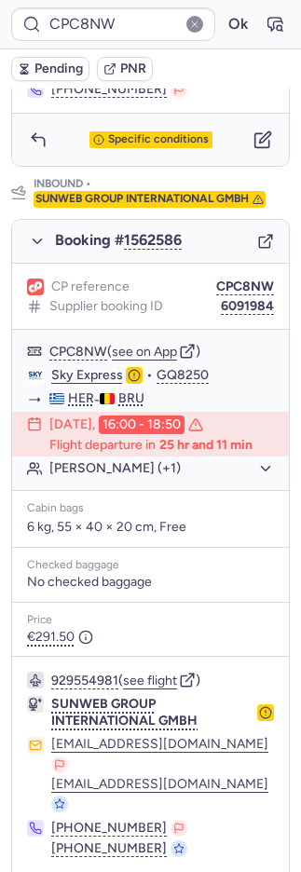
click at [26, 71] on icon "button" at bounding box center [24, 68] width 13 height 13
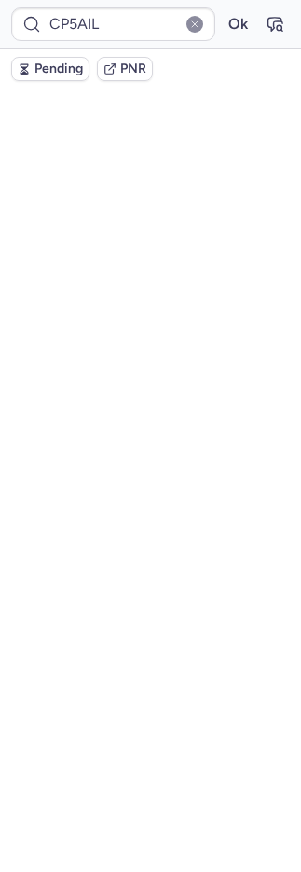
scroll to position [2, 0]
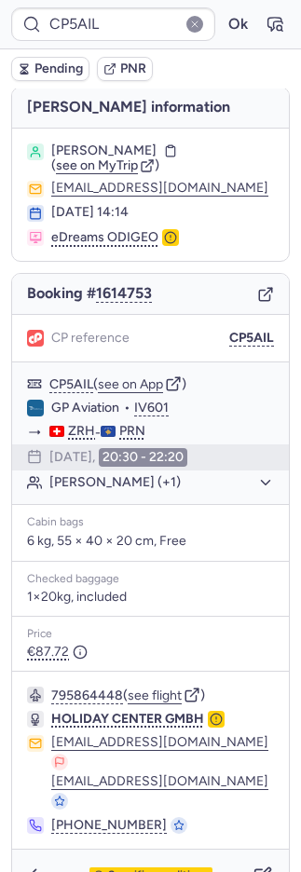
type input "CPT6BS"
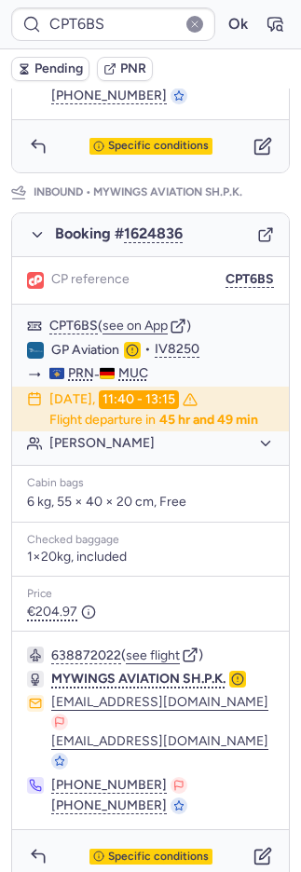
scroll to position [911, 0]
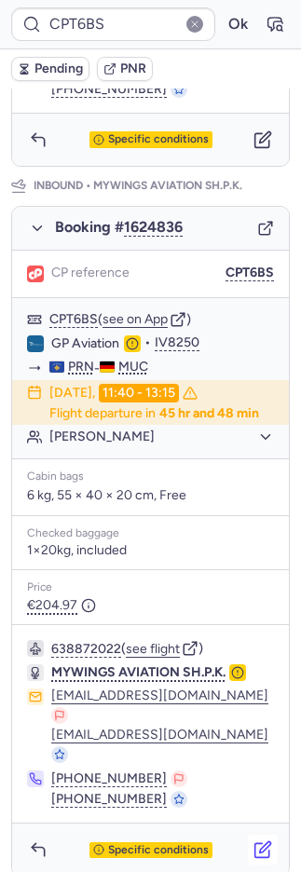
click at [253, 840] on icon "button" at bounding box center [262, 849] width 19 height 19
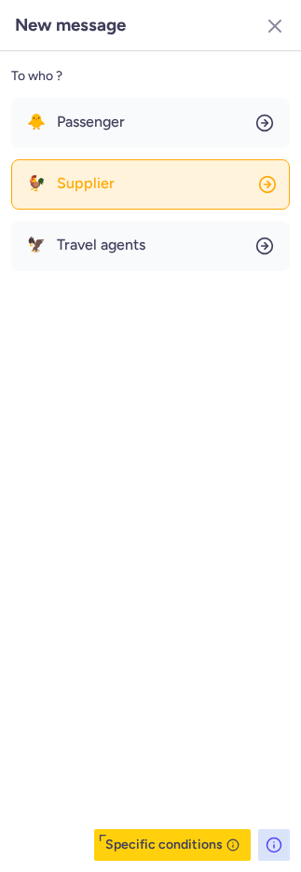
drag, startPoint x: 103, startPoint y: 167, endPoint x: 105, endPoint y: 178, distance: 11.3
click at [104, 170] on button "🐓 Supplier" at bounding box center [150, 184] width 278 height 50
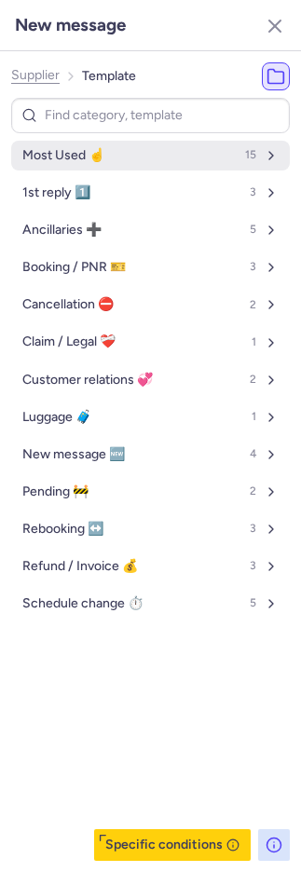
click at [80, 163] on button "Most Used ☝️ 15" at bounding box center [150, 156] width 278 height 30
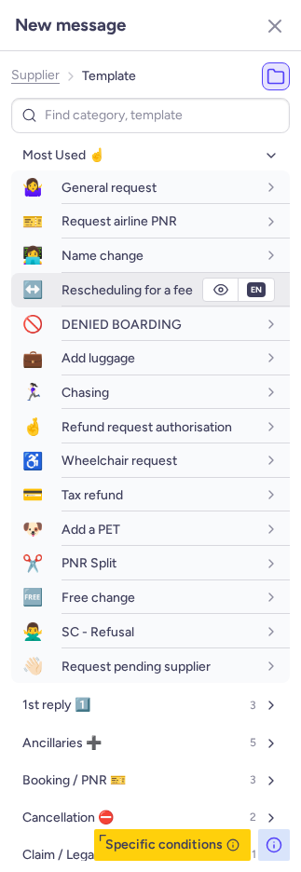
click at [71, 285] on span "Rescheduling for a fee" at bounding box center [126, 290] width 131 height 16
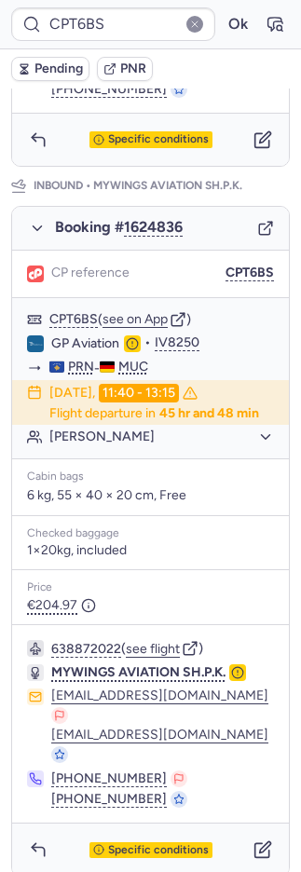
click at [45, 64] on span "Pending" at bounding box center [58, 68] width 48 height 15
click at [43, 840] on icon "button" at bounding box center [38, 849] width 19 height 19
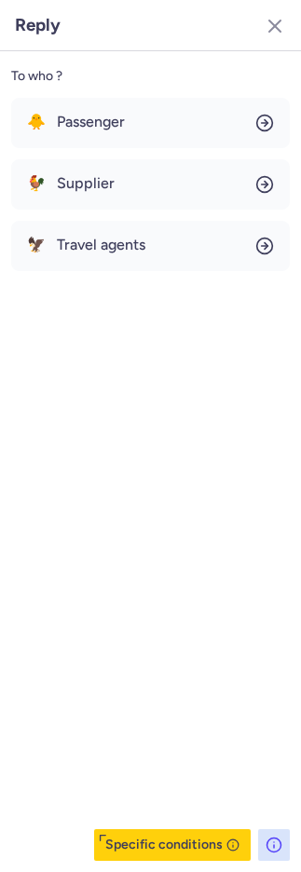
click at [130, 89] on div "To who ? 🐥 Passenger 🐓 Supplier 🦅 Travel agents Specific conditions" at bounding box center [150, 461] width 301 height 820
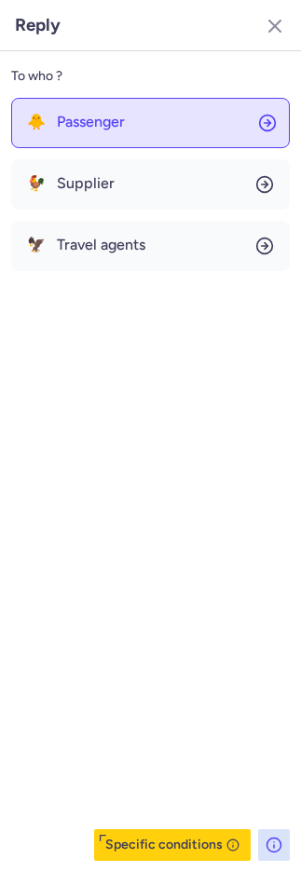
click at [129, 112] on button "🐥 Passenger" at bounding box center [150, 123] width 278 height 50
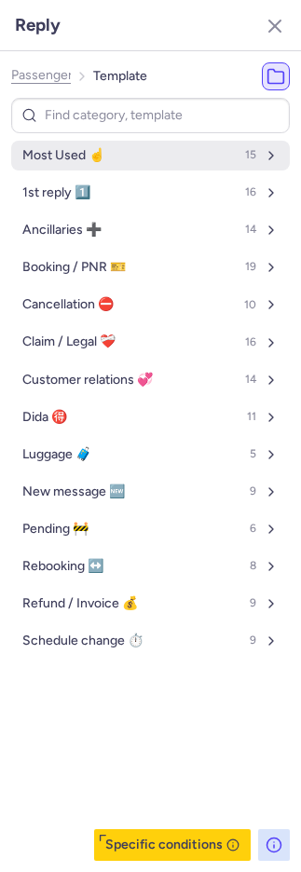
click at [101, 152] on span "Most Used ☝️" at bounding box center [63, 155] width 82 height 15
select select "de"
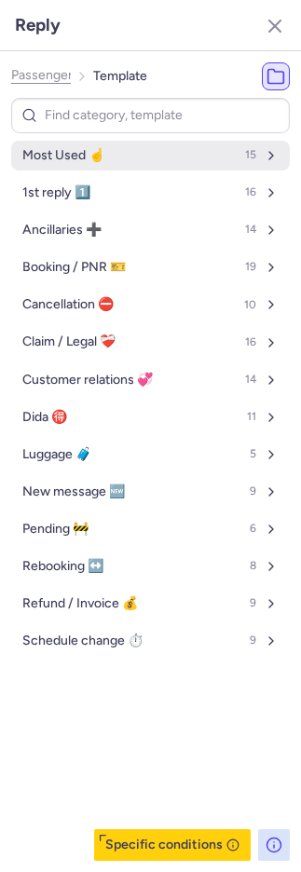
select select "de"
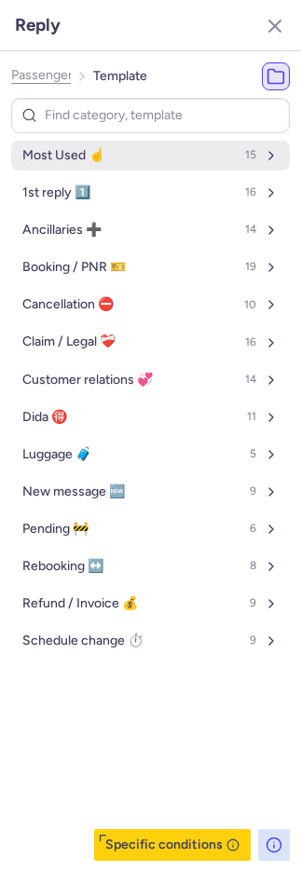
select select "de"
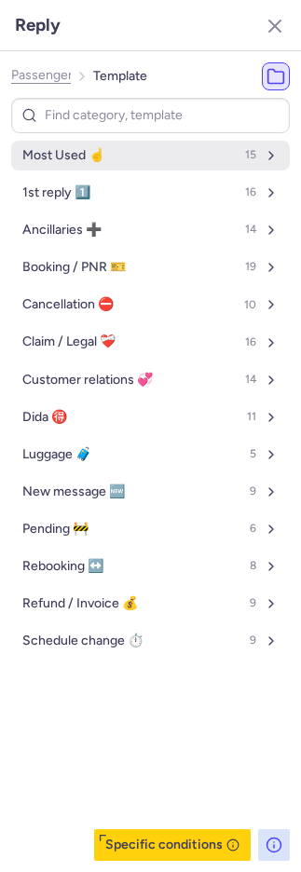
select select "de"
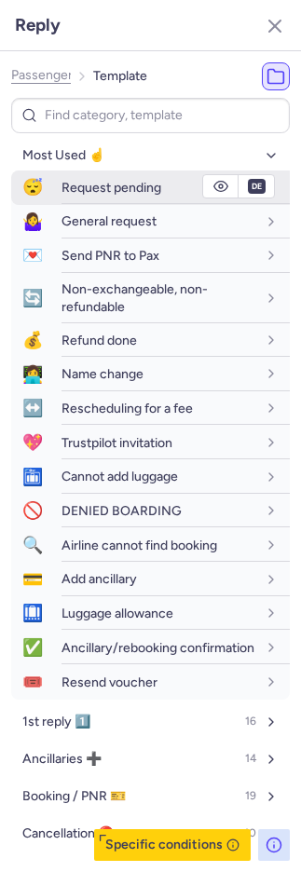
click at [131, 182] on span "Request pending" at bounding box center [111, 188] width 100 height 16
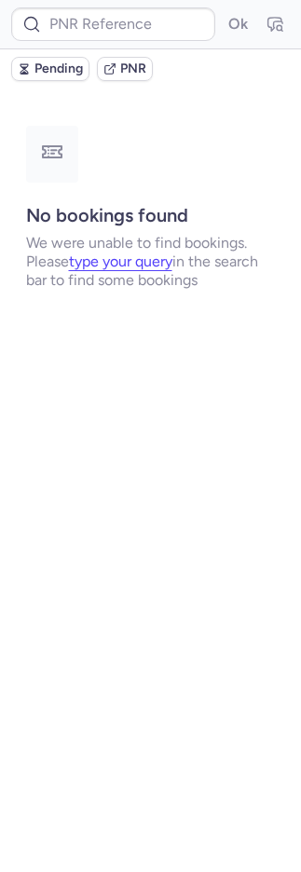
scroll to position [0, 0]
type input "CP5AIL"
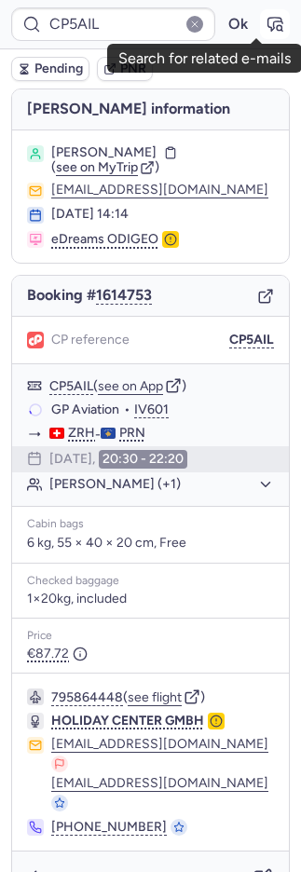
click at [268, 20] on icon "button" at bounding box center [275, 24] width 14 height 13
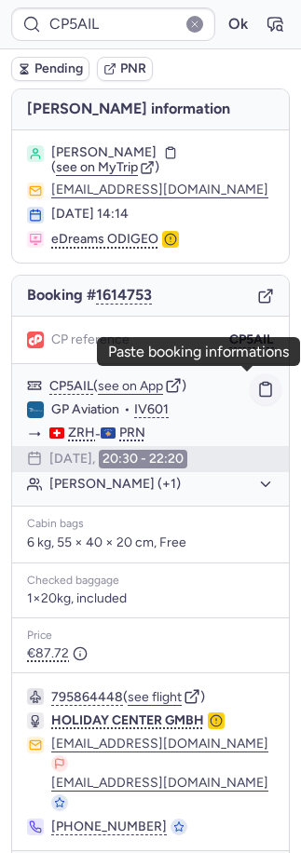
click at [260, 392] on icon "button" at bounding box center [265, 390] width 11 height 13
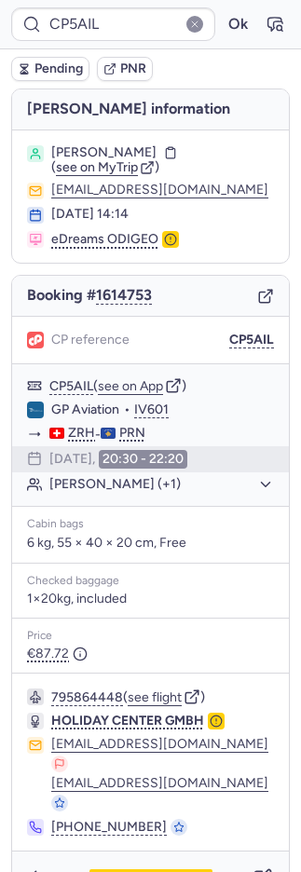
scroll to position [2, 0]
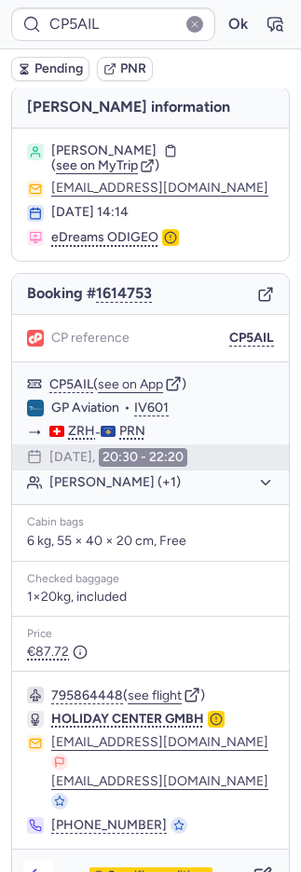
click at [38, 866] on icon "button" at bounding box center [38, 875] width 19 height 19
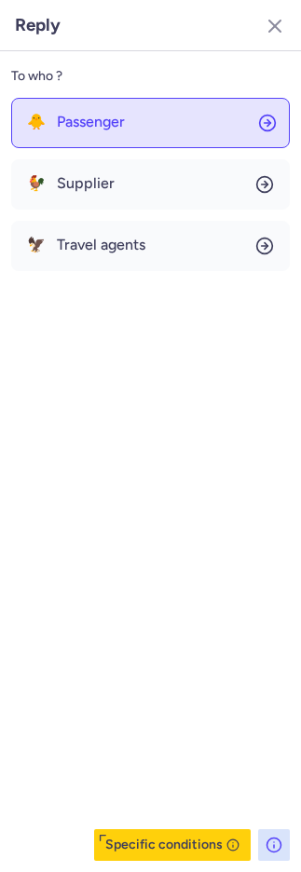
click at [73, 115] on span "Passenger" at bounding box center [91, 122] width 68 height 17
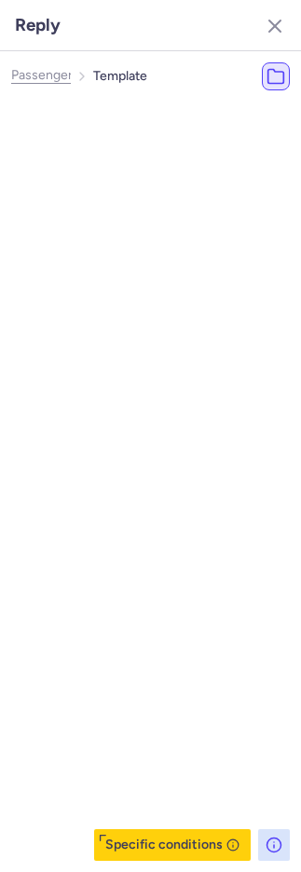
select select "en"
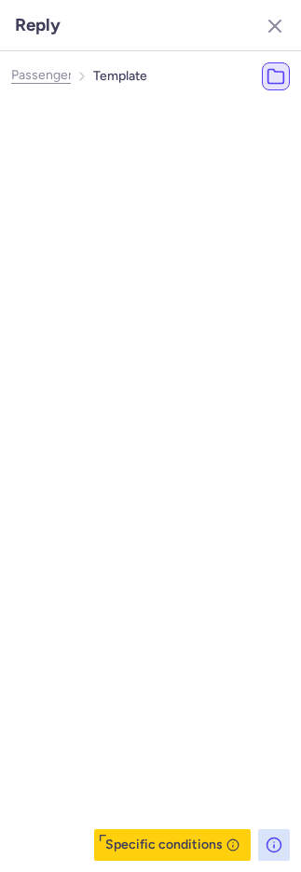
select select "en"
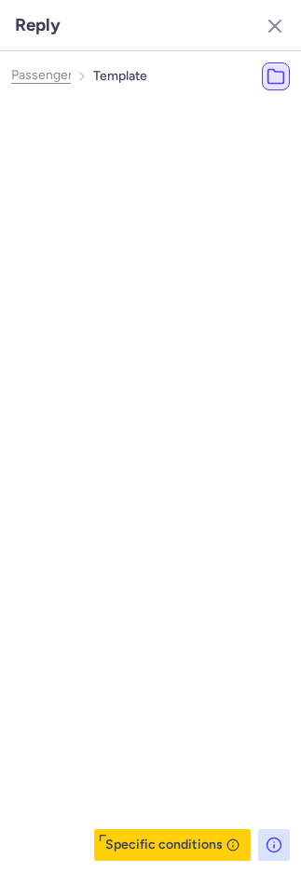
select select "en"
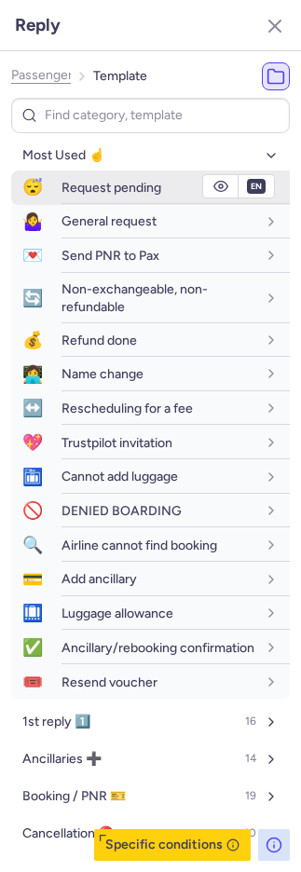
click at [86, 190] on span "Request pending" at bounding box center [111, 188] width 100 height 16
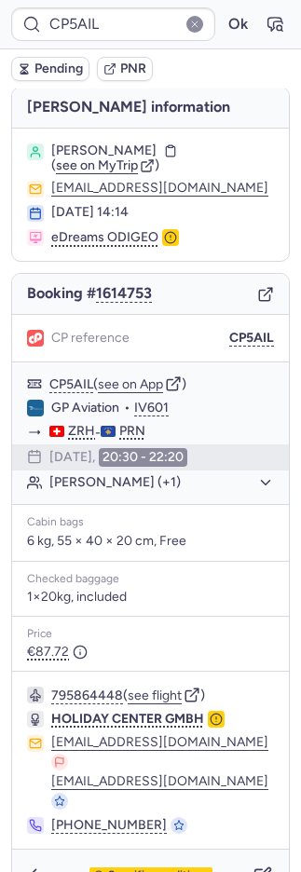
click at [25, 62] on icon "button" at bounding box center [24, 68] width 13 height 13
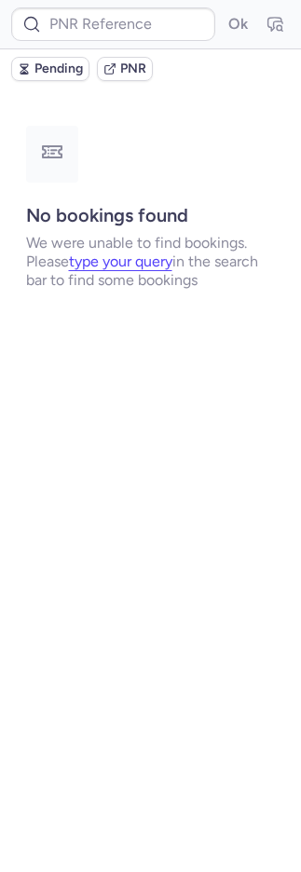
scroll to position [0, 0]
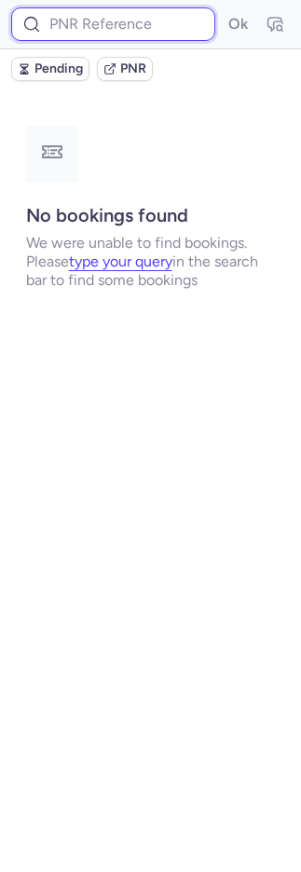
click at [131, 35] on input at bounding box center [113, 24] width 204 height 34
paste input "7372164"
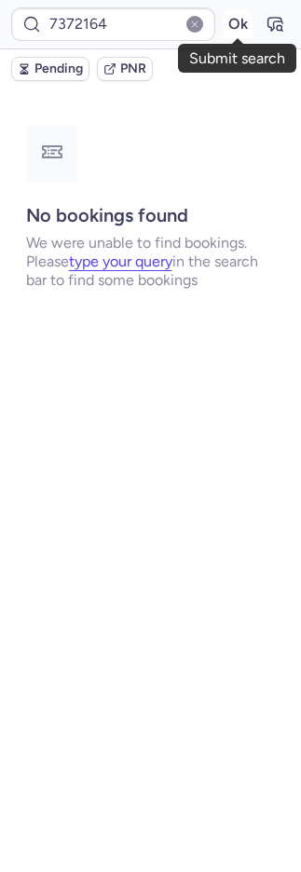
click at [230, 24] on button "Ok" at bounding box center [238, 24] width 30 height 30
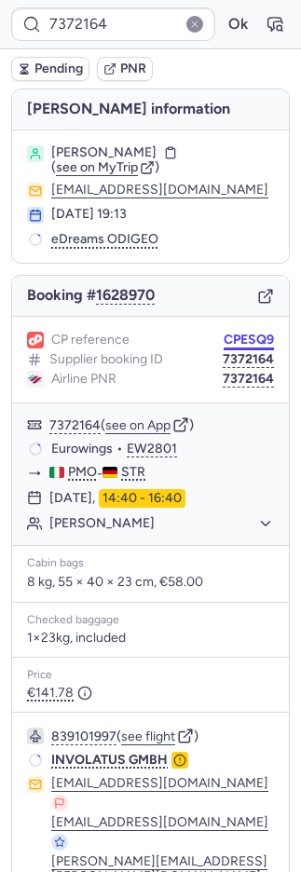
click at [250, 338] on button "CPESQ9" at bounding box center [248, 339] width 50 height 15
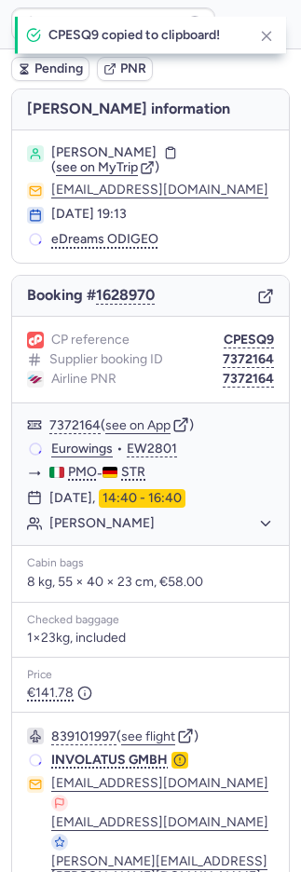
drag, startPoint x: 250, startPoint y: 339, endPoint x: 4, endPoint y: 275, distance: 254.1
click at [248, 339] on button "CPESQ9" at bounding box center [248, 339] width 50 height 15
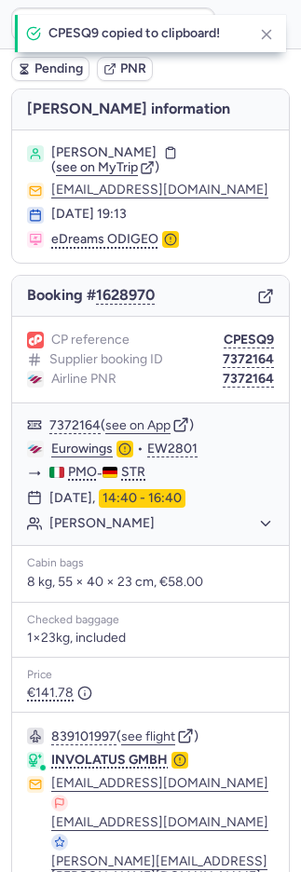
type input "CPESQ9"
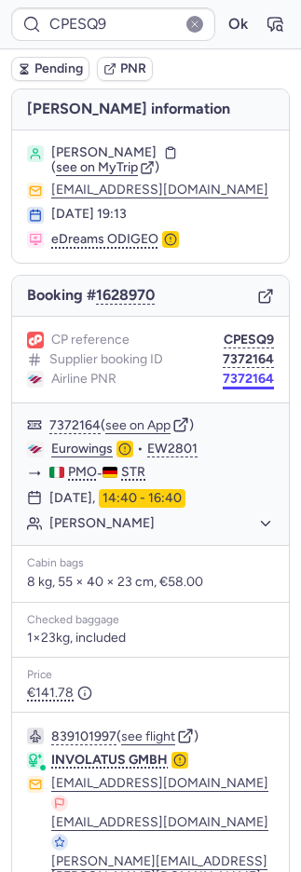
click at [223, 375] on button "7372164" at bounding box center [248, 379] width 51 height 15
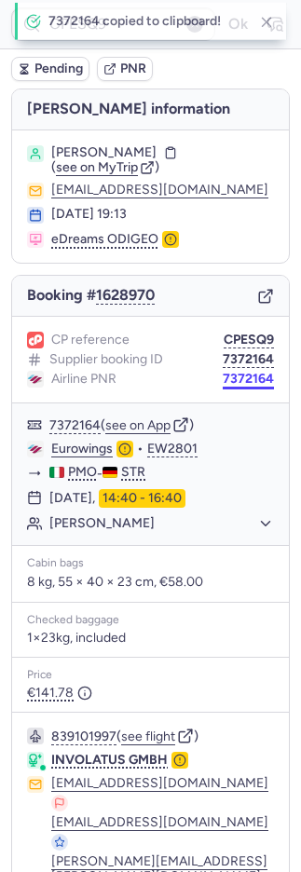
click at [223, 375] on button "7372164" at bounding box center [248, 379] width 51 height 15
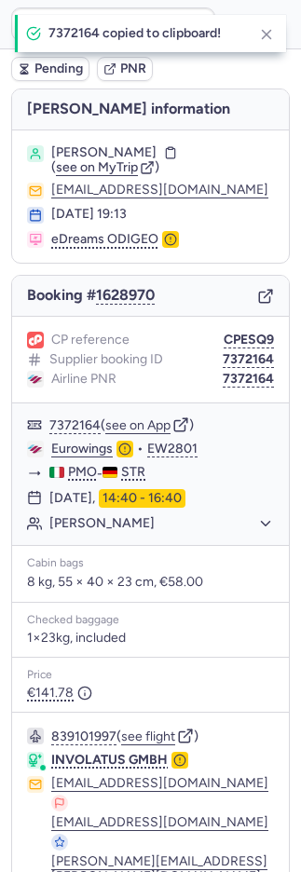
scroll to position [119, 0]
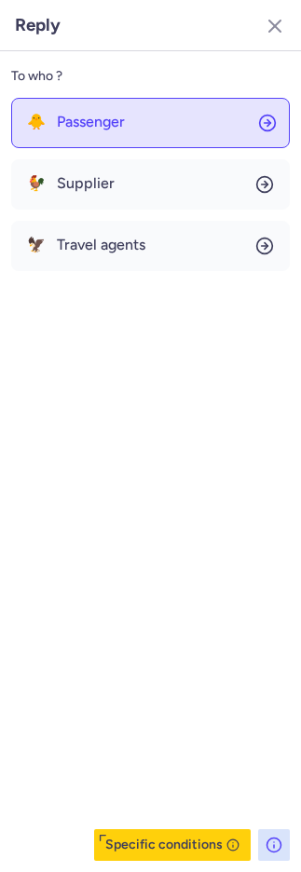
click at [23, 135] on button "🐥 Passenger" at bounding box center [150, 123] width 278 height 50
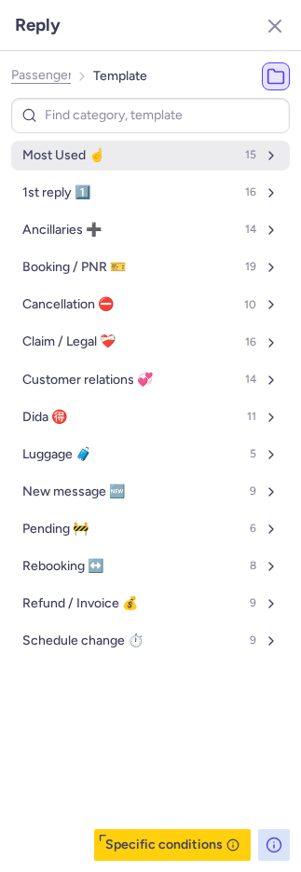
click at [83, 153] on span "Most Used ☝️" at bounding box center [63, 155] width 82 height 15
select select "de"
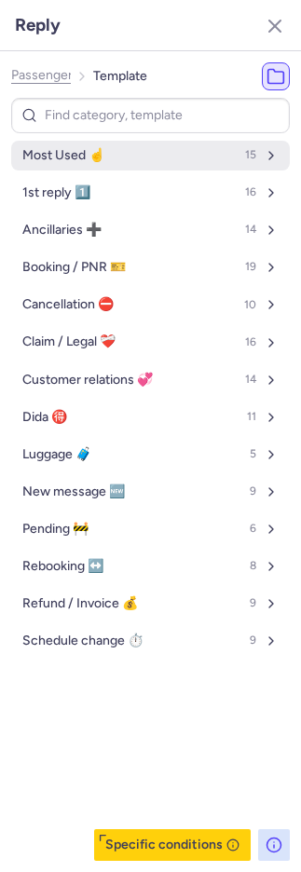
select select "de"
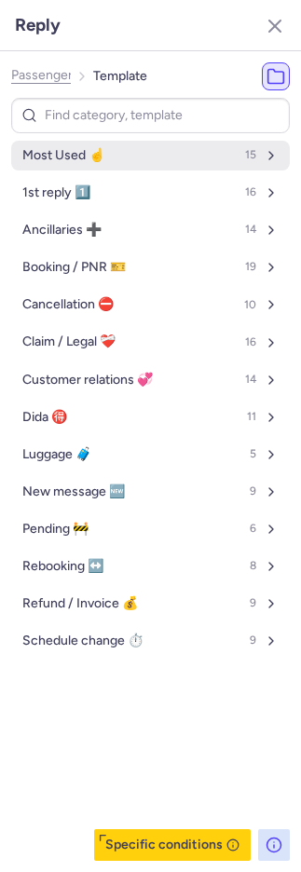
select select "de"
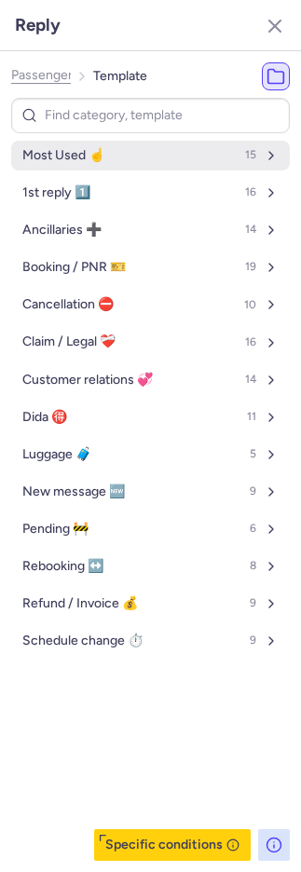
select select "de"
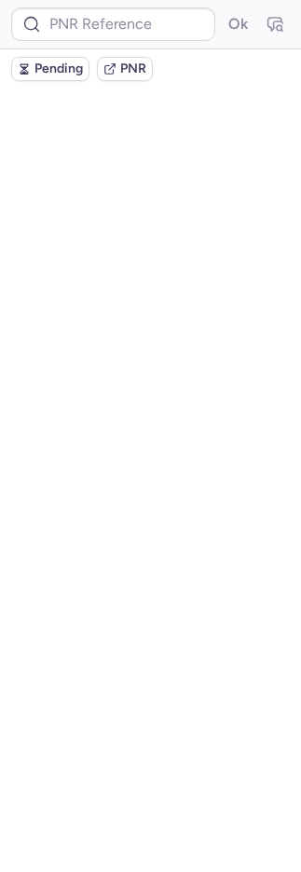
scroll to position [0, 0]
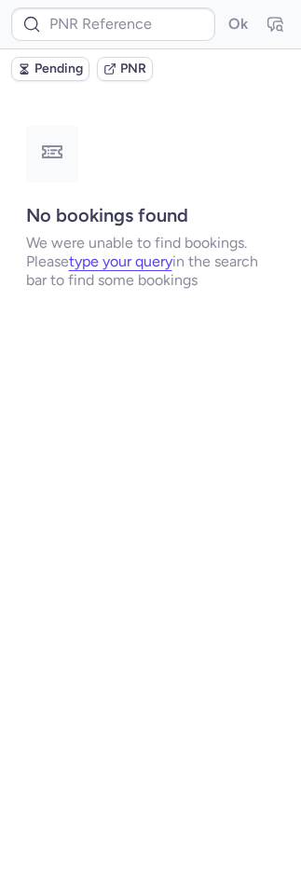
type input "CPYJ8D"
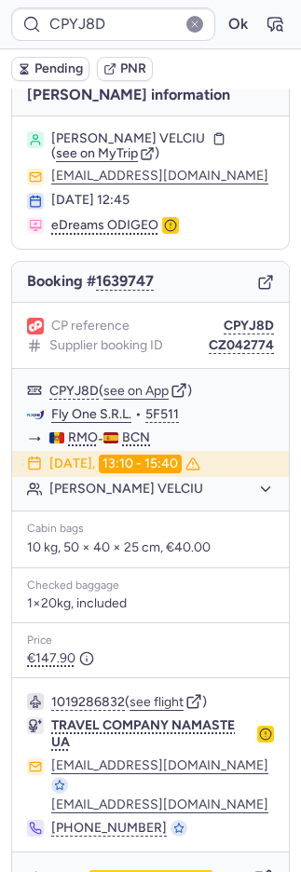
scroll to position [35, 0]
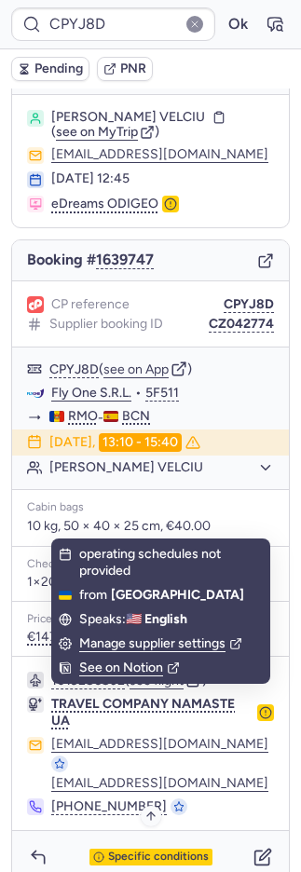
click at [144, 850] on span "Specific conditions" at bounding box center [158, 856] width 101 height 13
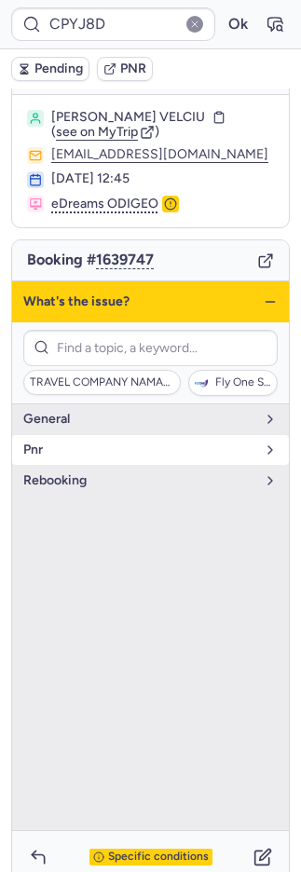
click at [76, 442] on span "pnr" at bounding box center [139, 449] width 232 height 15
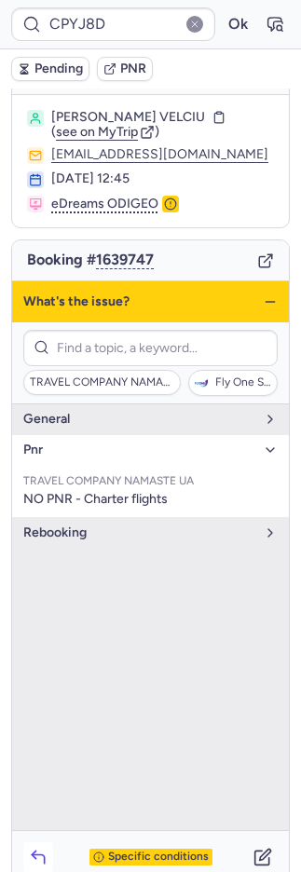
click at [35, 842] on button "button" at bounding box center [38, 857] width 30 height 30
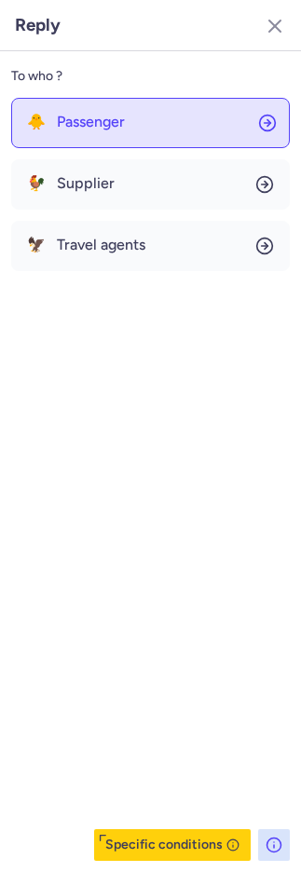
click at [114, 133] on button "🐥 Passenger" at bounding box center [150, 123] width 278 height 50
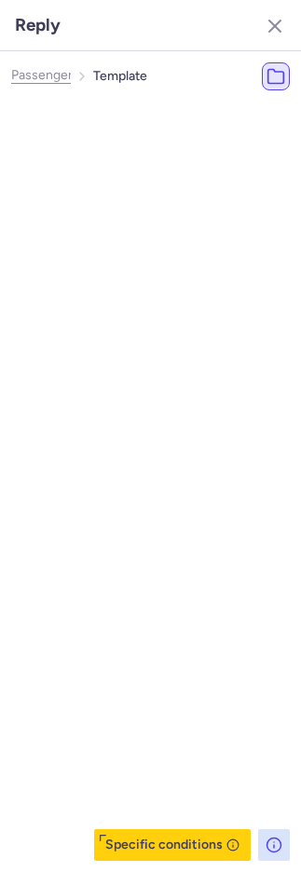
select select "en"
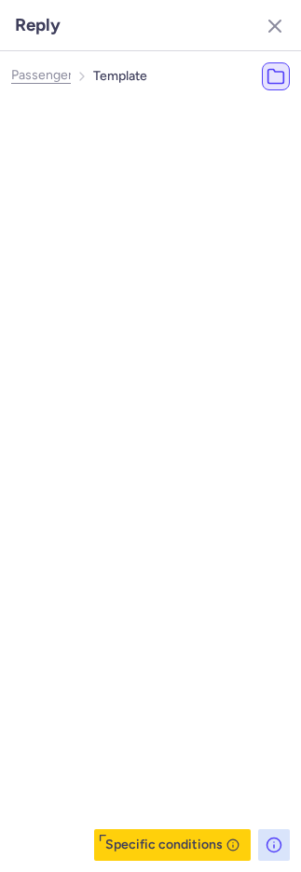
select select "en"
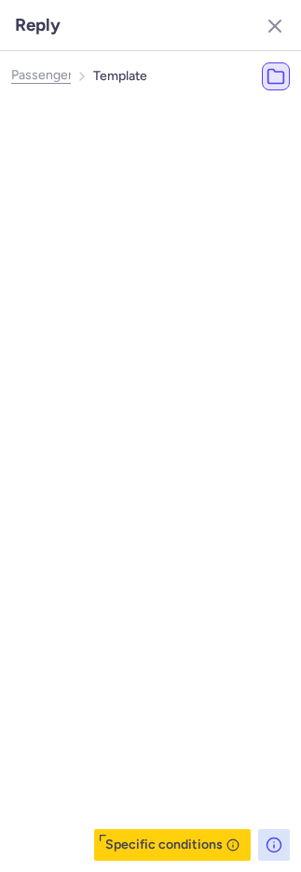
select select "en"
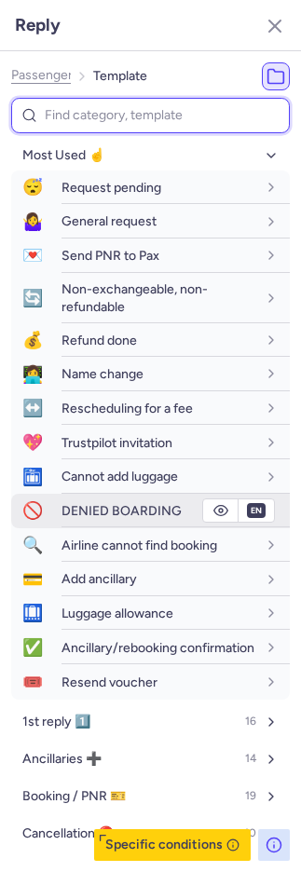
scroll to position [5, 0]
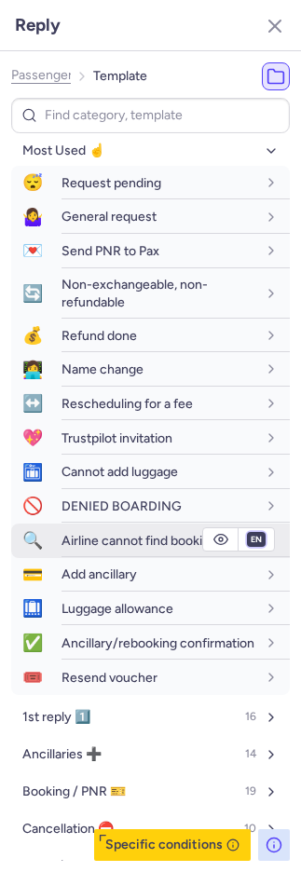
click at [248, 534] on select "fr en de nl pt es it ru" at bounding box center [256, 539] width 17 height 15
select select "es"
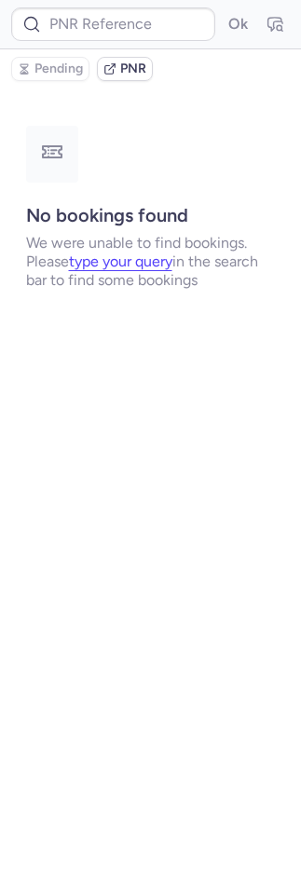
scroll to position [0, 0]
type input "CPDBPJ"
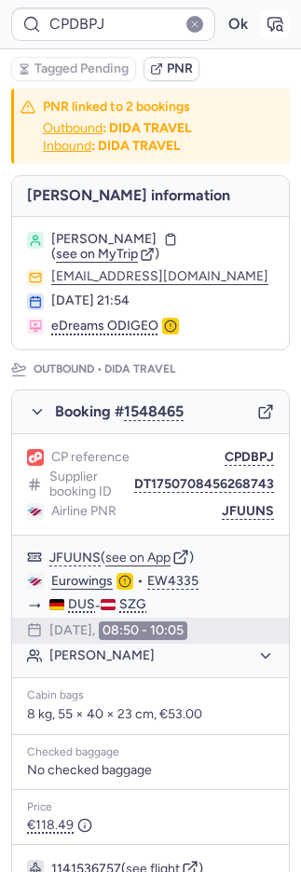
click at [265, 18] on icon "button" at bounding box center [274, 24] width 19 height 19
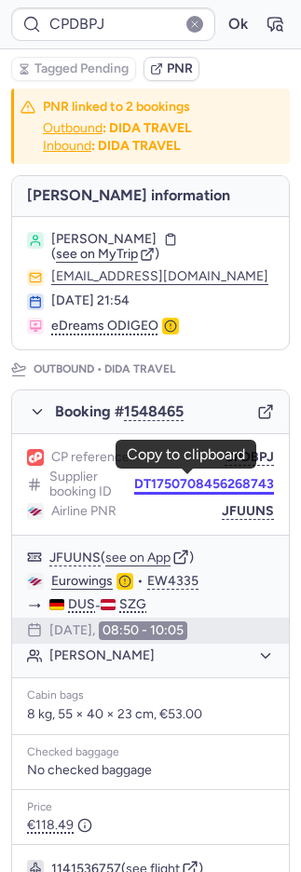
click at [196, 481] on button "DT1750708456268743" at bounding box center [204, 484] width 140 height 15
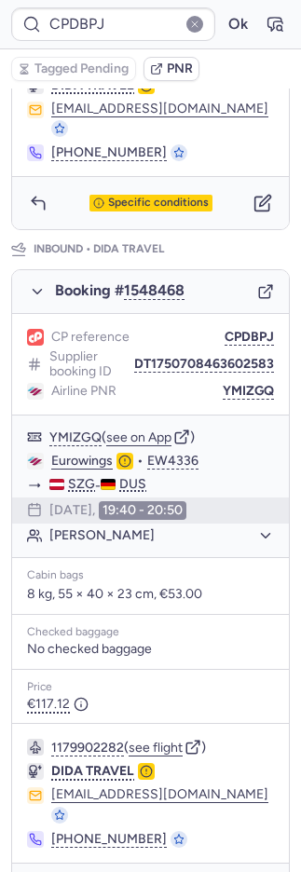
scroll to position [816, 0]
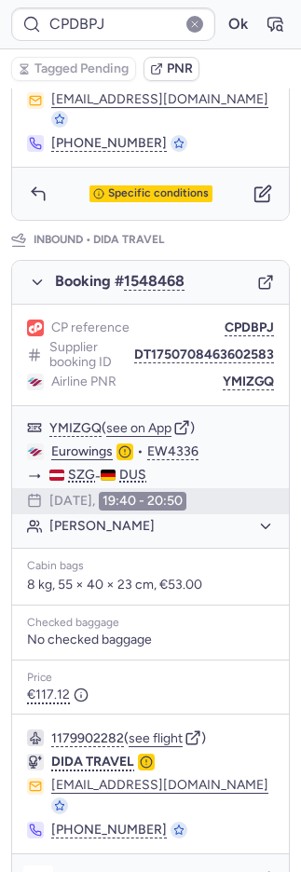
click at [34, 865] on button "button" at bounding box center [38, 880] width 30 height 30
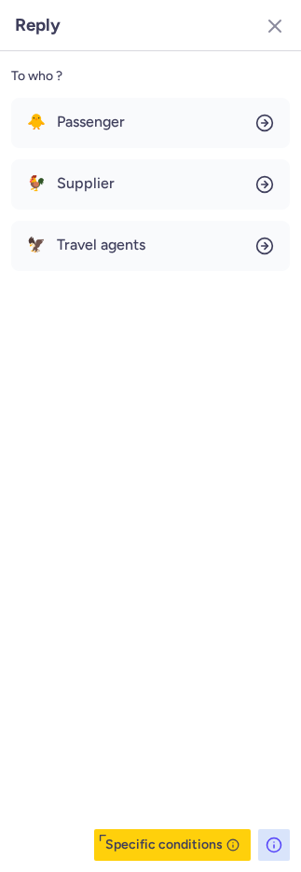
type input "CPYJ8D"
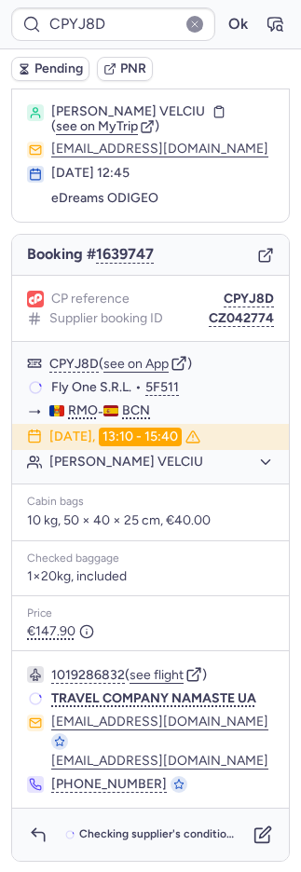
scroll to position [35, 0]
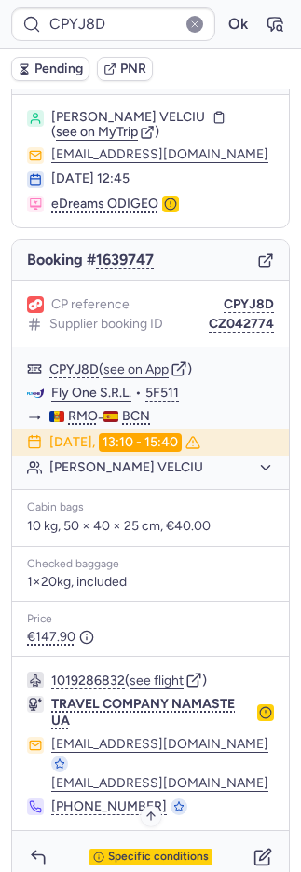
click at [125, 850] on span "Specific conditions" at bounding box center [158, 856] width 101 height 13
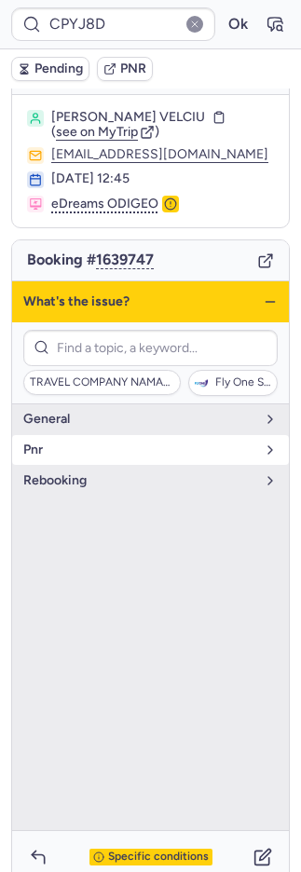
click at [45, 445] on span "pnr" at bounding box center [139, 449] width 232 height 15
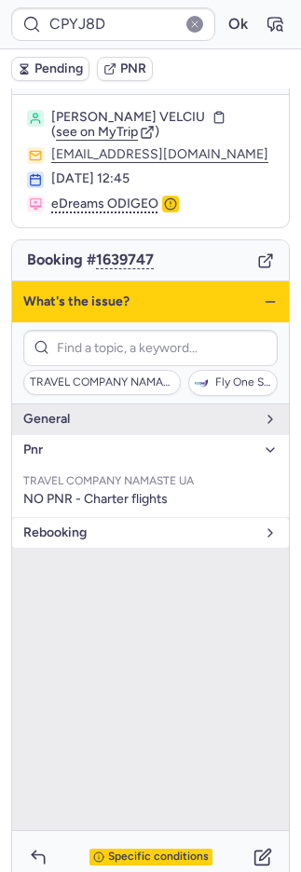
click at [68, 529] on span "rebooking" at bounding box center [139, 532] width 232 height 15
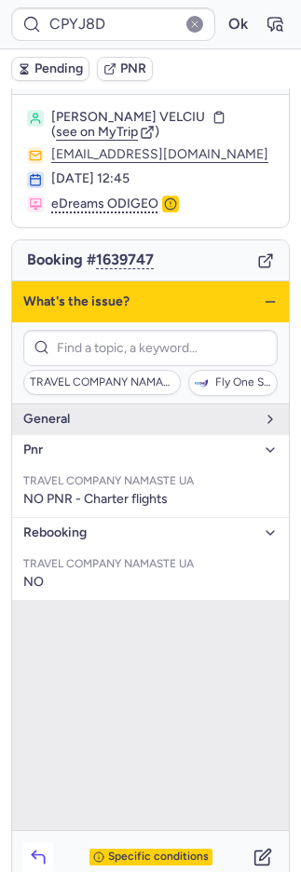
click at [37, 847] on icon "button" at bounding box center [38, 856] width 19 height 19
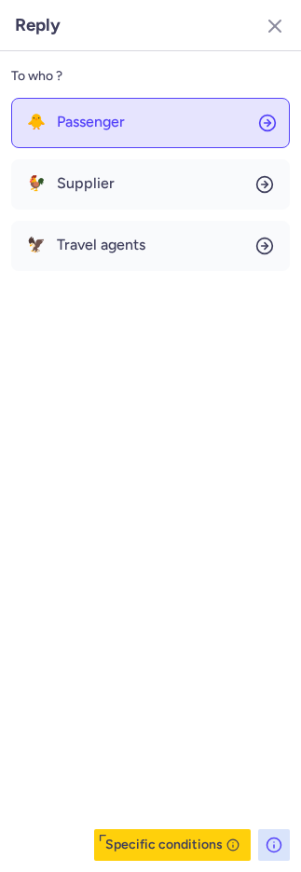
click at [83, 105] on button "🐥 Passenger" at bounding box center [150, 123] width 278 height 50
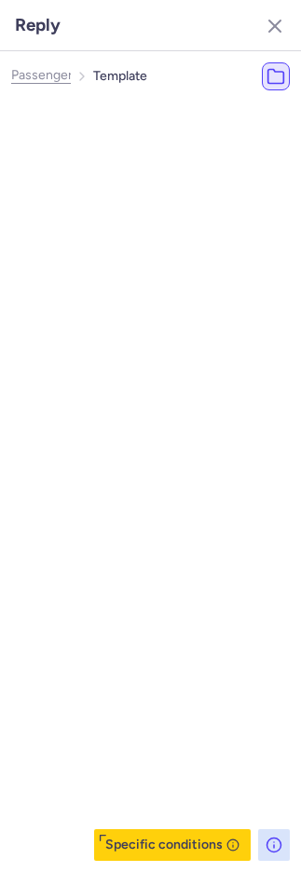
select select "es"
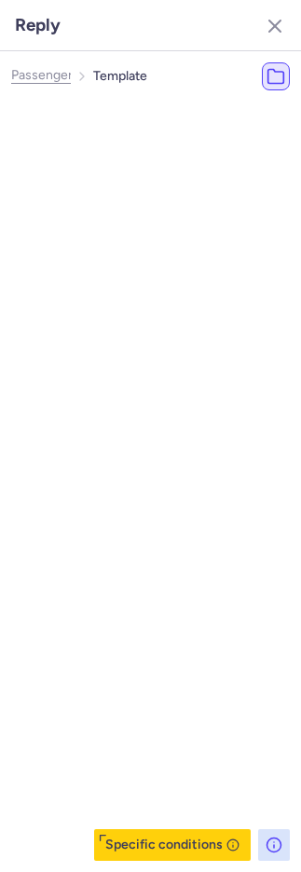
select select "es"
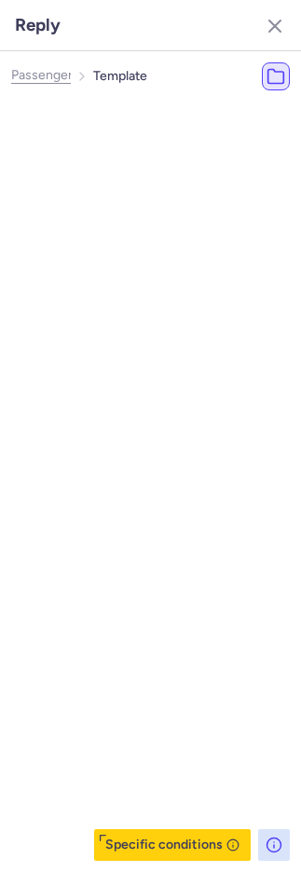
select select "es"
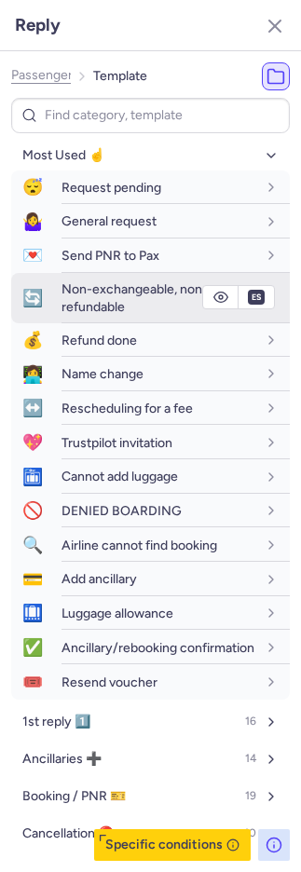
click at [134, 291] on span "Non-exchangeable, non-refundable" at bounding box center [134, 297] width 146 height 33
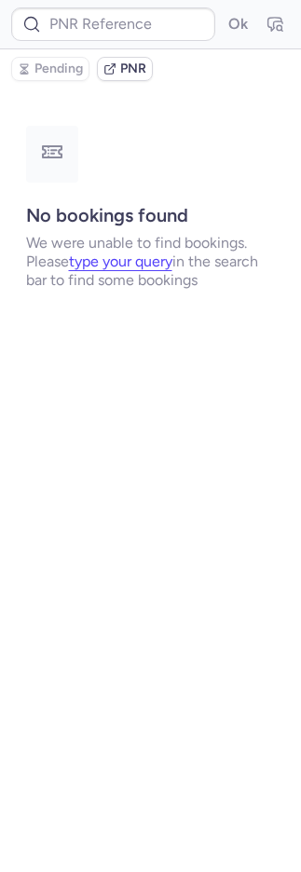
scroll to position [0, 0]
type input "JWF4HH"
type input "CPUURY"
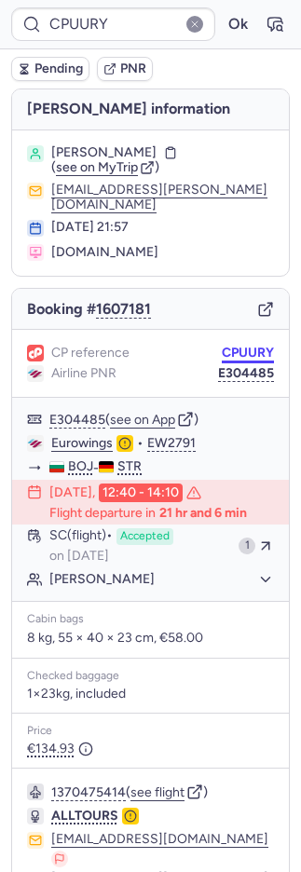
click at [222, 345] on button "CPUURY" at bounding box center [248, 352] width 52 height 15
click at [229, 366] on button "E304485" at bounding box center [246, 373] width 56 height 15
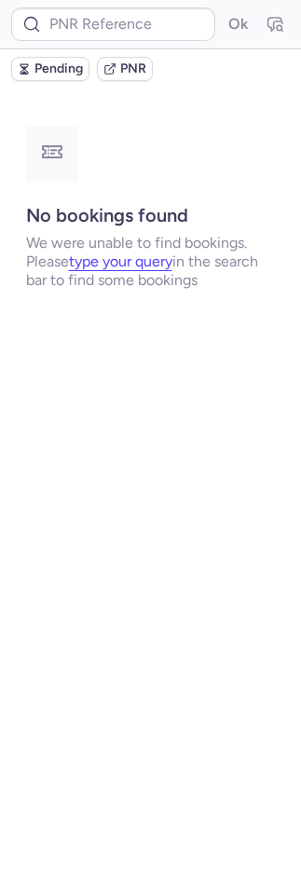
type input "CP2MPP"
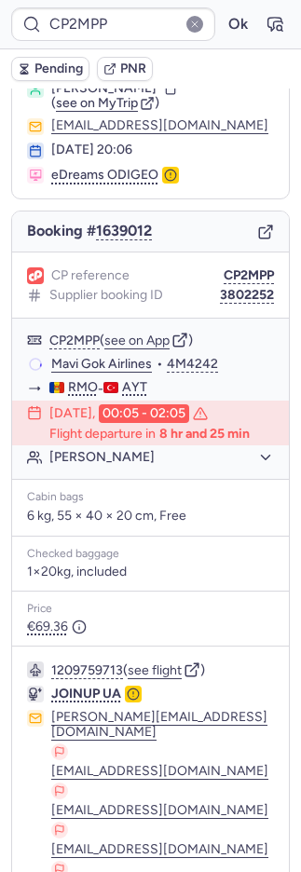
scroll to position [235, 0]
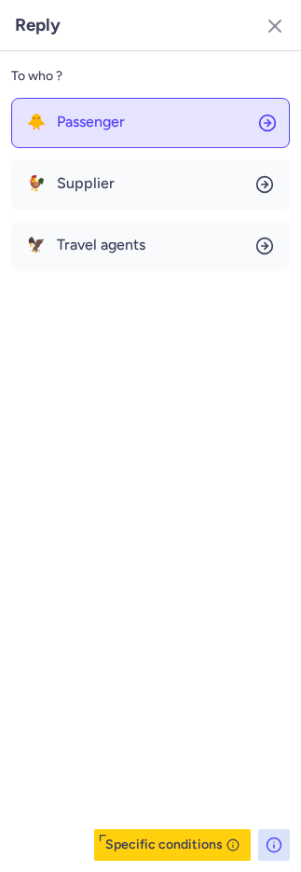
click at [82, 117] on span "Passenger" at bounding box center [91, 122] width 68 height 17
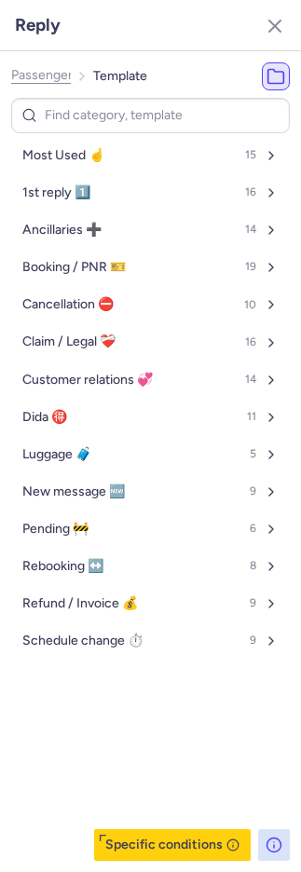
click at [87, 142] on button "Most Used ☝️ 15" at bounding box center [150, 156] width 278 height 30
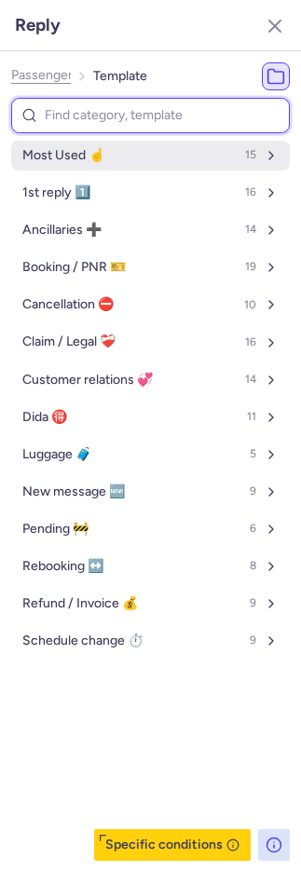
select select "en"
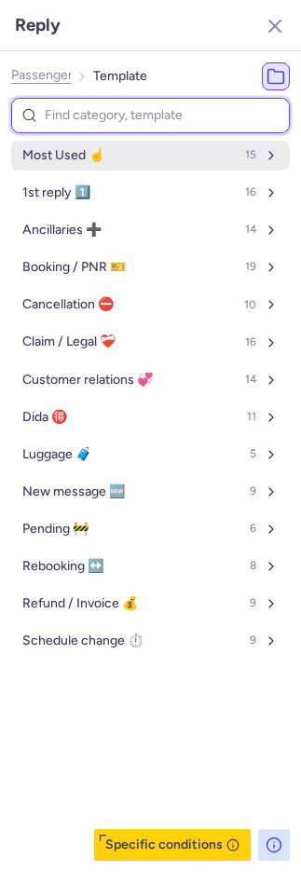
select select "en"
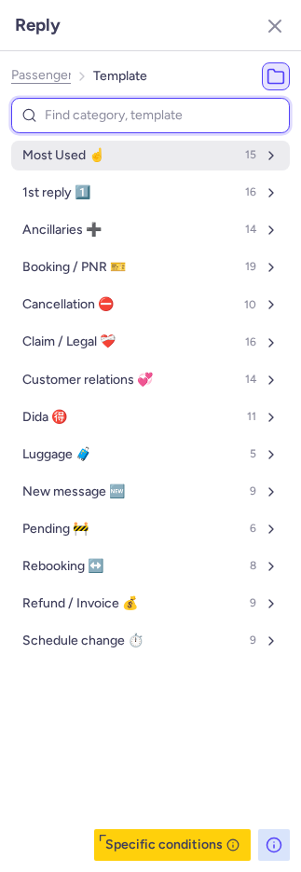
select select "en"
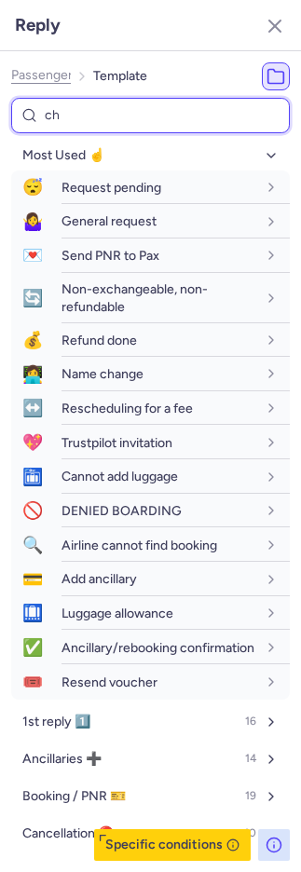
type input "cha"
select select "en"
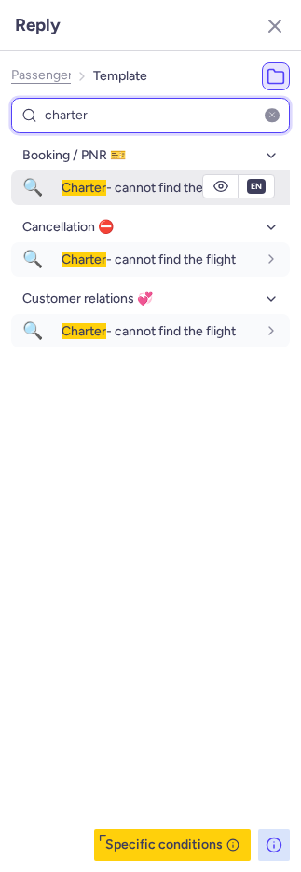
type input "charter"
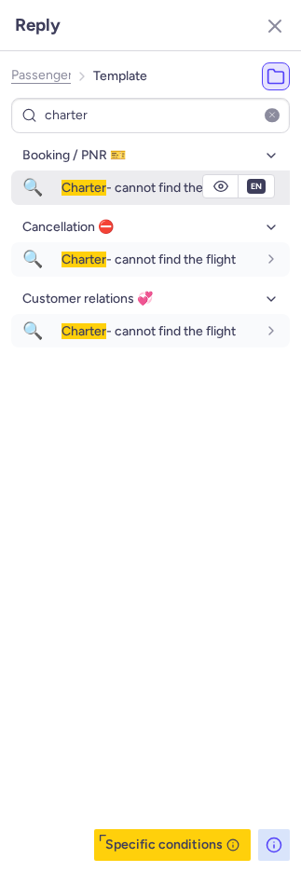
click at [105, 176] on div "Charter - cannot find the flight" at bounding box center [175, 187] width 228 height 32
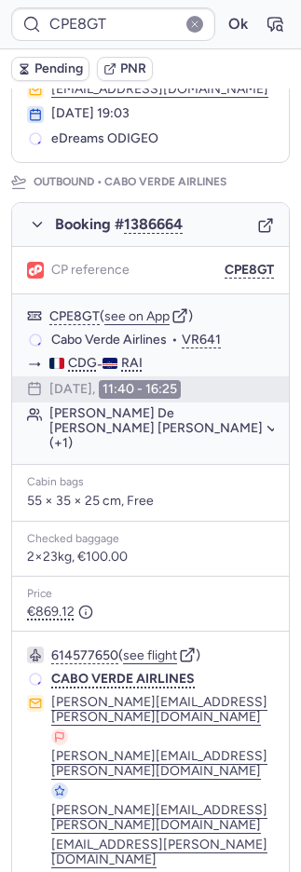
scroll to position [197, 0]
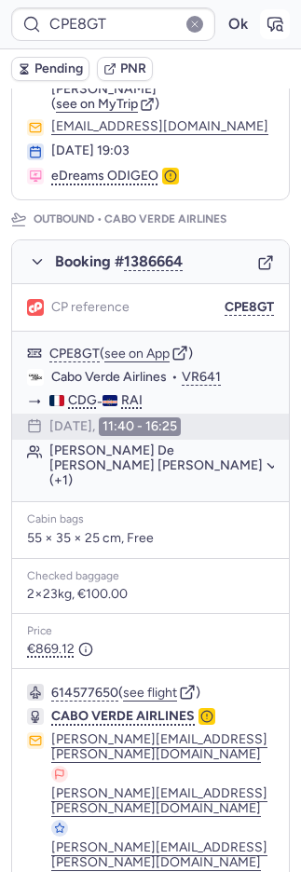
click at [260, 19] on button "button" at bounding box center [275, 24] width 30 height 30
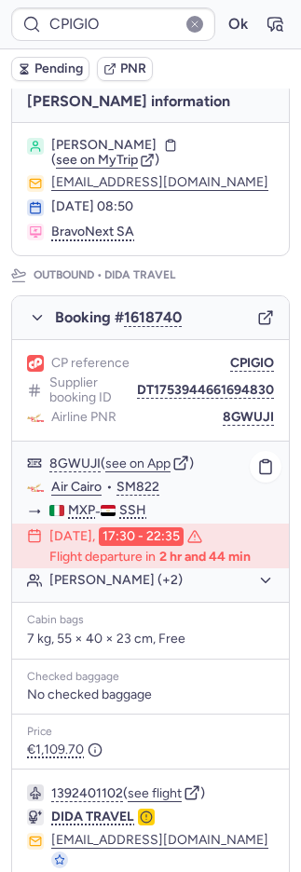
scroll to position [861, 0]
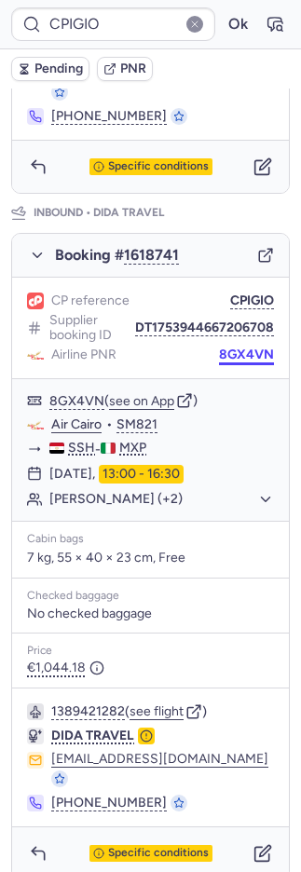
click at [219, 347] on button "8GX4VN" at bounding box center [246, 354] width 55 height 15
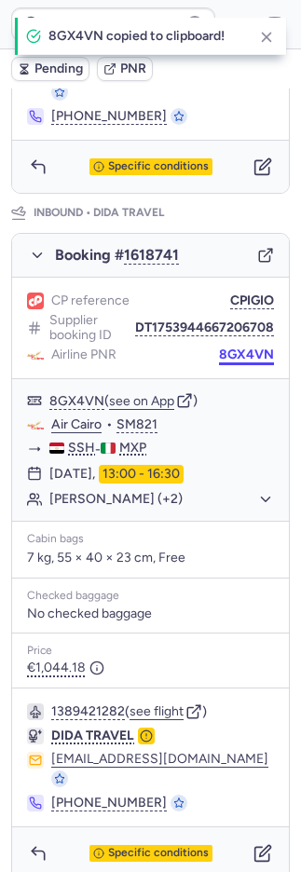
click at [219, 347] on button "8GX4VN" at bounding box center [246, 354] width 55 height 15
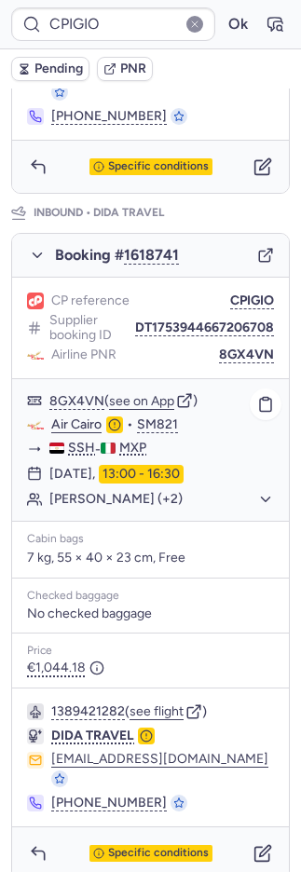
click at [156, 491] on button "Massimiliano MARCHISELLI (+2)" at bounding box center [161, 499] width 224 height 17
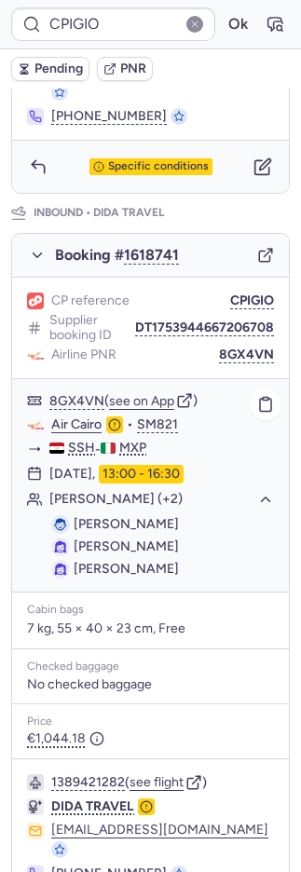
click at [159, 547] on span "Stefania SCARLATA" at bounding box center [126, 546] width 105 height 16
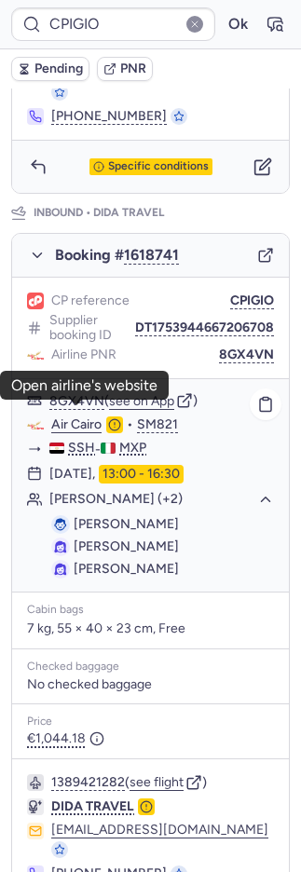
click at [82, 416] on link "Air Cairo" at bounding box center [76, 424] width 50 height 17
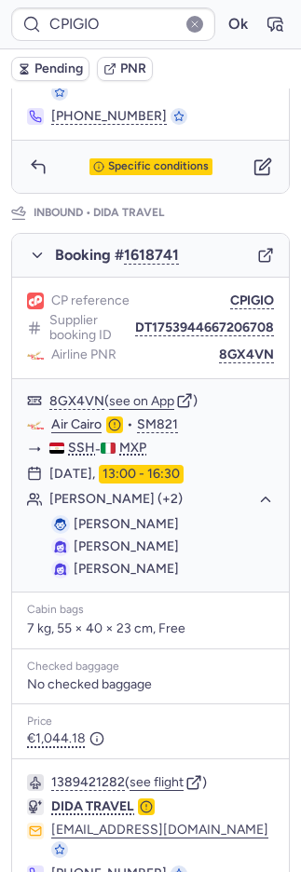
click at [198, 347] on div "Airline PNR 8GX4VN" at bounding box center [150, 354] width 247 height 17
click at [219, 347] on button "8GX4VN" at bounding box center [246, 354] width 55 height 15
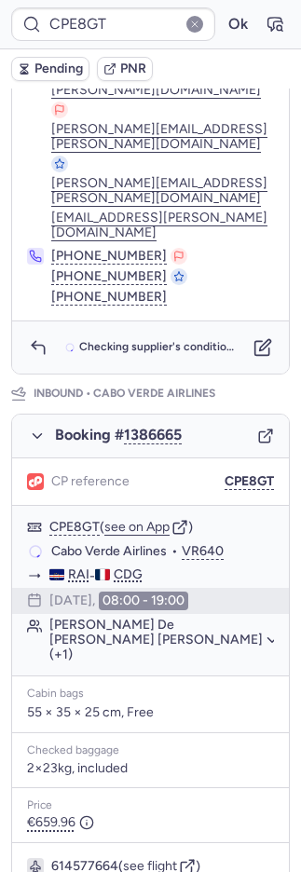
scroll to position [128, 0]
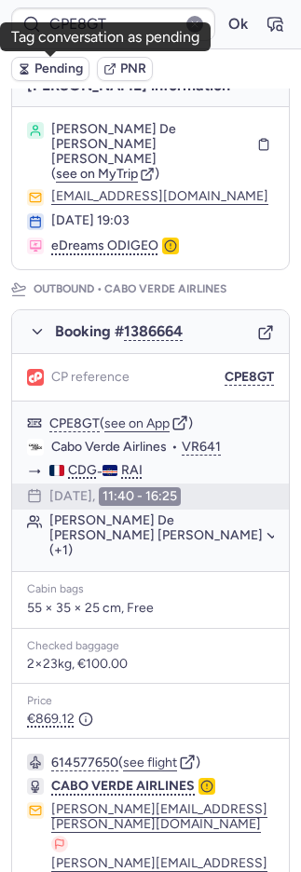
click at [64, 68] on span "Pending" at bounding box center [58, 68] width 48 height 15
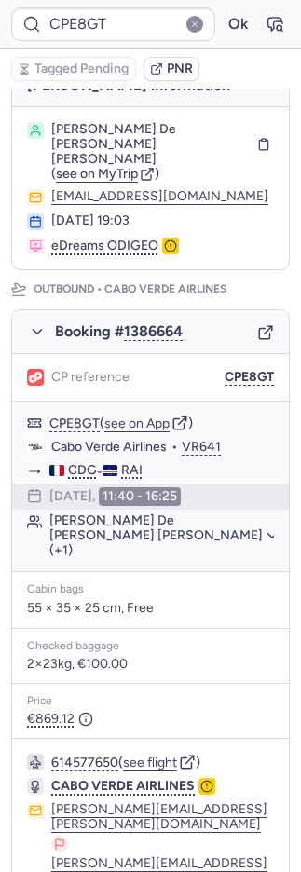
type input "CPIGIO"
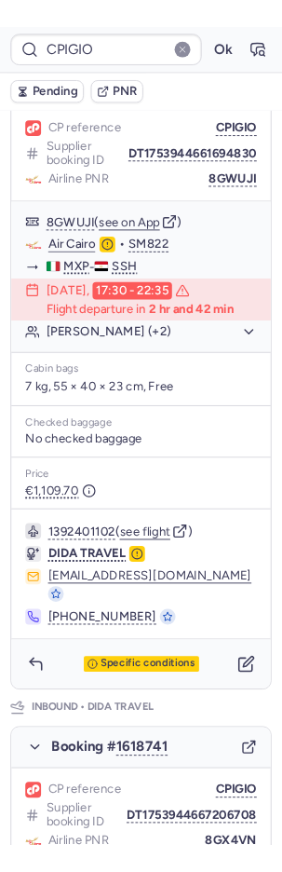
scroll to position [861, 0]
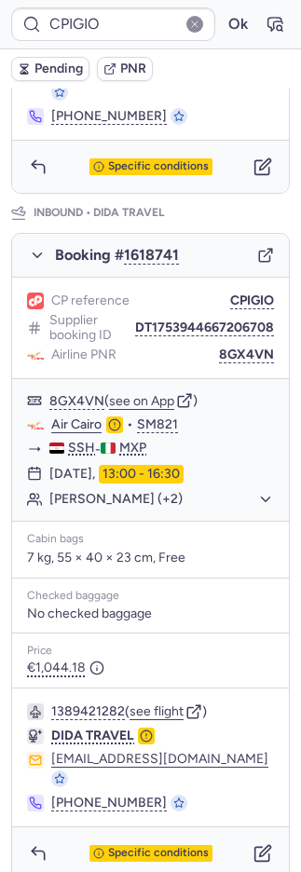
click at [143, 169] on div "Specific conditions" at bounding box center [150, 167] width 277 height 52
click at [141, 161] on span "Specific conditions" at bounding box center [158, 166] width 101 height 13
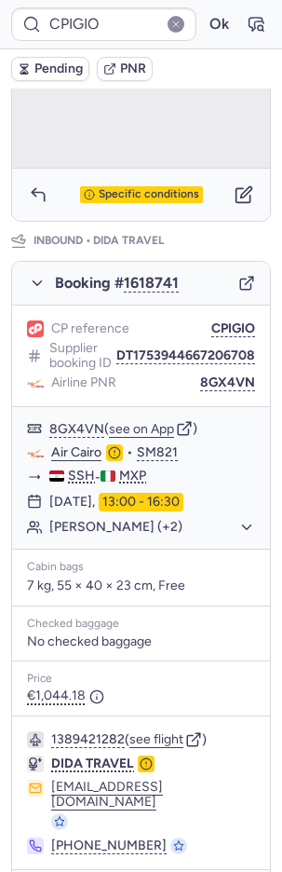
scroll to position [104, 0]
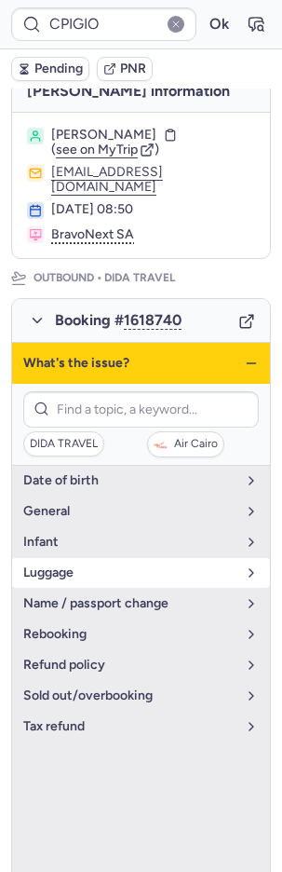
click at [94, 558] on button "luggage" at bounding box center [141, 573] width 258 height 30
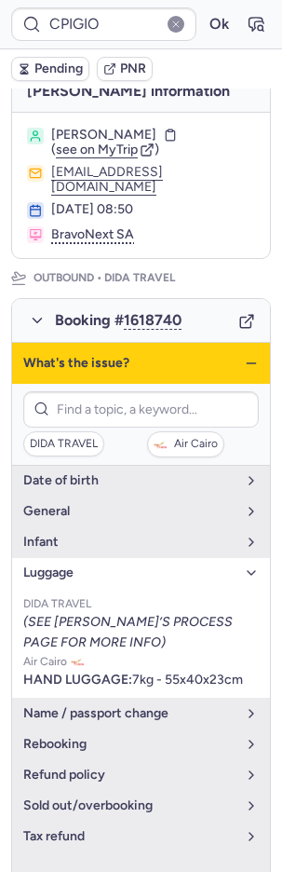
click at [94, 559] on button "luggage" at bounding box center [141, 573] width 258 height 30
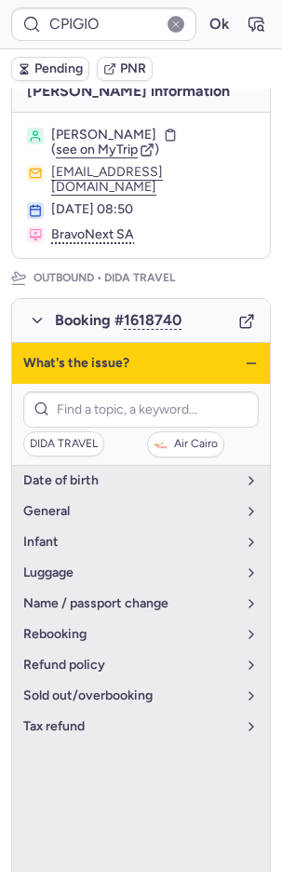
click at [244, 361] on icon "button" at bounding box center [251, 363] width 15 height 15
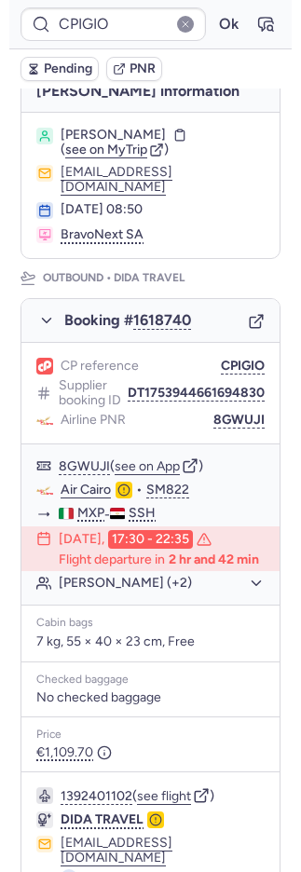
scroll to position [861, 0]
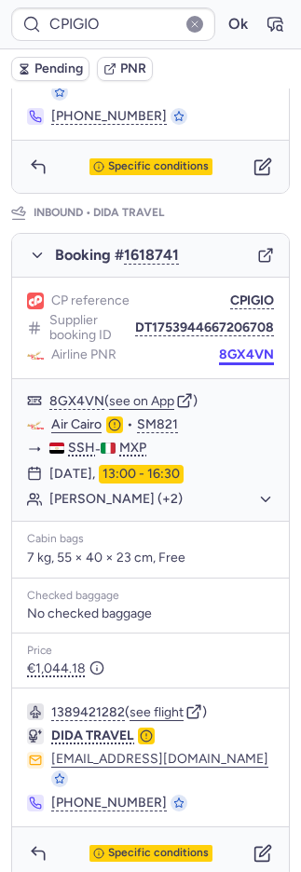
click at [219, 347] on button "8GX4VN" at bounding box center [246, 354] width 55 height 15
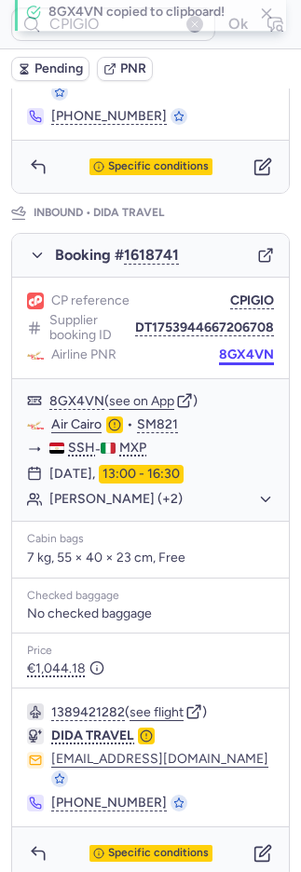
click at [220, 347] on button "8GX4VN" at bounding box center [246, 354] width 55 height 15
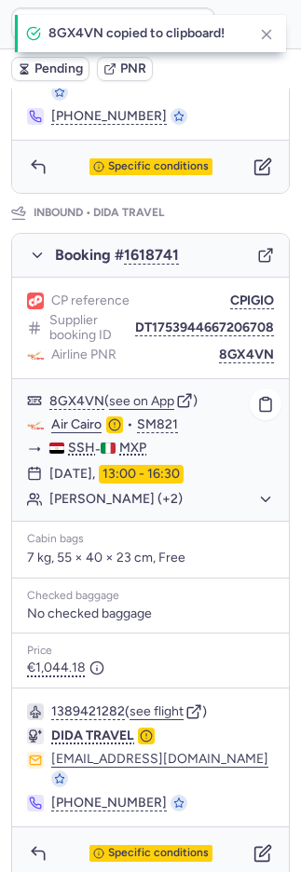
click at [102, 491] on button "Massimiliano MARCHISELLI (+2)" at bounding box center [161, 499] width 224 height 17
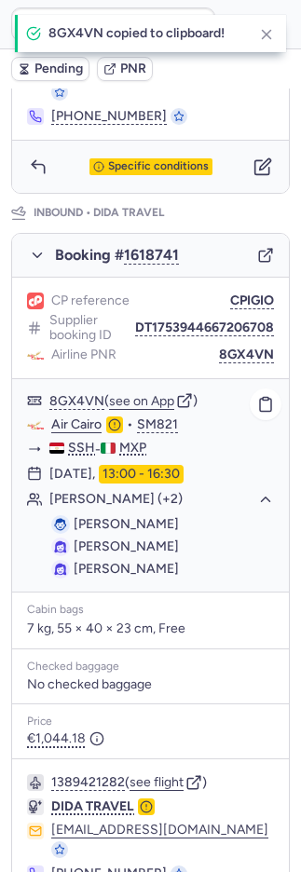
click at [91, 416] on link "Air Cairo" at bounding box center [76, 424] width 50 height 17
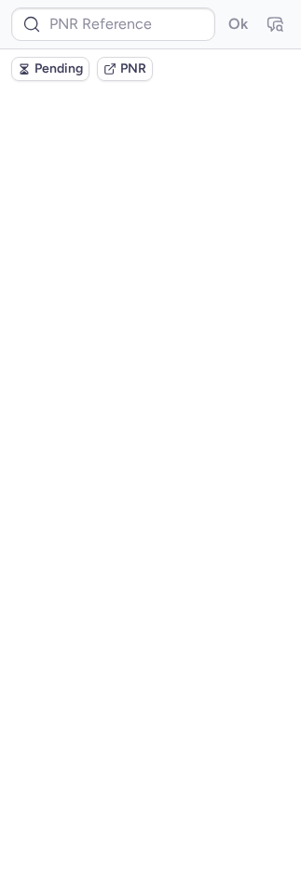
scroll to position [0, 0]
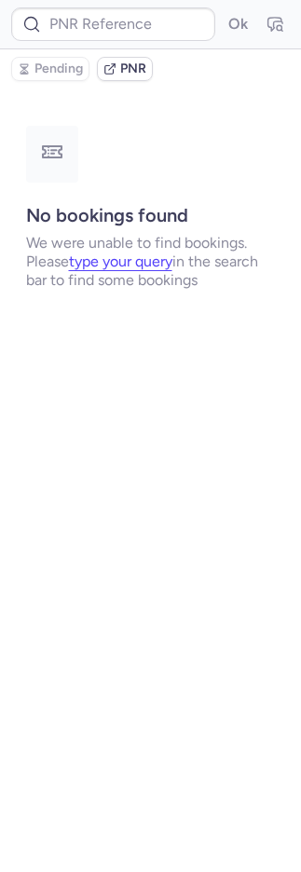
type input "CP5AIL"
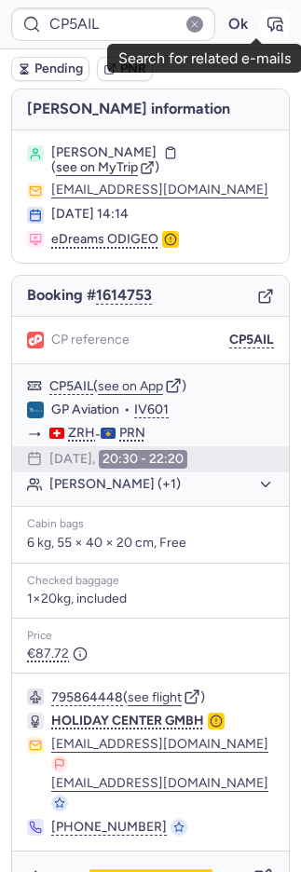
click at [260, 14] on button "button" at bounding box center [275, 24] width 30 height 30
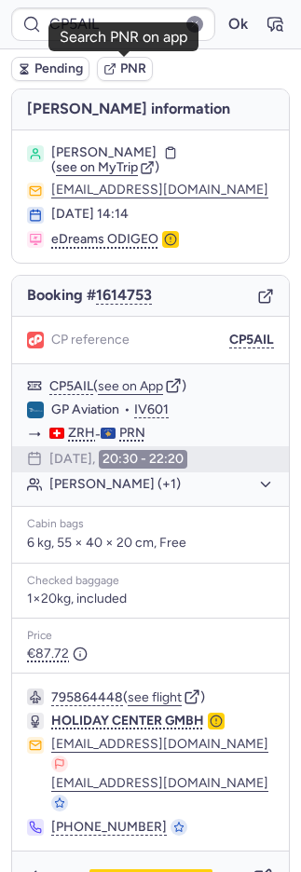
click at [133, 68] on span "PNR" at bounding box center [133, 68] width 26 height 15
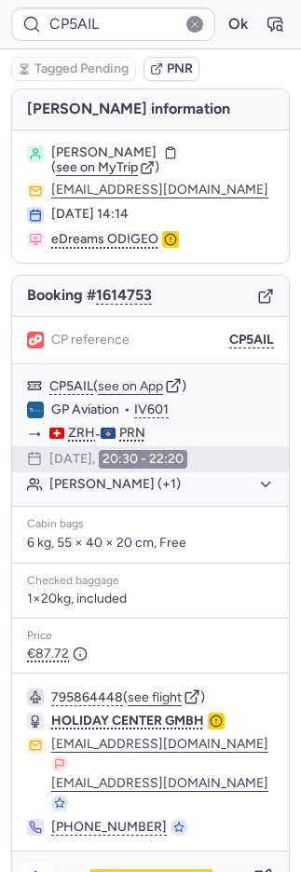
click at [41, 868] on icon "button" at bounding box center [38, 877] width 19 height 19
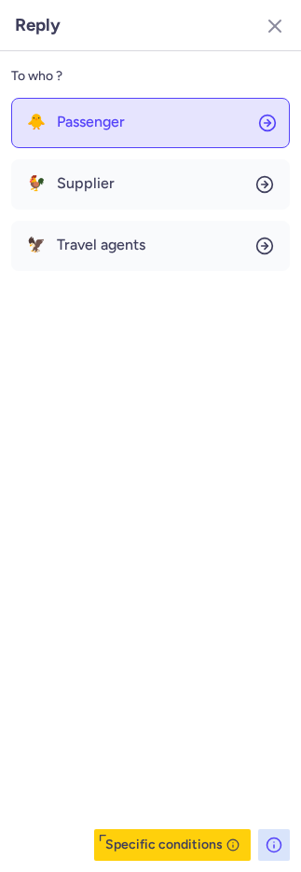
click at [109, 140] on button "🐥 Passenger" at bounding box center [150, 123] width 278 height 50
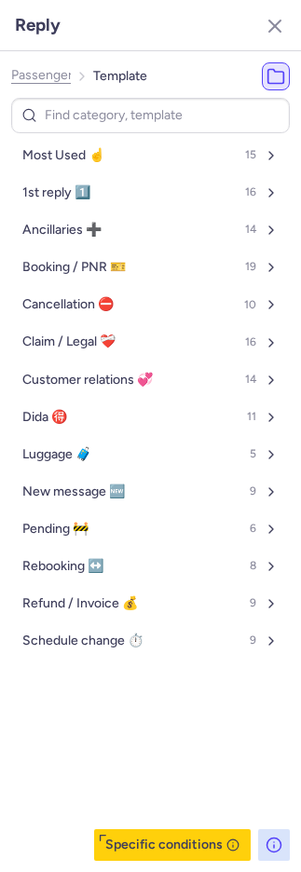
click at [109, 141] on button "Most Used ☝️ 15" at bounding box center [150, 156] width 278 height 30
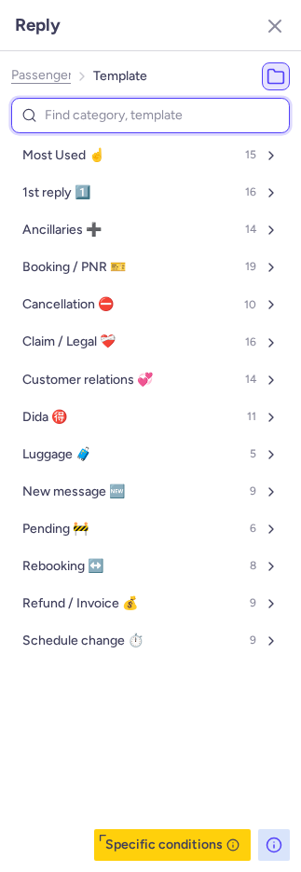
select select "en"
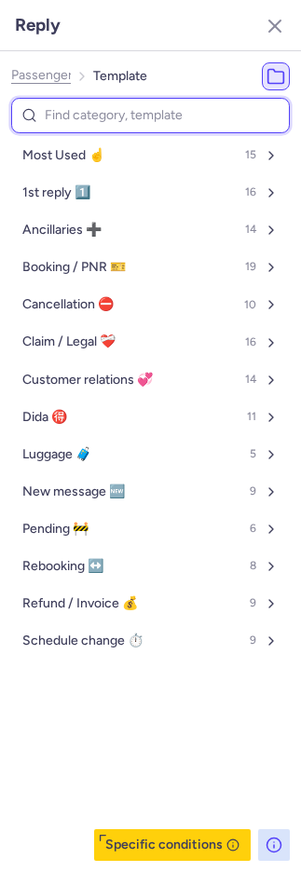
select select "en"
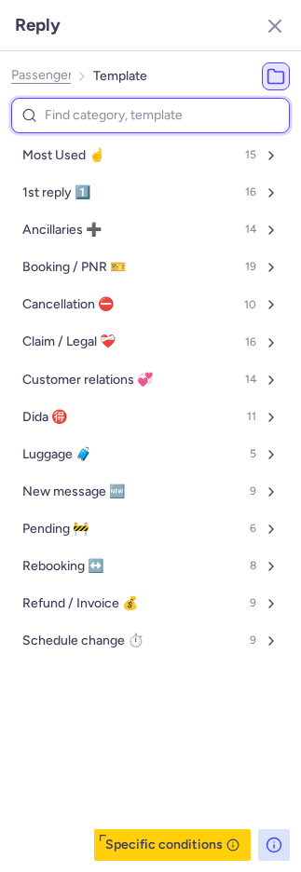
select select "en"
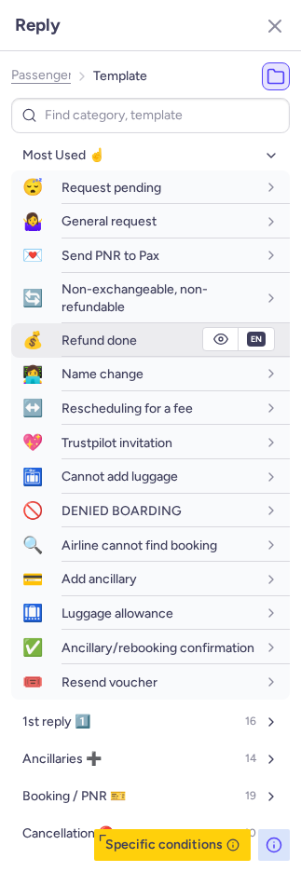
click at [83, 332] on span "Refund done" at bounding box center [98, 340] width 75 height 16
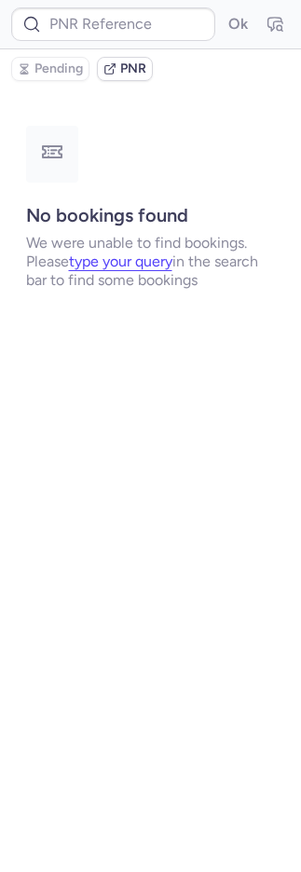
type input "CPE8GT"
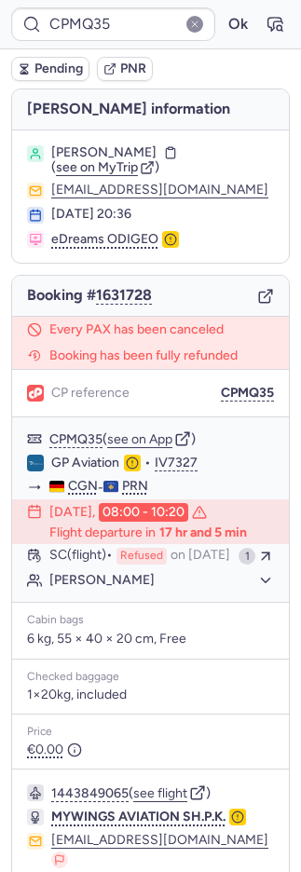
type input "CPC6EQ"
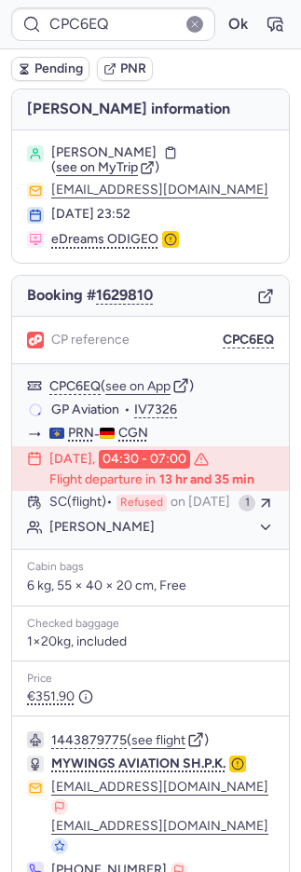
click at [120, 63] on span "PNR" at bounding box center [133, 68] width 26 height 15
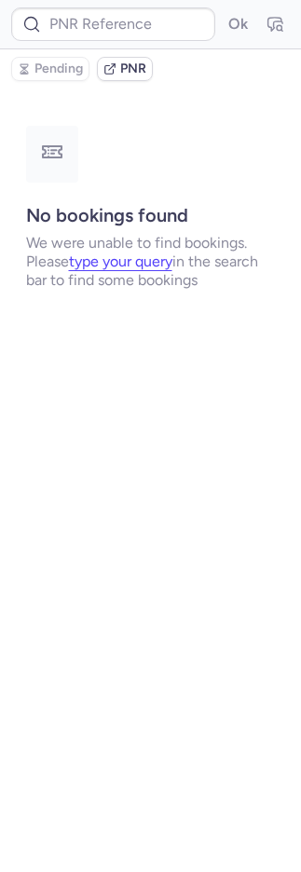
type input "CPUURY"
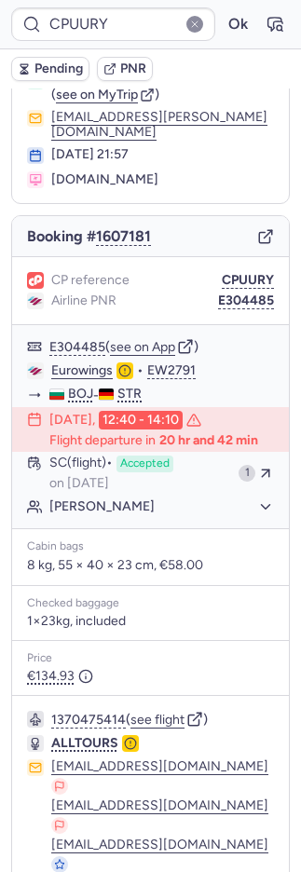
scroll to position [123, 0]
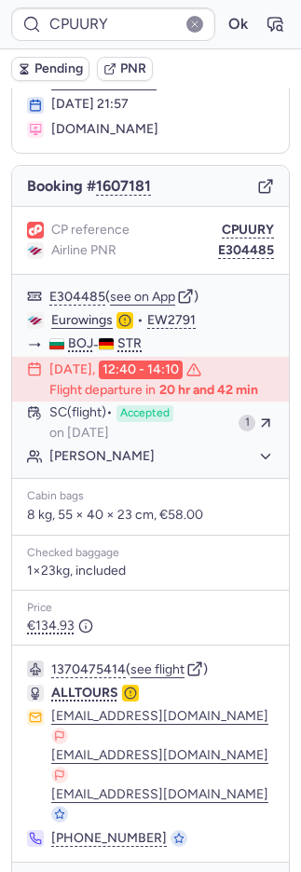
click at [37, 871] on icon "button" at bounding box center [38, 888] width 19 height 19
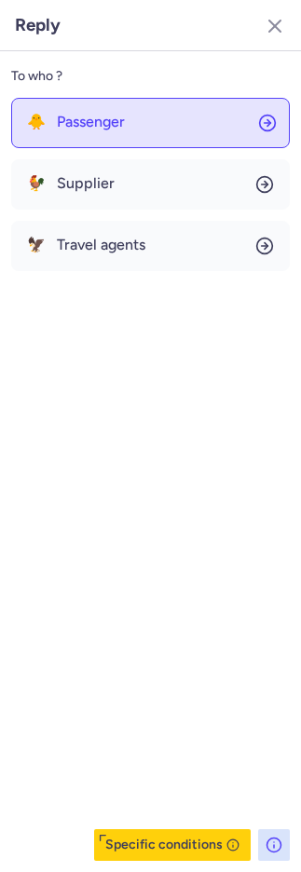
click at [161, 120] on button "🐥 Passenger" at bounding box center [150, 123] width 278 height 50
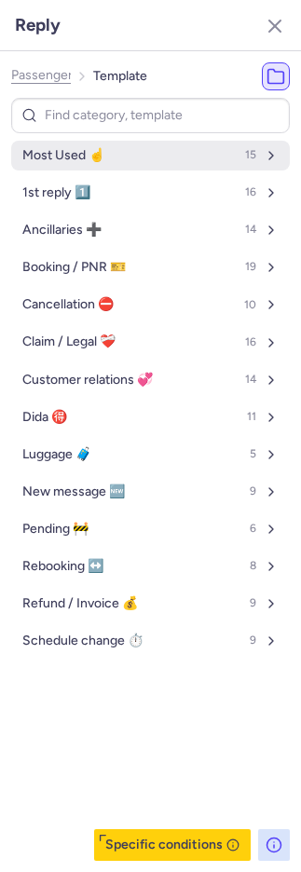
click at [144, 148] on button "Most Used ☝️ 15" at bounding box center [150, 156] width 278 height 30
select select "de"
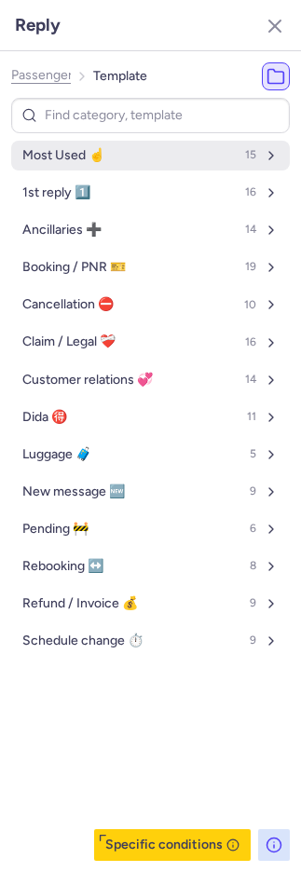
select select "de"
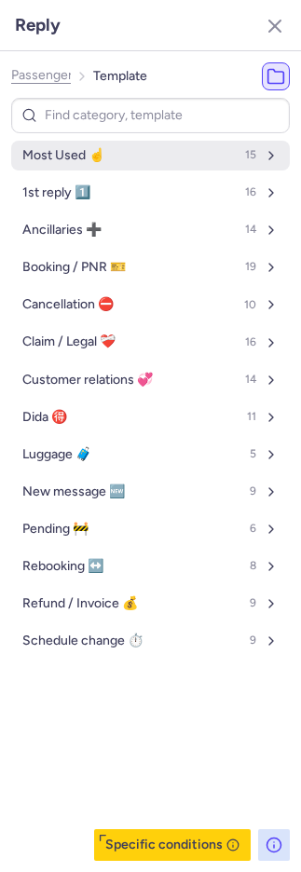
select select "de"
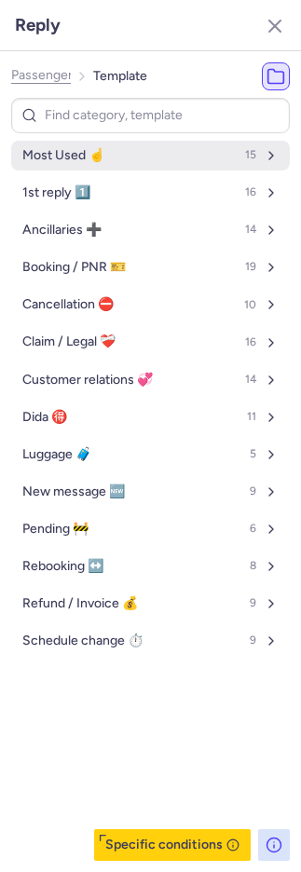
select select "de"
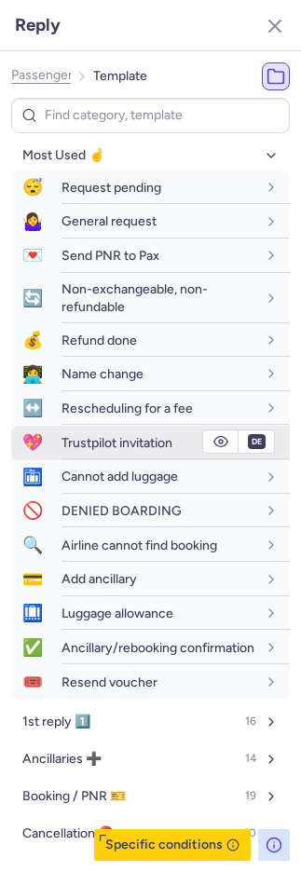
click at [114, 439] on span "Trustpilot invitation" at bounding box center [116, 443] width 111 height 16
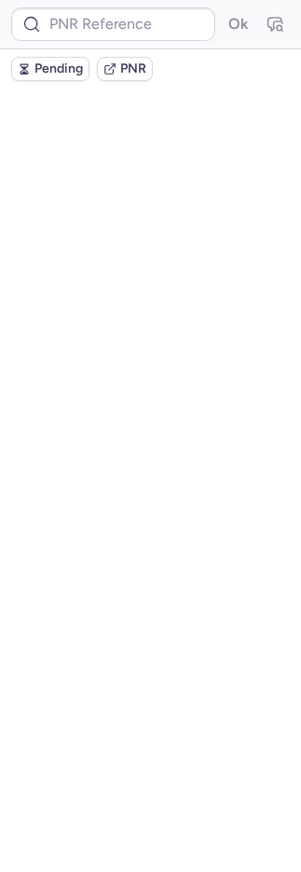
scroll to position [0, 0]
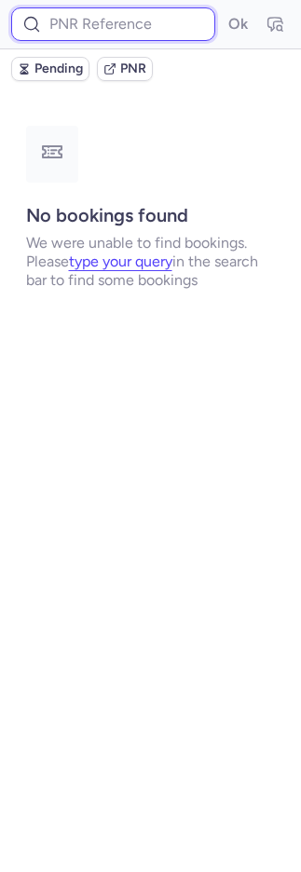
click at [138, 18] on input at bounding box center [113, 24] width 204 height 34
paste input "1954504535796019200"
type input "1954504535796019200"
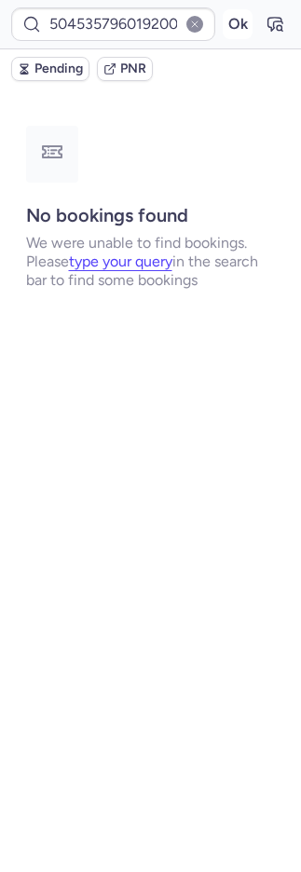
scroll to position [0, 0]
click at [247, 22] on button "Ok" at bounding box center [238, 24] width 30 height 30
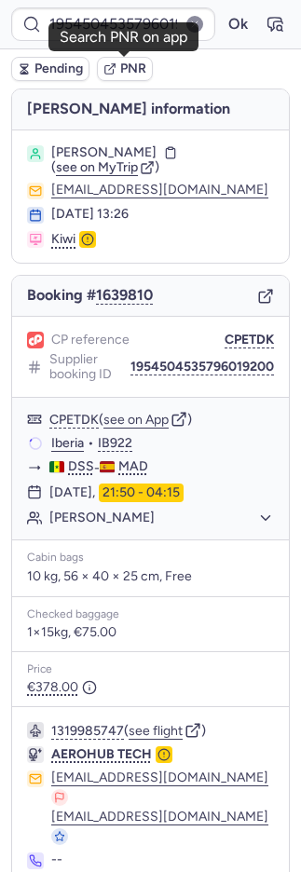
click at [105, 71] on icon "button" at bounding box center [109, 70] width 8 height 8
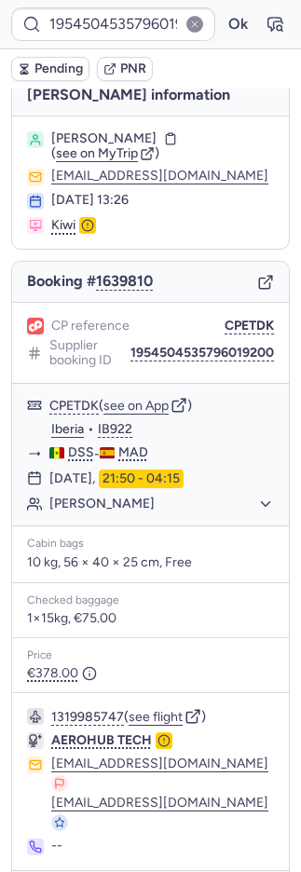
scroll to position [50, 0]
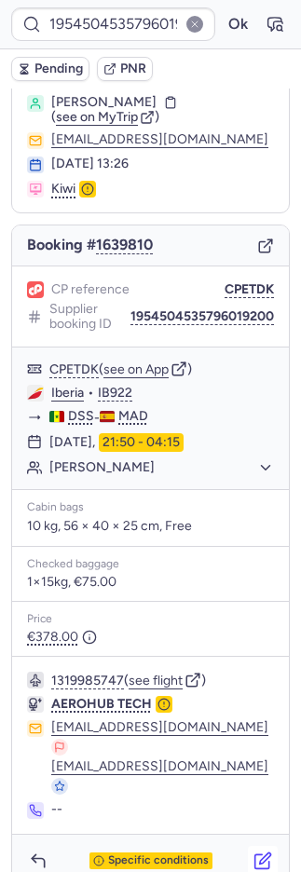
click at [248, 845] on button "button" at bounding box center [263, 860] width 30 height 30
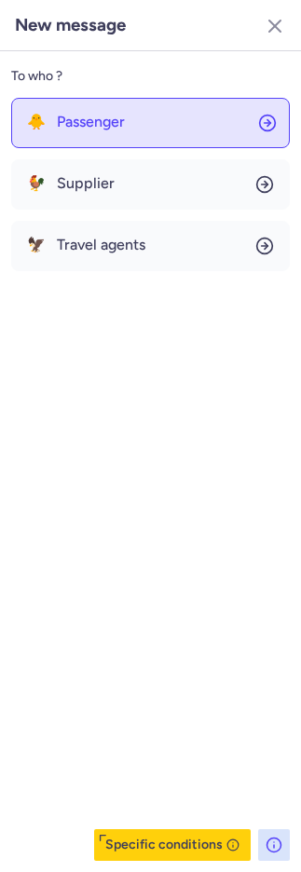
click at [90, 129] on span "Passenger" at bounding box center [91, 122] width 68 height 17
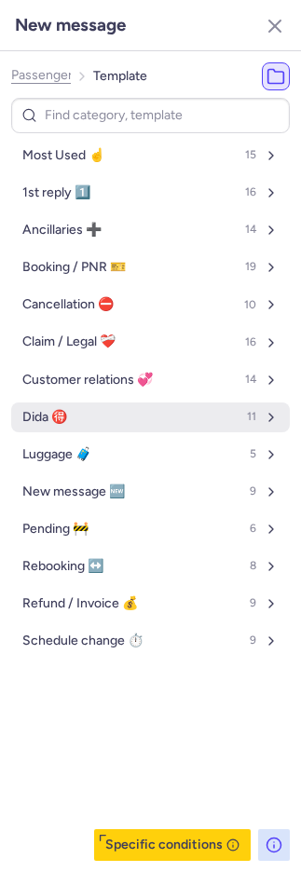
click at [86, 405] on button "Dida 🉐 11" at bounding box center [150, 417] width 278 height 30
select select "en"
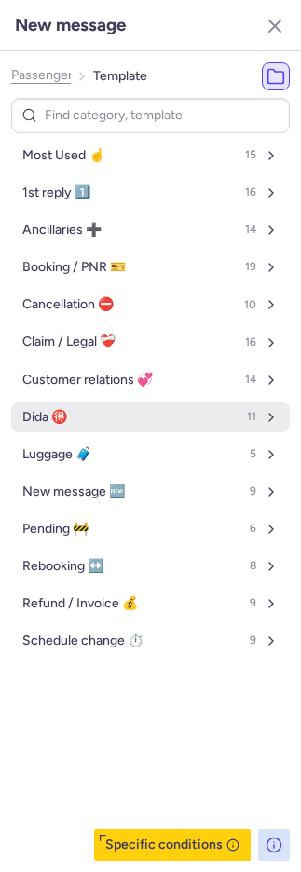
select select "en"
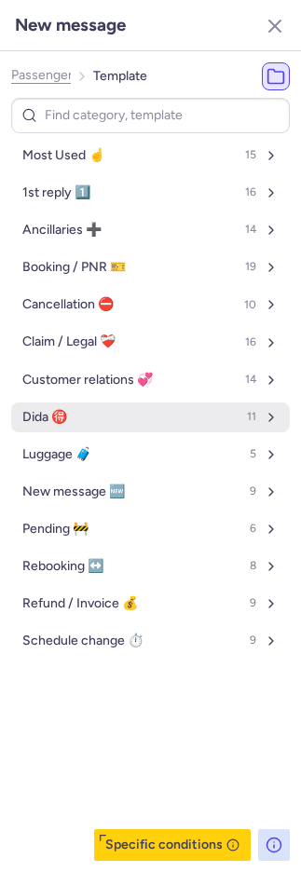
select select "en"
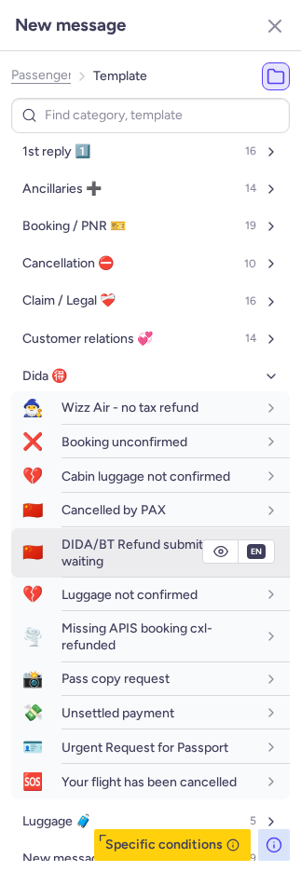
scroll to position [241, 0]
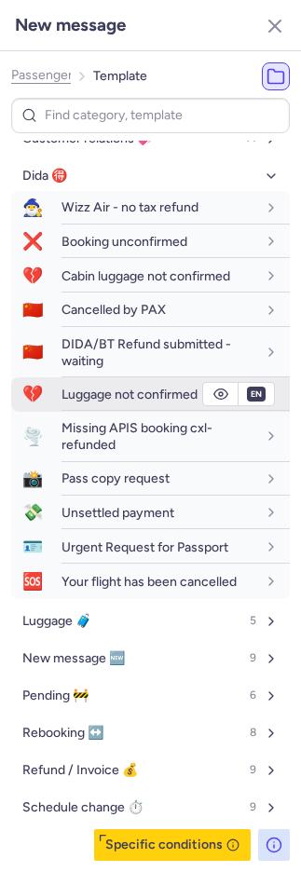
click at [89, 397] on span "Luggage not confirmed" at bounding box center [129, 394] width 136 height 16
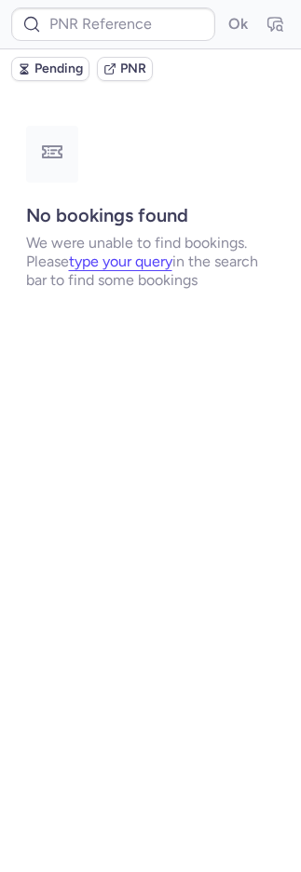
scroll to position [0, 0]
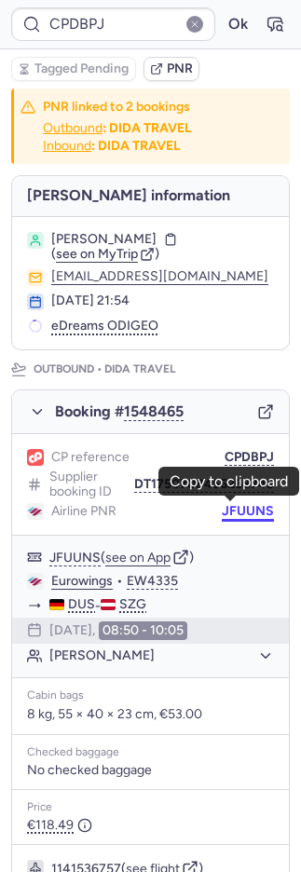
click at [231, 507] on button "JFUUNS" at bounding box center [248, 511] width 52 height 15
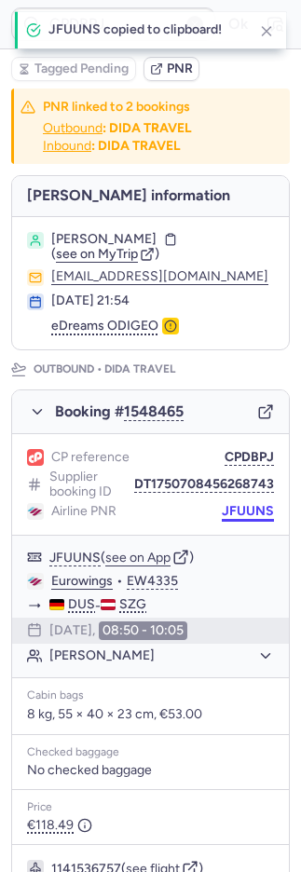
click at [231, 507] on button "JFUUNS" at bounding box center [248, 511] width 52 height 15
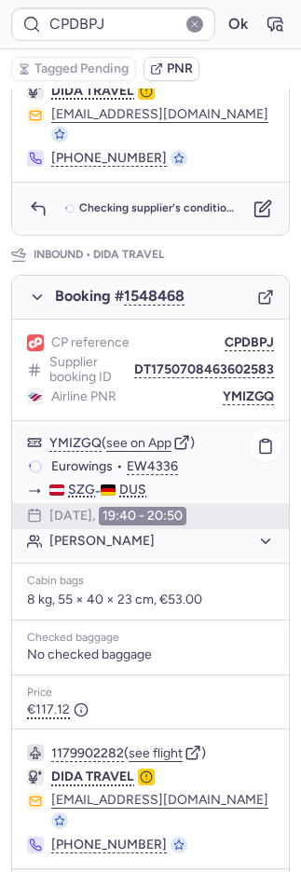
scroll to position [816, 0]
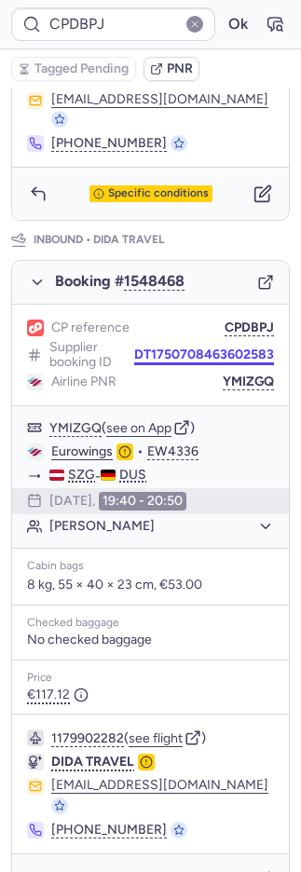
click at [139, 347] on button "DT1750708463602583" at bounding box center [204, 354] width 140 height 15
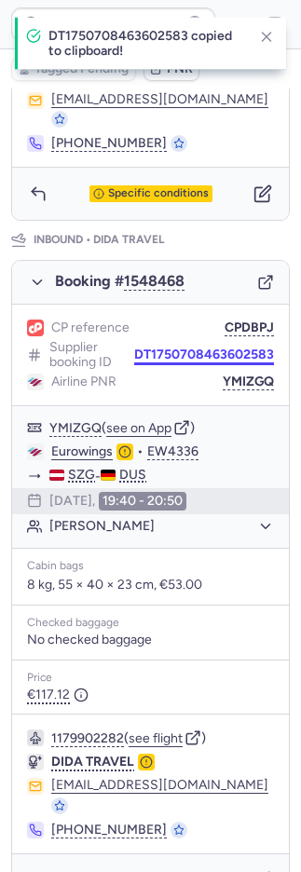
click at [138, 347] on button "DT1750708463602583" at bounding box center [204, 354] width 140 height 15
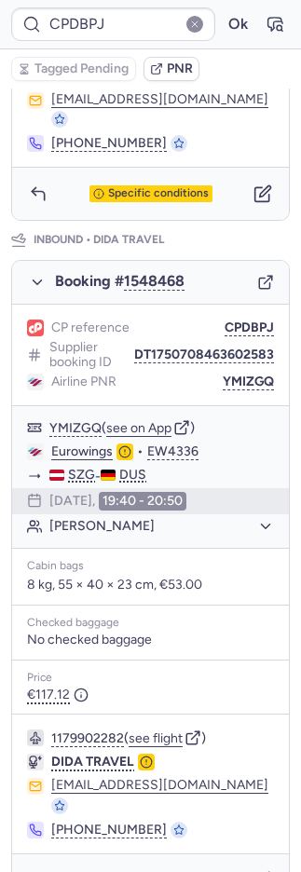
type input "DT1750708463602583"
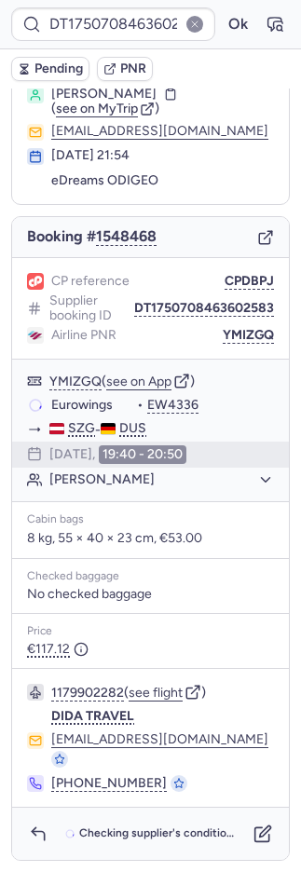
scroll to position [35, 0]
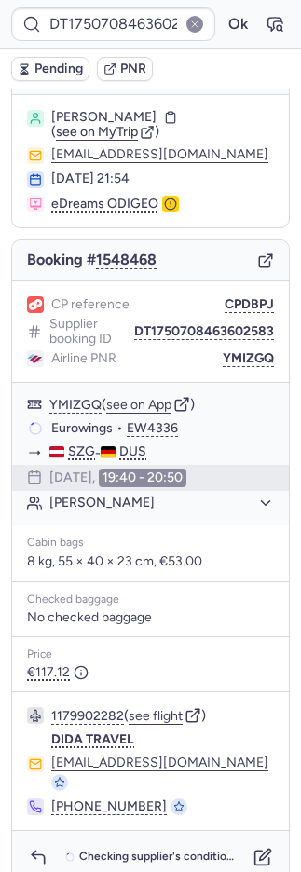
click at [125, 75] on button "PNR" at bounding box center [125, 69] width 56 height 24
